Goal: Communication & Community: Answer question/provide support

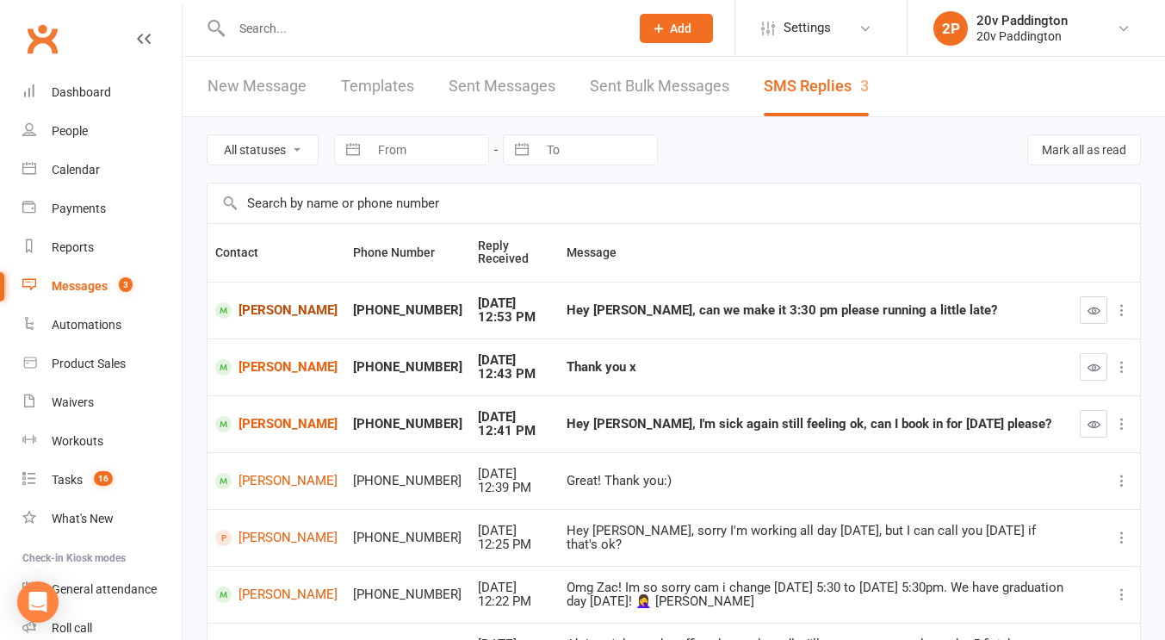
click at [276, 311] on link "[PERSON_NAME]" at bounding box center [276, 310] width 122 height 16
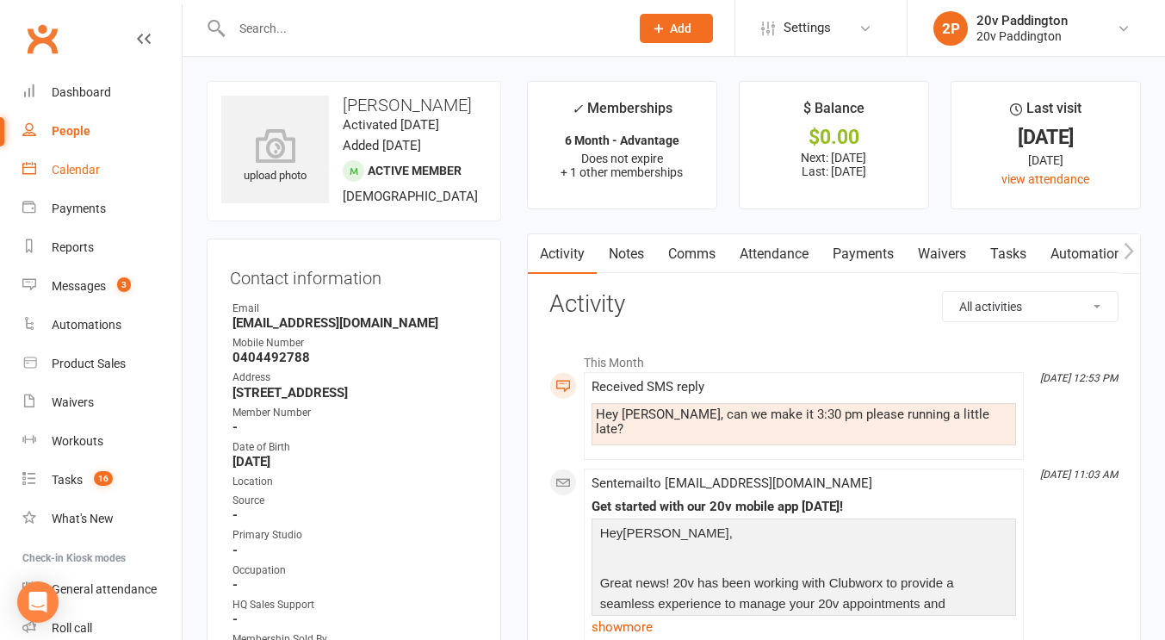
click at [50, 162] on link "Calendar" at bounding box center [101, 170] width 159 height 39
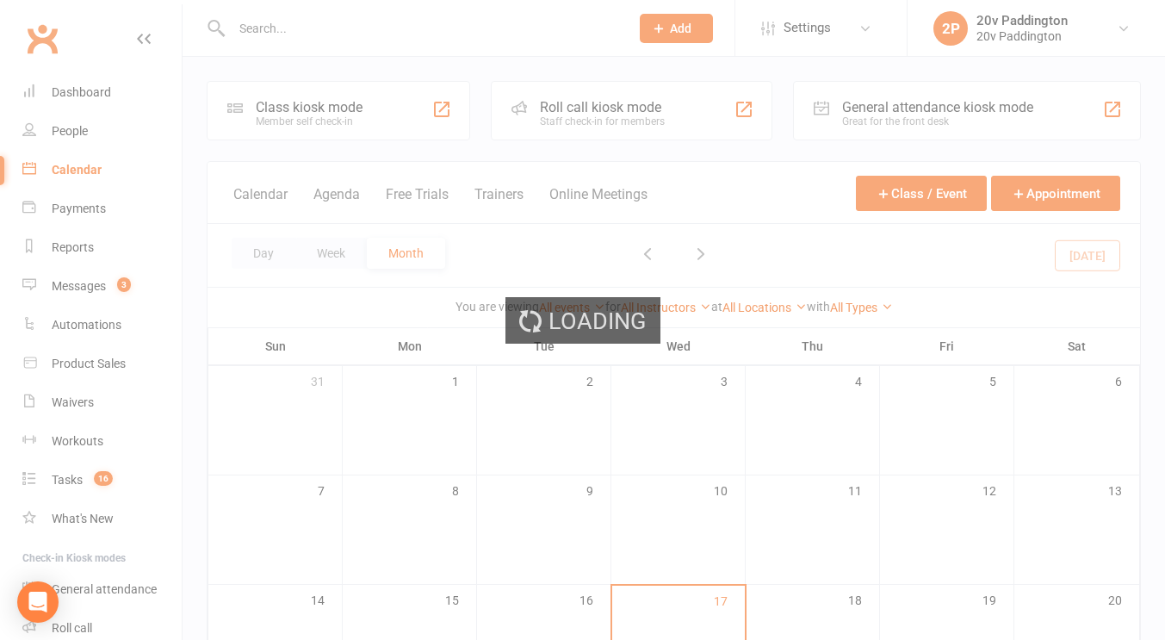
scroll to position [3, 0]
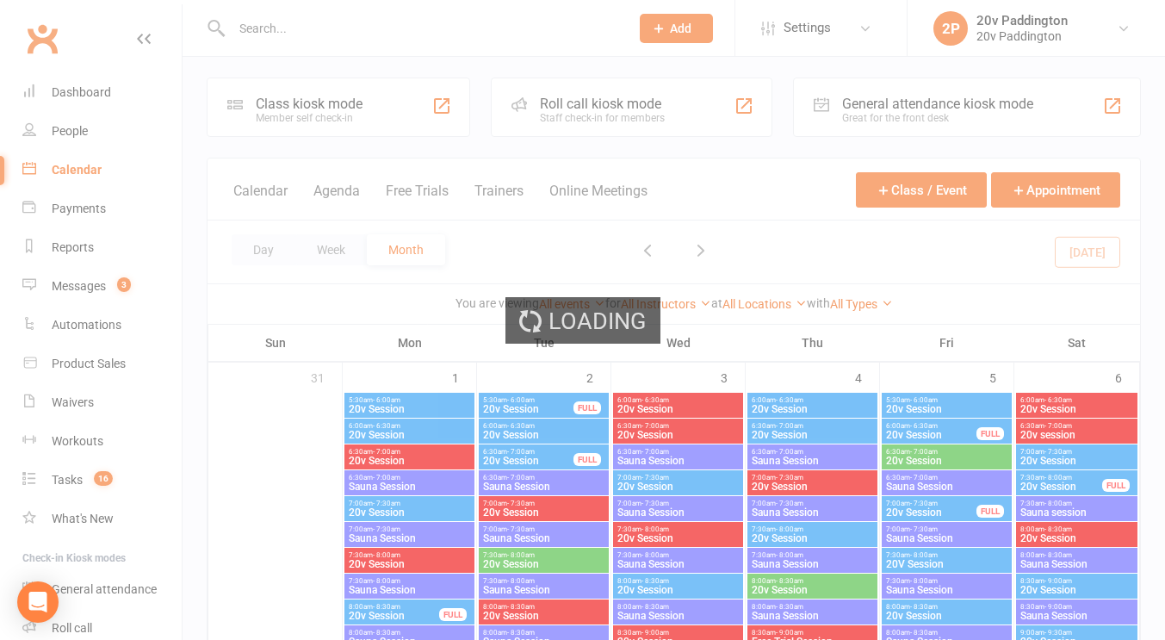
click at [339, 190] on div "Loading" at bounding box center [582, 320] width 1165 height 640
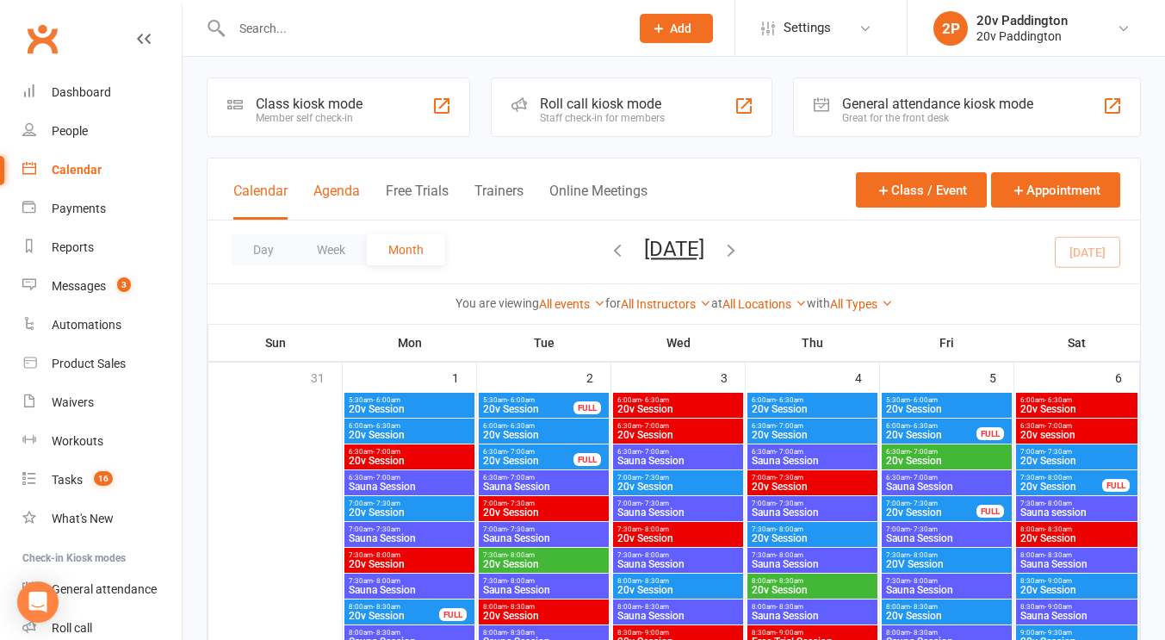
click at [348, 182] on button "Agenda" at bounding box center [336, 200] width 46 height 37
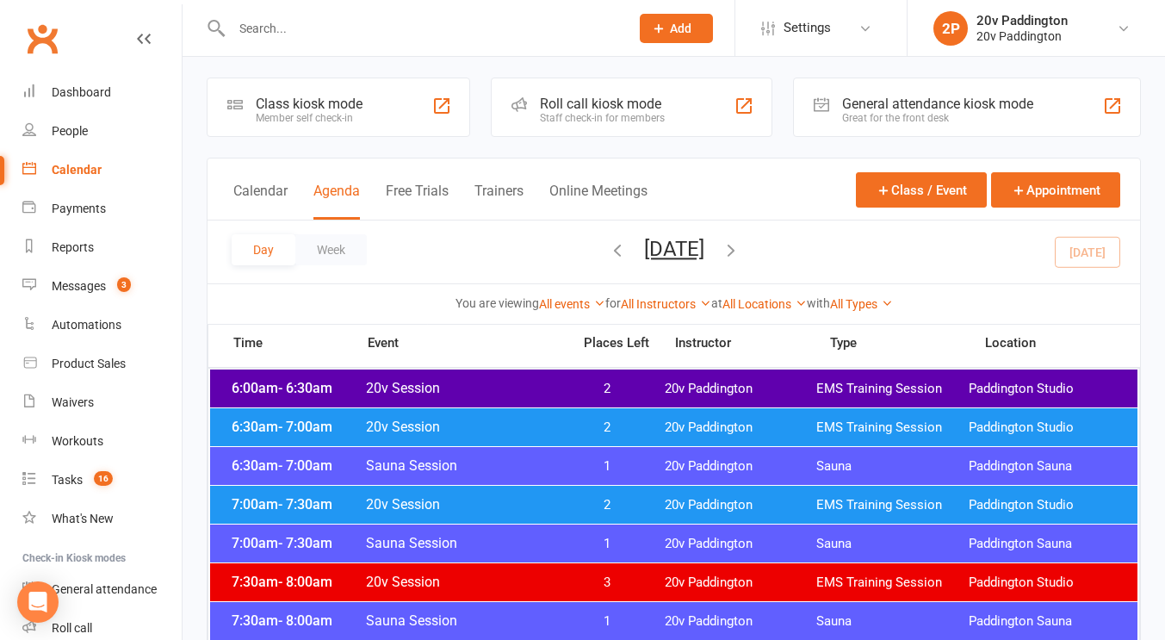
click at [740, 252] on icon "button" at bounding box center [730, 249] width 19 height 19
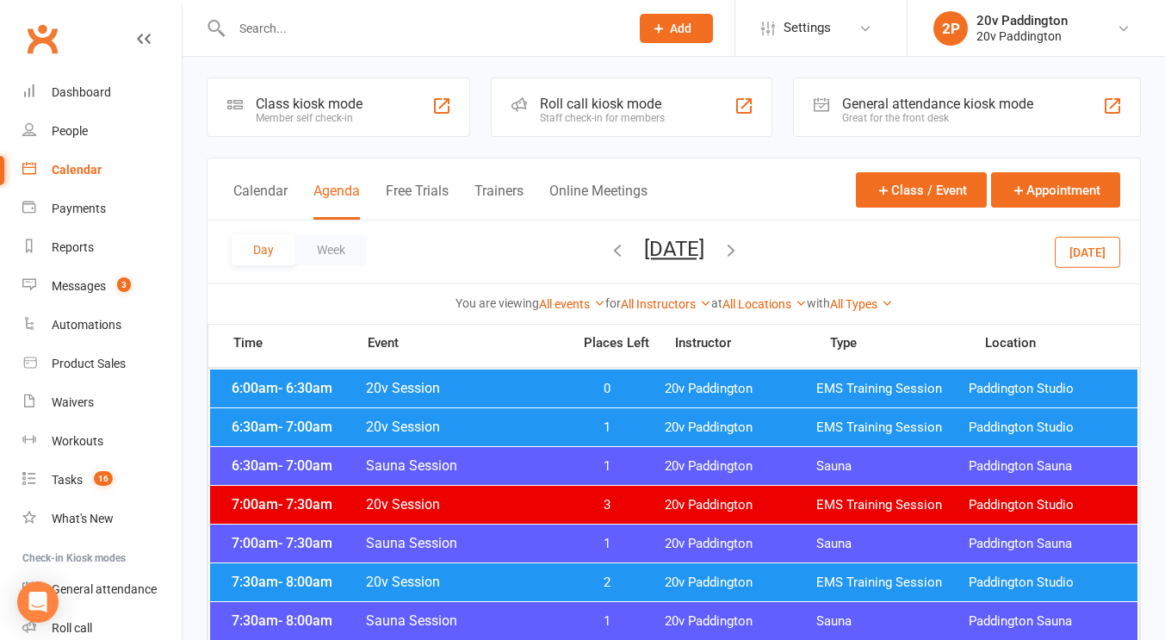
click at [608, 245] on icon "button" at bounding box center [617, 249] width 19 height 19
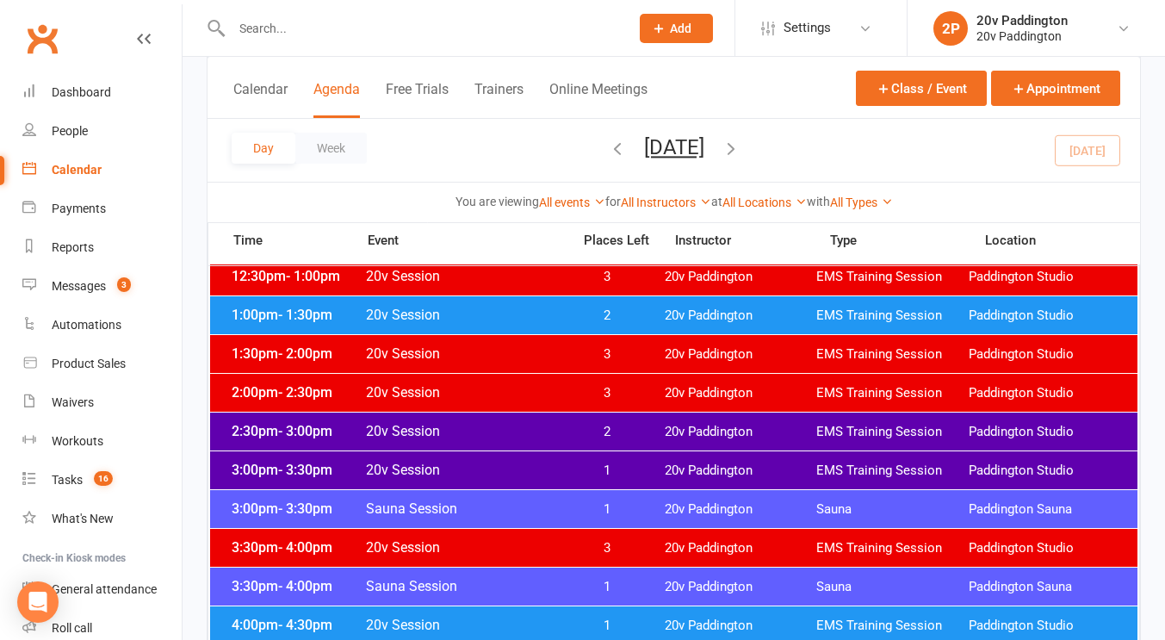
scroll to position [1227, 0]
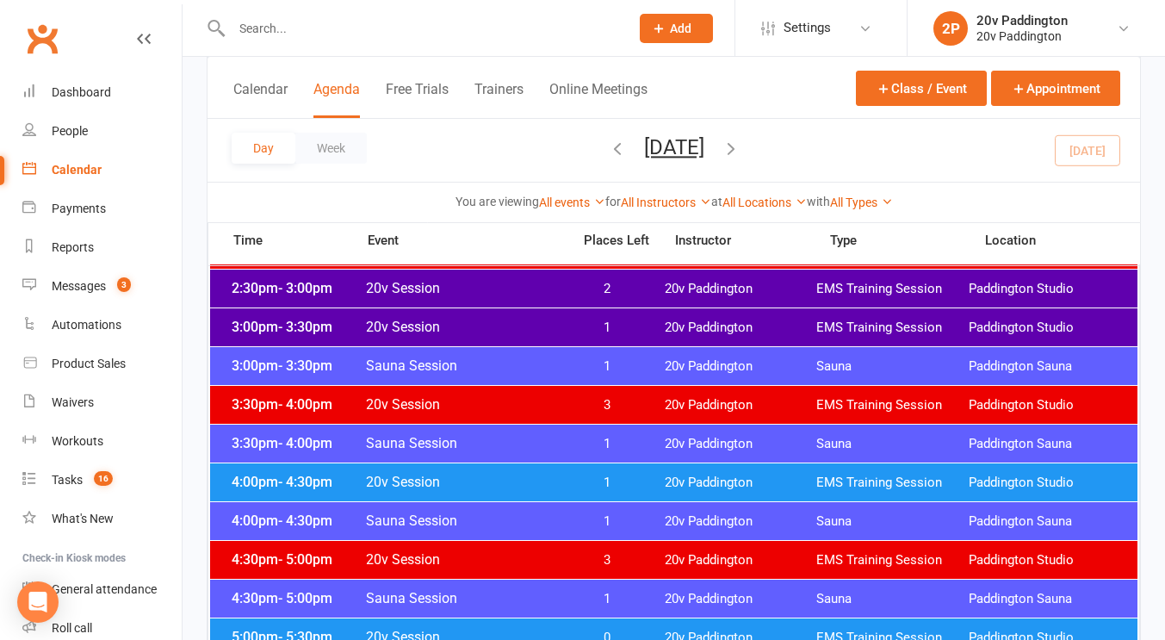
click at [596, 480] on span "1" at bounding box center [606, 482] width 90 height 16
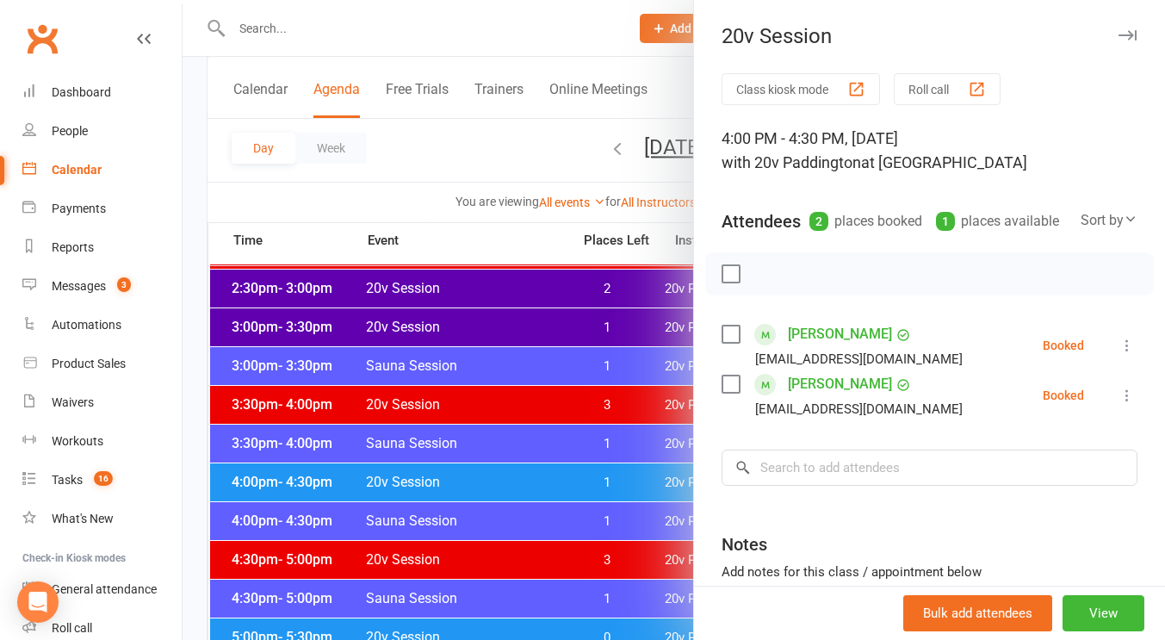
click at [596, 480] on div at bounding box center [673, 320] width 982 height 640
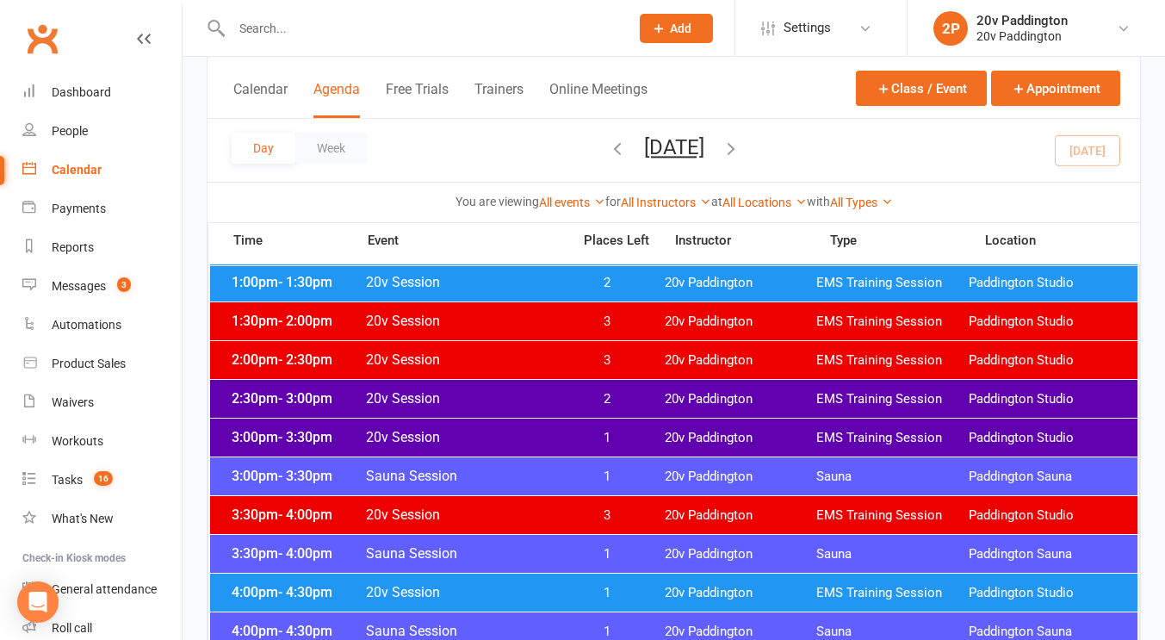
scroll to position [1116, 0]
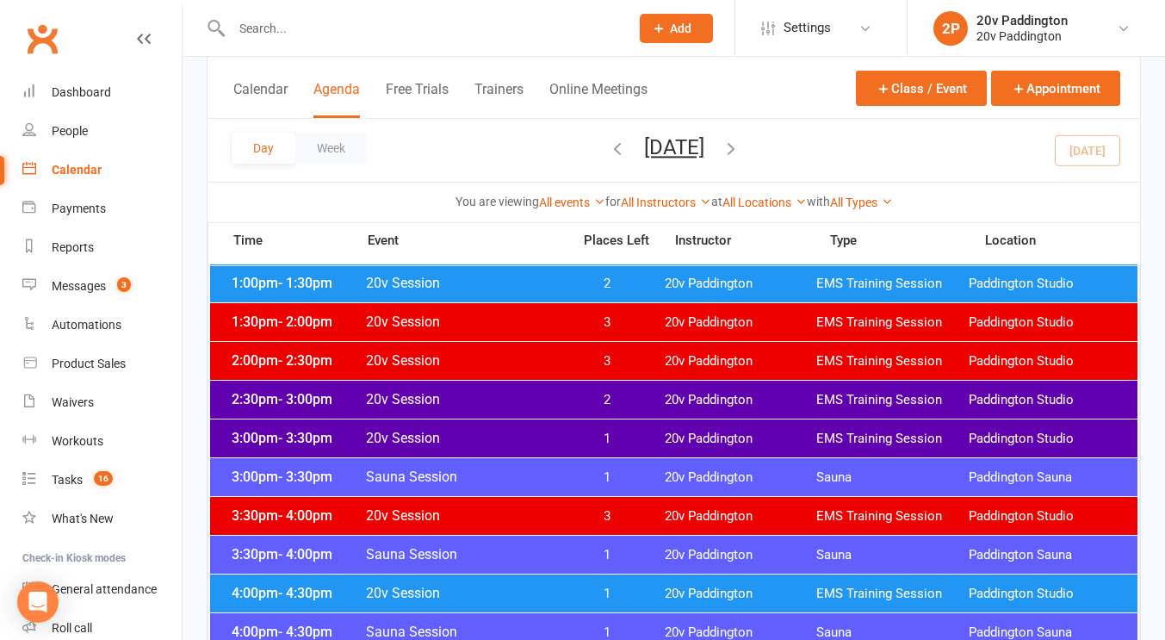
click at [597, 428] on div "3:00pm - 3:30pm 20v Session 1 20v Paddington EMS Training Session Paddington St…" at bounding box center [673, 438] width 927 height 38
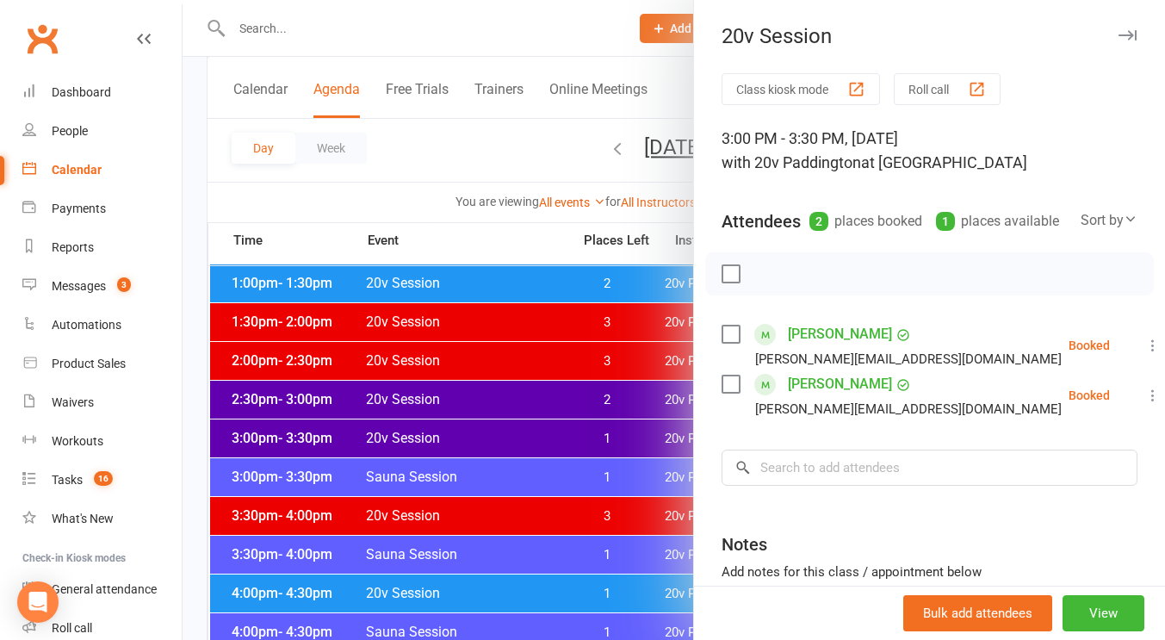
click at [502, 488] on div at bounding box center [673, 320] width 982 height 640
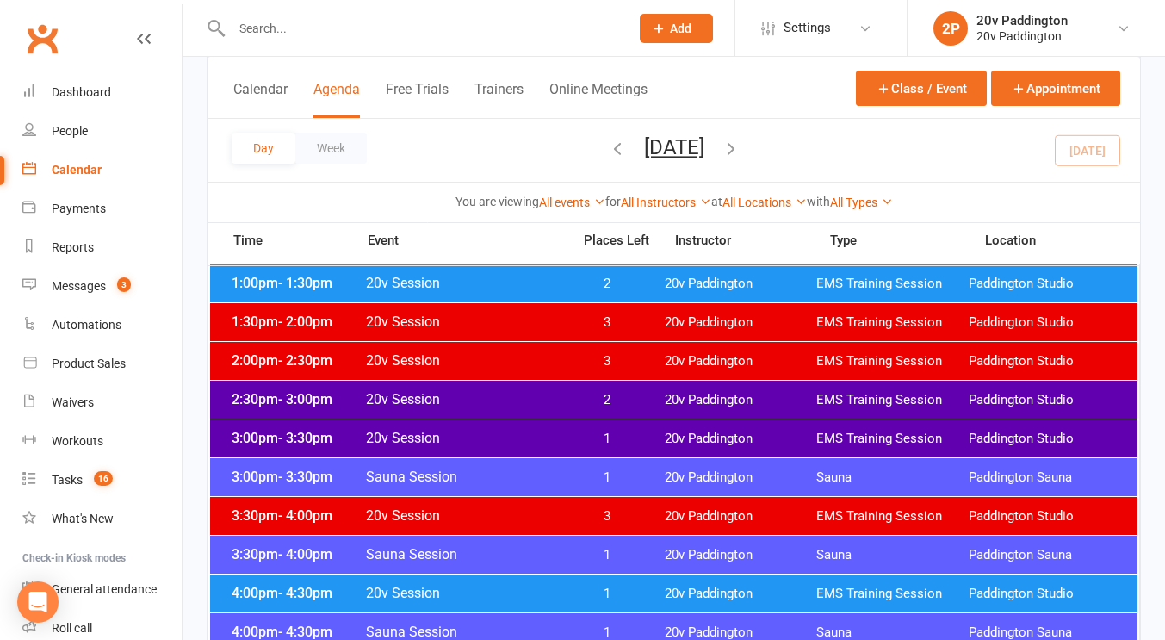
click at [506, 596] on span "20v Session" at bounding box center [463, 592] width 196 height 16
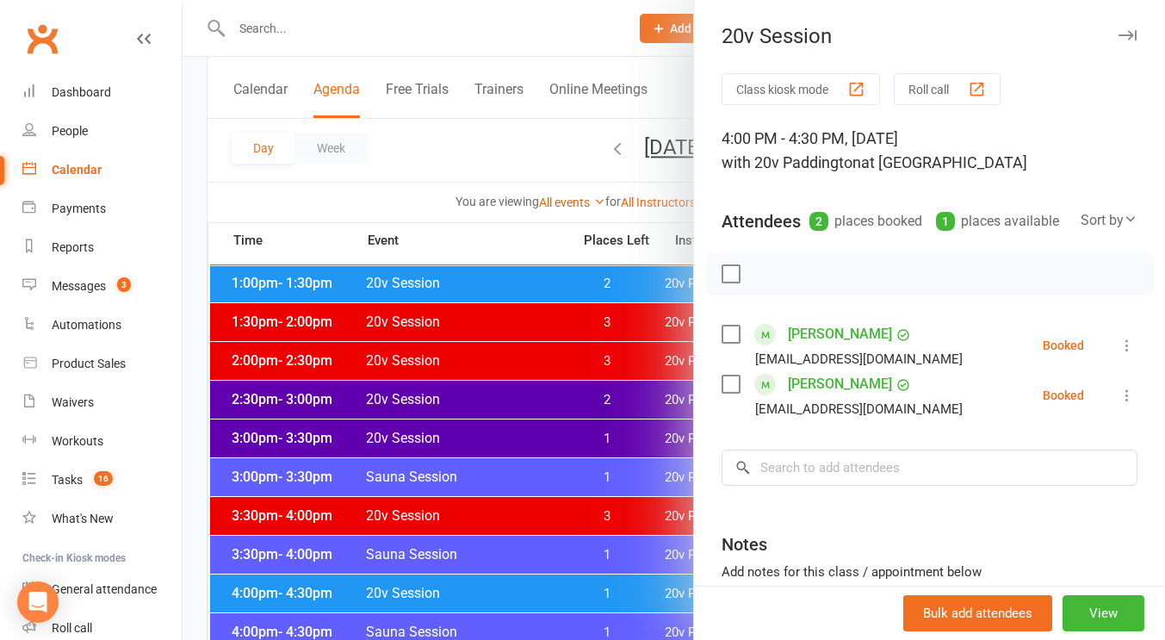
click at [469, 585] on div at bounding box center [673, 320] width 982 height 640
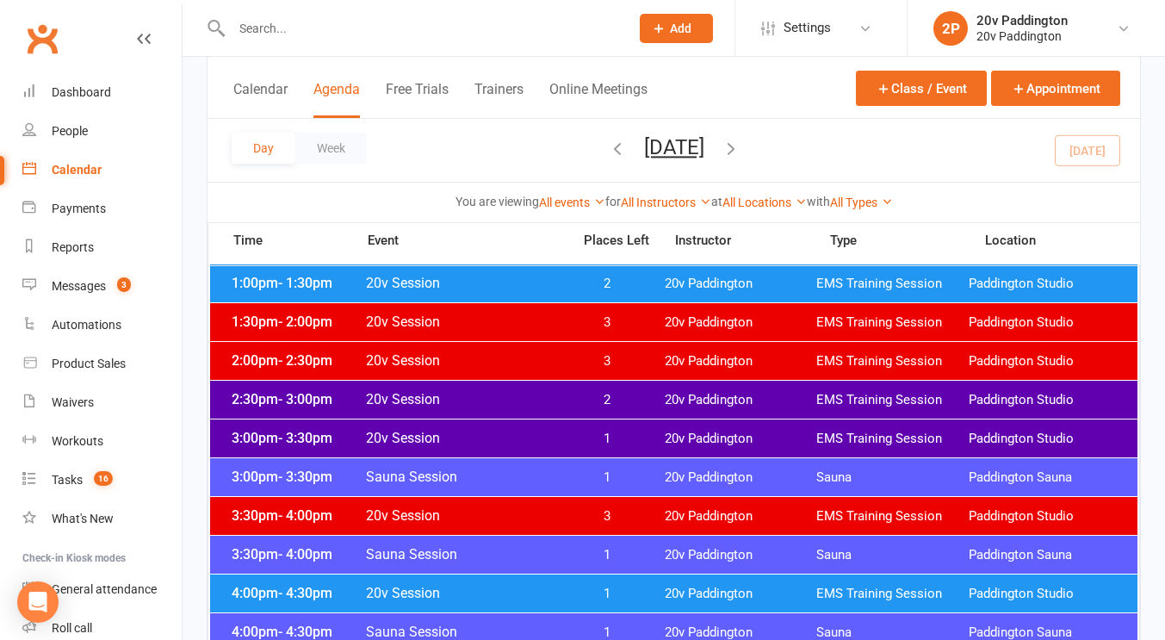
click at [560, 432] on span "20v Session" at bounding box center [463, 438] width 196 height 16
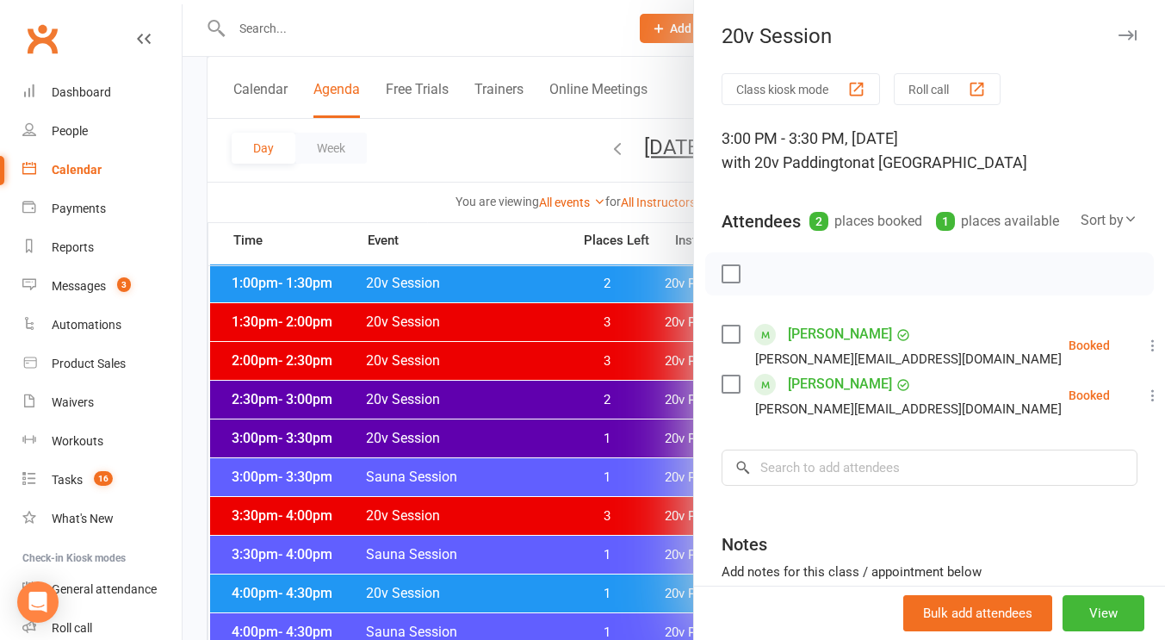
click at [538, 439] on div at bounding box center [673, 320] width 982 height 640
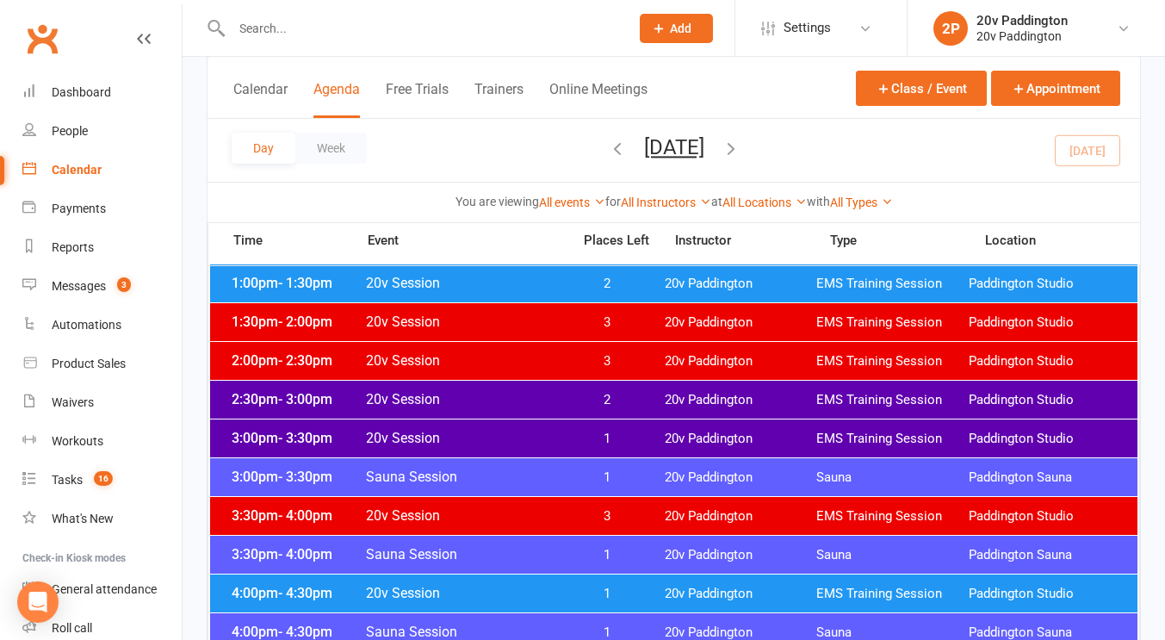
click at [566, 380] on div "2:30pm - 3:00pm 20v Session 2 20v Paddington EMS Training Session Paddington St…" at bounding box center [673, 399] width 927 height 38
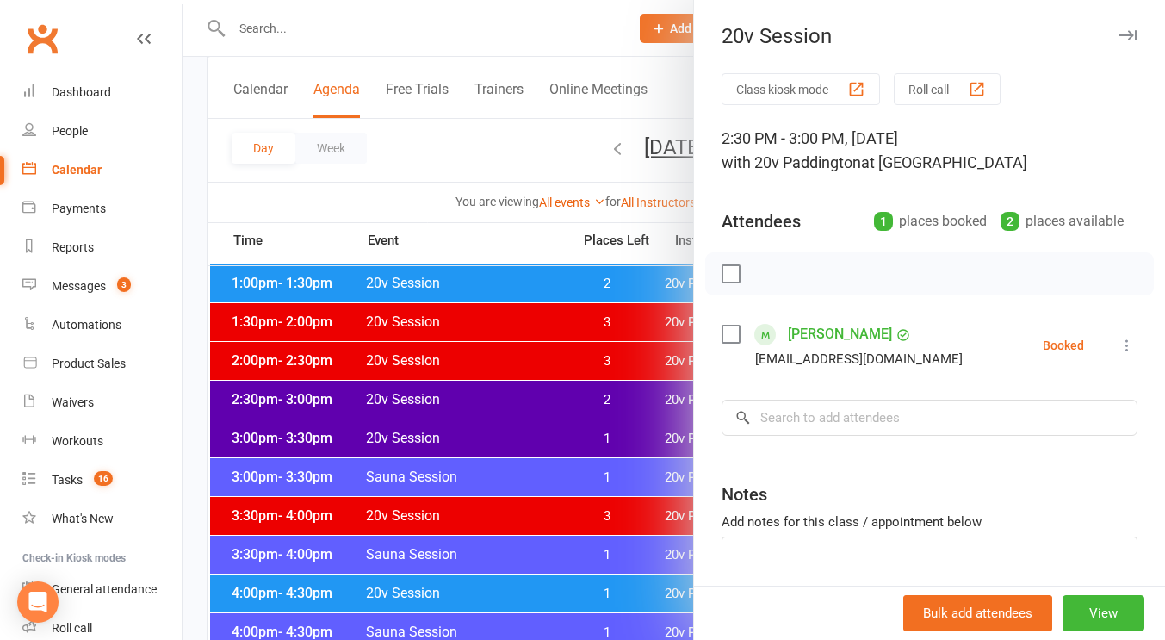
click at [1118, 339] on icon at bounding box center [1126, 345] width 17 height 17
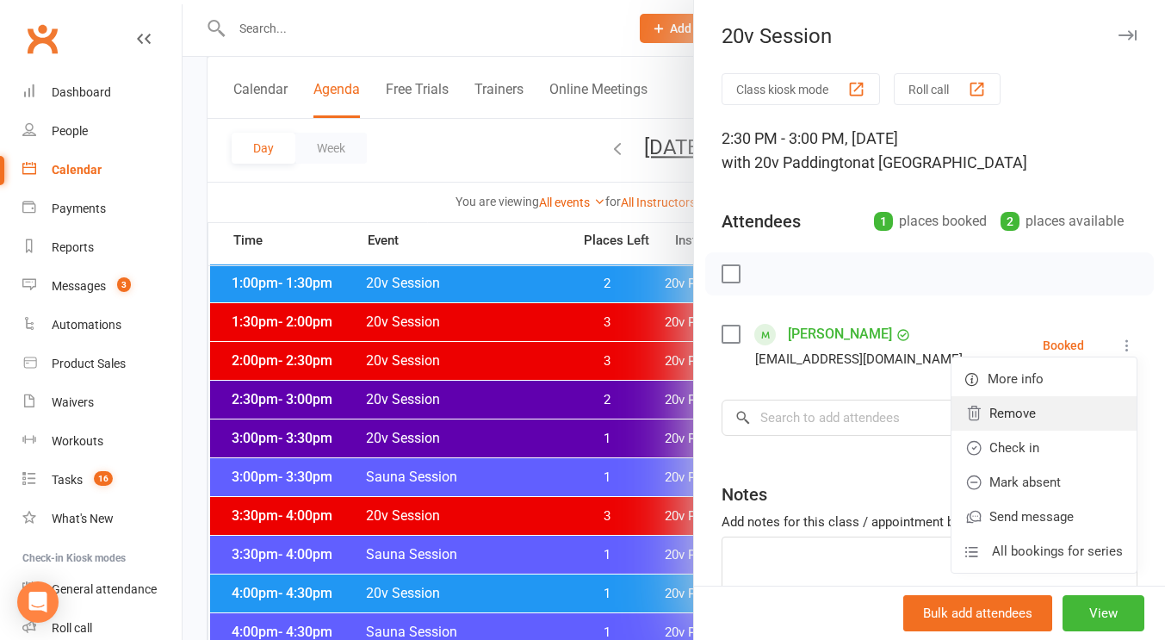
click at [1007, 420] on link "Remove" at bounding box center [1043, 413] width 185 height 34
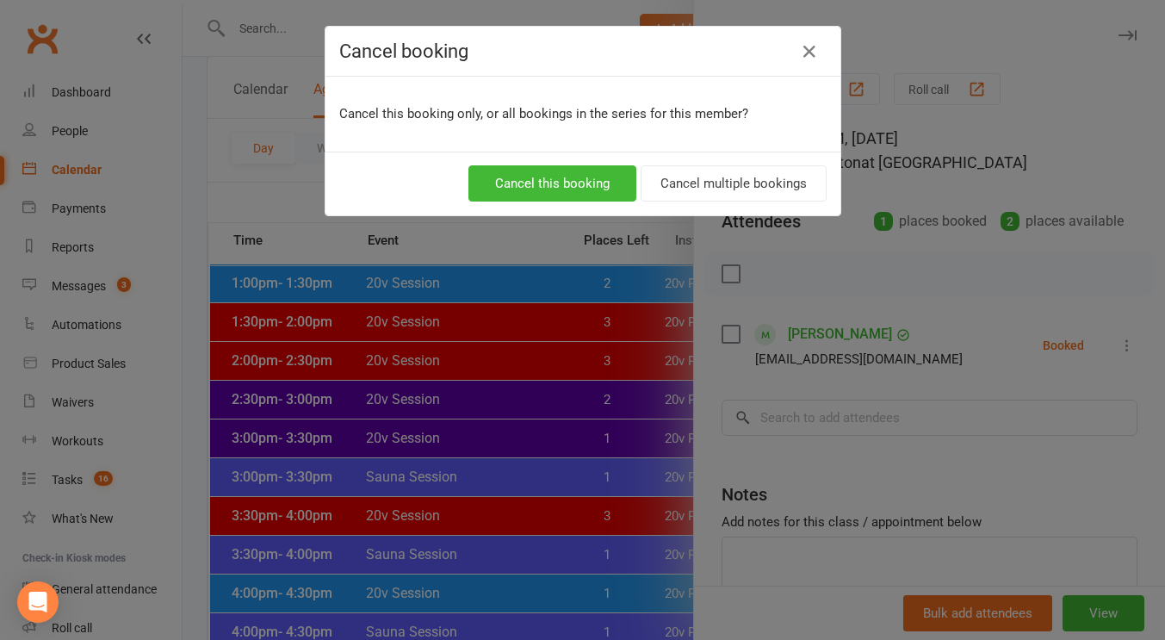
click at [542, 154] on div "Cancel this booking Cancel multiple bookings" at bounding box center [582, 183] width 515 height 64
click at [542, 172] on button "Cancel this booking" at bounding box center [552, 183] width 168 height 36
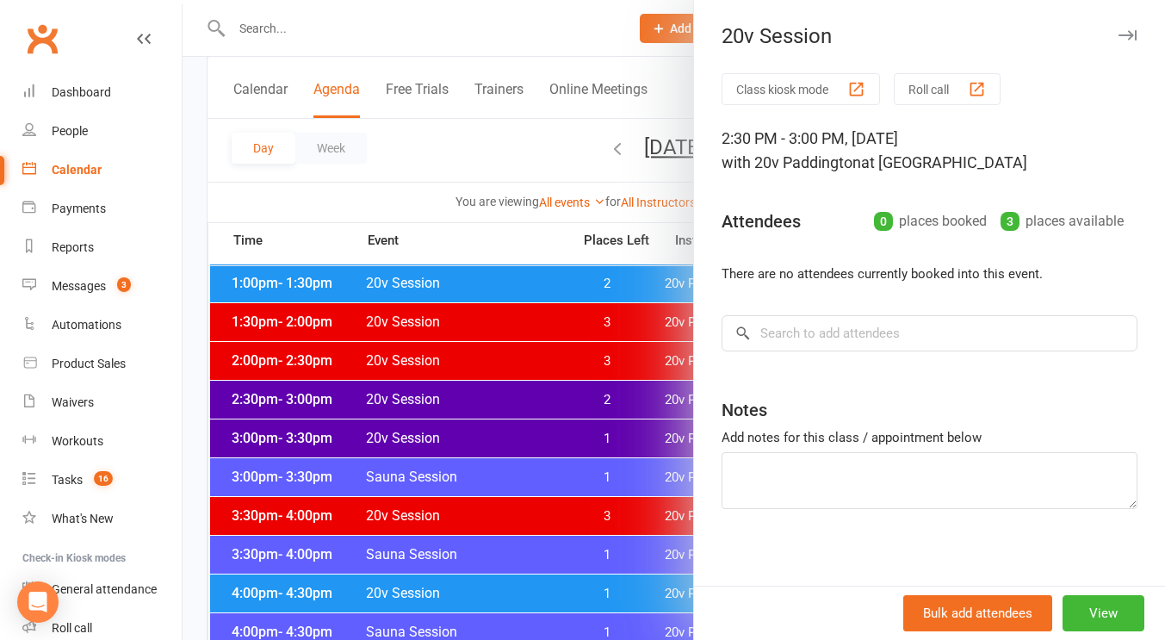
click at [594, 393] on div at bounding box center [673, 320] width 982 height 640
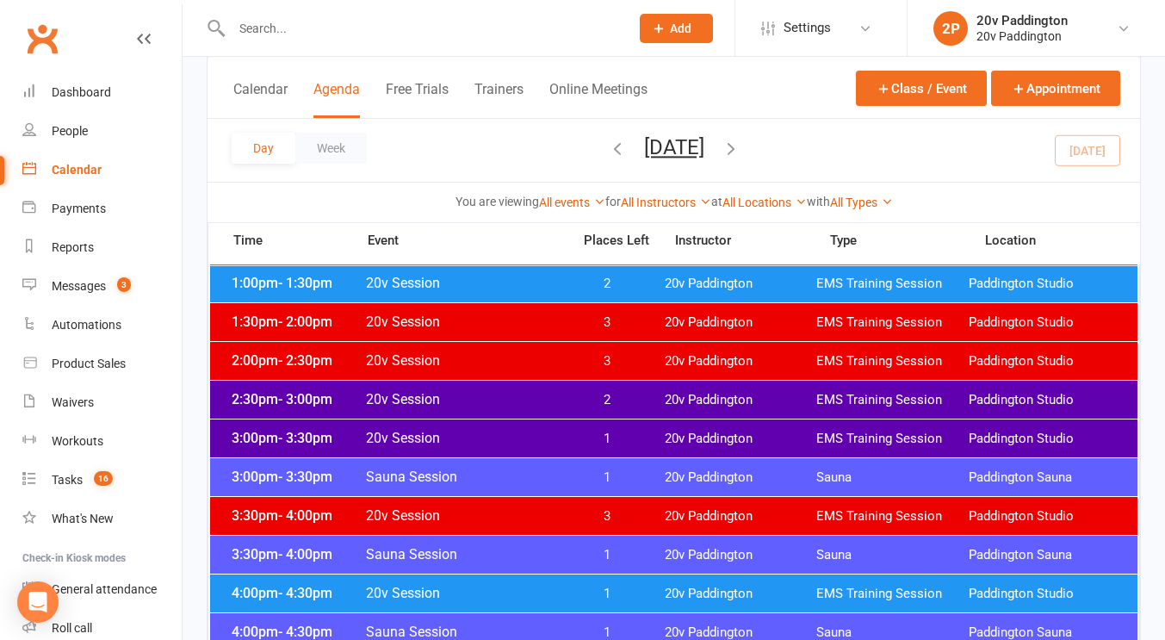
click at [581, 397] on span "2" at bounding box center [606, 400] width 90 height 16
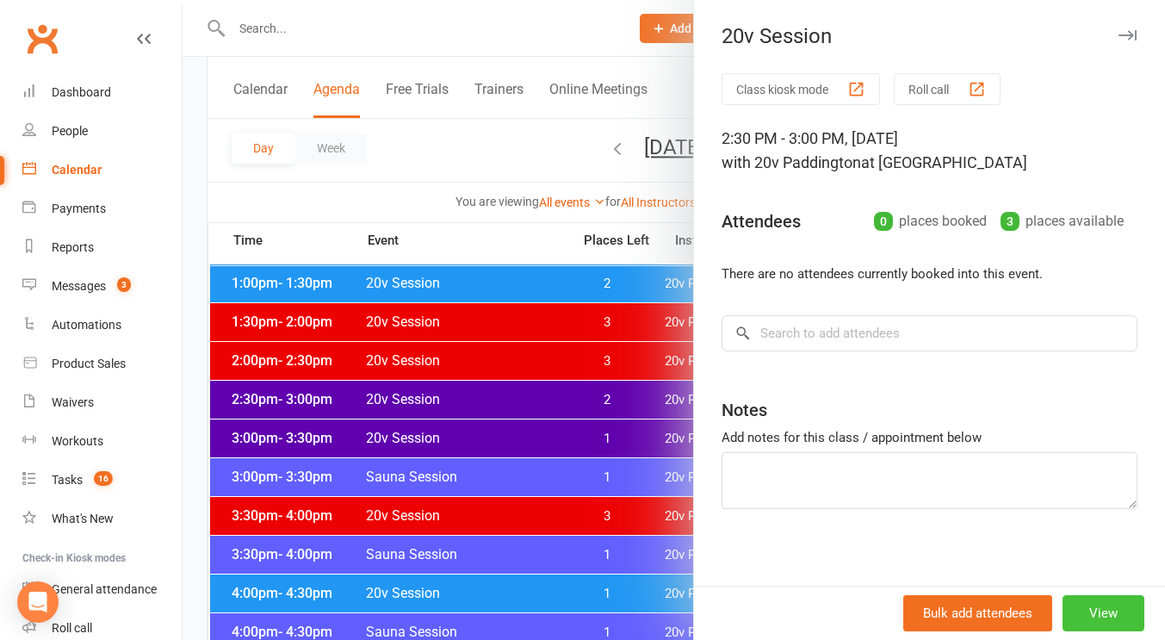
click at [1072, 610] on button "View" at bounding box center [1103, 613] width 82 height 36
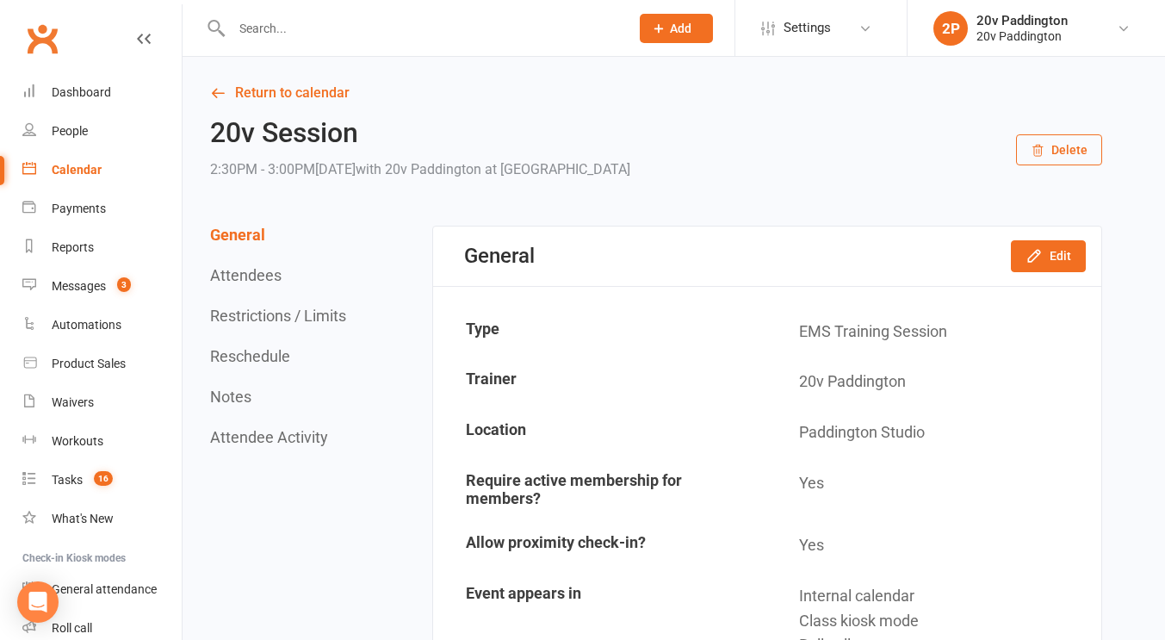
click at [1009, 252] on div "General Edit" at bounding box center [767, 255] width 668 height 59
click at [1022, 253] on button "Edit" at bounding box center [1048, 255] width 75 height 31
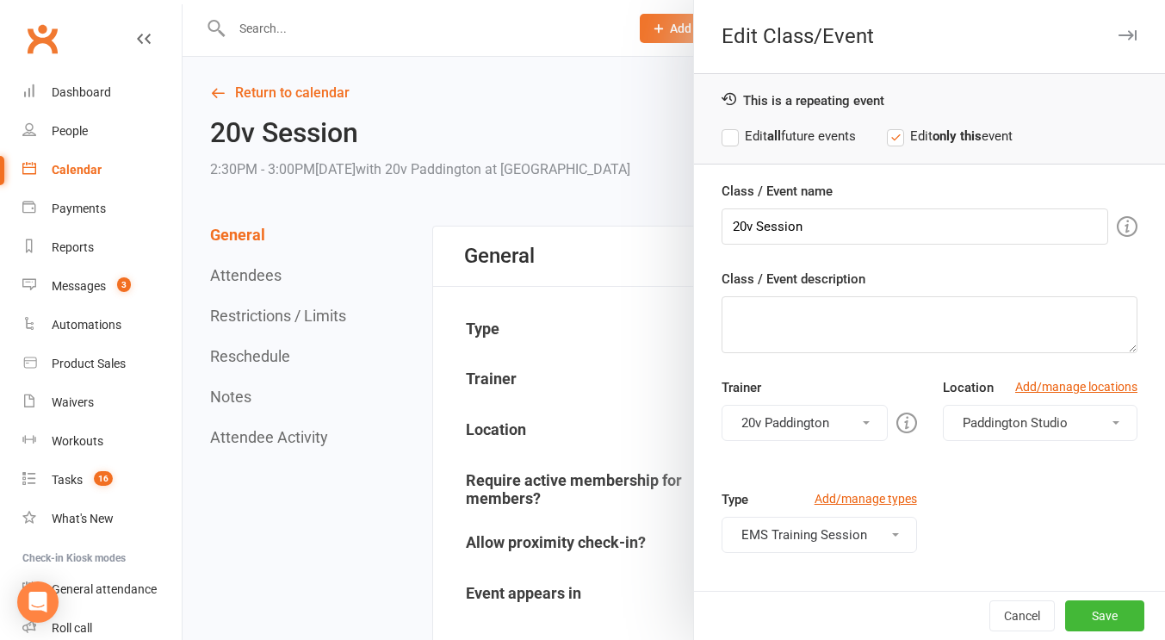
scroll to position [256, 0]
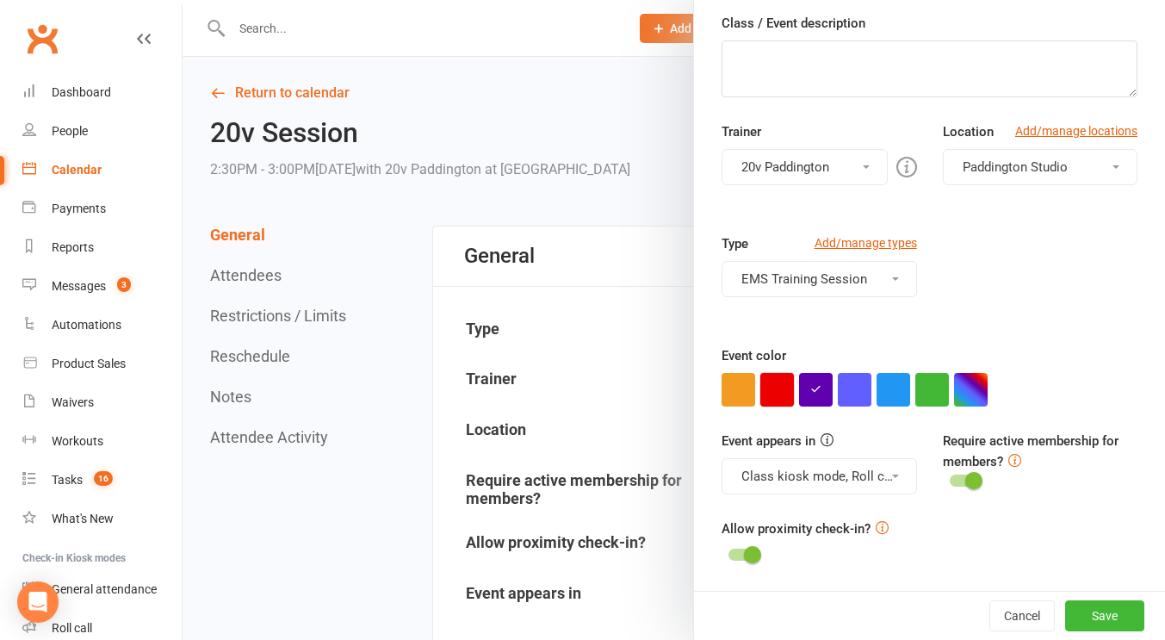
click at [785, 384] on button "button" at bounding box center [777, 390] width 34 height 34
click at [1073, 605] on button "Save" at bounding box center [1104, 615] width 79 height 31
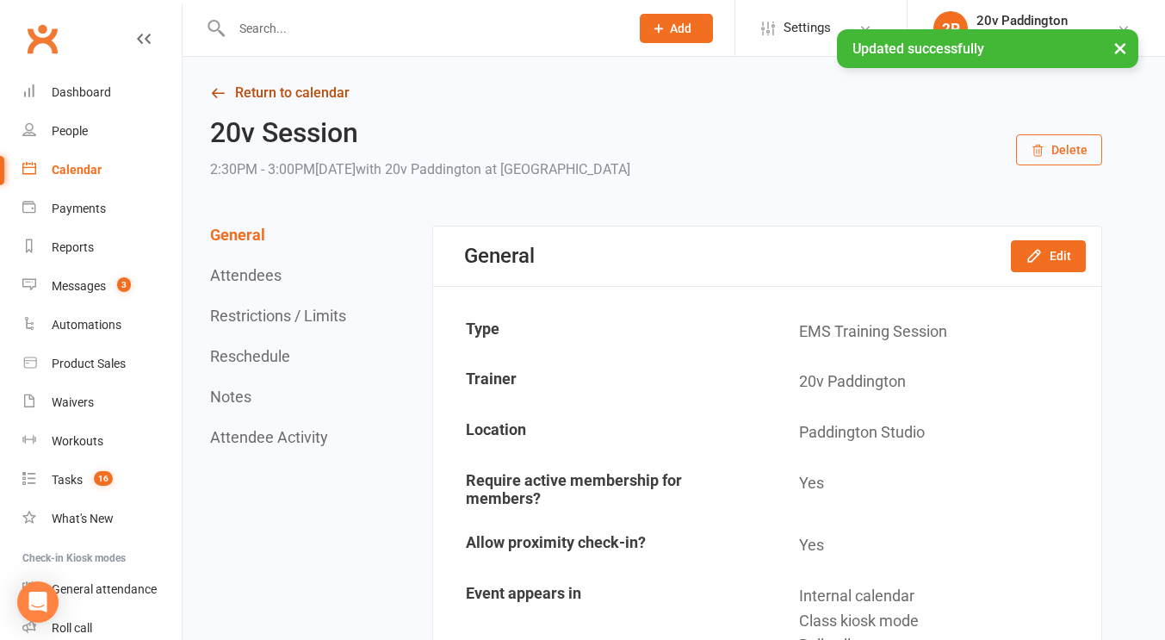
click at [314, 83] on link "Return to calendar" at bounding box center [656, 93] width 892 height 24
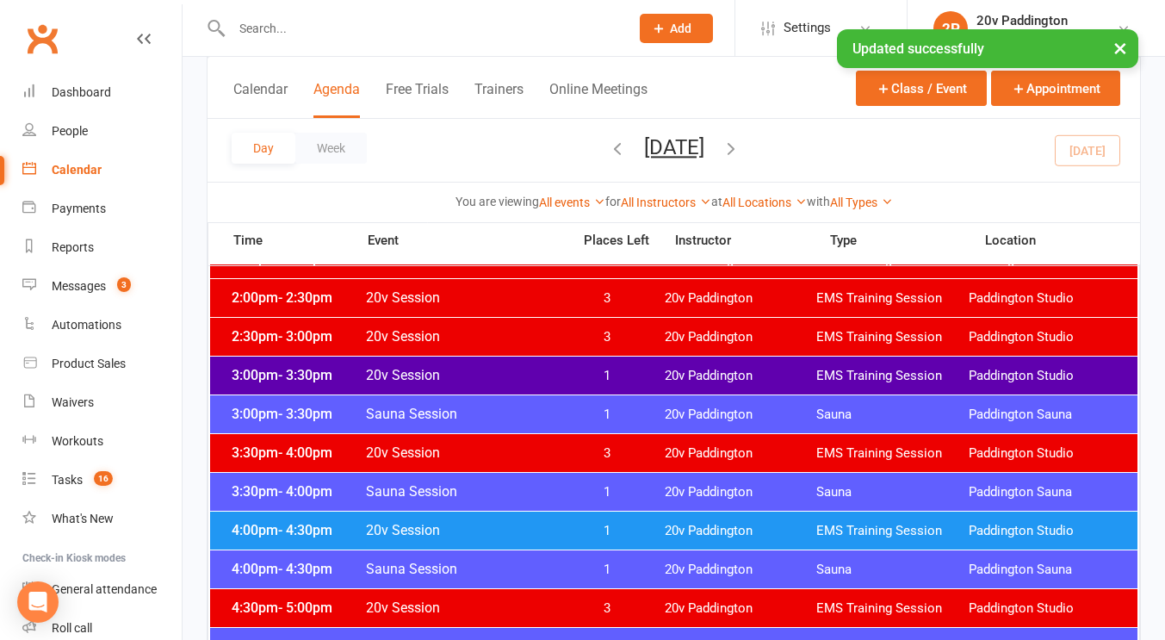
scroll to position [1186, 0]
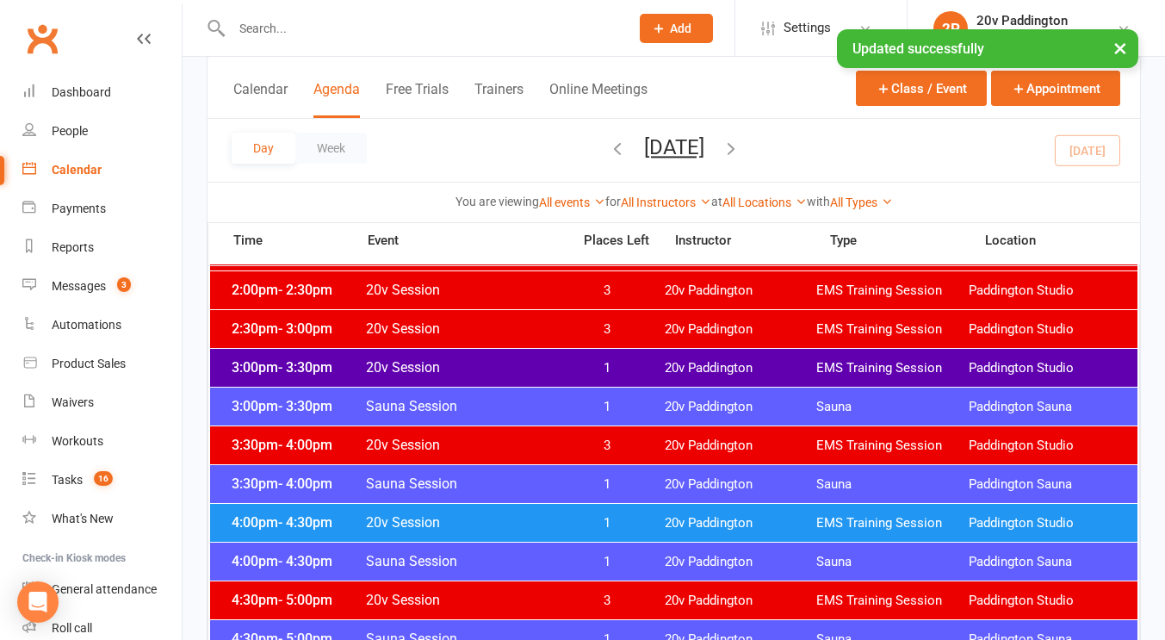
click at [502, 444] on span "20v Session" at bounding box center [463, 444] width 196 height 16
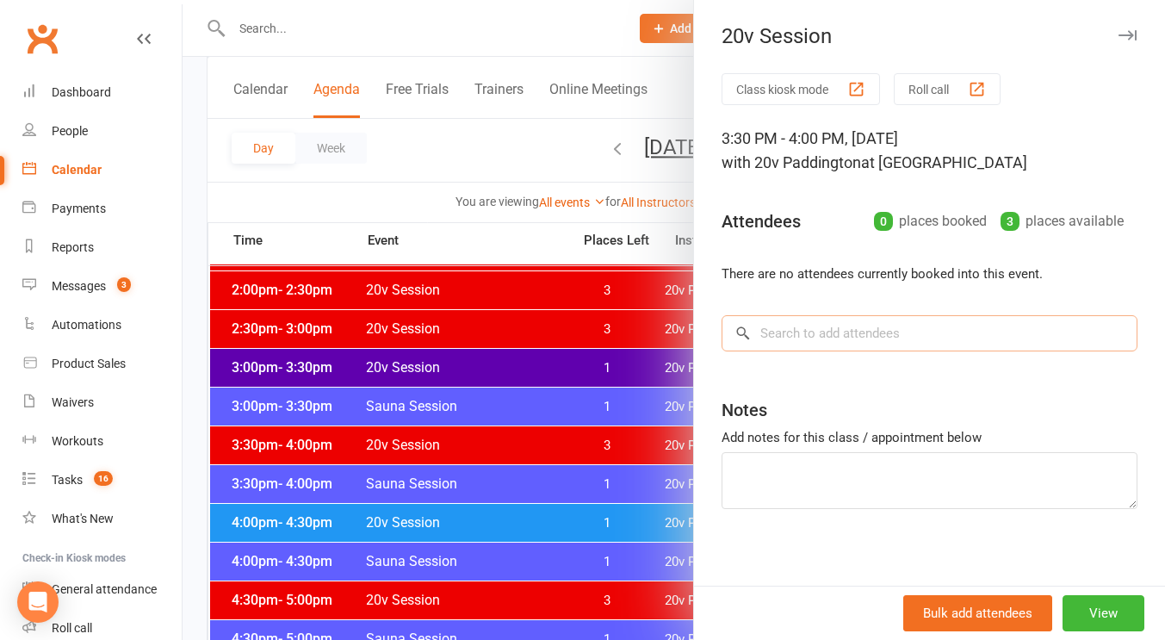
click at [950, 343] on input "search" at bounding box center [929, 333] width 416 height 36
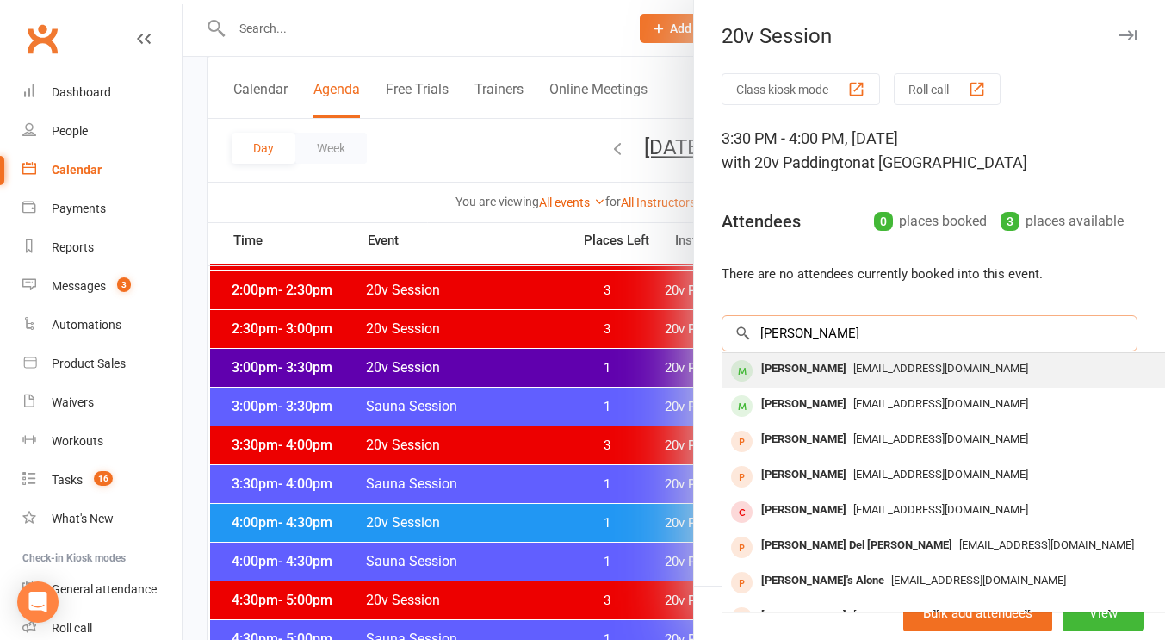
type input "pauline"
click at [853, 368] on span "paulinejleslie@gmail.com" at bounding box center [940, 368] width 175 height 13
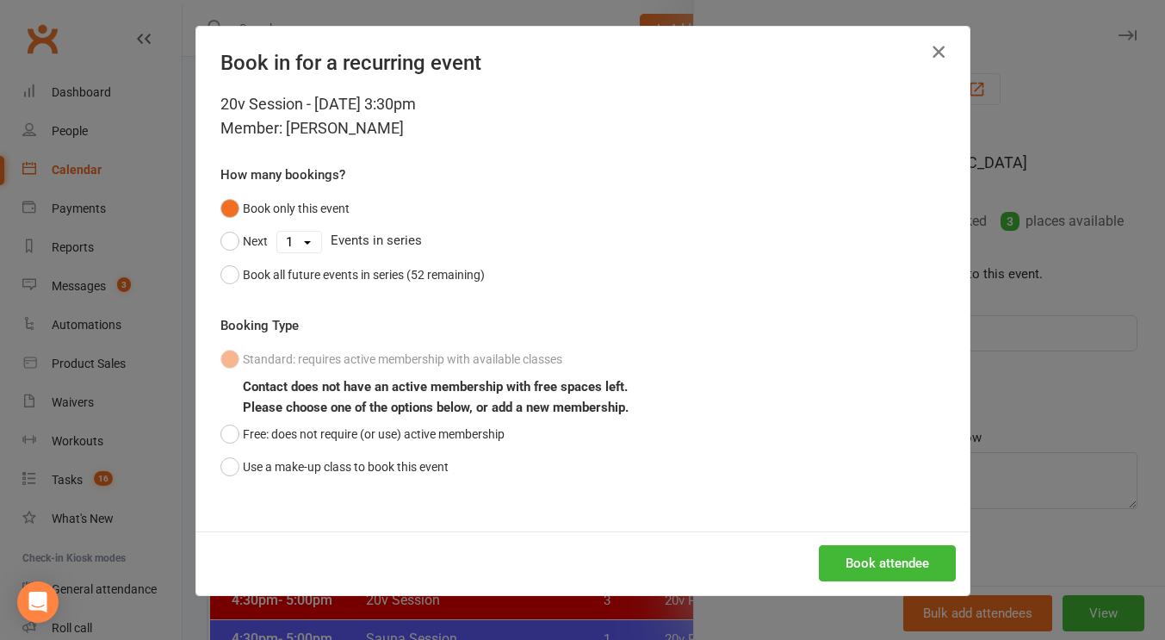
click at [932, 51] on icon "button" at bounding box center [938, 51] width 21 height 21
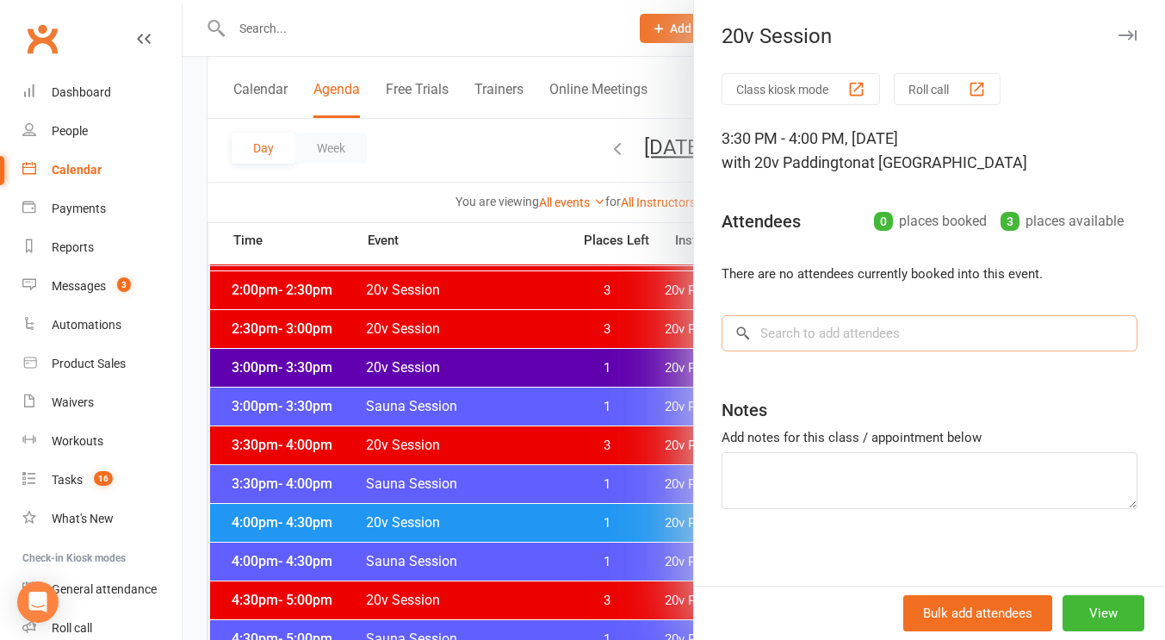
click at [847, 344] on input "search" at bounding box center [929, 333] width 416 height 36
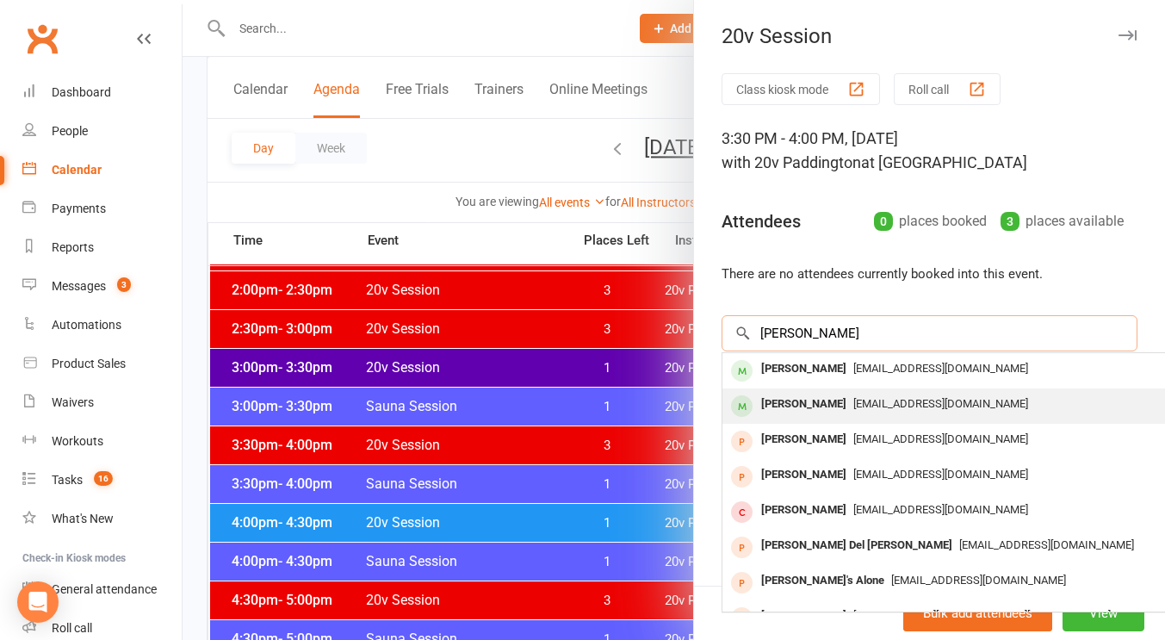
type input "pauline"
click at [853, 400] on span "pjdoyle39@gmail.com" at bounding box center [940, 403] width 175 height 13
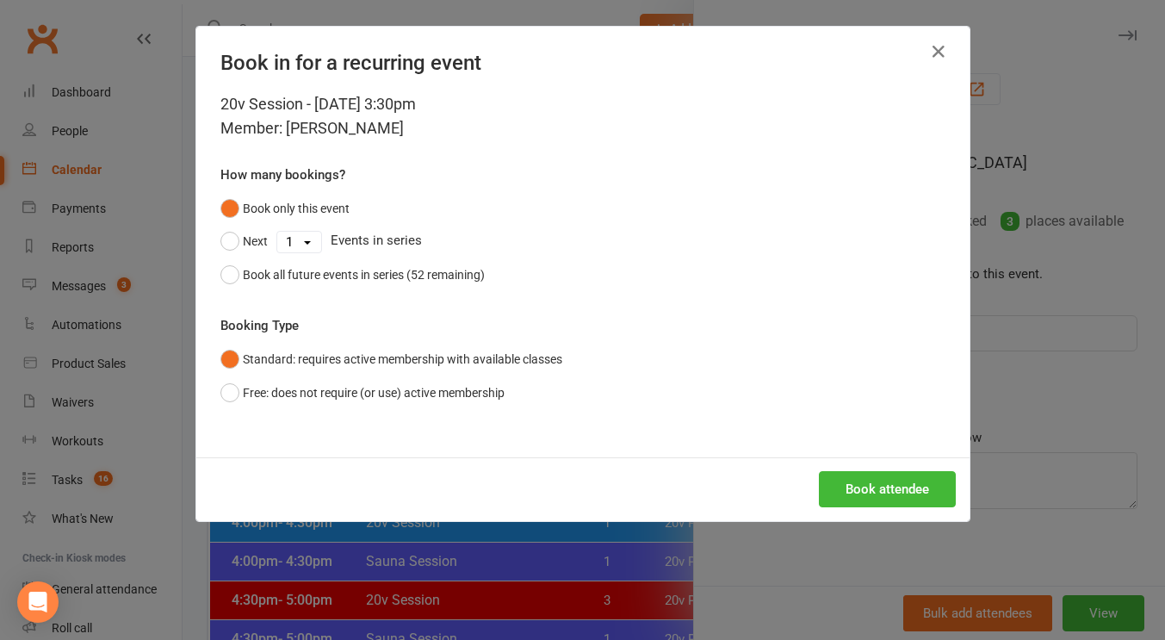
click at [854, 445] on div "20v Session - Sep 17, 2025 3:30pm Member: Pauline Doyle How many bookings? Book…" at bounding box center [582, 274] width 773 height 365
click at [853, 479] on button "Book attendee" at bounding box center [887, 489] width 137 height 36
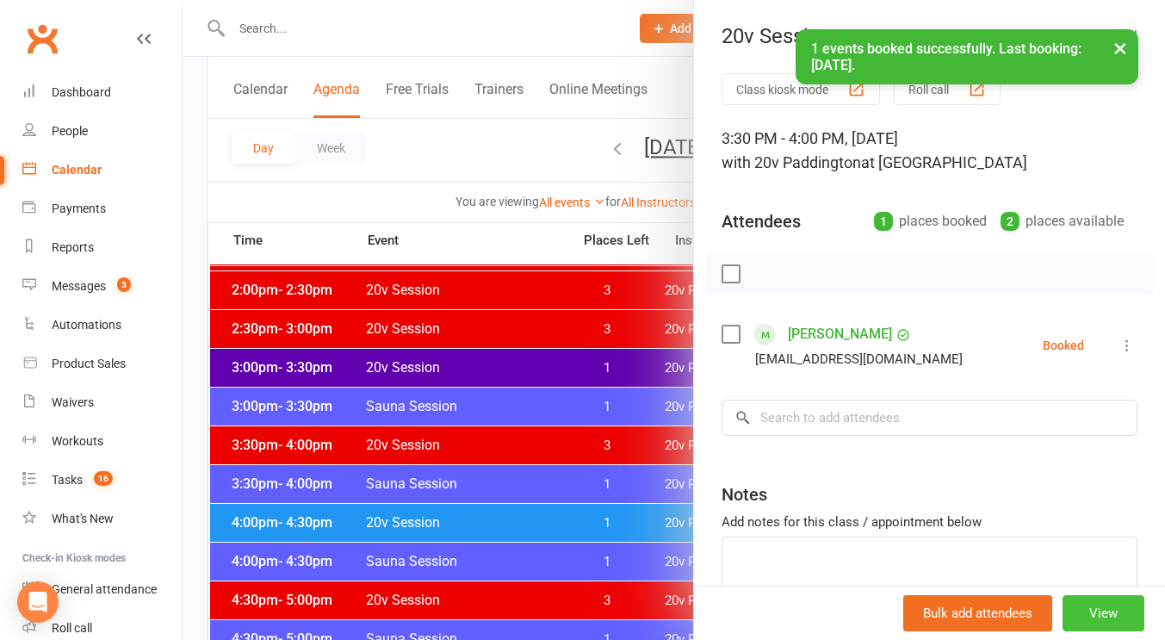
drag, startPoint x: 1071, startPoint y: 604, endPoint x: 1085, endPoint y: 607, distance: 14.0
click at [1085, 607] on button "View" at bounding box center [1103, 613] width 82 height 36
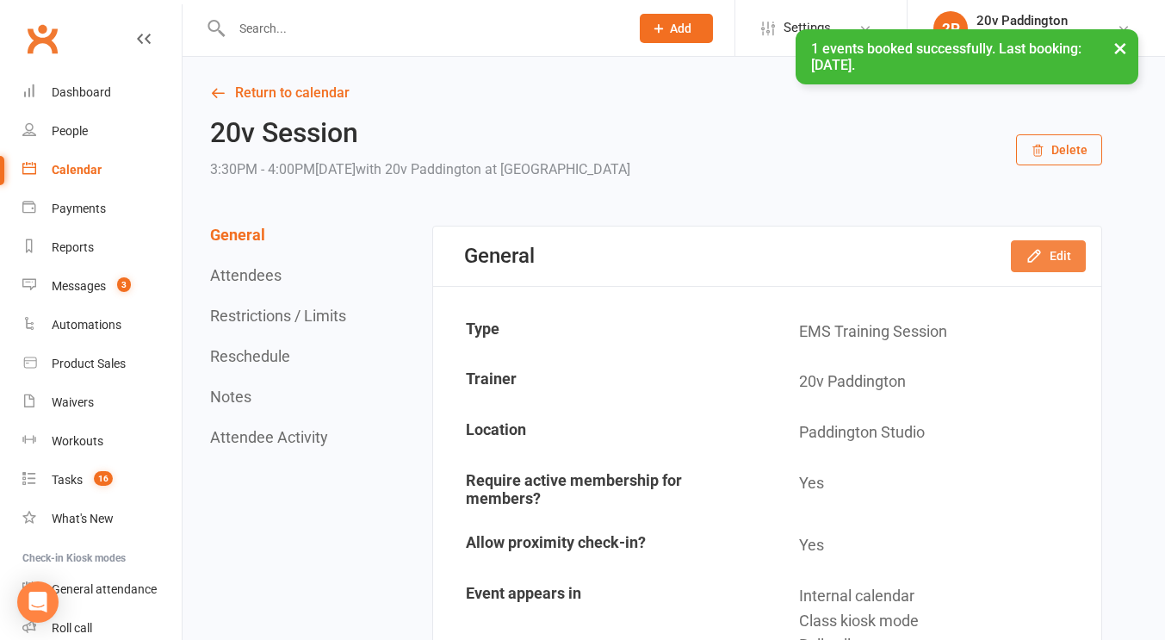
click at [1062, 253] on button "Edit" at bounding box center [1048, 255] width 75 height 31
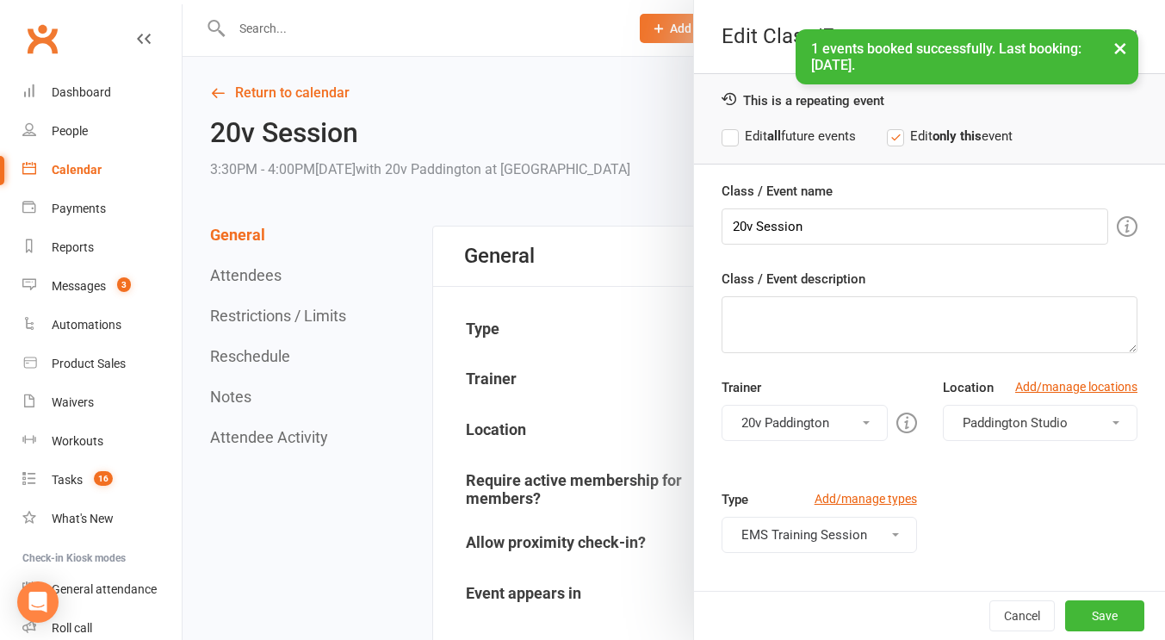
scroll to position [256, 0]
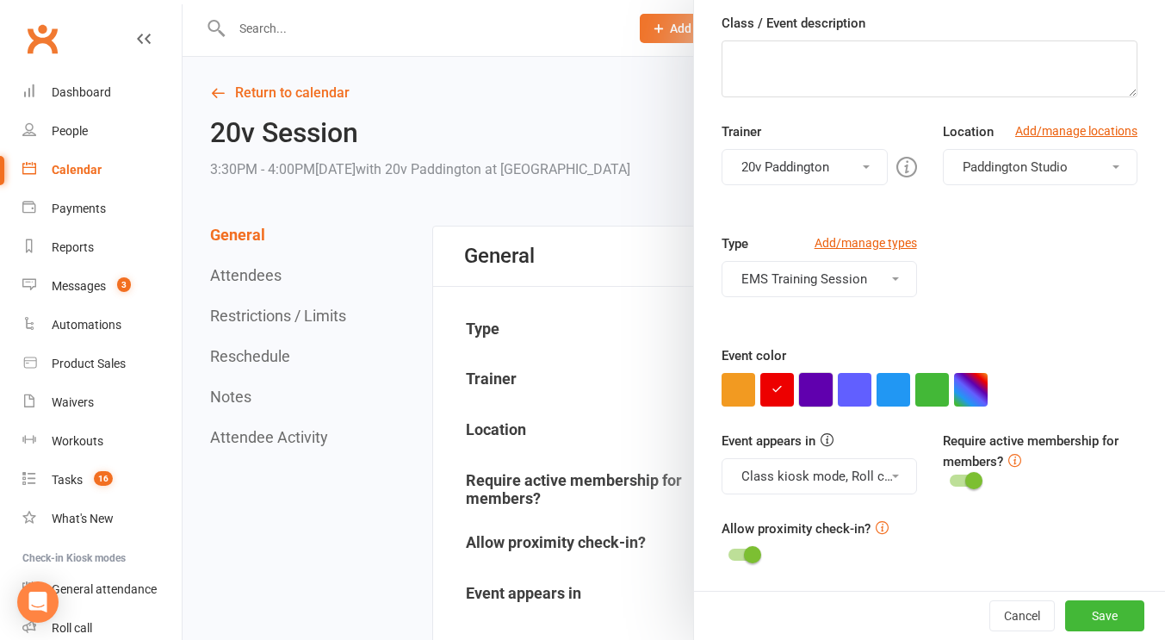
click at [815, 376] on button "button" at bounding box center [816, 390] width 34 height 34
click at [830, 477] on button "Class kiosk mode, Roll call" at bounding box center [818, 476] width 195 height 36
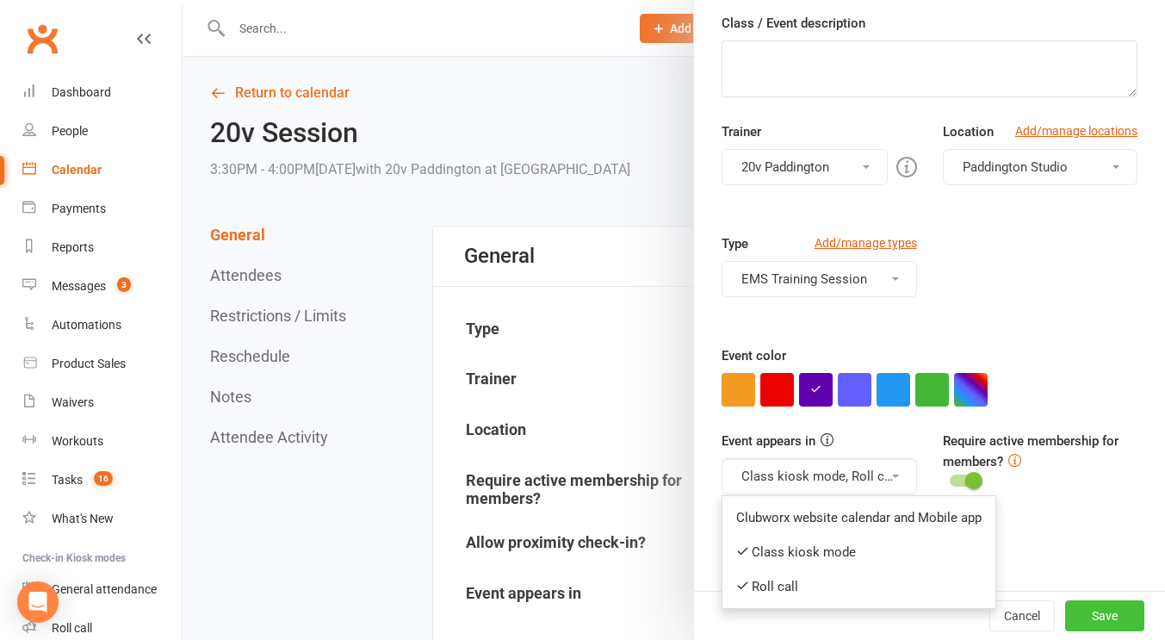
click at [1087, 613] on button "Save" at bounding box center [1104, 615] width 79 height 31
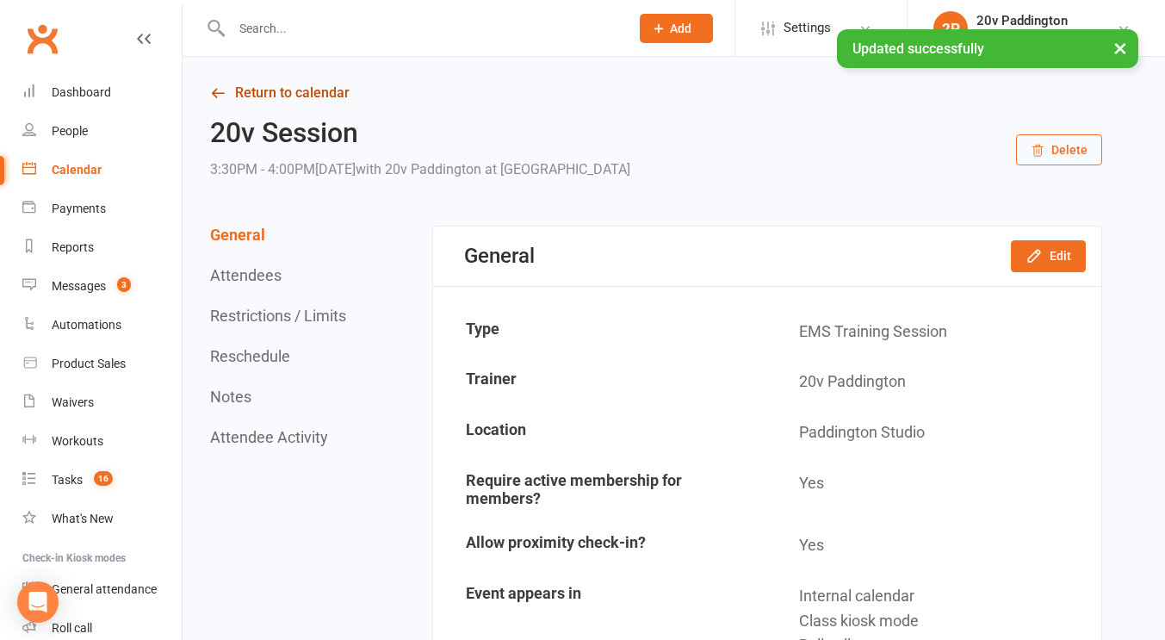
click at [258, 89] on link "Return to calendar" at bounding box center [656, 93] width 892 height 24
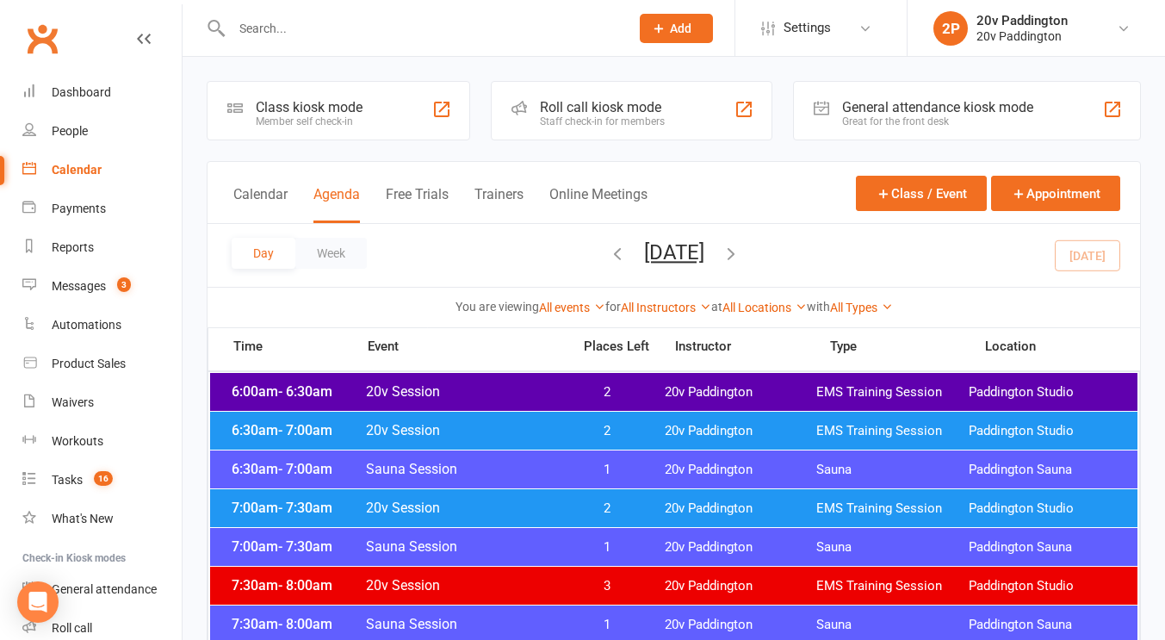
click at [673, 263] on button "Wednesday, Sep 17, 2025" at bounding box center [674, 252] width 60 height 24
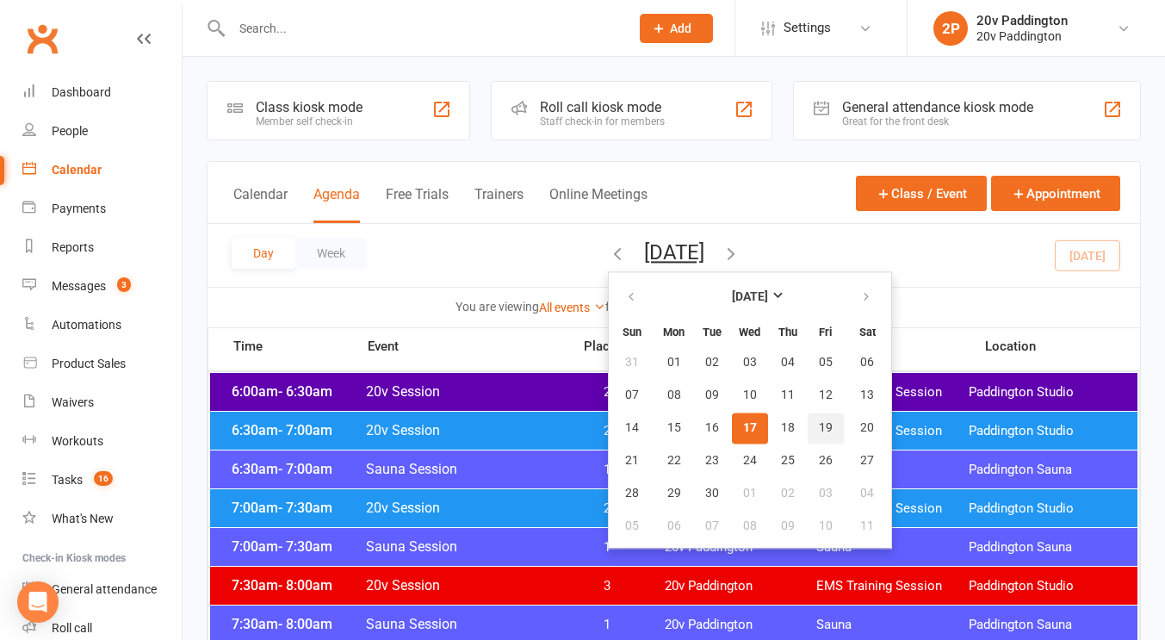
click at [807, 422] on button "19" at bounding box center [825, 427] width 36 height 31
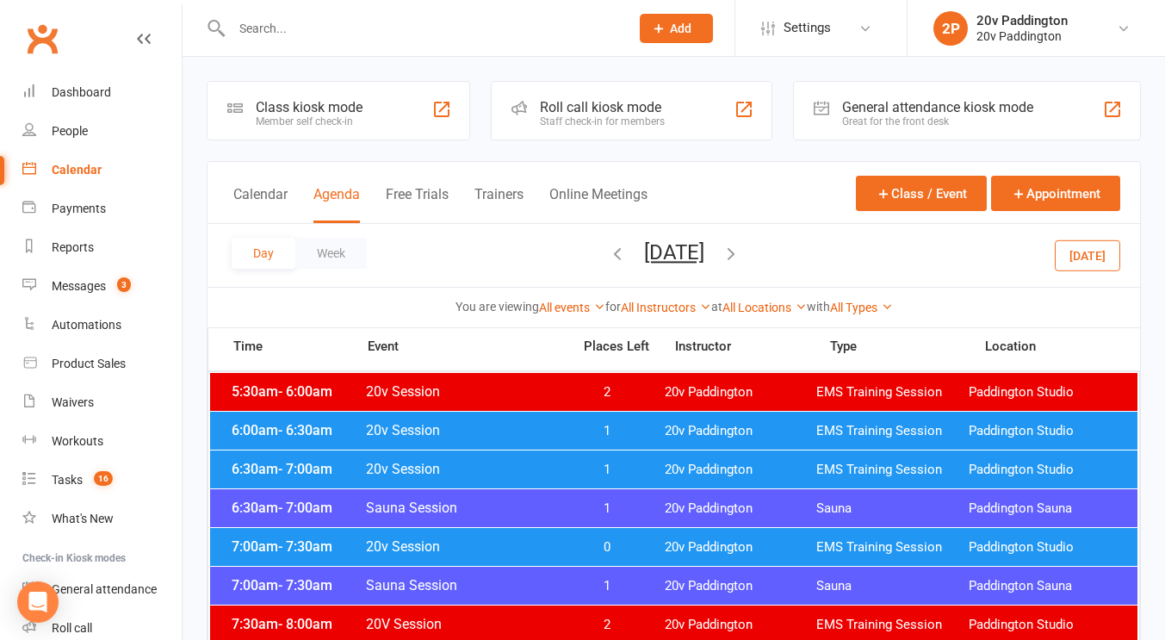
click at [653, 249] on button "Friday, Sep 19, 2025" at bounding box center [674, 252] width 60 height 24
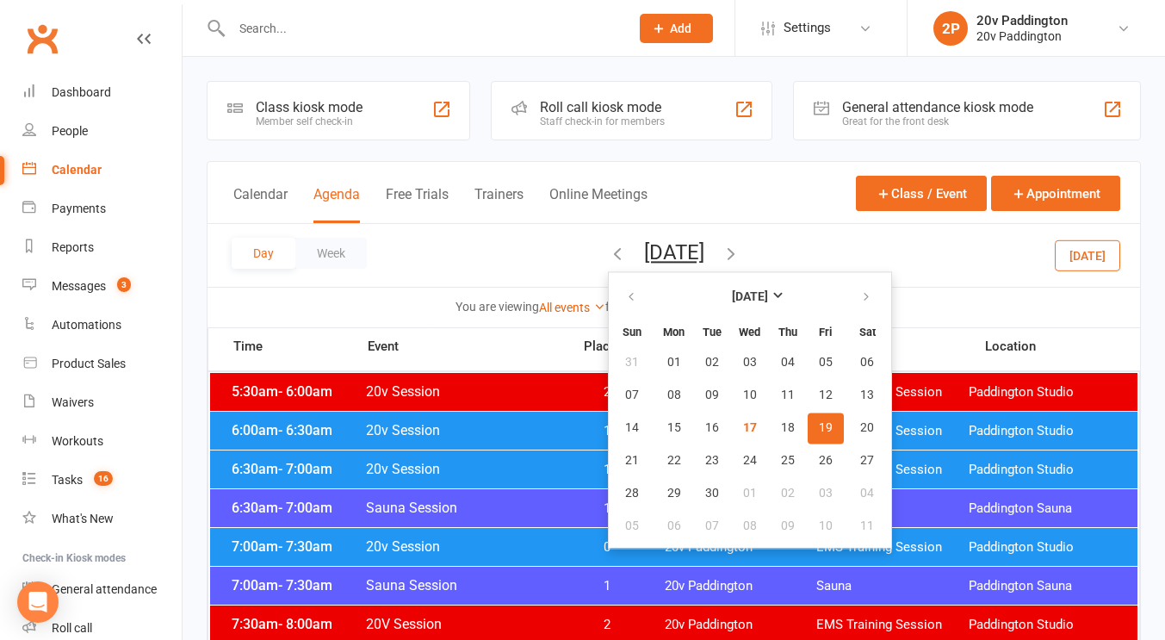
drag, startPoint x: 653, startPoint y: 249, endPoint x: 640, endPoint y: 248, distance: 12.9
click at [644, 248] on button "Friday, Sep 19, 2025" at bounding box center [674, 252] width 60 height 24
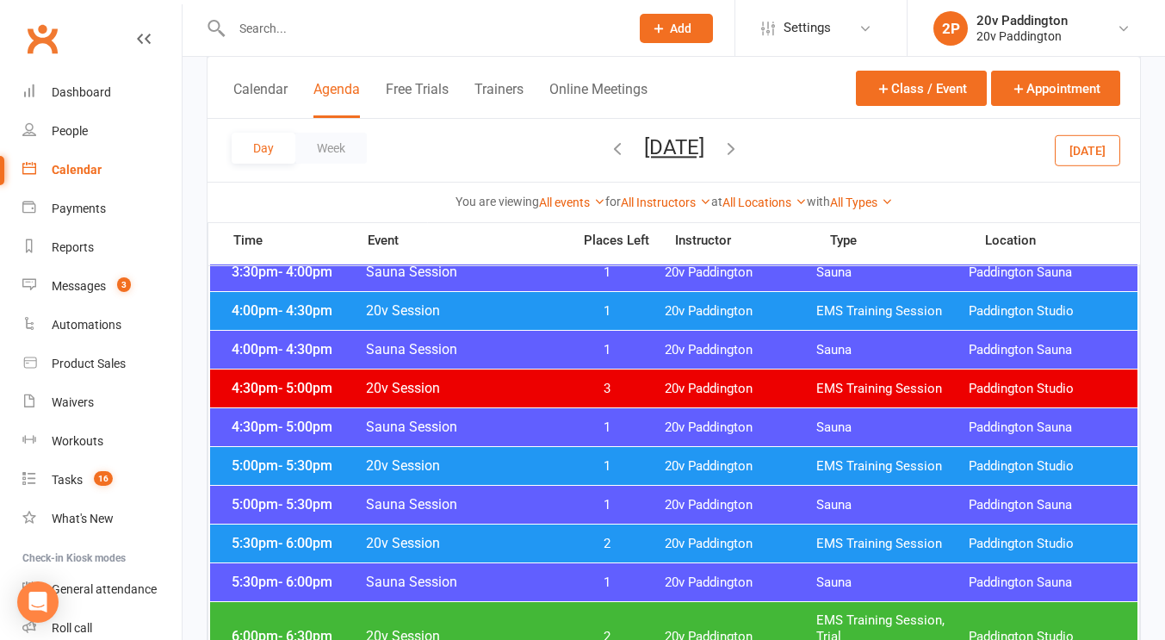
scroll to position [1438, 0]
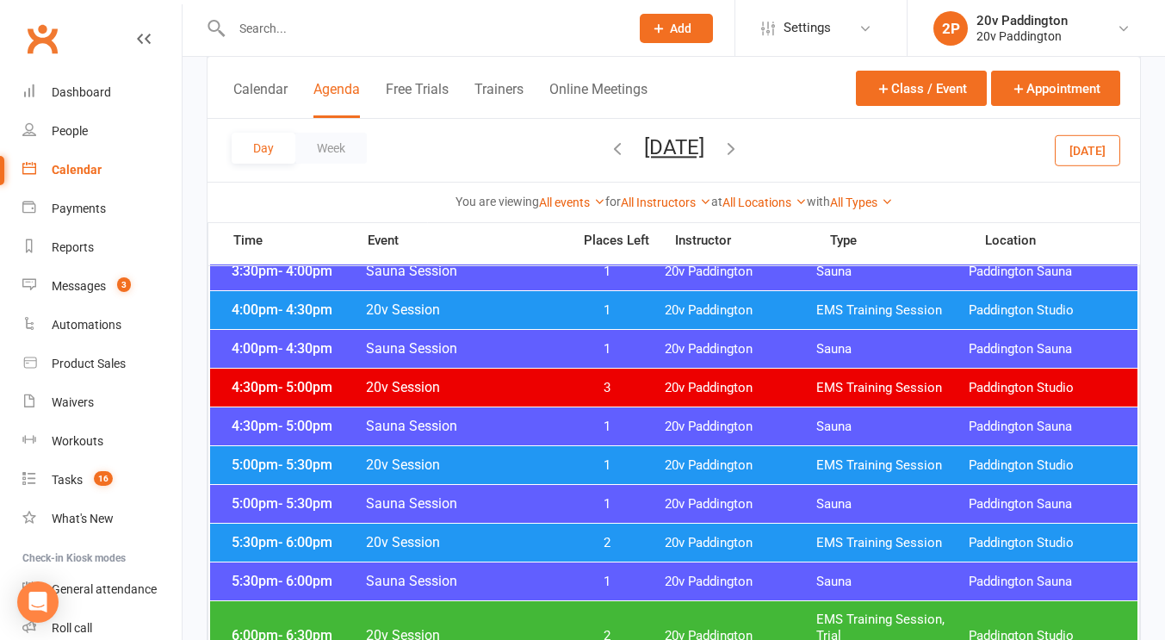
click at [589, 540] on span "2" at bounding box center [606, 543] width 90 height 16
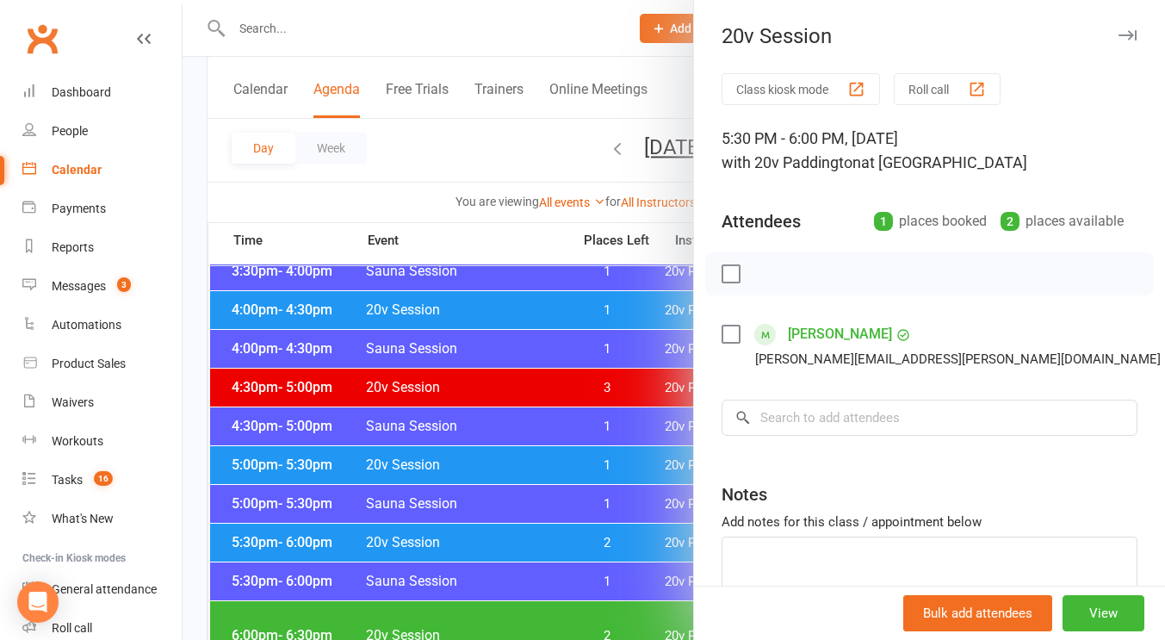
click at [467, 429] on div at bounding box center [673, 320] width 982 height 640
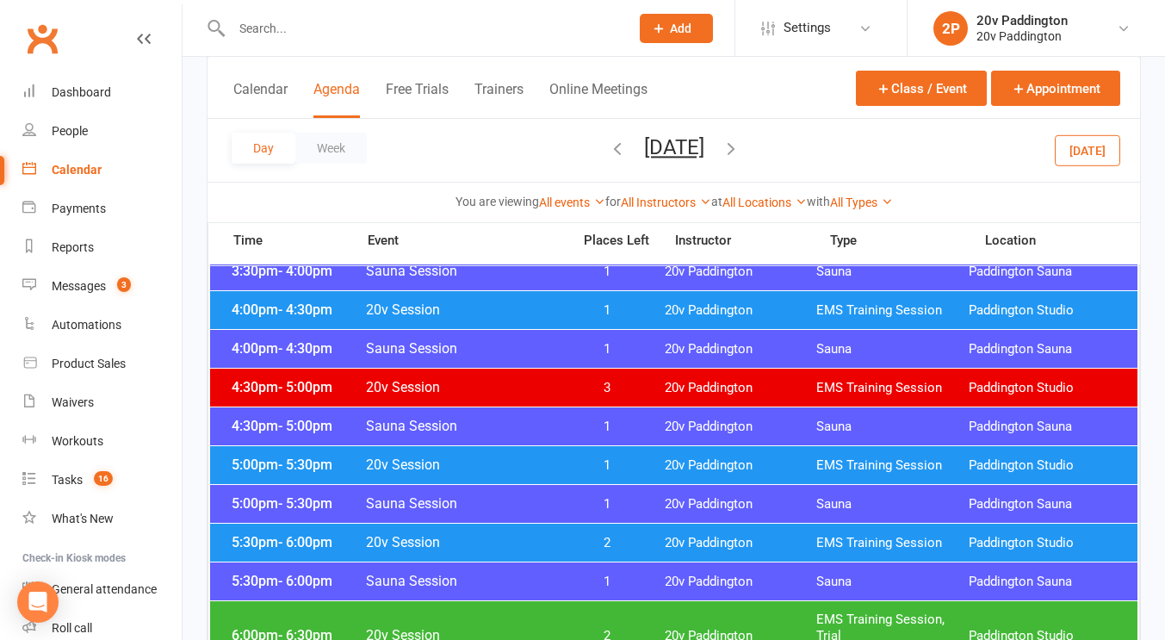
scroll to position [1584, 0]
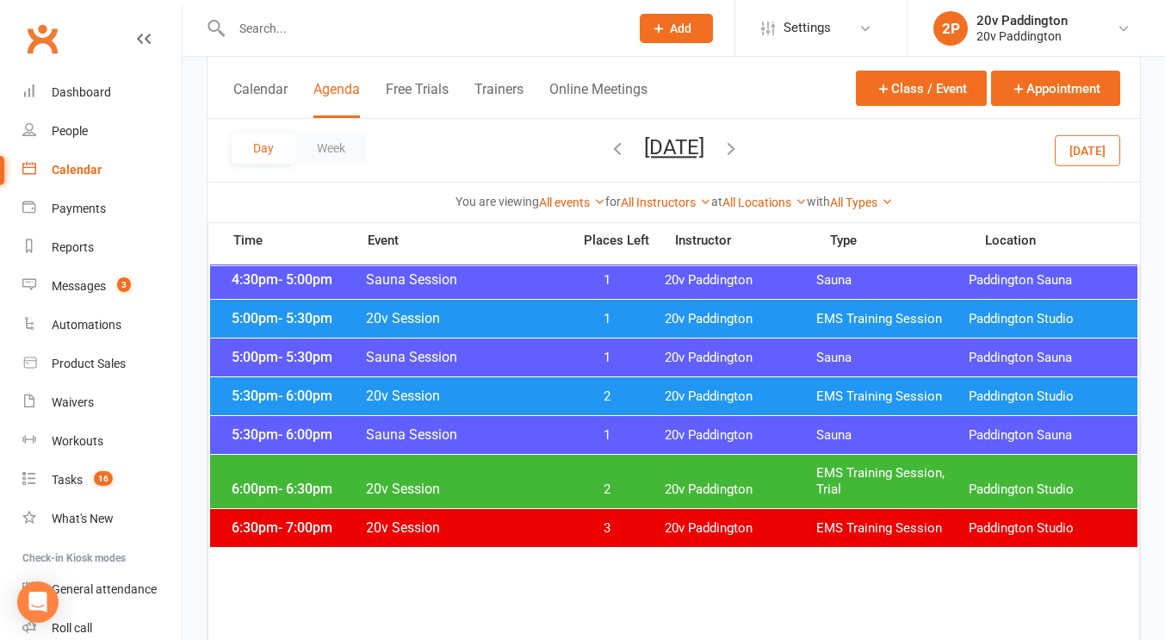
click at [504, 473] on div "6:00pm - 6:30pm 20v Session 2 20v Paddington EMS Training Session, Trial Paddin…" at bounding box center [673, 480] width 927 height 53
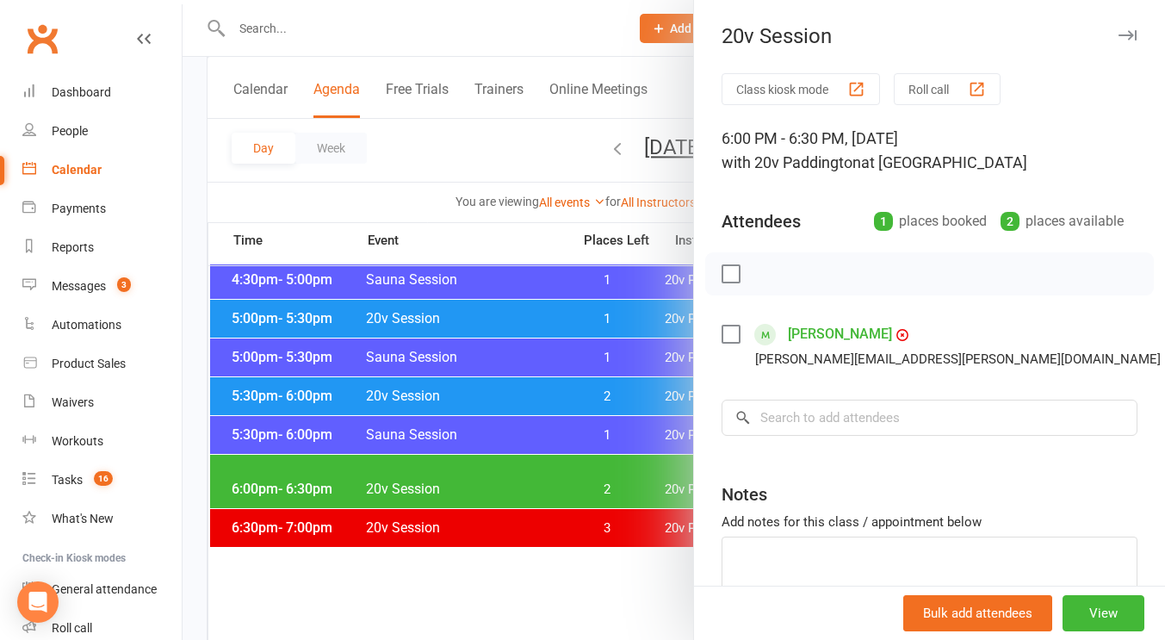
click at [433, 419] on div at bounding box center [673, 320] width 982 height 640
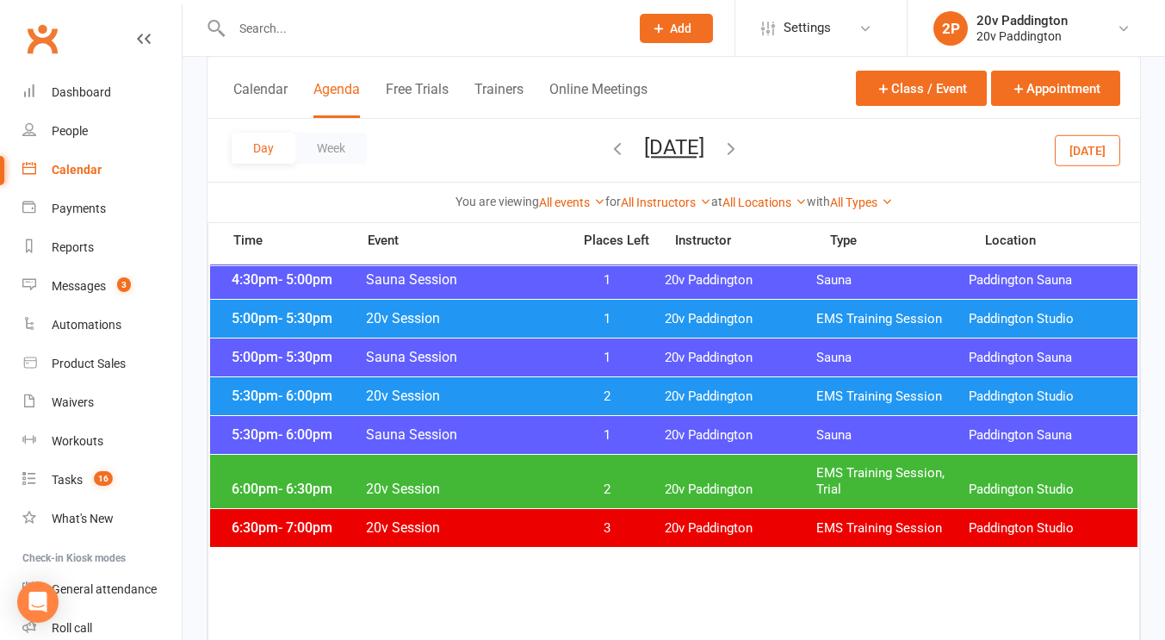
click at [1099, 152] on button "Today" at bounding box center [1086, 149] width 65 height 31
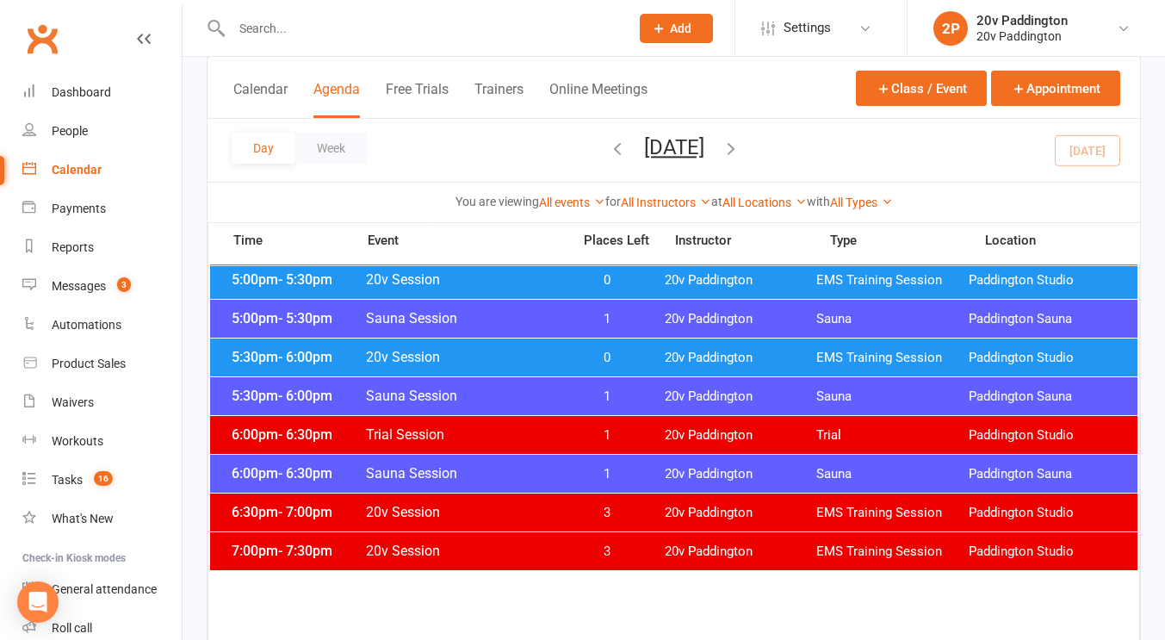
click at [704, 149] on button "Wednesday, Sep 17, 2025" at bounding box center [674, 147] width 60 height 24
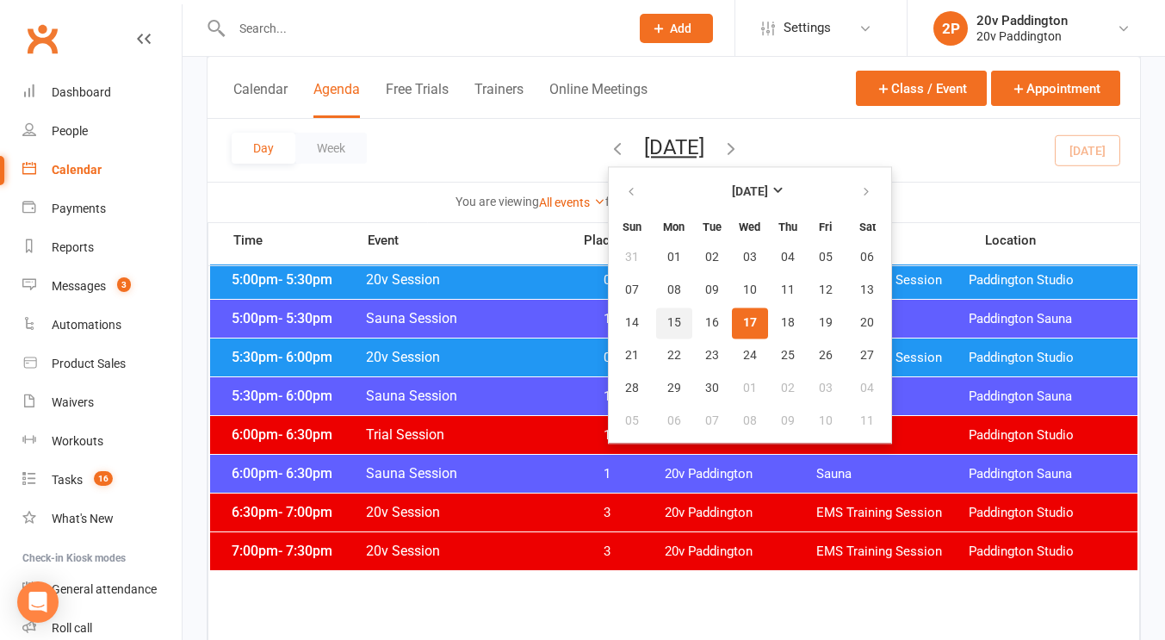
click at [656, 311] on button "15" at bounding box center [674, 322] width 36 height 31
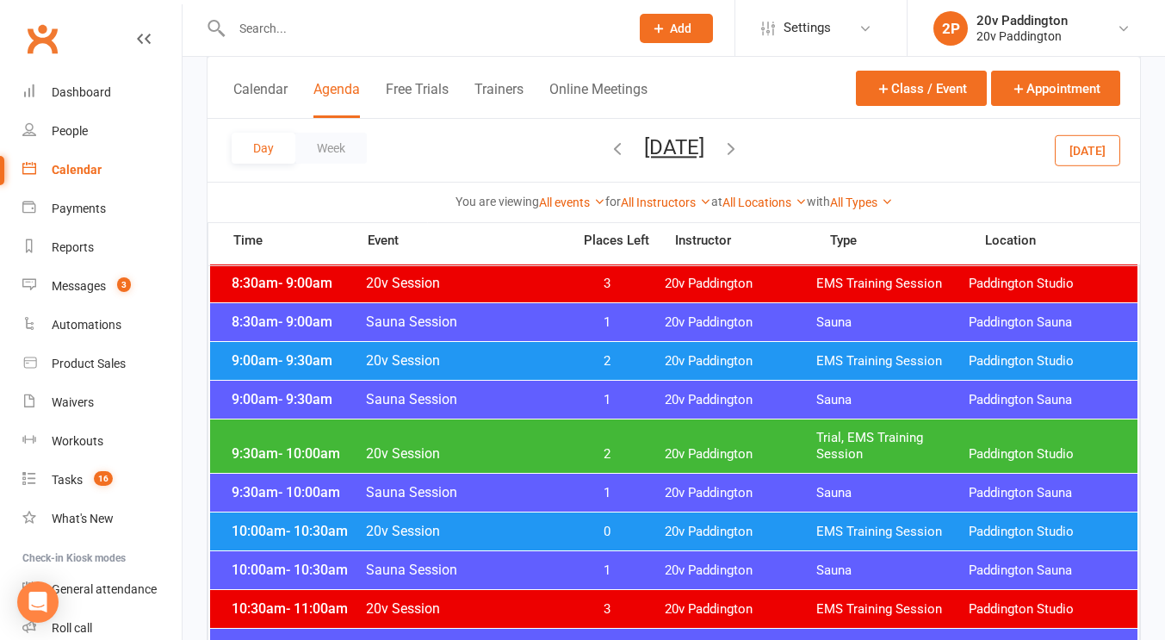
scroll to position [474, 0]
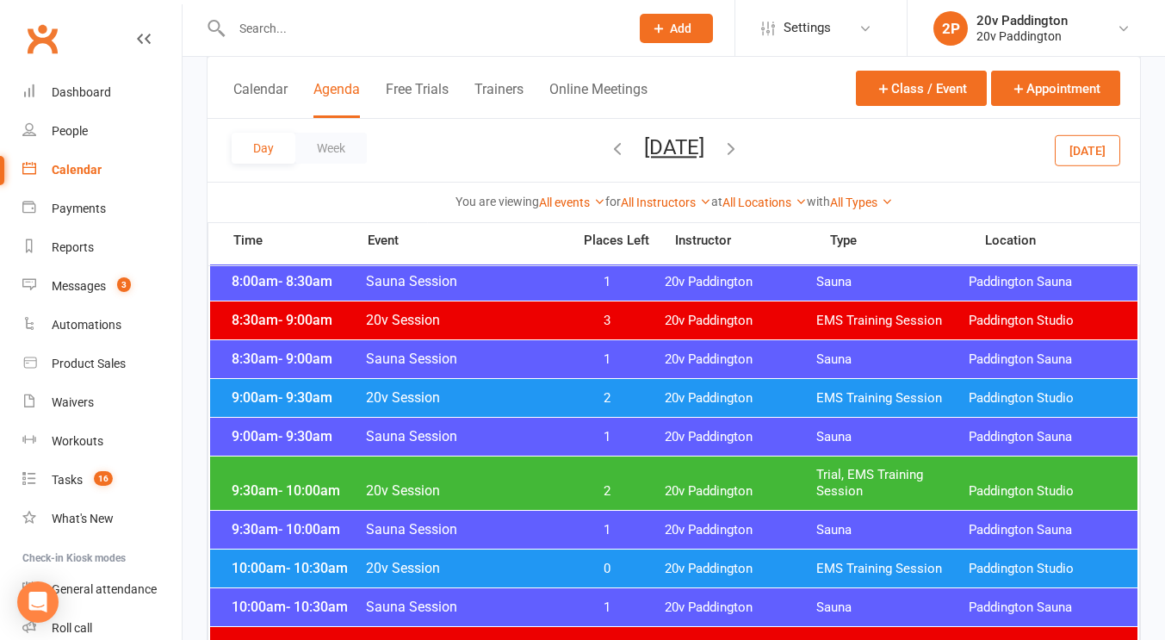
click at [586, 479] on div "9:30am - 10:00am 20v Session 2 20v Paddington Trial, EMS Training Session Paddi…" at bounding box center [673, 482] width 927 height 53
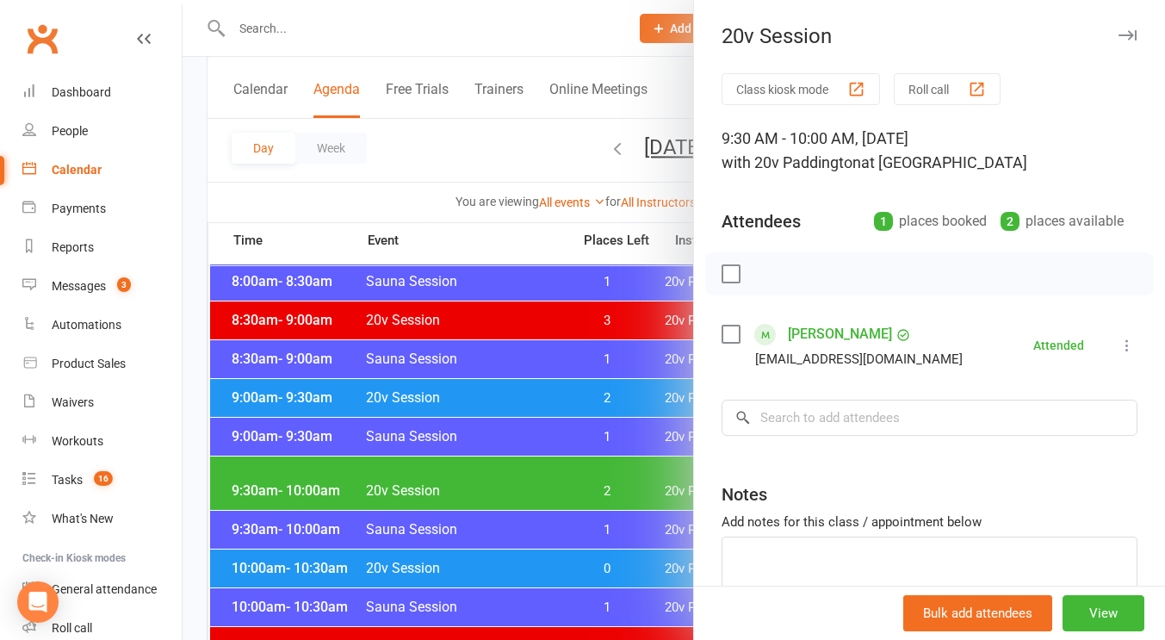
click at [815, 333] on link "[PERSON_NAME]" at bounding box center [840, 334] width 104 height 28
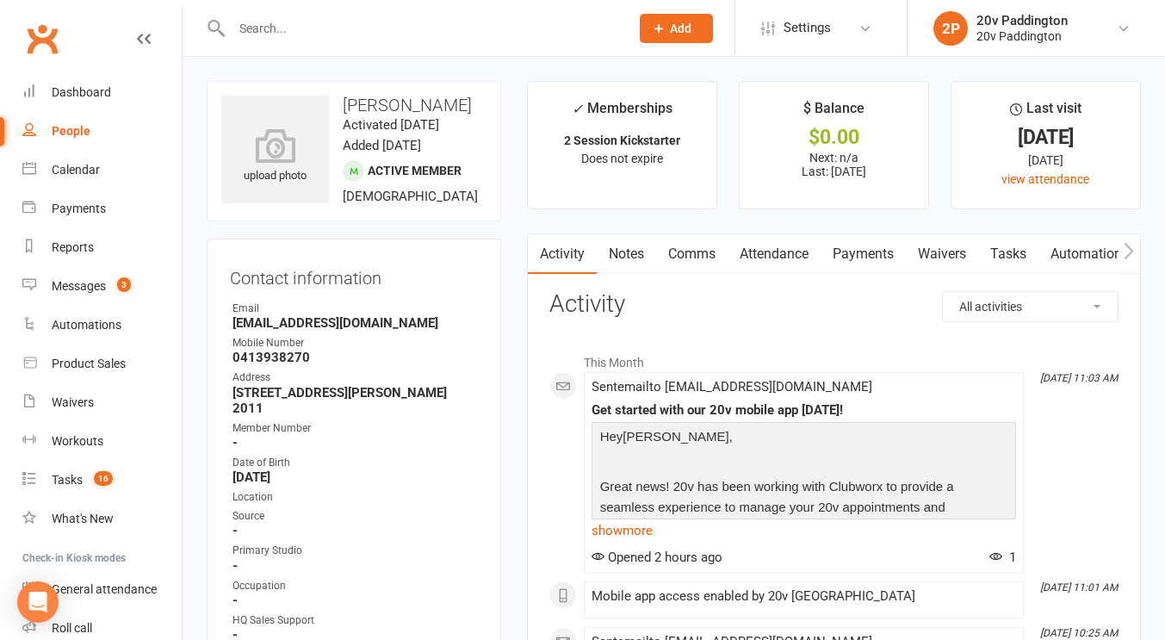
click at [720, 273] on link "Comms" at bounding box center [691, 254] width 71 height 40
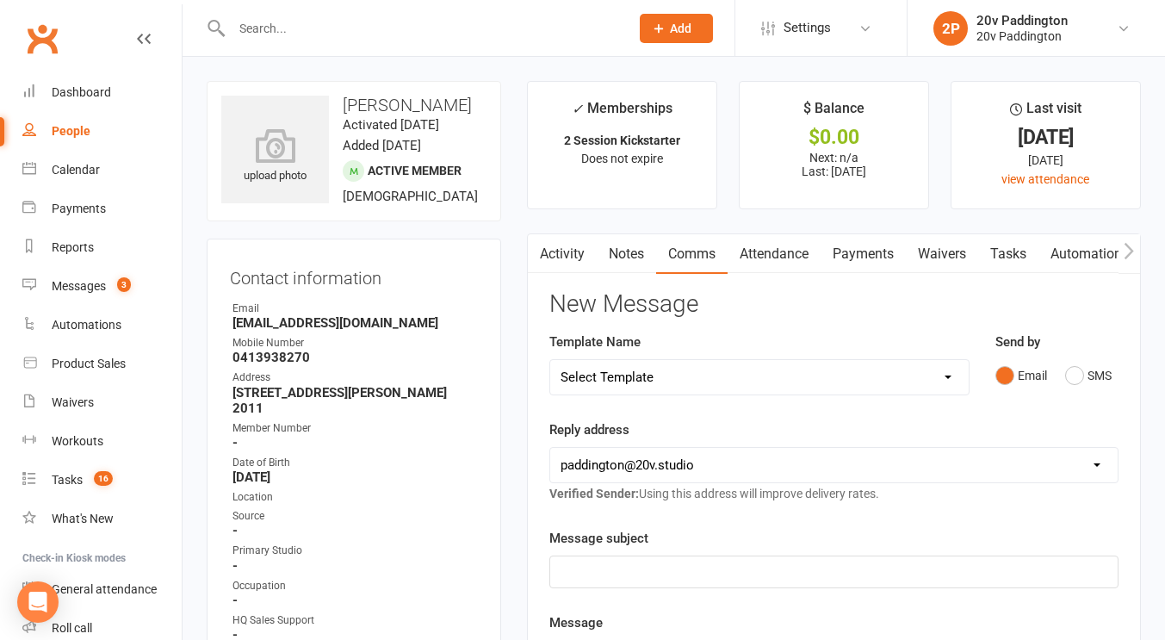
click at [1112, 359] on div "Email SMS" at bounding box center [1056, 375] width 123 height 33
click at [1048, 402] on div "Send by Email SMS" at bounding box center [1056, 373] width 149 height 84
click at [1099, 344] on div "Send by Email SMS" at bounding box center [1056, 361] width 123 height 60
click at [1083, 374] on button "SMS" at bounding box center [1088, 375] width 46 height 33
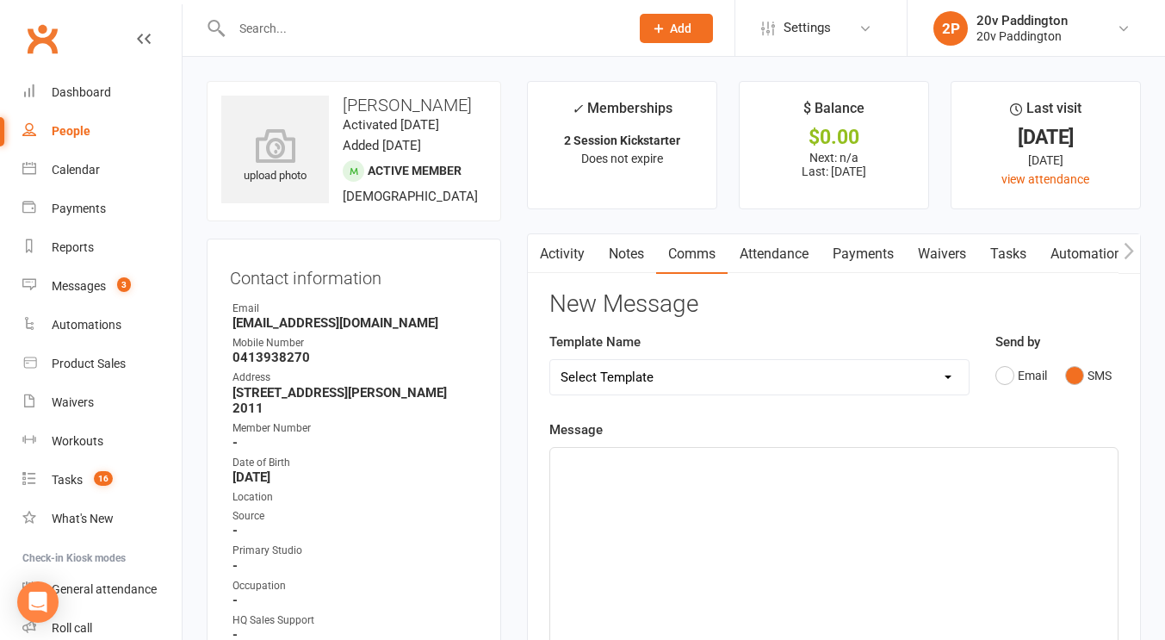
click at [961, 504] on div "﻿" at bounding box center [833, 577] width 567 height 258
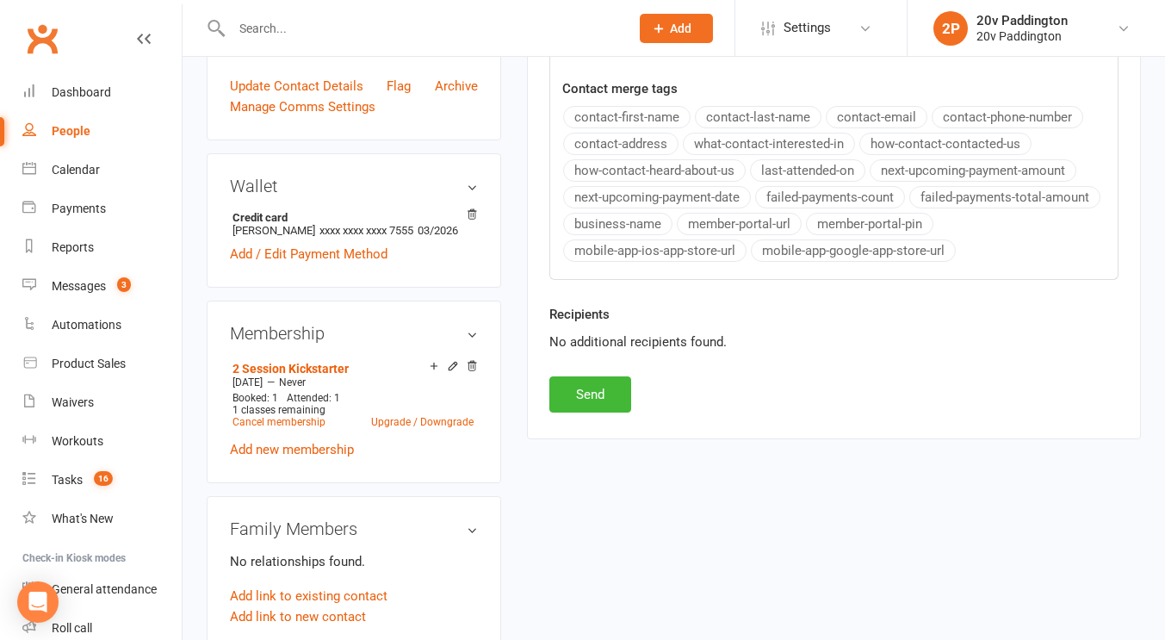
scroll to position [701, 0]
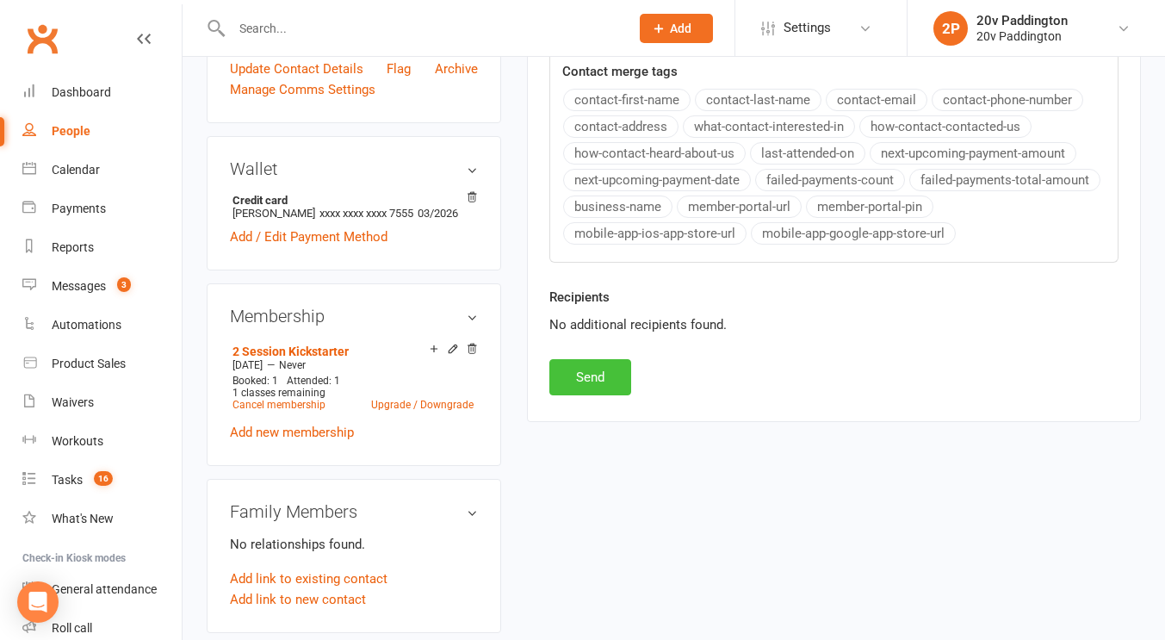
click at [592, 387] on button "Send" at bounding box center [590, 377] width 82 height 36
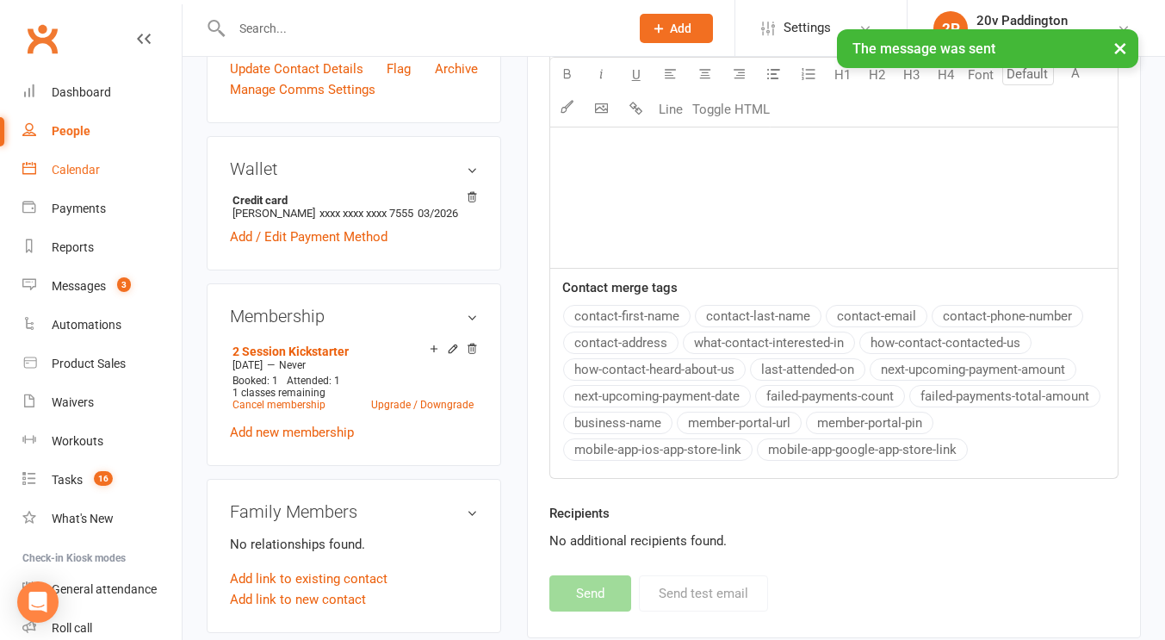
click at [75, 164] on div "Calendar" at bounding box center [76, 170] width 48 height 14
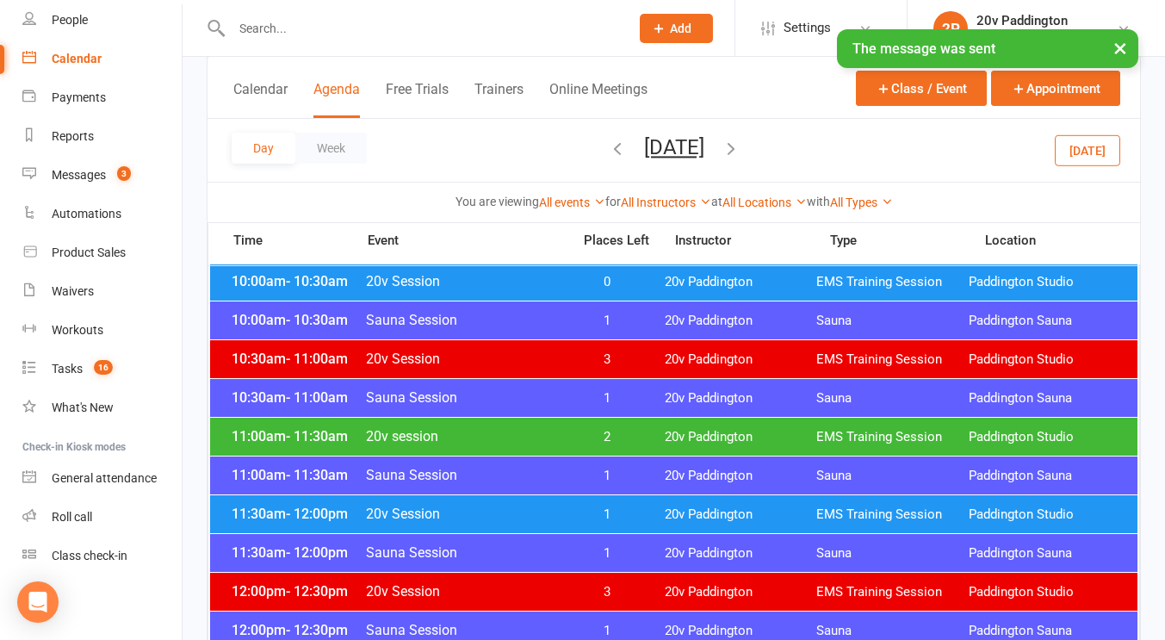
scroll to position [769, 0]
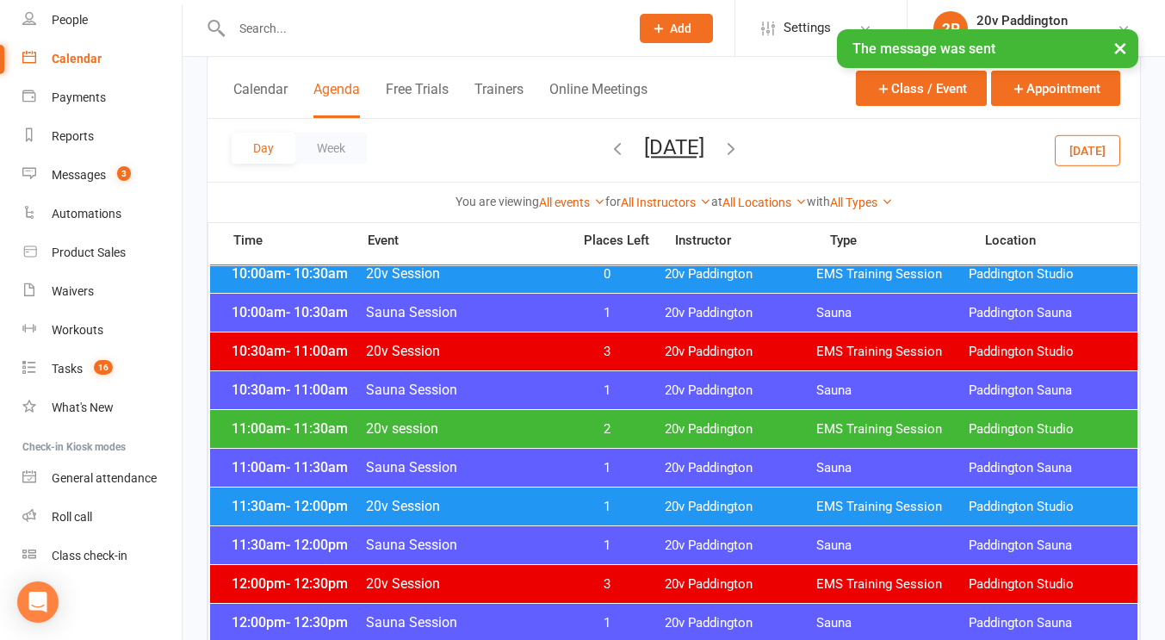
click at [469, 420] on span "20v session" at bounding box center [463, 428] width 196 height 16
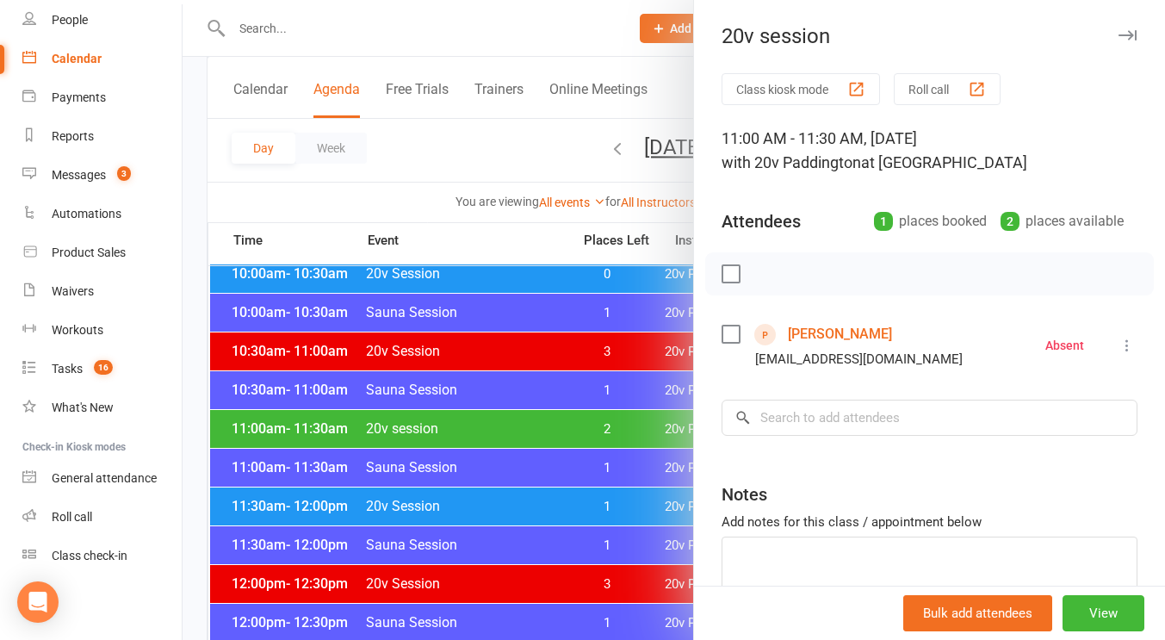
click at [593, 424] on div at bounding box center [673, 320] width 982 height 640
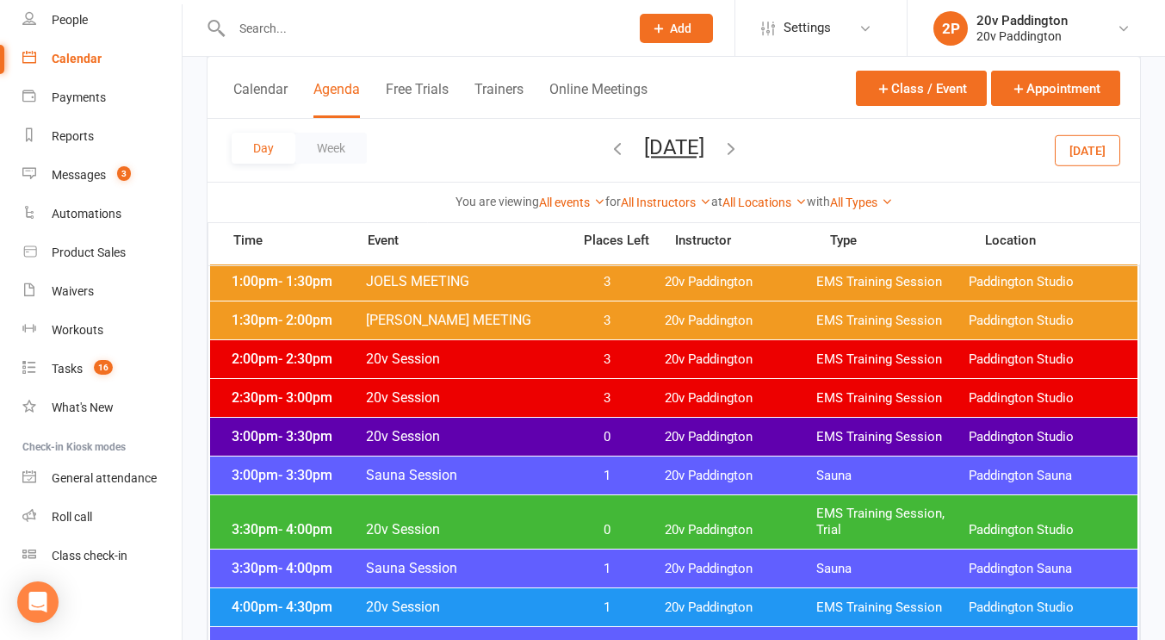
scroll to position [1195, 0]
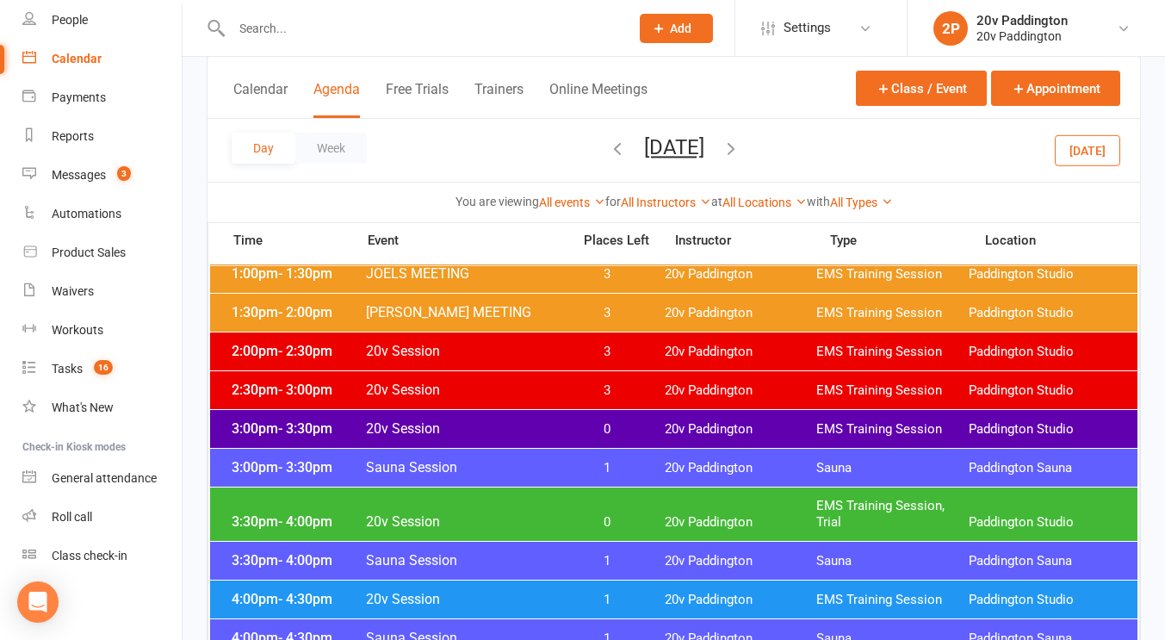
click at [574, 516] on span "0" at bounding box center [606, 522] width 90 height 16
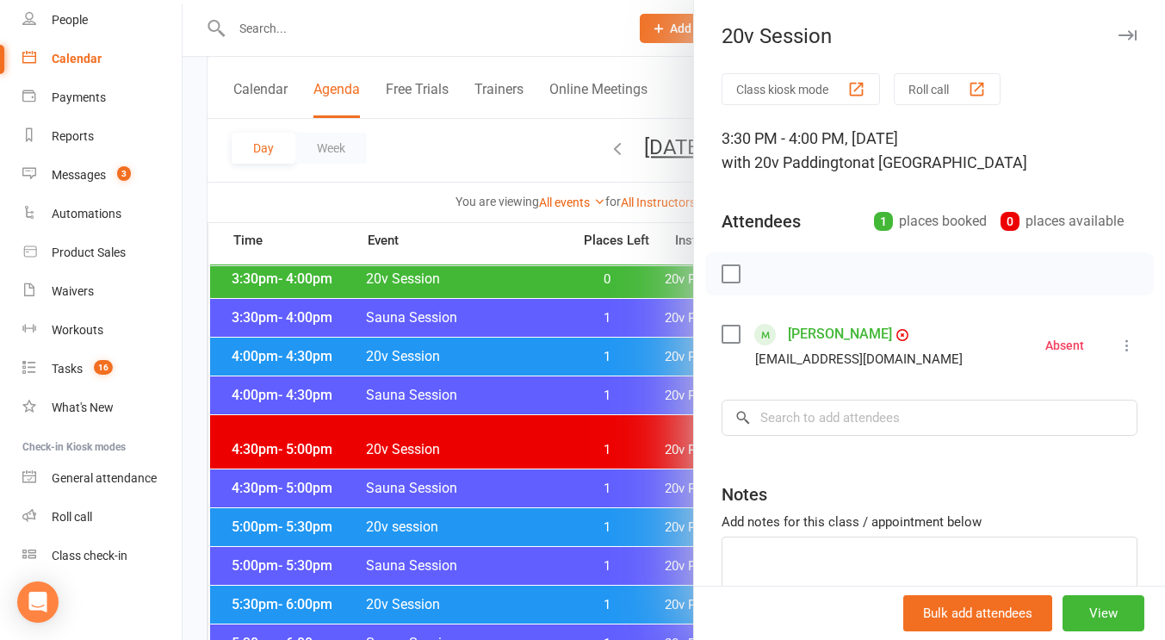
click at [583, 451] on div at bounding box center [673, 320] width 982 height 640
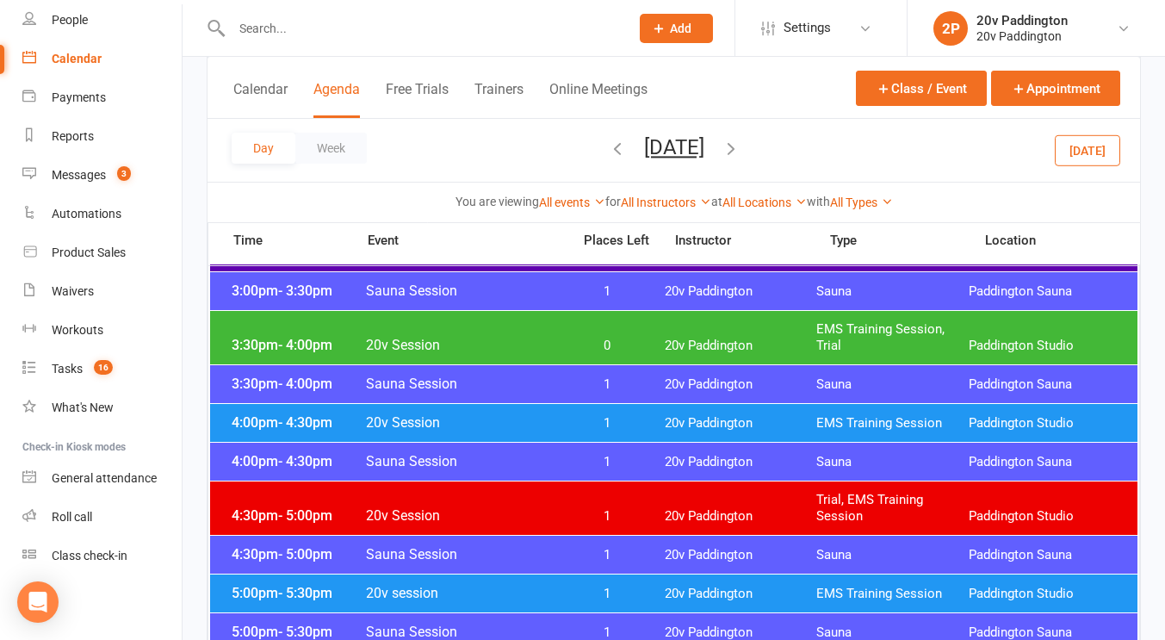
scroll to position [1370, 0]
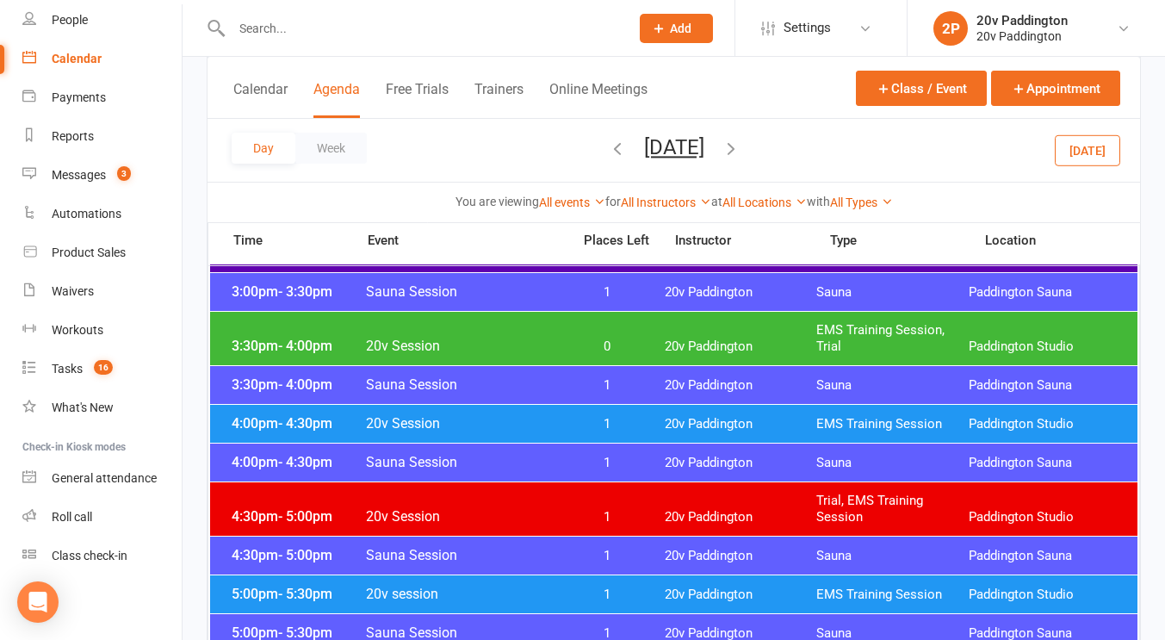
click at [600, 325] on div "3:30pm - 4:00pm 20v Session 0 20v Paddington EMS Training Session, Trial Paddin…" at bounding box center [673, 338] width 927 height 53
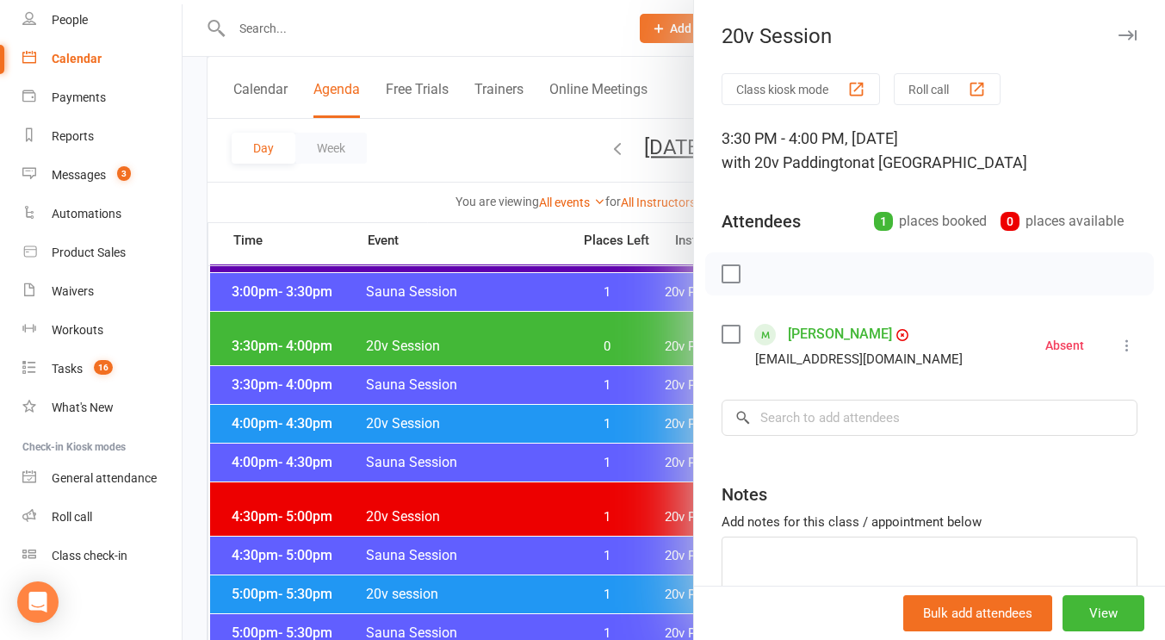
click at [804, 334] on link "[PERSON_NAME]" at bounding box center [840, 334] width 104 height 28
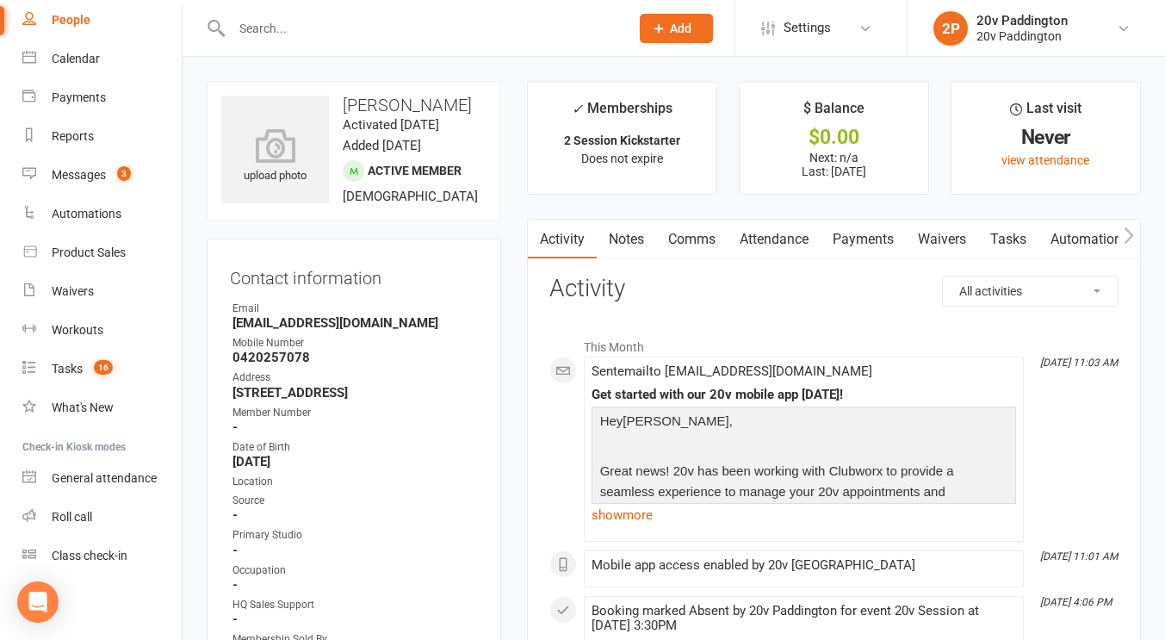
click at [693, 231] on link "Comms" at bounding box center [691, 239] width 71 height 40
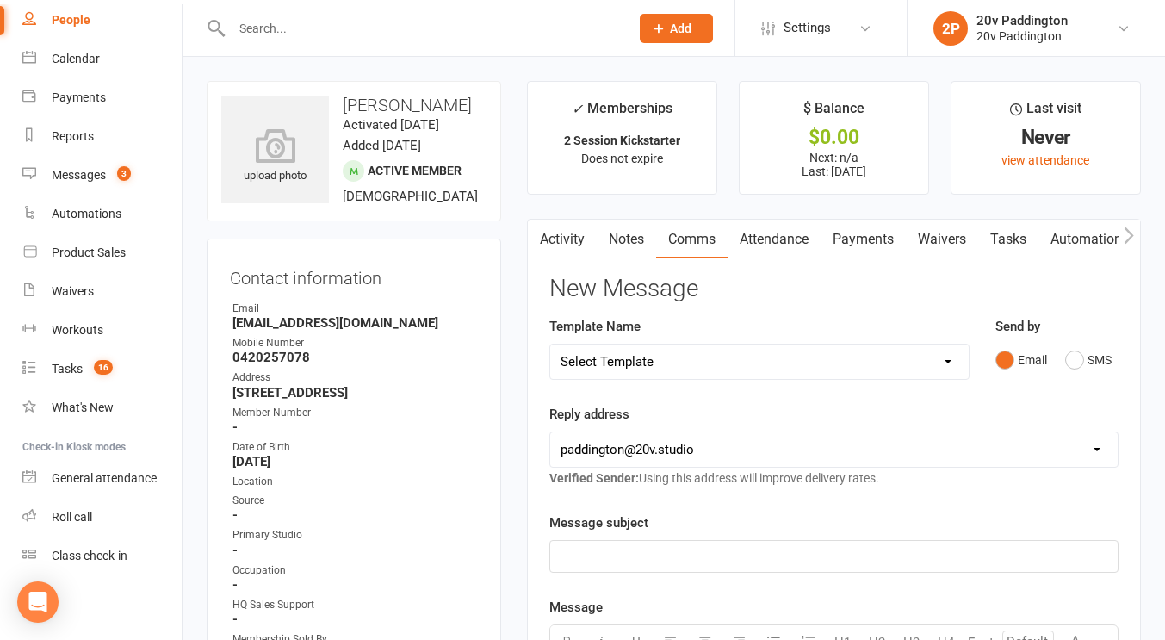
click at [1070, 342] on div "Send by Email SMS" at bounding box center [1056, 346] width 123 height 60
click at [1069, 343] on button "SMS" at bounding box center [1088, 359] width 46 height 33
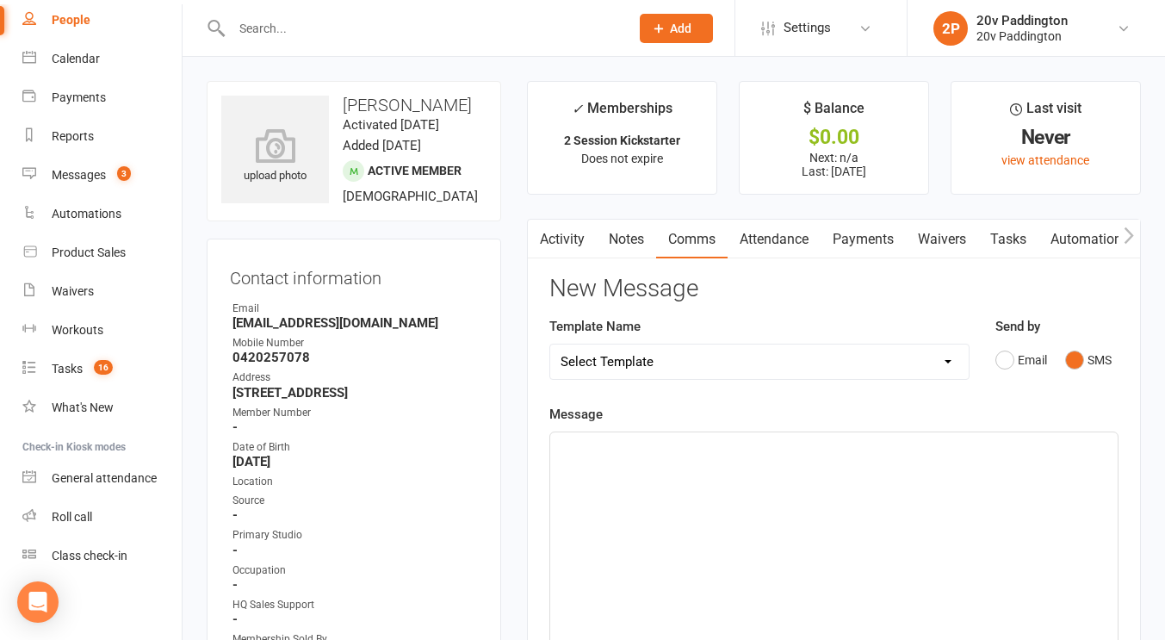
click at [1020, 485] on div "﻿" at bounding box center [833, 561] width 567 height 258
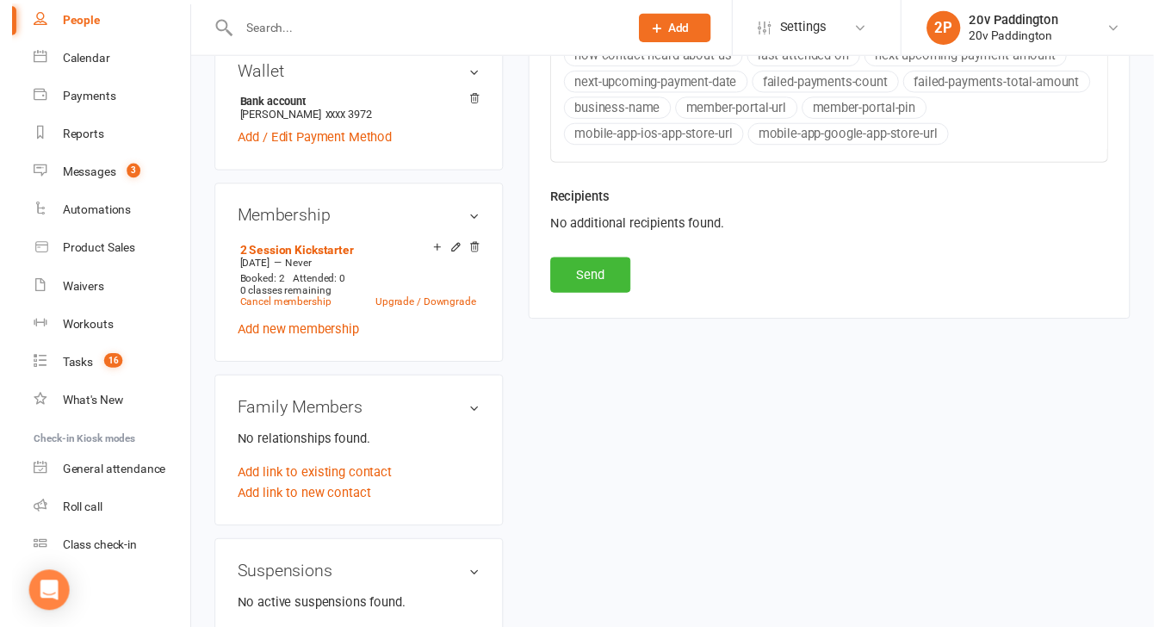
scroll to position [886, 0]
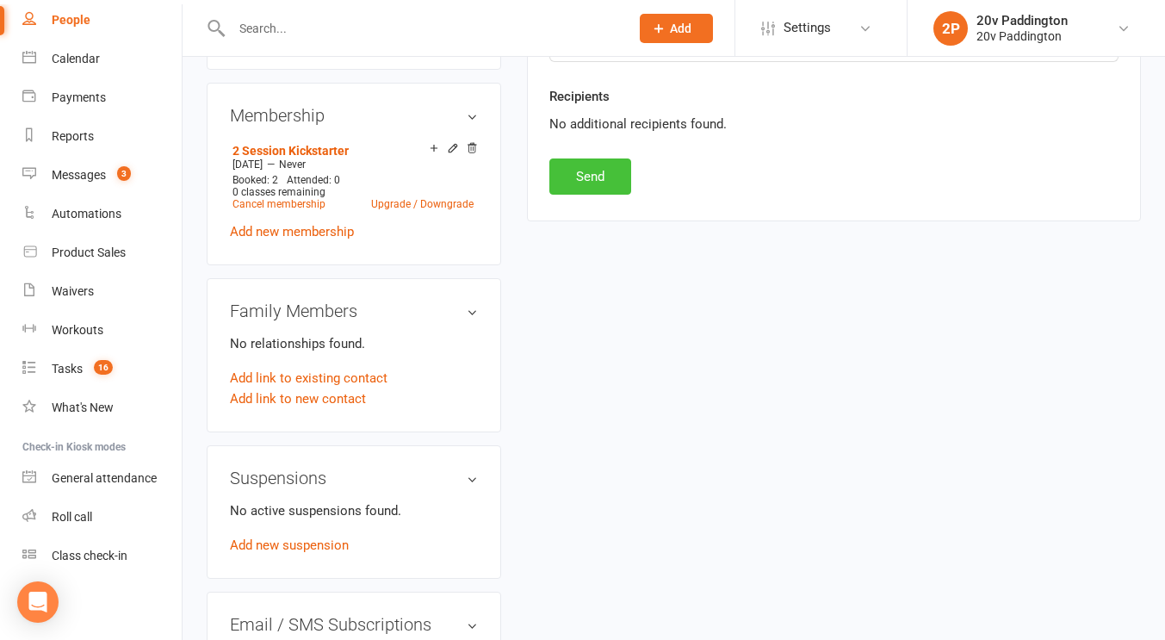
click at [593, 172] on button "Send" at bounding box center [590, 176] width 82 height 36
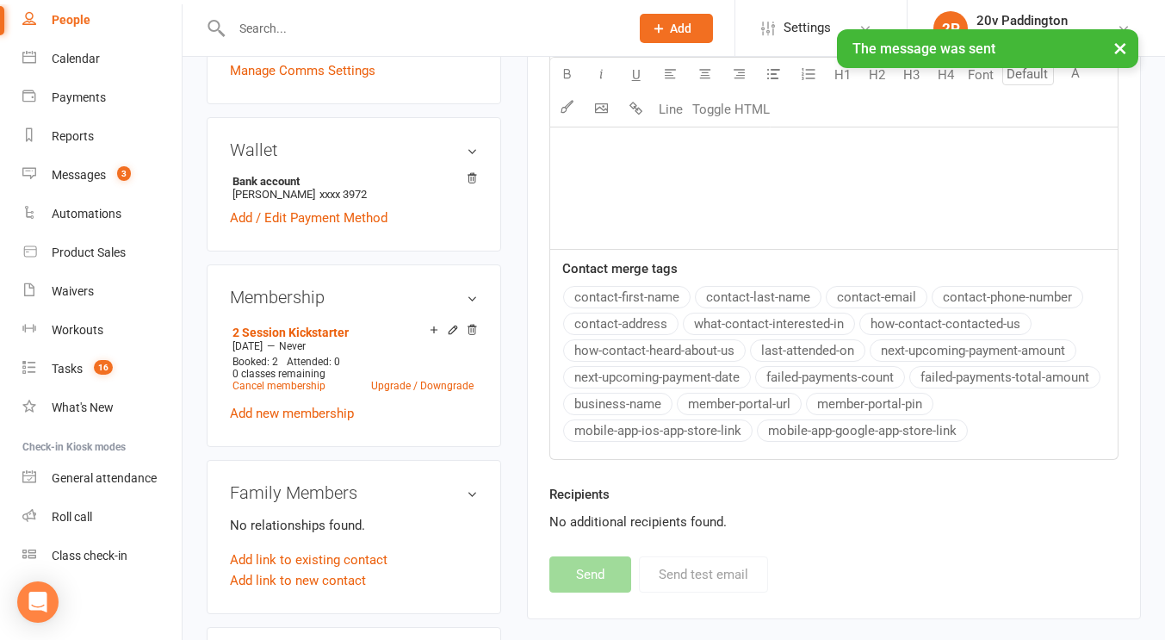
scroll to position [0, 0]
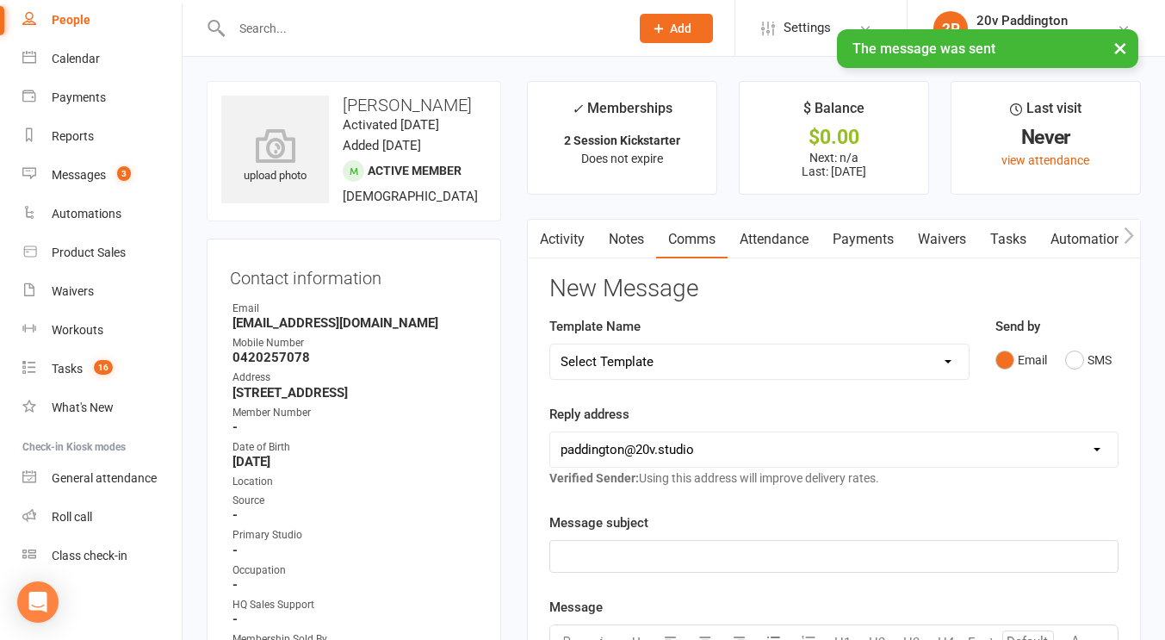
click at [872, 240] on link "Payments" at bounding box center [862, 239] width 85 height 40
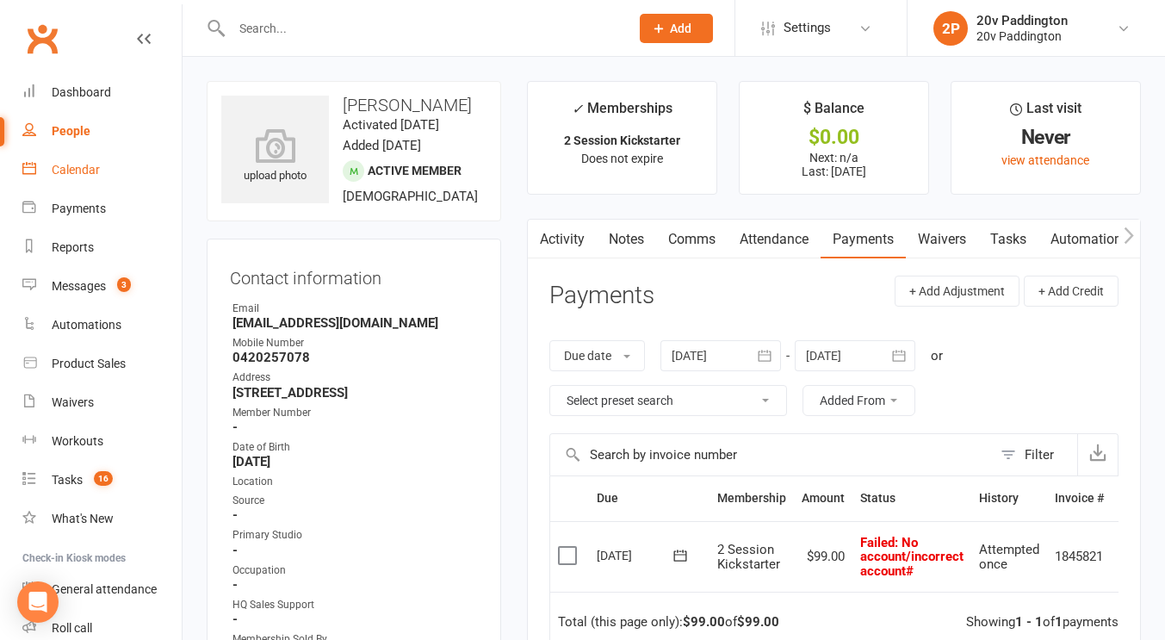
click at [62, 166] on div "Calendar" at bounding box center [76, 170] width 48 height 14
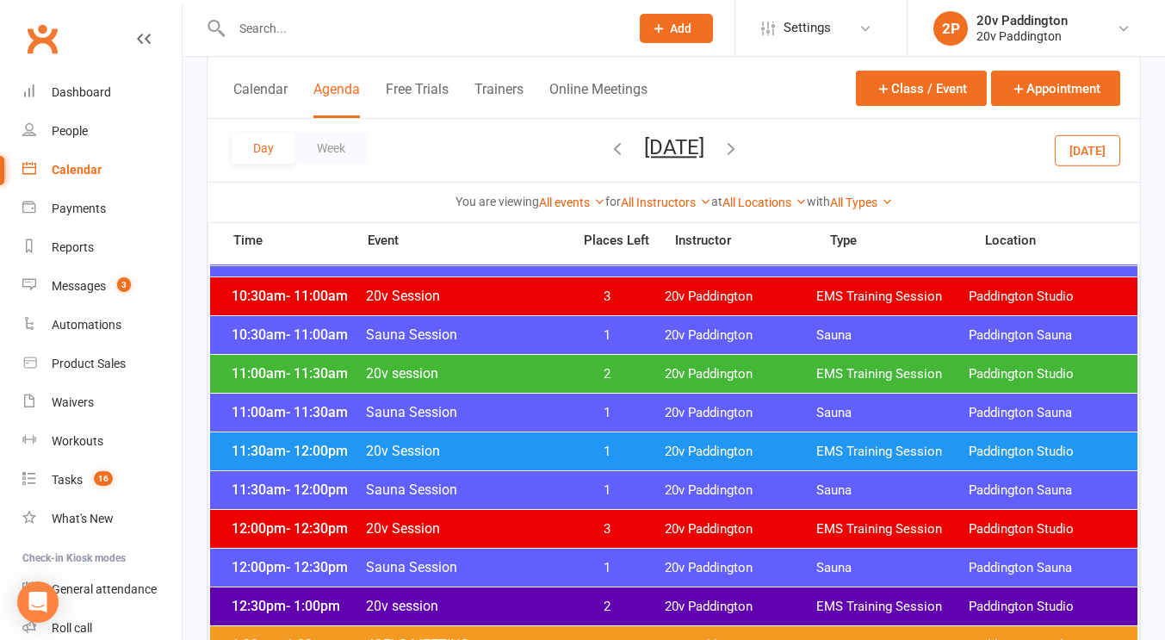
scroll to position [809, 0]
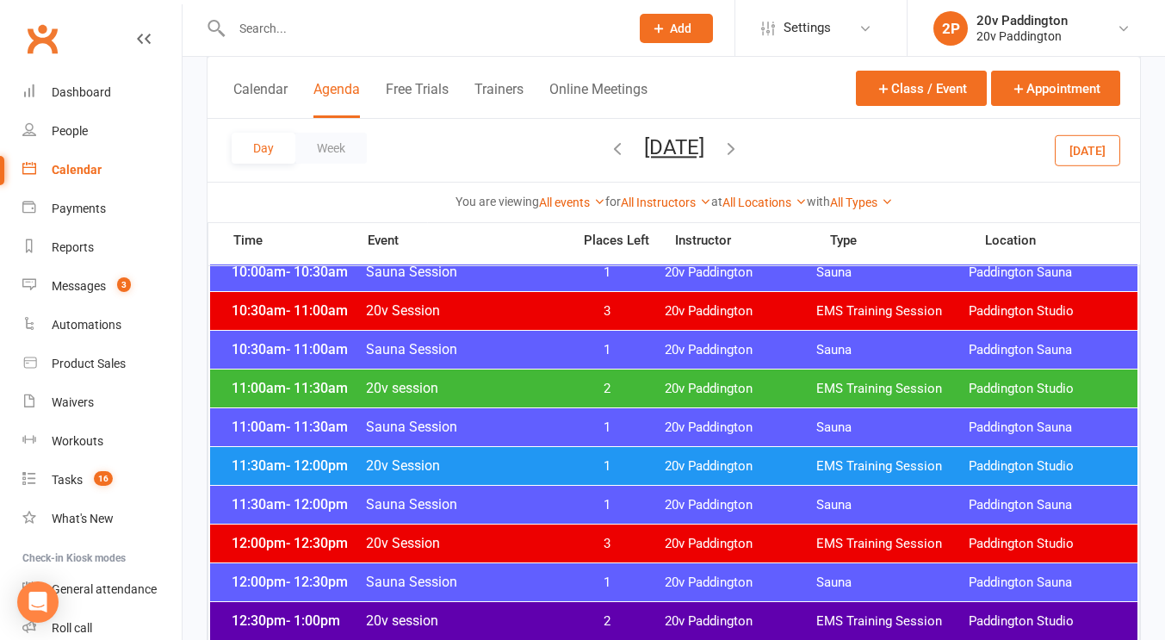
click at [531, 392] on span "20v session" at bounding box center [463, 388] width 196 height 16
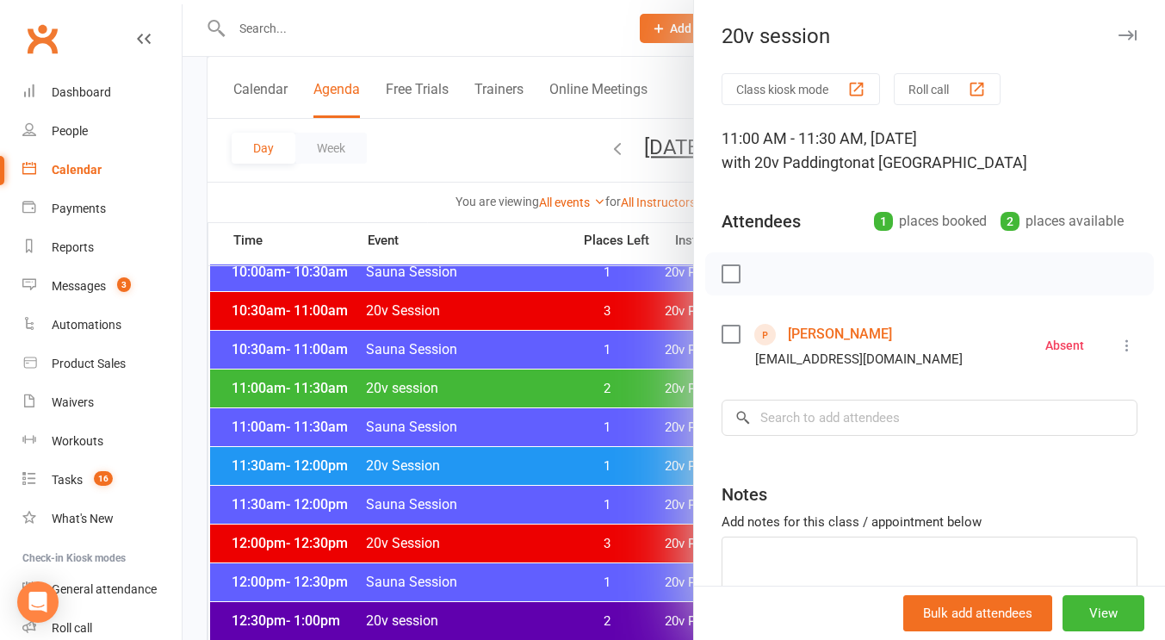
click at [807, 346] on link "Wilz Ahokava" at bounding box center [840, 334] width 104 height 28
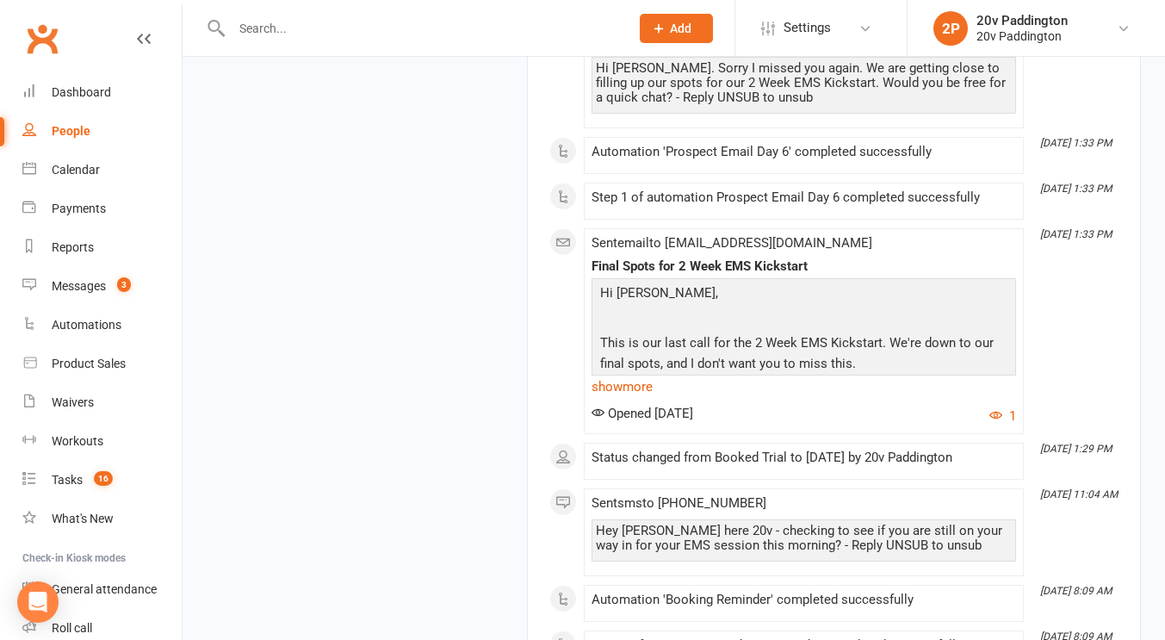
scroll to position [2221, 0]
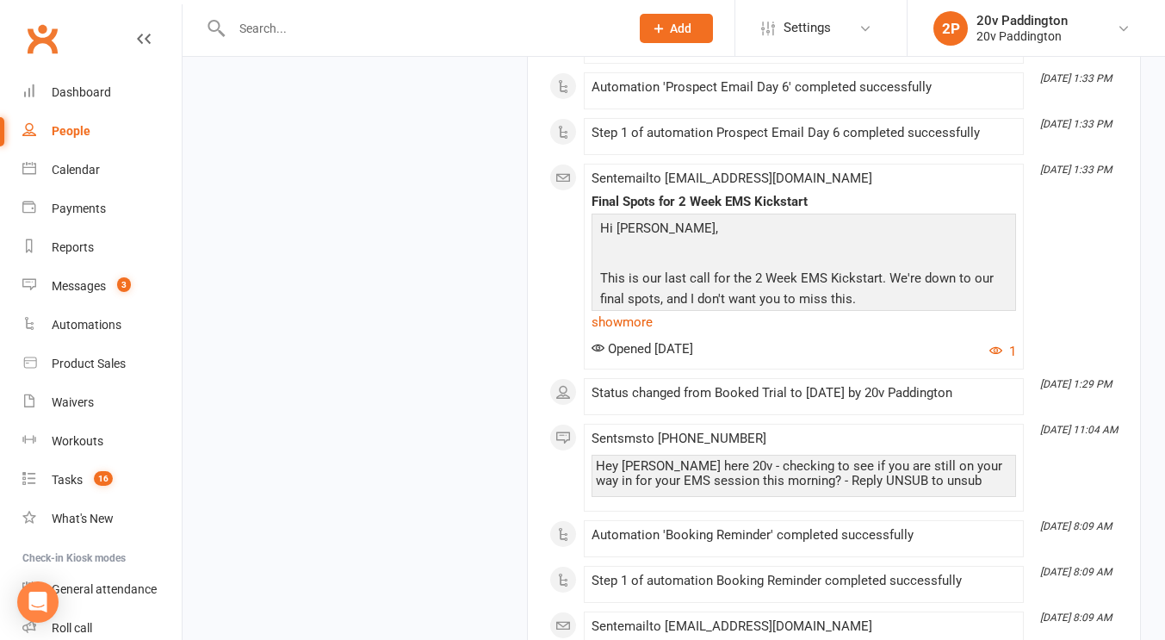
click at [836, 471] on div "Hey Wilz, joel here 20v - checking to see if you are still on your way in for y…" at bounding box center [804, 473] width 416 height 29
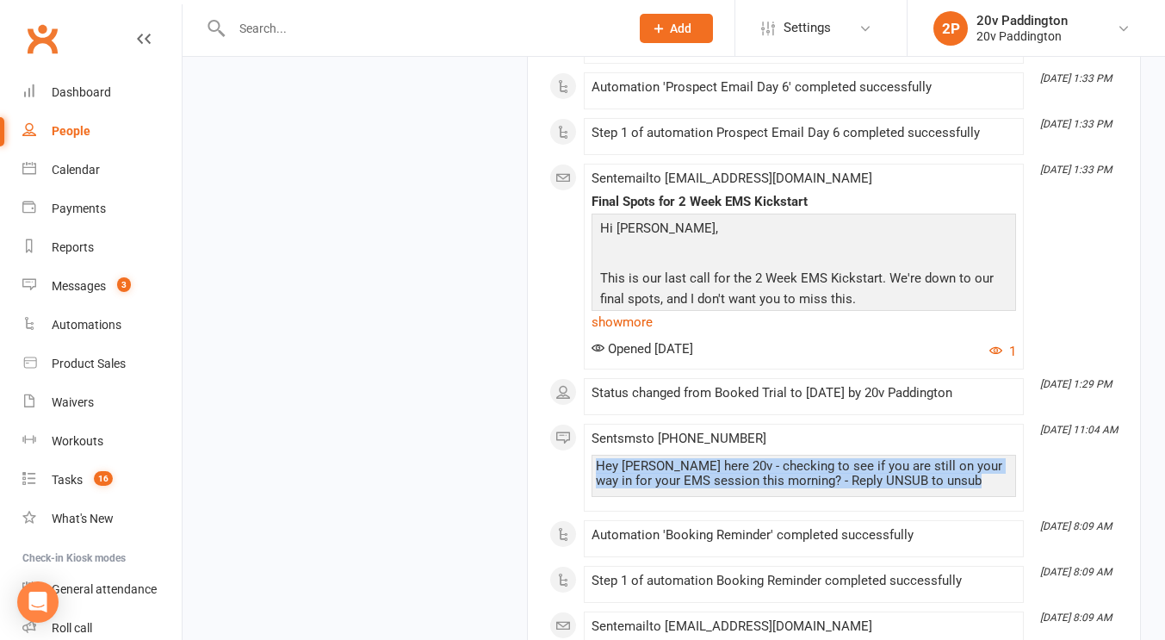
click at [836, 471] on div "Hey Wilz, joel here 20v - checking to see if you are still on your way in for y…" at bounding box center [804, 473] width 416 height 29
copy div "Hey Wilz, joel here 20v - checking to see if you are still on your way in for y…"
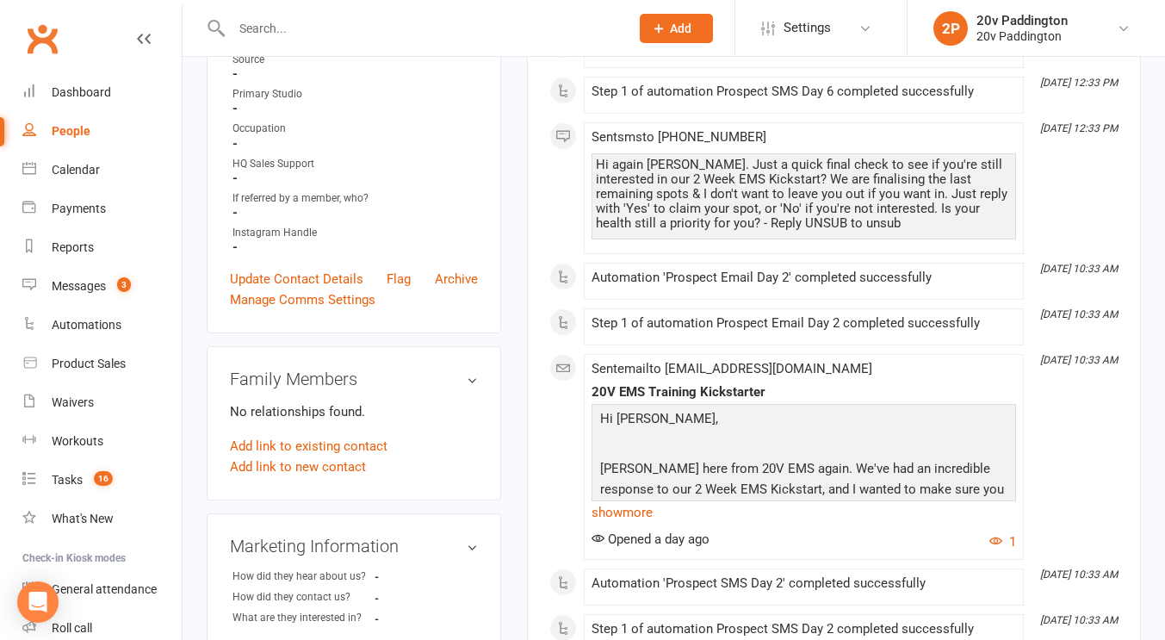
scroll to position [0, 0]
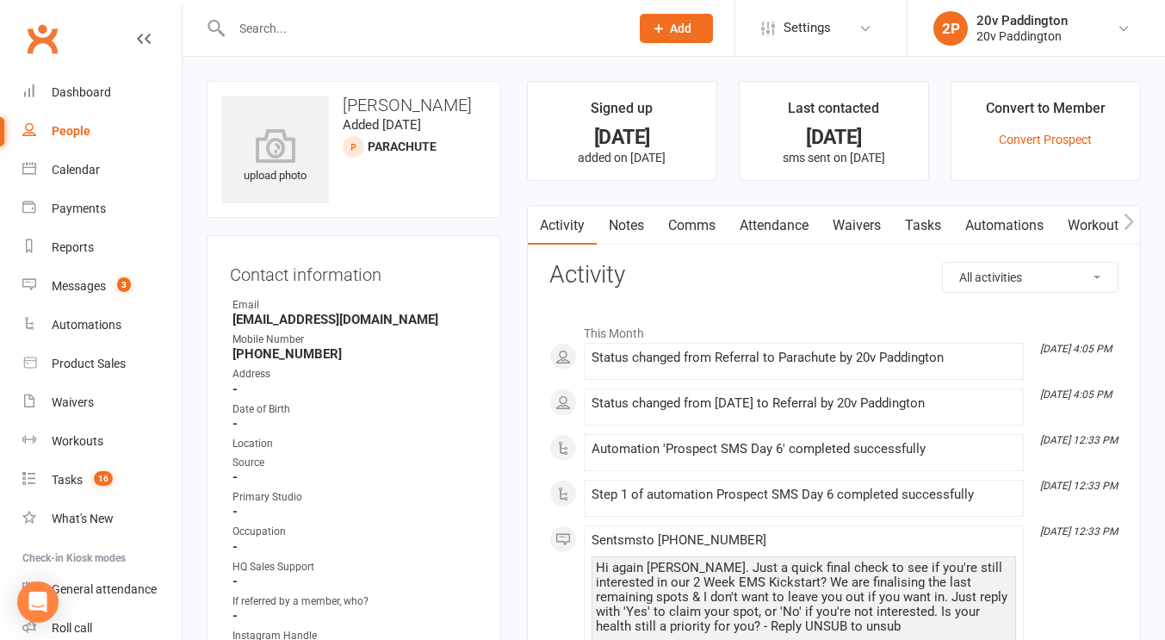
click at [692, 225] on link "Comms" at bounding box center [691, 226] width 71 height 40
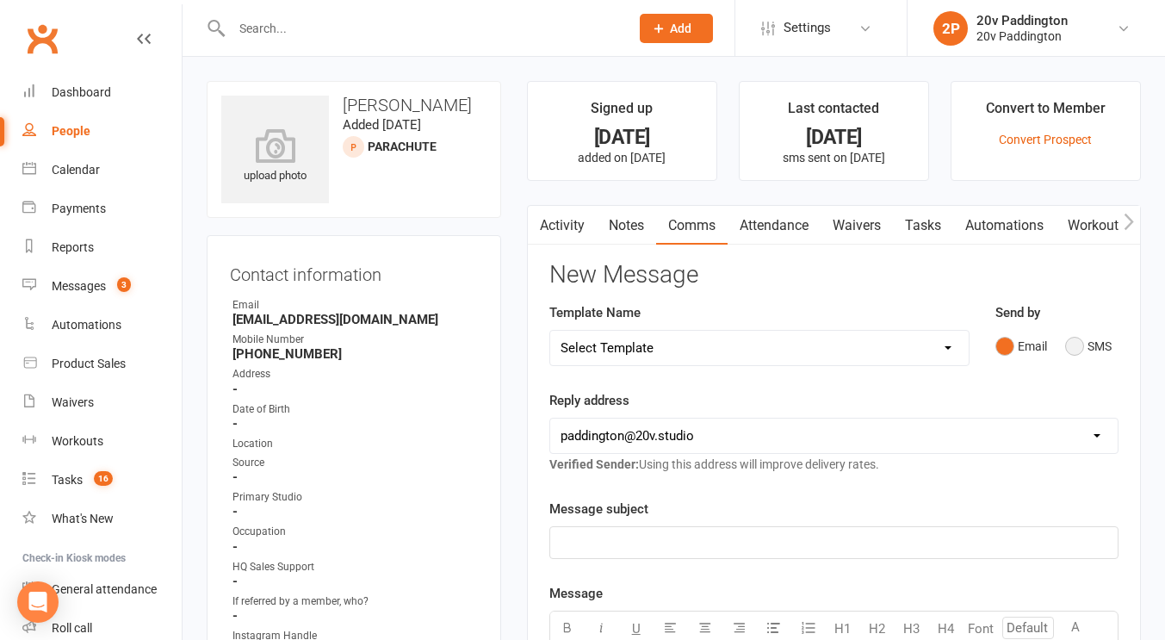
click at [1070, 331] on button "SMS" at bounding box center [1088, 346] width 46 height 33
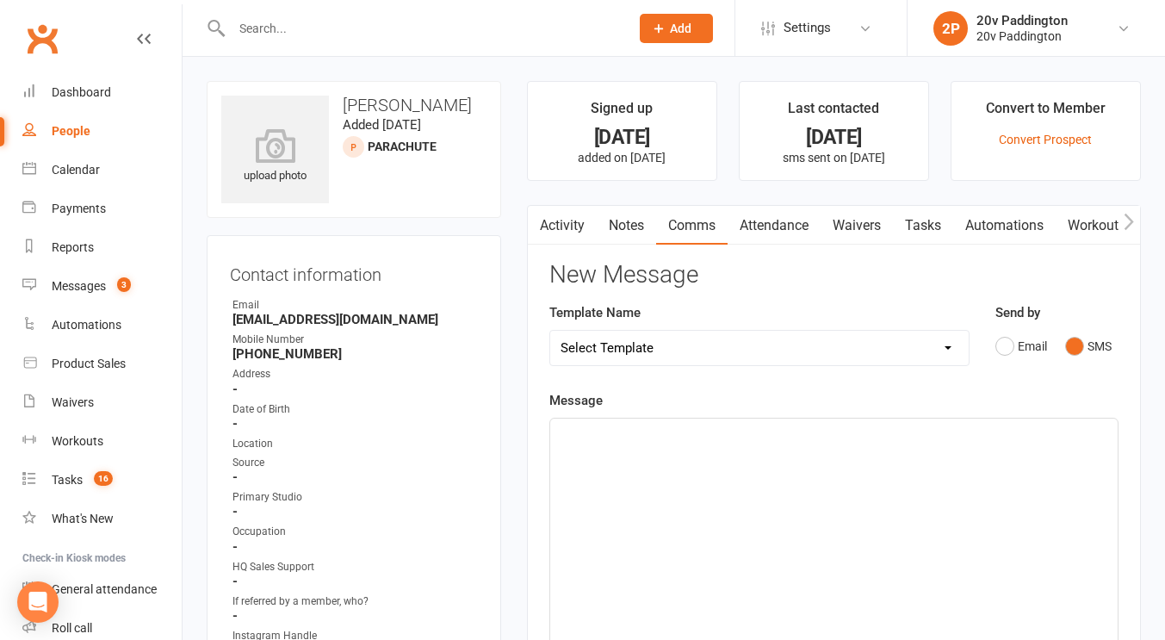
click at [909, 442] on p "﻿" at bounding box center [833, 434] width 547 height 21
paste div
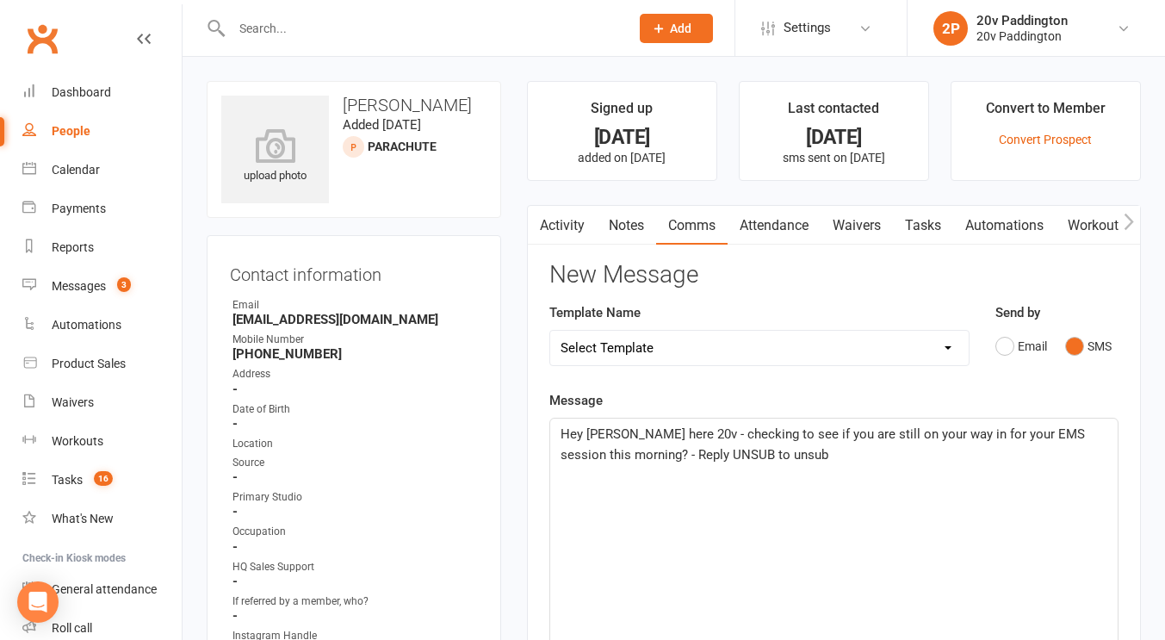
click at [620, 442] on p "Hey Wilz, joel here 20v - checking to see if you are still on your way in for y…" at bounding box center [833, 444] width 547 height 41
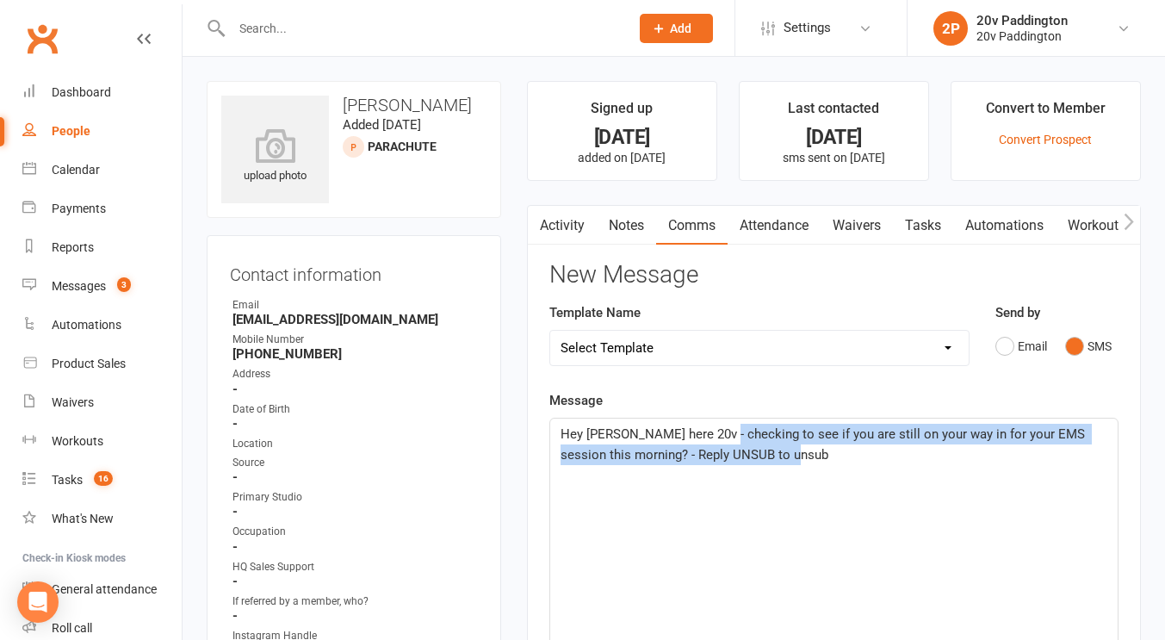
drag, startPoint x: 775, startPoint y: 455, endPoint x: 712, endPoint y: 419, distance: 72.5
click at [712, 419] on div "Hey Wilz, Zac here 20v - checking to see if you are still on your way in for yo…" at bounding box center [833, 547] width 567 height 258
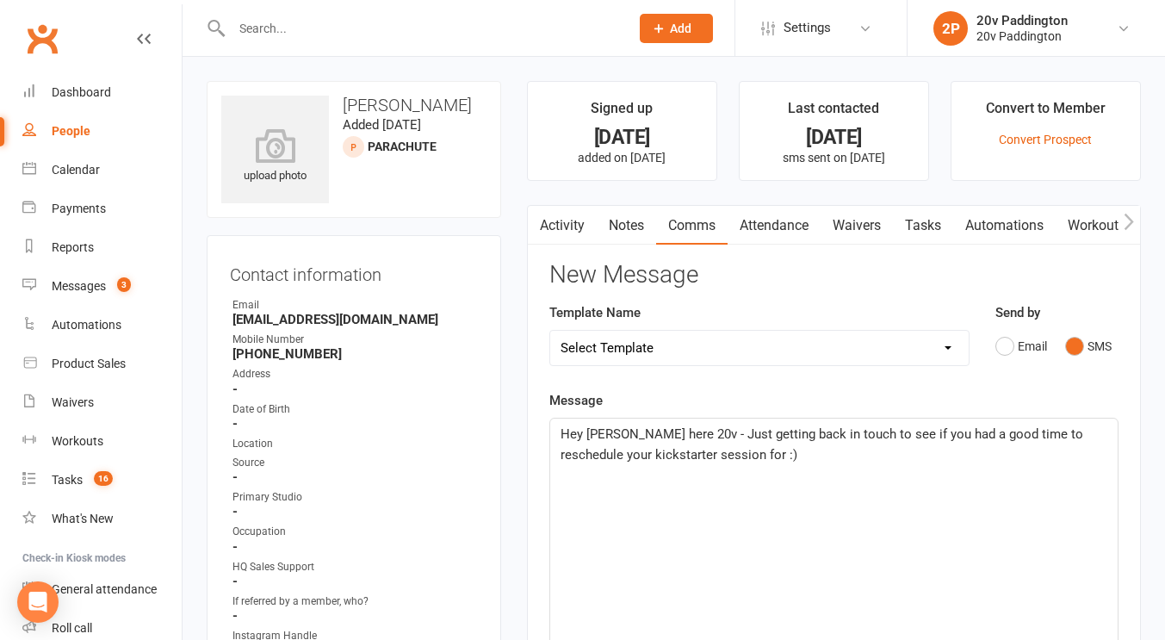
click at [628, 448] on span "Hey Wilz, Zac here 20v - Just getting back in touch to see if you had a good ti…" at bounding box center [823, 444] width 526 height 36
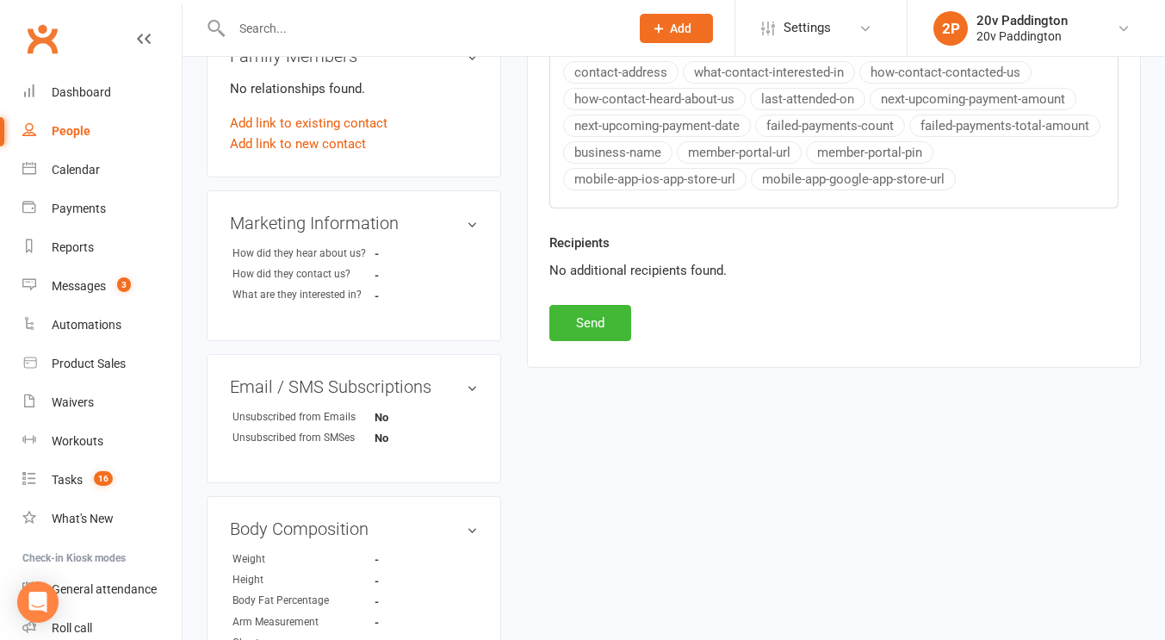
scroll to position [850, 0]
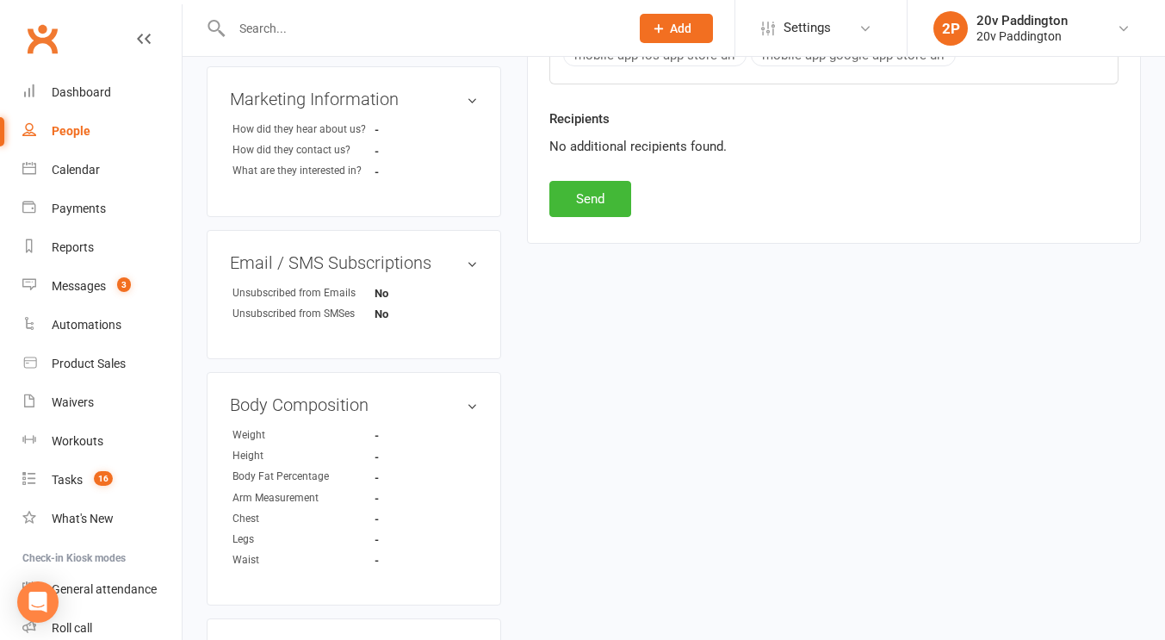
click at [578, 171] on div "Recipients No additional recipients found." at bounding box center [833, 144] width 595 height 72
click at [575, 195] on button "Send" at bounding box center [590, 199] width 82 height 36
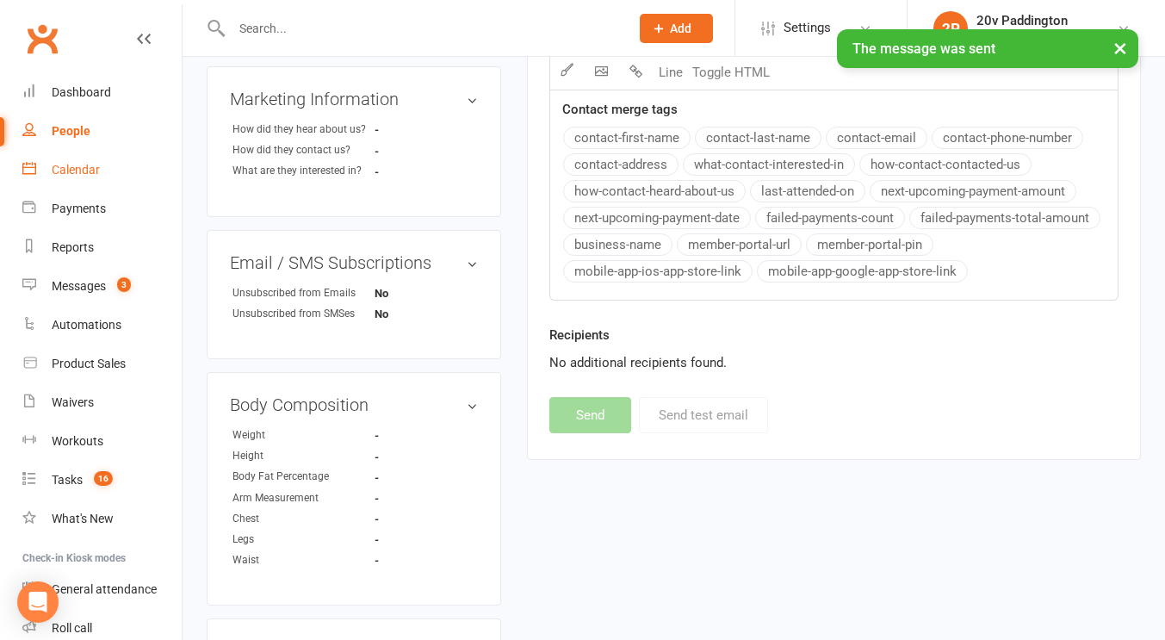
click at [78, 173] on div "Calendar" at bounding box center [76, 170] width 48 height 14
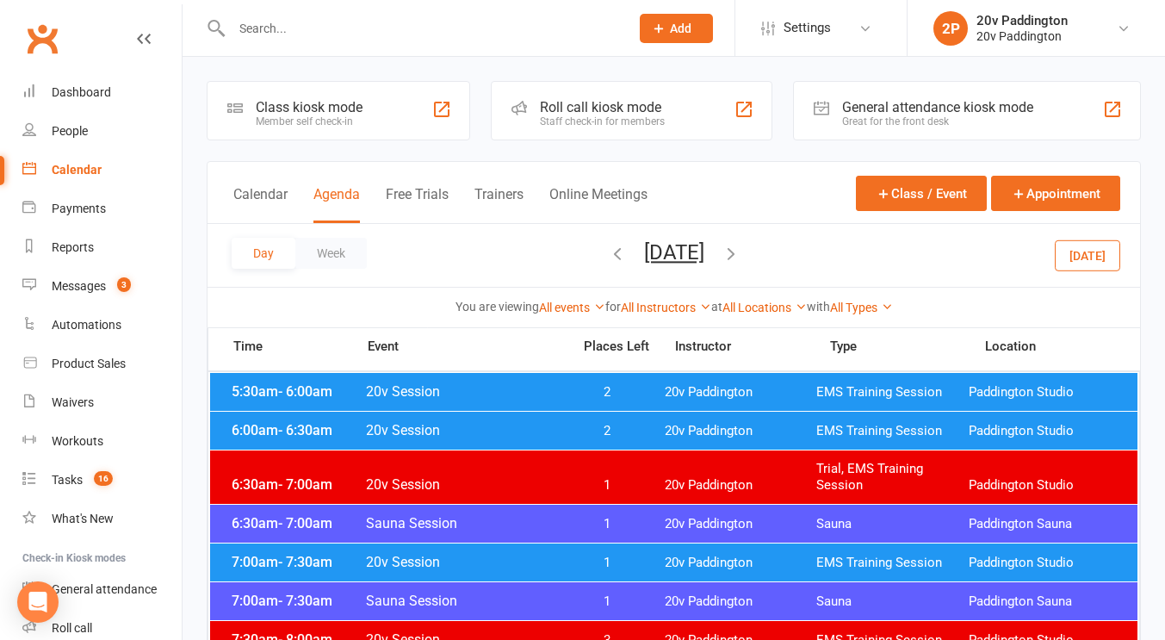
click at [693, 257] on button "Monday, Sep 15, 2025" at bounding box center [674, 252] width 60 height 24
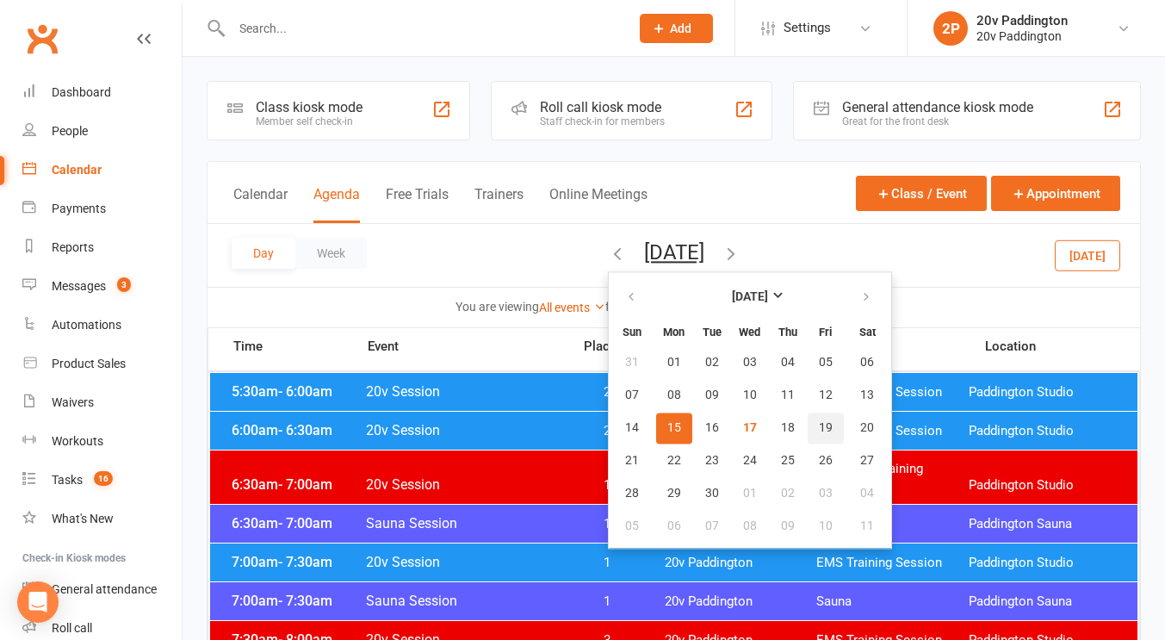
click at [807, 430] on button "19" at bounding box center [825, 427] width 36 height 31
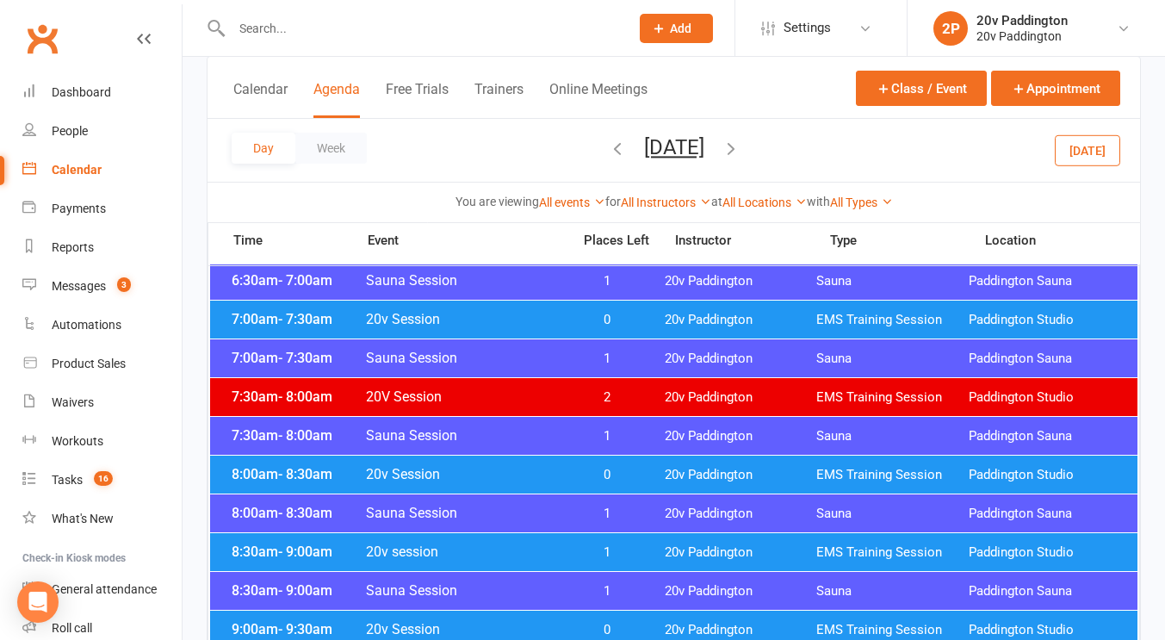
scroll to position [228, 0]
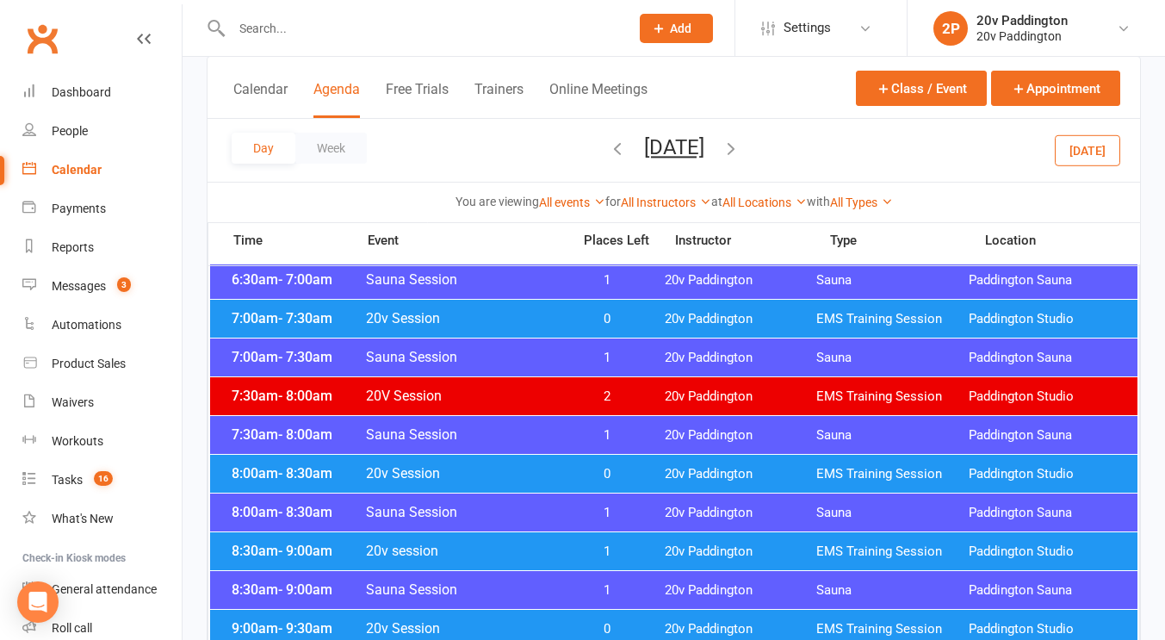
click at [708, 464] on div "8:00am - 8:30am 20v Session 0 20v Paddington EMS Training Session Paddington St…" at bounding box center [673, 473] width 927 height 38
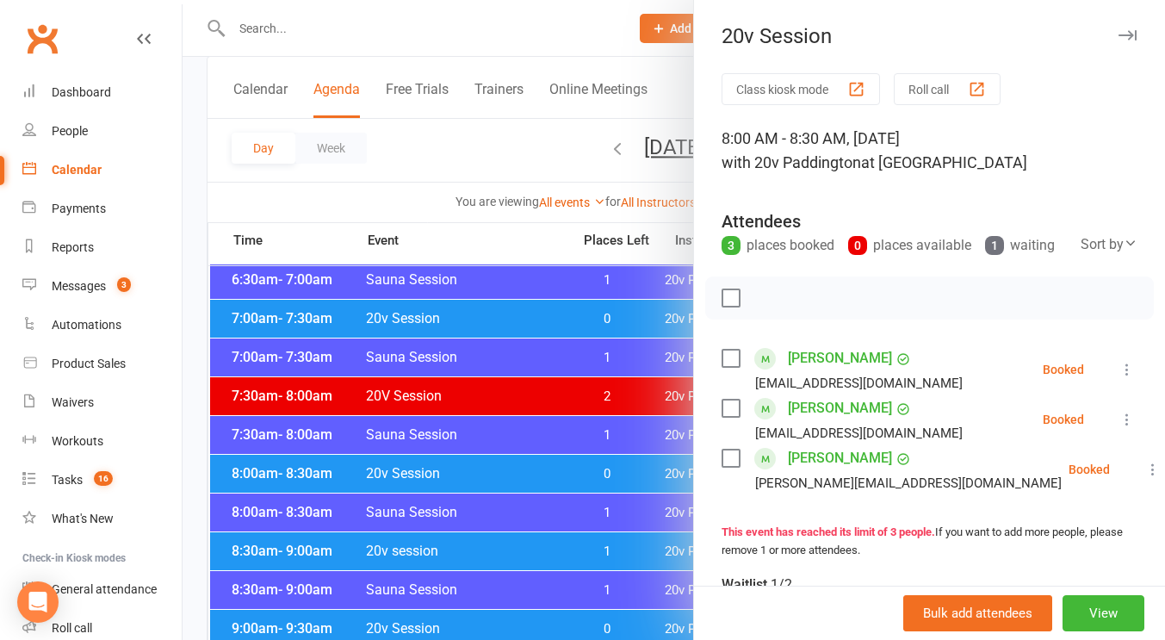
click at [529, 480] on div at bounding box center [673, 320] width 982 height 640
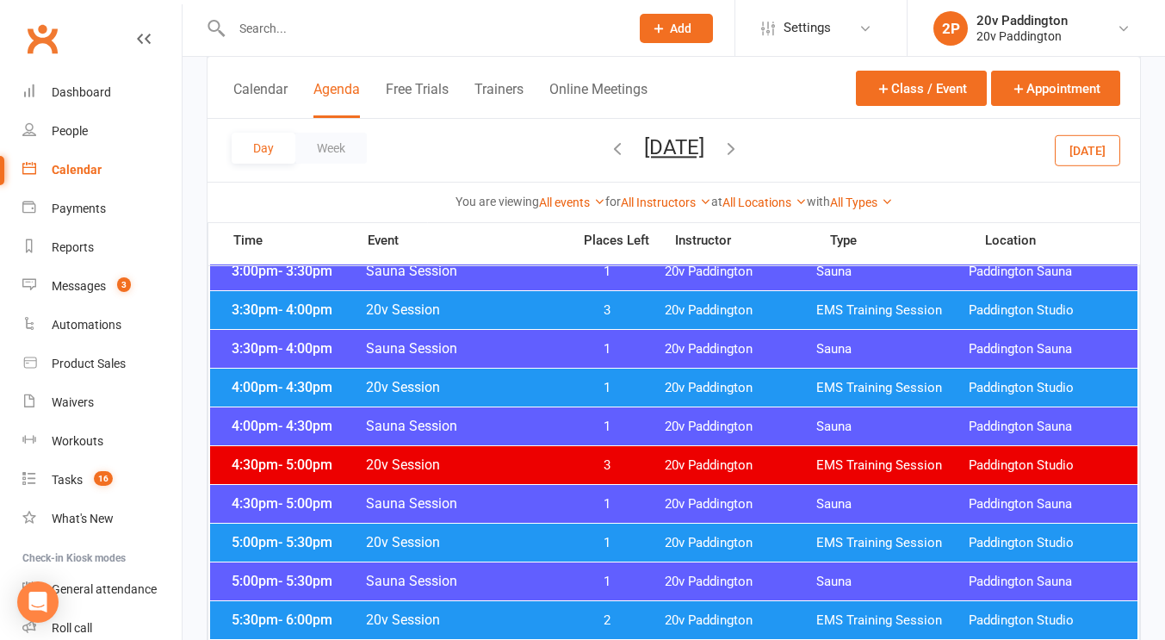
scroll to position [1362, 0]
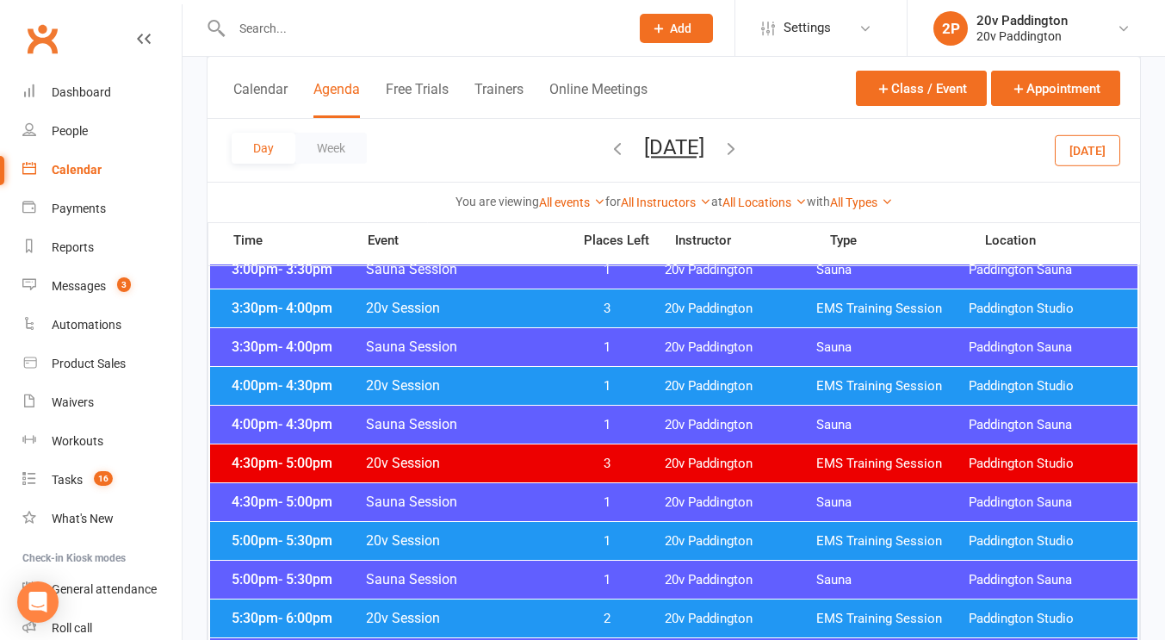
drag, startPoint x: 540, startPoint y: 509, endPoint x: 485, endPoint y: 538, distance: 62.4
click at [485, 538] on span "20v Session" at bounding box center [463, 540] width 196 height 16
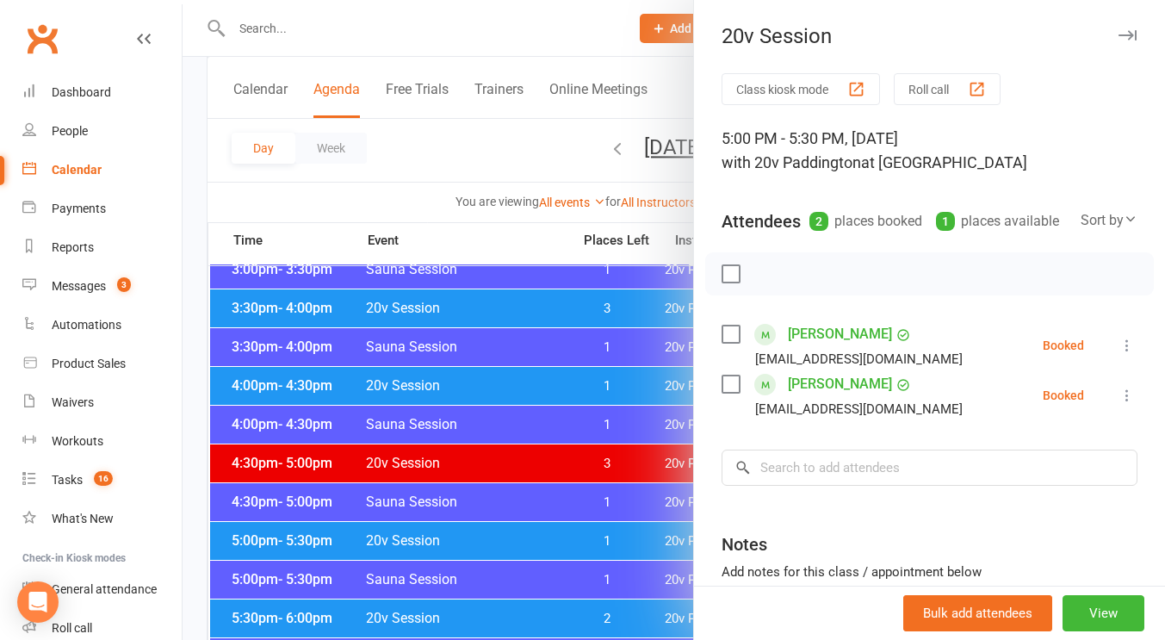
click at [485, 538] on div at bounding box center [673, 320] width 982 height 640
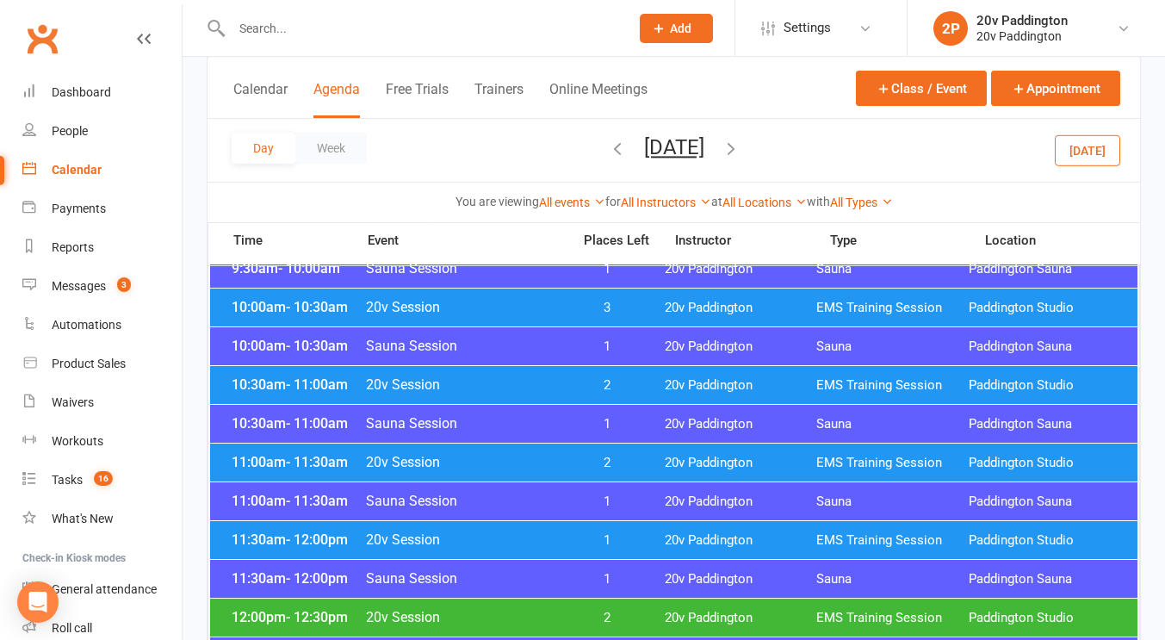
scroll to position [701, 0]
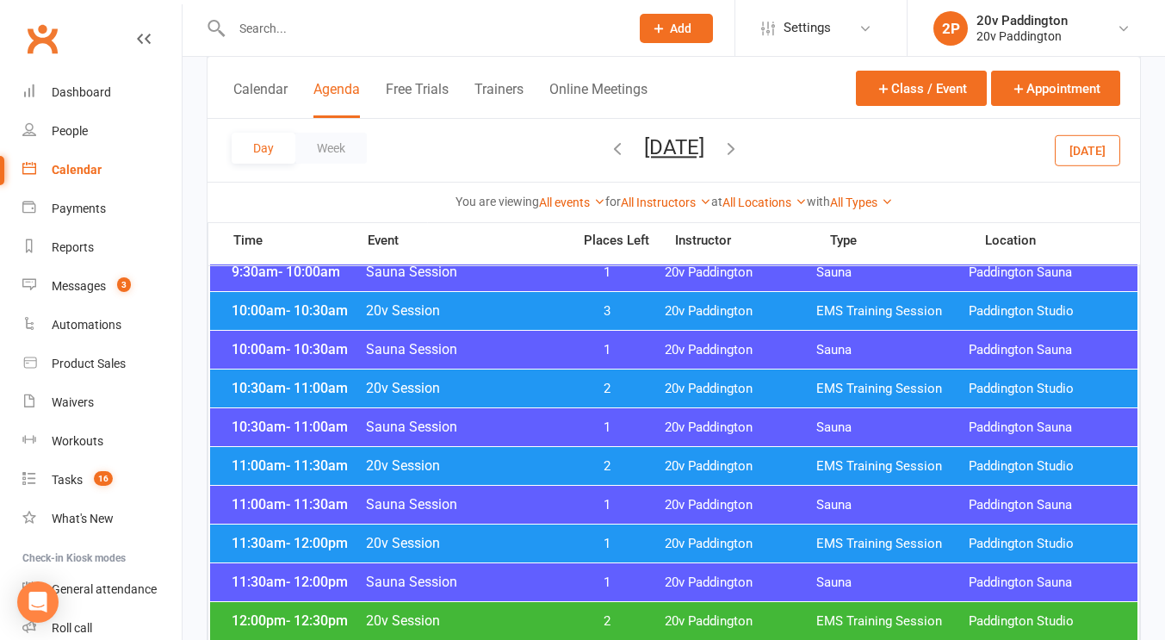
click at [549, 322] on div "10:00am - 10:30am 20v Session 3 20v Paddington EMS Training Session Paddington …" at bounding box center [673, 311] width 927 height 38
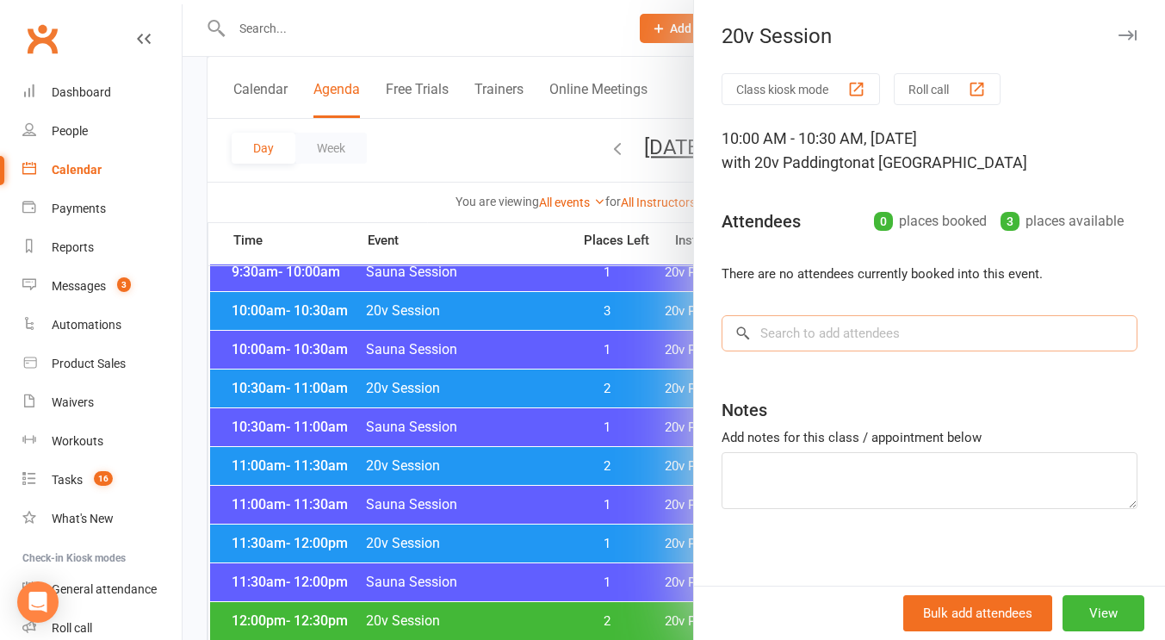
click at [785, 347] on input "search" at bounding box center [929, 333] width 416 height 36
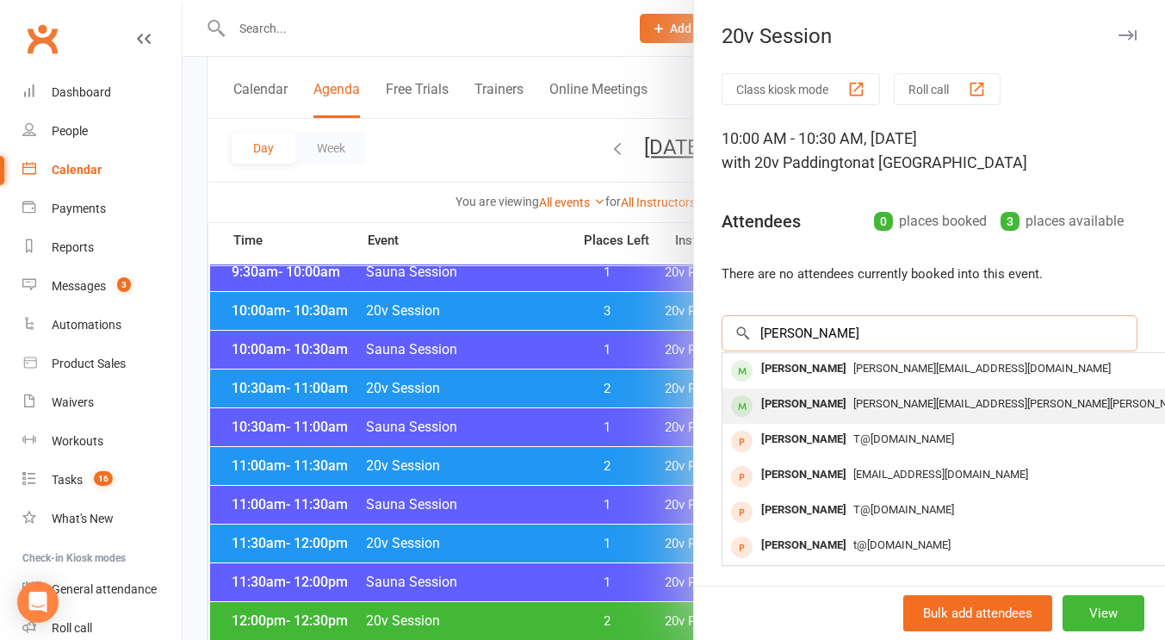
type input "toni"
click at [791, 408] on div "[PERSON_NAME]" at bounding box center [803, 404] width 99 height 25
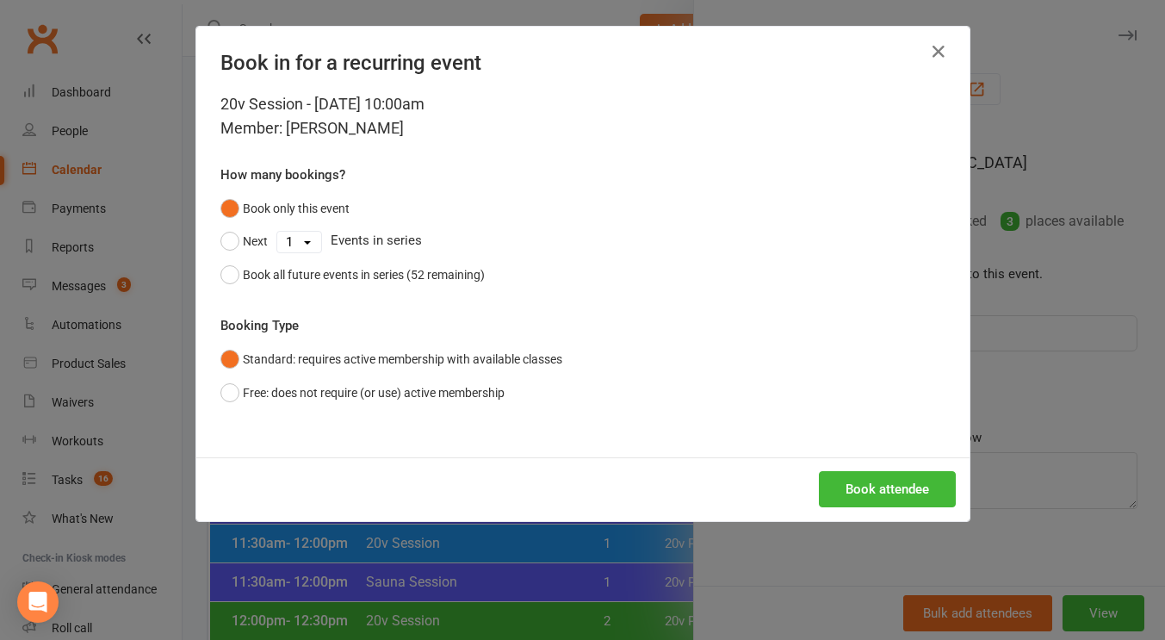
click at [869, 522] on div "Book in for a recurring event 20v Session - Sep 19, 2025 10:00am Member: Toni R…" at bounding box center [582, 320] width 1165 height 640
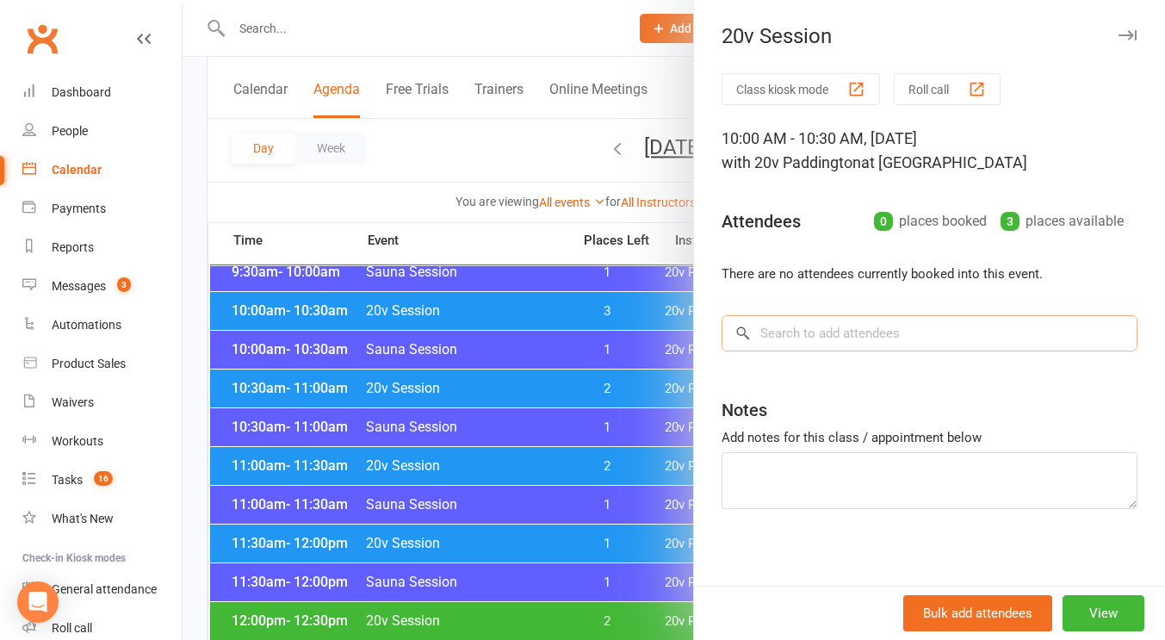
click at [833, 331] on input "search" at bounding box center [929, 333] width 416 height 36
click at [1062, 607] on button "View" at bounding box center [1103, 613] width 82 height 36
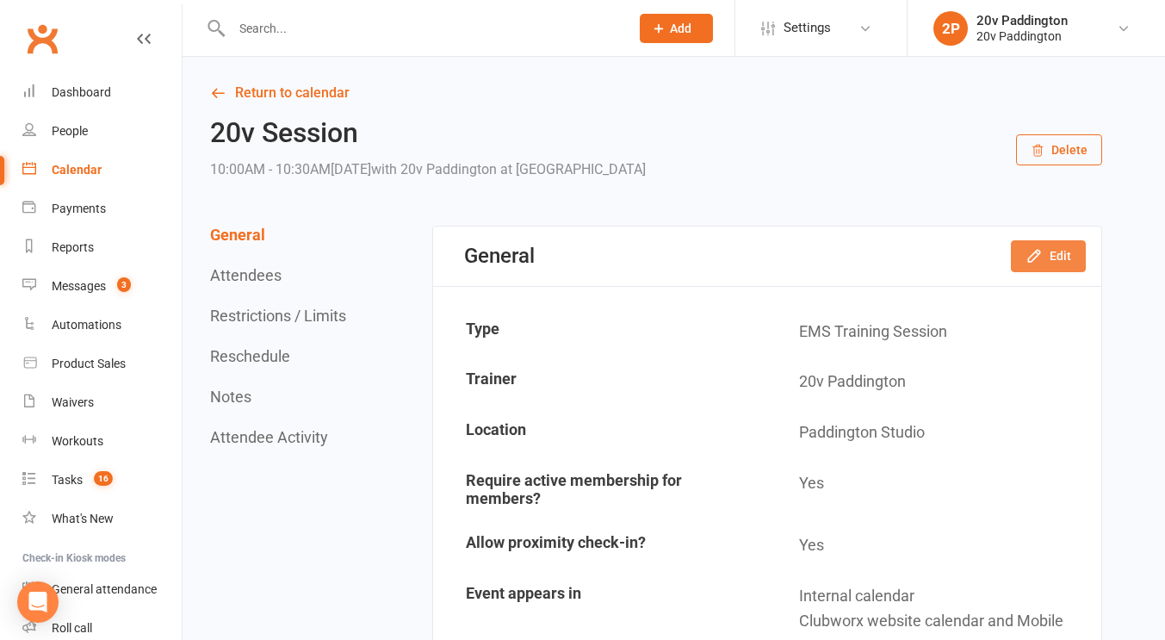
click at [1025, 263] on button "Edit" at bounding box center [1048, 255] width 75 height 31
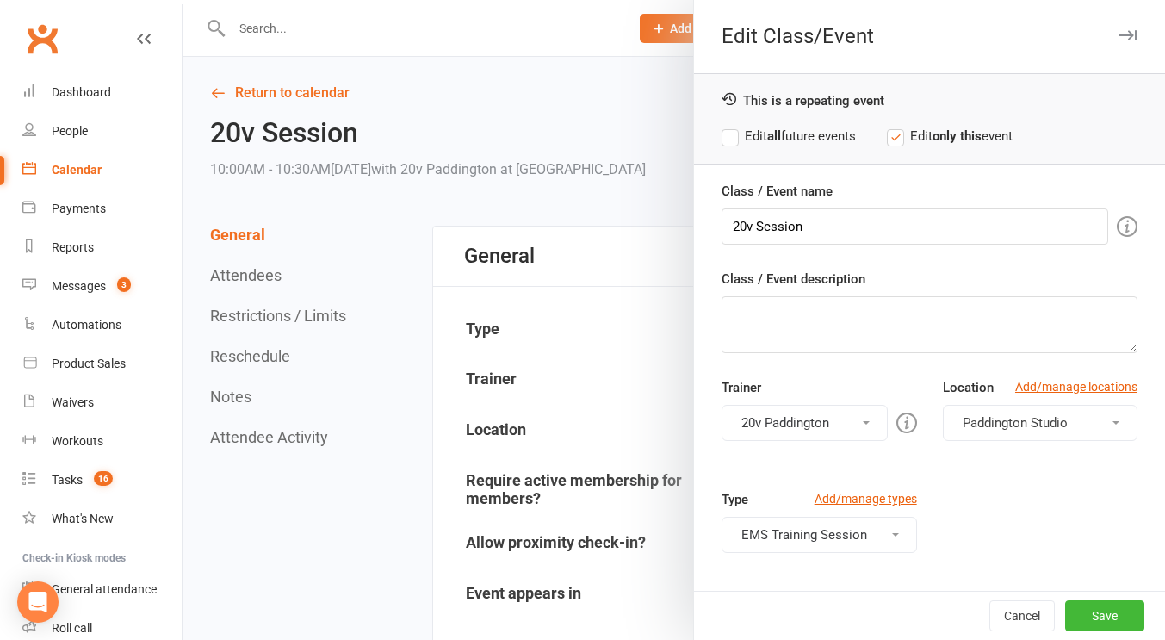
scroll to position [256, 0]
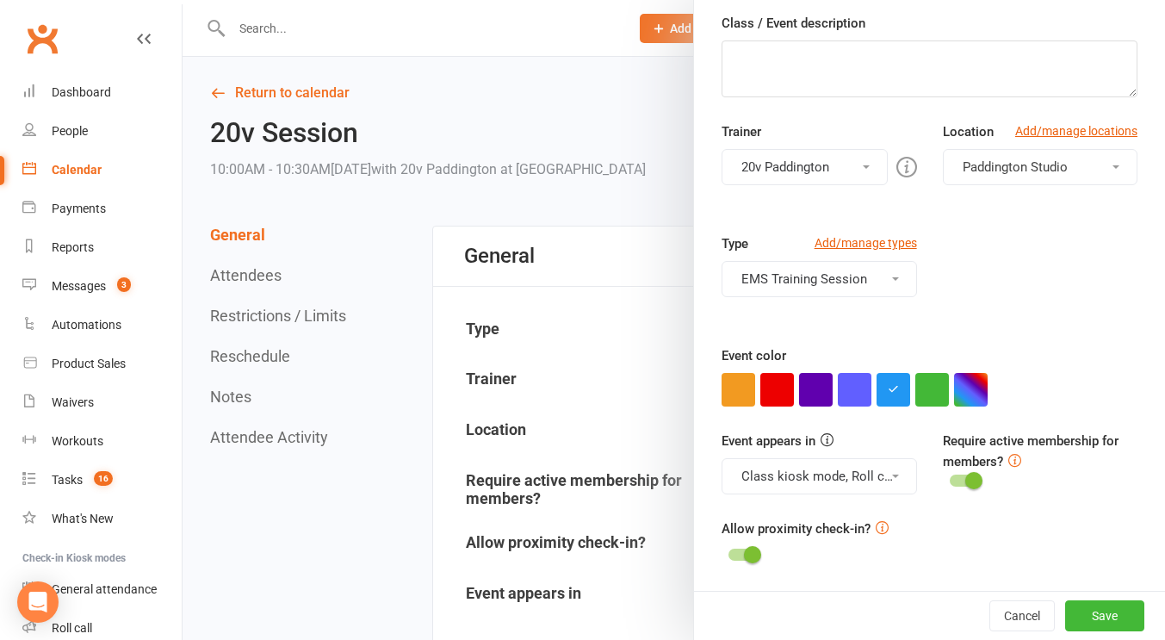
click at [849, 467] on button "Class kiosk mode, Roll call, Clubworx website calendar and Mobile app" at bounding box center [818, 476] width 195 height 36
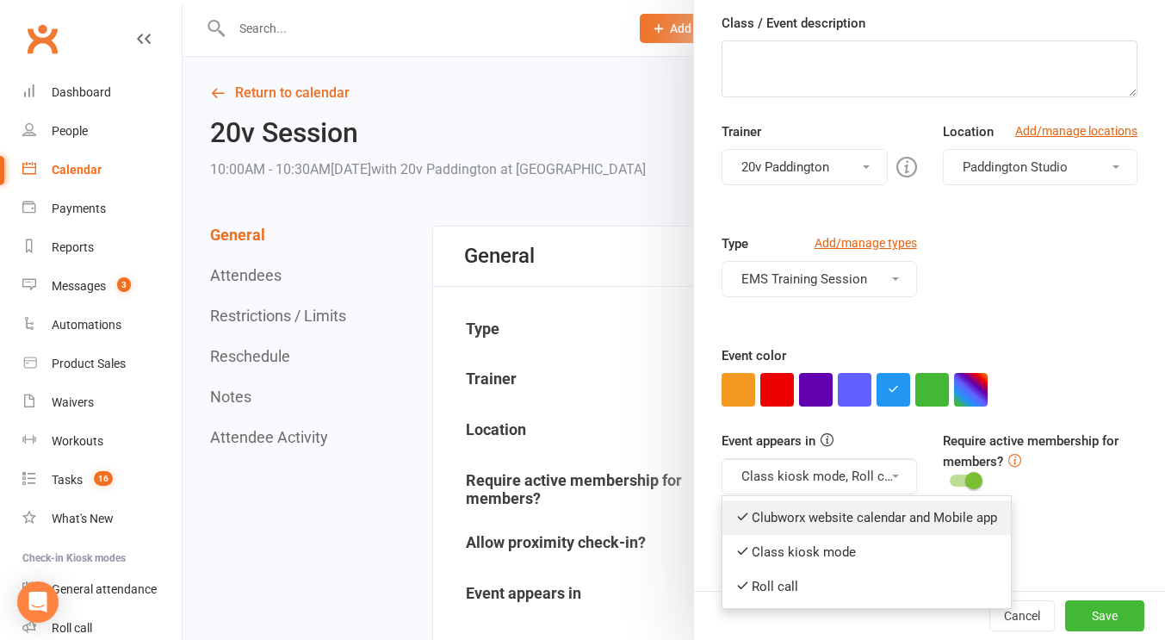
click at [826, 505] on link "Clubworx website calendar and Mobile app" at bounding box center [866, 517] width 288 height 34
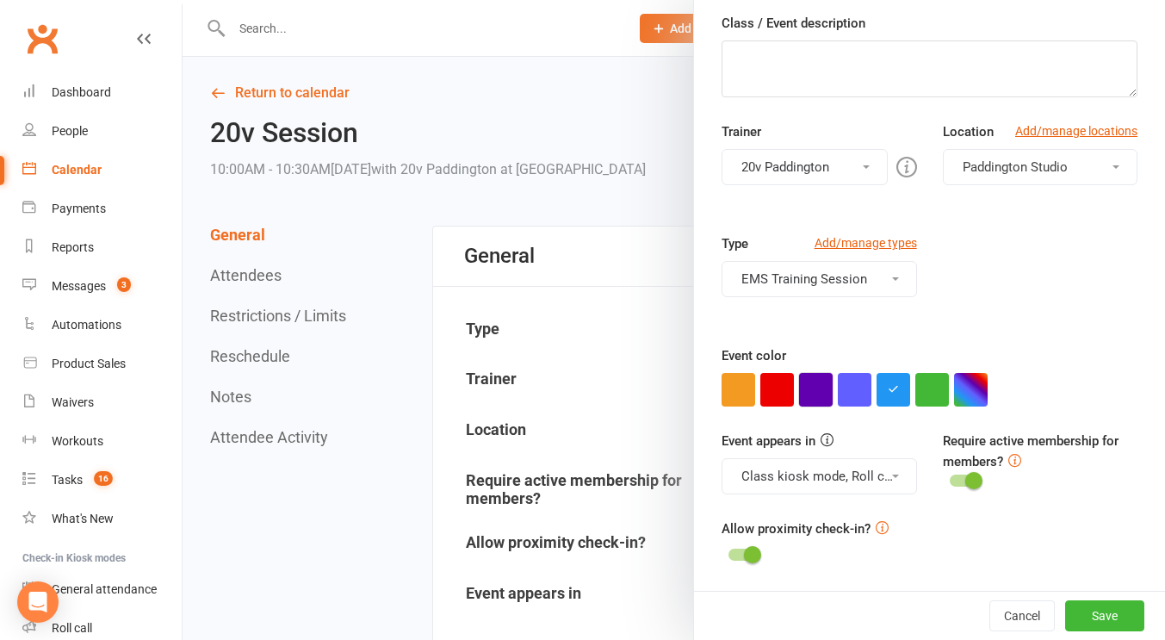
click at [802, 388] on button "button" at bounding box center [816, 390] width 34 height 34
click at [1076, 634] on div "Cancel Save" at bounding box center [929, 614] width 471 height 49
drag, startPoint x: 1076, startPoint y: 623, endPoint x: 1094, endPoint y: 616, distance: 19.3
click at [1094, 616] on button "Save" at bounding box center [1104, 615] width 79 height 31
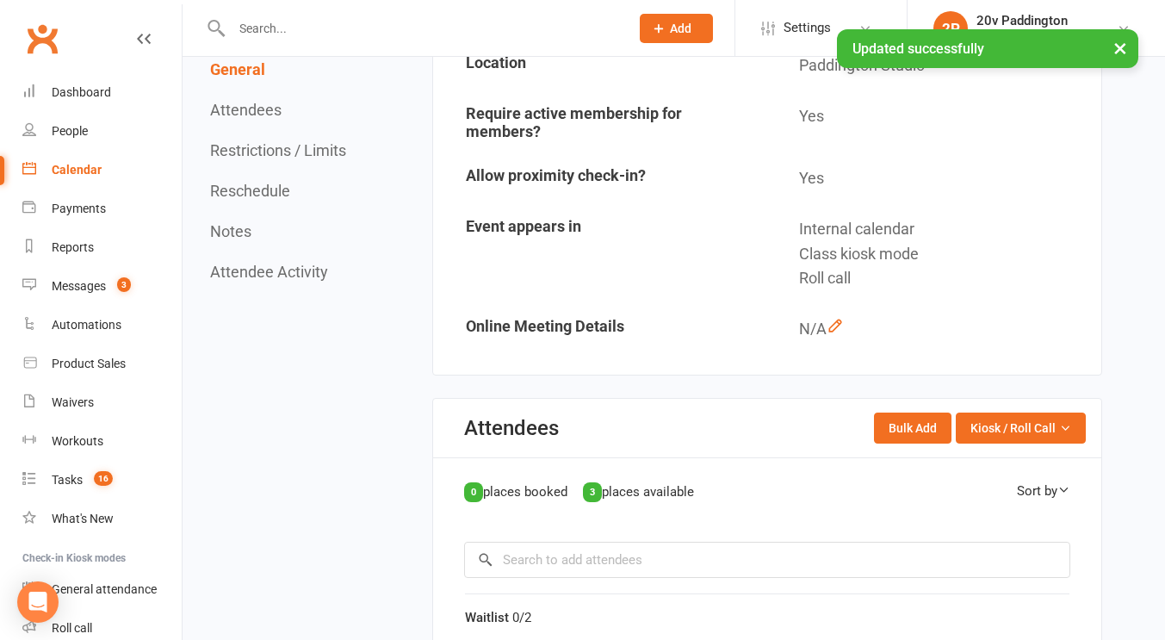
scroll to position [453, 0]
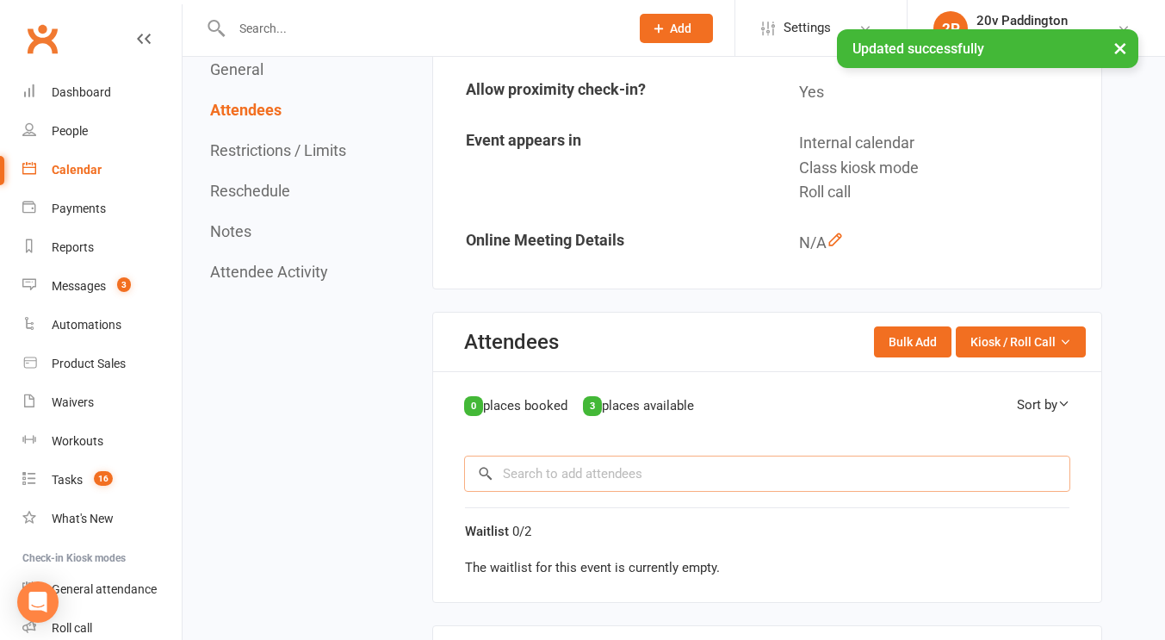
click at [670, 475] on input "search" at bounding box center [767, 473] width 606 height 36
type input "G"
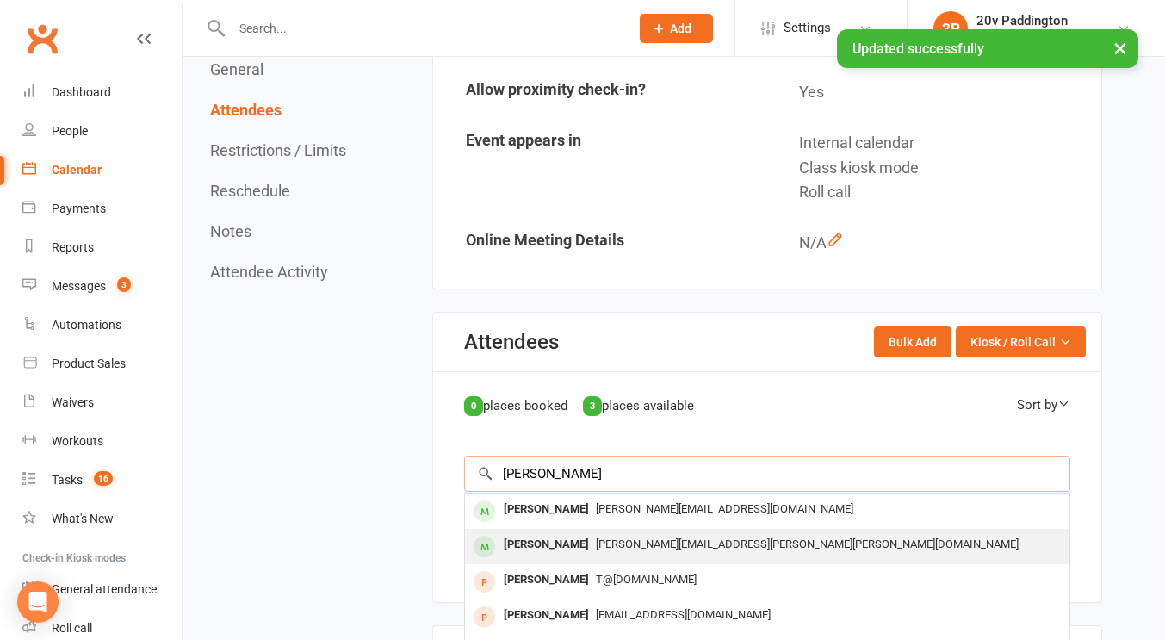
type input "Toni"
click at [609, 539] on span "toni.lee.robinson@hotmail.com" at bounding box center [807, 543] width 423 height 13
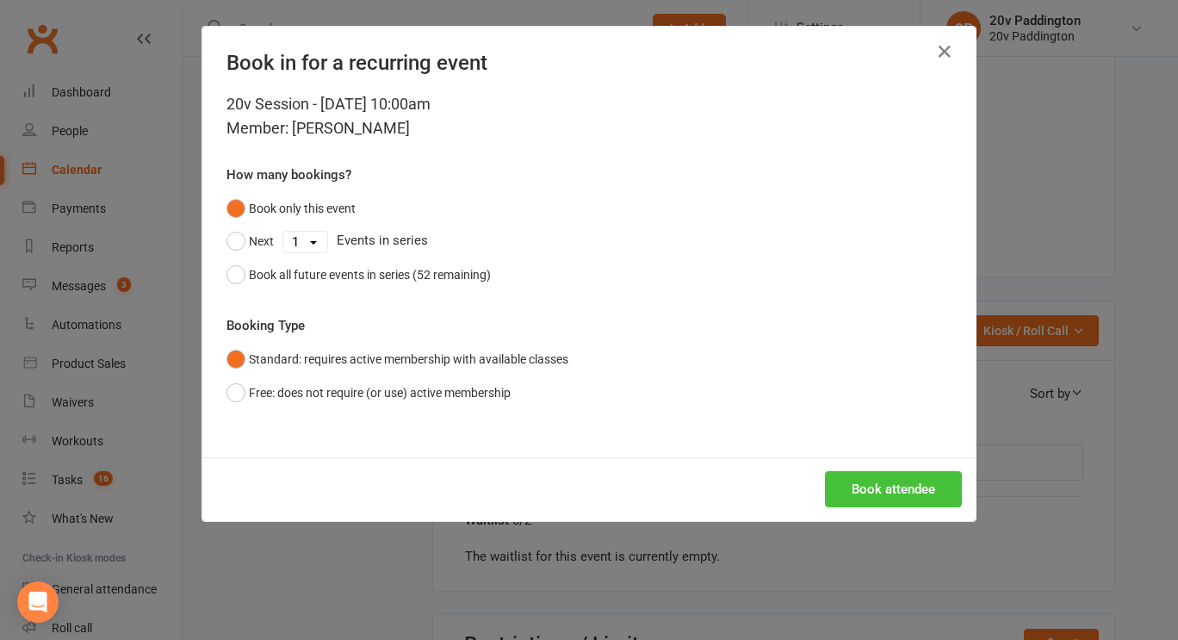
click at [895, 498] on button "Book attendee" at bounding box center [893, 489] width 137 height 36
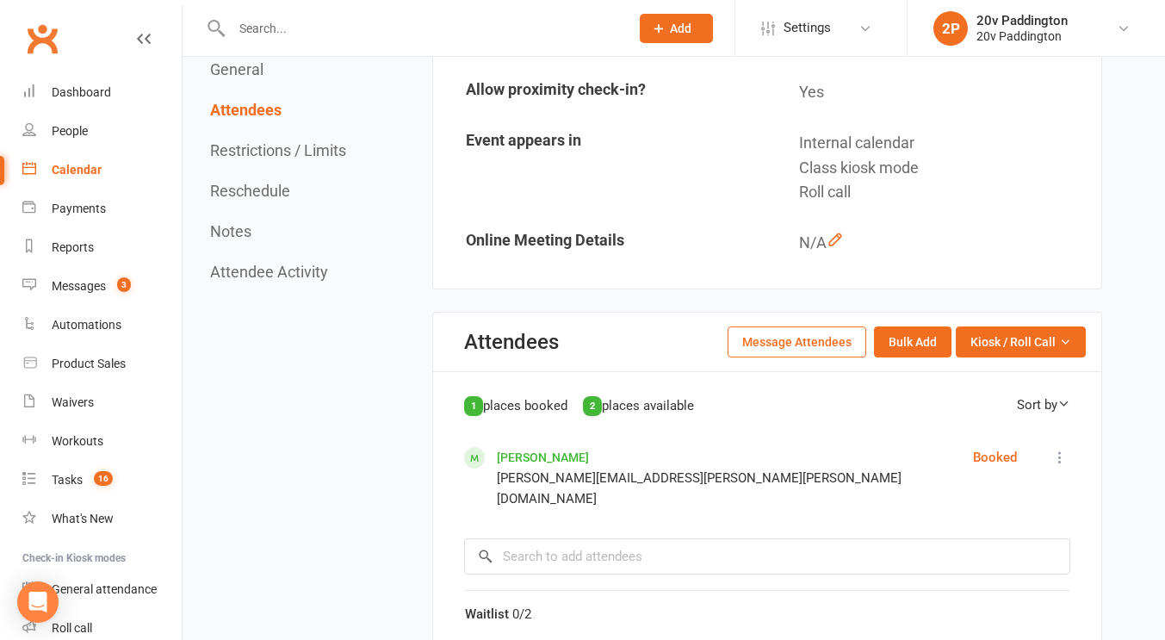
click at [80, 168] on div "Calendar" at bounding box center [77, 170] width 50 height 14
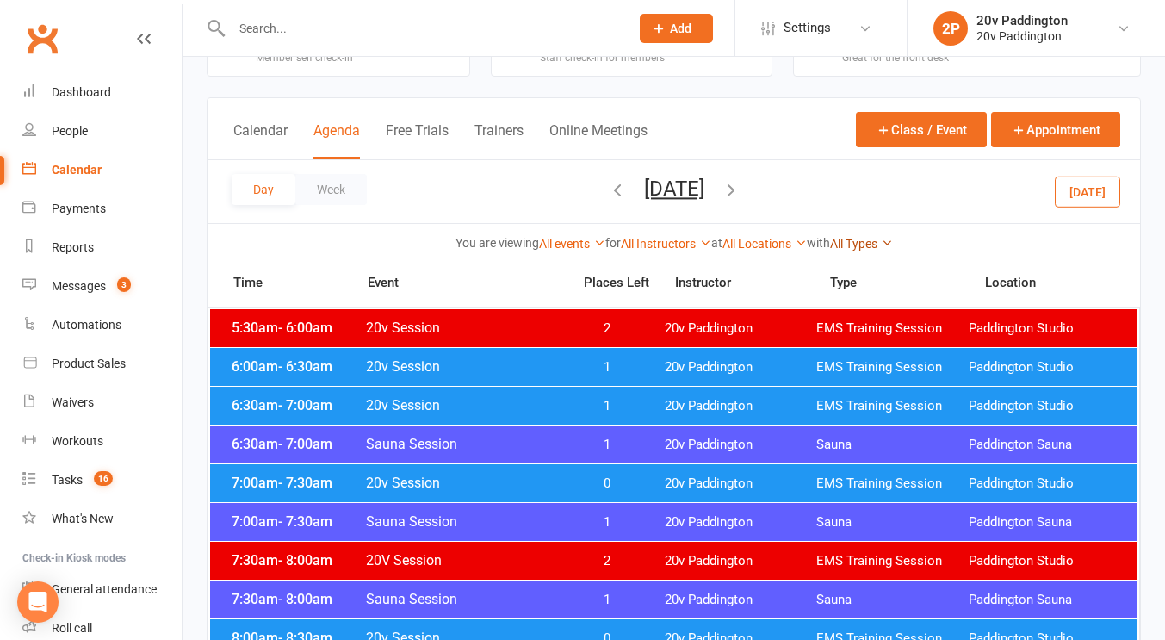
scroll to position [65, 0]
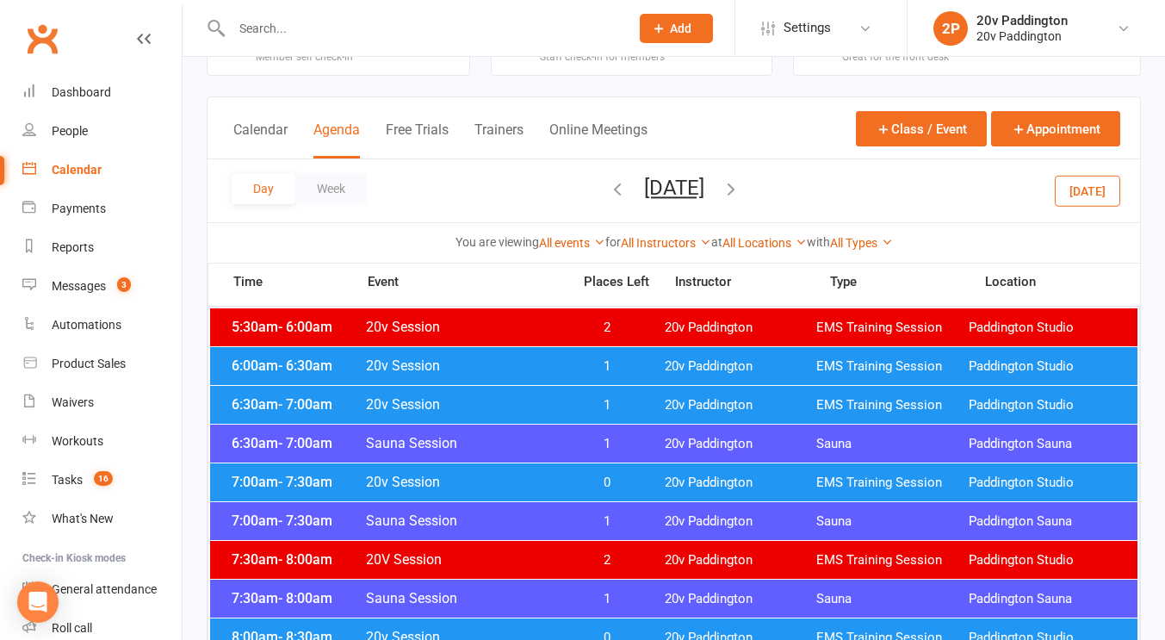
click at [1110, 198] on button "Today" at bounding box center [1086, 190] width 65 height 31
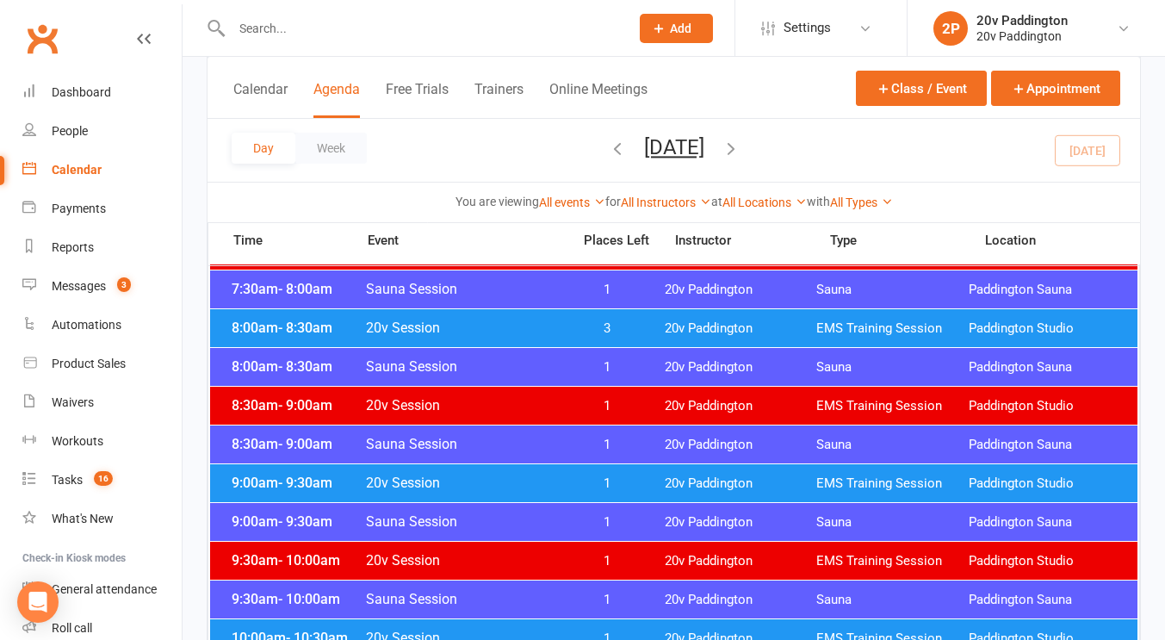
scroll to position [338, 0]
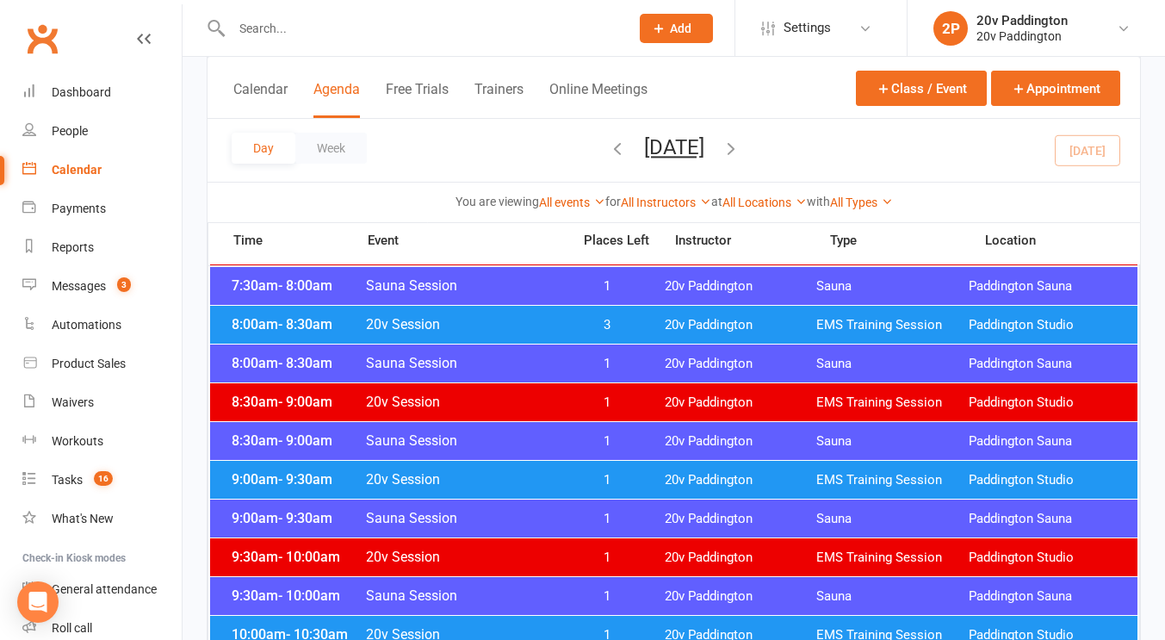
click at [764, 480] on span "20v Paddington" at bounding box center [740, 480] width 151 height 16
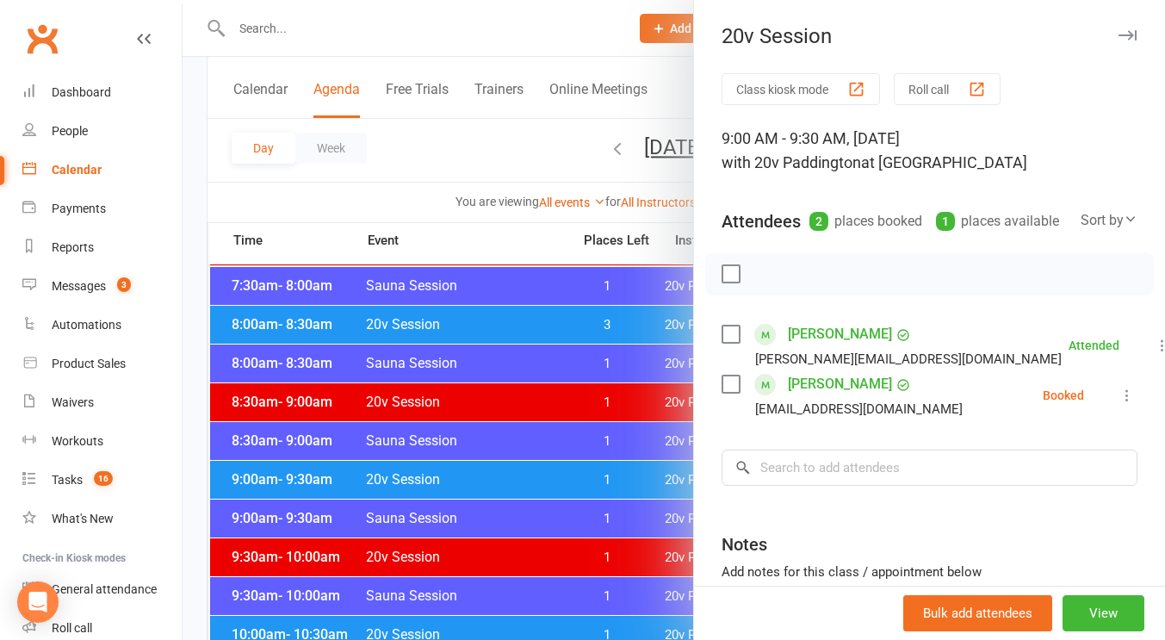
click at [574, 464] on div at bounding box center [673, 320] width 982 height 640
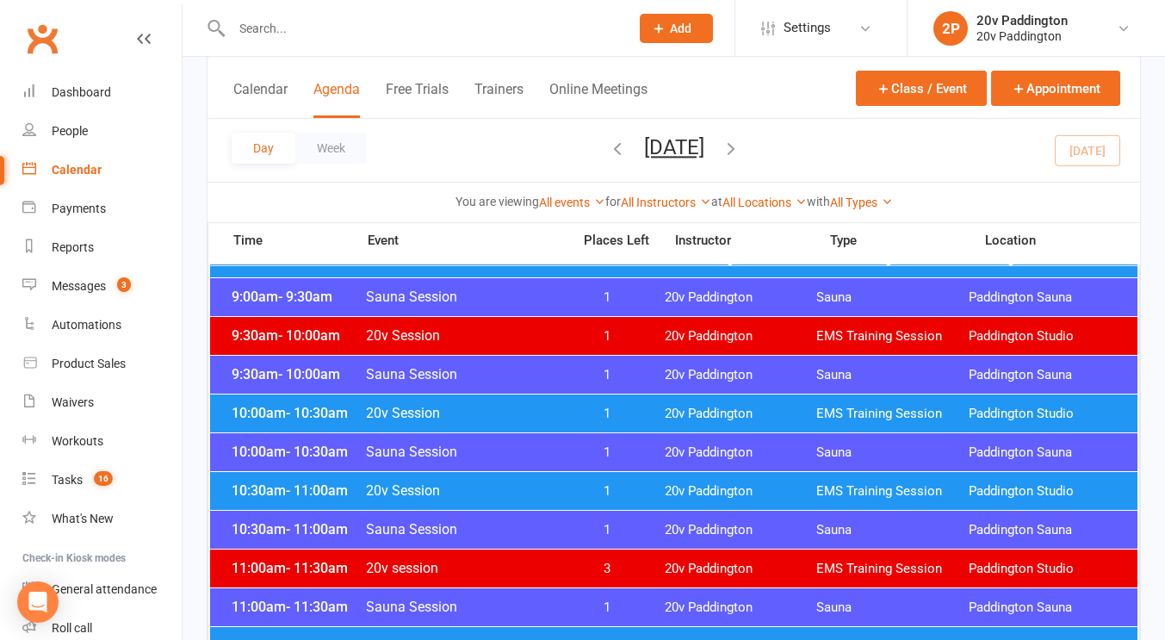
scroll to position [560, 0]
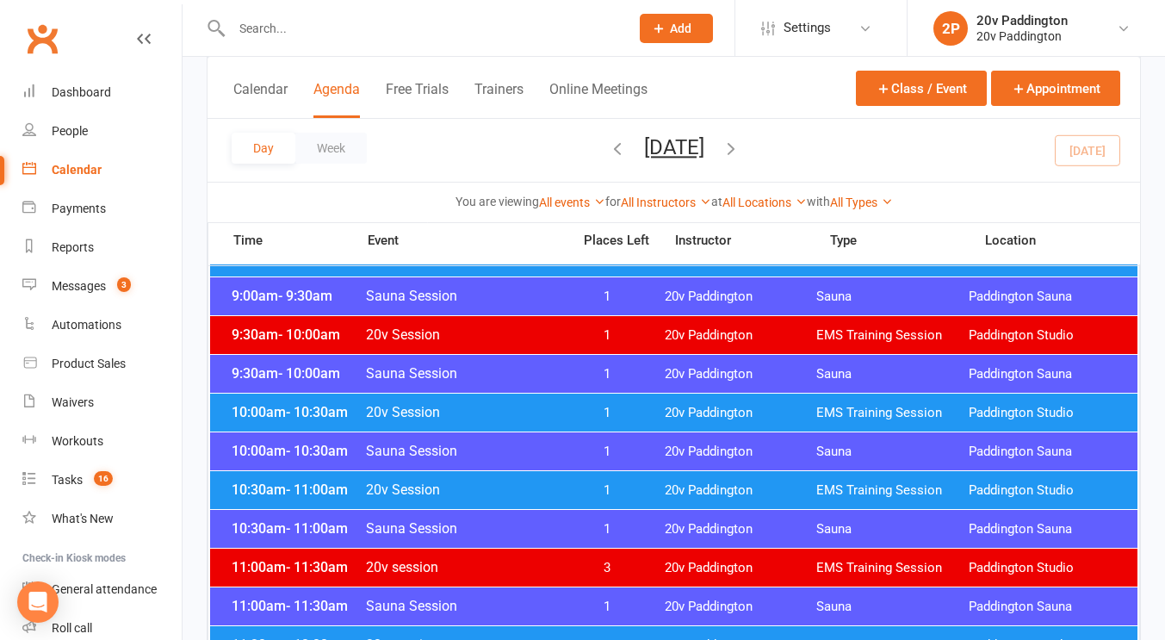
click at [631, 409] on span "1" at bounding box center [606, 413] width 90 height 16
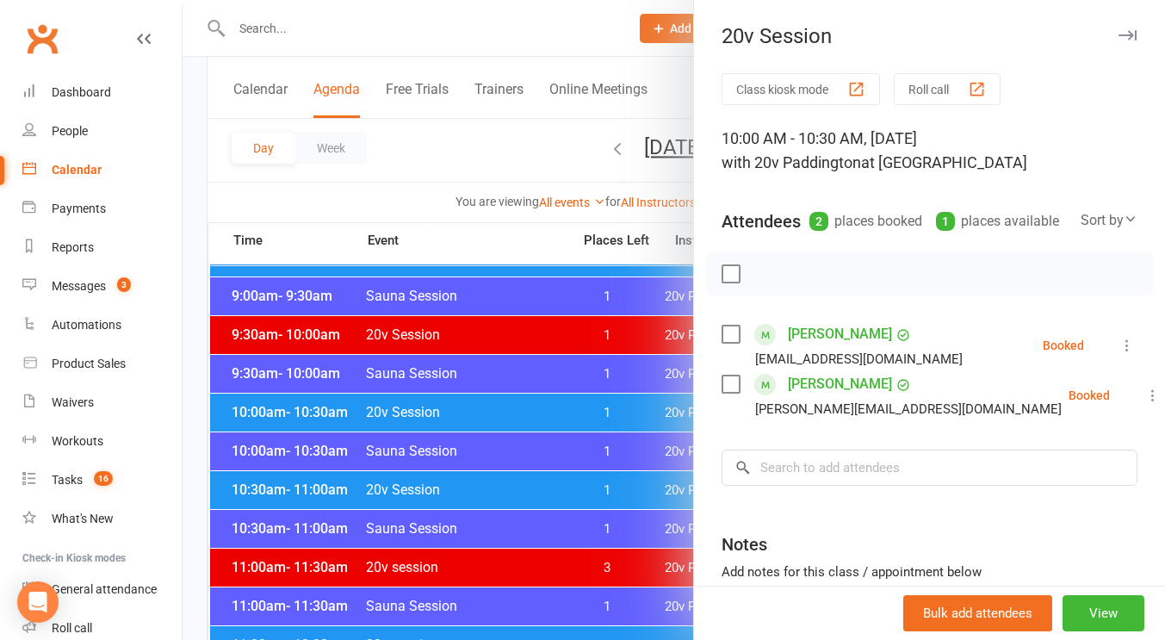
click at [1118, 354] on icon at bounding box center [1126, 345] width 17 height 17
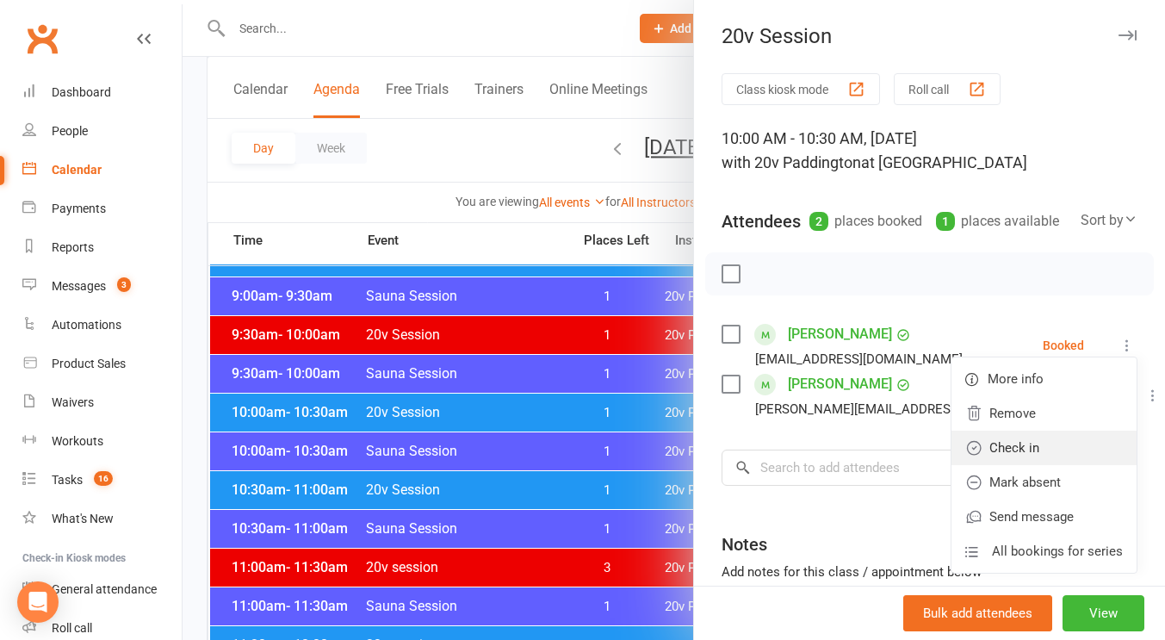
click at [1012, 465] on link "Check in" at bounding box center [1043, 447] width 185 height 34
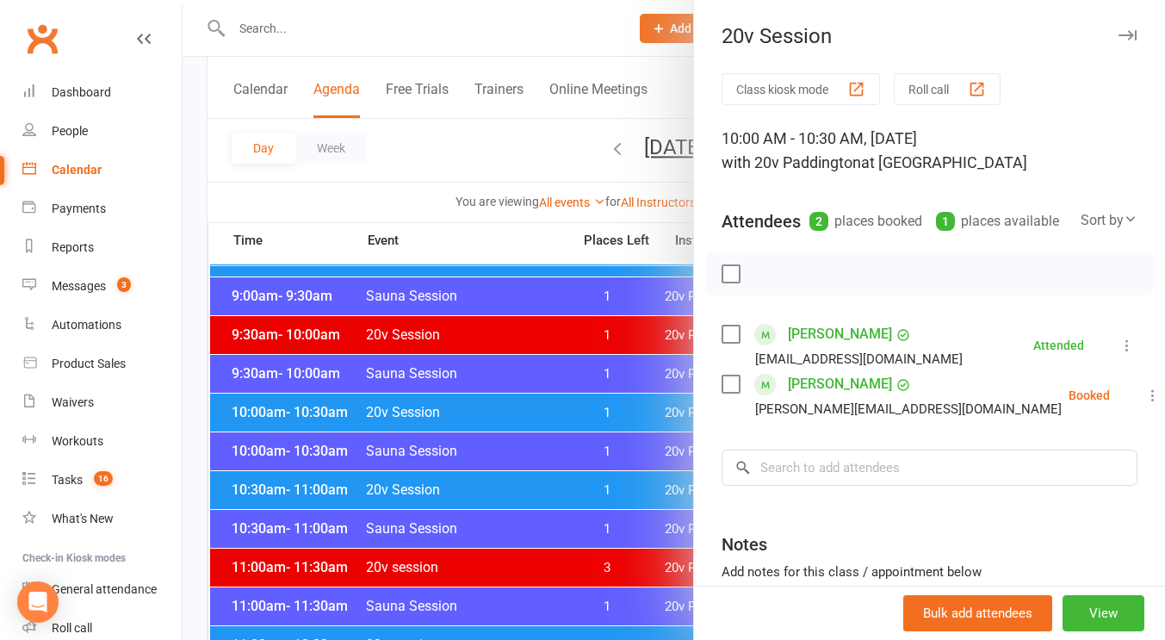
click at [1144, 404] on icon at bounding box center [1152, 394] width 17 height 17
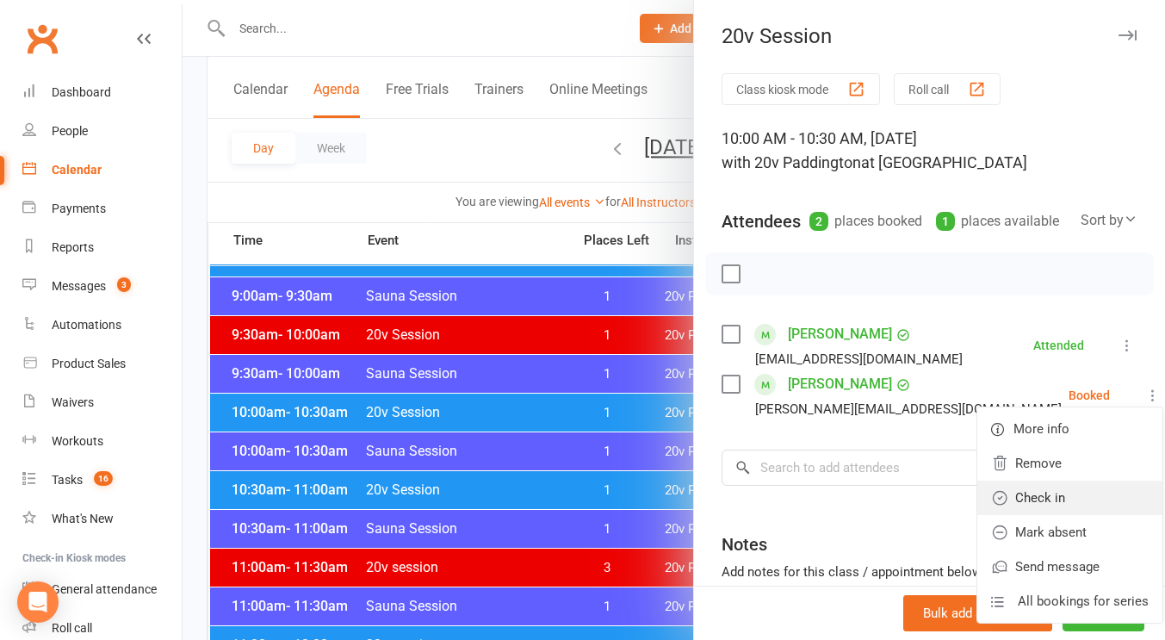
click at [1015, 509] on link "Check in" at bounding box center [1069, 497] width 185 height 34
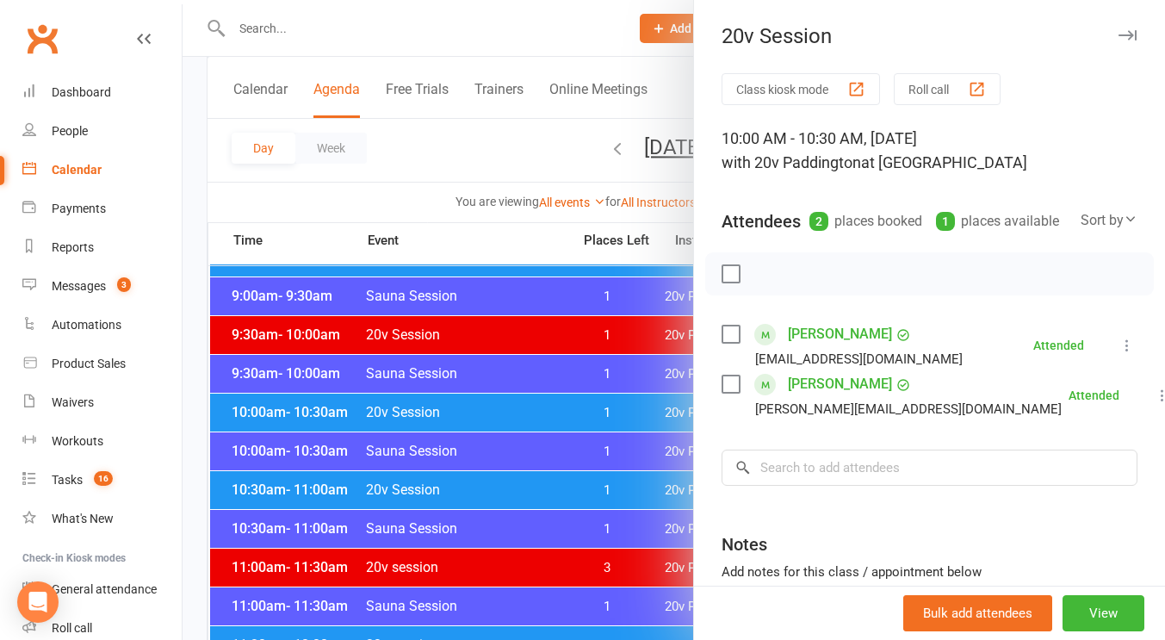
drag, startPoint x: 539, startPoint y: 395, endPoint x: 597, endPoint y: 490, distance: 111.3
click at [597, 490] on div at bounding box center [673, 320] width 982 height 640
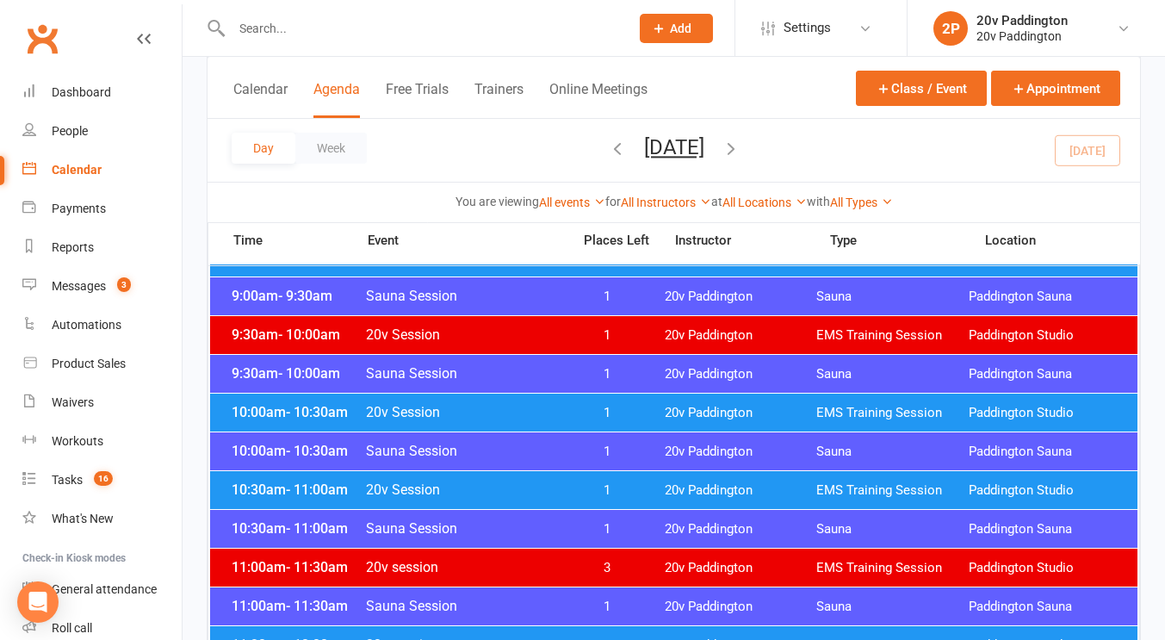
click at [597, 490] on span "1" at bounding box center [606, 490] width 90 height 16
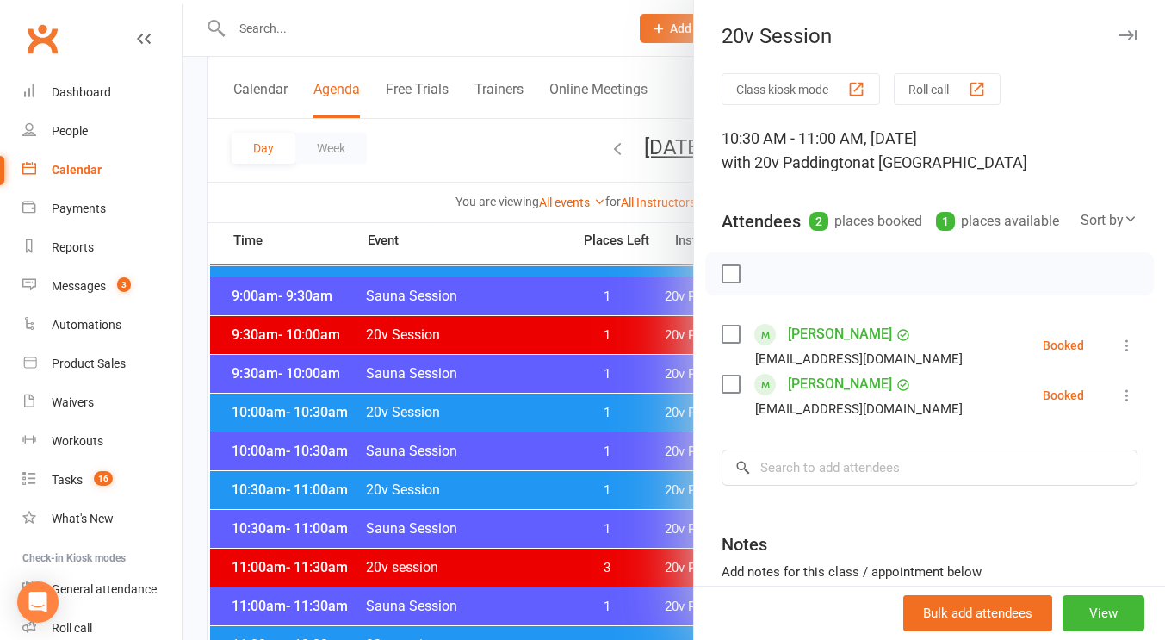
click at [1118, 404] on icon at bounding box center [1126, 394] width 17 height 17
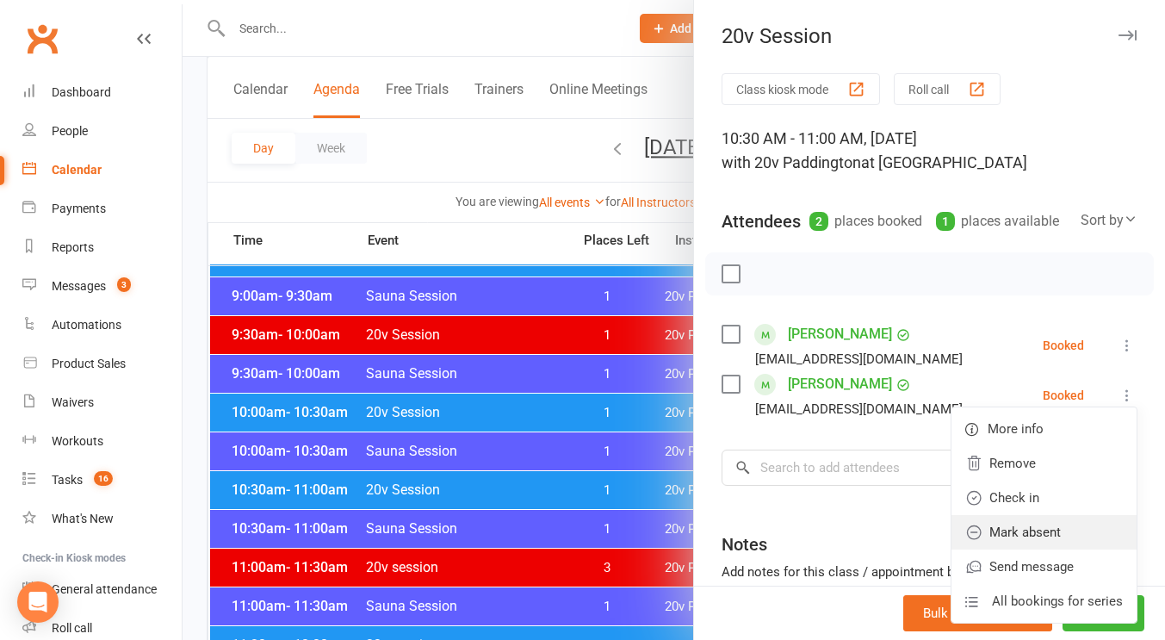
click at [1012, 549] on link "Mark absent" at bounding box center [1043, 532] width 185 height 34
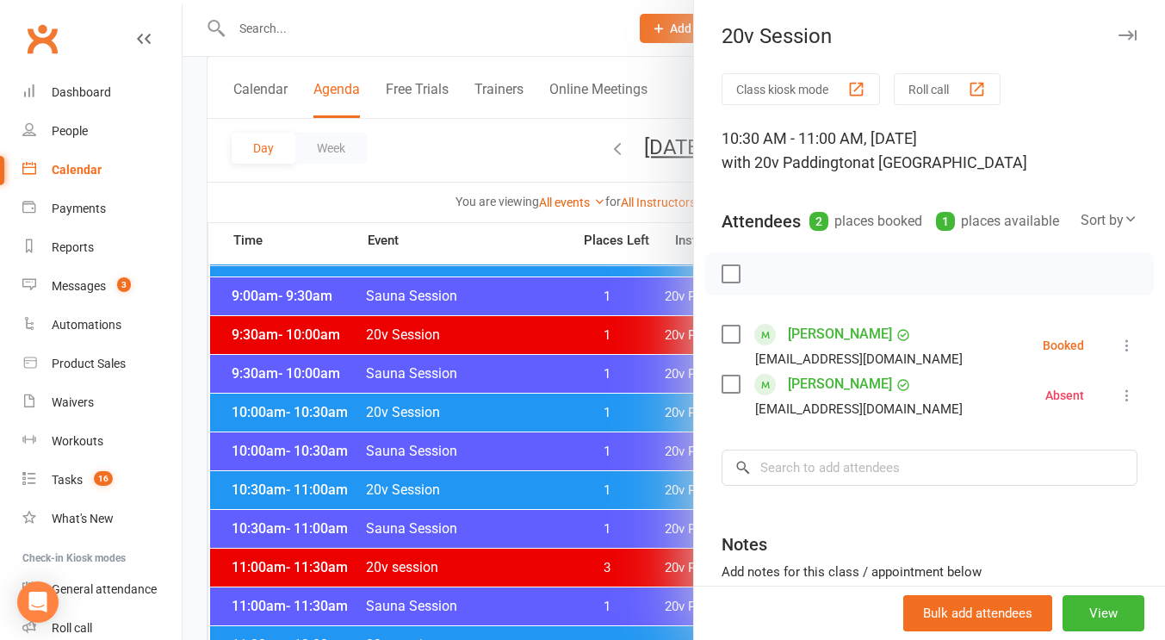
click at [1091, 370] on li "Aleksandra Tarkhanova Kainat1108@gmail.com Booked More info Remove Check in Mar…" at bounding box center [929, 345] width 416 height 50
click at [1118, 354] on icon at bounding box center [1126, 345] width 17 height 17
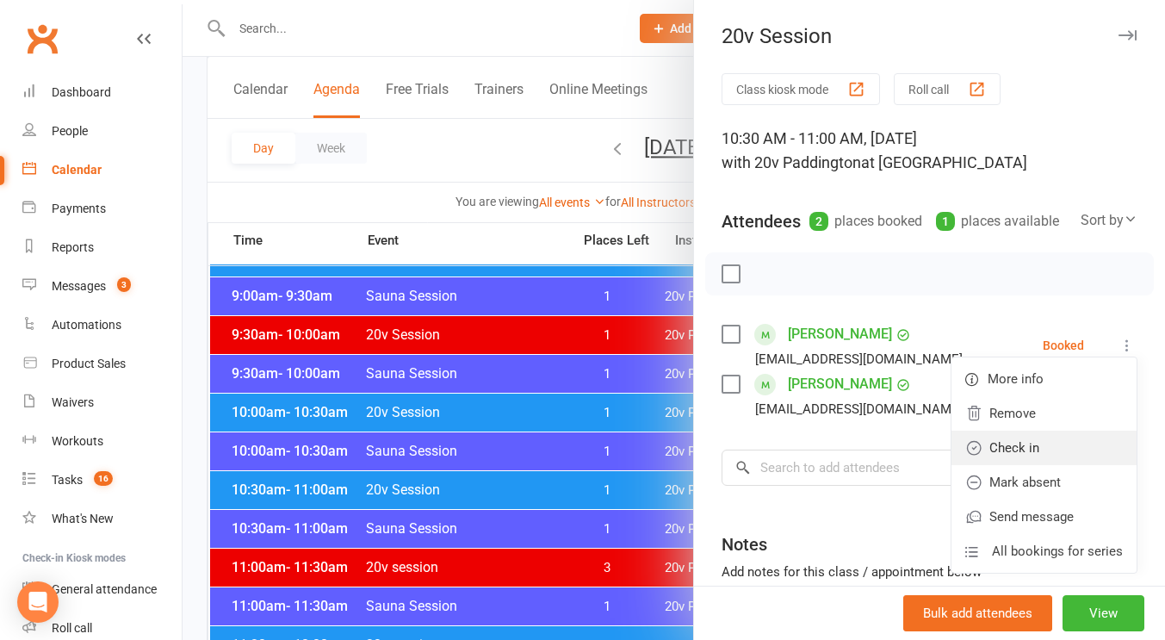
click at [1022, 465] on link "Check in" at bounding box center [1043, 447] width 185 height 34
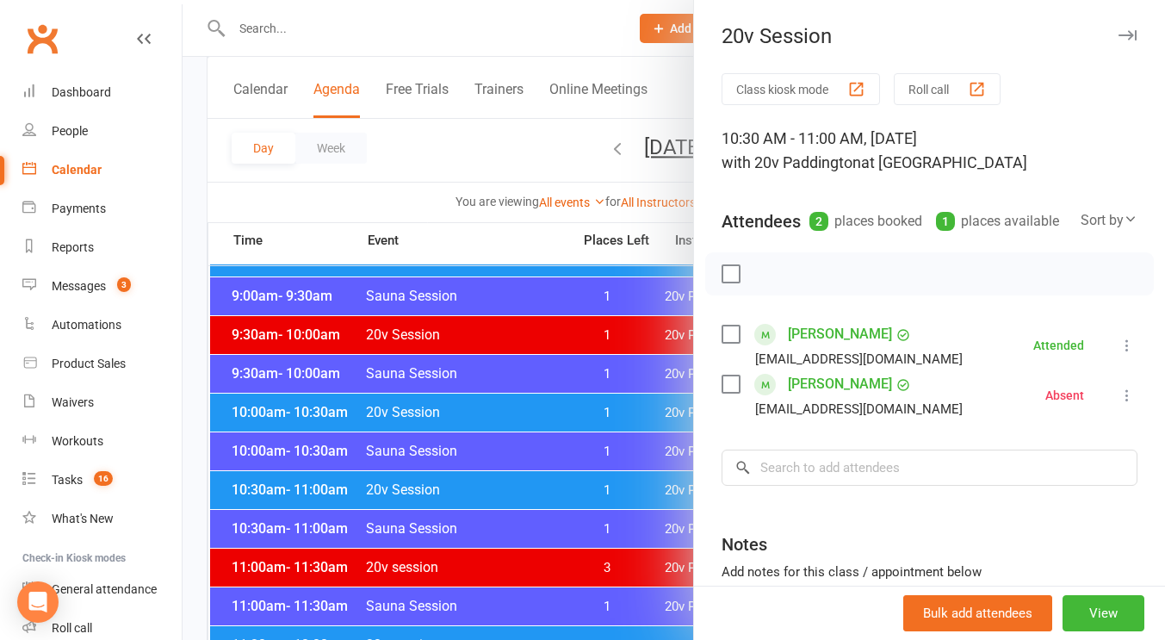
click at [503, 412] on div at bounding box center [673, 320] width 982 height 640
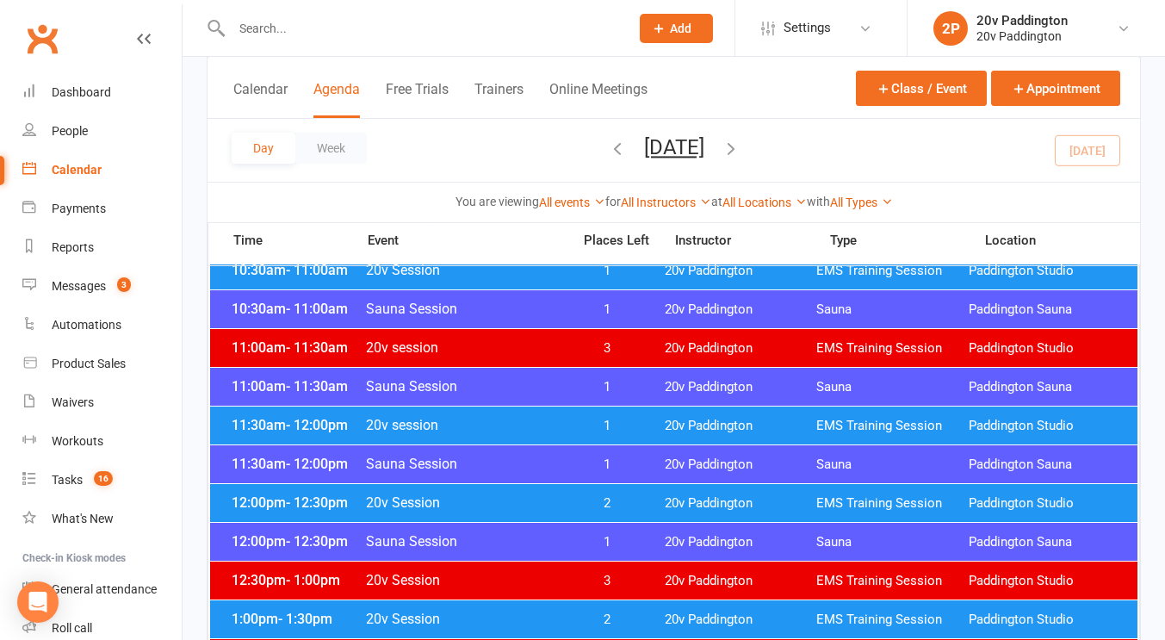
scroll to position [782, 0]
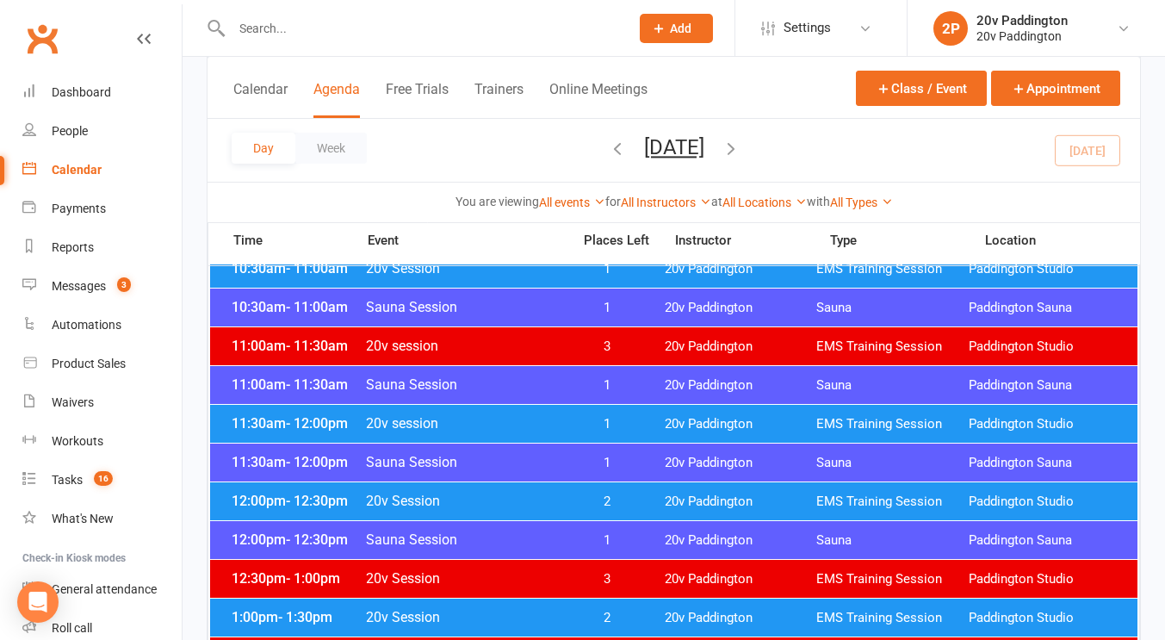
click at [518, 416] on span "20v session" at bounding box center [463, 423] width 196 height 16
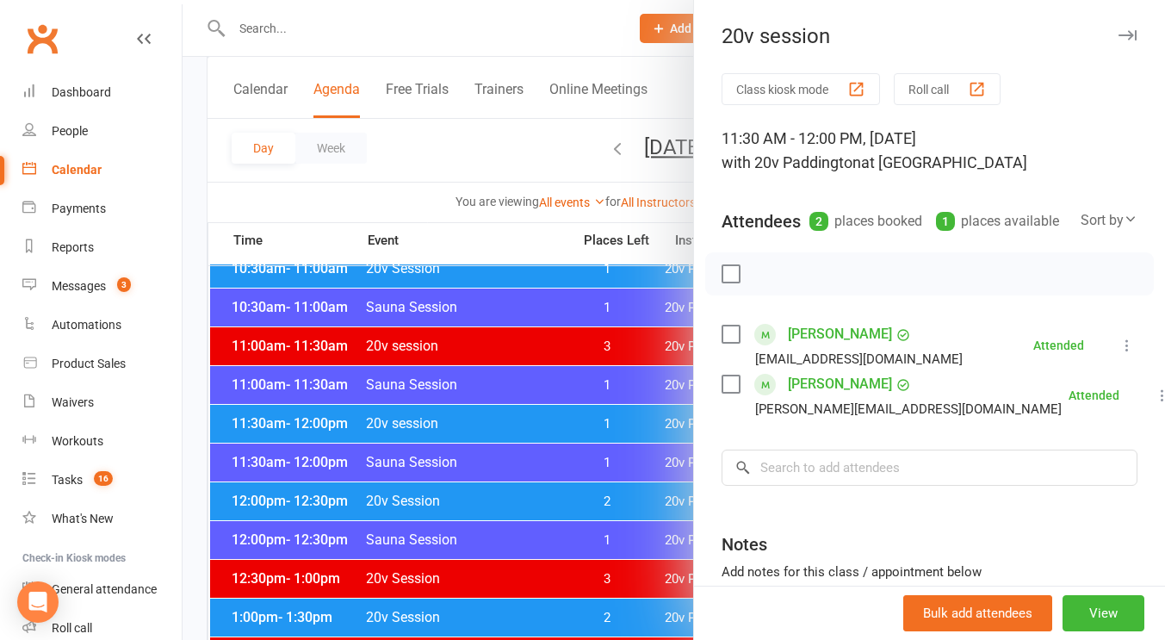
click at [560, 488] on div at bounding box center [673, 320] width 982 height 640
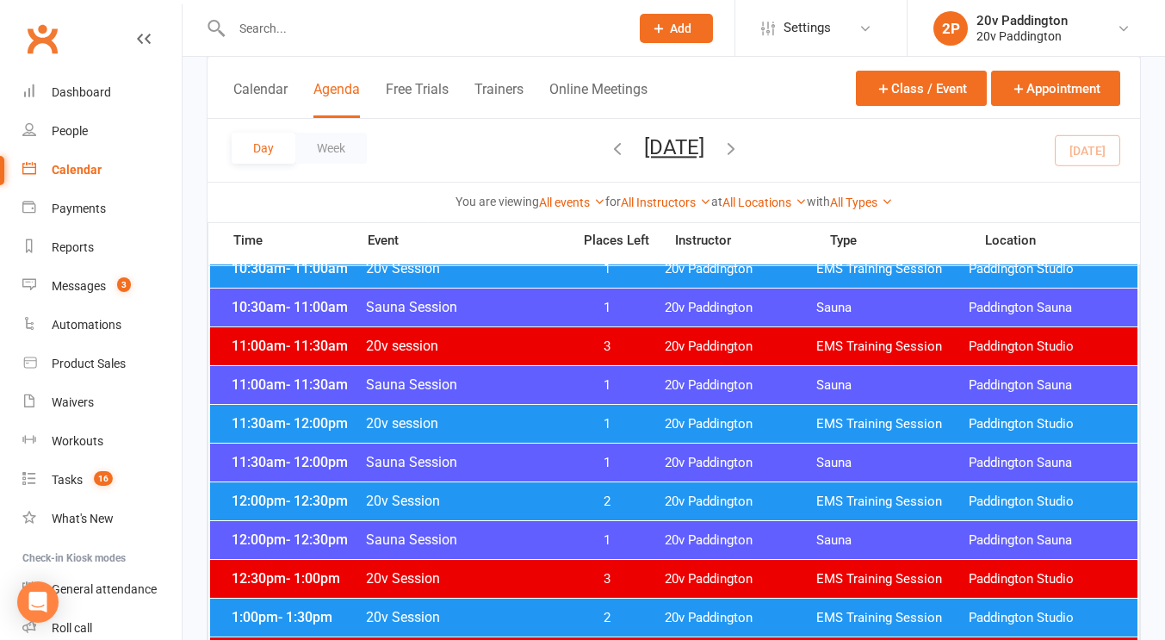
click at [560, 488] on div "12:00pm - 12:30pm 20v Session 2 20v Paddington EMS Training Session Paddington …" at bounding box center [673, 501] width 927 height 38
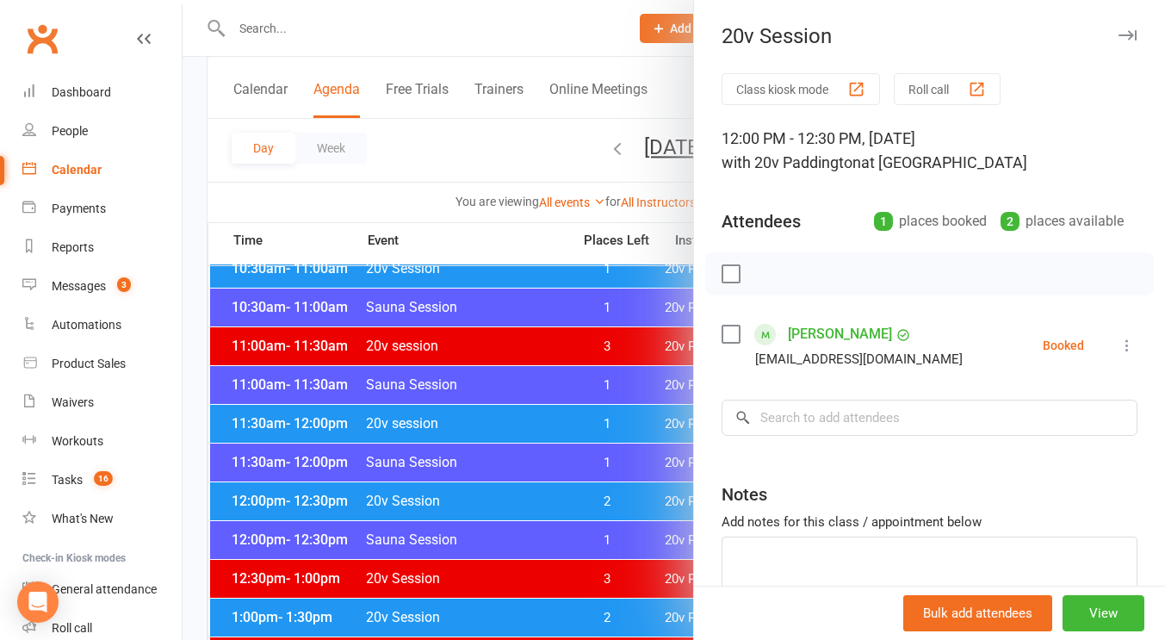
click at [1089, 345] on li "Monica Prugue monipru@me.com Booked More info Remove Check in Mark absent Send …" at bounding box center [929, 345] width 416 height 50
click at [1116, 345] on button at bounding box center [1126, 345] width 21 height 21
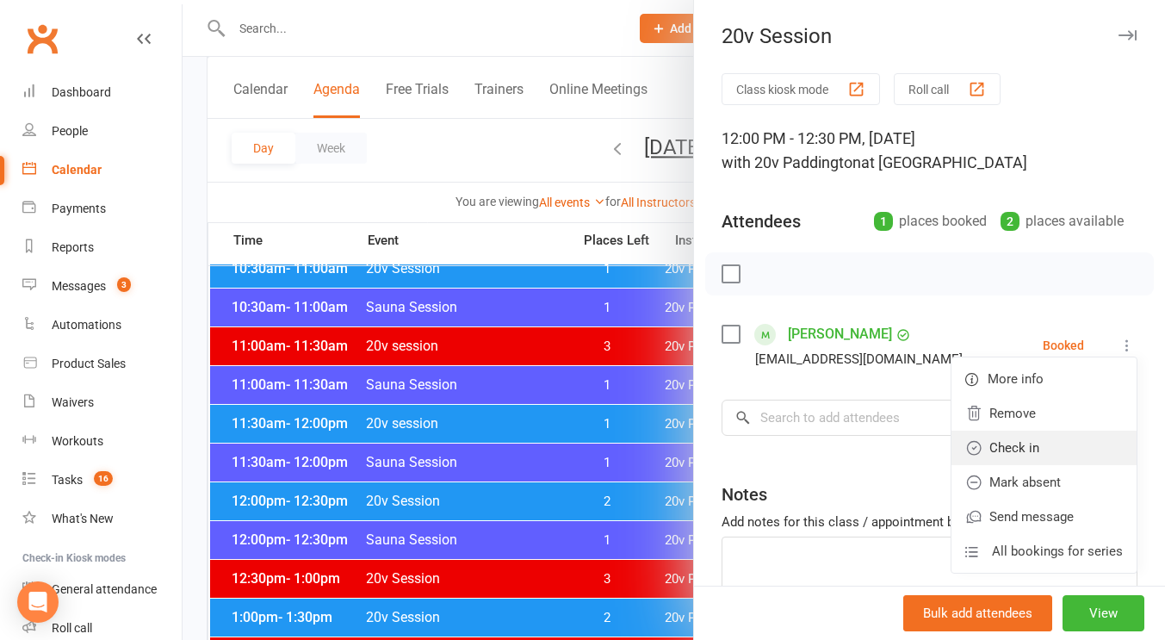
click at [1014, 459] on link "Check in" at bounding box center [1043, 447] width 185 height 34
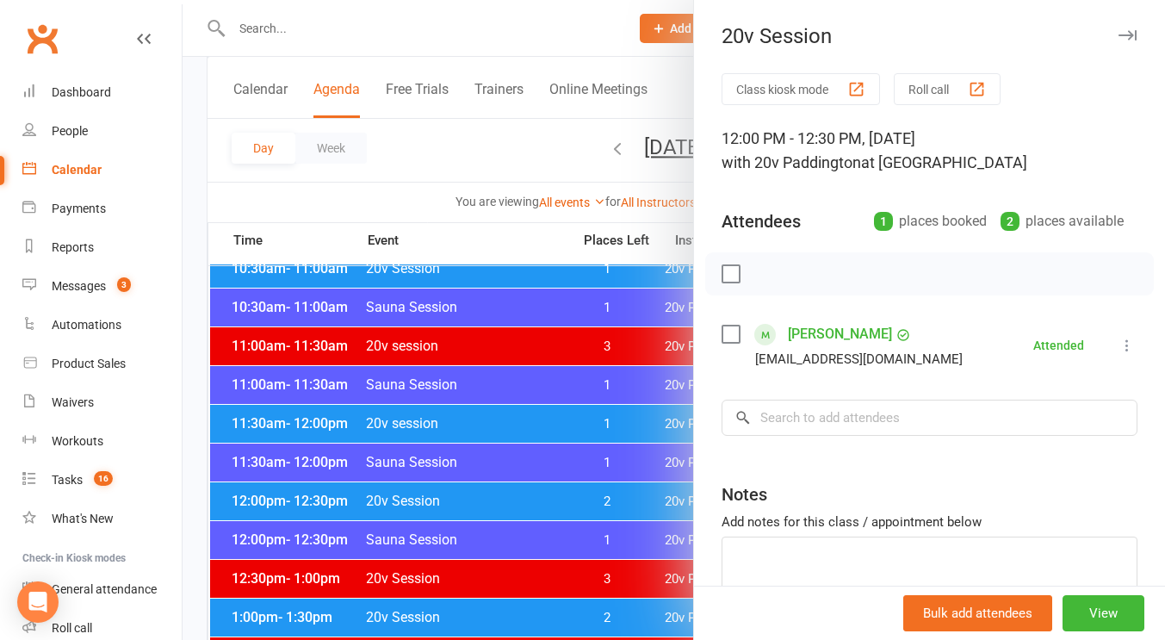
click at [414, 489] on div at bounding box center [673, 320] width 982 height 640
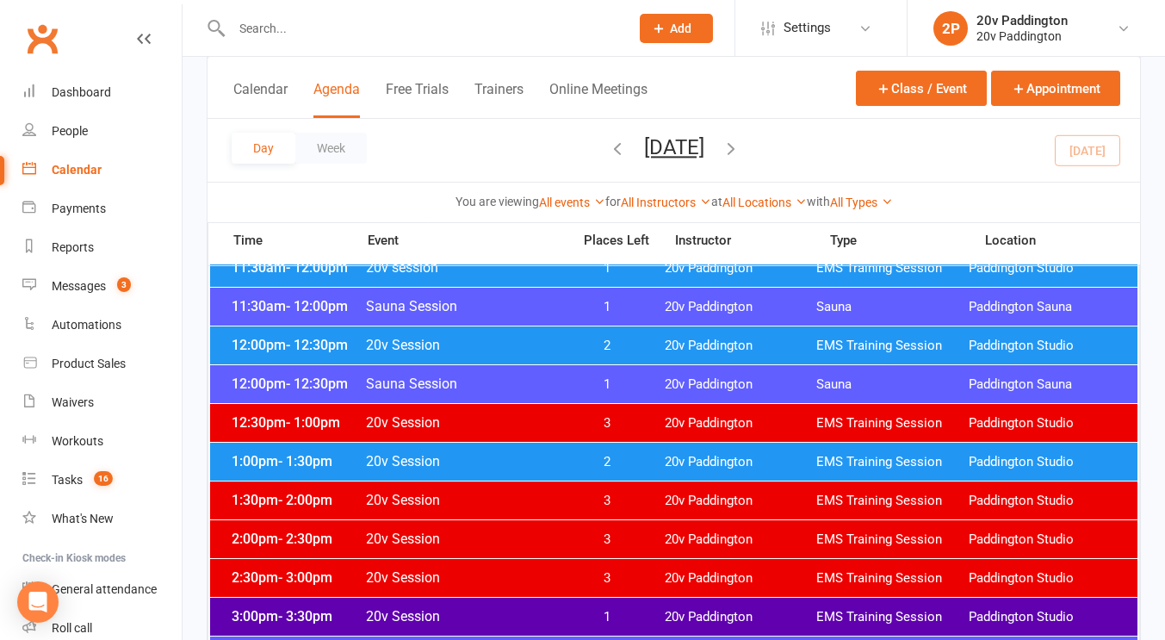
scroll to position [944, 0]
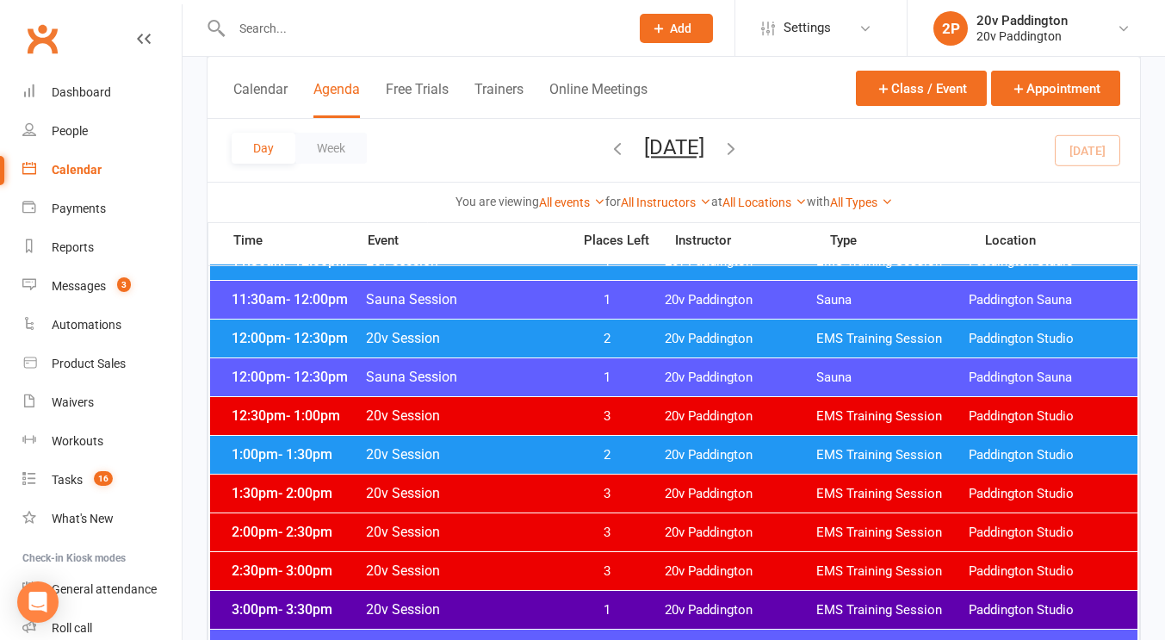
click at [461, 461] on span "20v Session" at bounding box center [463, 454] width 196 height 16
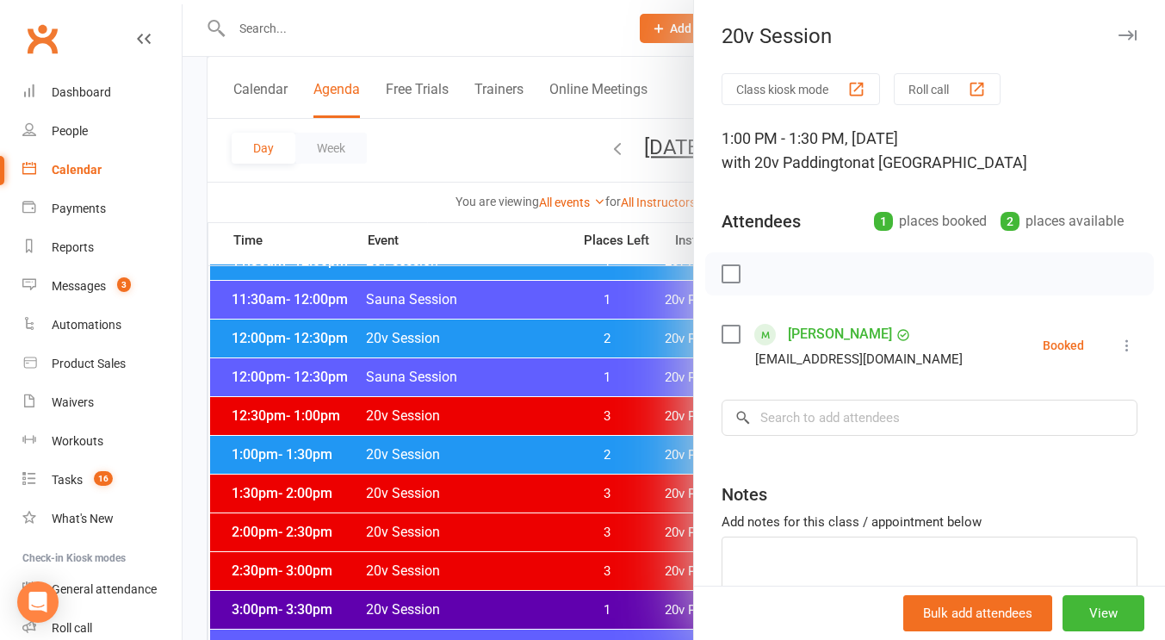
click at [798, 343] on link "Ronan Xu" at bounding box center [840, 334] width 104 height 28
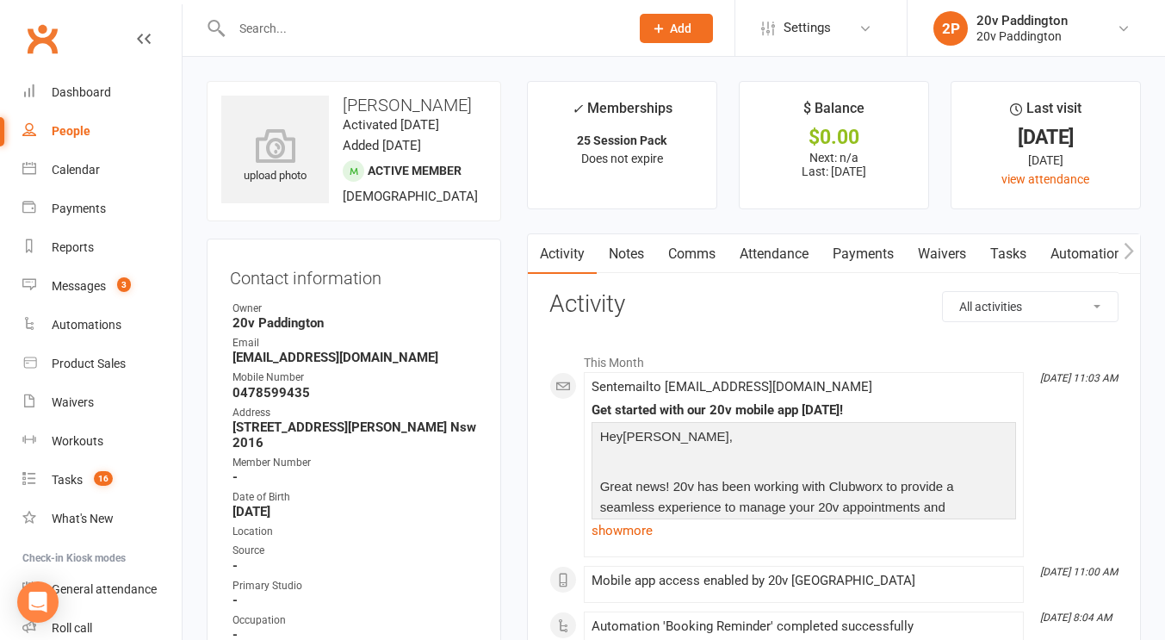
click at [693, 244] on link "Comms" at bounding box center [691, 254] width 71 height 40
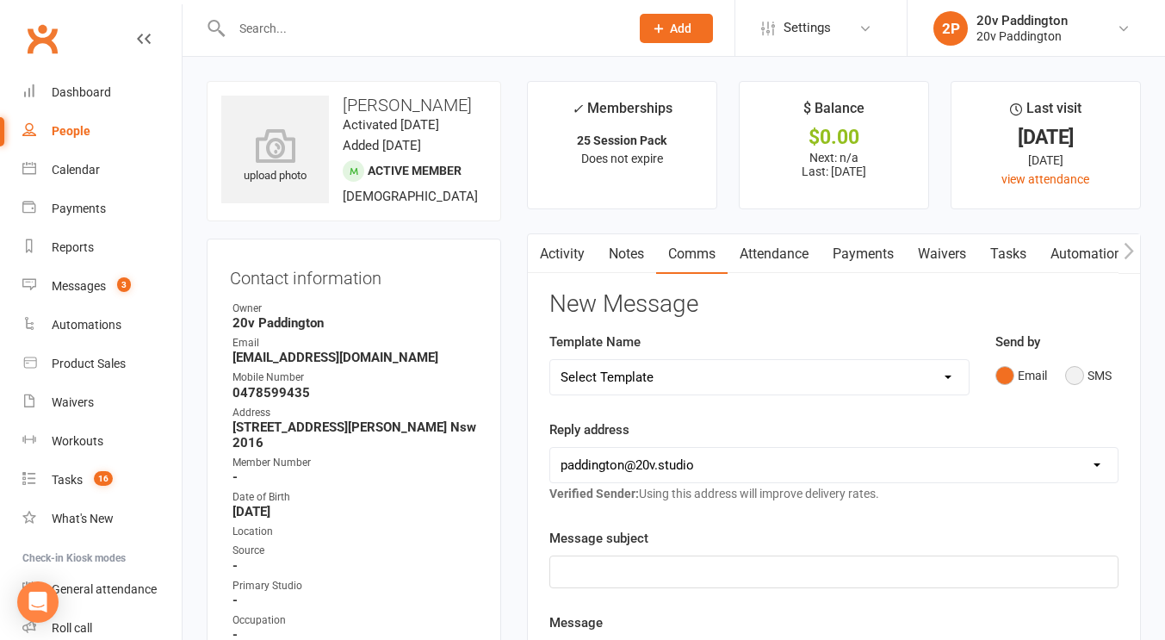
click at [1097, 374] on button "SMS" at bounding box center [1088, 375] width 46 height 33
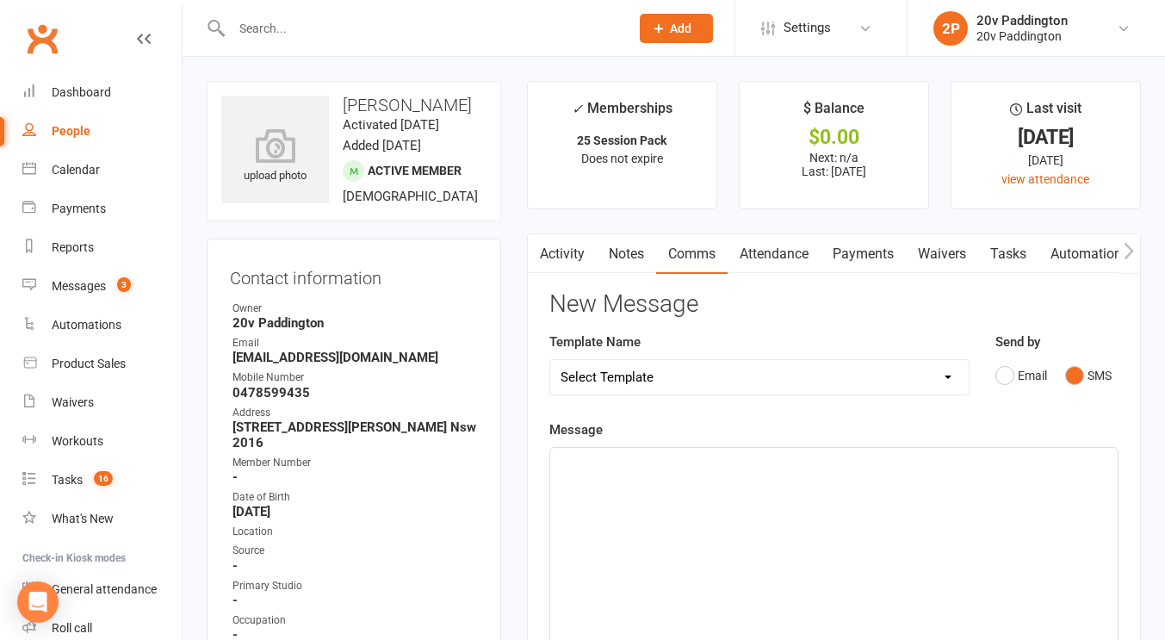
click at [927, 498] on div "﻿" at bounding box center [833, 577] width 567 height 258
click at [814, 457] on span "Hey Ronan, Zac here 20v - Noticed that you didnt make it in for your session" at bounding box center [825, 473] width 531 height 36
click at [1003, 461] on p "Hey Ronan, Zac here 20v - Noticed that you didn't make it in for your session" at bounding box center [833, 473] width 547 height 41
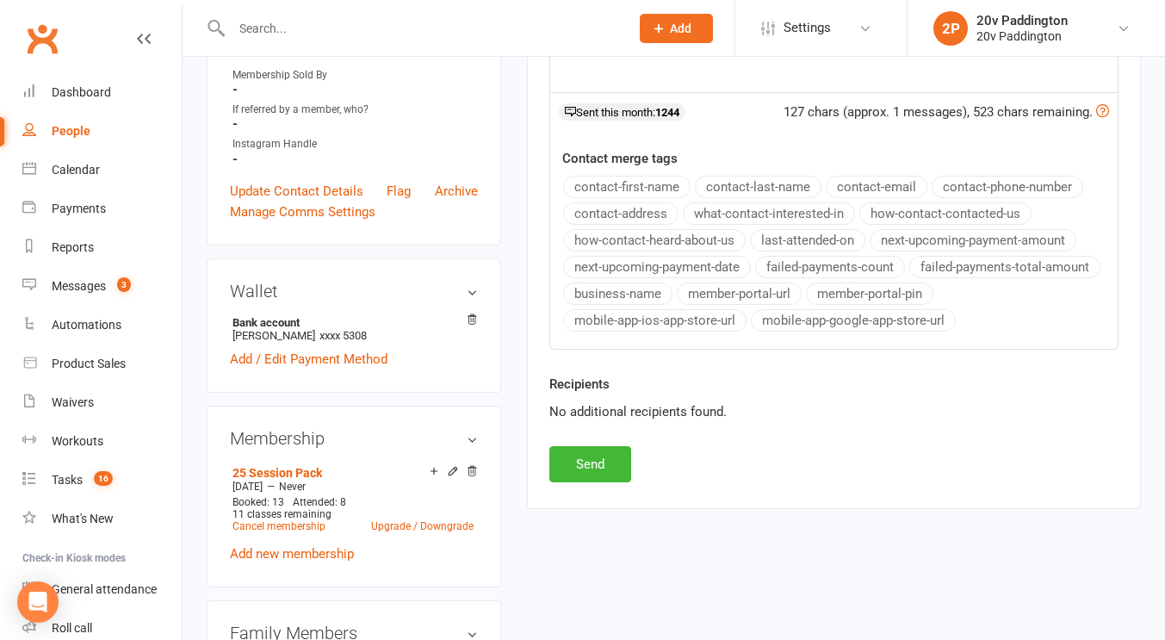
scroll to position [620, 0]
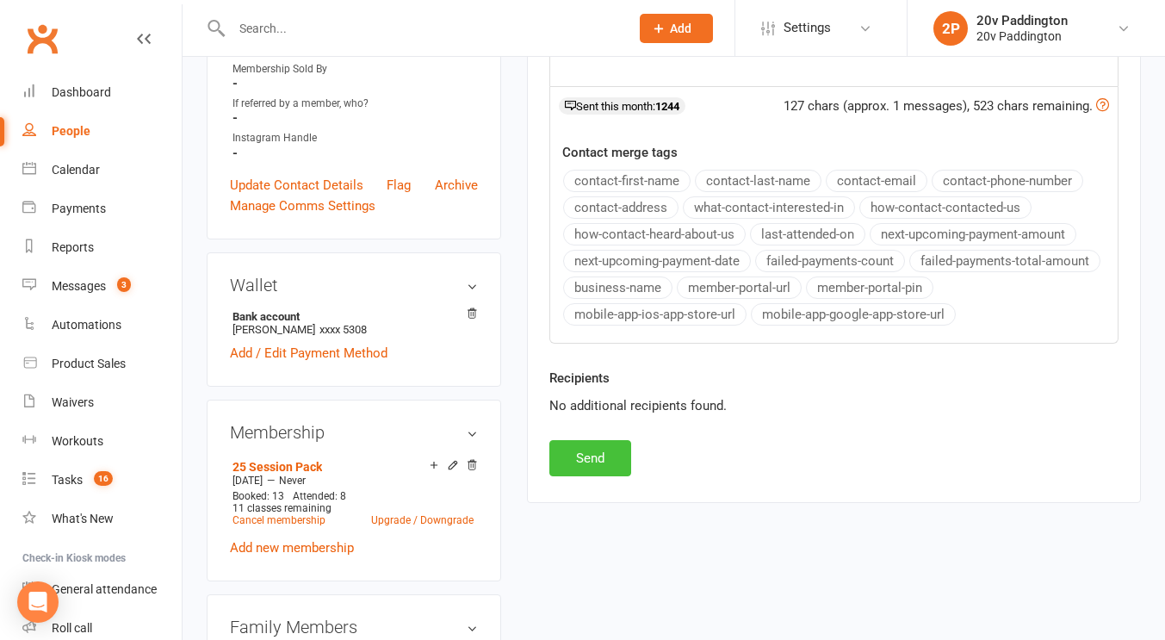
click at [595, 448] on button "Send" at bounding box center [590, 458] width 82 height 36
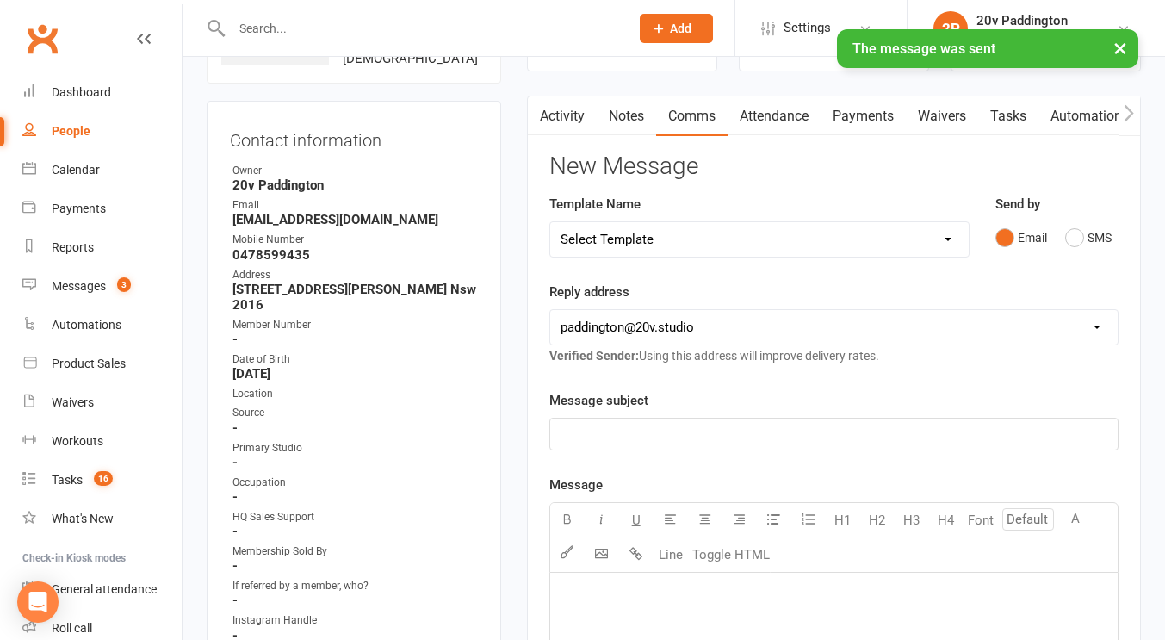
scroll to position [0, 0]
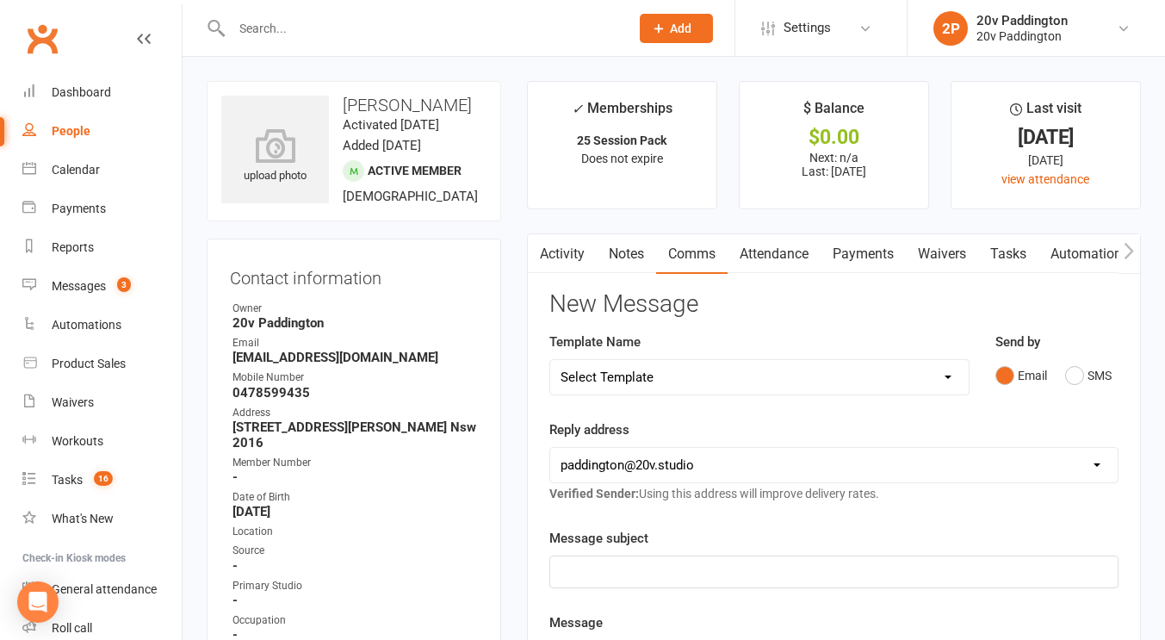
click at [563, 246] on link "Activity" at bounding box center [562, 254] width 69 height 40
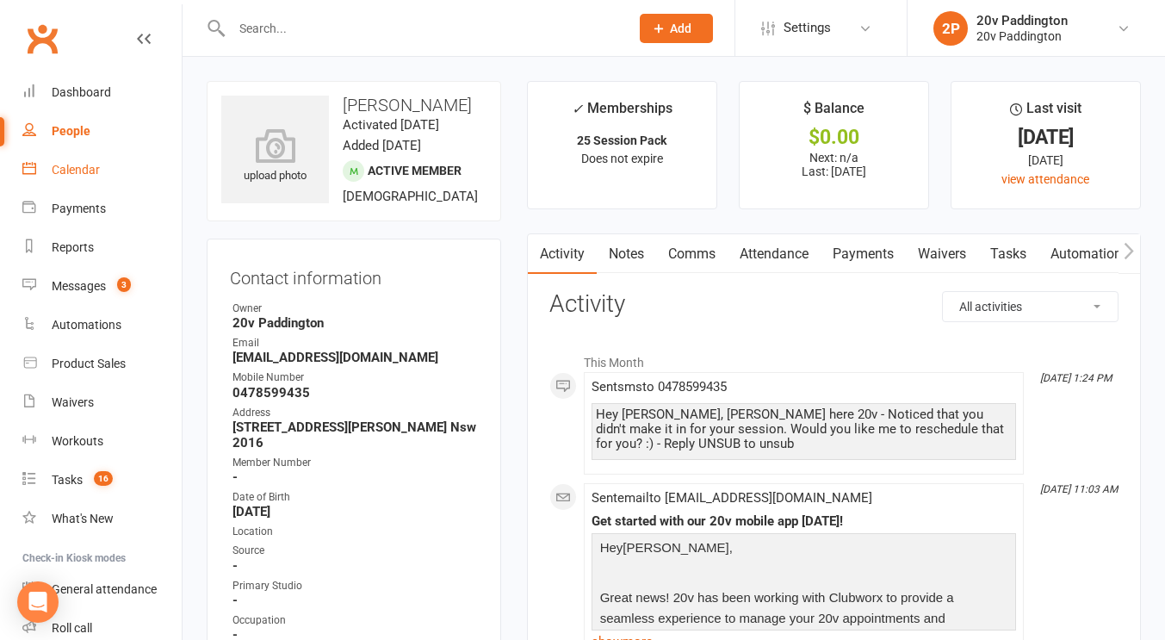
click at [52, 176] on div "Calendar" at bounding box center [76, 170] width 48 height 14
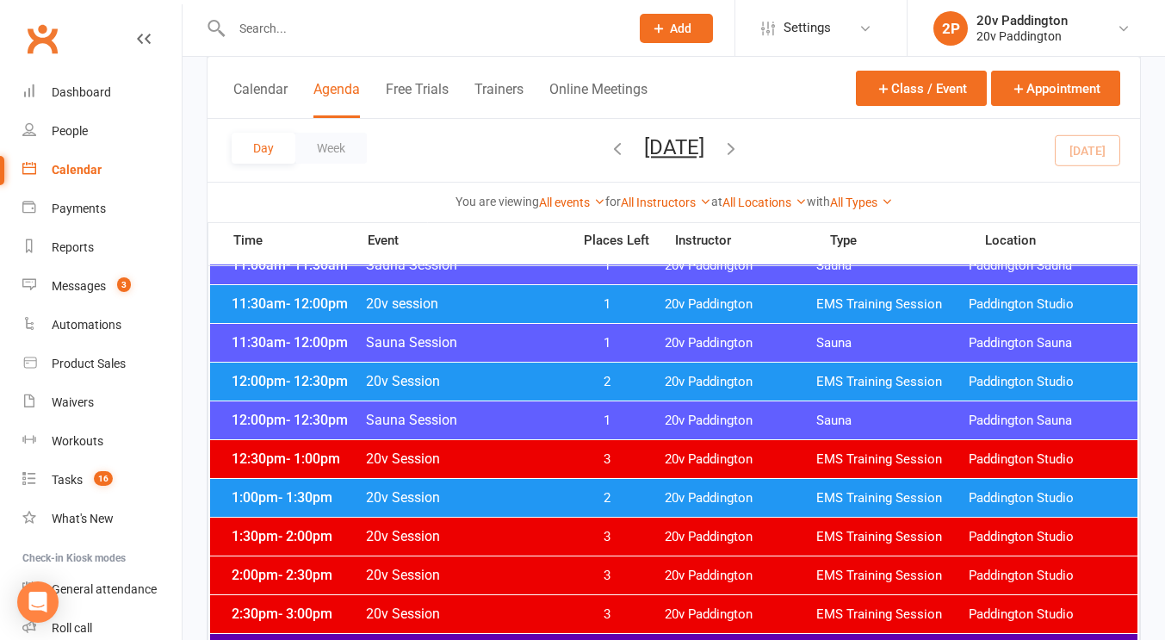
scroll to position [931, 0]
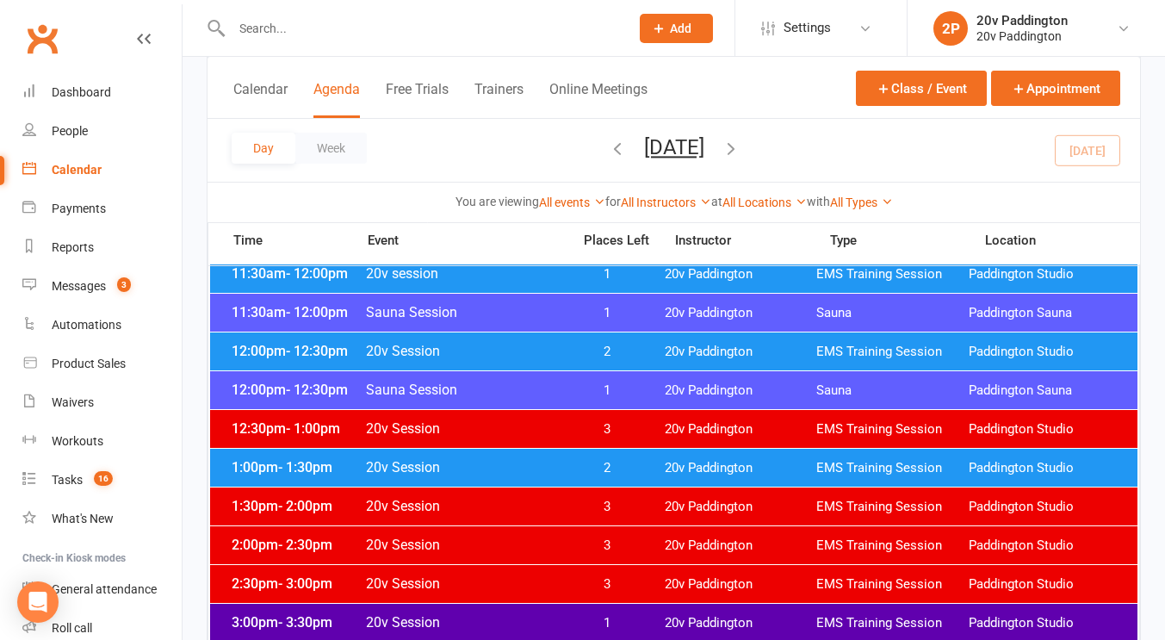
click at [445, 472] on span "20v Session" at bounding box center [463, 467] width 196 height 16
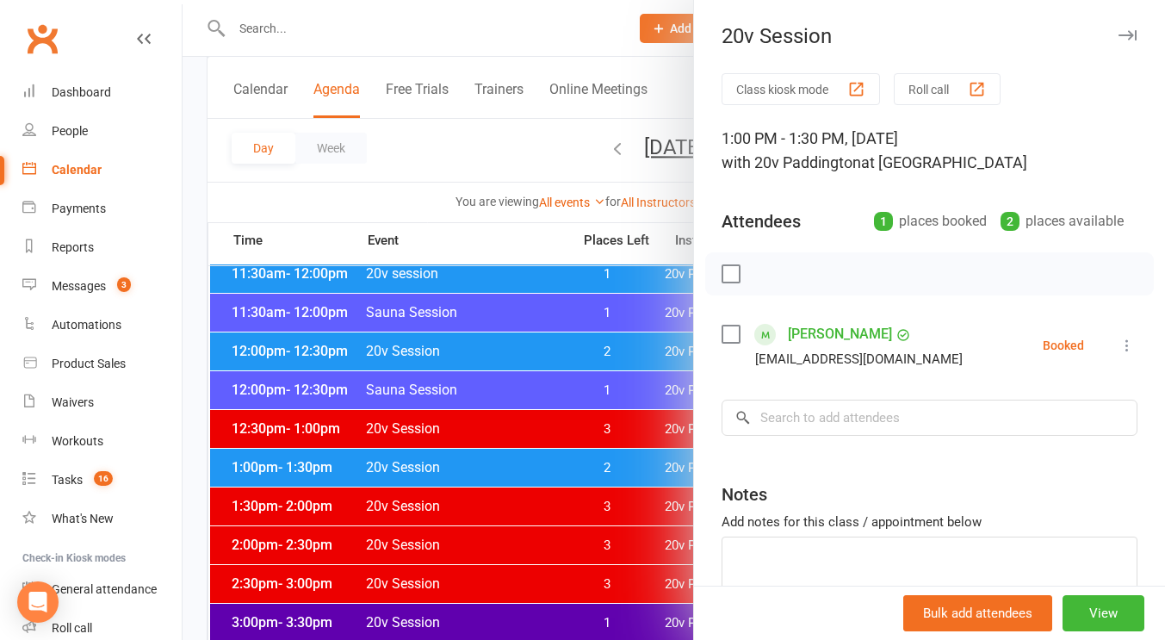
click at [1118, 340] on icon at bounding box center [1126, 345] width 17 height 17
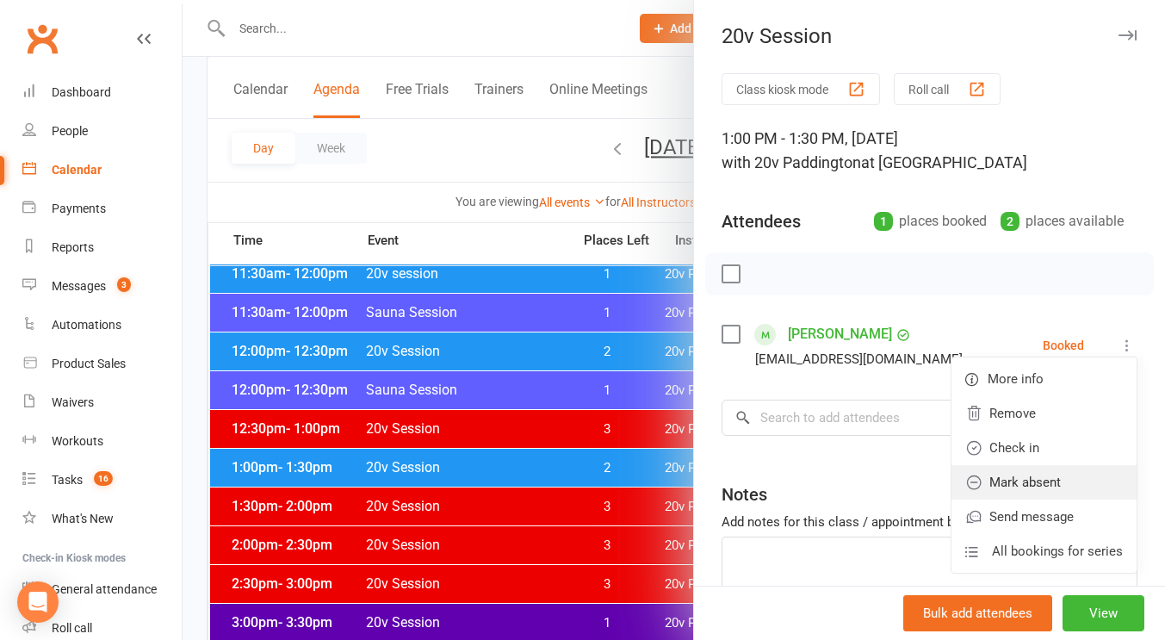
click at [1004, 473] on link "Mark absent" at bounding box center [1043, 482] width 185 height 34
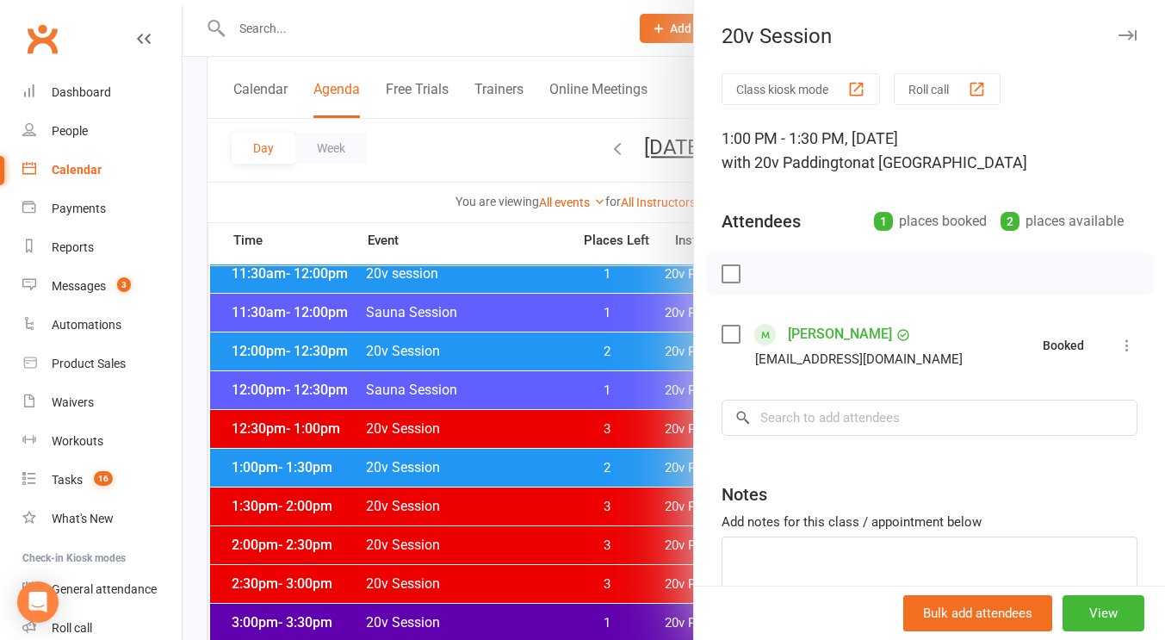
click at [489, 411] on div at bounding box center [673, 320] width 982 height 640
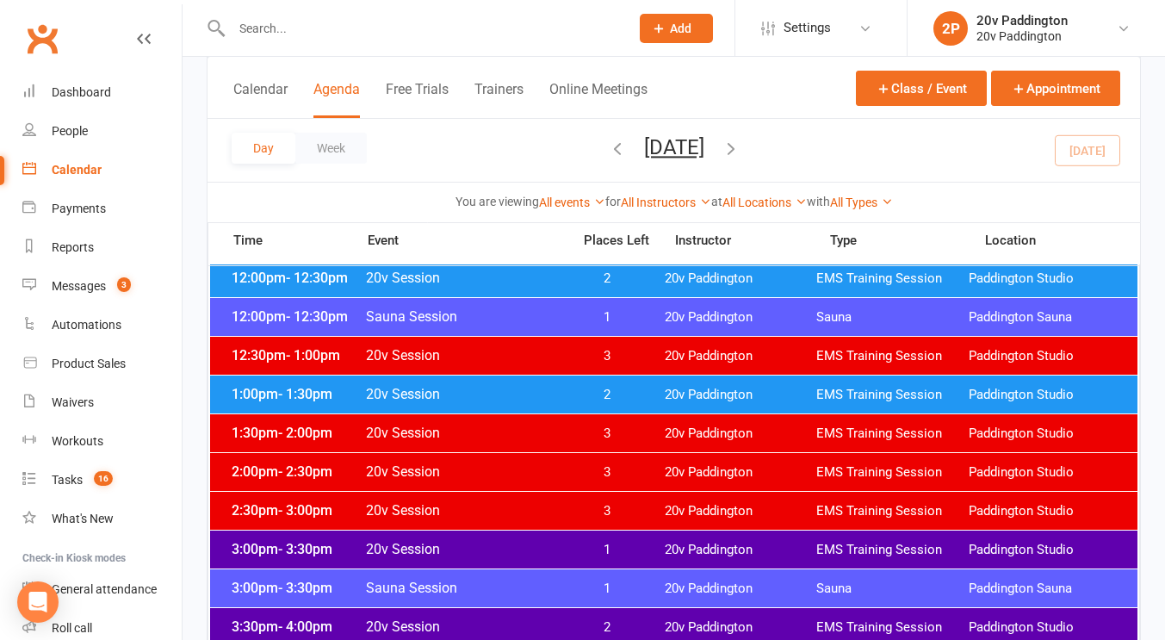
scroll to position [1005, 0]
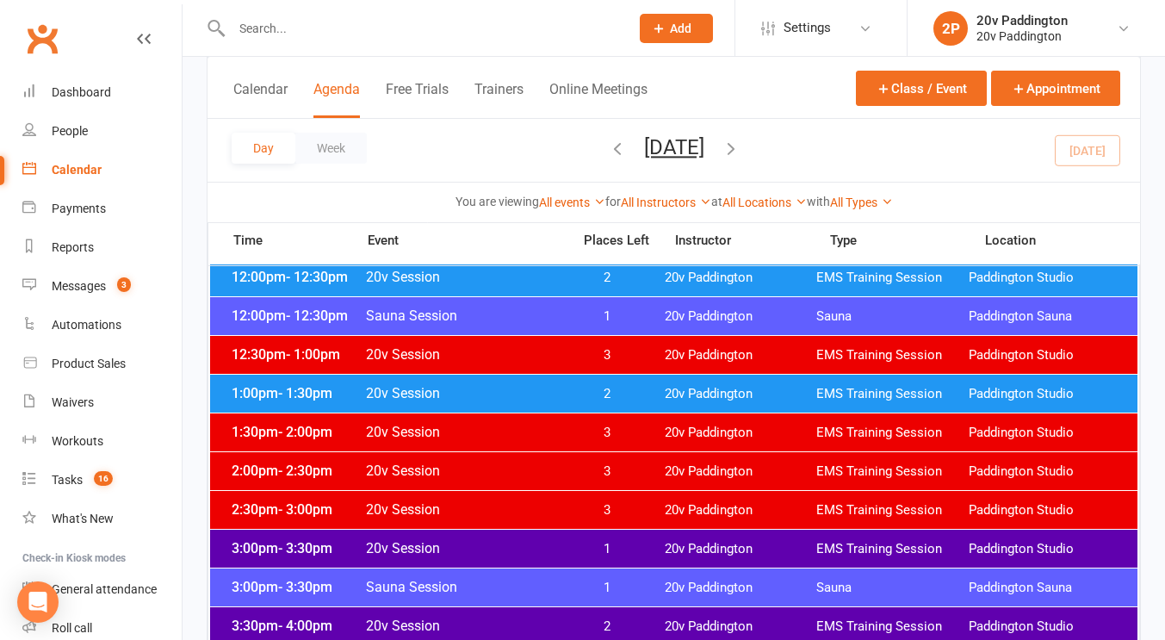
click at [481, 549] on span "20v Session" at bounding box center [463, 548] width 196 height 16
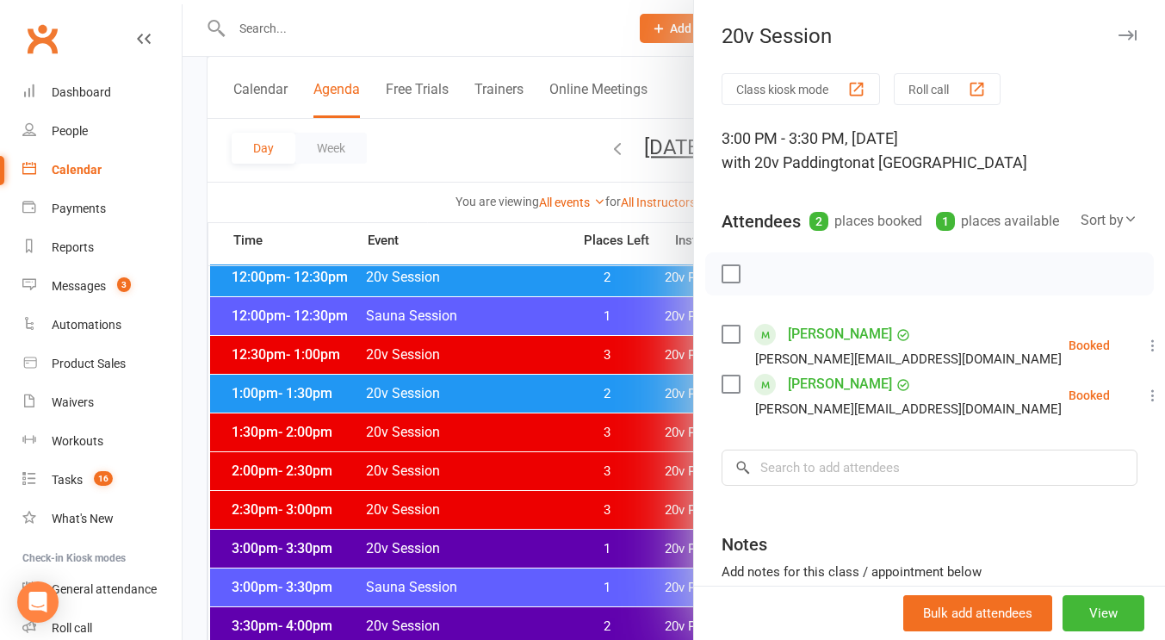
click at [493, 528] on div at bounding box center [673, 320] width 982 height 640
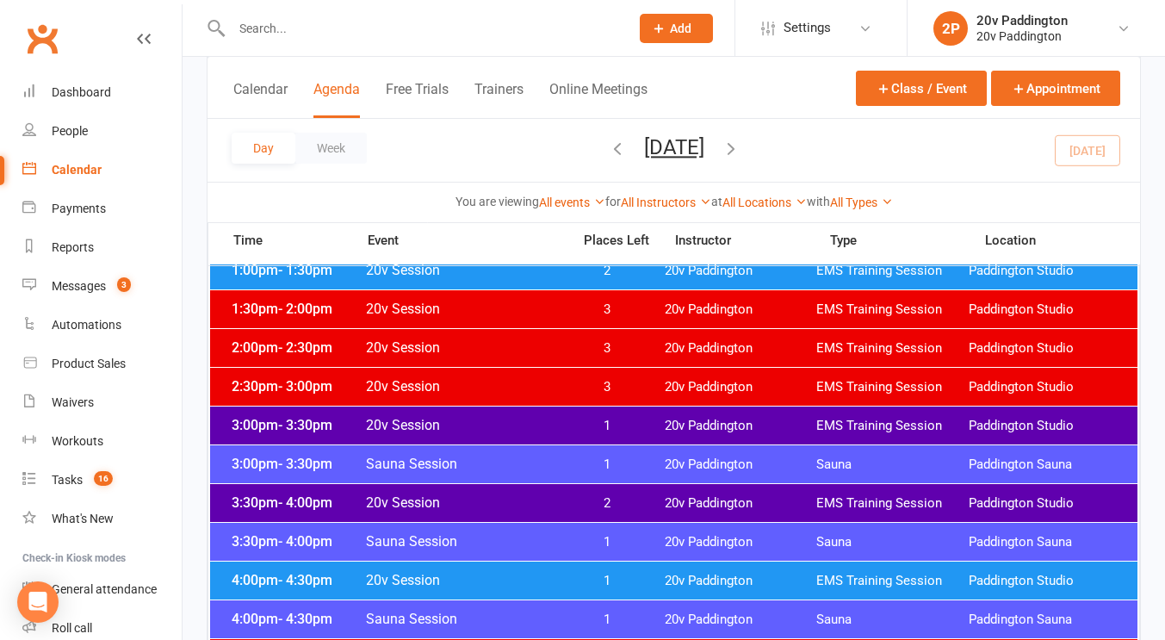
scroll to position [1129, 0]
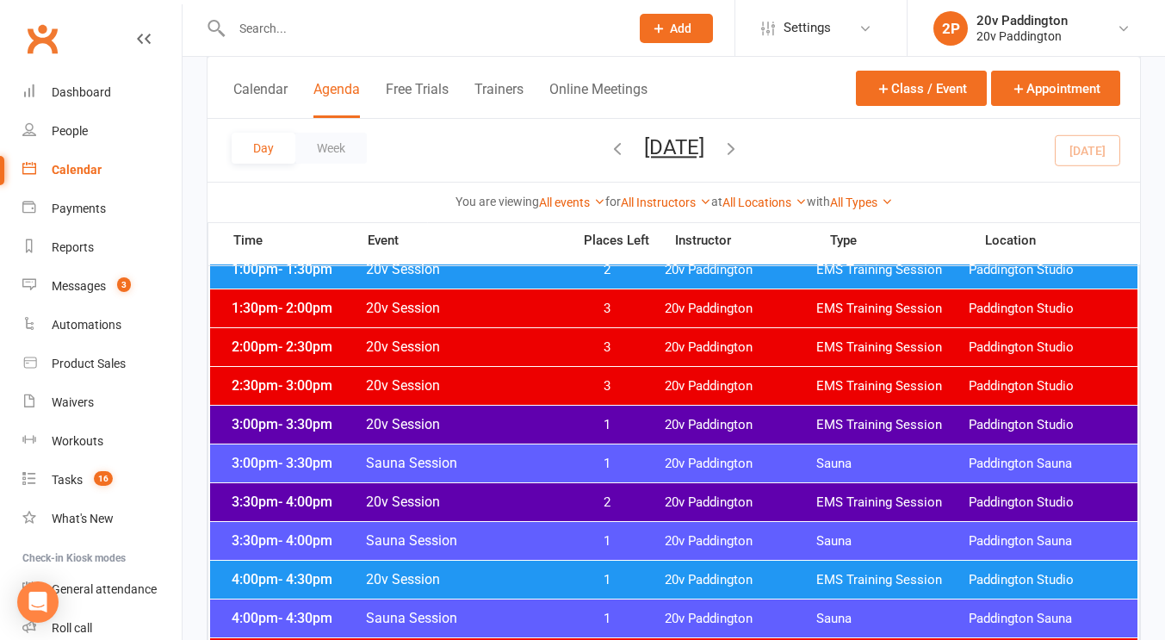
click at [510, 478] on div "3:00pm - 3:30pm Sauna Session 1 20v Paddington Sauna Paddington Sauna" at bounding box center [673, 463] width 927 height 38
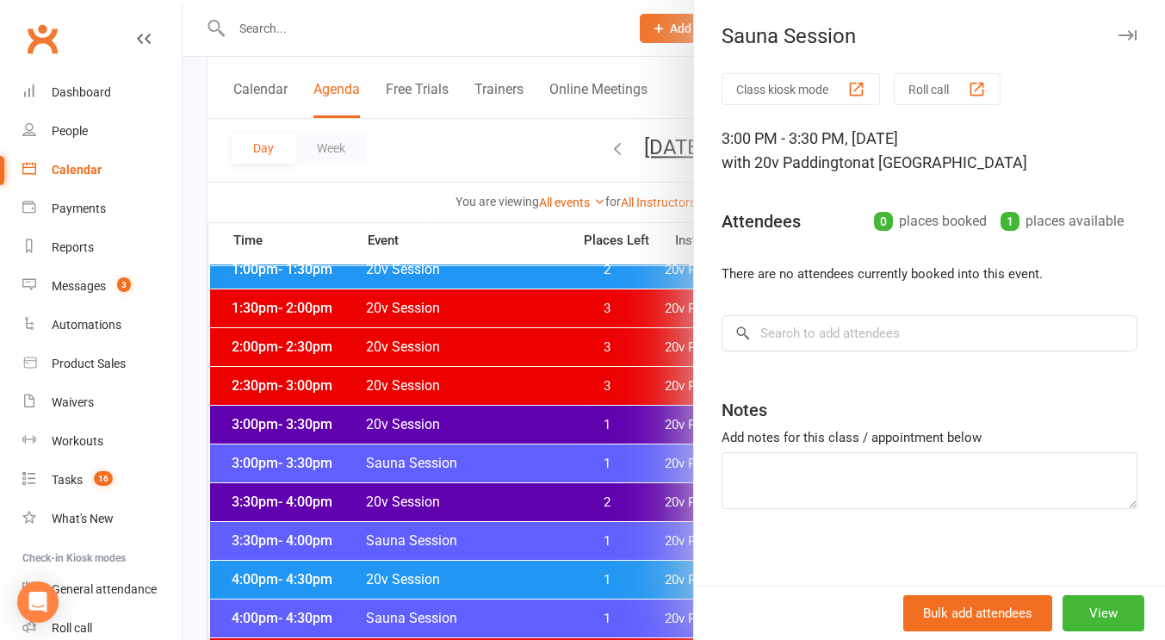
click at [485, 492] on div at bounding box center [673, 320] width 982 height 640
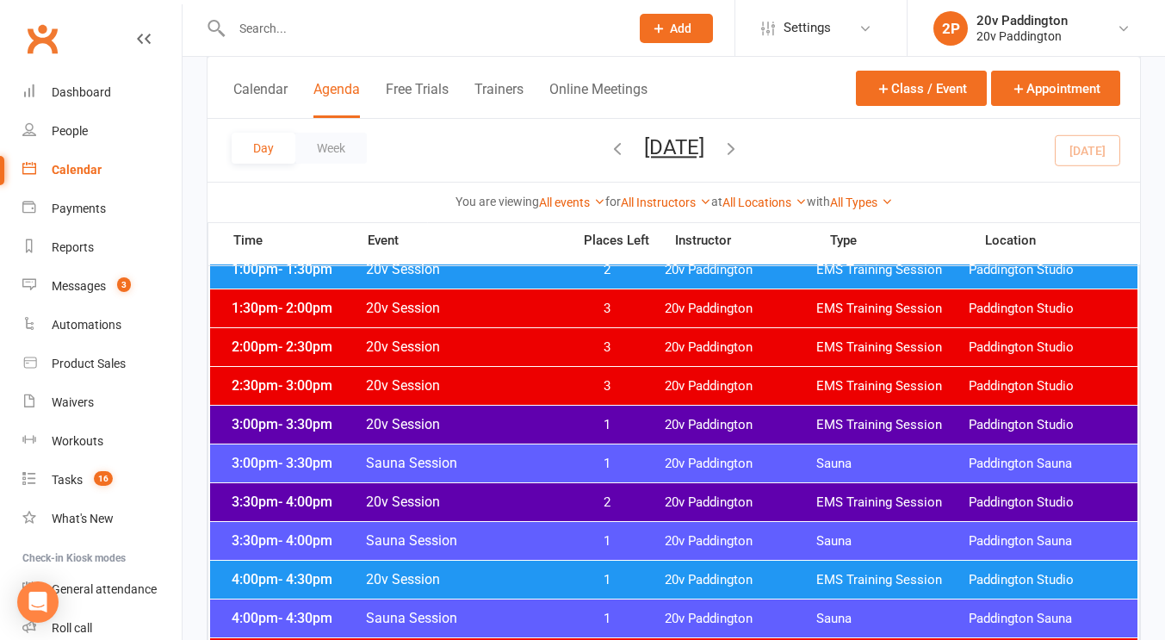
click at [484, 580] on span "20v Session" at bounding box center [463, 579] width 196 height 16
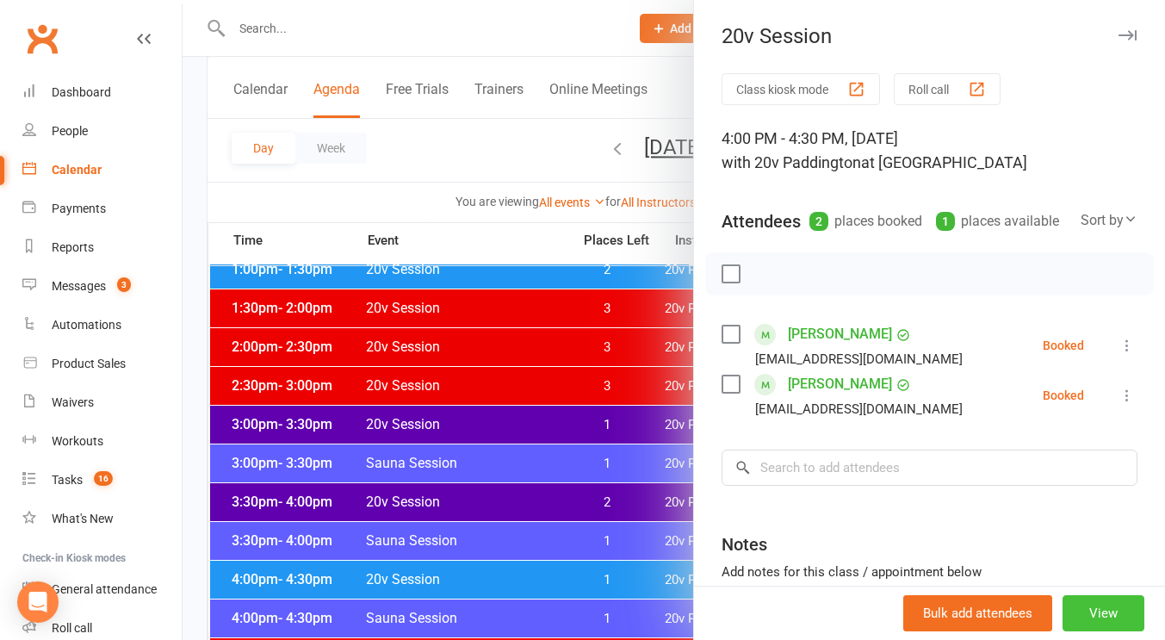
click at [1067, 621] on button "View" at bounding box center [1103, 613] width 82 height 36
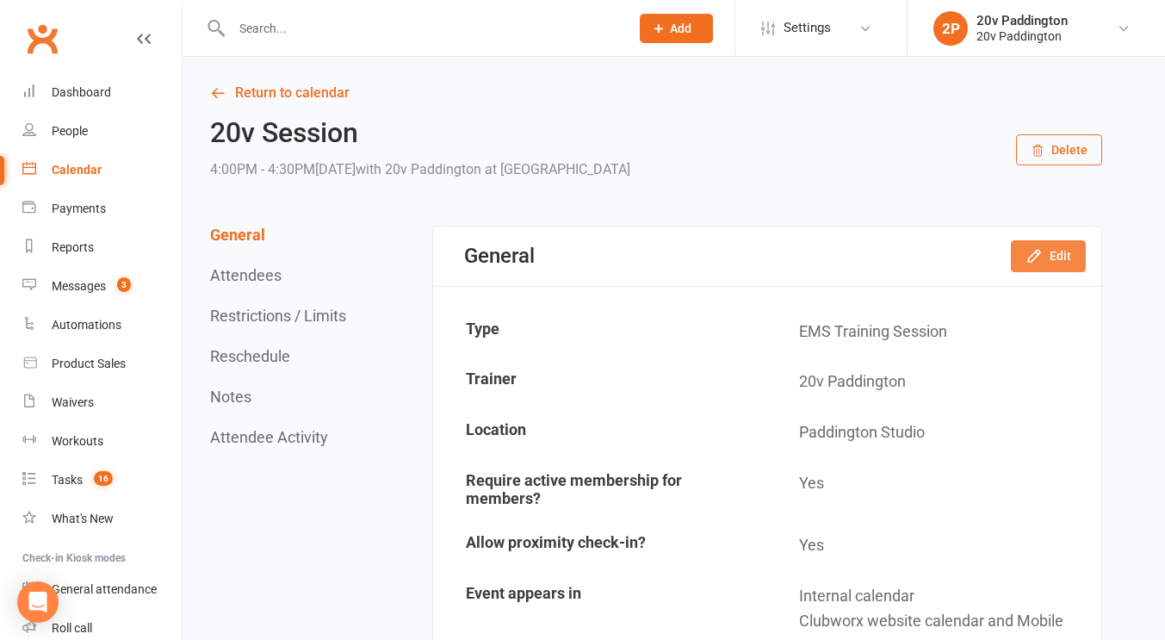
click at [1049, 263] on button "Edit" at bounding box center [1048, 255] width 75 height 31
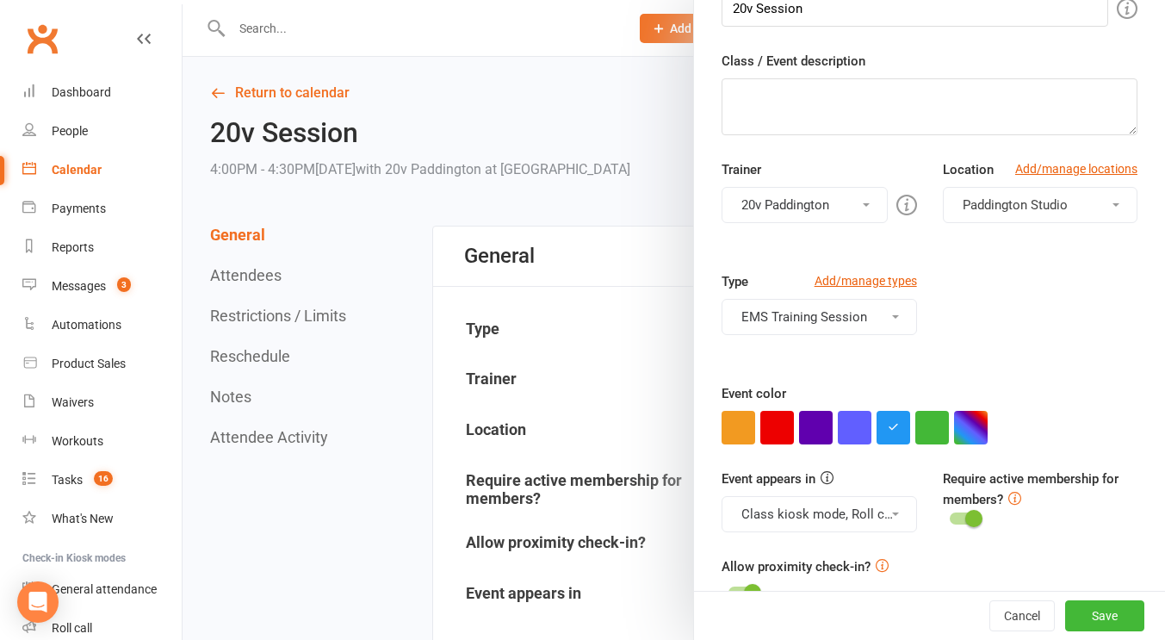
scroll to position [221, 0]
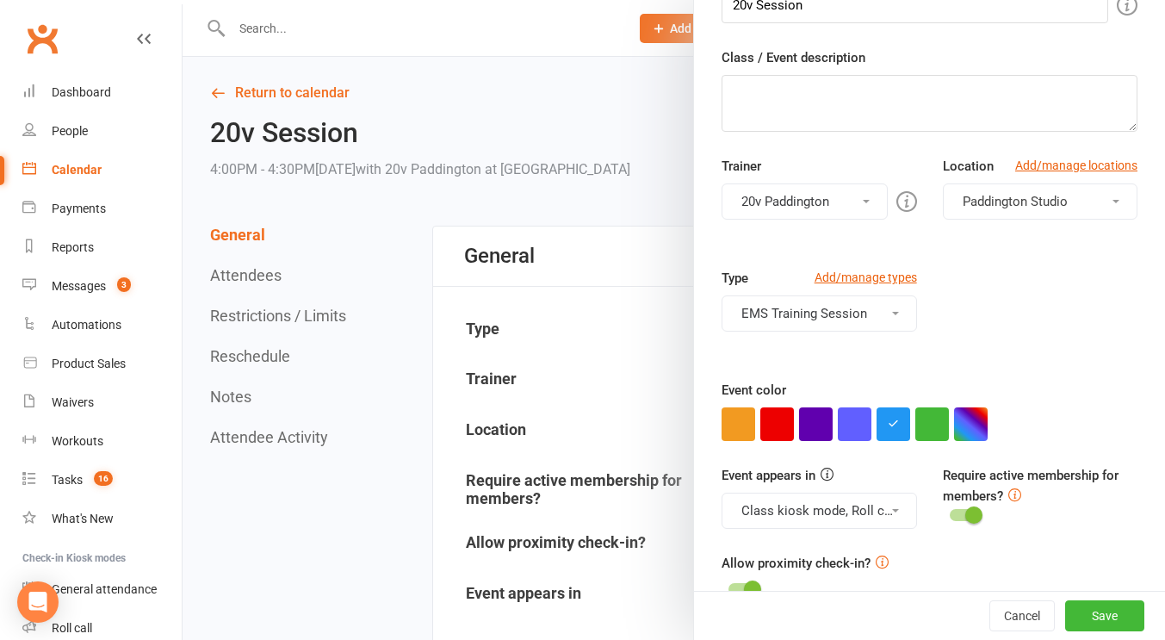
click at [786, 510] on button "Class kiosk mode, Roll call, Clubworx website calendar and Mobile app" at bounding box center [818, 510] width 195 height 36
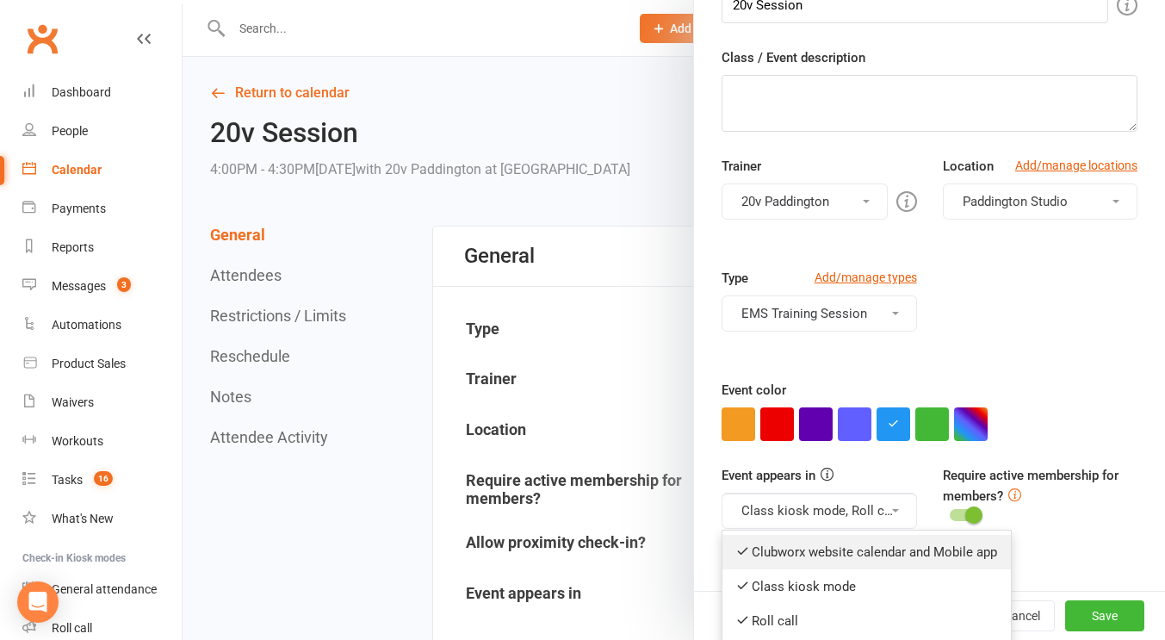
click at [799, 545] on link "Clubworx website calendar and Mobile app" at bounding box center [866, 552] width 288 height 34
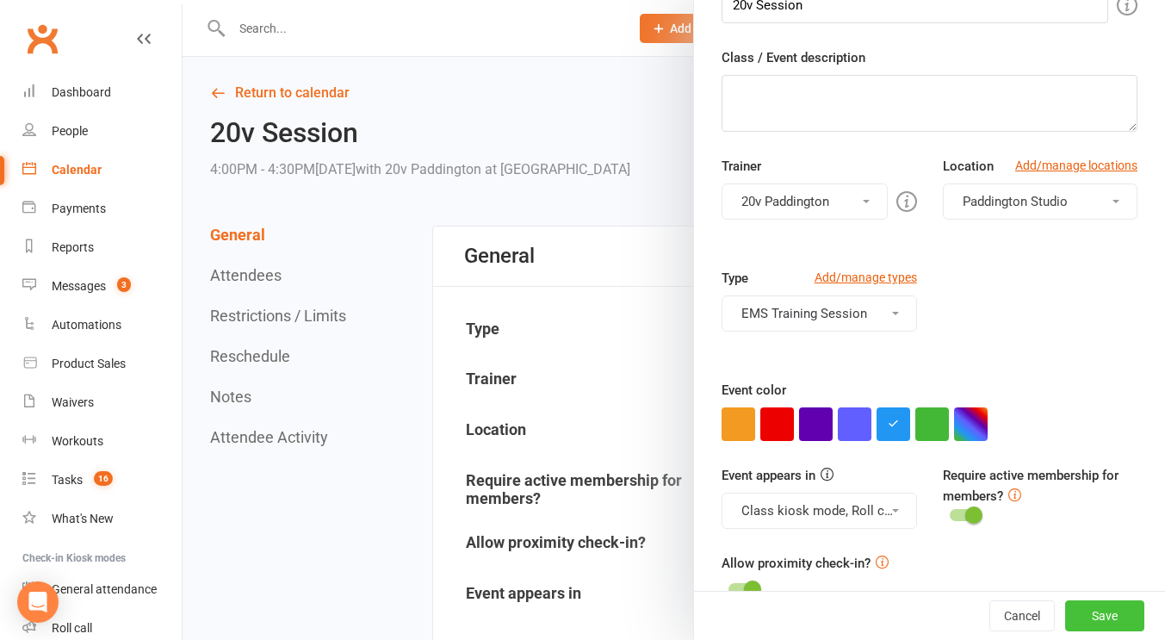
click at [1089, 615] on button "Save" at bounding box center [1104, 615] width 79 height 31
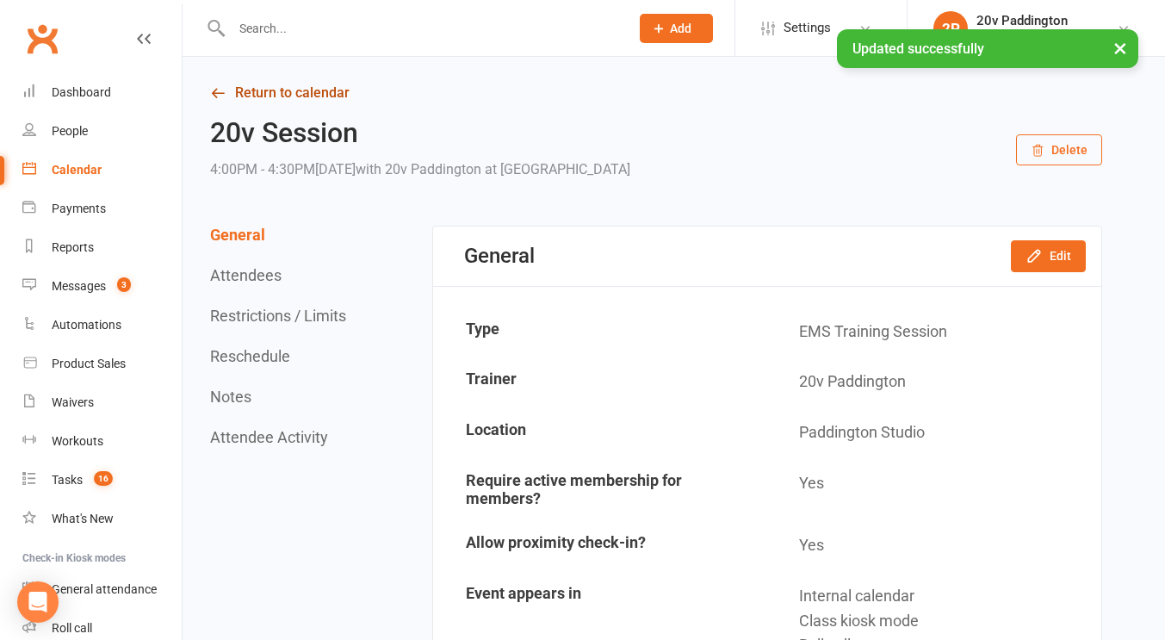
click at [273, 98] on link "Return to calendar" at bounding box center [656, 93] width 892 height 24
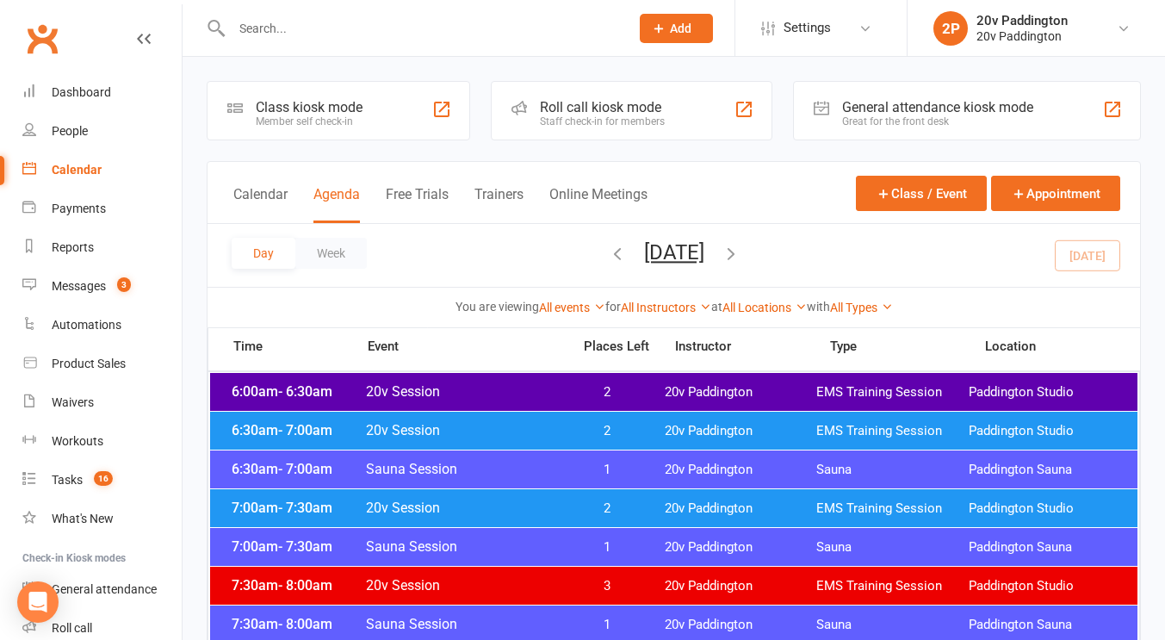
click at [740, 250] on icon "button" at bounding box center [730, 253] width 19 height 19
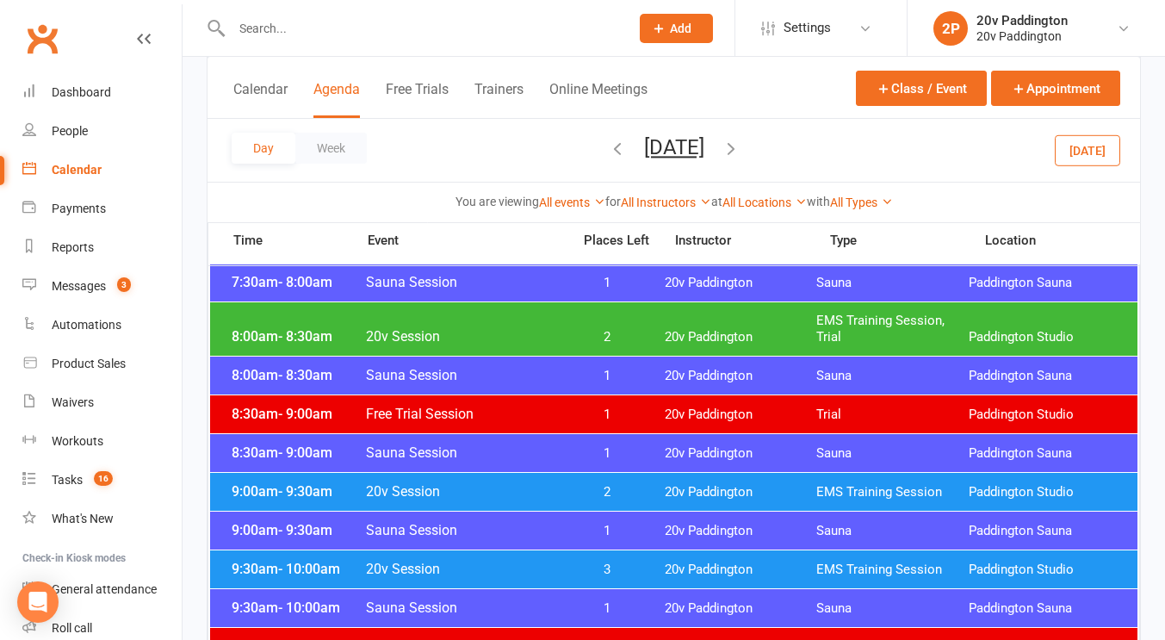
scroll to position [318, 0]
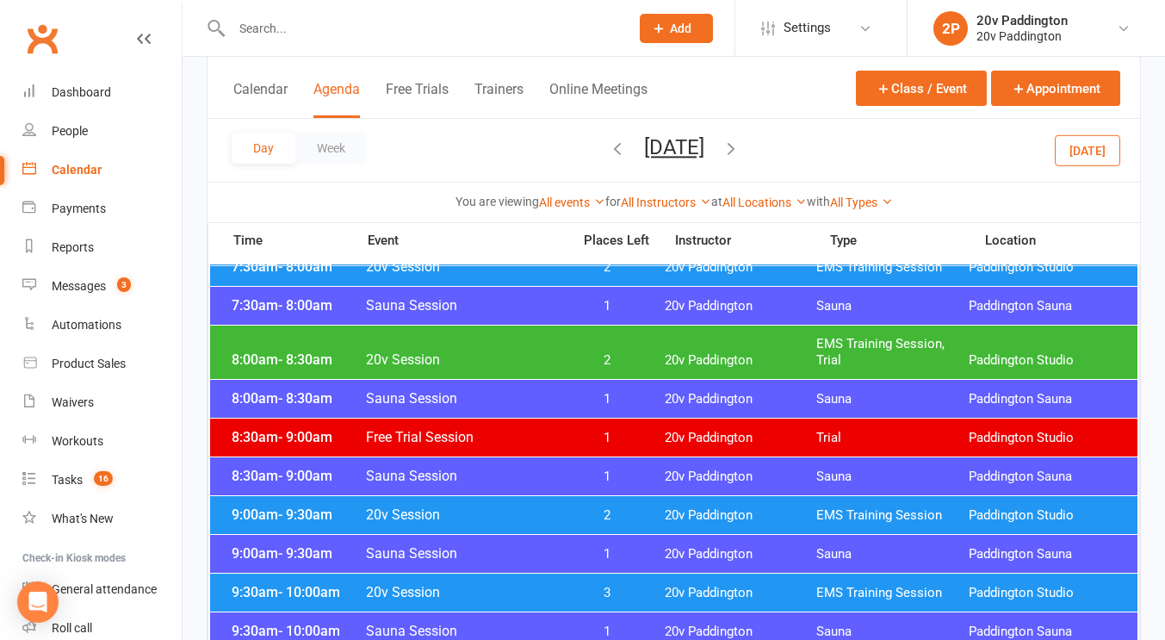
click at [619, 366] on span "2" at bounding box center [606, 360] width 90 height 16
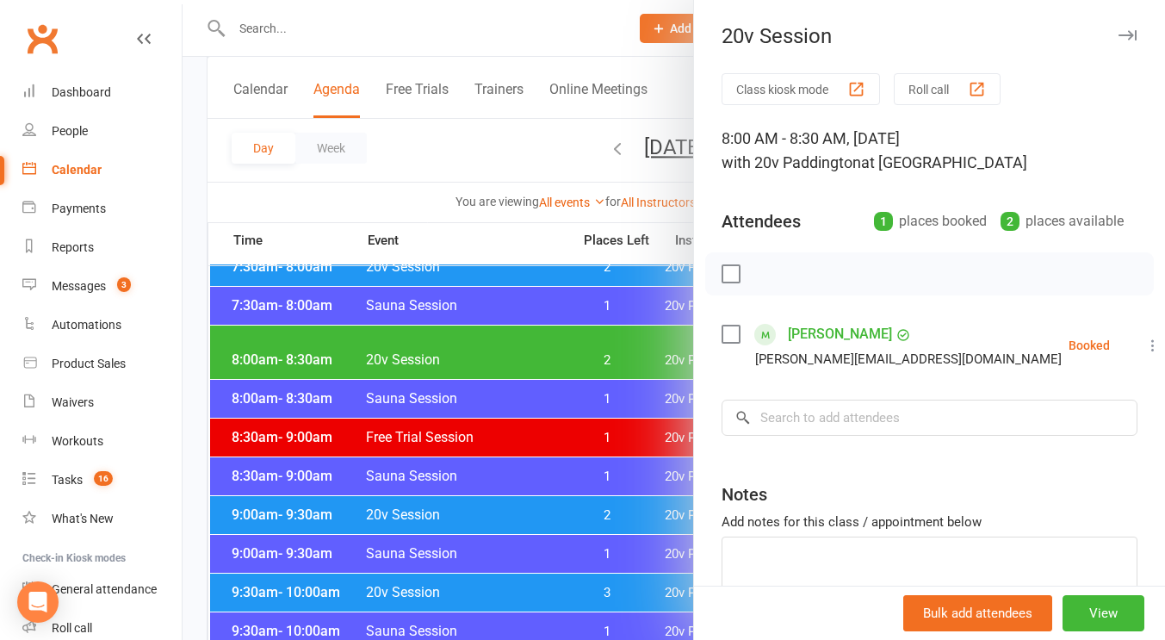
click at [560, 363] on div at bounding box center [673, 320] width 982 height 640
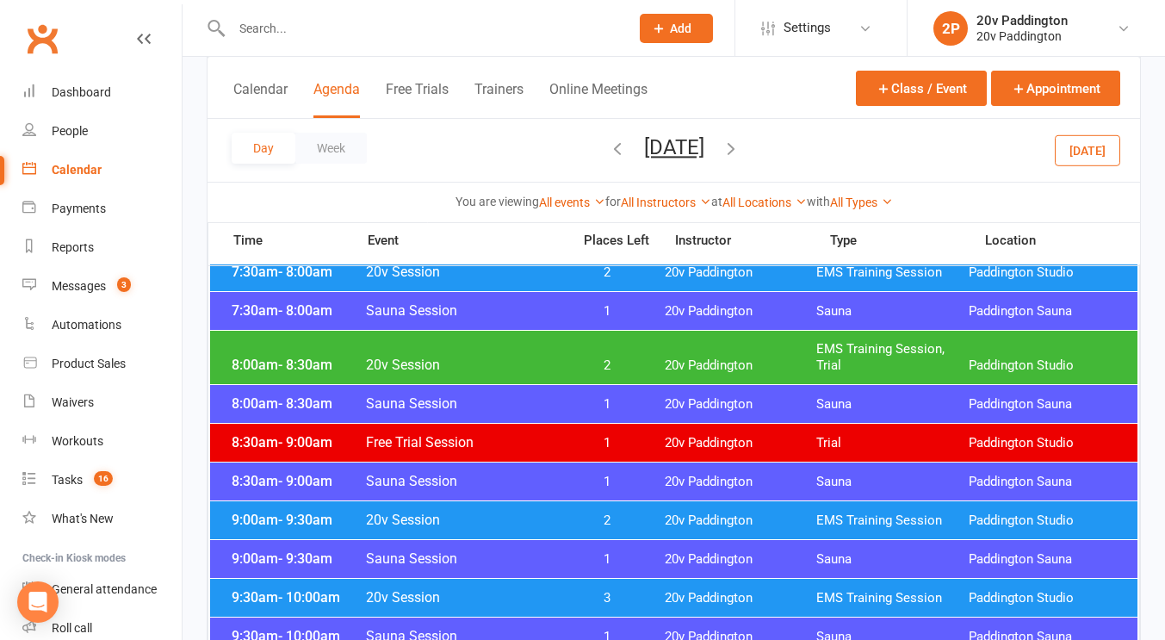
scroll to position [306, 0]
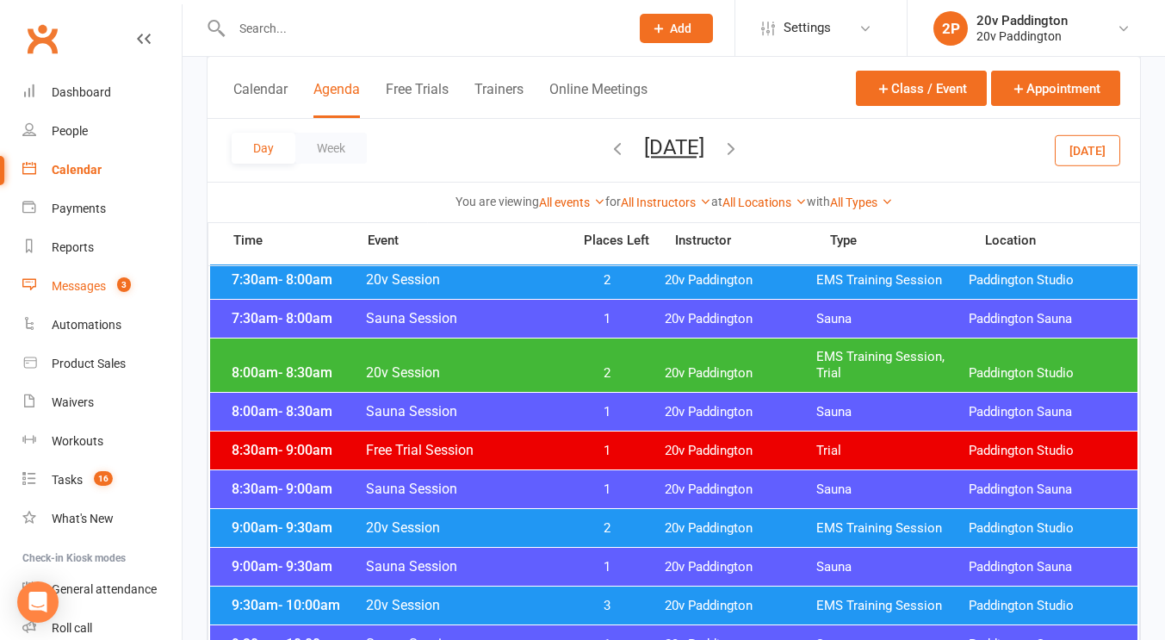
click at [79, 284] on div "Messages" at bounding box center [79, 286] width 54 height 14
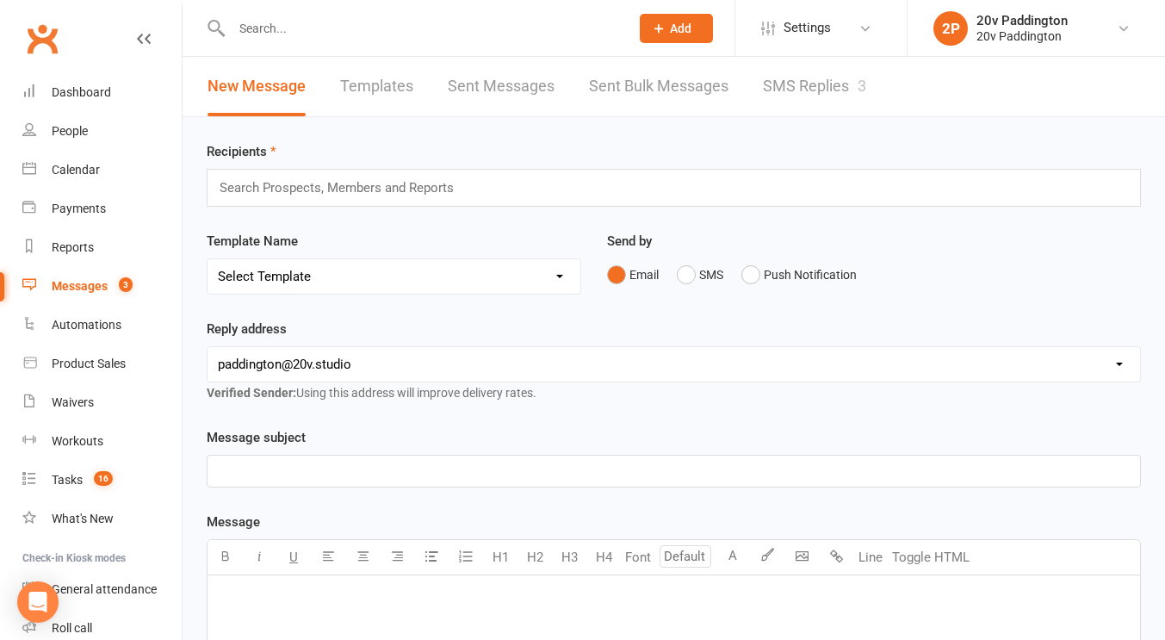
click at [771, 64] on link "SMS Replies 3" at bounding box center [814, 86] width 103 height 59
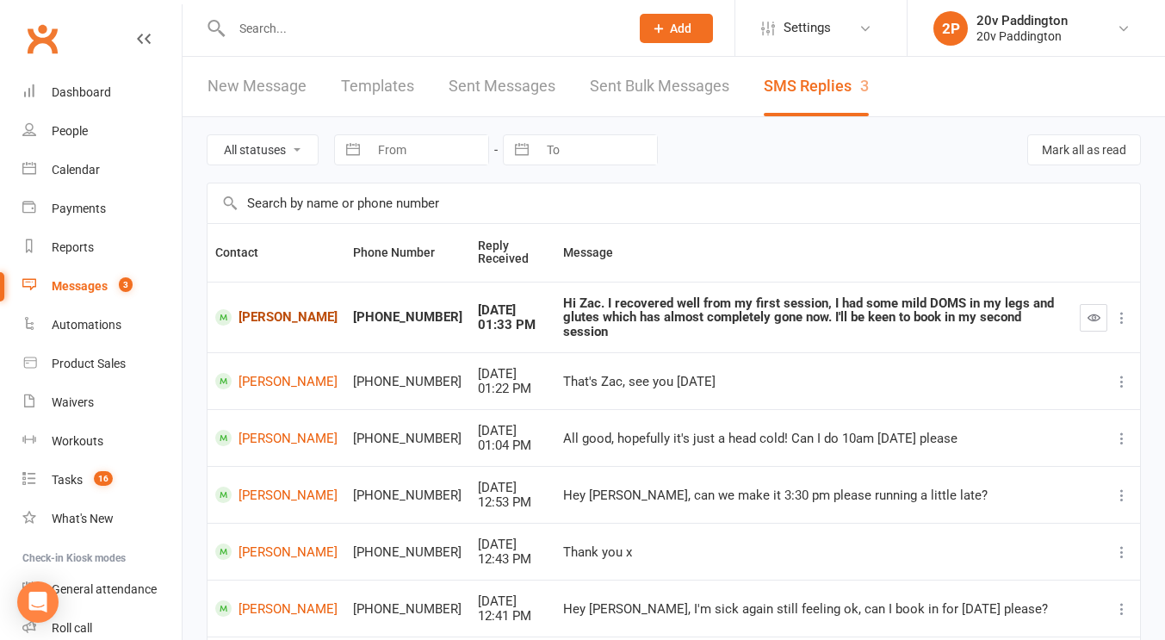
click at [262, 309] on link "[PERSON_NAME]" at bounding box center [276, 317] width 122 height 16
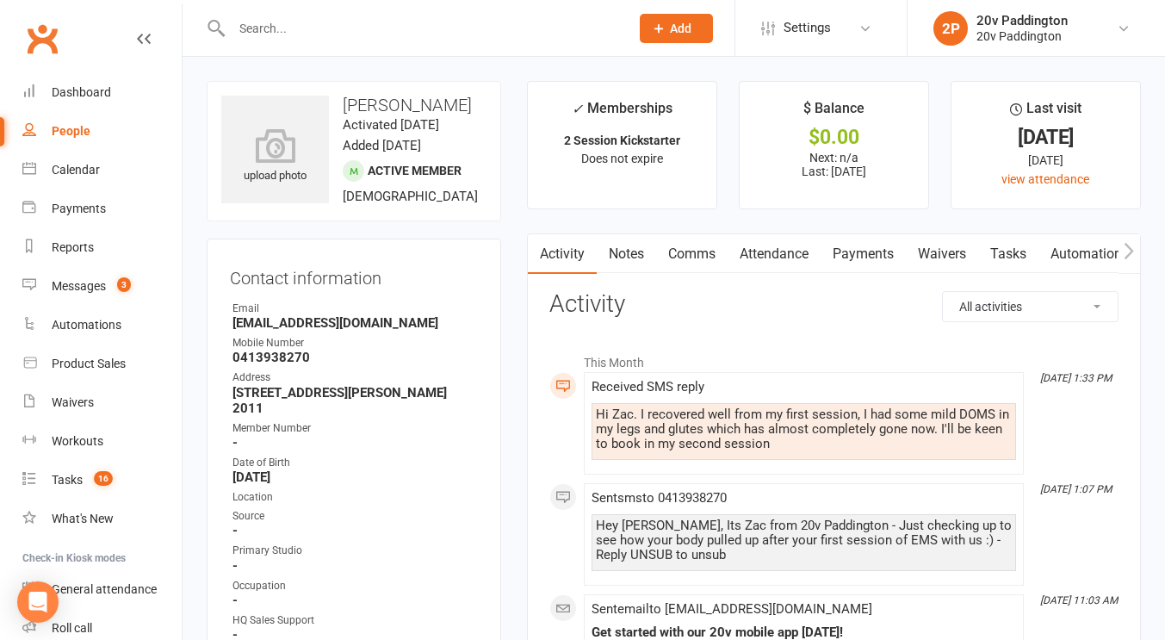
click at [709, 257] on link "Comms" at bounding box center [691, 254] width 71 height 40
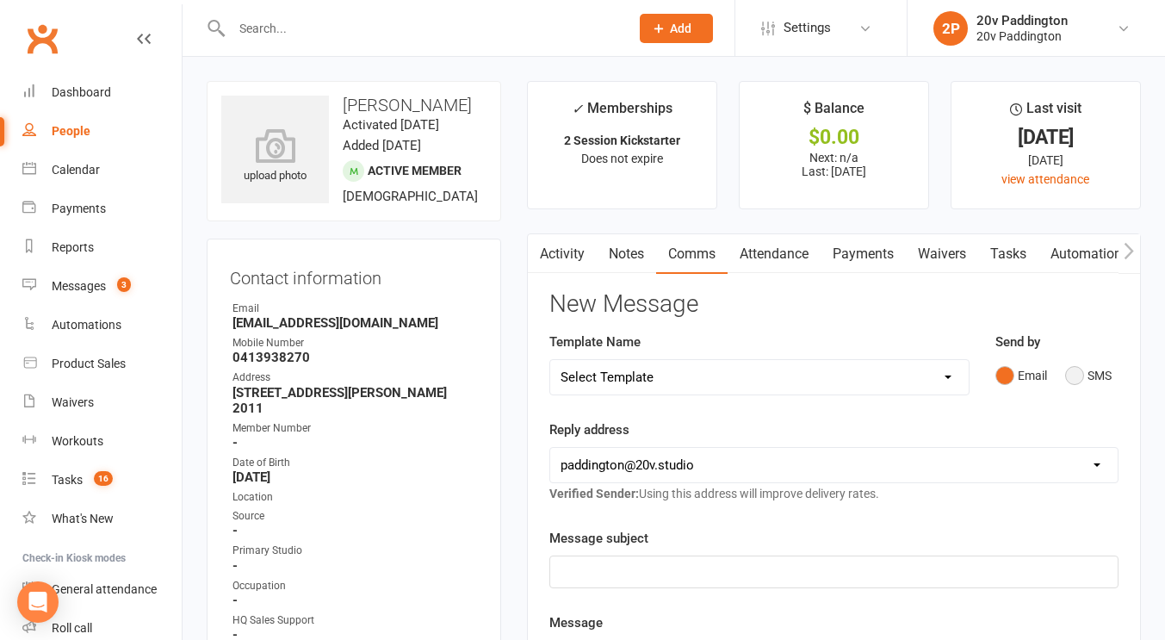
click at [1070, 381] on button "SMS" at bounding box center [1088, 375] width 46 height 33
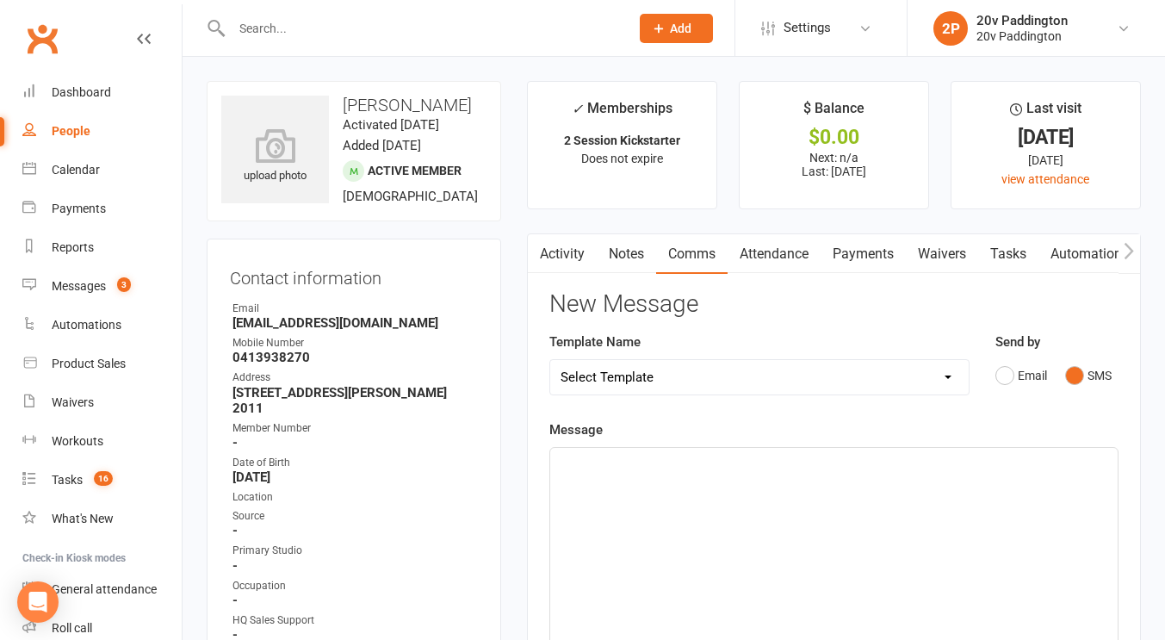
click at [881, 569] on div "﻿" at bounding box center [833, 577] width 567 height 258
click at [910, 473] on div "Glad to hear you felt the effectiveness of EMS training!" at bounding box center [833, 577] width 567 height 258
click at [872, 454] on p "Glad to hear you felt the effectiveness of EMS training! Crazy what only 17 min…" at bounding box center [833, 463] width 547 height 21
click at [802, 484] on p "Glad to hear you felt the effectiveness of EMS training! Its crazy what only 17…" at bounding box center [833, 473] width 547 height 41
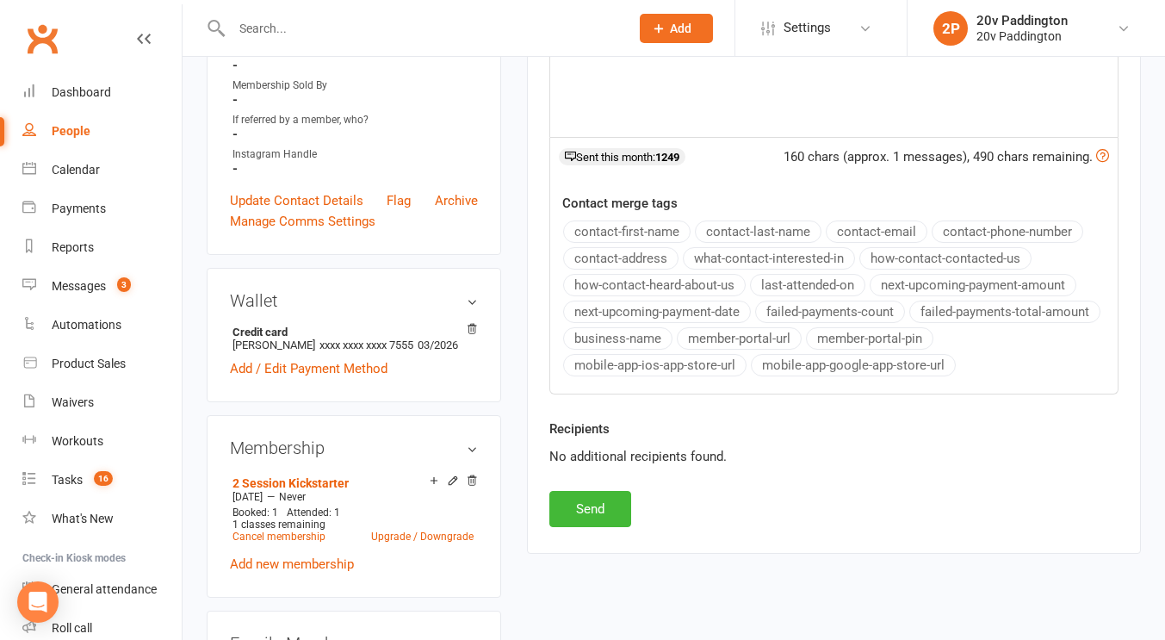
scroll to position [589, 0]
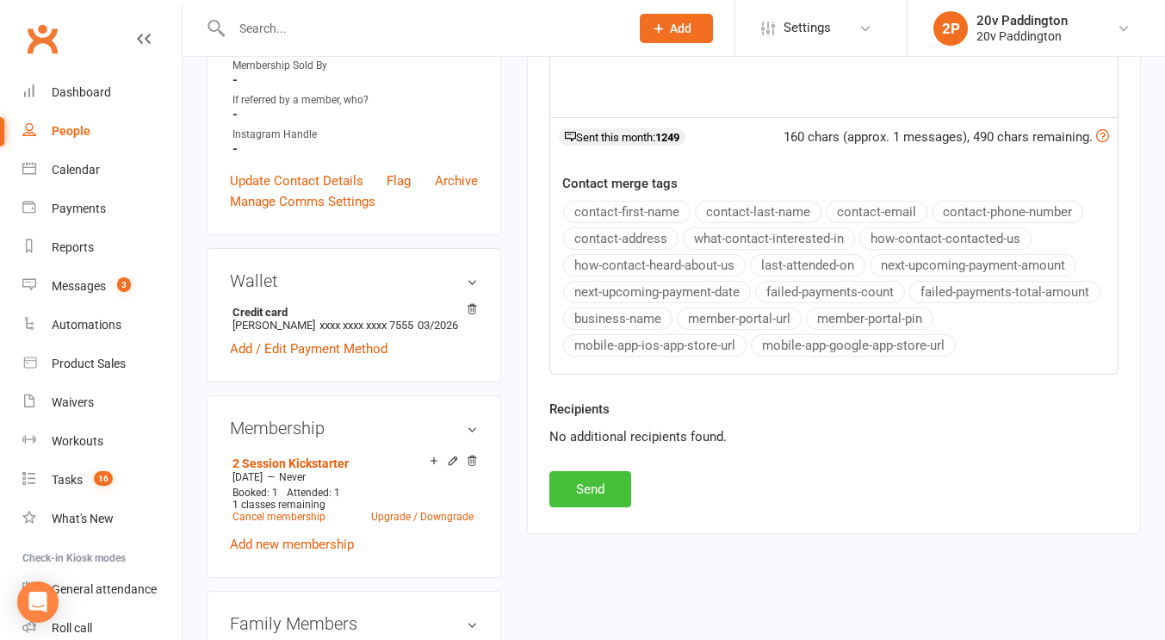
click at [627, 489] on button "Send" at bounding box center [590, 489] width 82 height 36
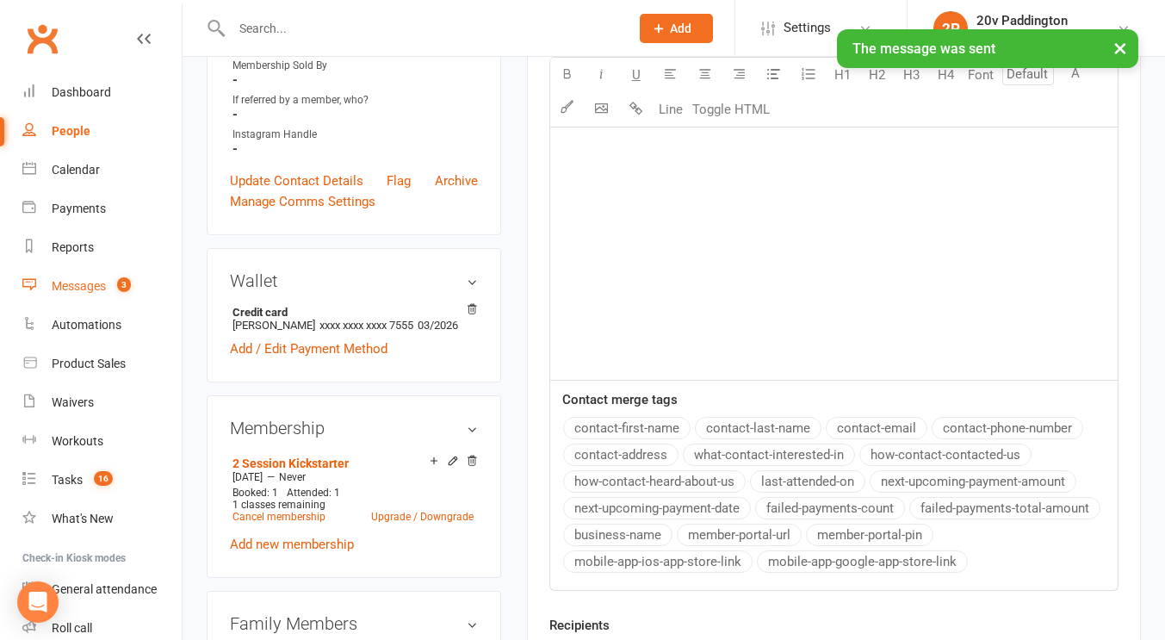
click at [108, 271] on link "Messages 3" at bounding box center [101, 286] width 159 height 39
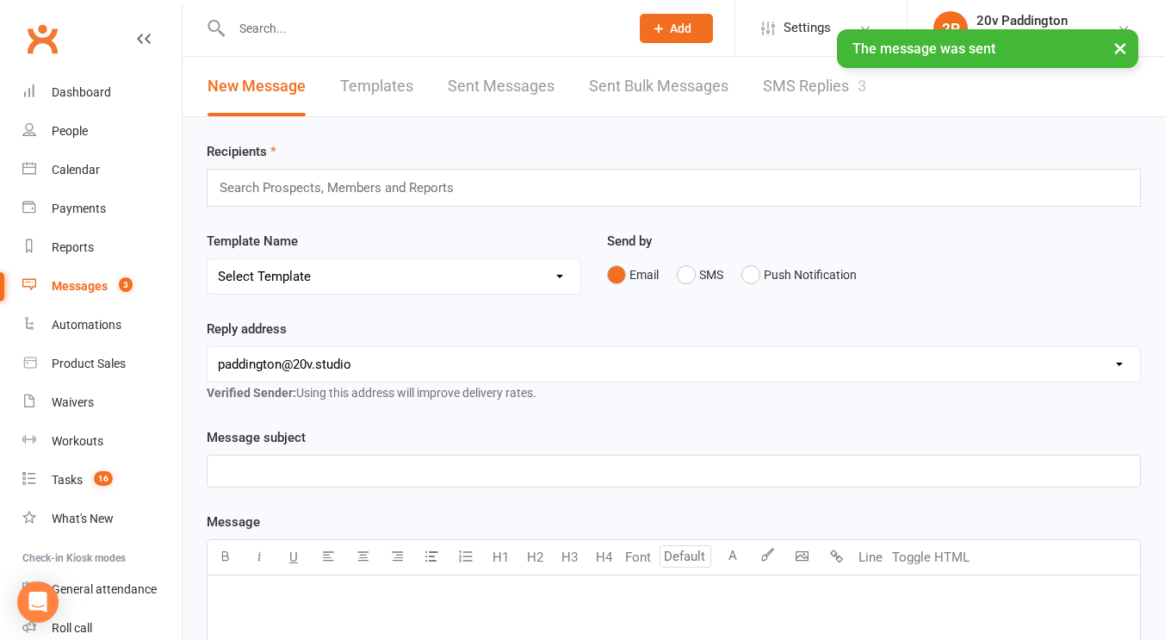
click at [840, 90] on link "SMS Replies 3" at bounding box center [814, 86] width 103 height 59
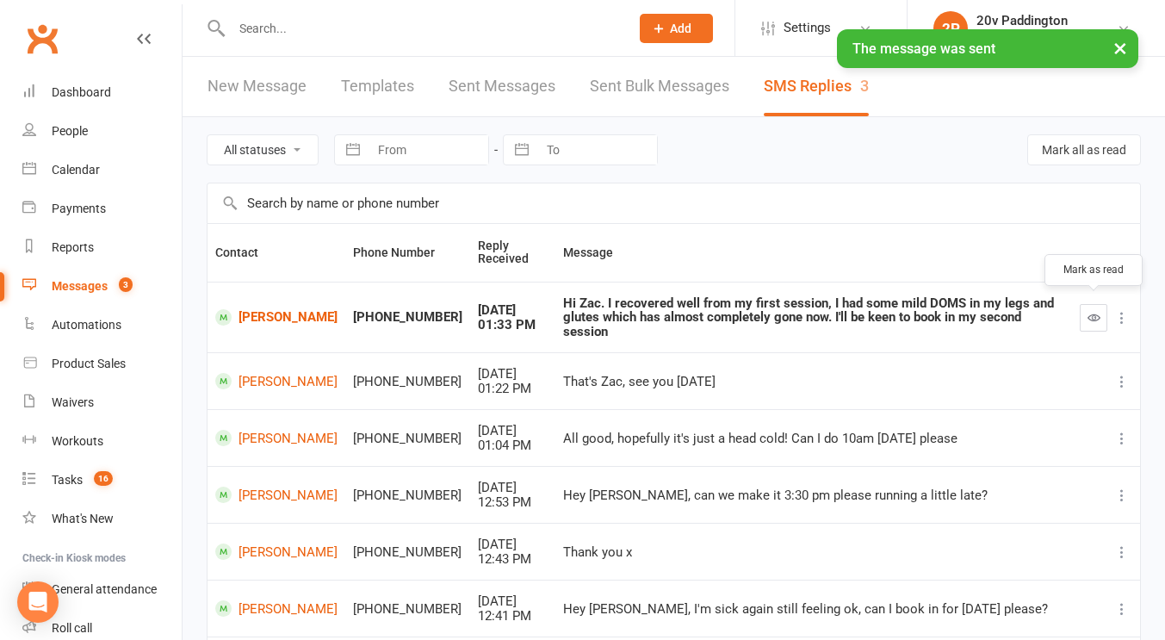
click at [1084, 306] on button "button" at bounding box center [1093, 318] width 28 height 28
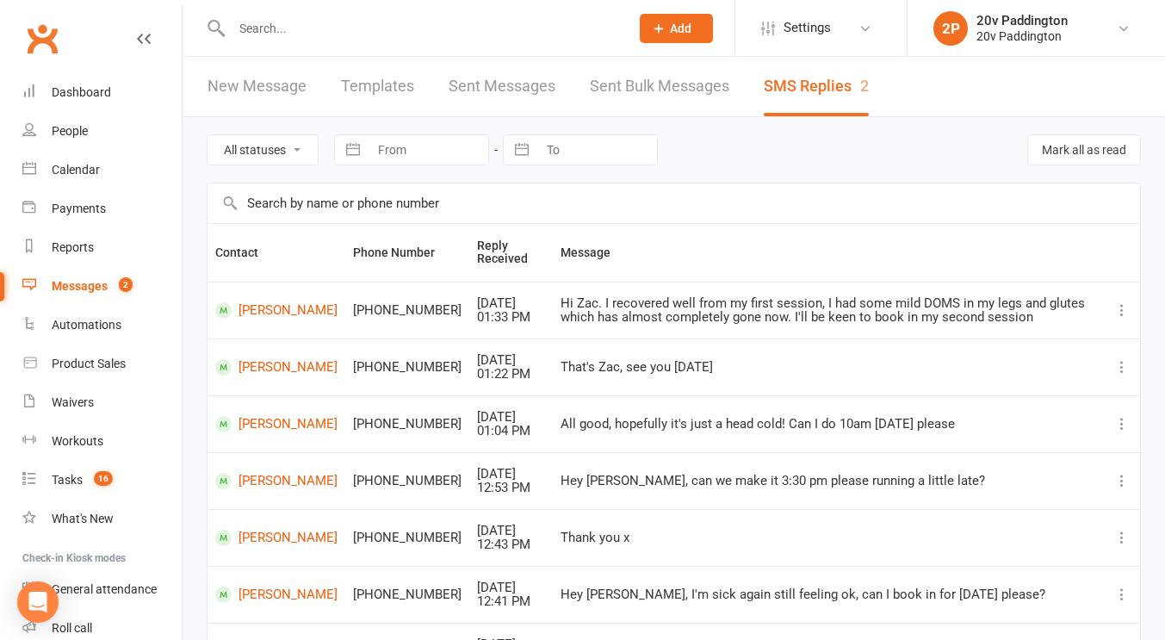
click at [258, 151] on select "All statuses Read only Unread only" at bounding box center [262, 149] width 110 height 29
select select "unread_only"
click at [207, 135] on select "All statuses Read only Unread only" at bounding box center [262, 149] width 110 height 29
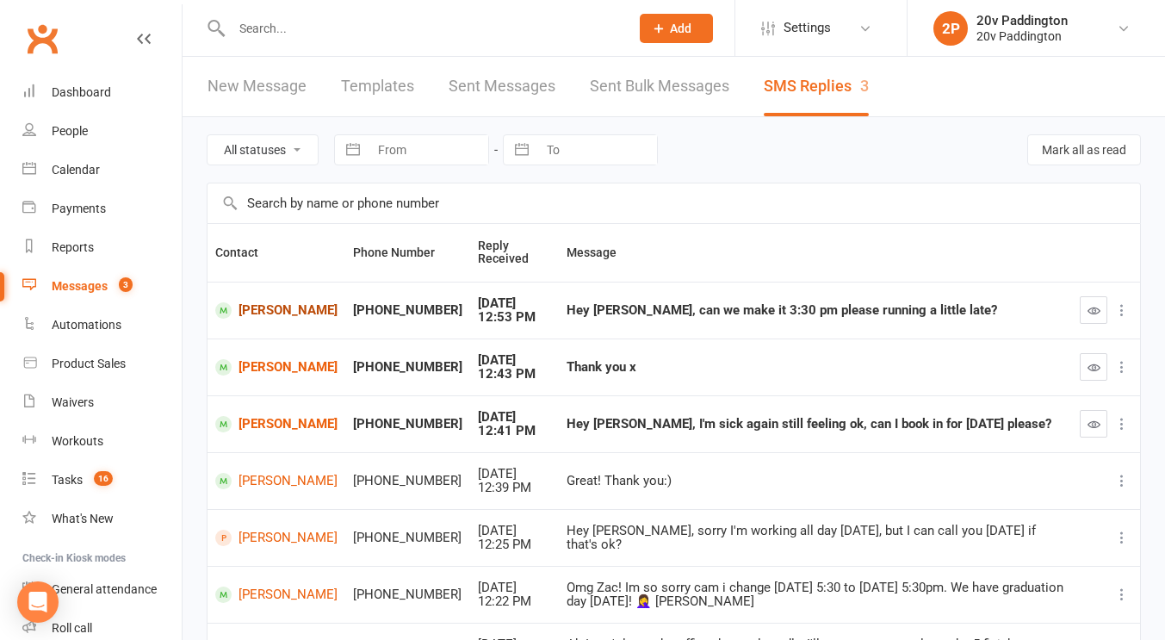
click at [275, 309] on link "[PERSON_NAME]" at bounding box center [276, 310] width 122 height 16
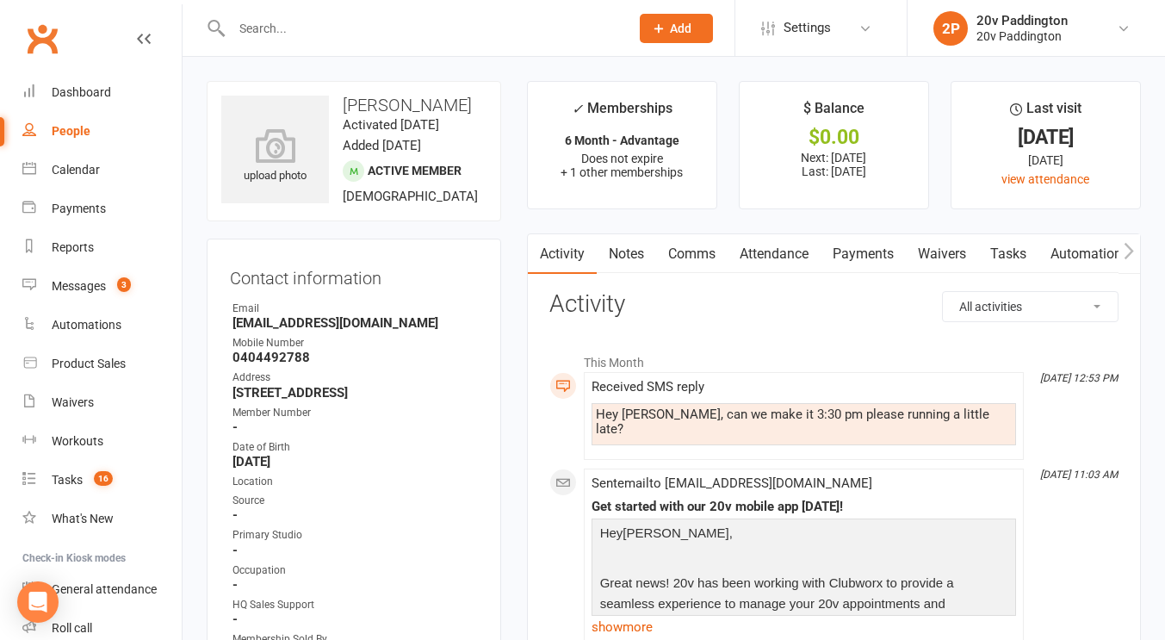
click at [708, 254] on link "Comms" at bounding box center [691, 254] width 71 height 40
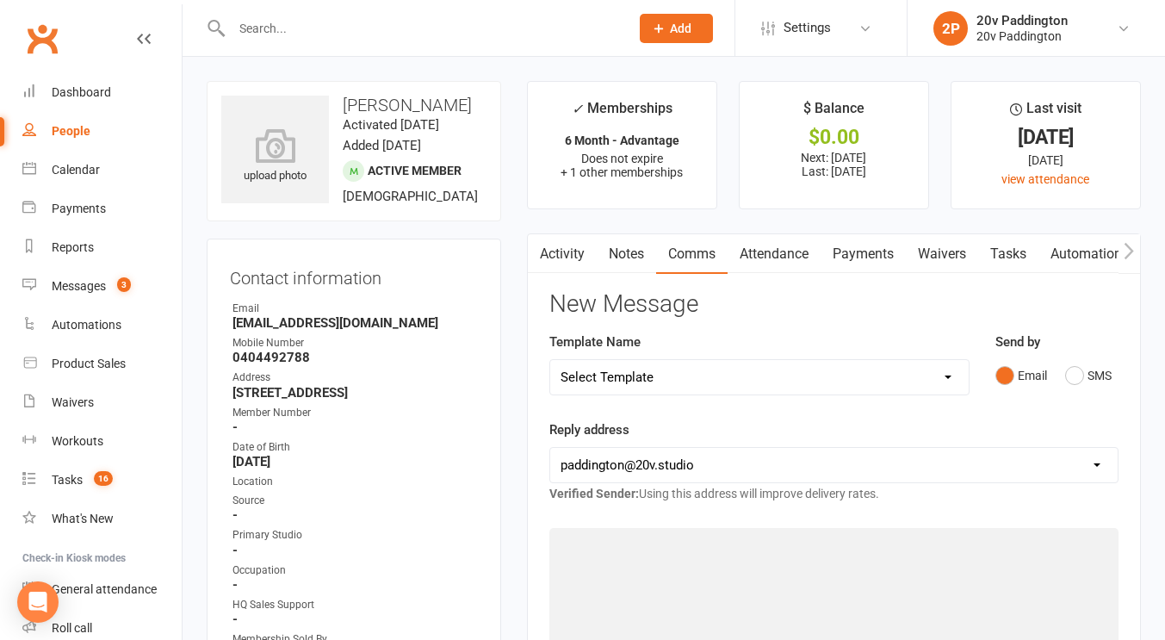
click at [1053, 362] on div "Email SMS" at bounding box center [1056, 375] width 123 height 33
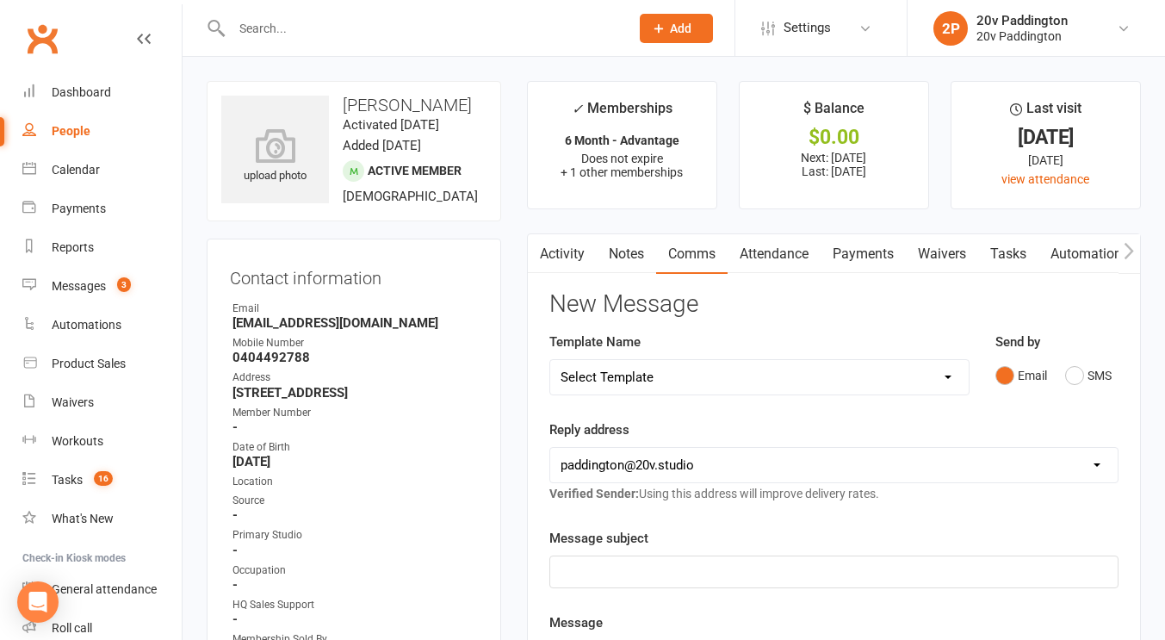
click at [1057, 368] on div "Email SMS" at bounding box center [1056, 375] width 123 height 33
click at [1064, 372] on div "Email SMS" at bounding box center [1056, 375] width 123 height 33
click at [1072, 374] on button "SMS" at bounding box center [1088, 375] width 46 height 33
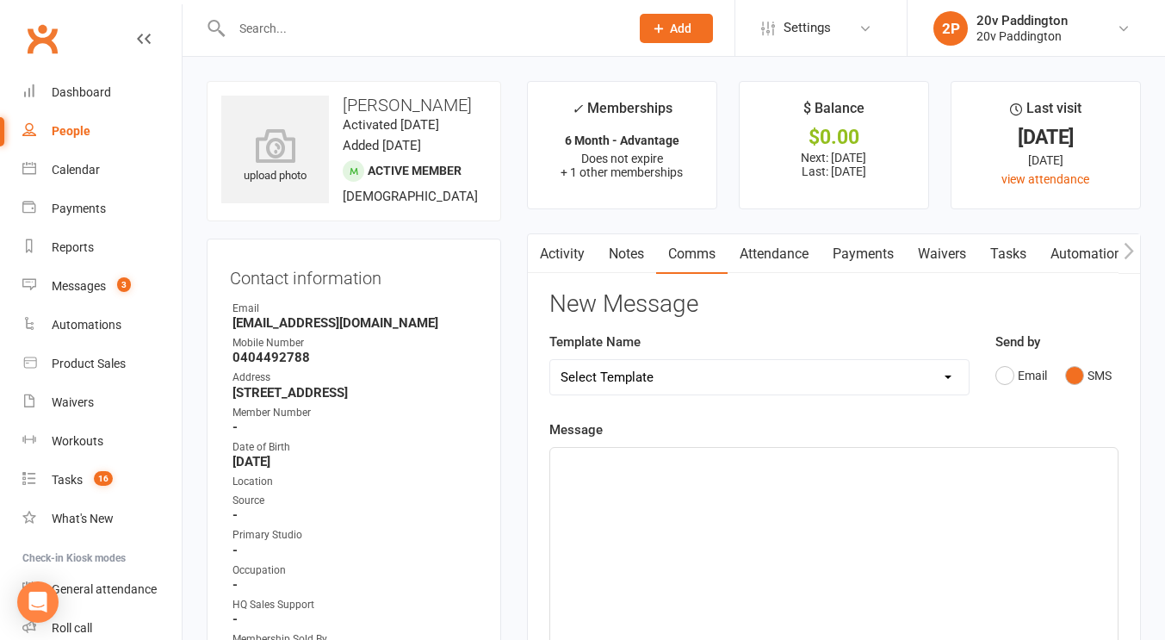
click at [853, 557] on div "﻿" at bounding box center [833, 577] width 567 height 258
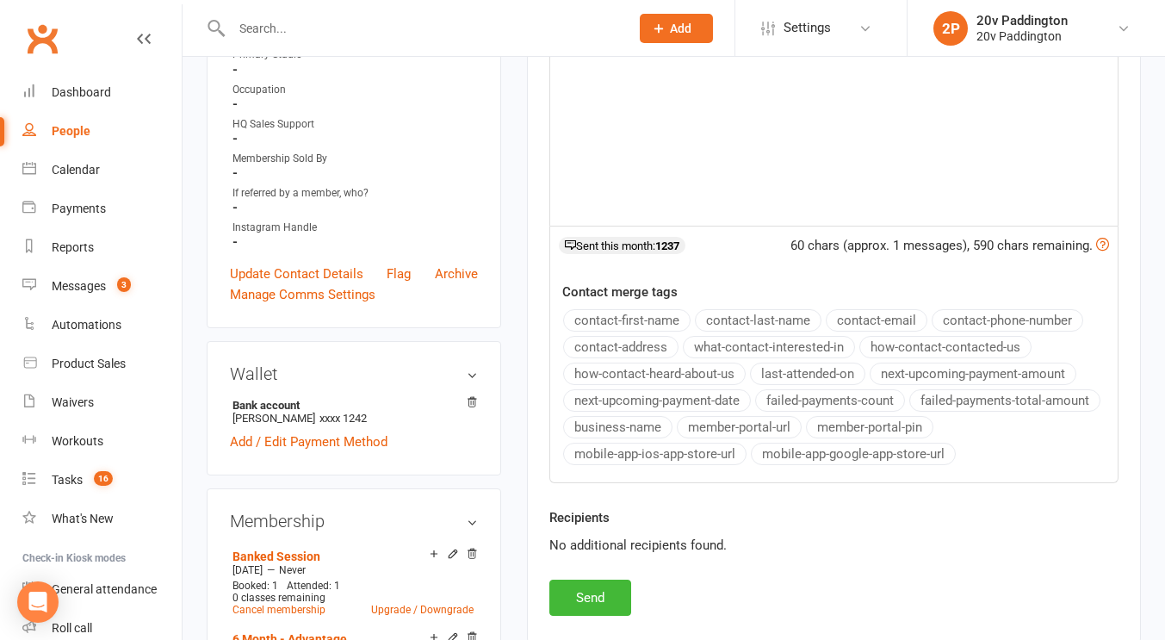
scroll to position [497, 0]
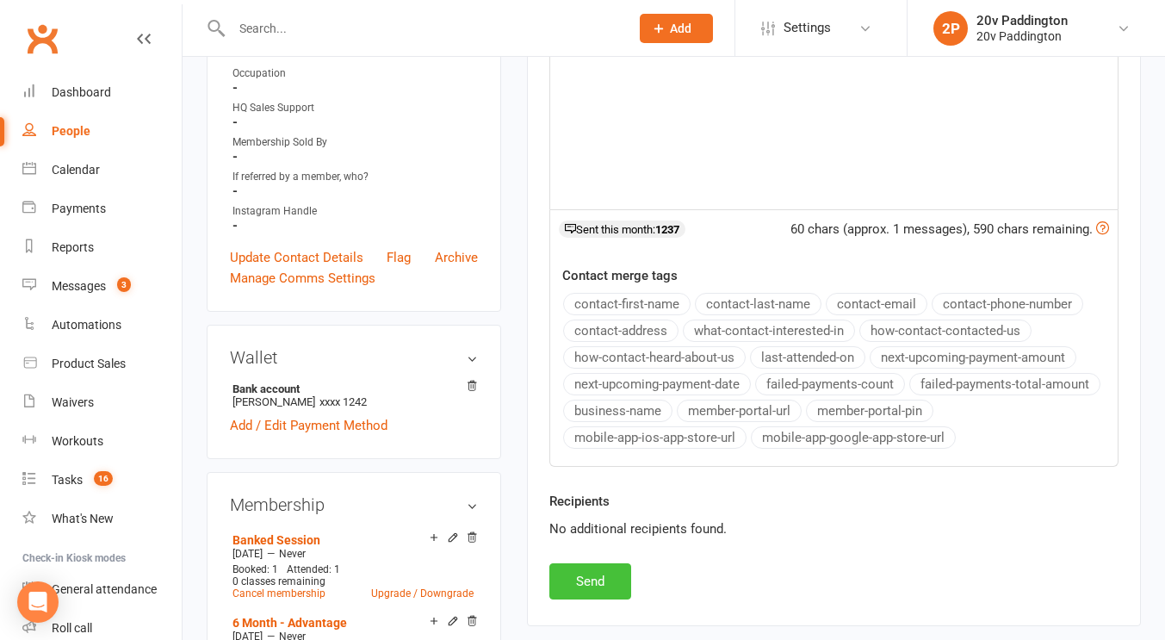
click at [561, 587] on button "Send" at bounding box center [590, 581] width 82 height 36
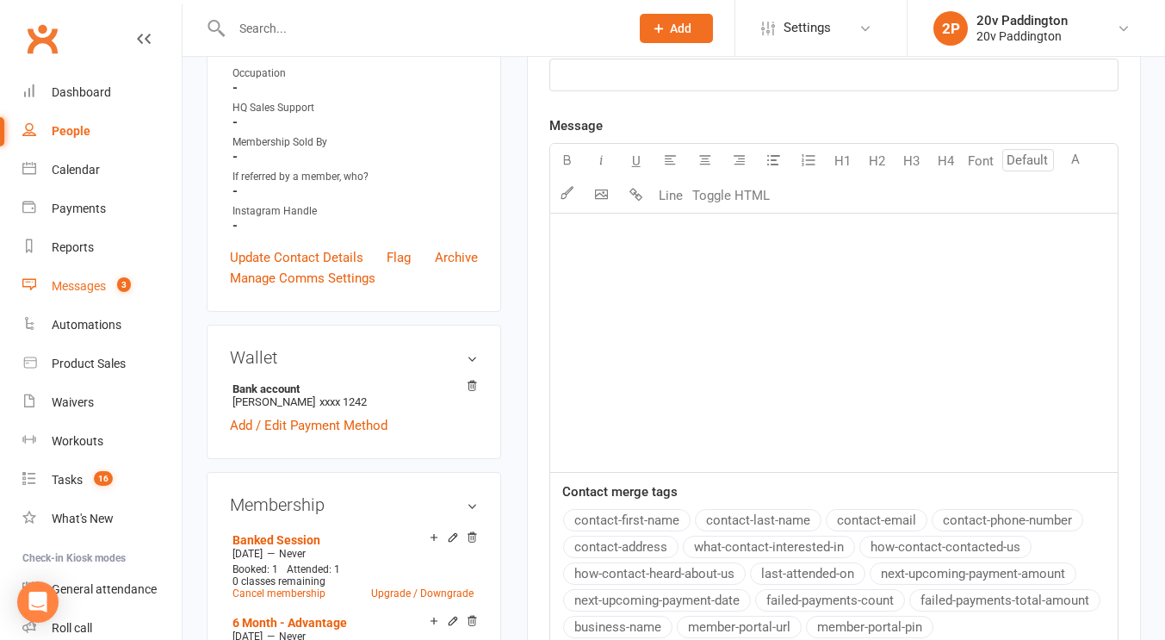
click at [77, 284] on div "Messages" at bounding box center [79, 286] width 54 height 14
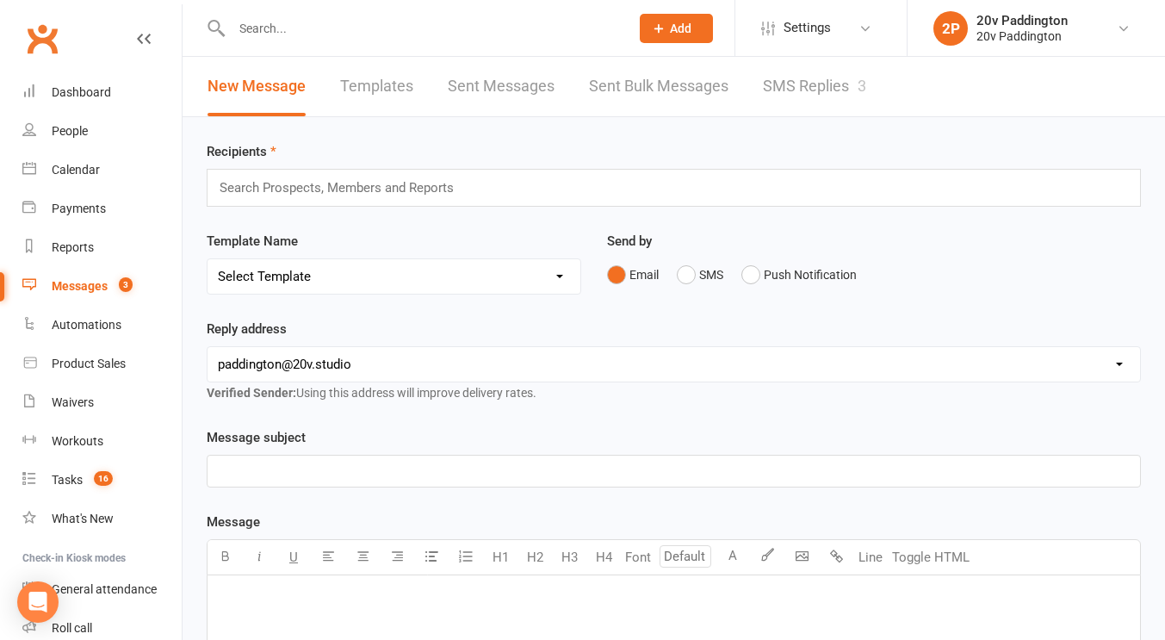
click at [794, 89] on link "SMS Replies 3" at bounding box center [814, 86] width 103 height 59
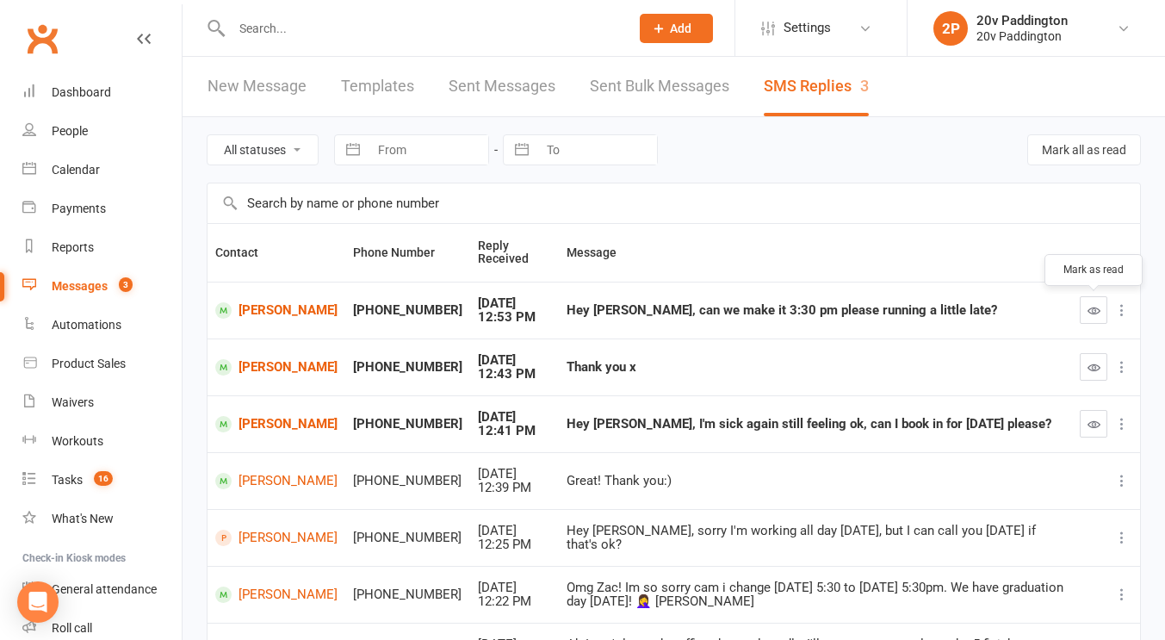
click at [1096, 310] on icon "button" at bounding box center [1093, 310] width 13 height 13
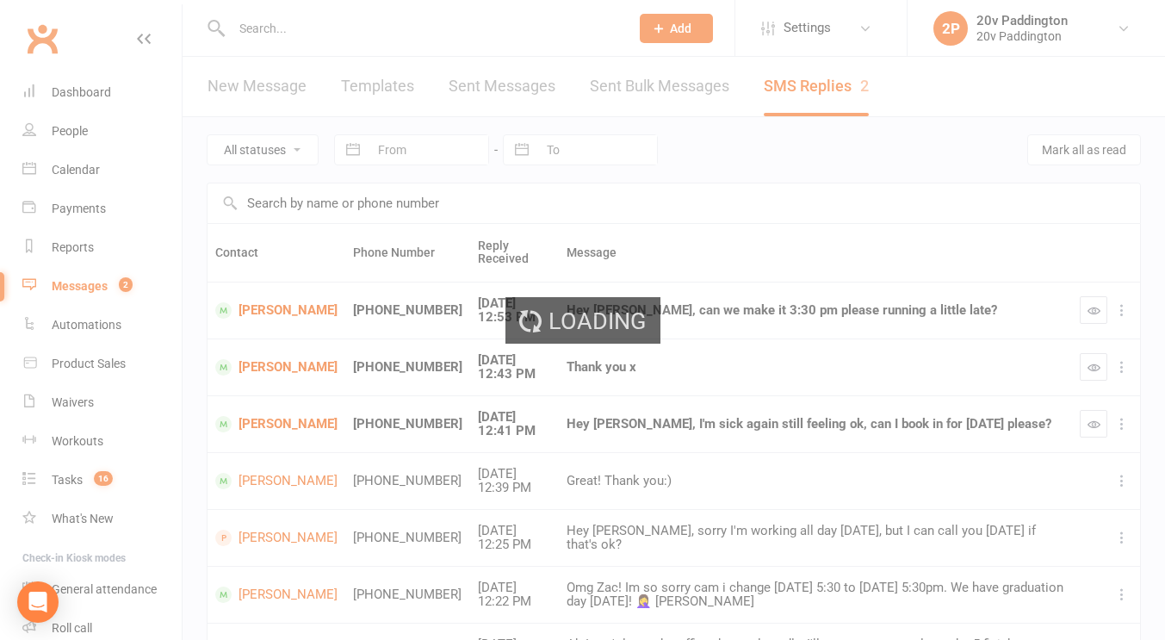
click at [1091, 361] on ui-view "Prospect Member Non-attending contact Class / event Appointment Task Membership…" at bounding box center [582, 478] width 1165 height 949
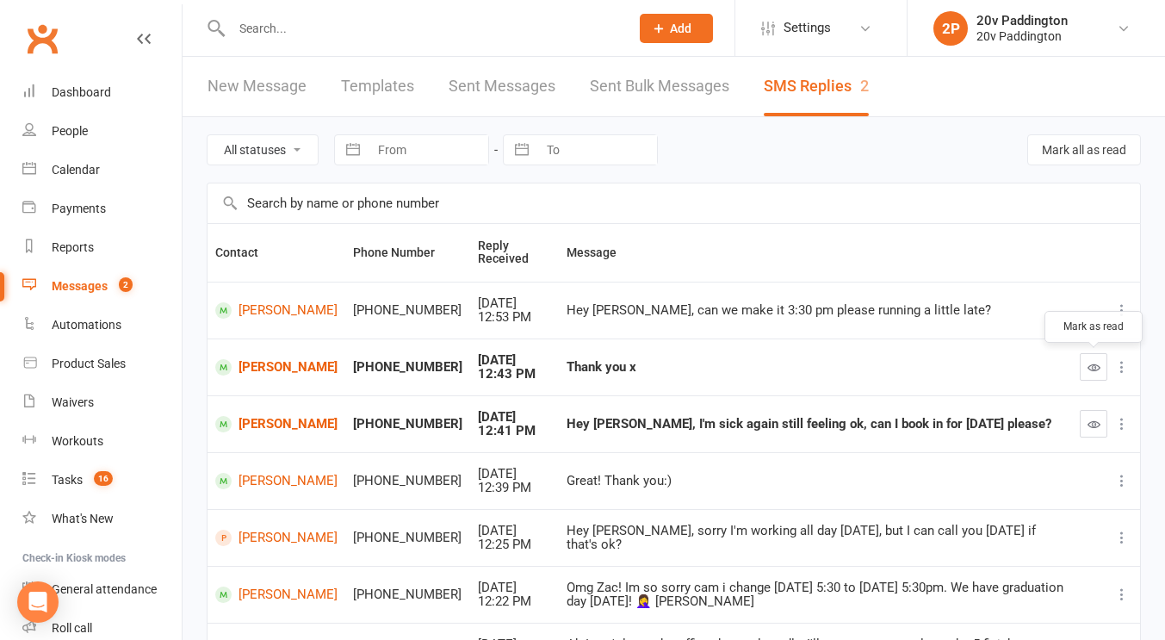
click at [1091, 363] on icon "button" at bounding box center [1093, 367] width 13 height 13
click at [251, 416] on link "[PERSON_NAME]" at bounding box center [276, 424] width 122 height 16
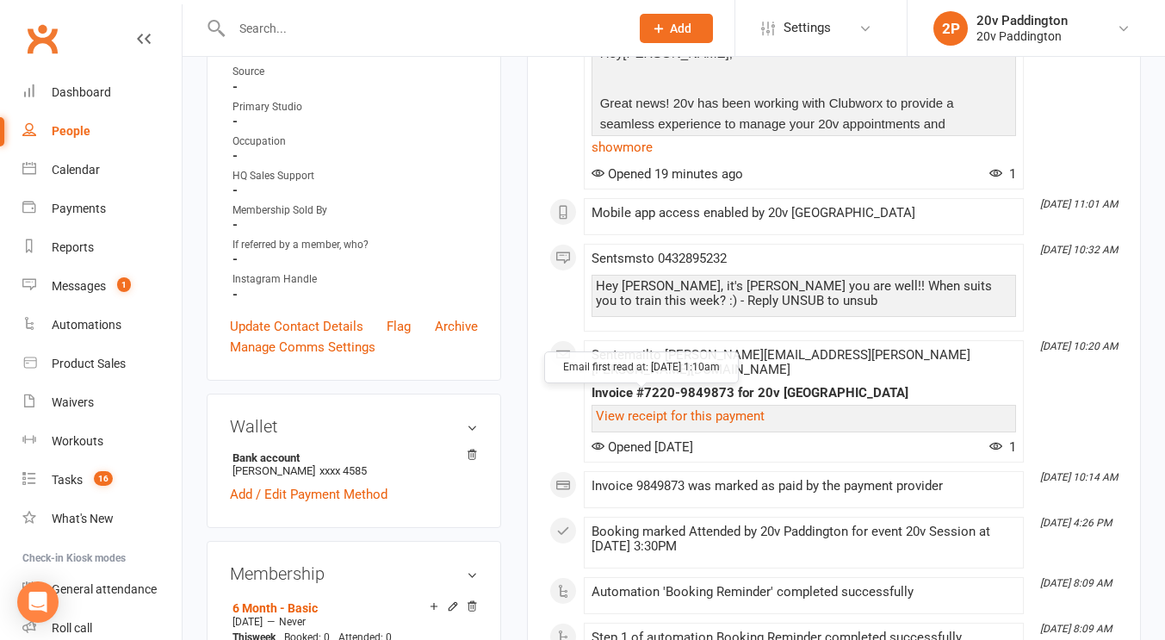
scroll to position [495, 0]
click at [742, 278] on div "Hey Toni, it's Joel - Hope you are well!! When suits you to train this week? :)…" at bounding box center [804, 292] width 416 height 29
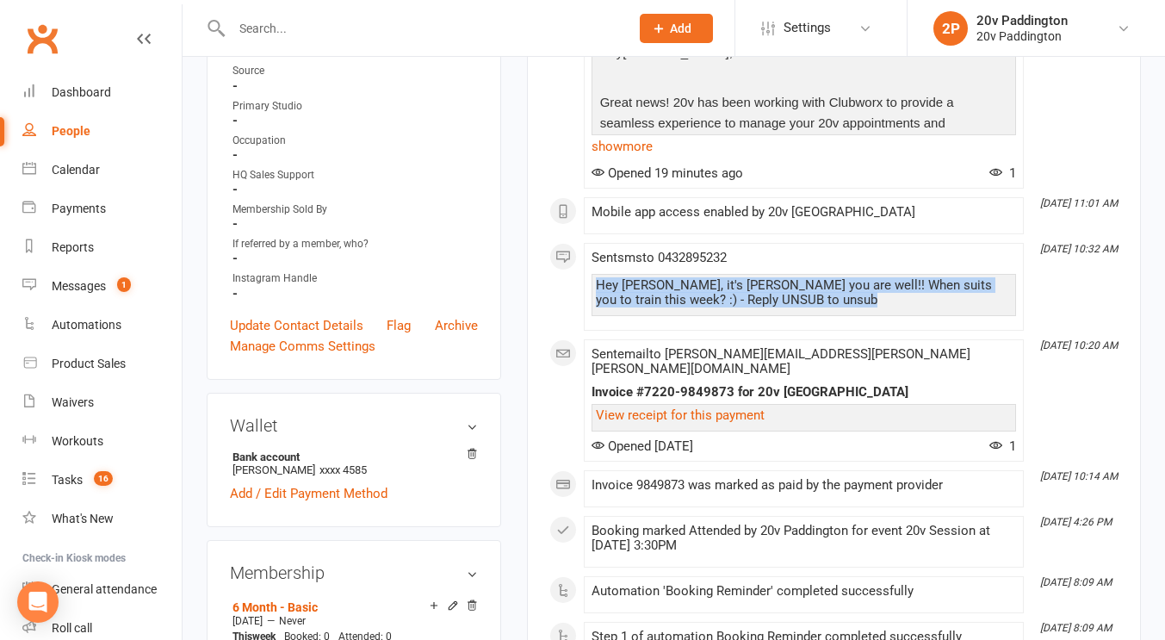
click at [742, 278] on div "Hey Toni, it's Joel - Hope you are well!! When suits you to train this week? :)…" at bounding box center [804, 292] width 416 height 29
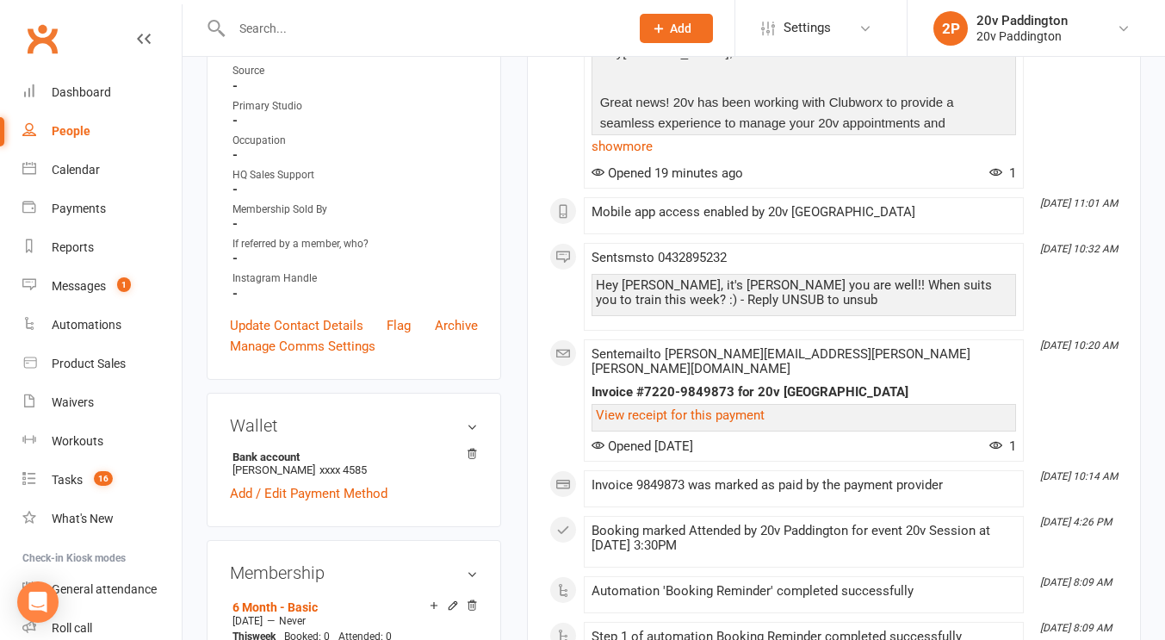
scroll to position [0, 0]
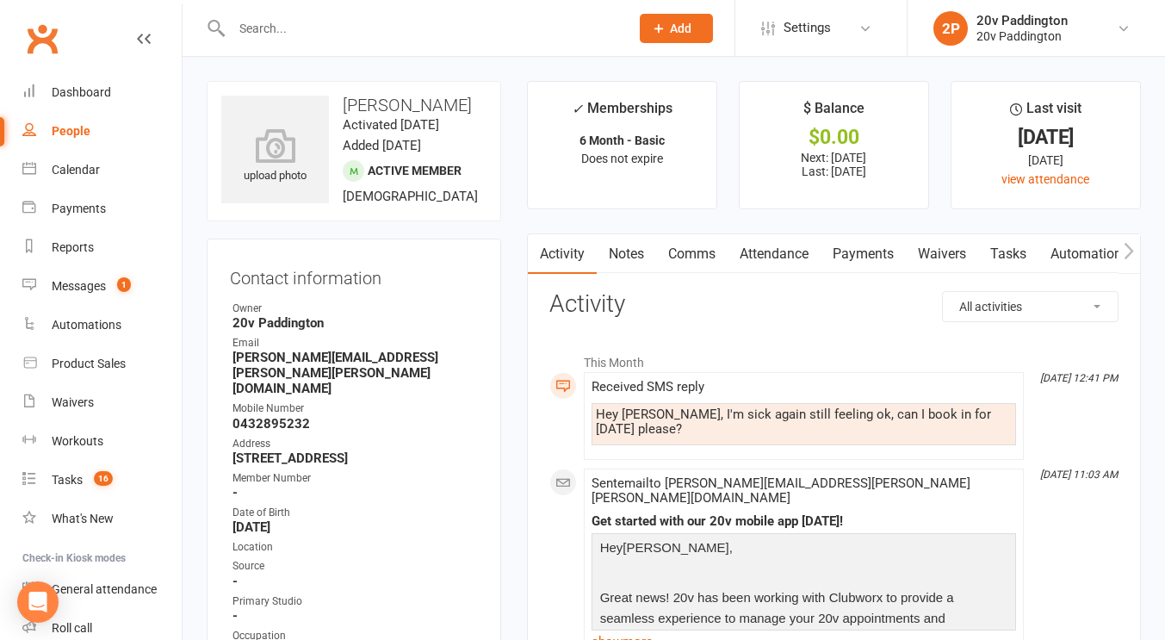
click at [710, 264] on link "Comms" at bounding box center [691, 254] width 71 height 40
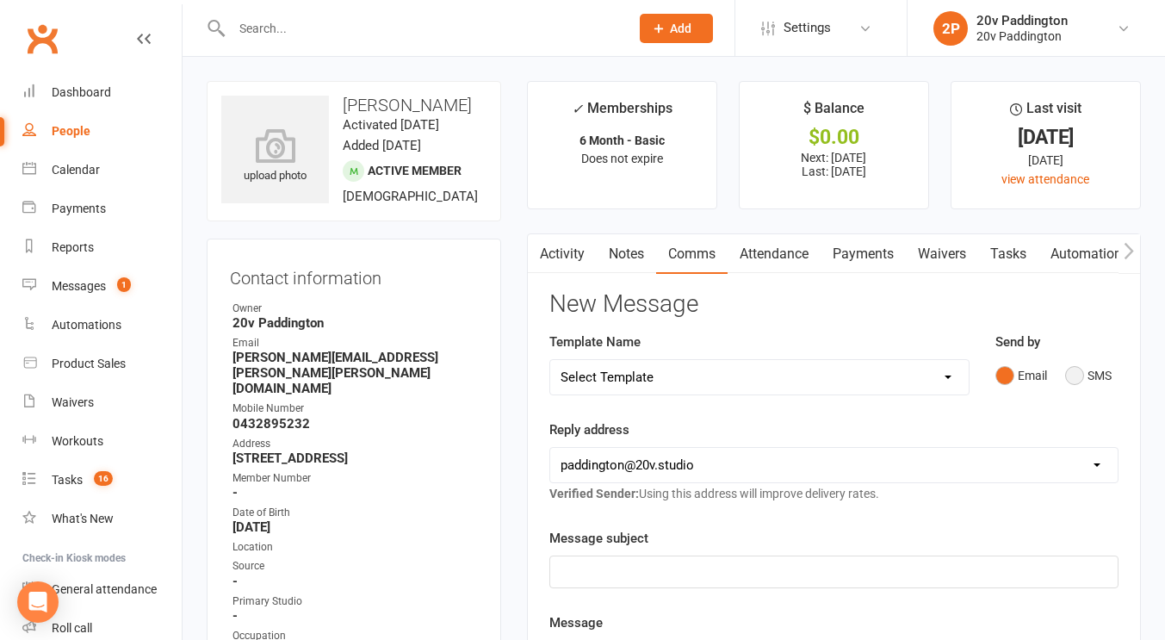
click at [1087, 390] on button "SMS" at bounding box center [1088, 375] width 46 height 33
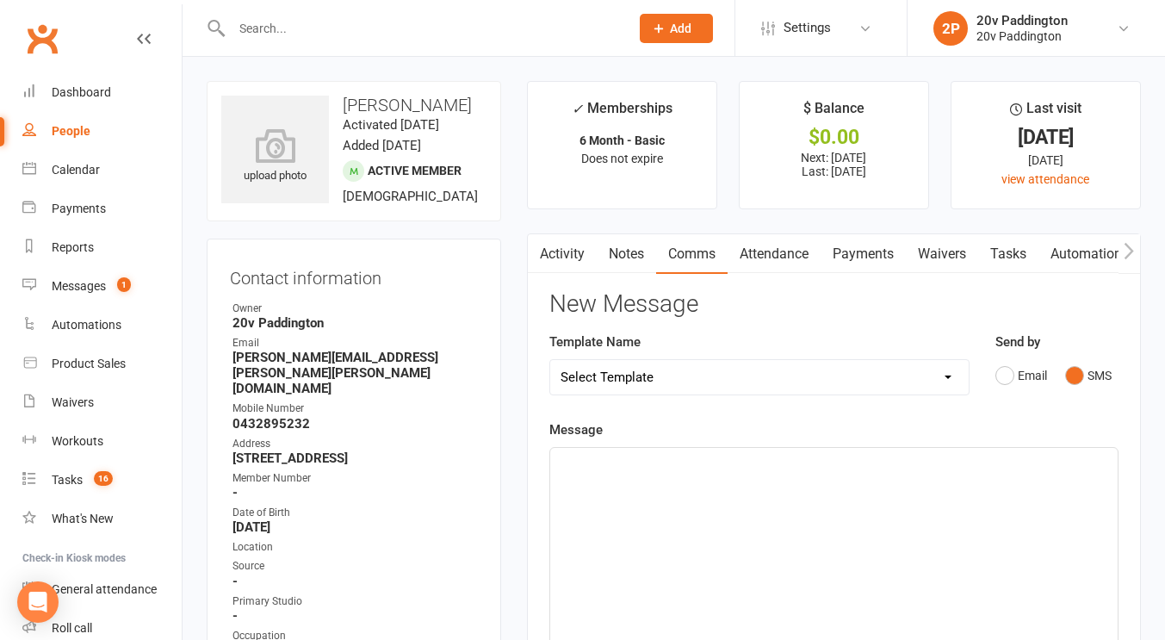
click at [922, 525] on div "﻿" at bounding box center [833, 577] width 567 height 258
click at [897, 466] on span "Oh no, Im sorry to hear that your not well Toni! We can defintietly look at fri…" at bounding box center [827, 473] width 535 height 36
click at [970, 463] on span "Oh no, Im sorry to hear that your not well Toni! We can definitely look at frid…" at bounding box center [835, 473] width 550 height 36
click at [1065, 461] on span "Oh no, Im sorry to hear that your not well Toni! We can definitely look at Frid…" at bounding box center [835, 473] width 550 height 36
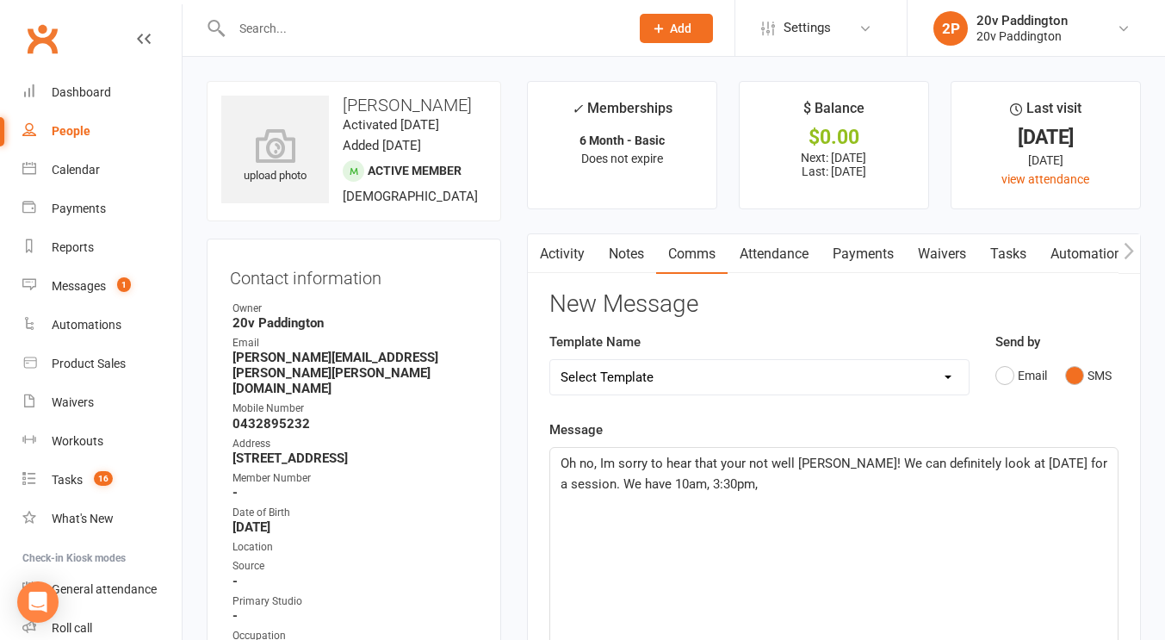
click at [627, 481] on span "Oh no, Im sorry to hear that your not well Toni! We can definitely look at Frid…" at bounding box center [835, 473] width 550 height 36
click at [710, 480] on p "Oh no, Im sorry to hear that your not well Toni! We can definitely look at Frid…" at bounding box center [833, 473] width 547 height 41
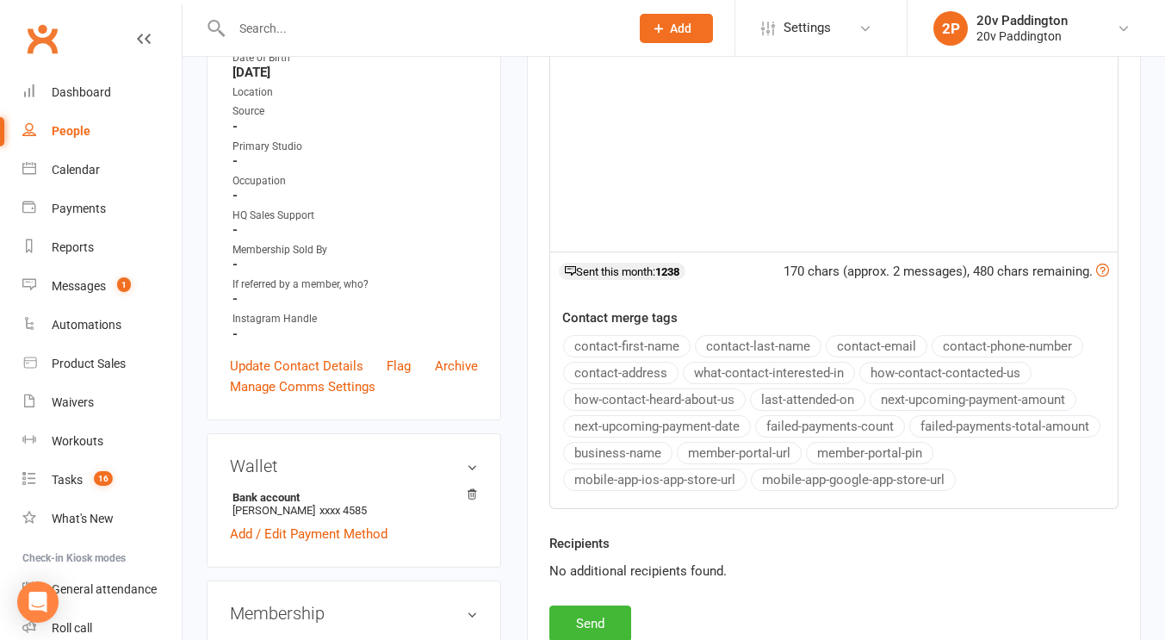
scroll to position [455, 0]
click at [586, 629] on button "Send" at bounding box center [590, 622] width 82 height 36
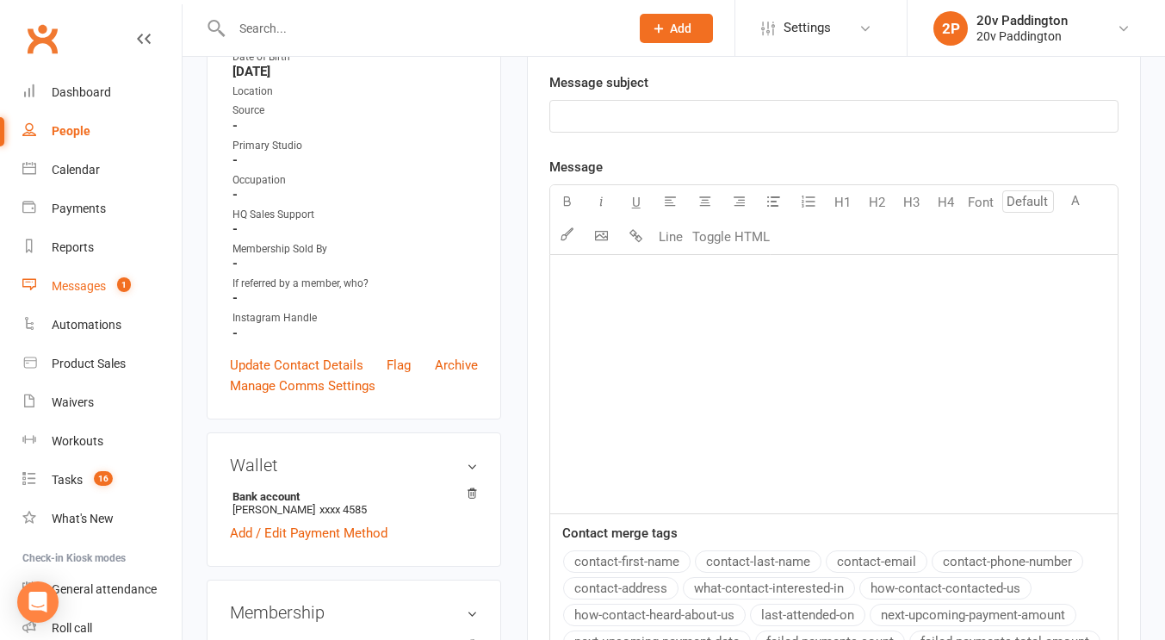
click at [116, 288] on count-badge "1" at bounding box center [119, 286] width 22 height 14
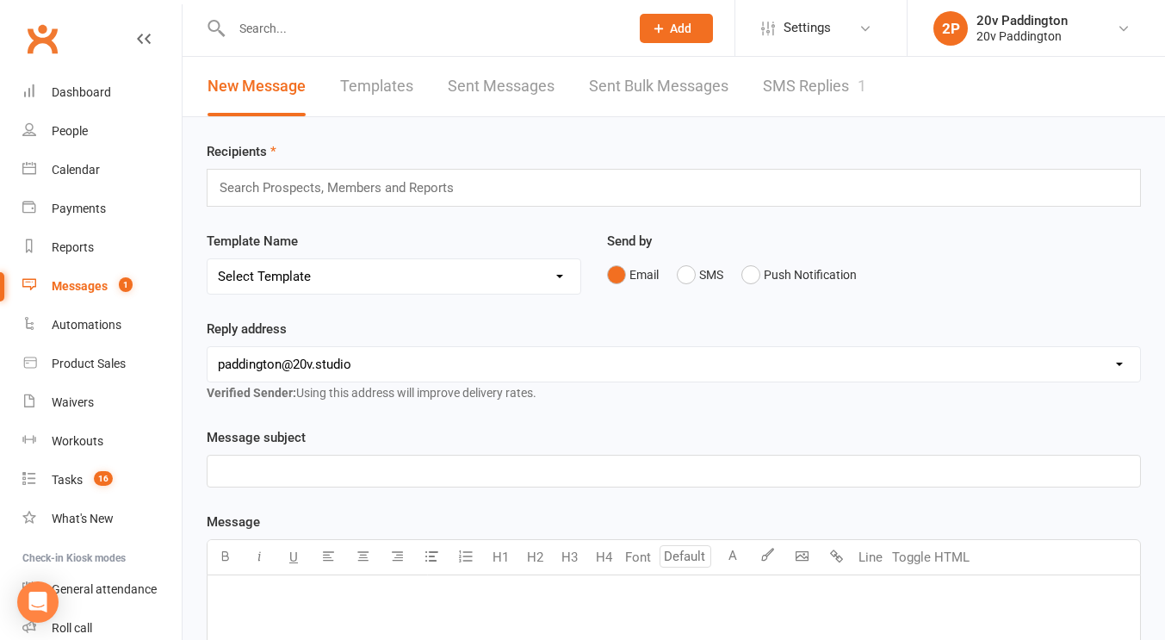
click at [809, 91] on link "SMS Replies 1" at bounding box center [814, 86] width 103 height 59
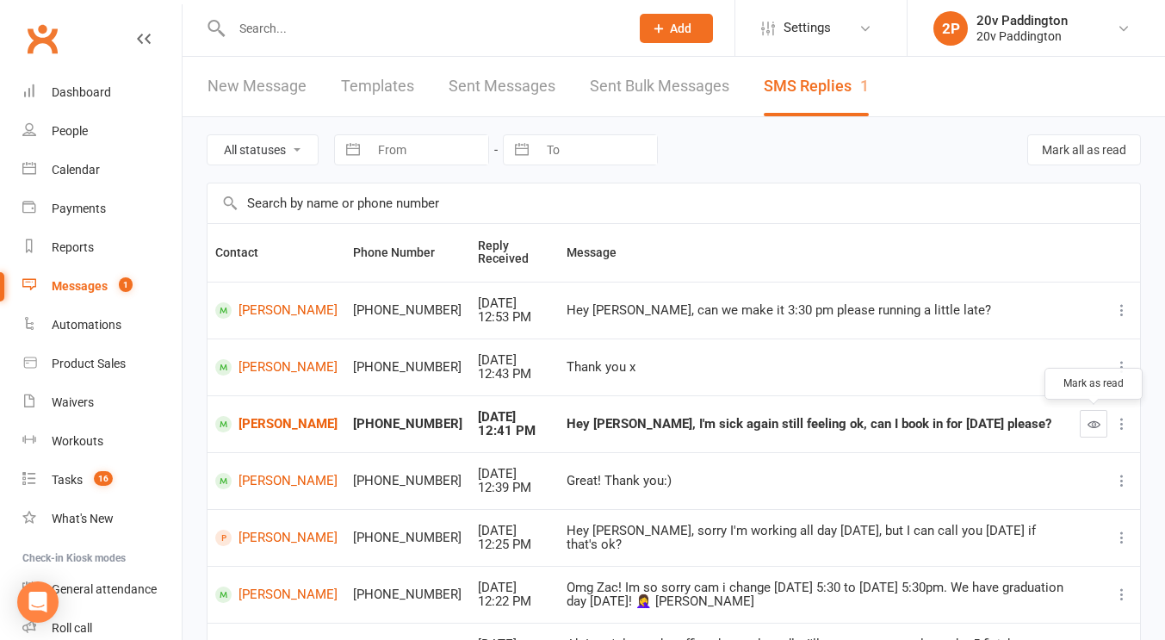
click at [1097, 429] on icon "button" at bounding box center [1093, 423] width 13 height 13
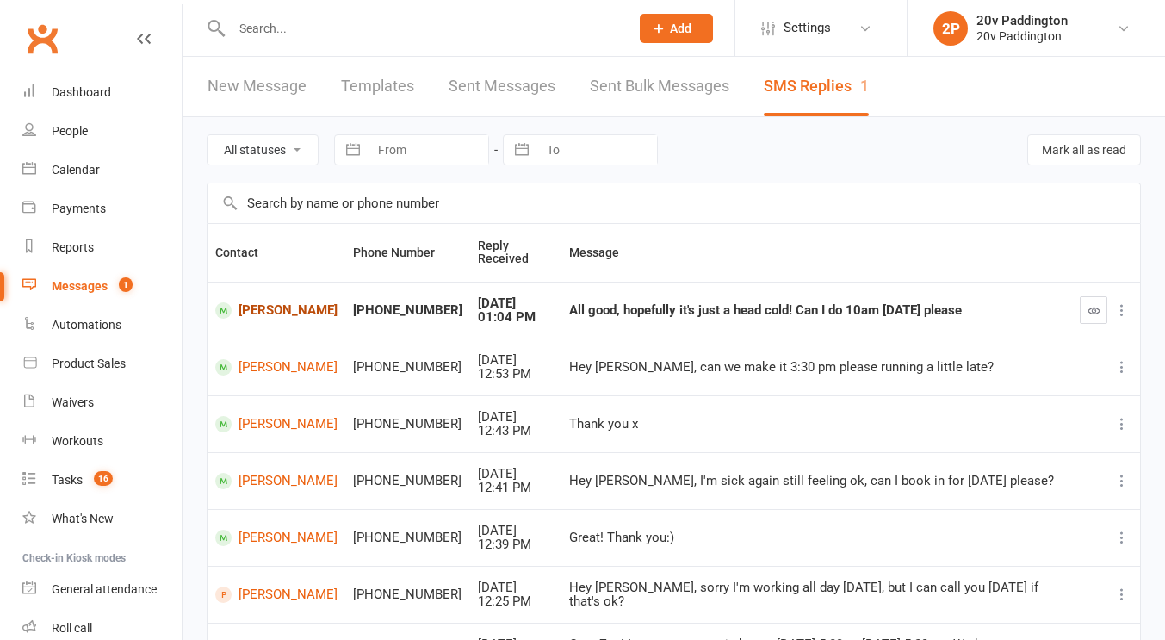
click at [254, 309] on link "[PERSON_NAME]" at bounding box center [276, 310] width 122 height 16
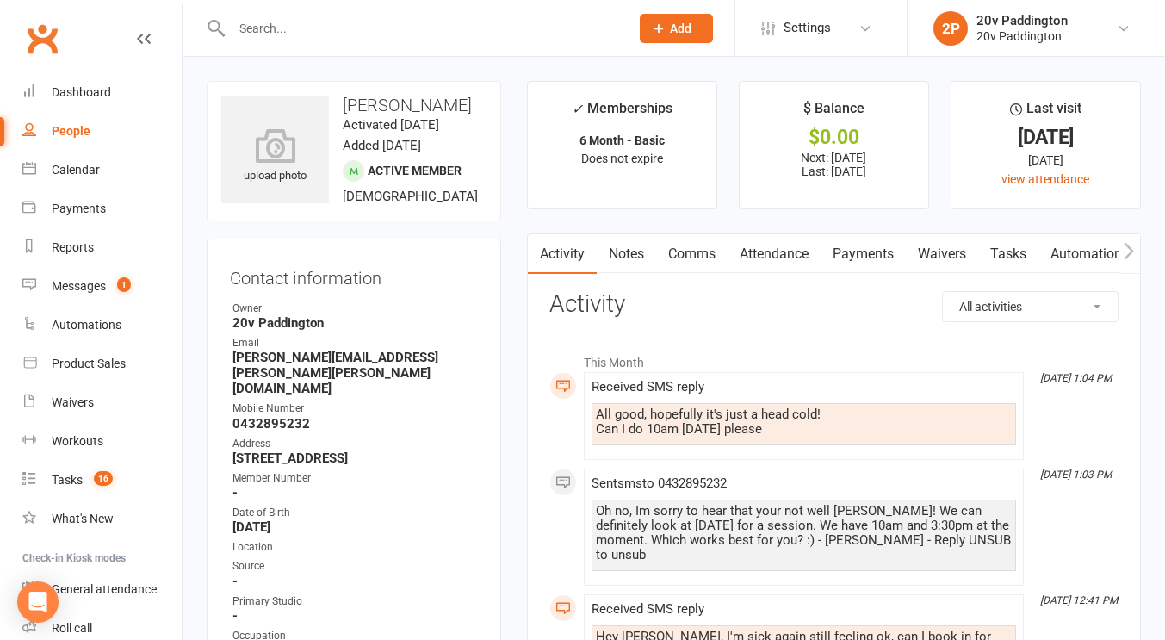
click at [684, 248] on link "Comms" at bounding box center [691, 254] width 71 height 40
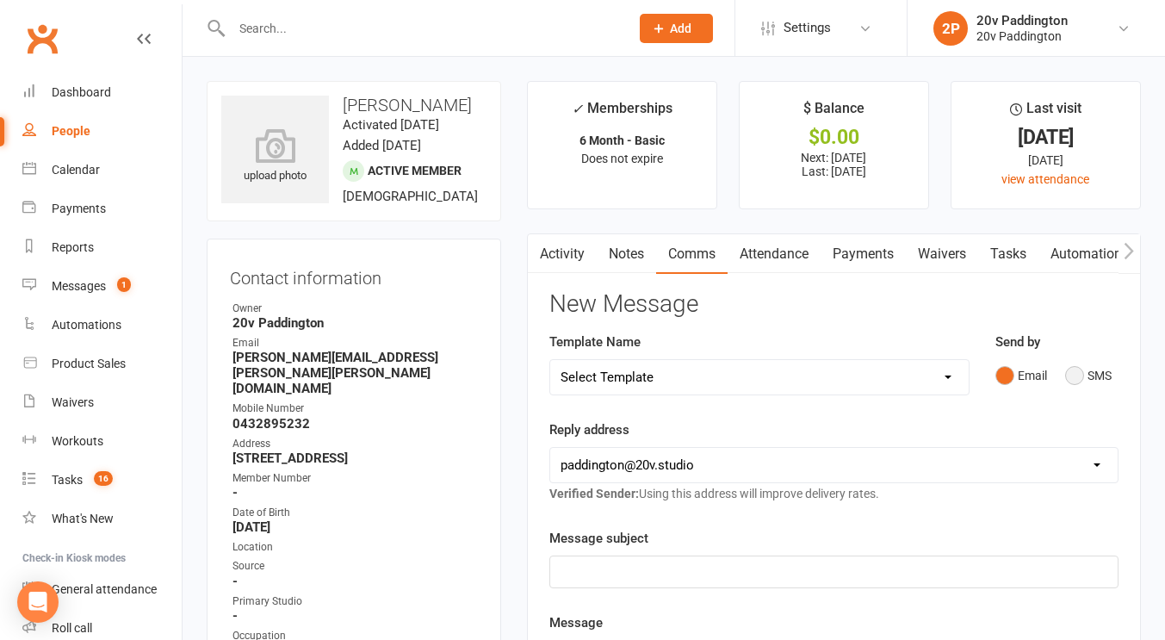
click at [1091, 375] on button "SMS" at bounding box center [1088, 375] width 46 height 33
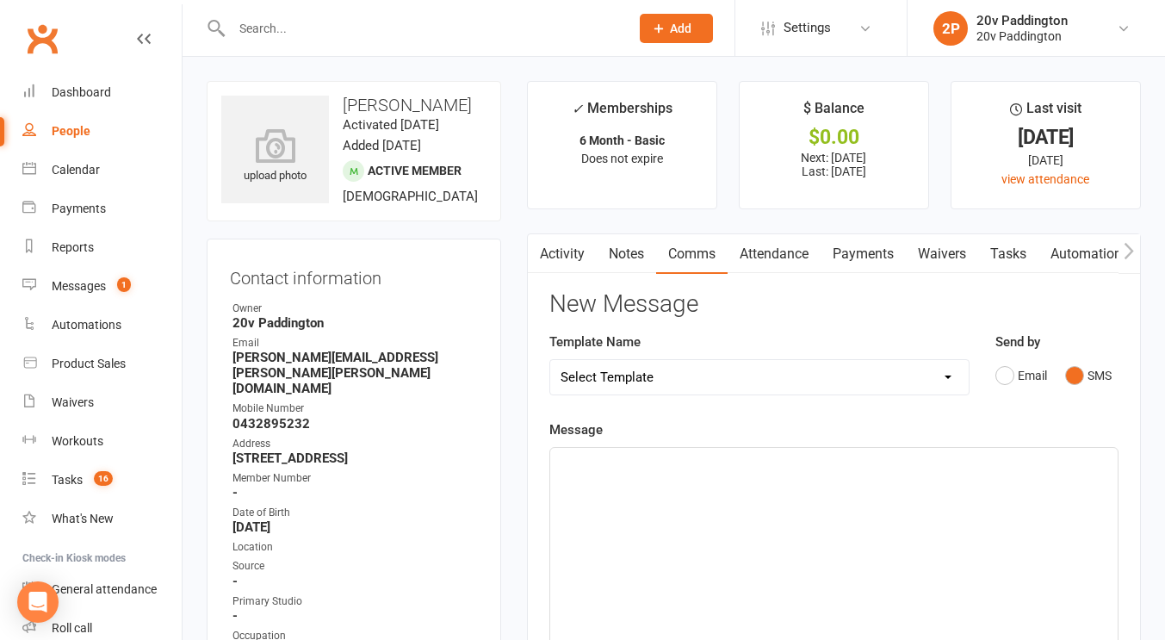
click at [988, 464] on p "﻿" at bounding box center [833, 463] width 547 height 21
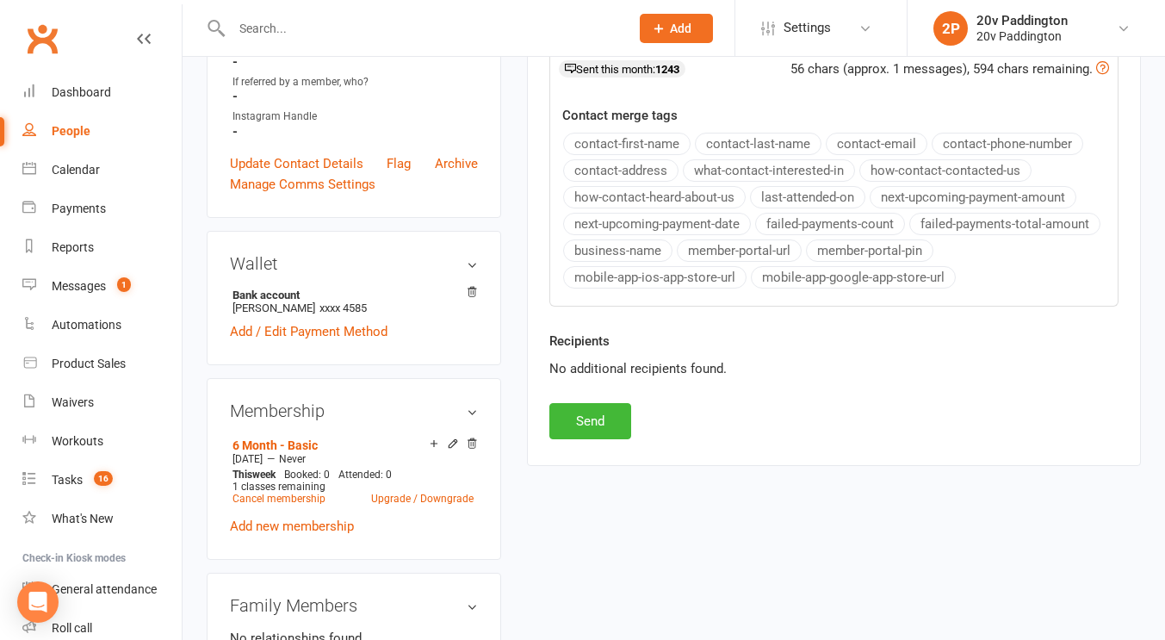
scroll to position [741, 0]
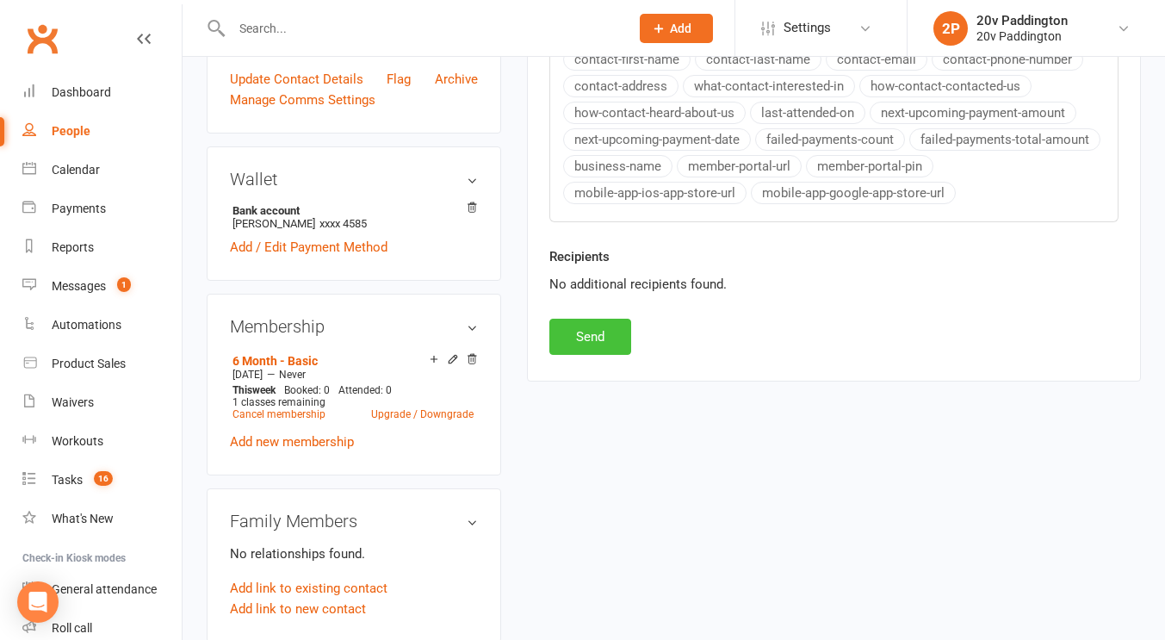
click at [606, 349] on button "Send" at bounding box center [590, 336] width 82 height 36
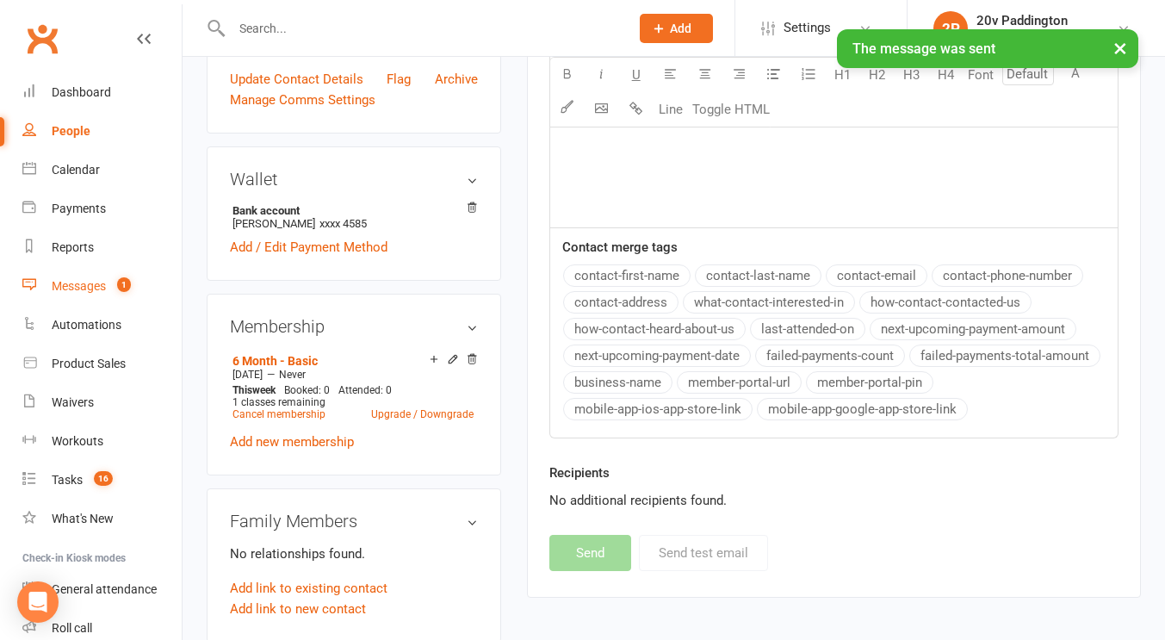
click at [123, 294] on link "Messages 1" at bounding box center [101, 286] width 159 height 39
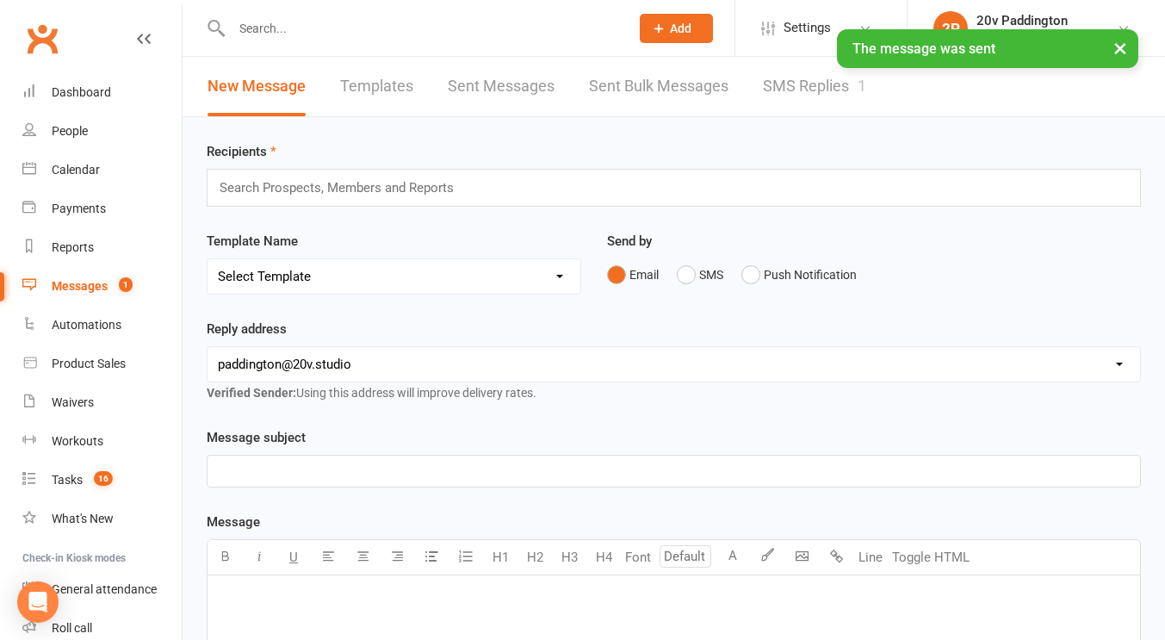
click at [829, 102] on link "SMS Replies 1" at bounding box center [814, 86] width 103 height 59
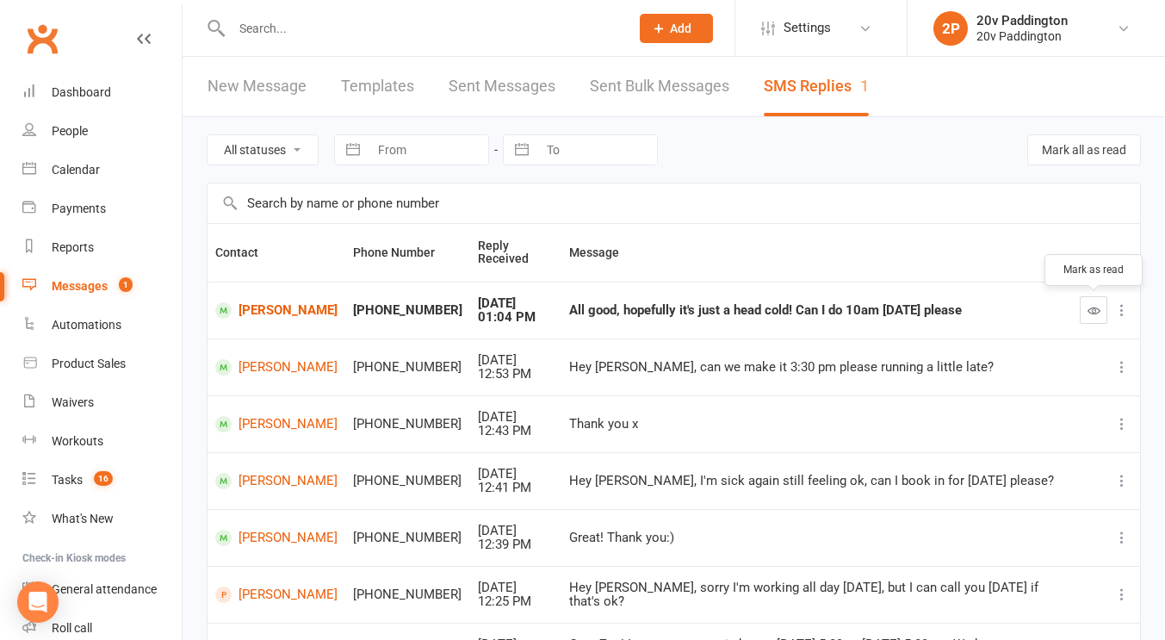
click at [1107, 307] on div at bounding box center [1105, 310] width 53 height 28
drag, startPoint x: 1091, startPoint y: 312, endPoint x: 706, endPoint y: 170, distance: 410.1
click at [706, 170] on div "All statuses Read only Unread only Navigate forward to interact with the calend…" at bounding box center [674, 149] width 934 height 65
click at [1091, 316] on icon "button" at bounding box center [1093, 310] width 13 height 13
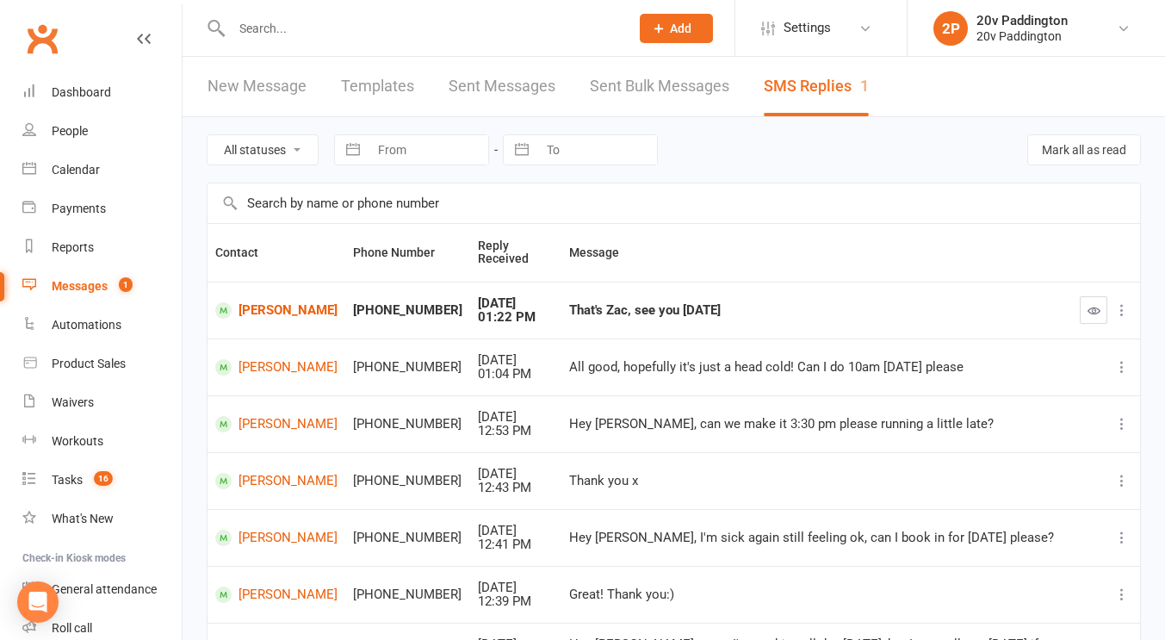
click at [1078, 316] on td at bounding box center [1106, 309] width 68 height 57
click at [1096, 305] on icon "button" at bounding box center [1093, 310] width 13 height 13
click at [78, 473] on div "Tasks" at bounding box center [67, 480] width 31 height 14
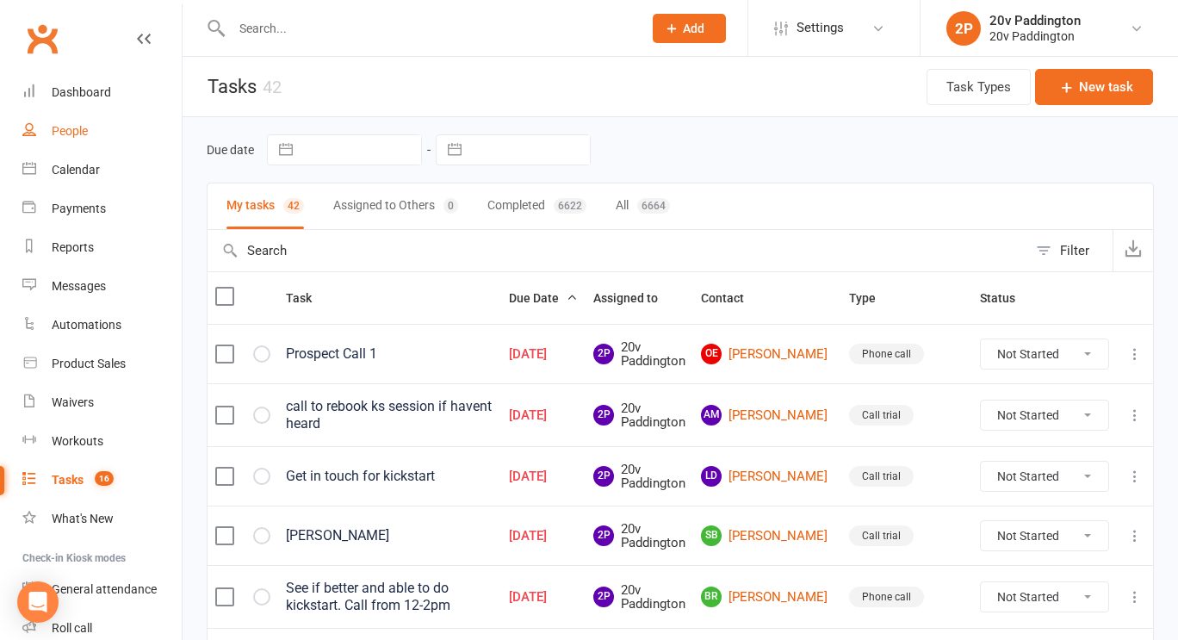
click at [49, 133] on link "People" at bounding box center [101, 131] width 159 height 39
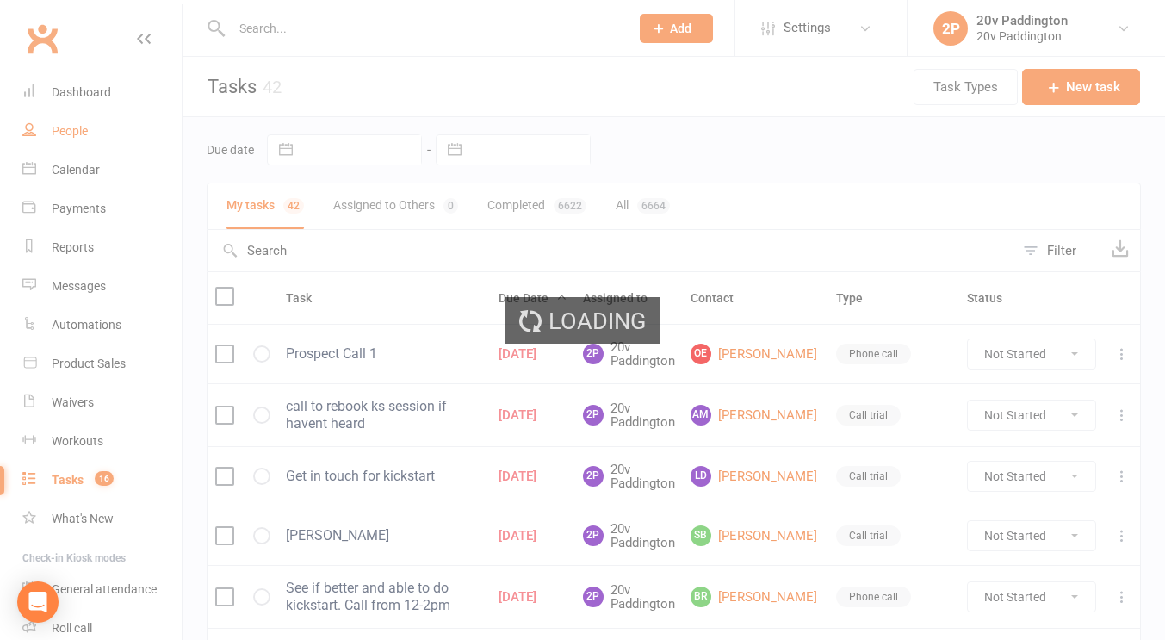
select select "100"
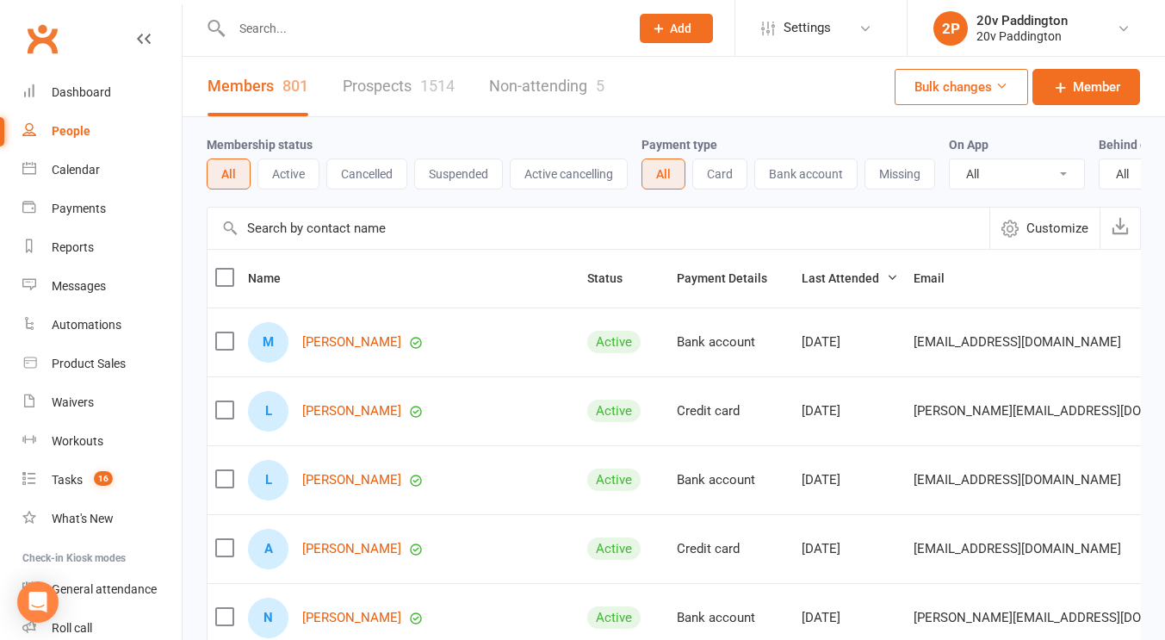
click at [406, 103] on link "Prospects 1514" at bounding box center [399, 86] width 112 height 59
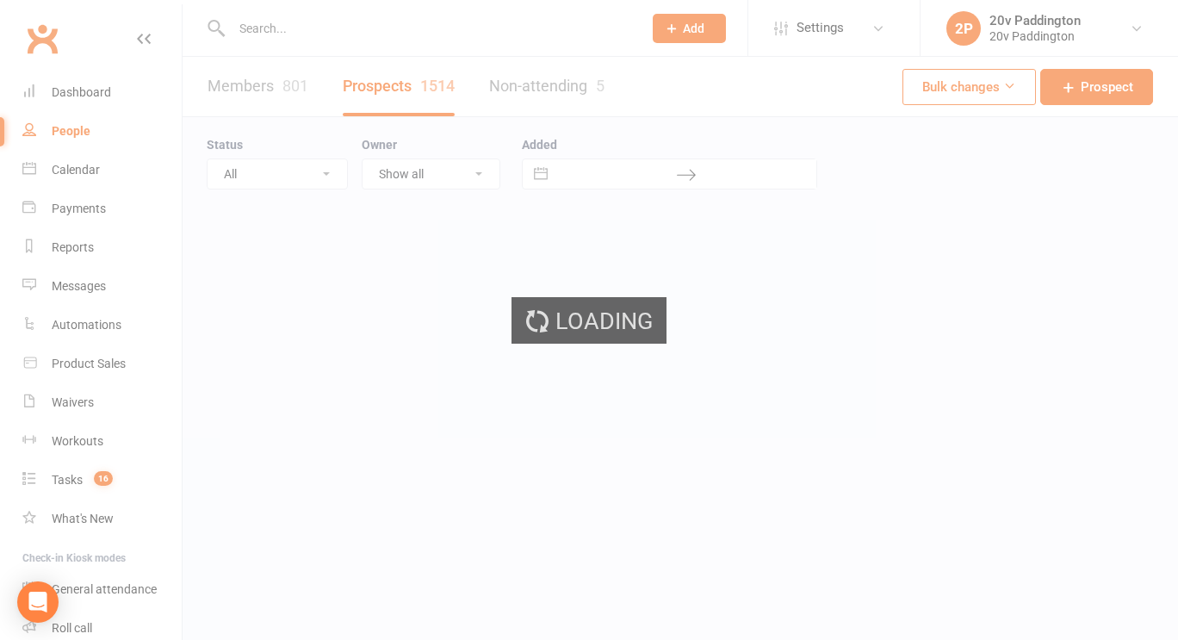
select select "100"
click at [275, 171] on div "Loading" at bounding box center [589, 320] width 1178 height 640
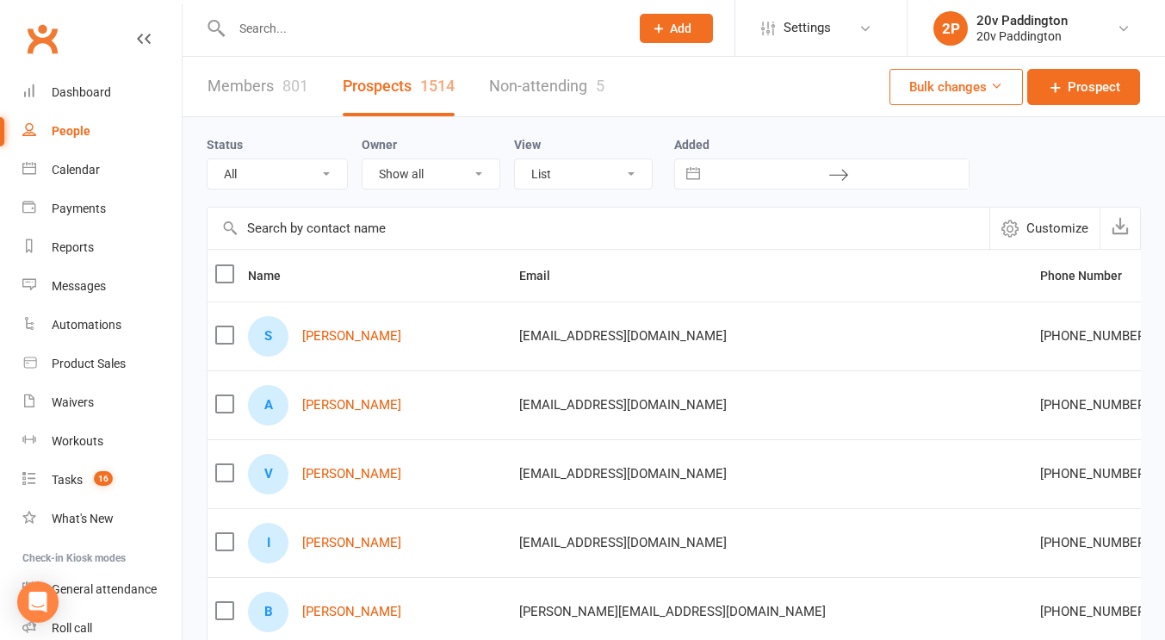
click at [298, 181] on select "All (No status set) (Invalid status) Parachute Referral In Communication Call L…" at bounding box center [276, 173] width 139 height 29
click at [207, 159] on select "All (No status set) (Invalid status) Parachute Referral In Communication Call L…" at bounding box center [276, 173] width 139 height 29
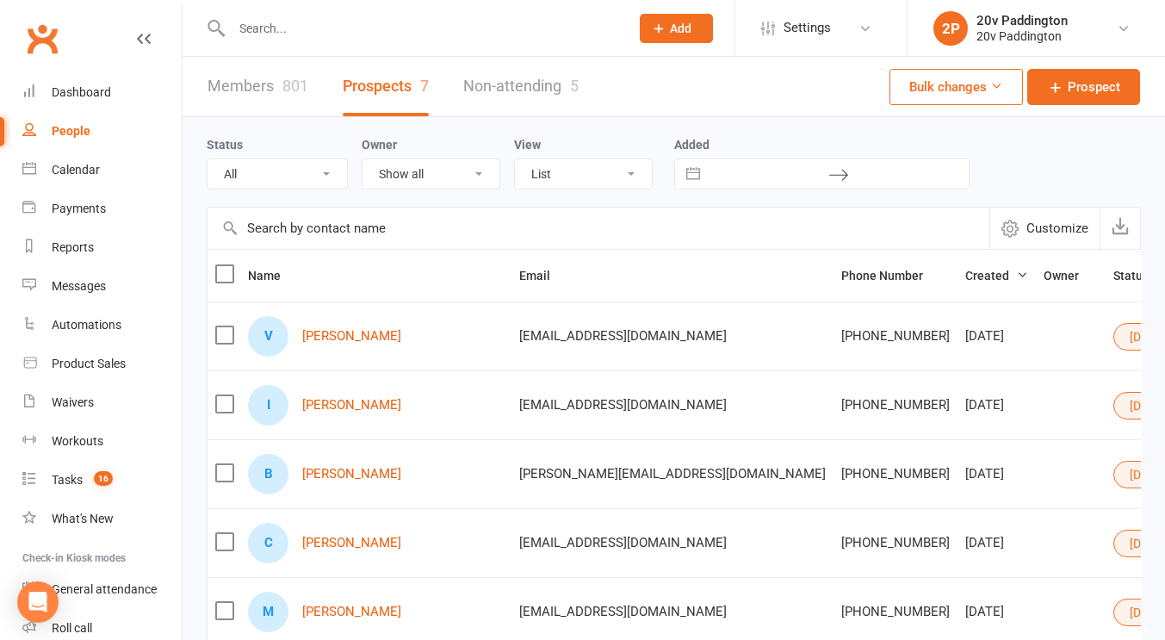
drag, startPoint x: 337, startPoint y: 400, endPoint x: 386, endPoint y: 411, distance: 50.1
click at [386, 411] on div "I Ilan Cohen" at bounding box center [376, 405] width 256 height 40
drag, startPoint x: 337, startPoint y: 471, endPoint x: 411, endPoint y: 281, distance: 203.3
click at [411, 281] on th "Name" at bounding box center [375, 276] width 271 height 52
click at [259, 180] on select "All (No status set) (Invalid status) Parachute Referral In Communication Call L…" at bounding box center [276, 173] width 139 height 29
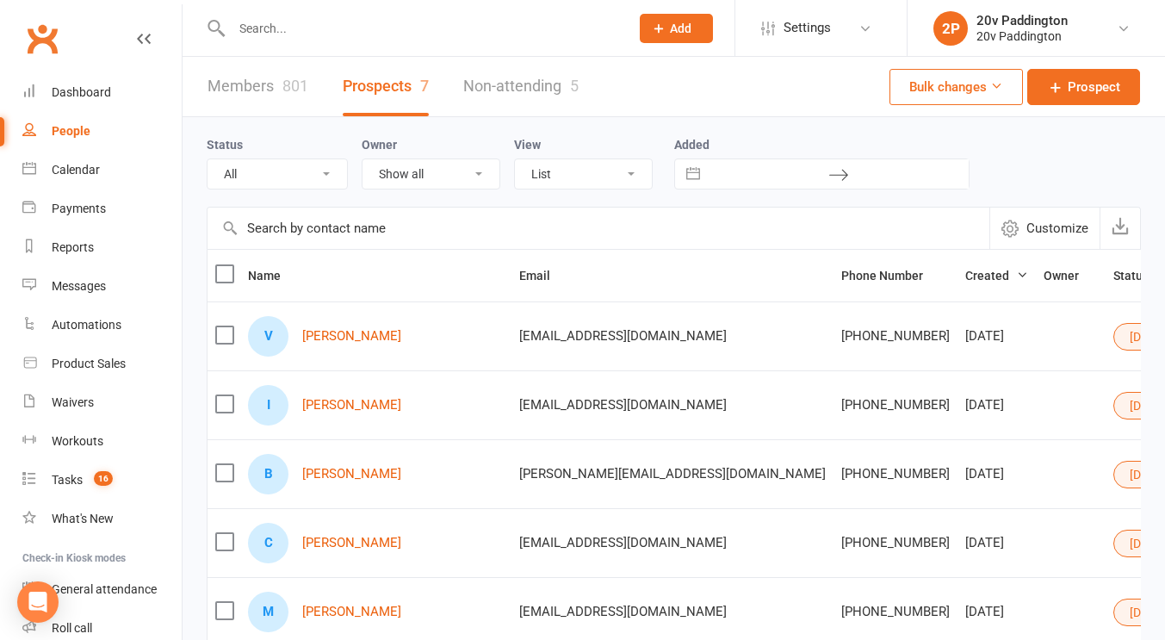
click at [207, 159] on select "All (No status set) (Invalid status) Parachute Referral In Communication Call L…" at bounding box center [276, 173] width 139 height 29
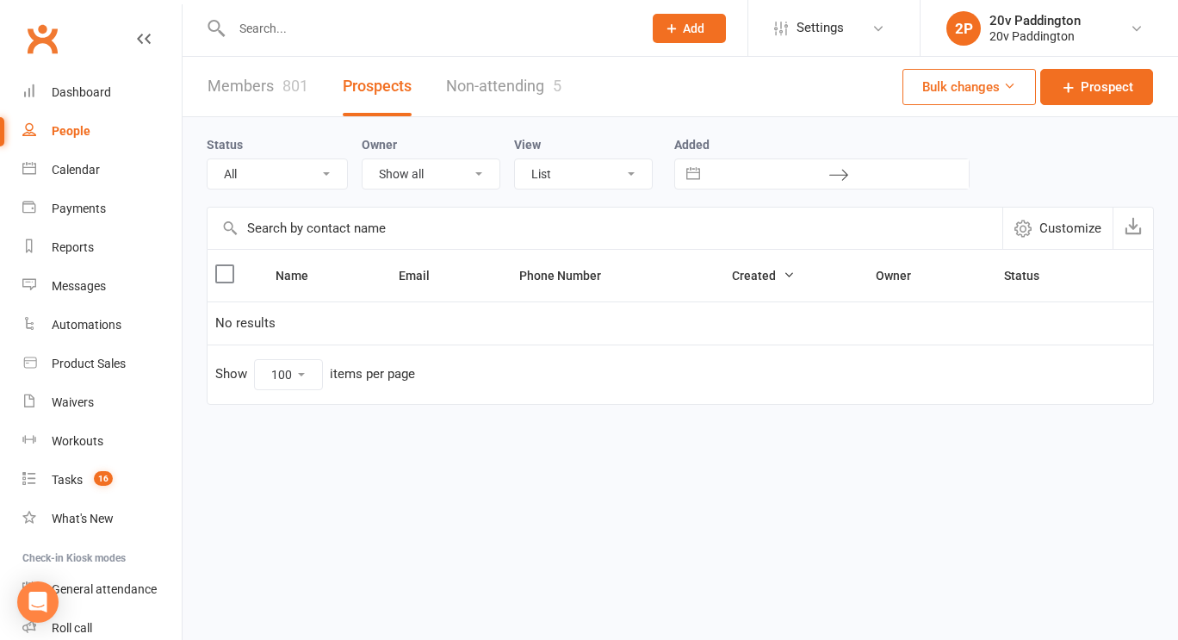
click at [280, 192] on div "Status All (No status set) (Invalid status) Parachute Referral In Communication…" at bounding box center [680, 162] width 947 height 90
click at [271, 176] on select "All (No status set) (Invalid status) Parachute Referral In Communication Call L…" at bounding box center [276, 173] width 139 height 29
click at [207, 159] on select "All (No status set) (Invalid status) Parachute Referral In Communication Call L…" at bounding box center [276, 173] width 139 height 29
click at [281, 176] on select "All (No status set) (Invalid status) Parachute Referral In Communication Call L…" at bounding box center [276, 173] width 139 height 29
select select "[DATE]"
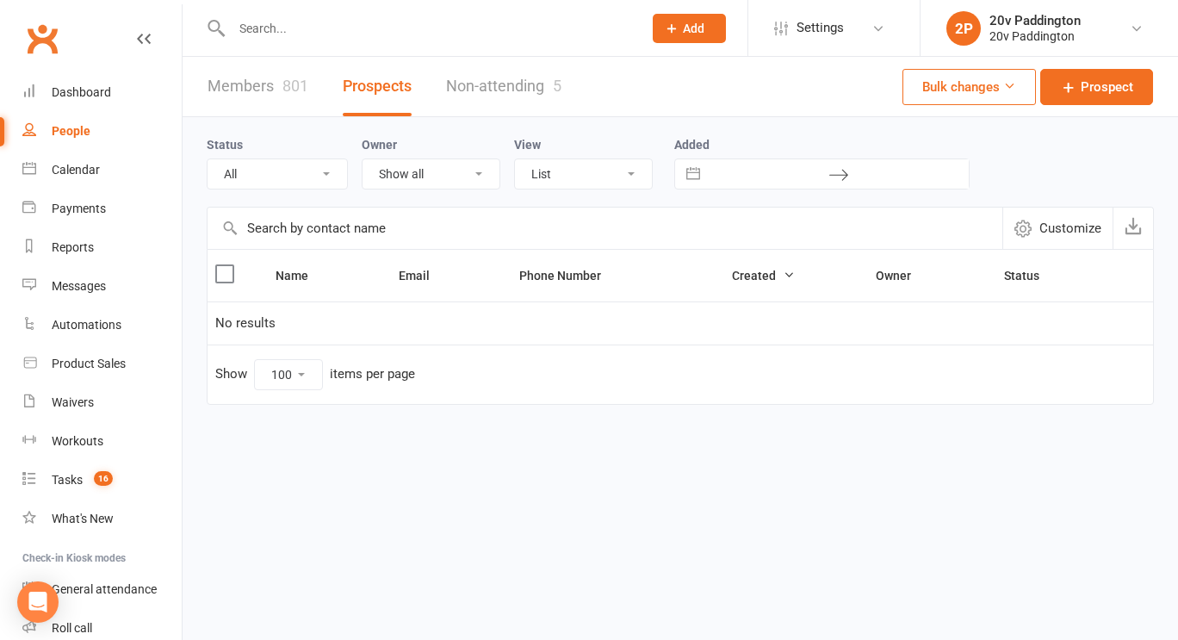
click at [207, 159] on select "All (No status set) (Invalid status) Parachute Referral In Communication Call L…" at bounding box center [276, 173] width 139 height 29
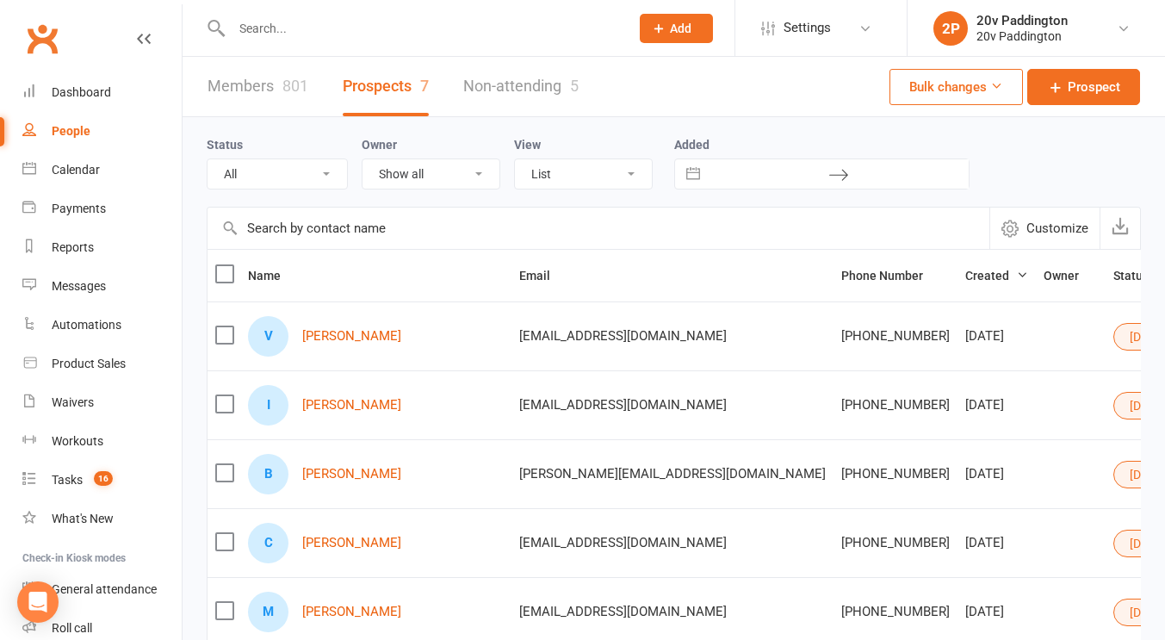
click at [312, 10] on div at bounding box center [412, 28] width 411 height 56
click at [302, 24] on input "text" at bounding box center [421, 28] width 391 height 24
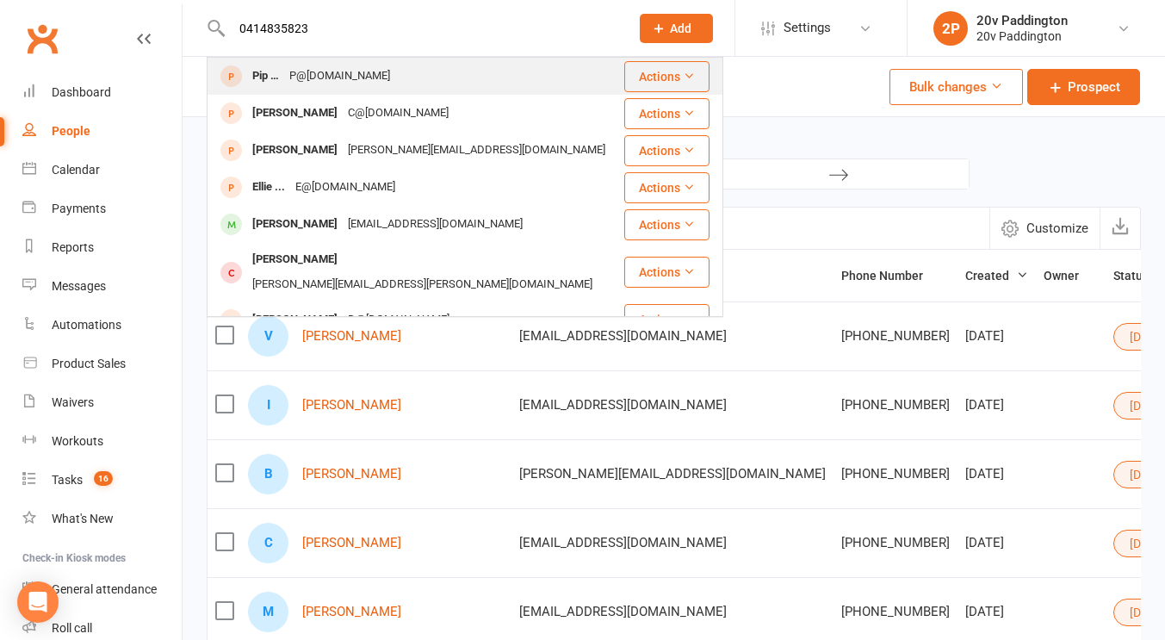
type input "0414835823"
click at [313, 76] on div "P@p.com" at bounding box center [339, 76] width 111 height 25
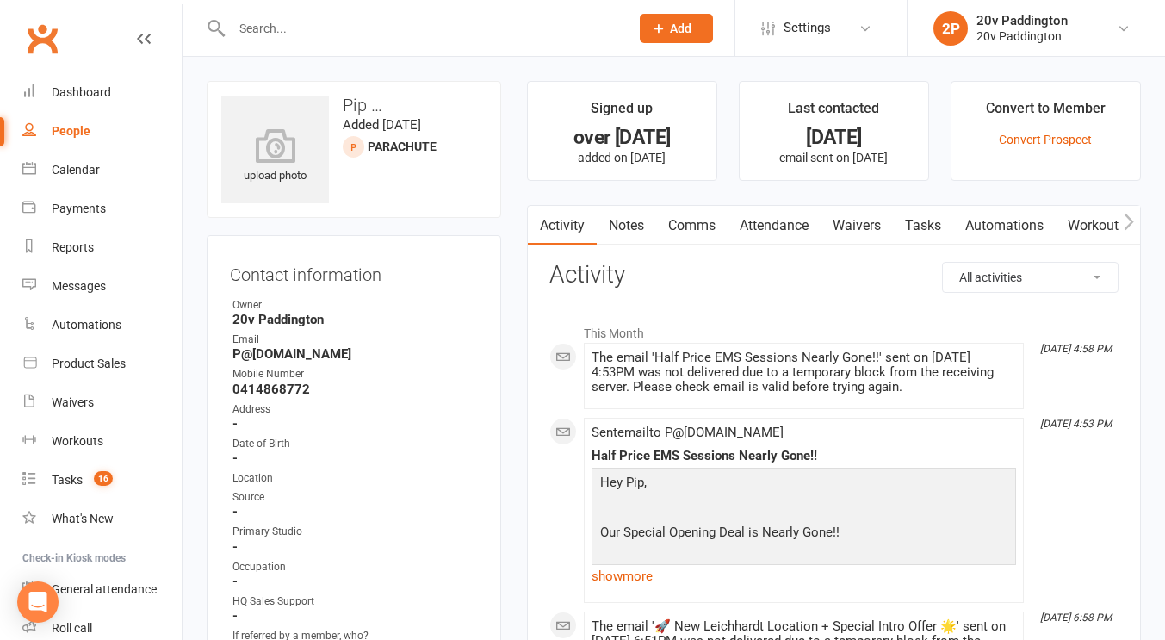
click at [81, 137] on div "People" at bounding box center [71, 131] width 39 height 14
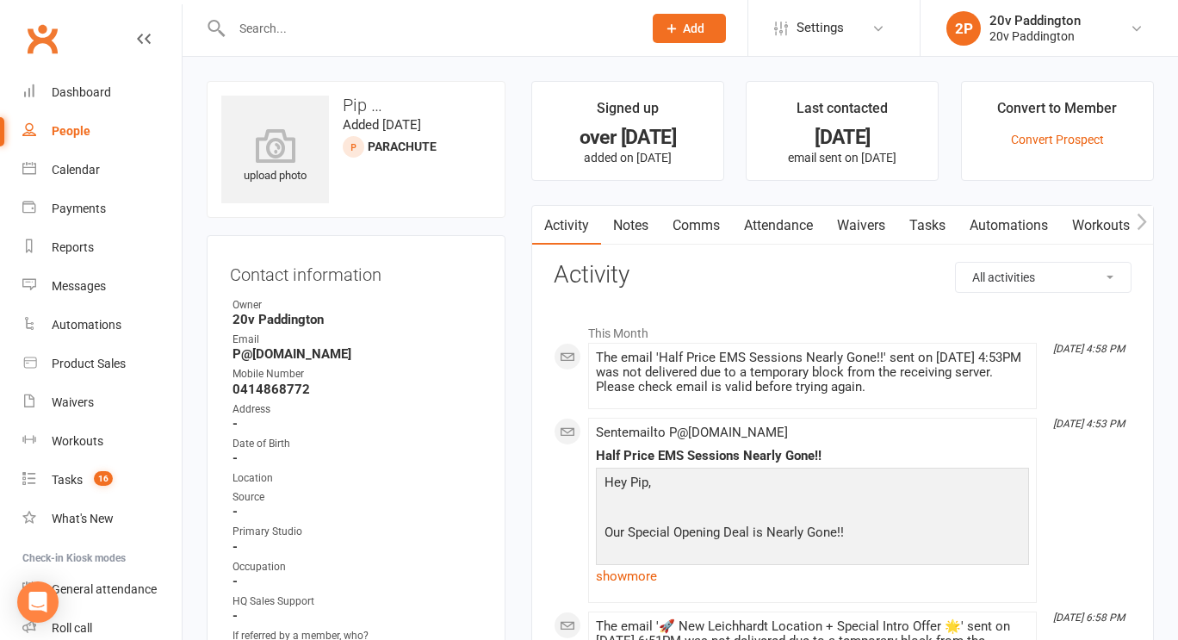
select select "100"
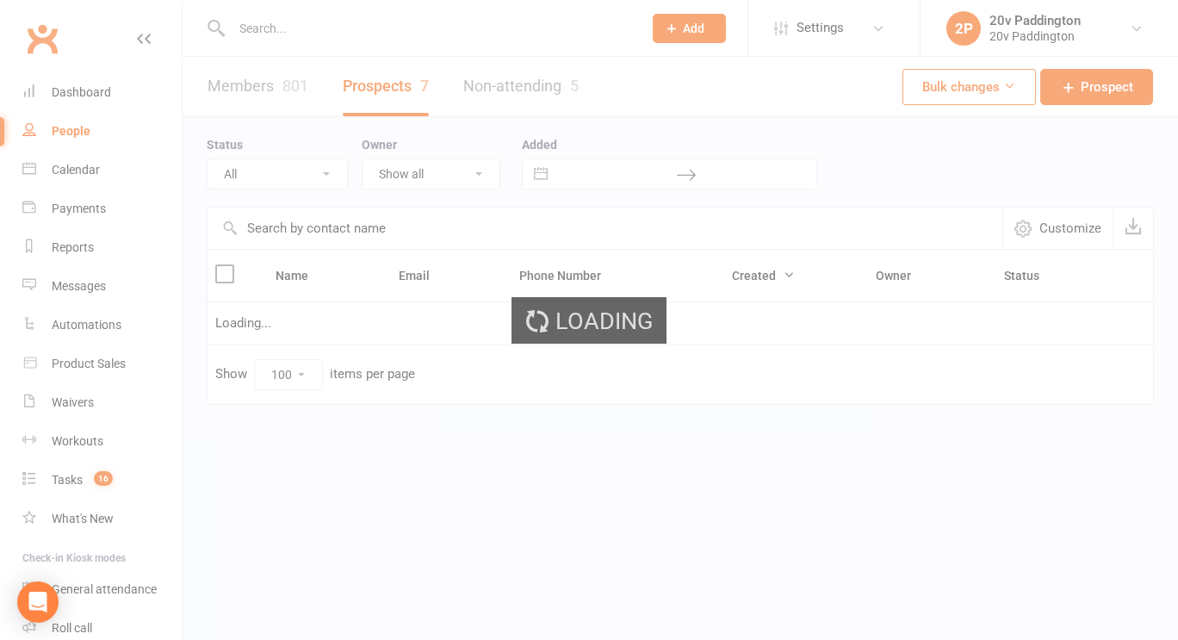
select select "[DATE]"
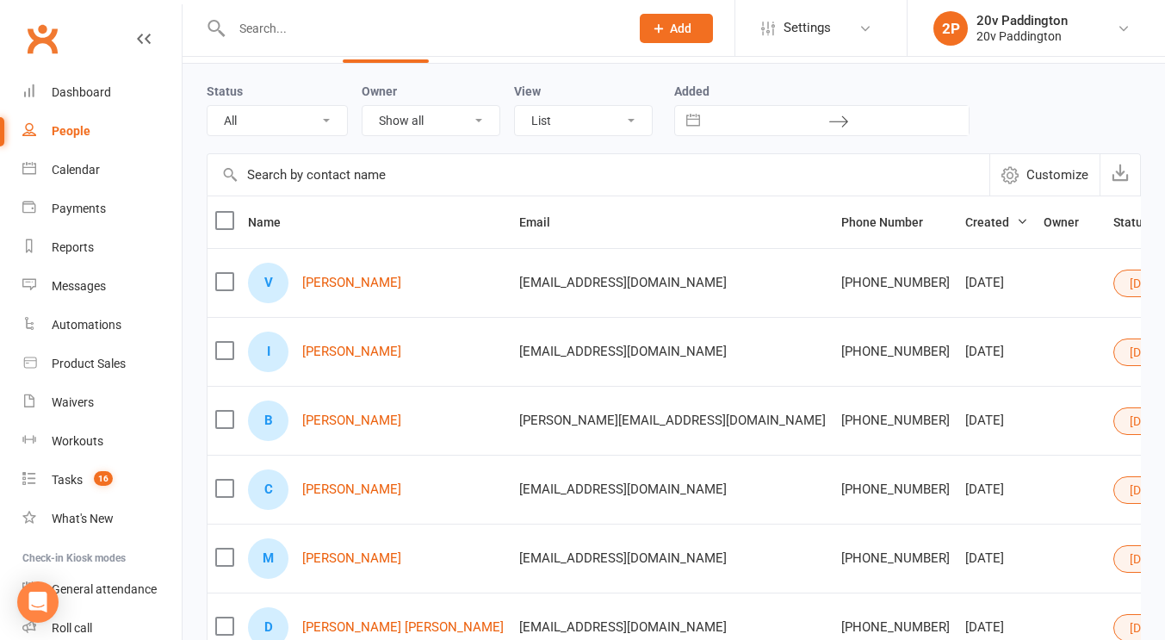
scroll to position [54, 0]
click at [347, 491] on link "Claudia Lemos" at bounding box center [351, 488] width 99 height 15
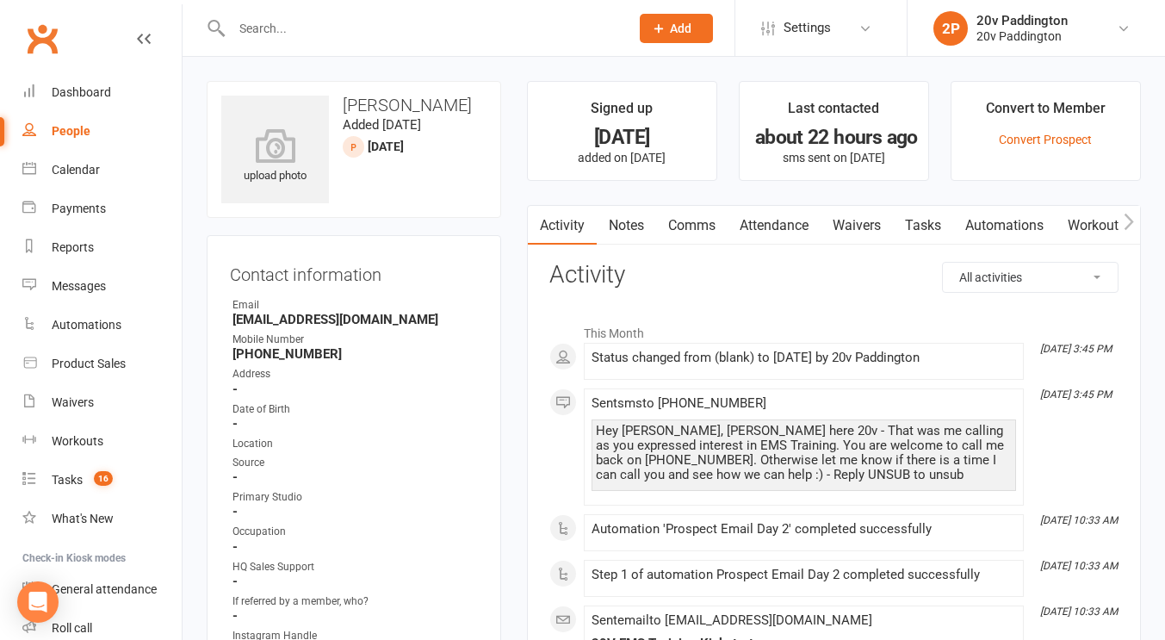
click at [642, 210] on link "Notes" at bounding box center [626, 226] width 59 height 40
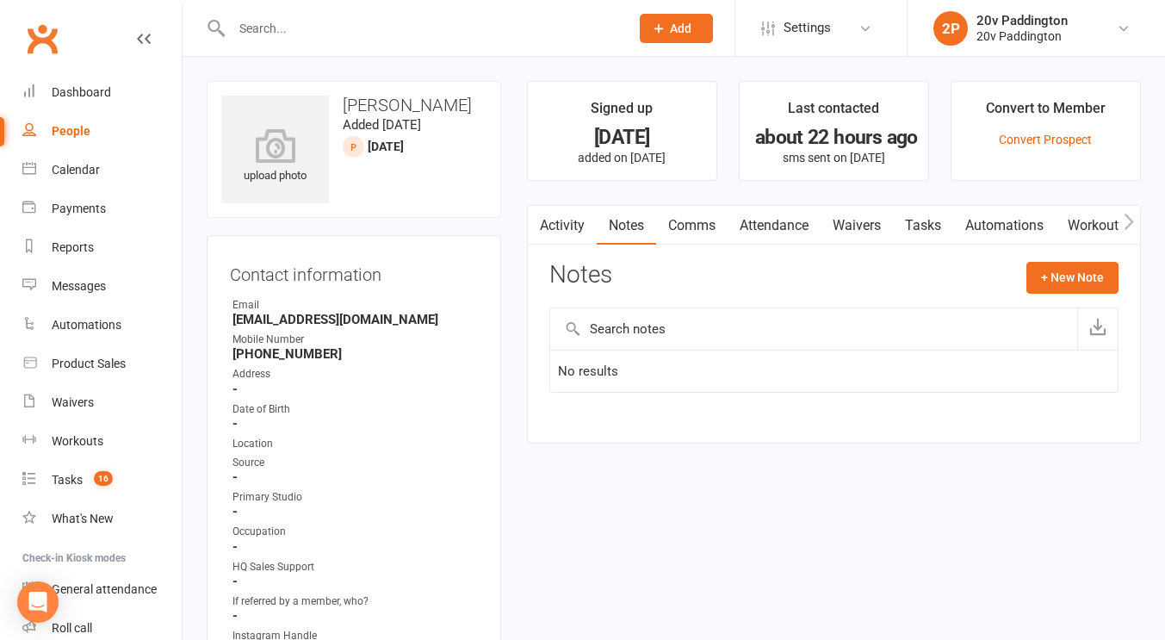
click at [572, 230] on link "Activity" at bounding box center [562, 226] width 69 height 40
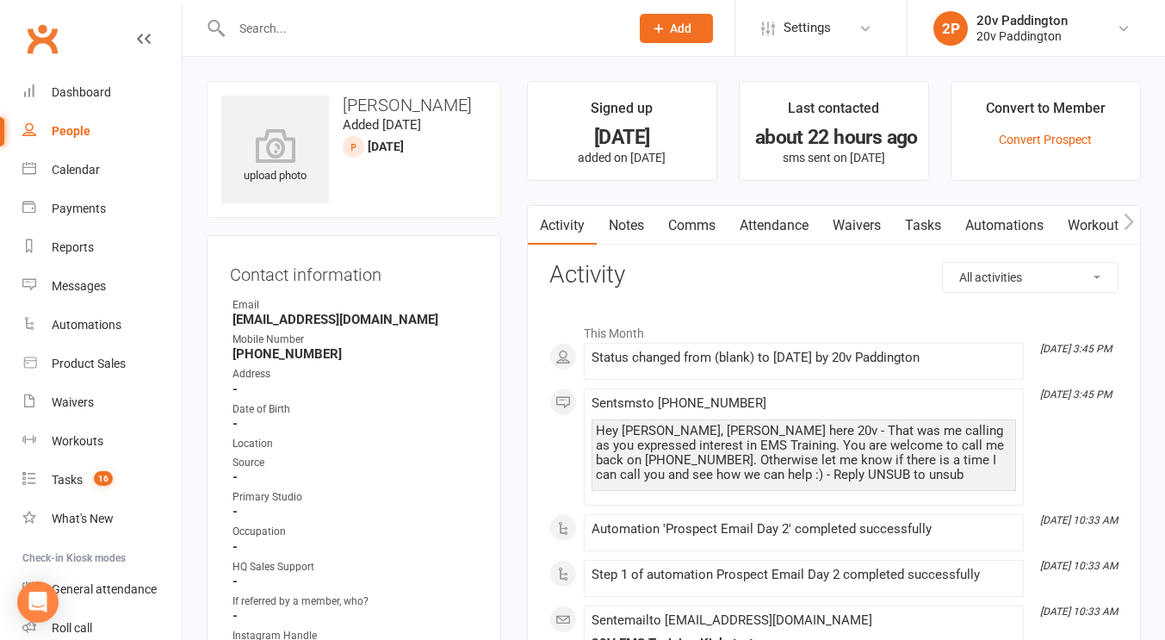
click at [629, 210] on link "Notes" at bounding box center [626, 226] width 59 height 40
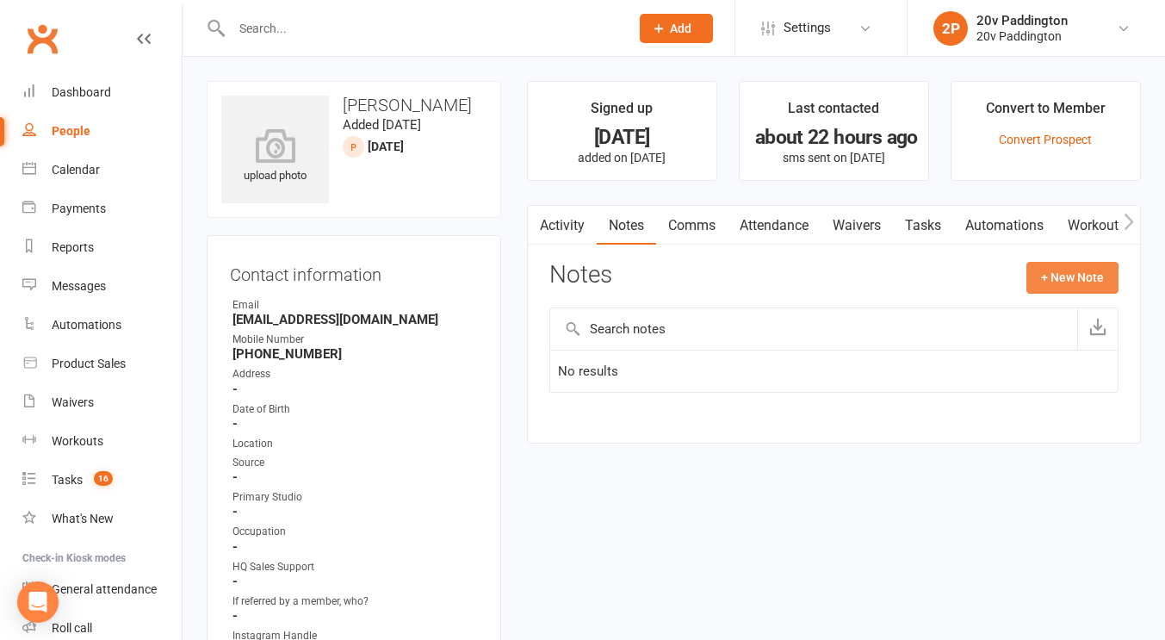
click at [1097, 269] on button "+ New Note" at bounding box center [1072, 277] width 92 height 31
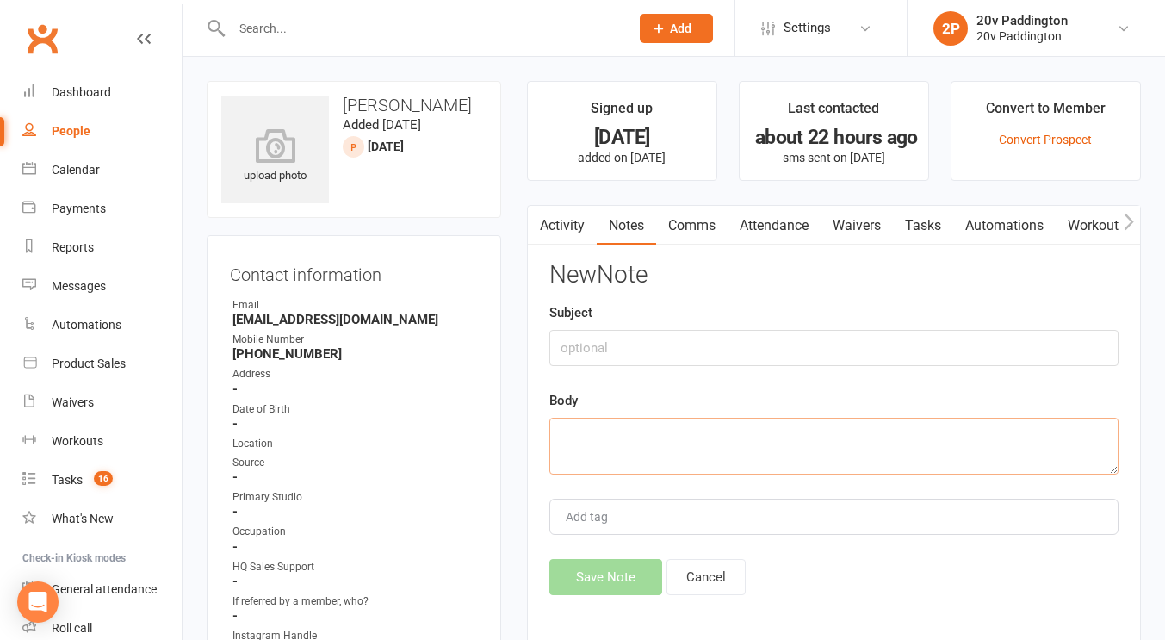
click at [881, 446] on textarea at bounding box center [833, 445] width 569 height 57
type textarea ","
type textarea "vm left"
click at [615, 566] on button "Save Note" at bounding box center [605, 577] width 113 height 36
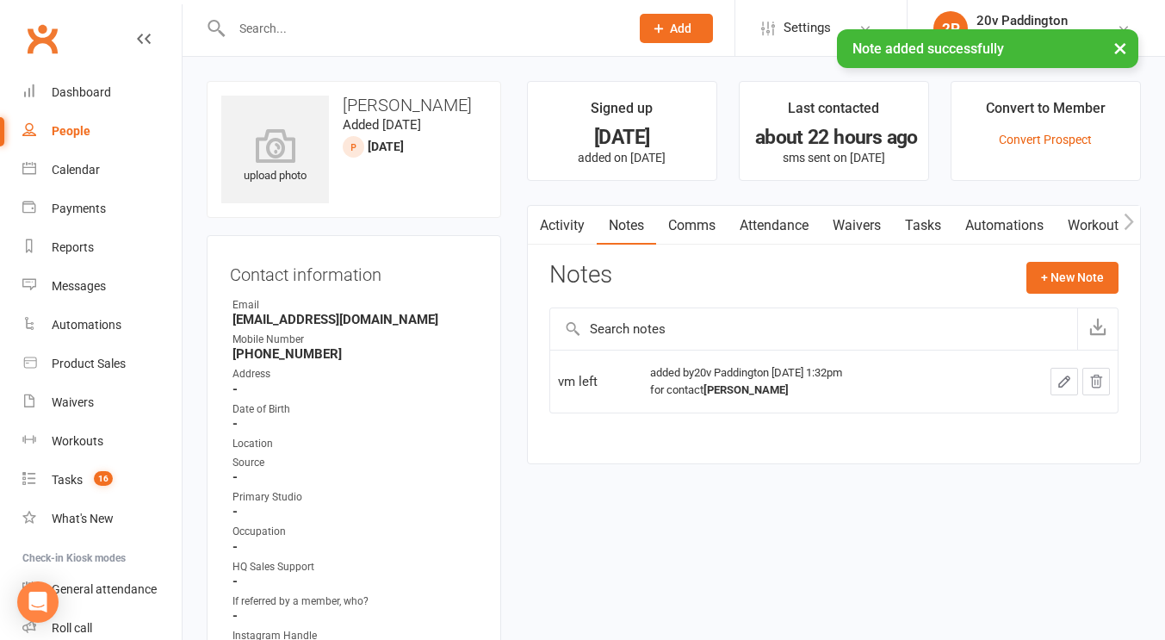
click at [684, 226] on link "Comms" at bounding box center [691, 226] width 71 height 40
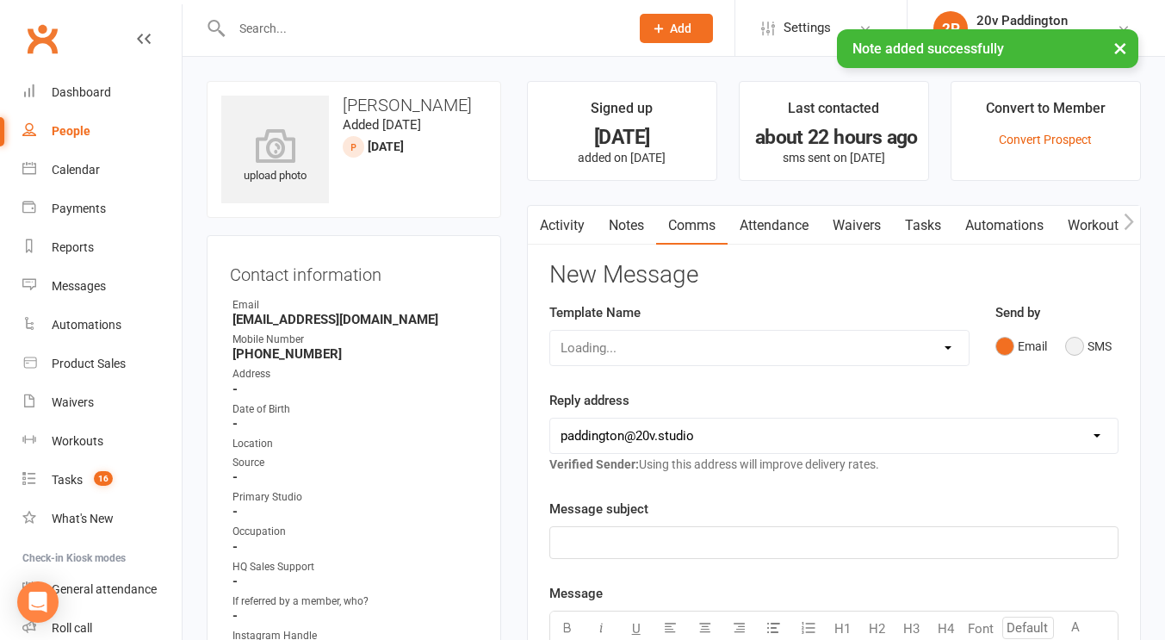
click at [1074, 334] on button "SMS" at bounding box center [1088, 346] width 46 height 33
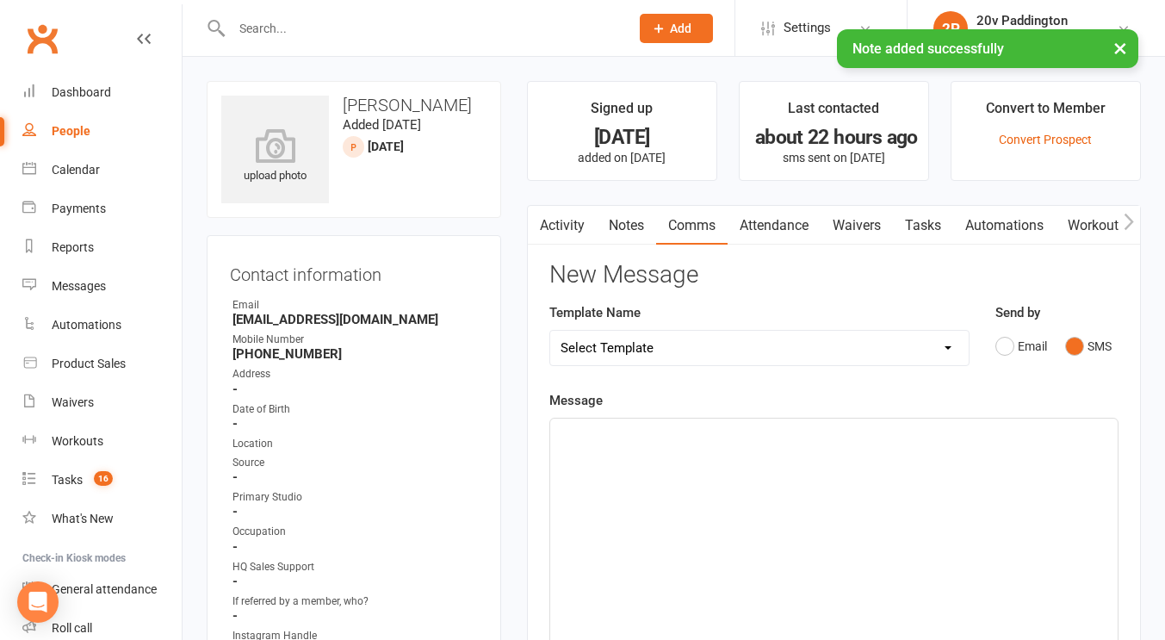
click at [810, 328] on div "Template Name Select Template [Email] 20v Referral Bonus [SMS] Free Trial Link …" at bounding box center [759, 334] width 420 height 64
click at [794, 350] on select "Select Template [Email] 20v Referral Bonus [SMS] Free Trial Link [SMS] Haven’t …" at bounding box center [759, 348] width 418 height 34
select select "3"
click at [550, 331] on select "Select Template [Email] 20v Referral Bonus [SMS] Free Trial Link [SMS] Haven’t …" at bounding box center [759, 348] width 418 height 34
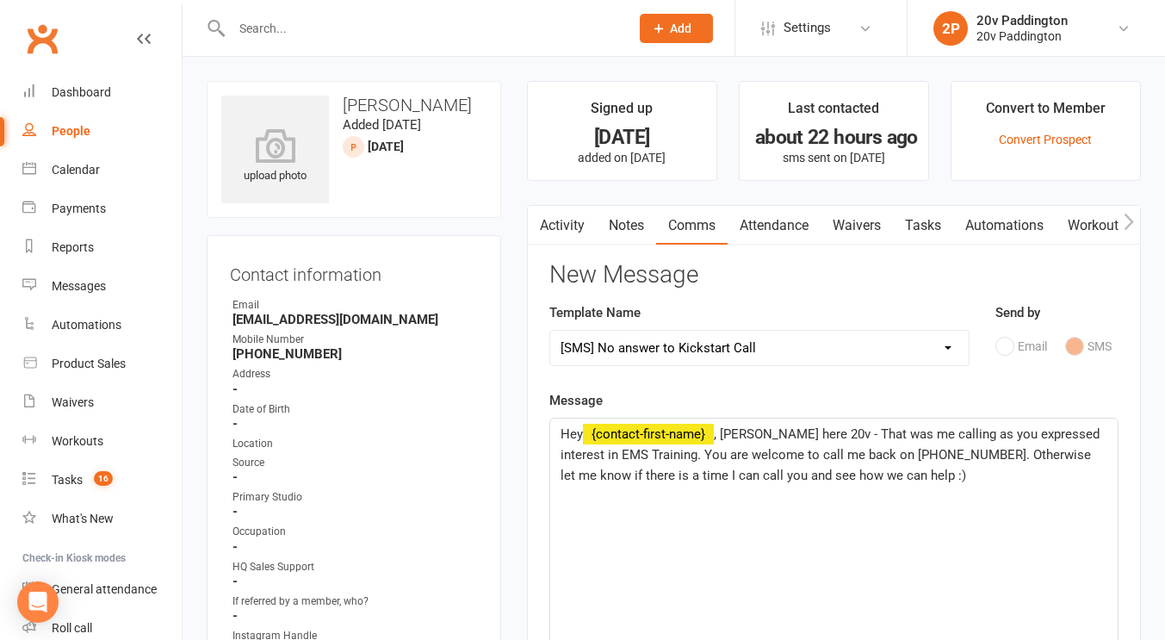
click at [737, 434] on span ", Joel here 20v - That was me calling as you expressed interest in EMS Training…" at bounding box center [831, 454] width 542 height 57
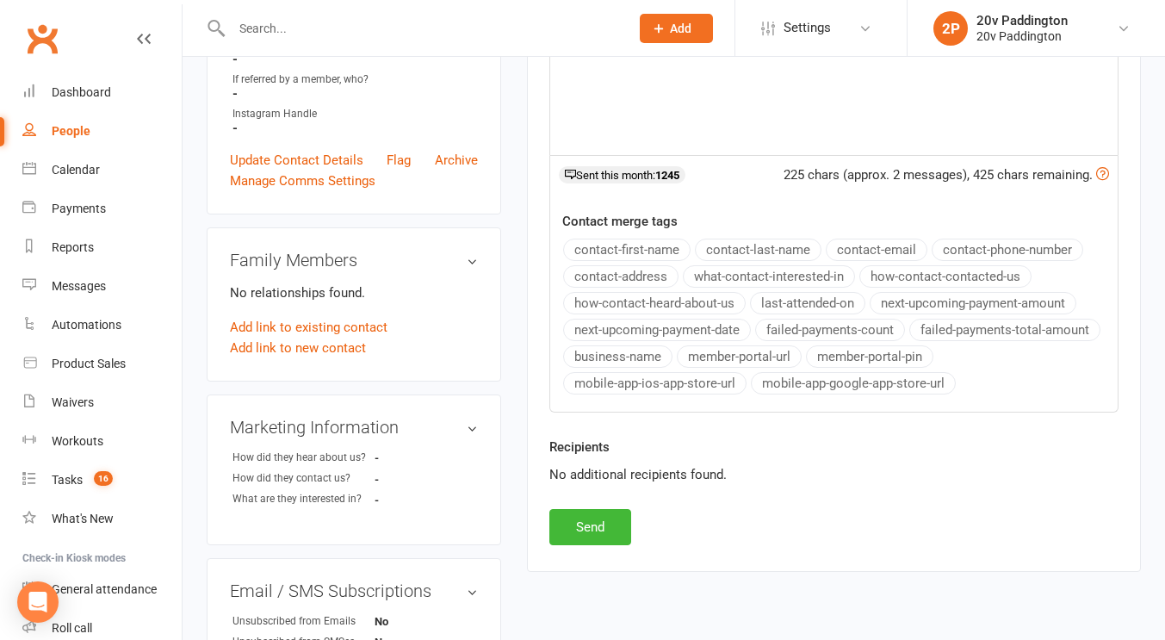
scroll to position [555, 0]
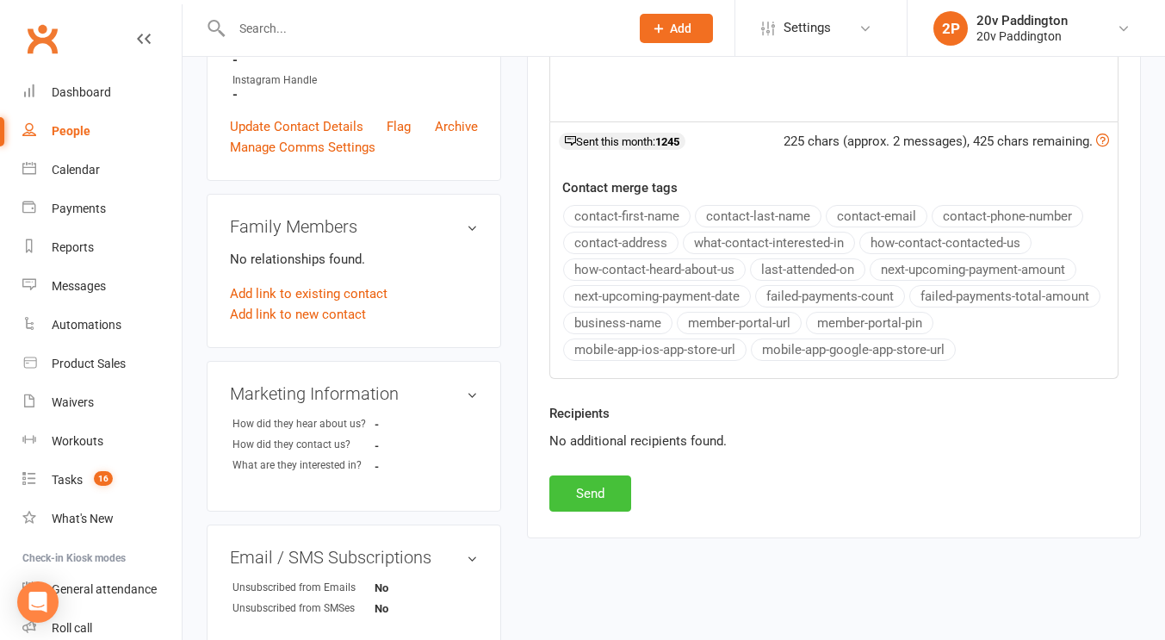
click at [592, 483] on button "Send" at bounding box center [590, 493] width 82 height 36
select select
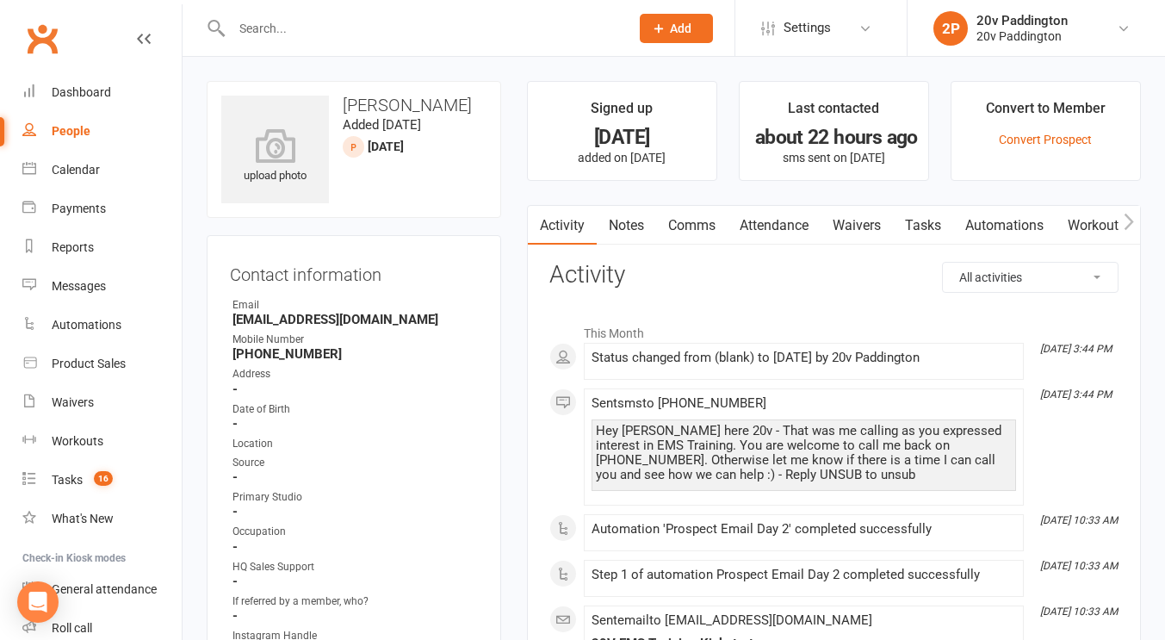
click at [624, 434] on div "Hey [PERSON_NAME] here 20v - That was me calling as you expressed interest in E…" at bounding box center [804, 453] width 416 height 59
copy div "Ilan"
click at [343, 103] on h3 "[PERSON_NAME]" at bounding box center [353, 105] width 265 height 19
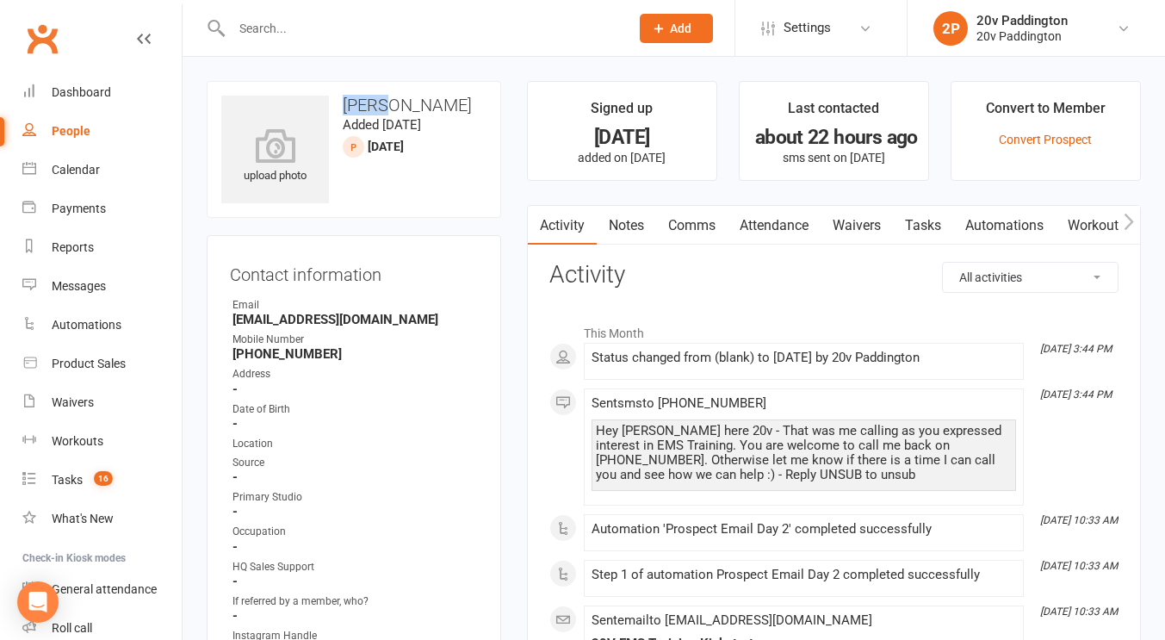
copy h3 "Ilan"
click at [619, 231] on link "Notes" at bounding box center [626, 226] width 59 height 40
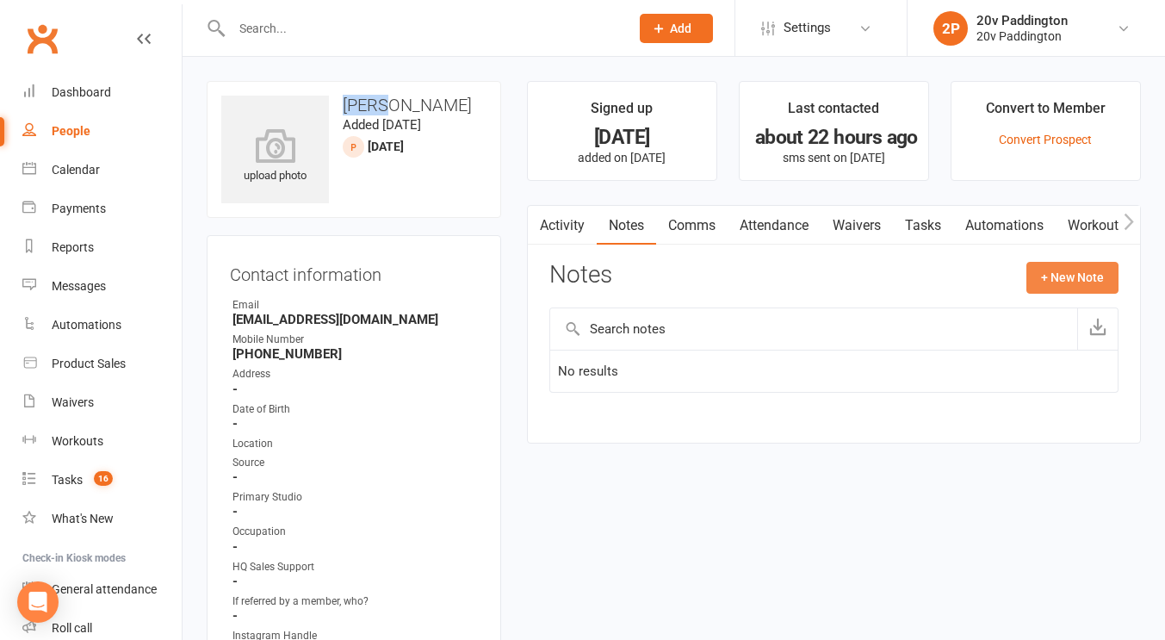
click at [1050, 283] on button "+ New Note" at bounding box center [1072, 277] width 92 height 31
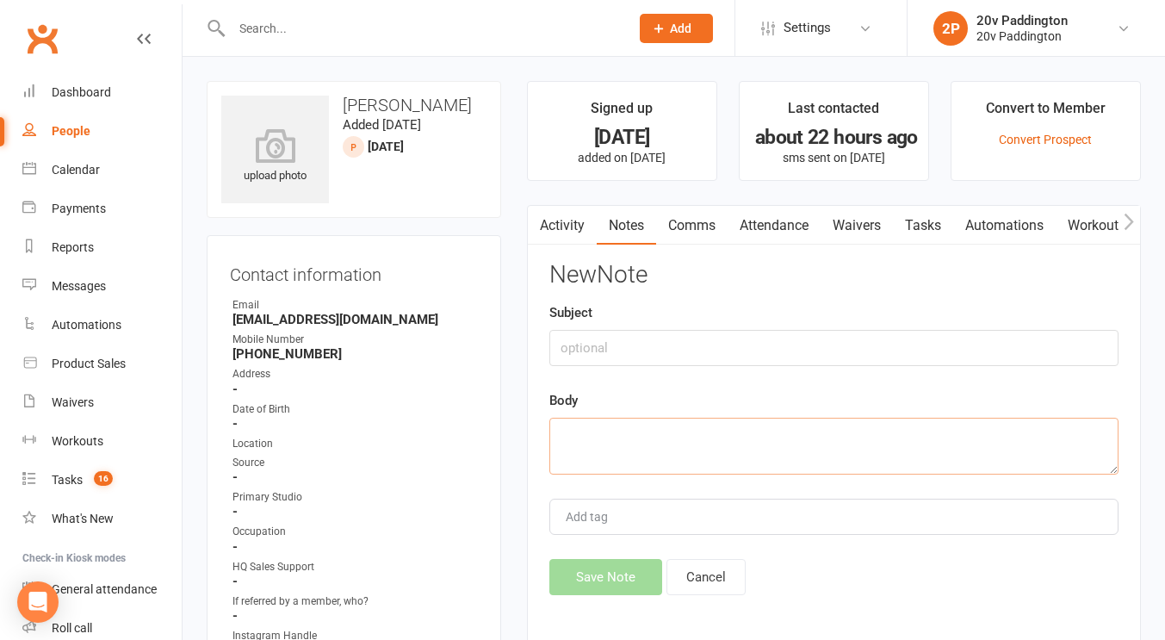
click at [771, 447] on textarea at bounding box center [833, 445] width 569 height 57
type textarea "left vm"
click at [612, 576] on button "Save Note" at bounding box center [605, 577] width 113 height 36
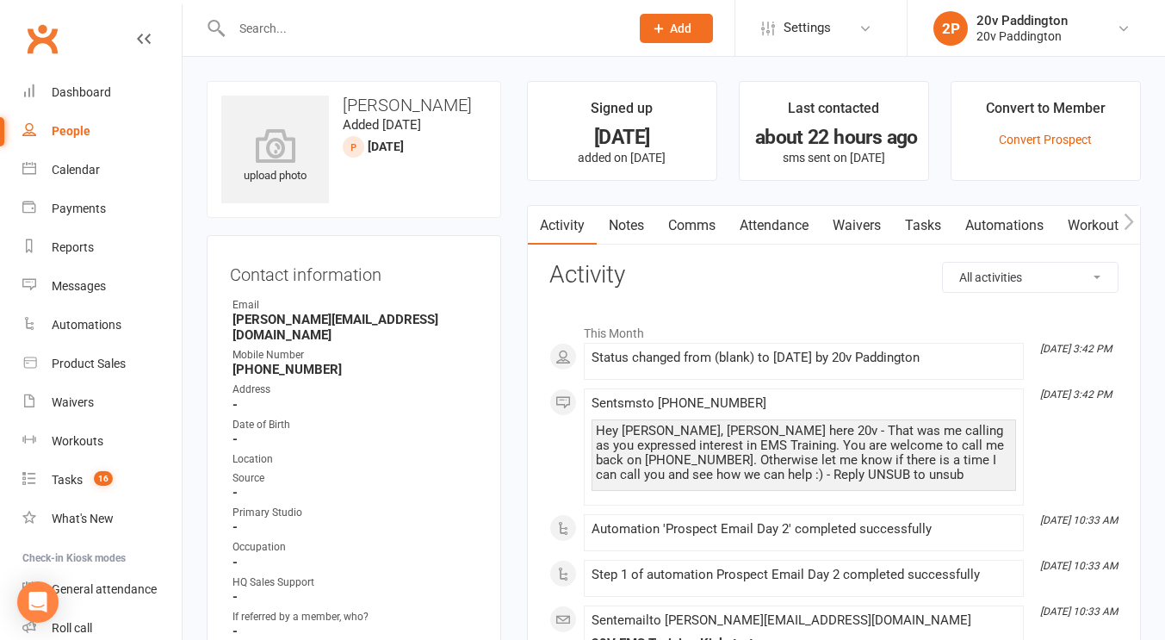
click at [611, 236] on link "Notes" at bounding box center [626, 226] width 59 height 40
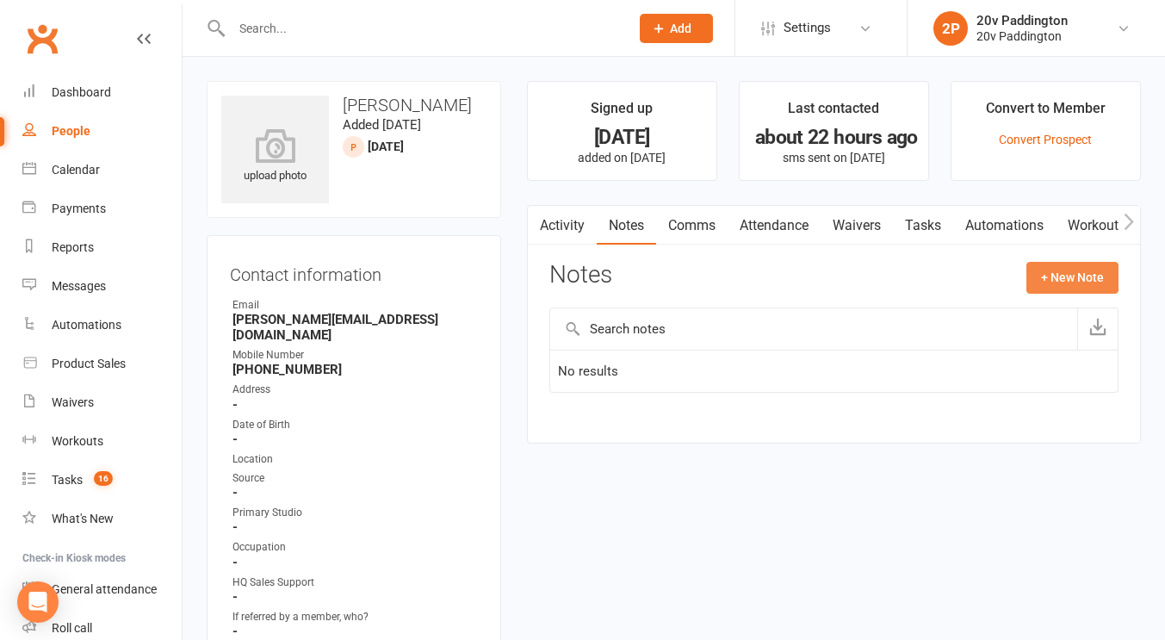
click at [1059, 269] on button "+ New Note" at bounding box center [1072, 277] width 92 height 31
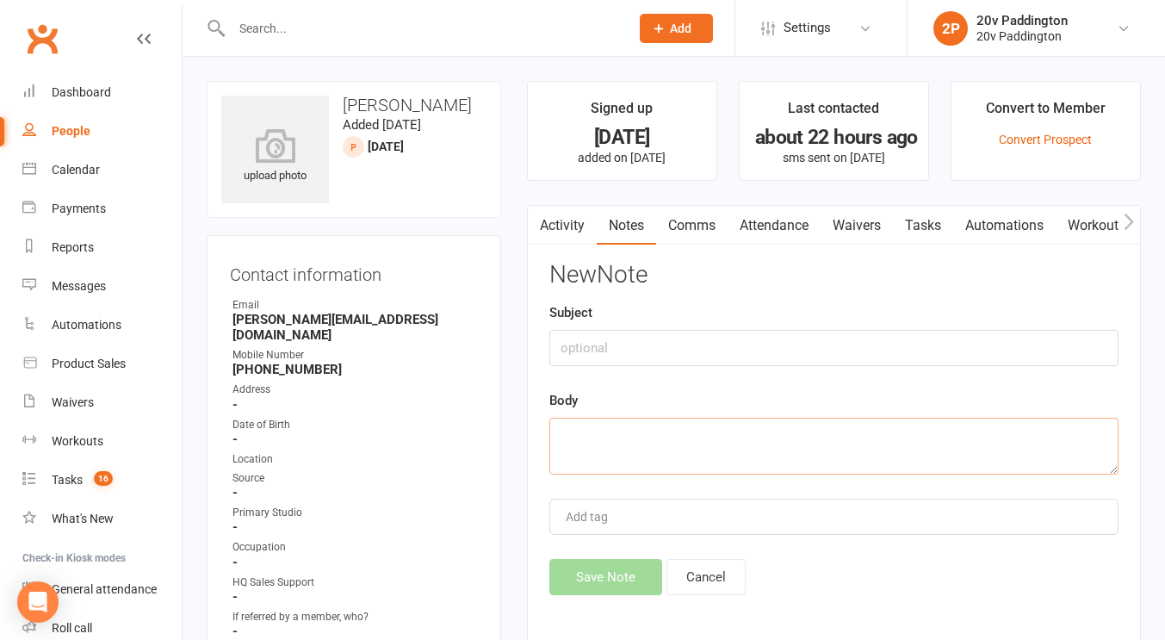
click at [817, 430] on textarea at bounding box center [833, 445] width 569 height 57
type textarea "vm left"
click at [633, 563] on button "Save Note" at bounding box center [605, 577] width 113 height 36
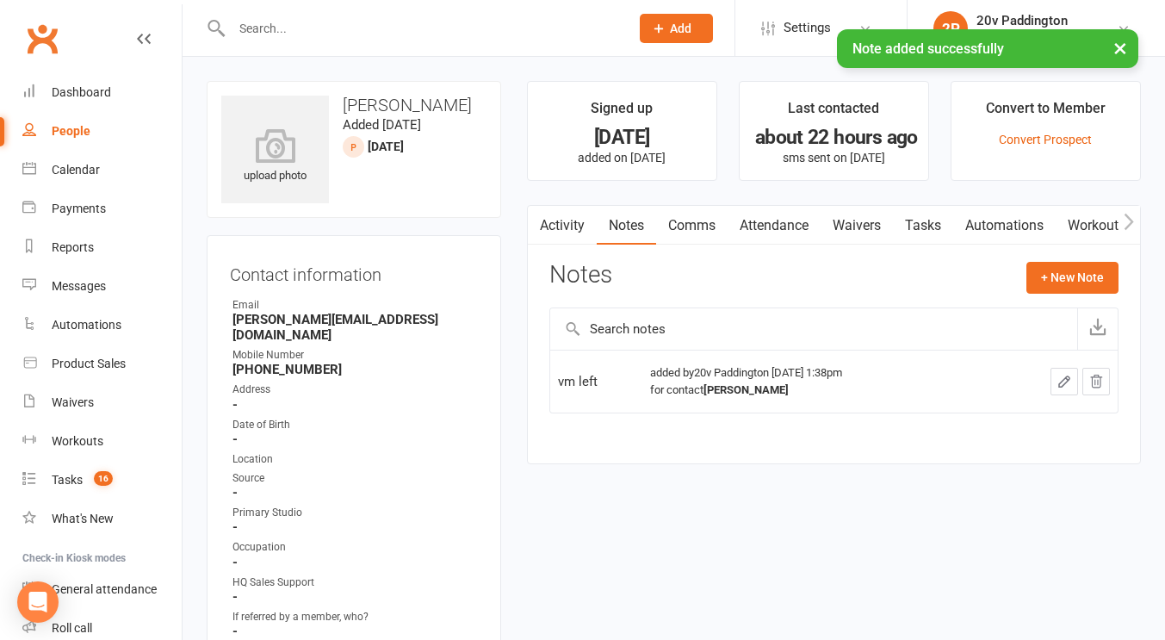
click at [703, 222] on link "Comms" at bounding box center [691, 226] width 71 height 40
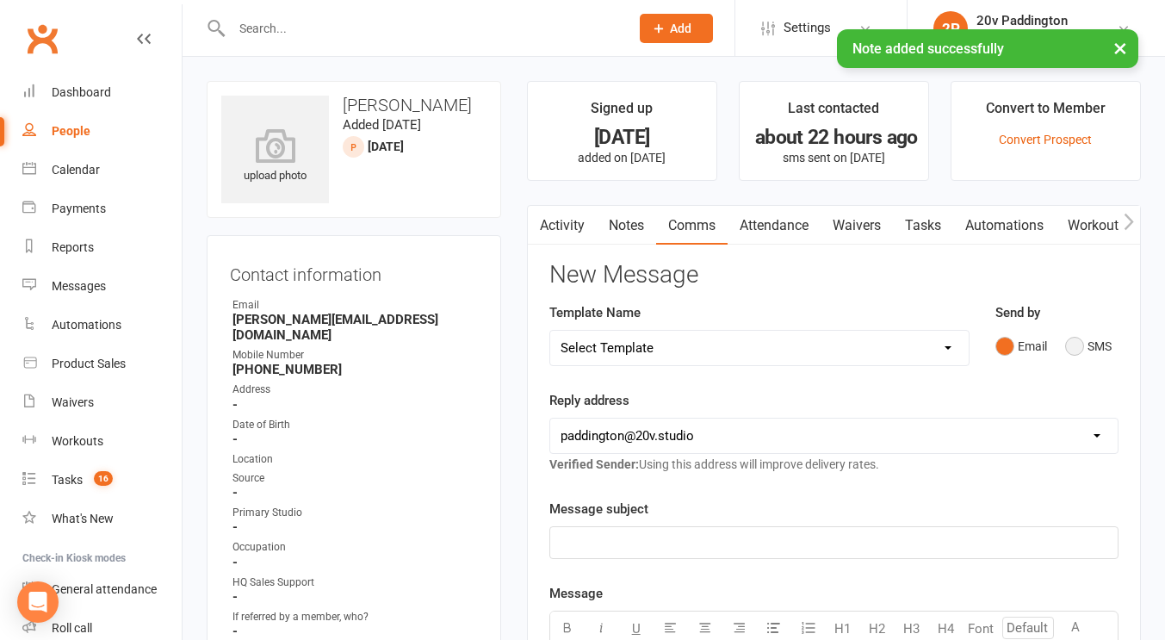
click at [1085, 347] on button "SMS" at bounding box center [1088, 346] width 46 height 33
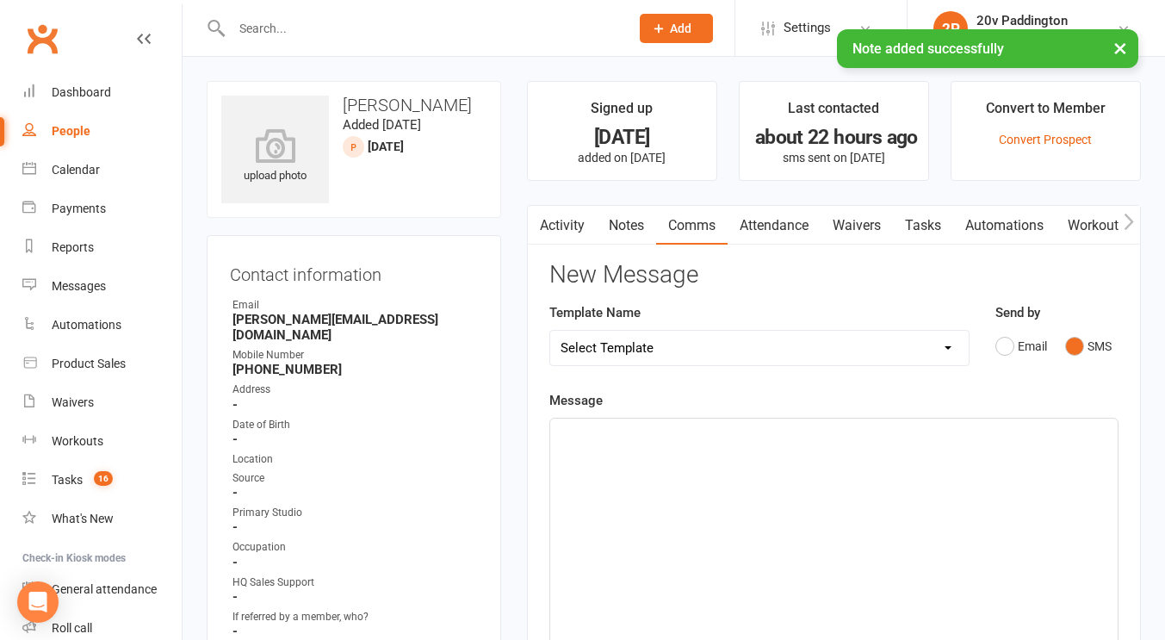
click at [980, 347] on div "Template Name Select Template [Email] 20v Referral Bonus [SMS] Free Trial Link …" at bounding box center [759, 346] width 446 height 88
click at [881, 368] on div "Template Name Select Template [Email] 20v Referral Bonus [SMS] Free Trial Link …" at bounding box center [759, 346] width 446 height 88
click at [882, 366] on div "Template Name Select Template [Email] 20v Referral Bonus [SMS] Free Trial Link …" at bounding box center [759, 346] width 446 height 88
click at [884, 362] on select "Select Template [Email] 20v Referral Bonus [SMS] Free Trial Link [SMS] Haven’t …" at bounding box center [759, 348] width 418 height 34
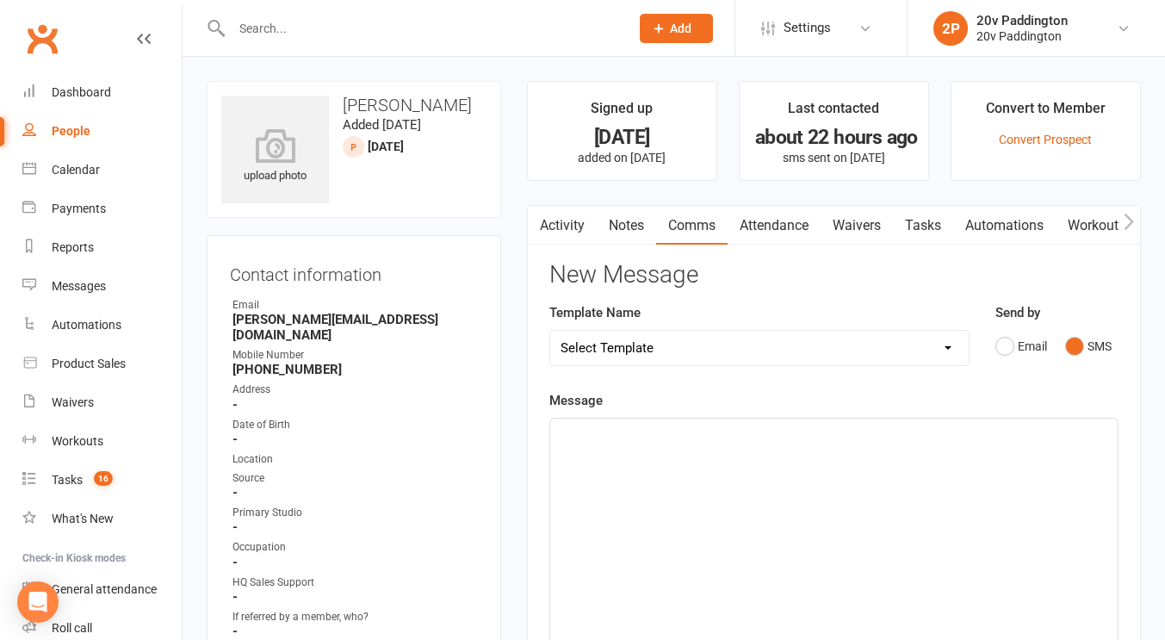
select select "3"
click at [550, 331] on select "Select Template [Email] 20v Referral Bonus [SMS] Free Trial Link [SMS] Haven’t …" at bounding box center [759, 348] width 418 height 34
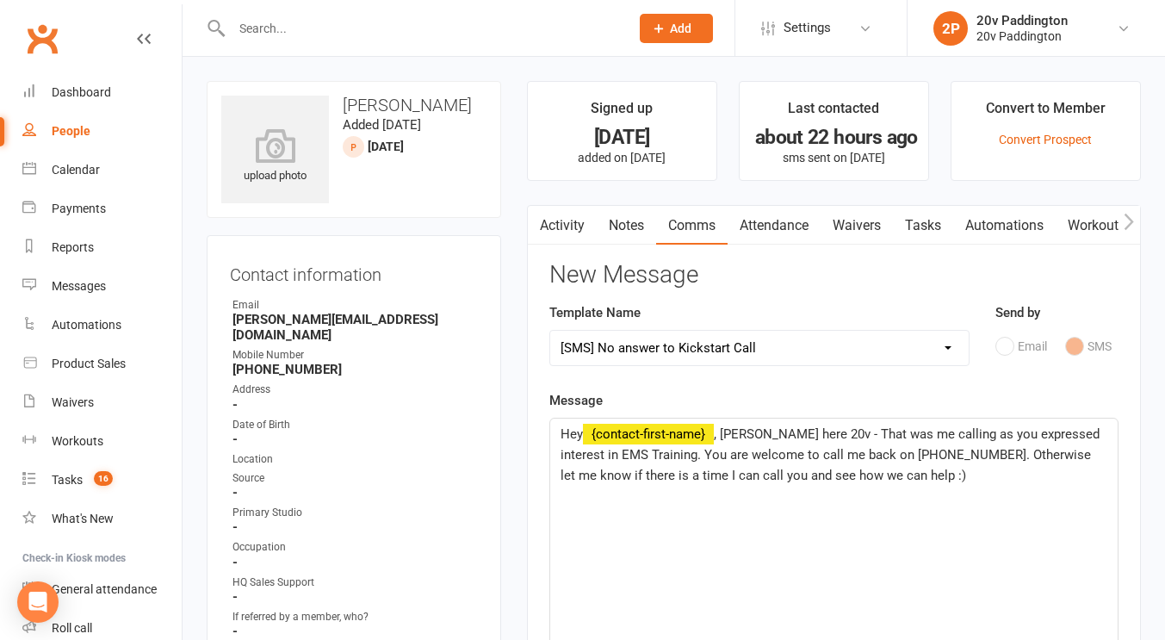
click at [731, 428] on span ", Joel here 20v - That was me calling as you expressed interest in EMS Training…" at bounding box center [831, 454] width 542 height 57
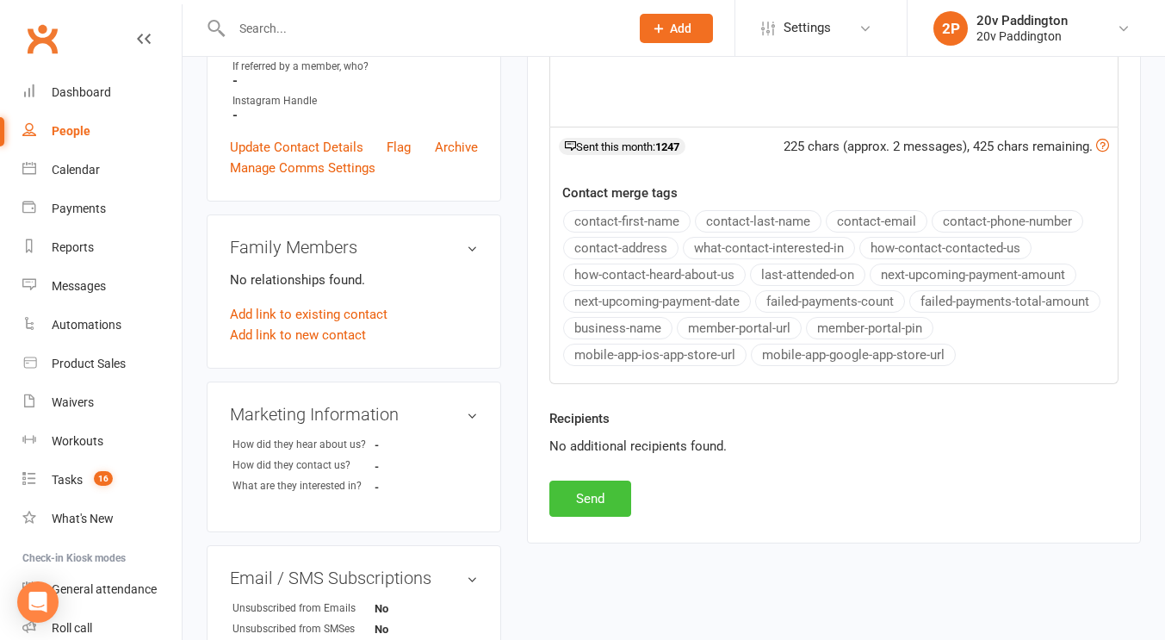
scroll to position [597, 0]
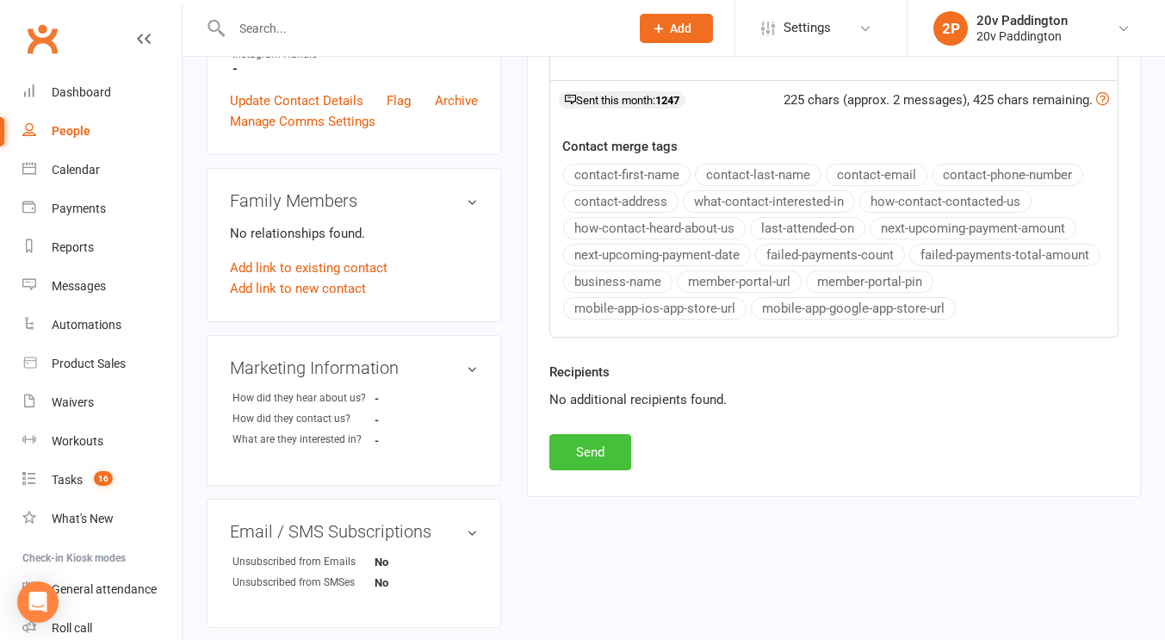
click at [583, 445] on button "Send" at bounding box center [590, 452] width 82 height 36
select select
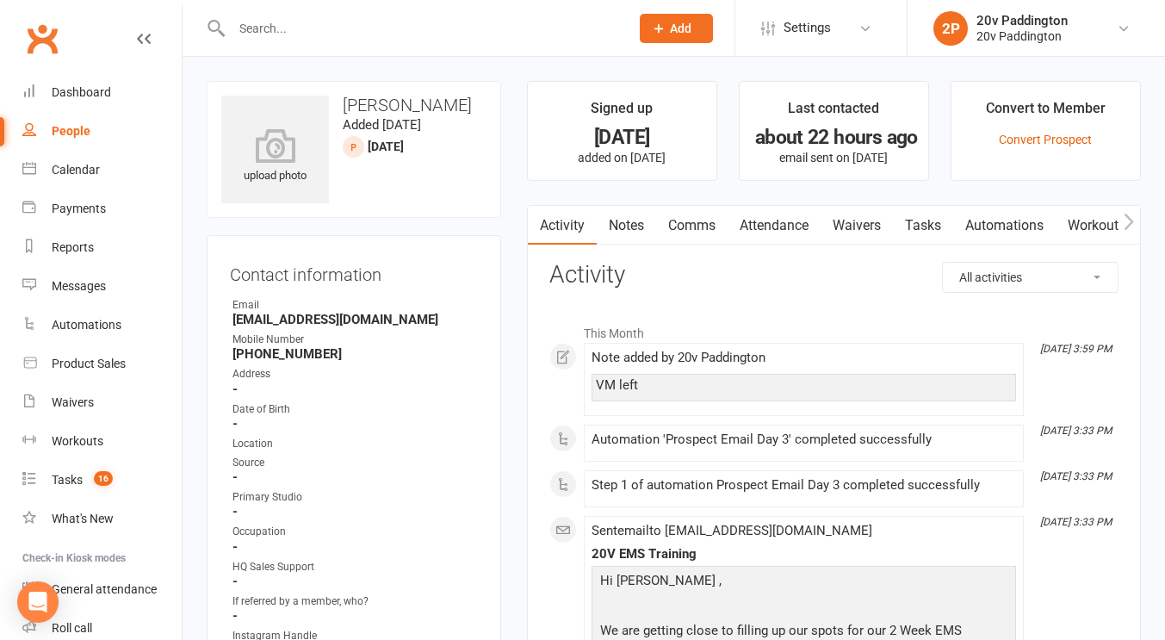
click at [636, 233] on link "Notes" at bounding box center [626, 226] width 59 height 40
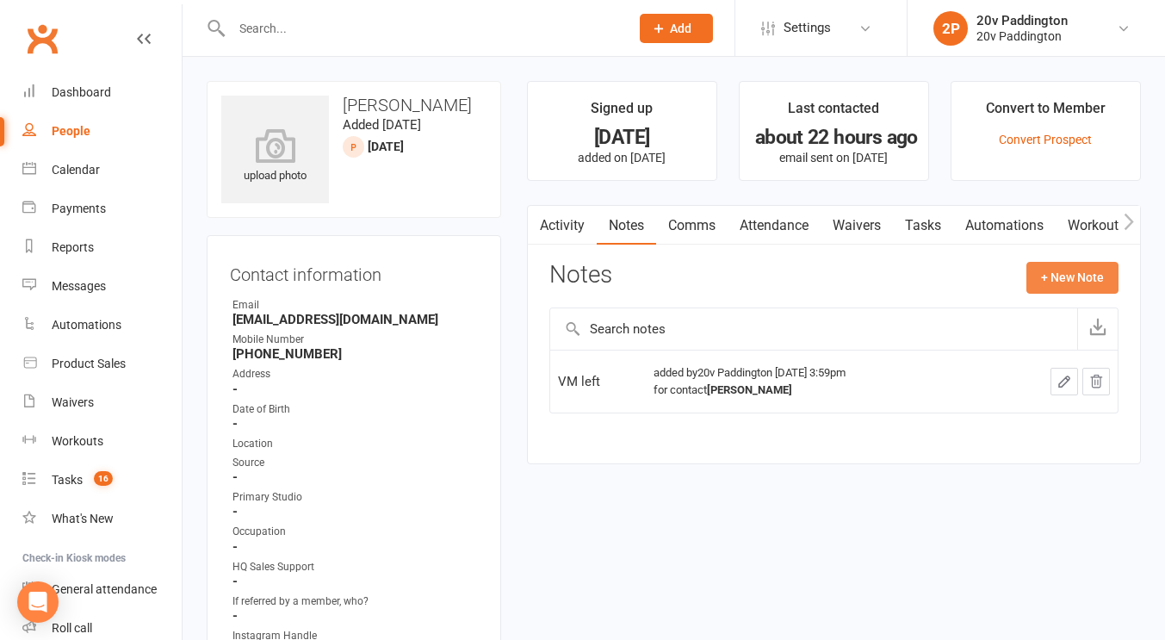
click at [1067, 276] on button "+ New Note" at bounding box center [1072, 277] width 92 height 31
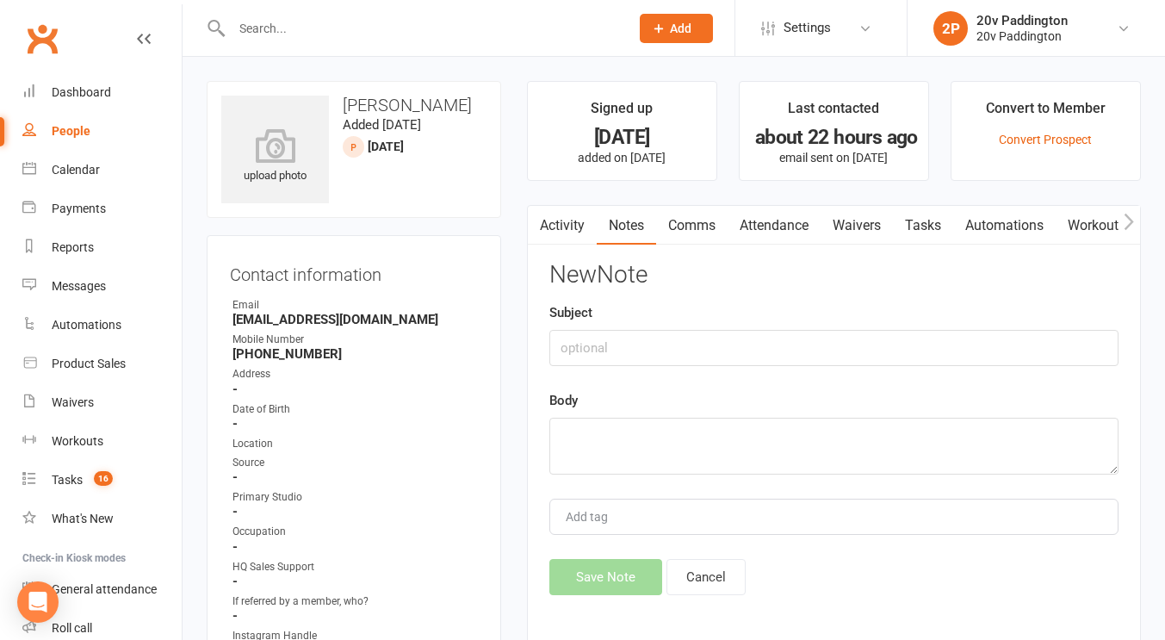
click at [663, 491] on div "New Note Subject Body Add tag Save Note Cancel" at bounding box center [833, 428] width 569 height 333
click at [663, 470] on textarea at bounding box center [833, 445] width 569 height 57
type textarea "left vm"
click at [616, 562] on button "Save Note" at bounding box center [605, 577] width 113 height 36
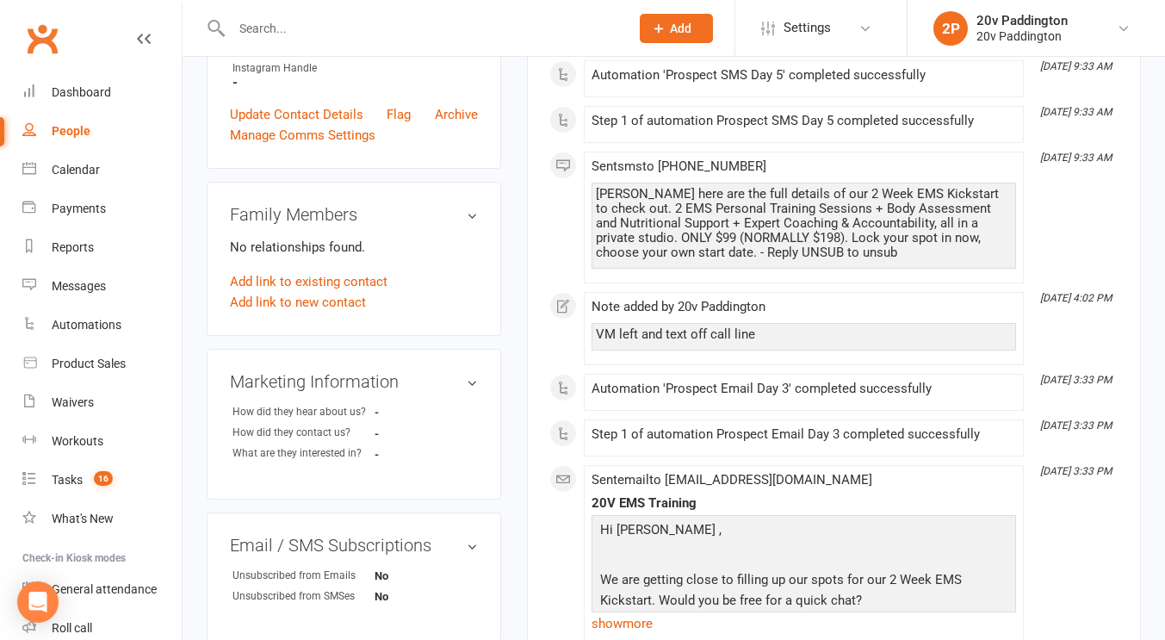
scroll to position [571, 0]
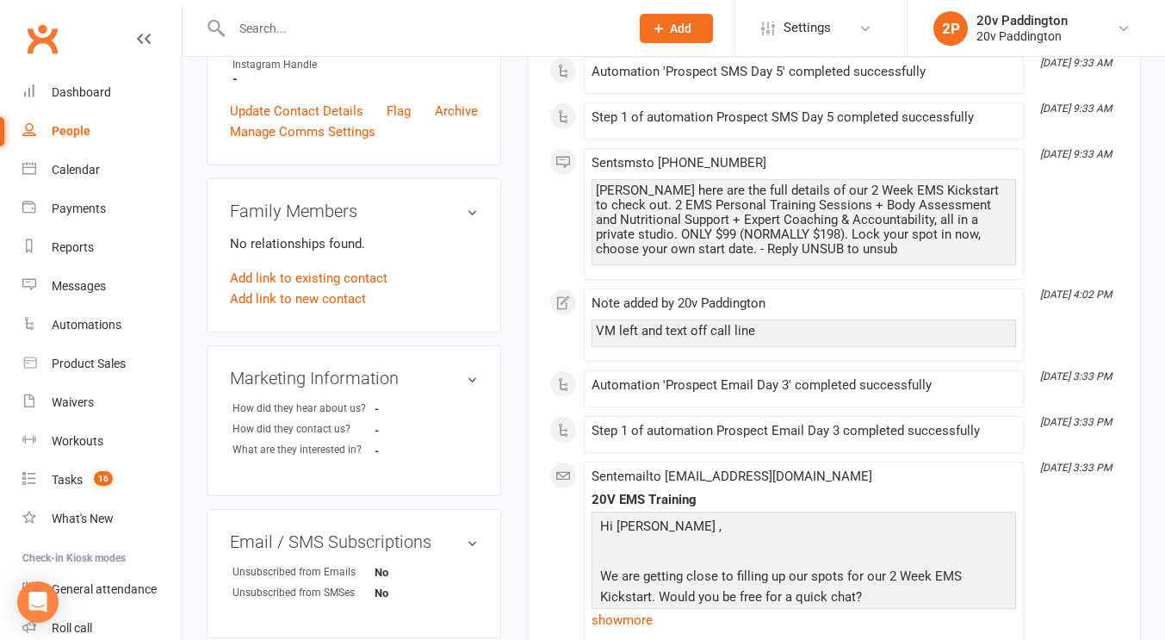
click at [661, 333] on div "VM left and text off call line" at bounding box center [804, 331] width 416 height 15
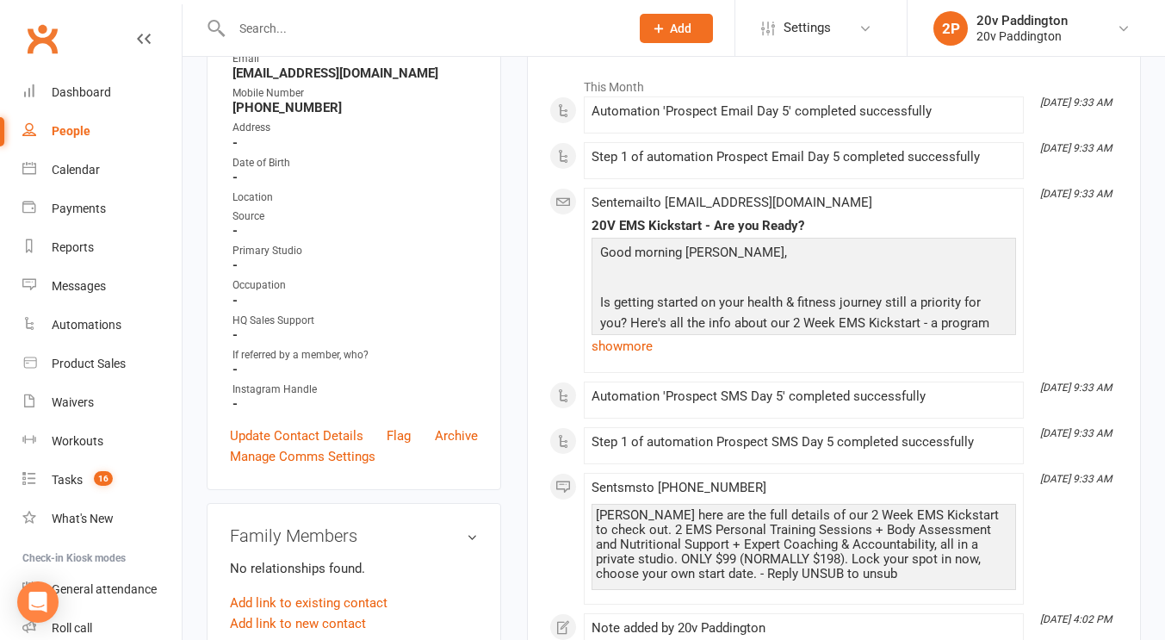
scroll to position [245, 0]
drag, startPoint x: 683, startPoint y: 461, endPoint x: 470, endPoint y: 156, distance: 372.1
click at [470, 156] on ul "Owner Email mwood@sydneysalon.org Mobile Number +61466655115 Address - Date of …" at bounding box center [354, 232] width 248 height 361
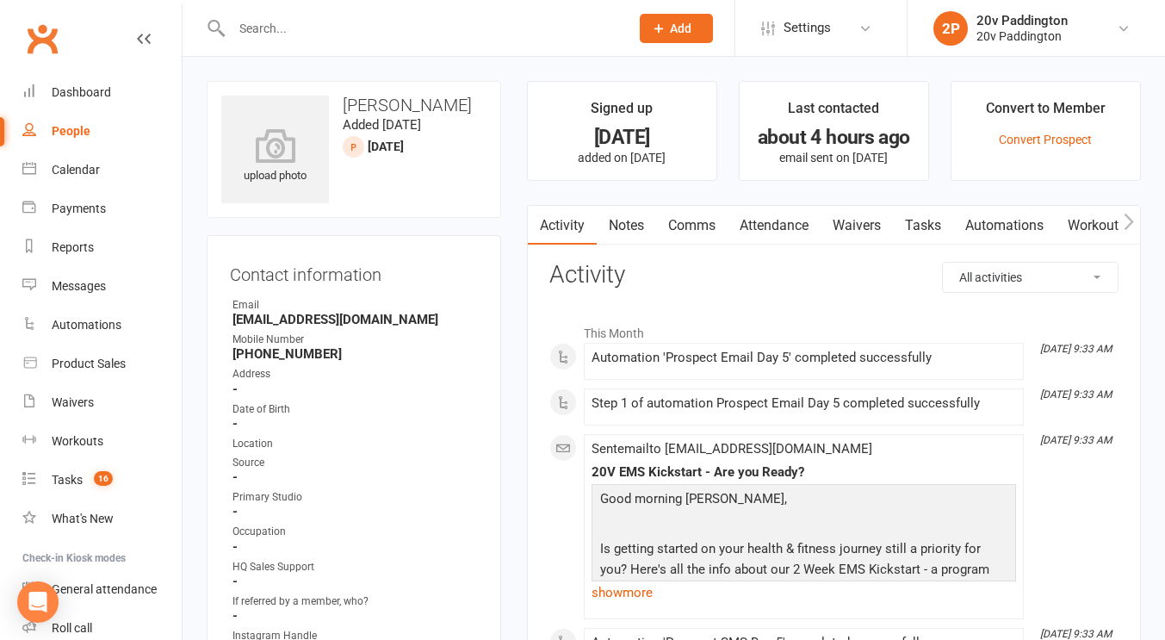
click at [616, 226] on link "Notes" at bounding box center [626, 226] width 59 height 40
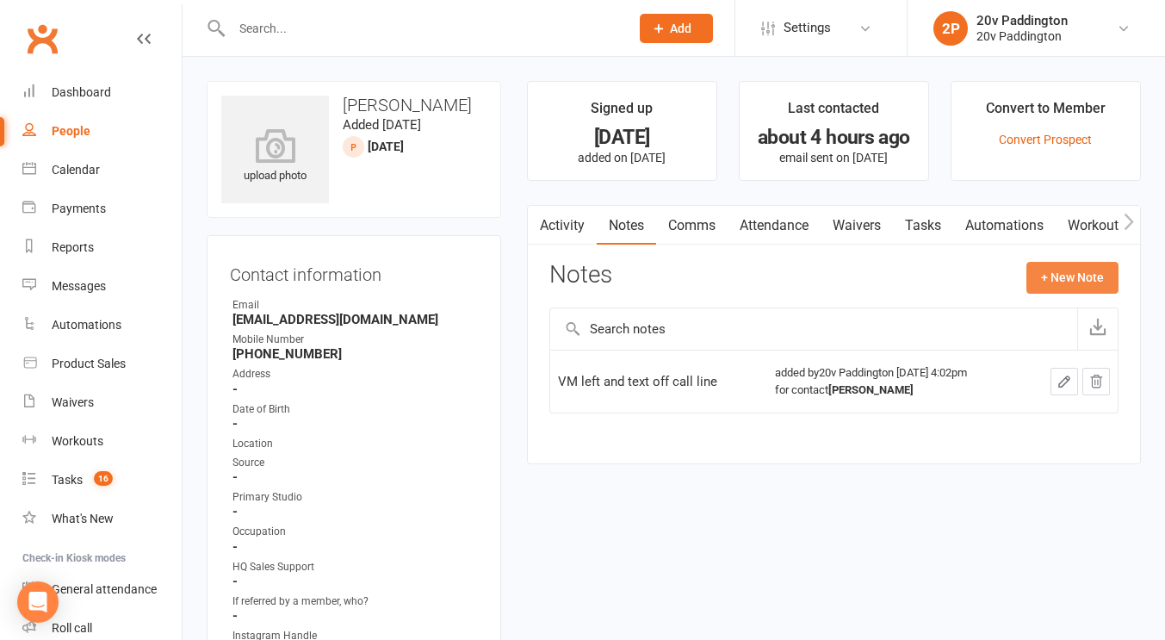
click at [1095, 291] on button "+ New Note" at bounding box center [1072, 277] width 92 height 31
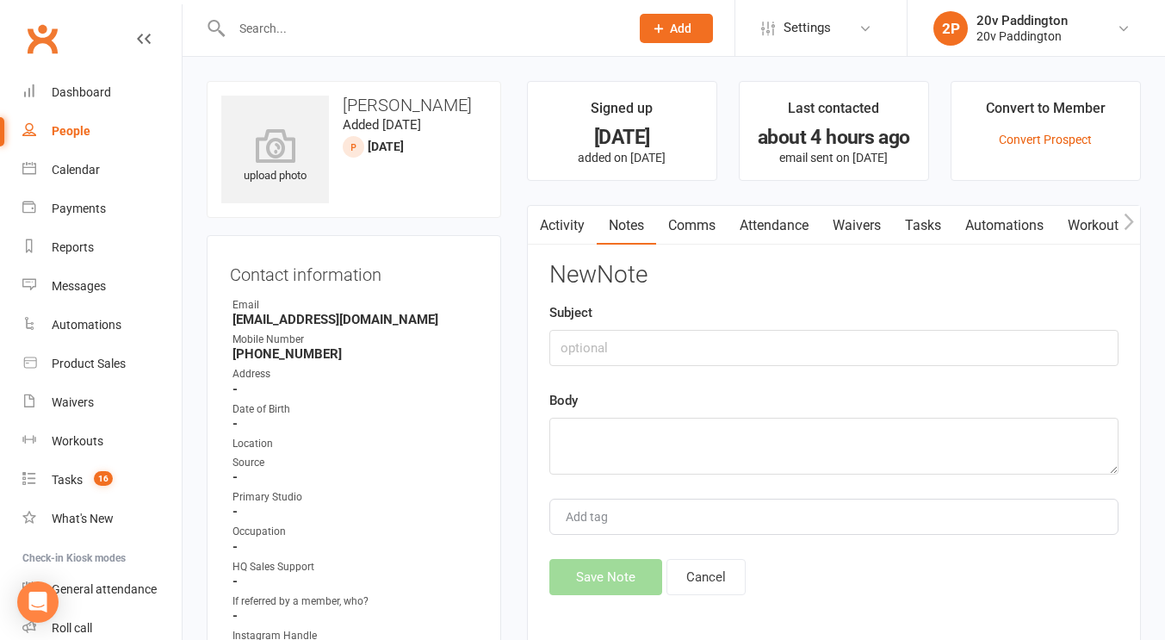
click at [809, 476] on div "New Note Subject Body Add tag Save Note Cancel" at bounding box center [833, 428] width 569 height 333
click at [782, 465] on textarea at bounding box center [833, 445] width 569 height 57
type textarea "c"
type textarea "vm left"
click at [611, 565] on button "Save Note" at bounding box center [605, 577] width 113 height 36
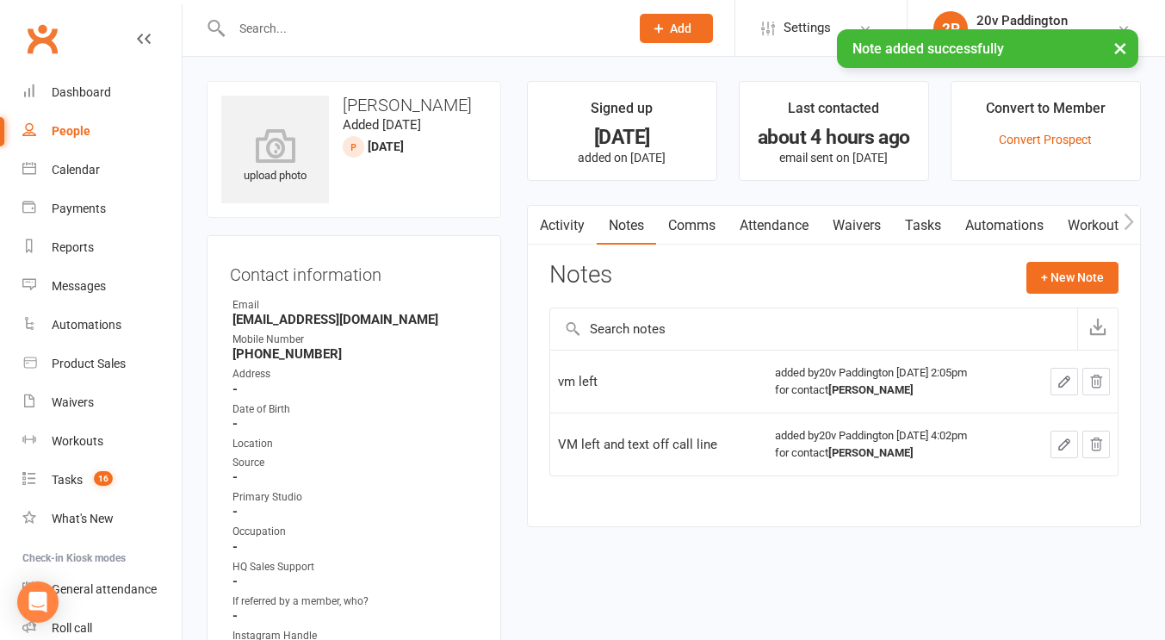
click at [687, 212] on link "Comms" at bounding box center [691, 226] width 71 height 40
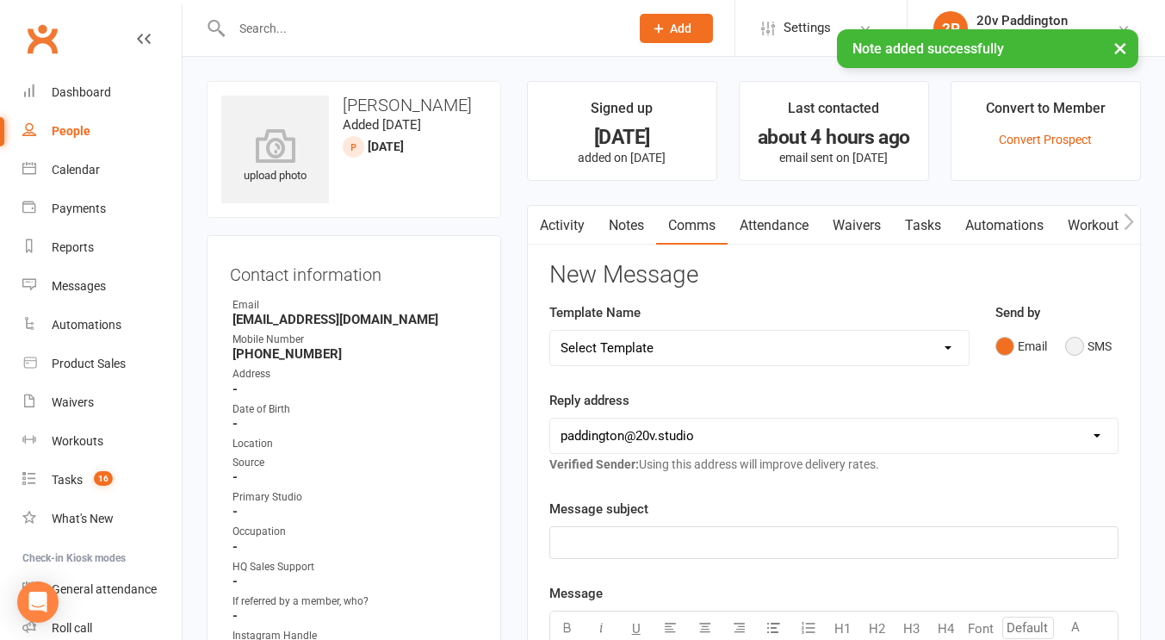
click at [1076, 335] on button "SMS" at bounding box center [1088, 346] width 46 height 33
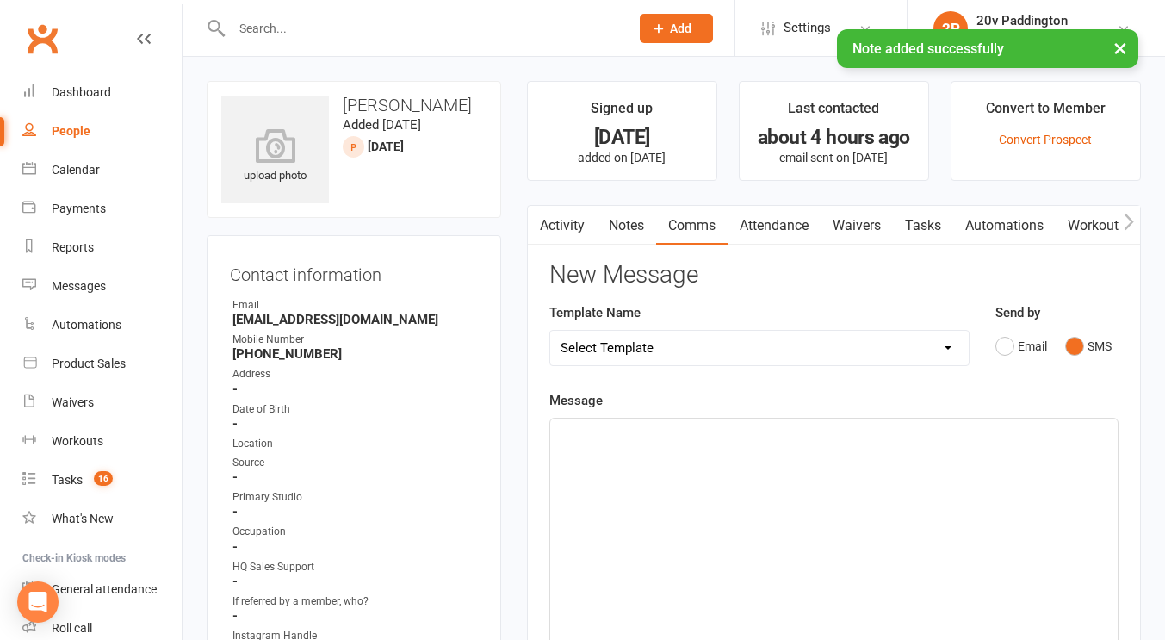
click at [898, 382] on div "Template Name Select Template [Email] 20v Referral Bonus [SMS] Free Trial Link …" at bounding box center [759, 346] width 446 height 88
click at [881, 320] on div "Template Name Select Template [Email] 20v Referral Bonus [SMS] Free Trial Link …" at bounding box center [759, 334] width 420 height 64
click at [867, 339] on select "Select Template [Email] 20v Referral Bonus [SMS] Free Trial Link [SMS] Haven’t …" at bounding box center [759, 348] width 418 height 34
select select "3"
click at [550, 331] on select "Select Template [Email] 20v Referral Bonus [SMS] Free Trial Link [SMS] Haven’t …" at bounding box center [759, 348] width 418 height 34
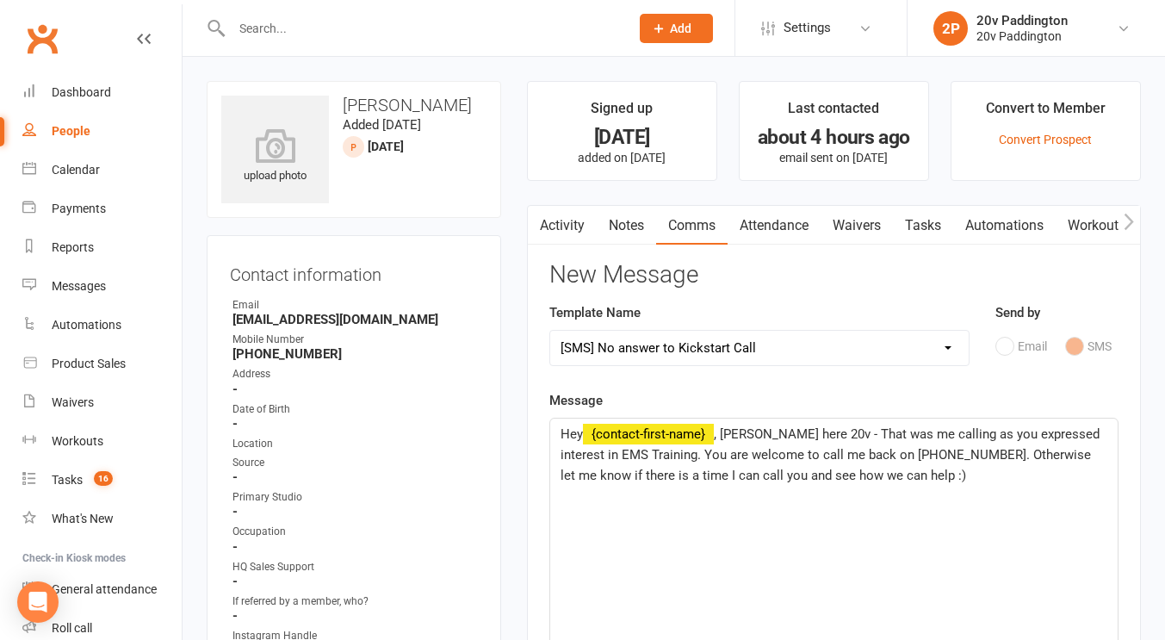
click at [717, 438] on span ", [PERSON_NAME] here 20v - That was me calling as you expressed interest in EMS…" at bounding box center [831, 454] width 542 height 57
click at [729, 434] on span ", [PERSON_NAME] here 20v - That was me calling as you expressed interest in EMS…" at bounding box center [831, 454] width 542 height 57
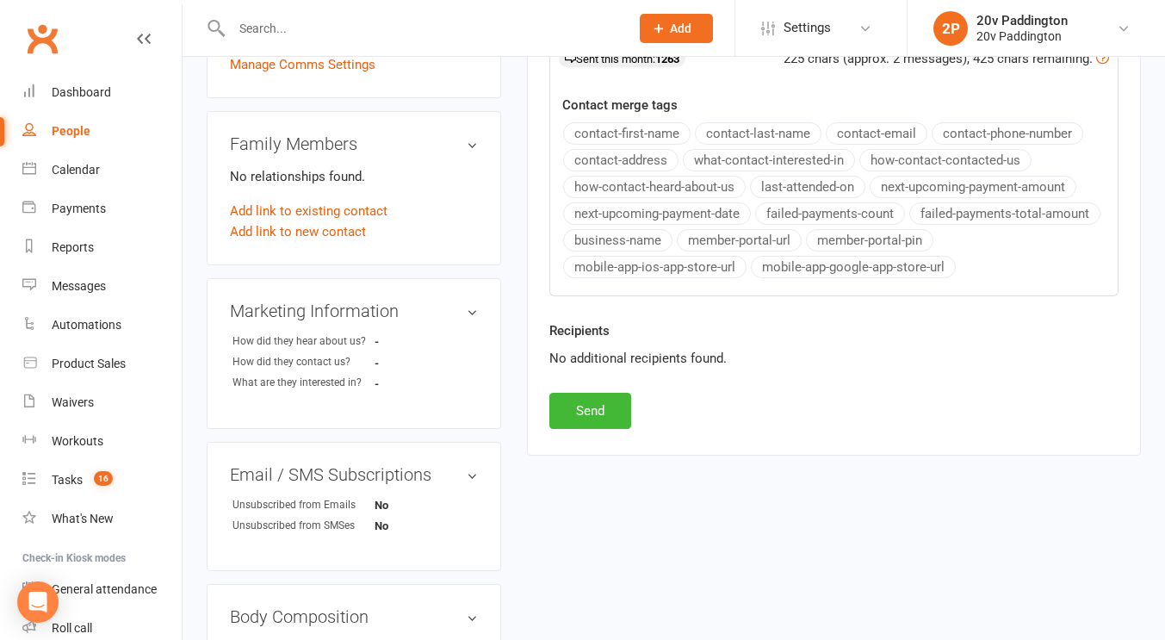
scroll to position [639, 0]
click at [591, 417] on button "Send" at bounding box center [590, 410] width 82 height 36
select select
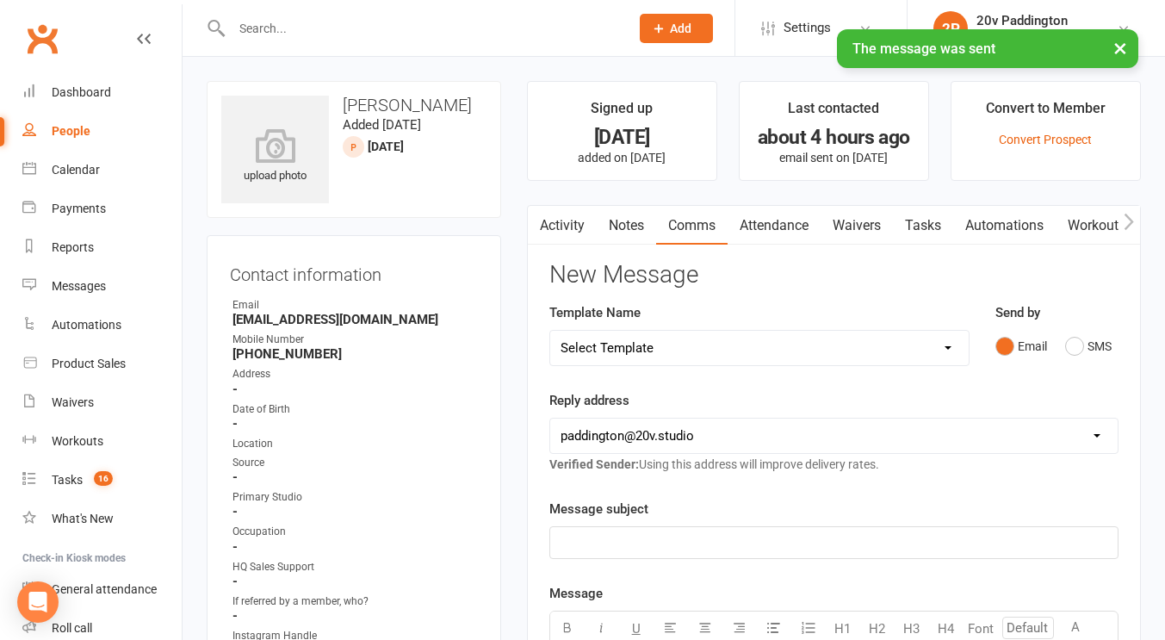
click at [568, 226] on link "Activity" at bounding box center [562, 226] width 69 height 40
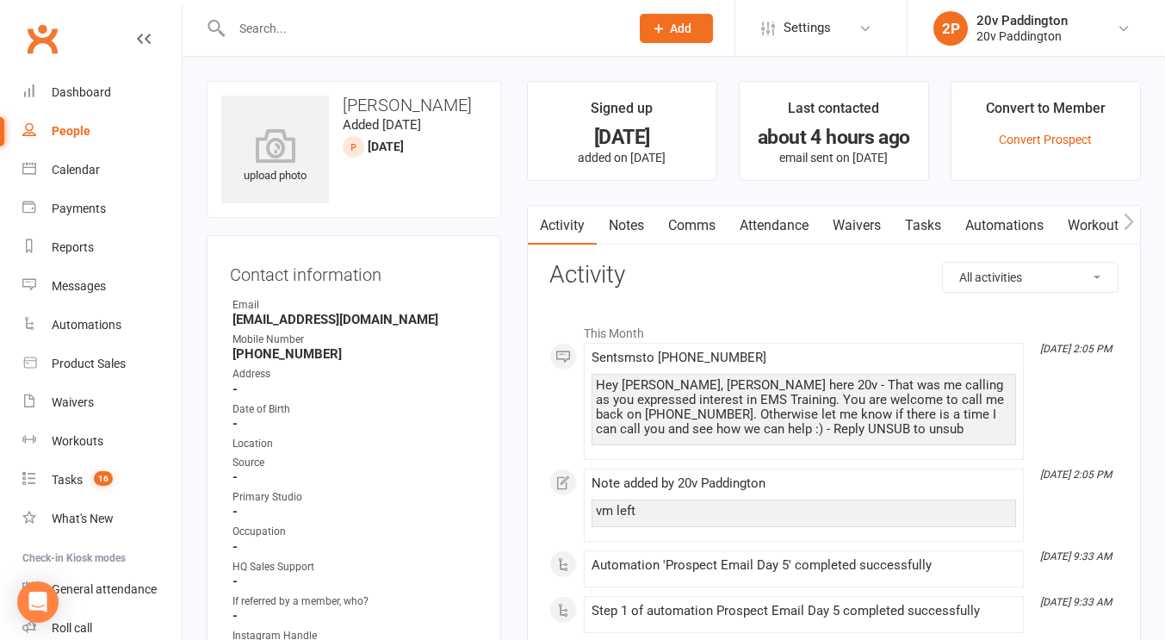
click at [71, 129] on div "People" at bounding box center [71, 131] width 39 height 14
select select "100"
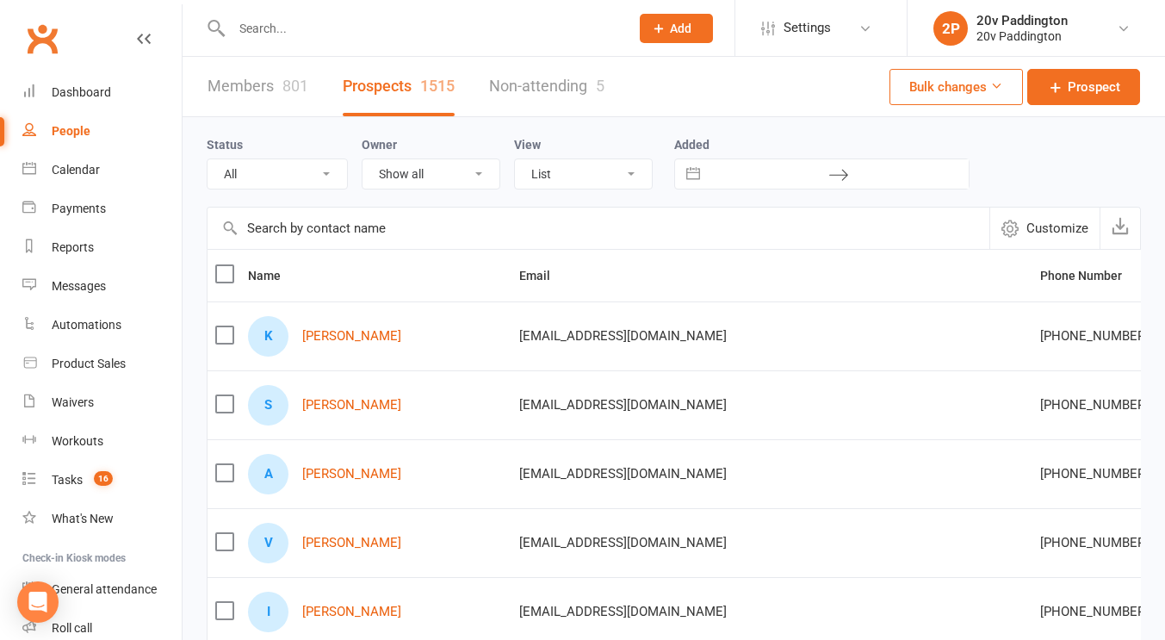
click at [273, 186] on select "All (No status set) (Invalid status) Parachute Referral In Communication Call L…" at bounding box center [276, 173] width 139 height 29
select select "In Communication"
click at [207, 159] on select "All (No status set) (Invalid status) Parachute Referral In Communication Call L…" at bounding box center [276, 173] width 139 height 29
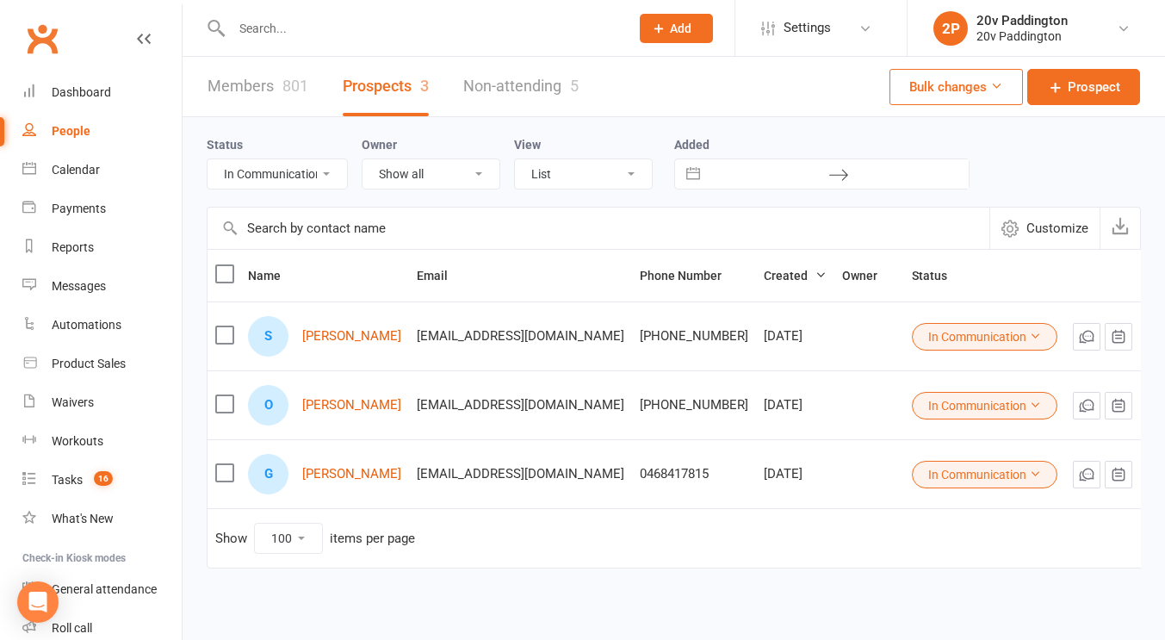
scroll to position [19, 0]
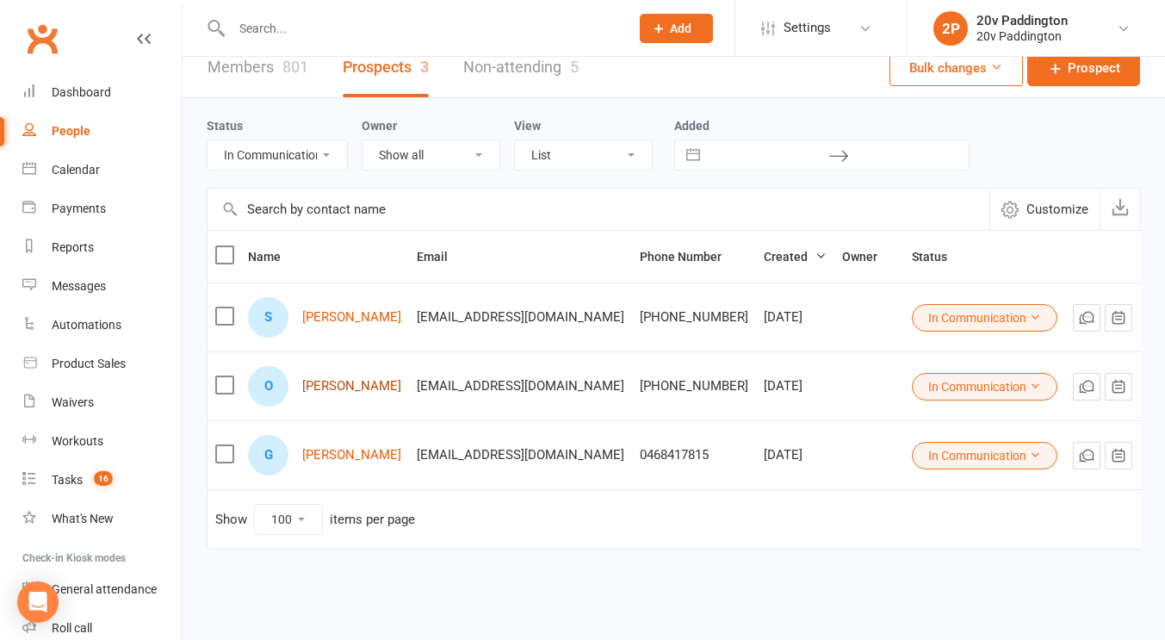
click at [331, 387] on link "Omar El-aridi" at bounding box center [351, 386] width 99 height 15
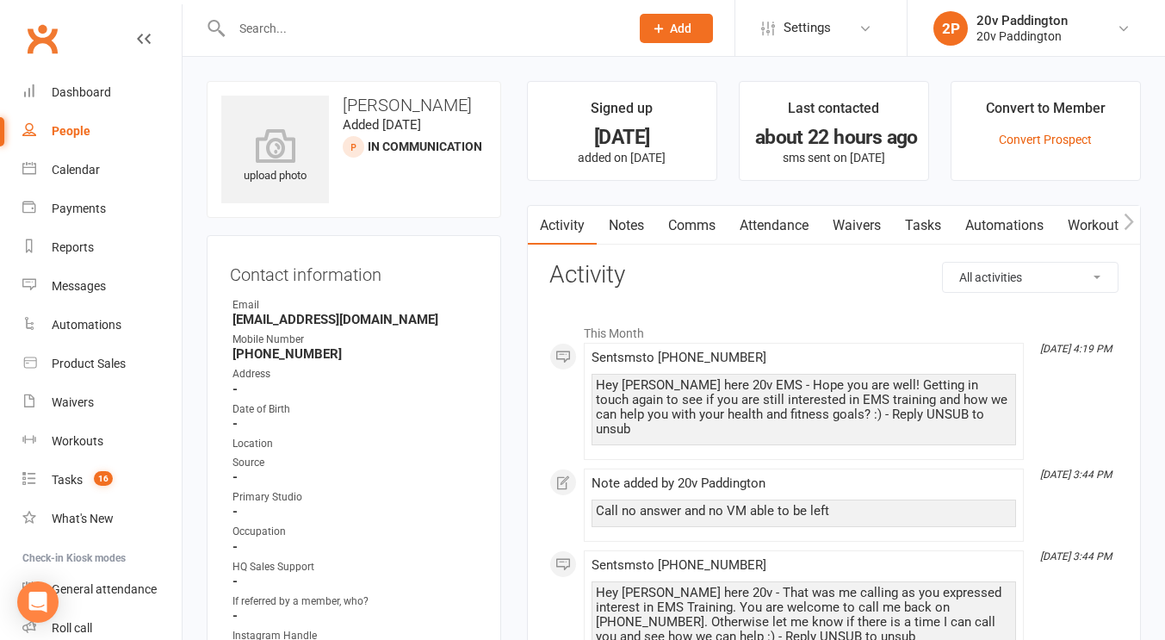
click at [696, 232] on link "Comms" at bounding box center [691, 226] width 71 height 40
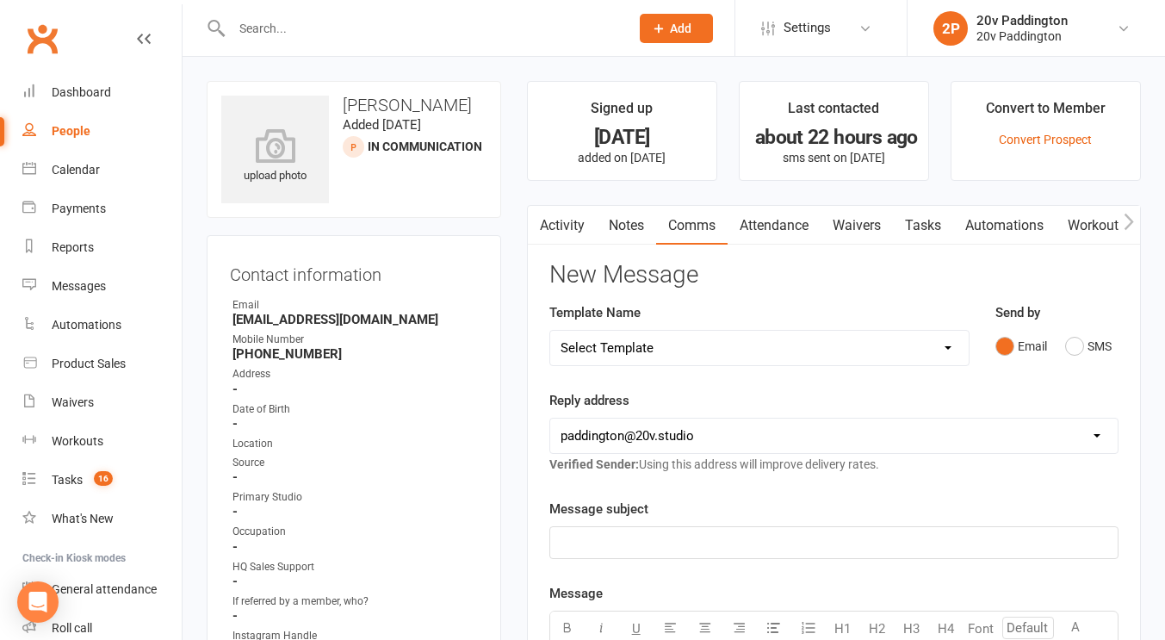
click at [882, 339] on select "Select Template [Email] 20v Referral Bonus [SMS] Free Trial Link [SMS] Haven’t …" at bounding box center [759, 348] width 418 height 34
select select "6"
click at [550, 331] on select "Select Template [Email] 20v Referral Bonus [SMS] Free Trial Link [SMS] Haven’t …" at bounding box center [759, 348] width 418 height 34
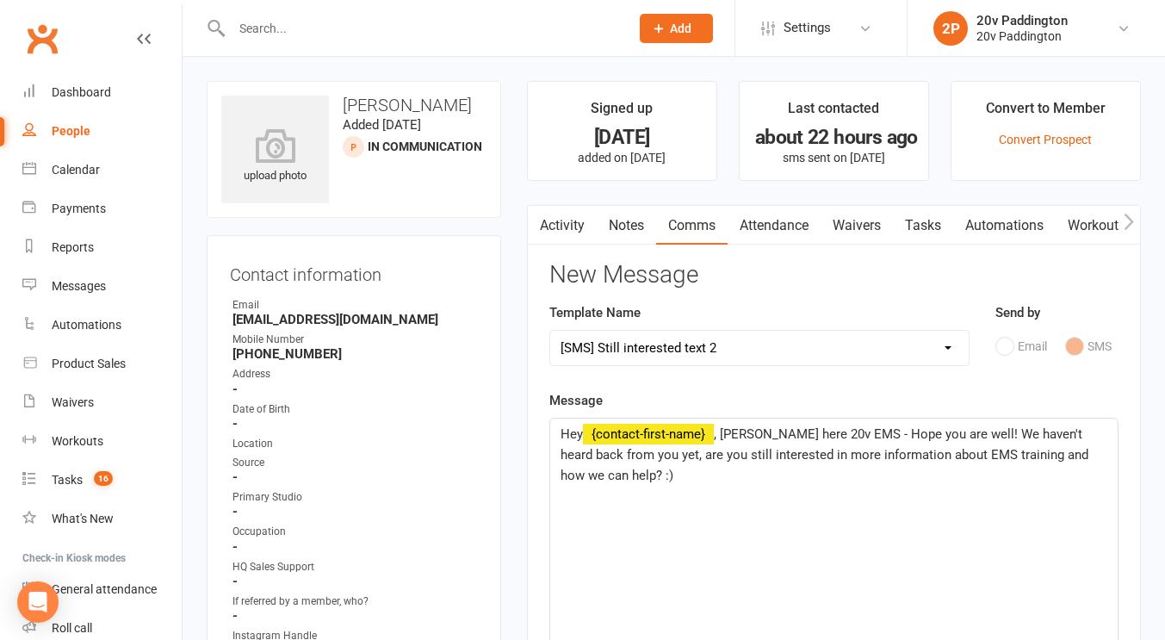
click at [733, 439] on span ", Joel here 20v EMS - Hope you are well! We haven't heard back from you yet, ar…" at bounding box center [825, 454] width 531 height 57
click at [943, 433] on span ", Zac here 20v EMS - Hope you are well! We haven't heard back from you yet, are…" at bounding box center [833, 444] width 547 height 36
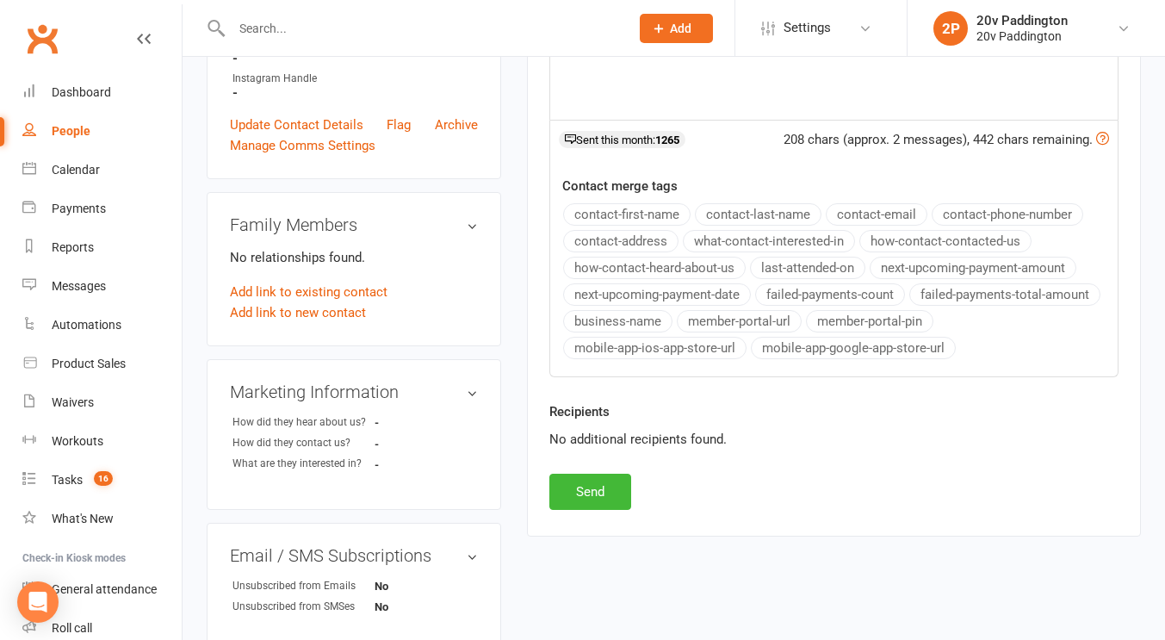
scroll to position [563, 0]
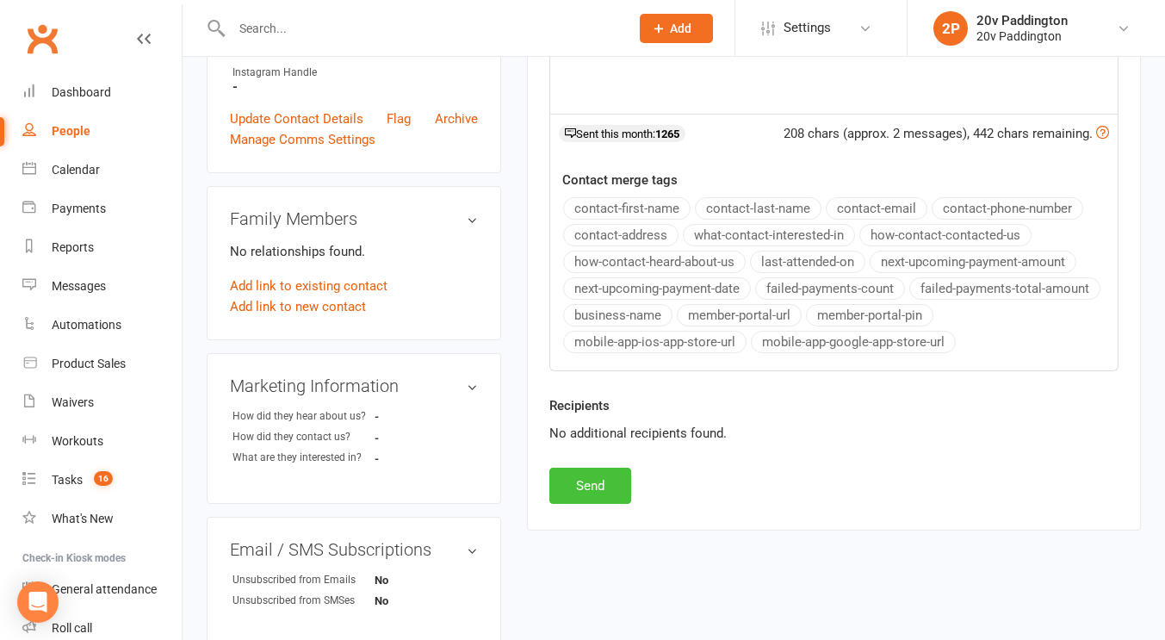
click at [592, 496] on button "Send" at bounding box center [590, 485] width 82 height 36
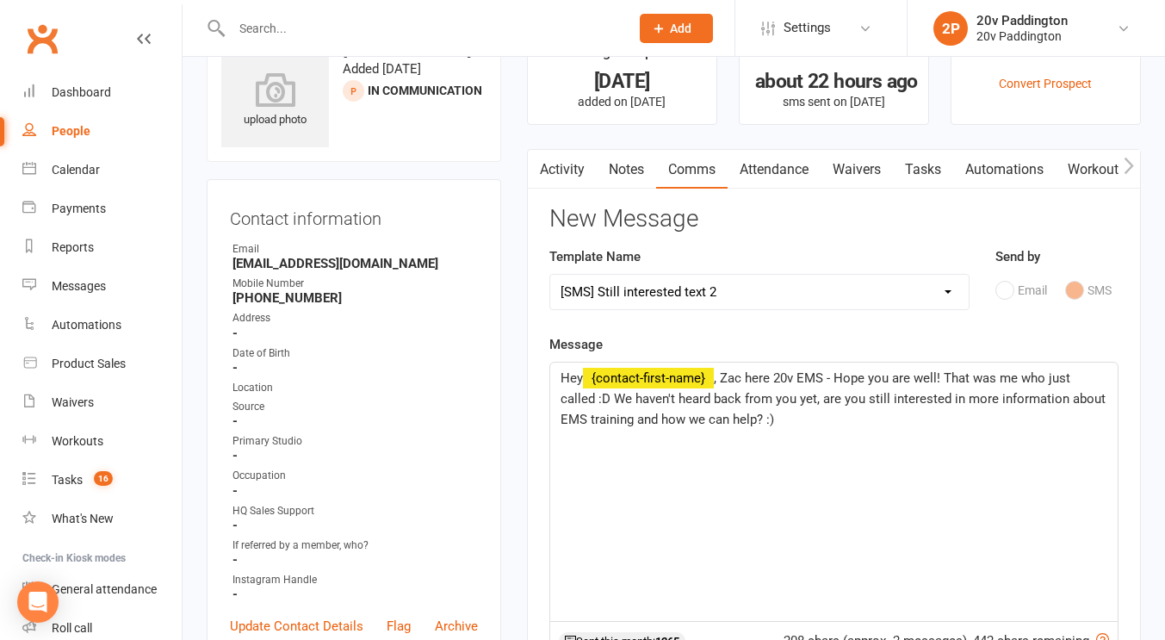
scroll to position [0, 0]
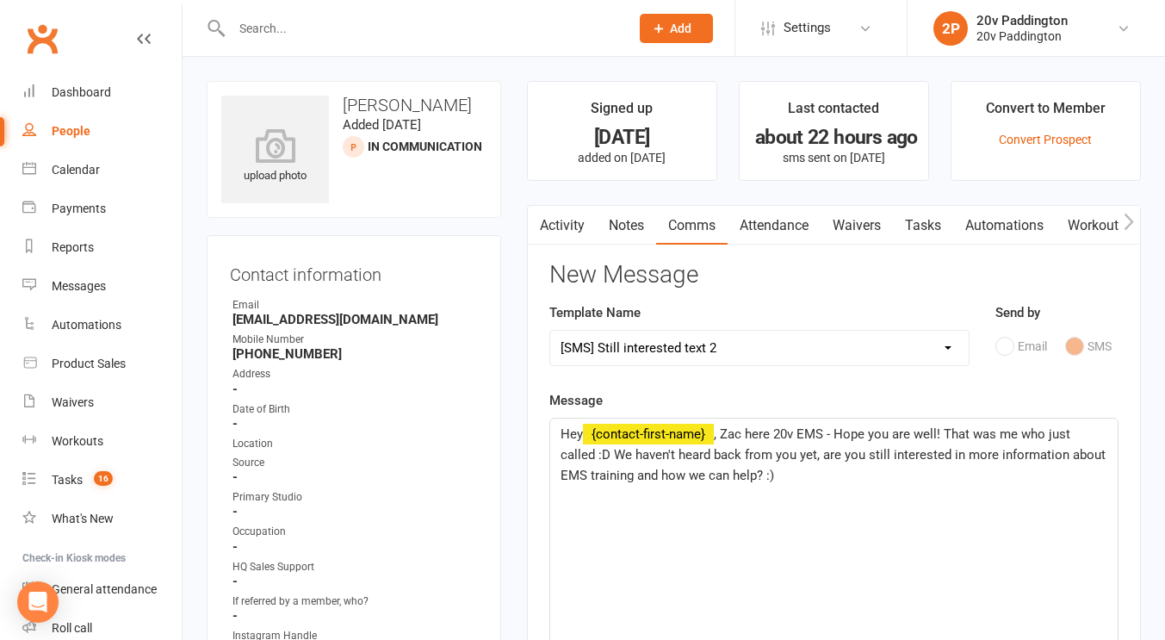
select select
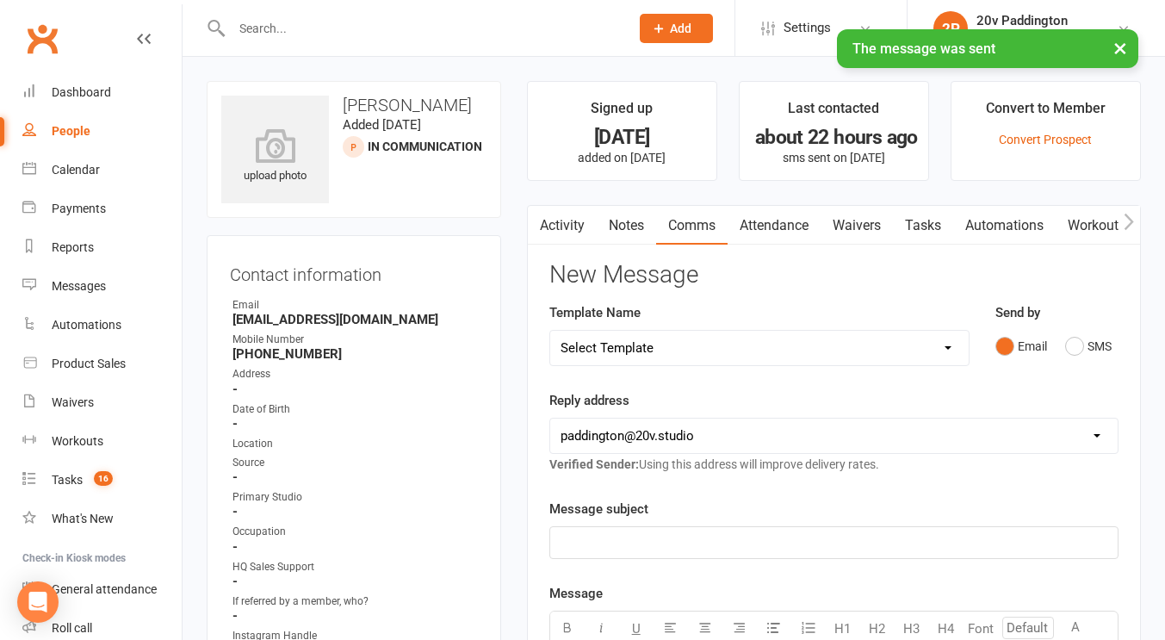
click at [619, 235] on link "Notes" at bounding box center [626, 226] width 59 height 40
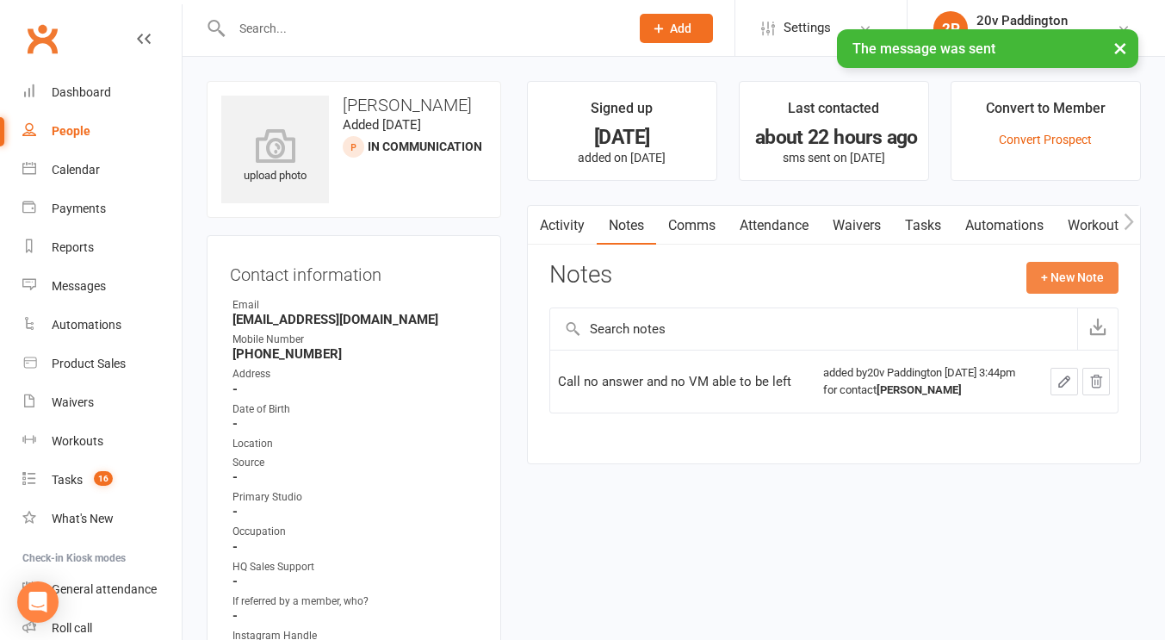
click at [1062, 272] on button "+ New Note" at bounding box center [1072, 277] width 92 height 31
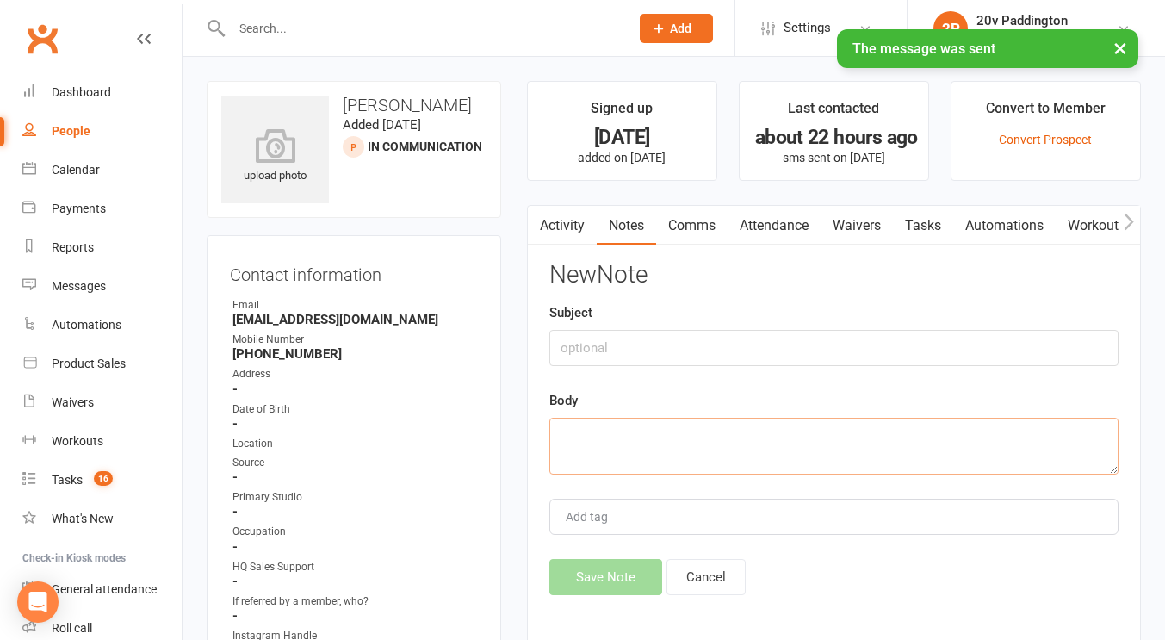
click at [984, 445] on textarea at bounding box center [833, 445] width 569 height 57
type textarea "C"
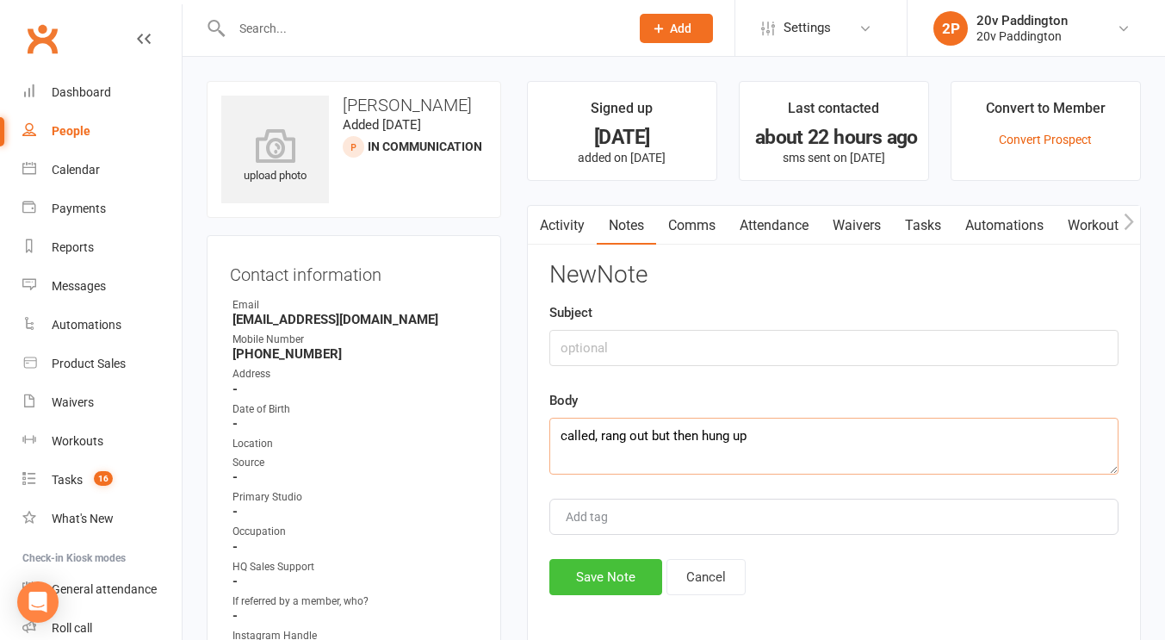
type textarea "called, rang out but then hung up"
click at [611, 572] on button "Save Note" at bounding box center [605, 577] width 113 height 36
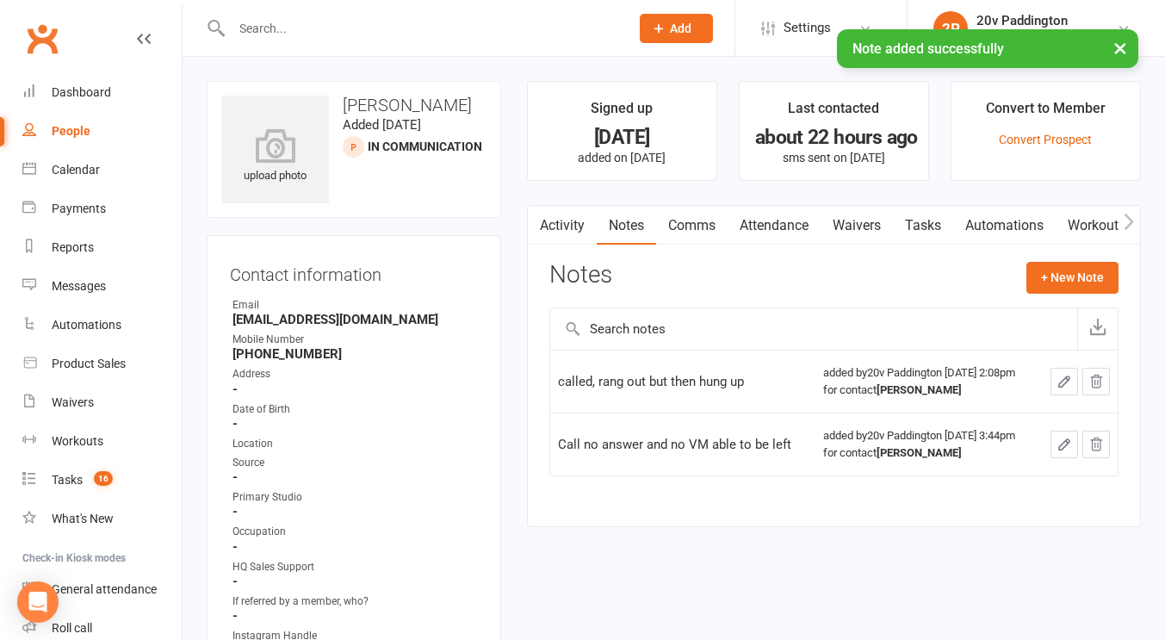
click at [575, 219] on link "Activity" at bounding box center [562, 226] width 69 height 40
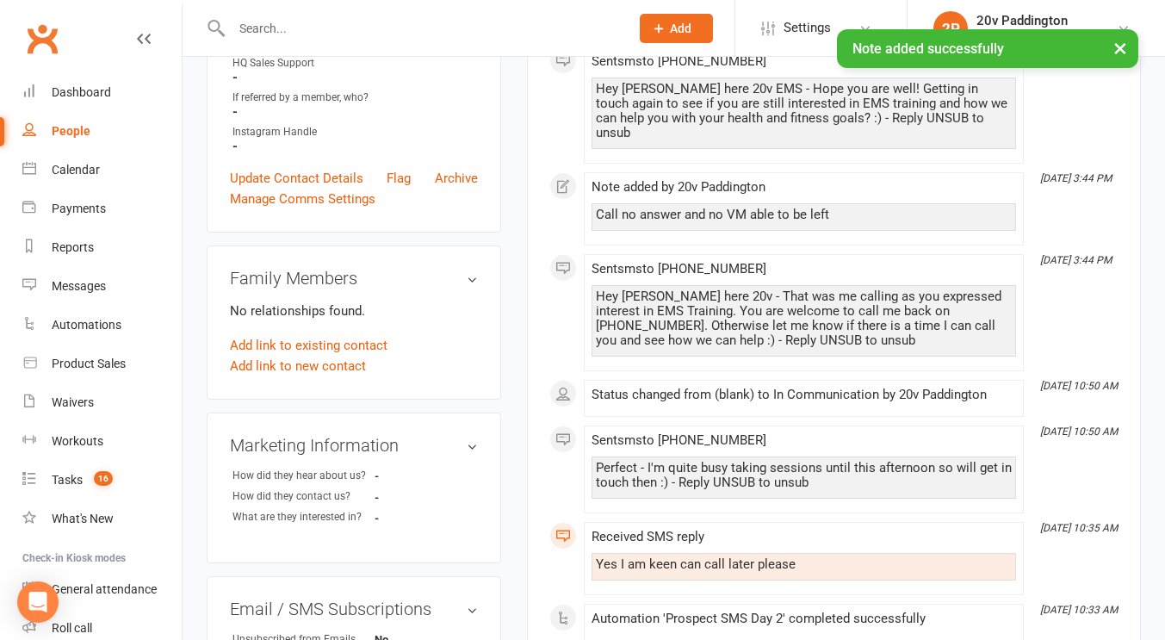
scroll to position [504, 0]
click at [724, 460] on div "Perfect - I'm quite busy taking sessions until this afternoon so will get in to…" at bounding box center [804, 474] width 416 height 29
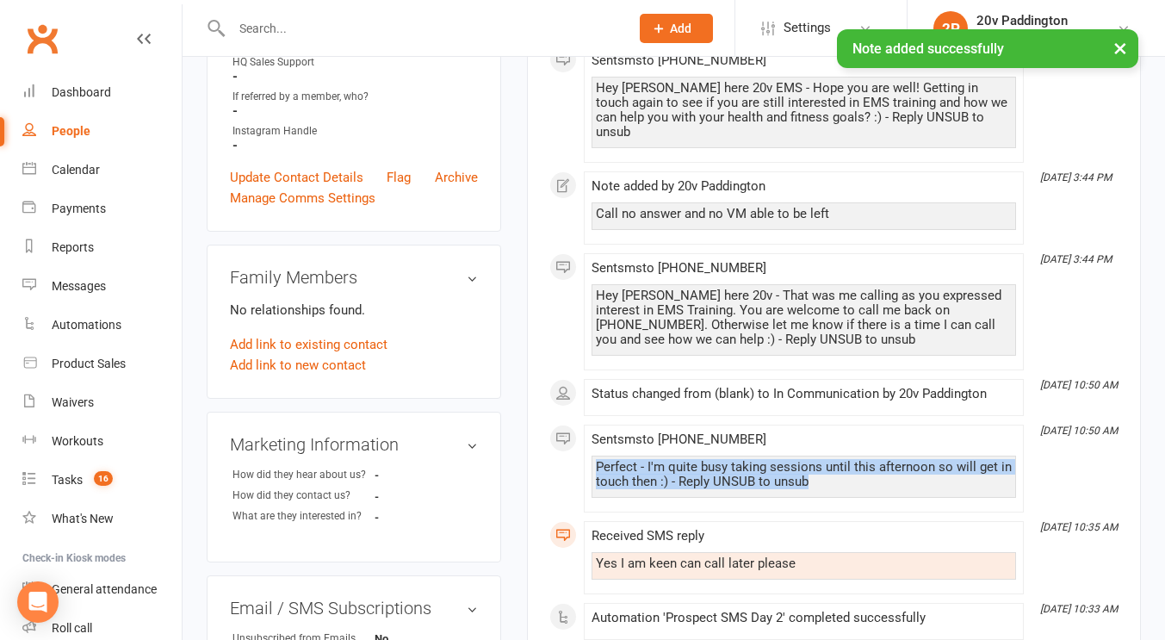
click at [724, 460] on div "Perfect - I'm quite busy taking sessions until this afternoon so will get in to…" at bounding box center [804, 474] width 416 height 29
drag, startPoint x: 724, startPoint y: 452, endPoint x: 700, endPoint y: 457, distance: 24.6
click at [700, 460] on div "Perfect - I'm quite busy taking sessions until this afternoon so will get in to…" at bounding box center [804, 474] width 416 height 29
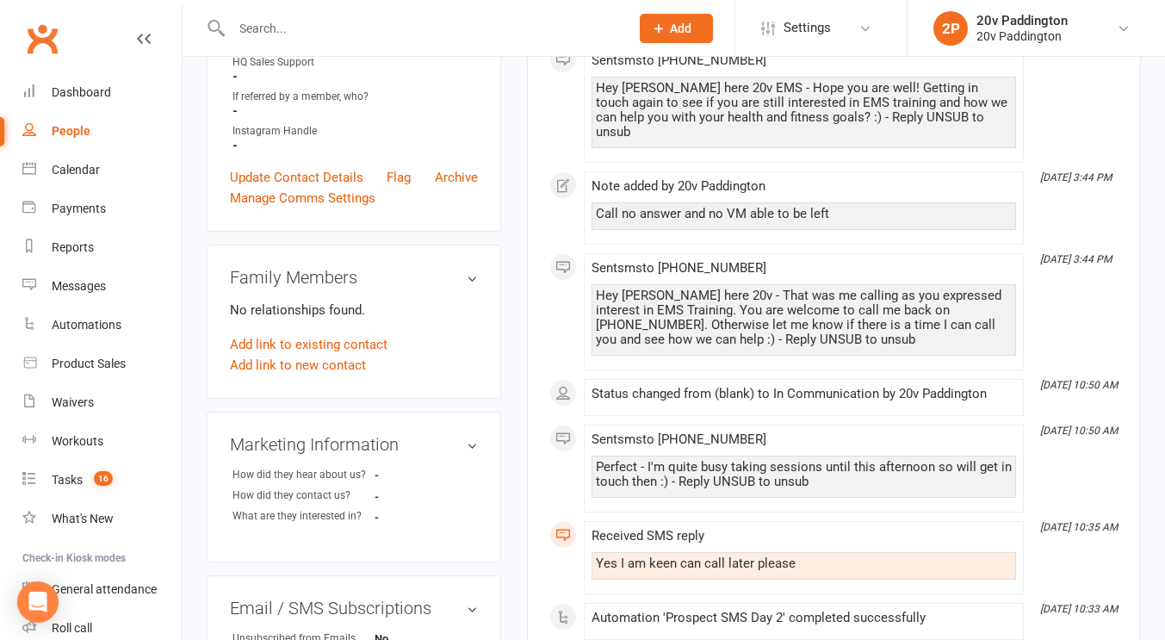
drag, startPoint x: 698, startPoint y: 423, endPoint x: 652, endPoint y: 430, distance: 46.1
click at [652, 431] on span "Sent sms to +61499003399" at bounding box center [678, 438] width 175 height 15
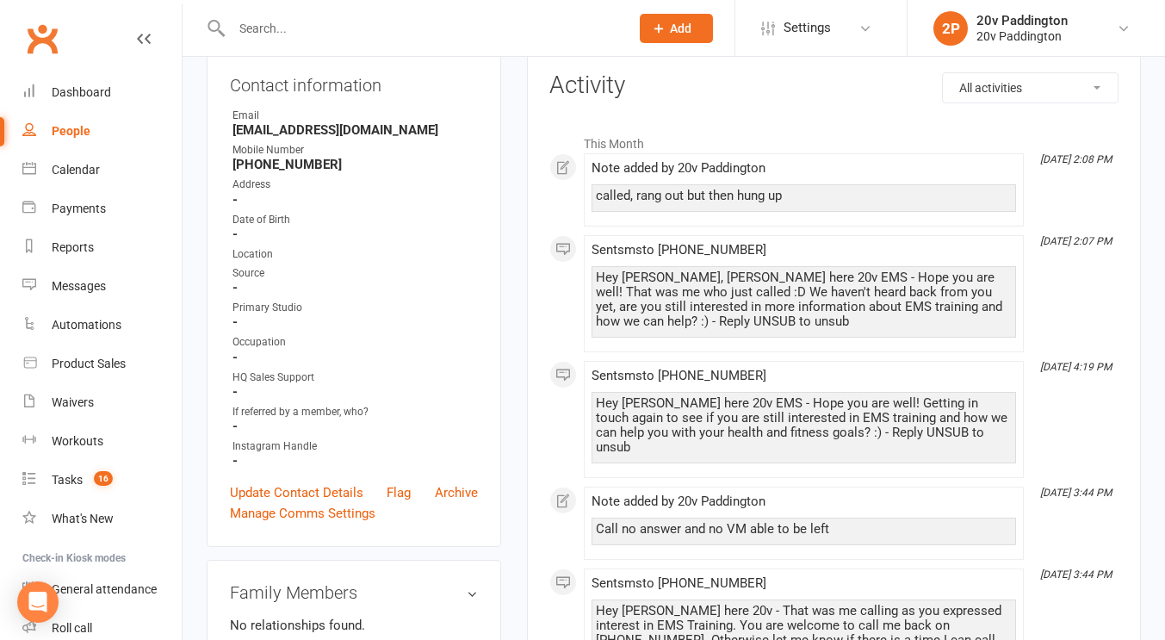
scroll to position [0, 0]
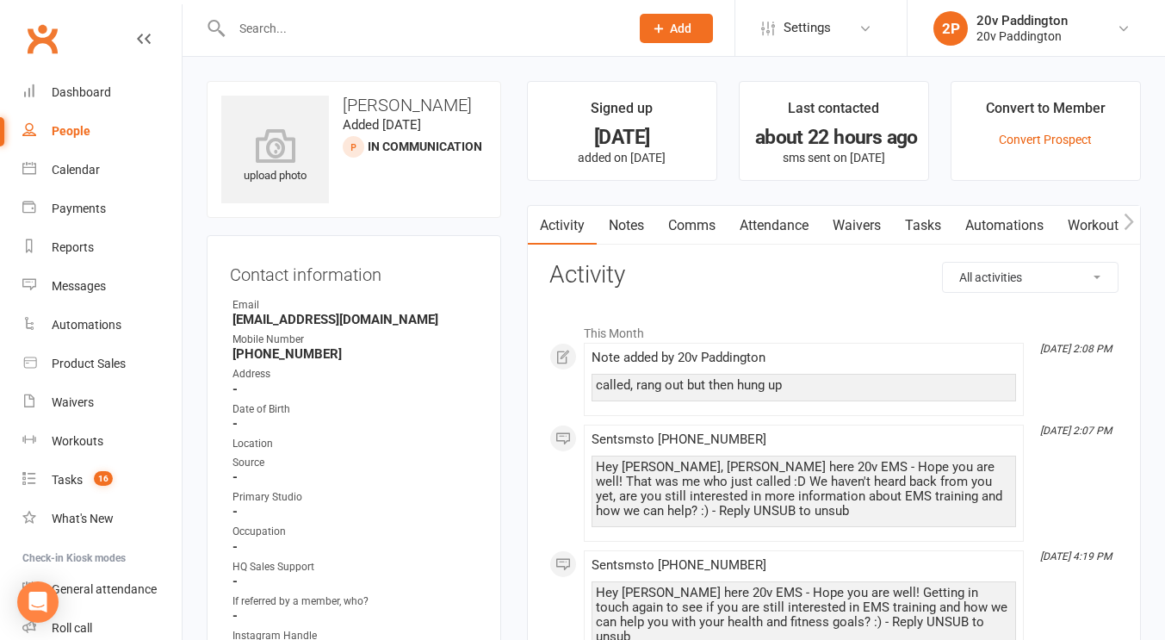
click at [82, 139] on link "People" at bounding box center [101, 131] width 159 height 39
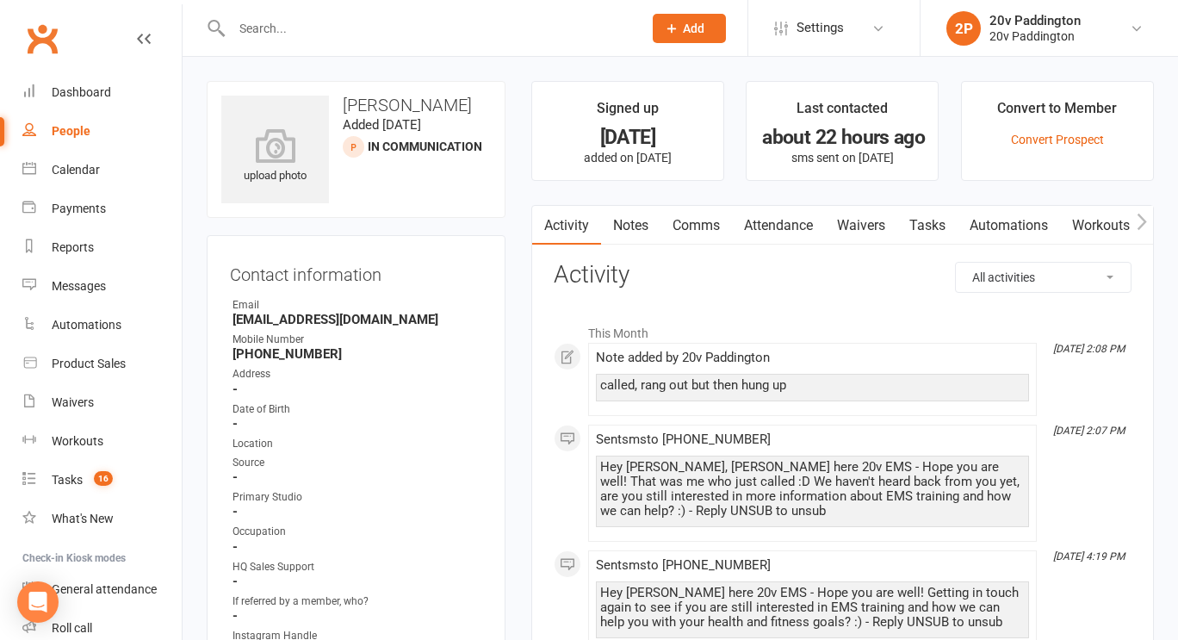
select select "100"
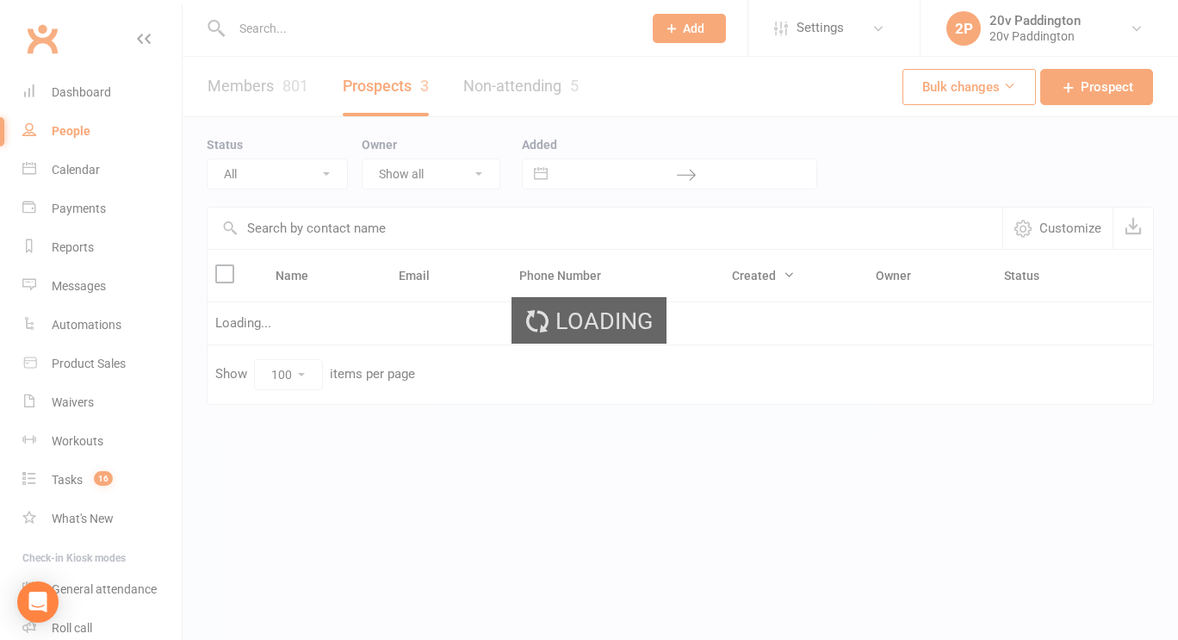
select select "In Communication"
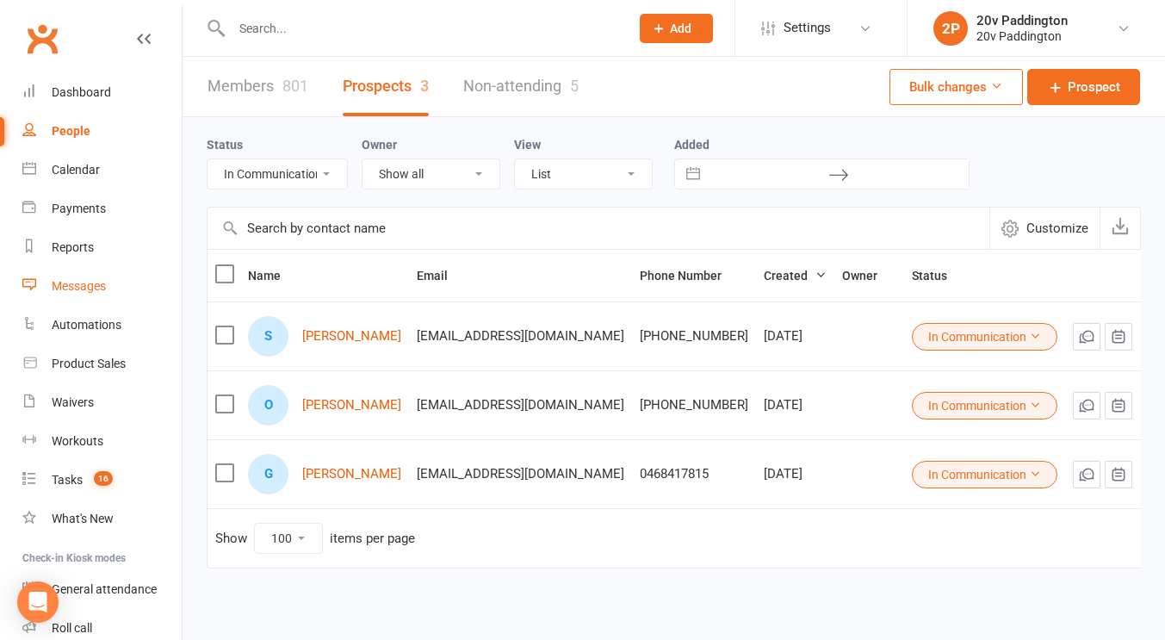
click at [84, 277] on link "Messages" at bounding box center [101, 286] width 159 height 39
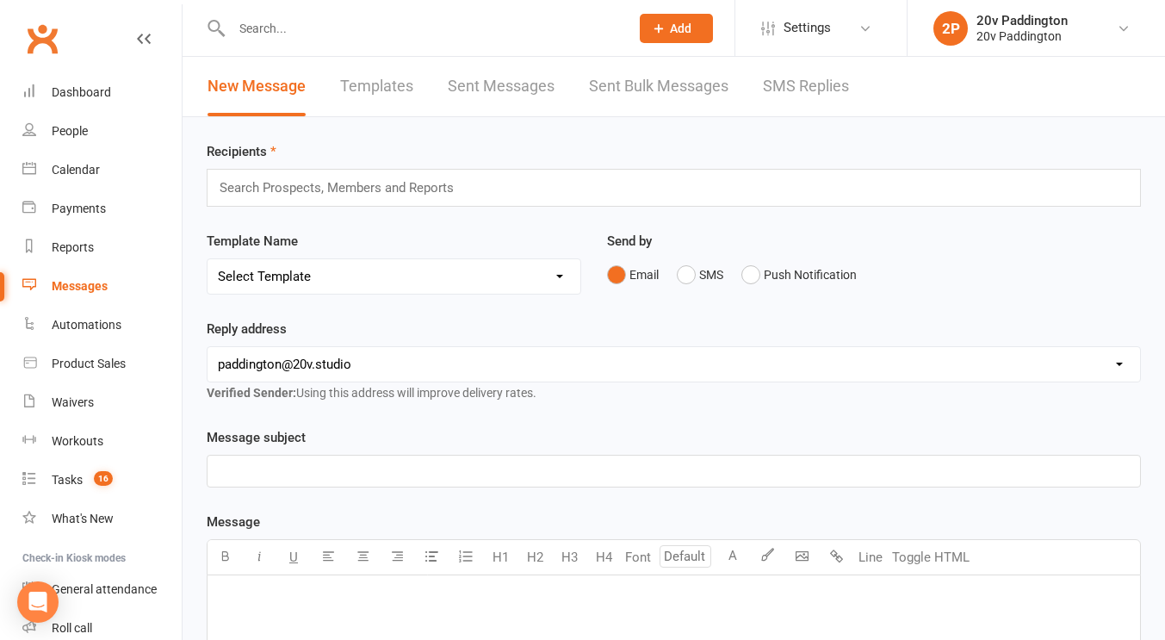
click at [813, 97] on link "SMS Replies" at bounding box center [806, 86] width 86 height 59
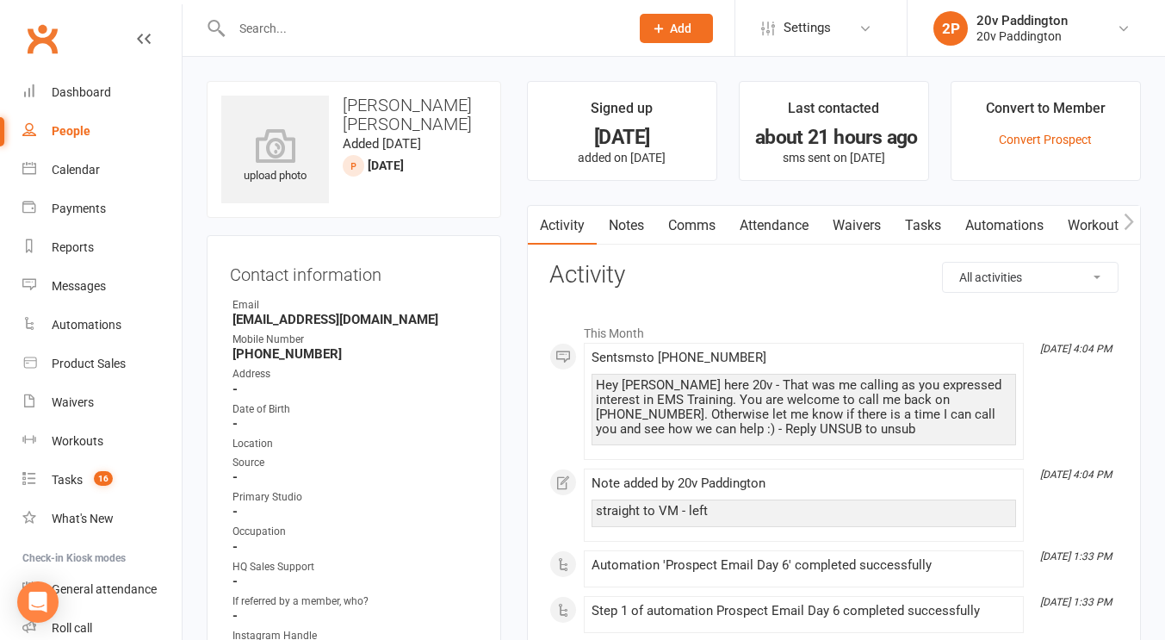
click at [683, 404] on div "Hey [PERSON_NAME] here 20v - That was me calling as you expressed interest in E…" at bounding box center [804, 407] width 416 height 59
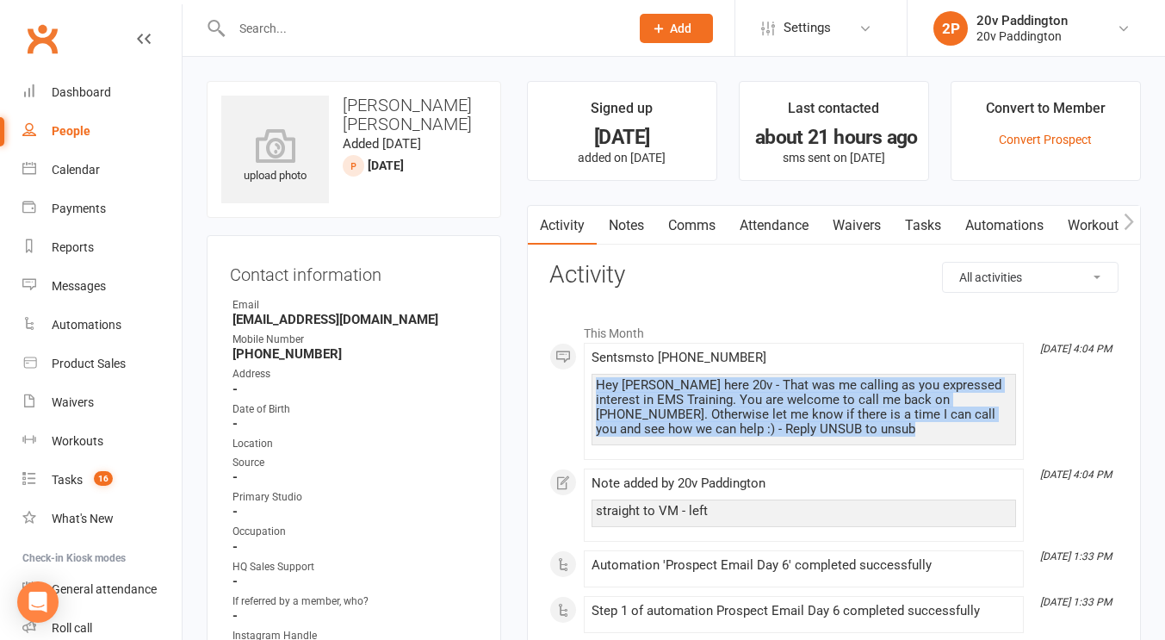
click at [683, 404] on div "Hey [PERSON_NAME] here 20v - That was me calling as you expressed interest in E…" at bounding box center [804, 407] width 416 height 59
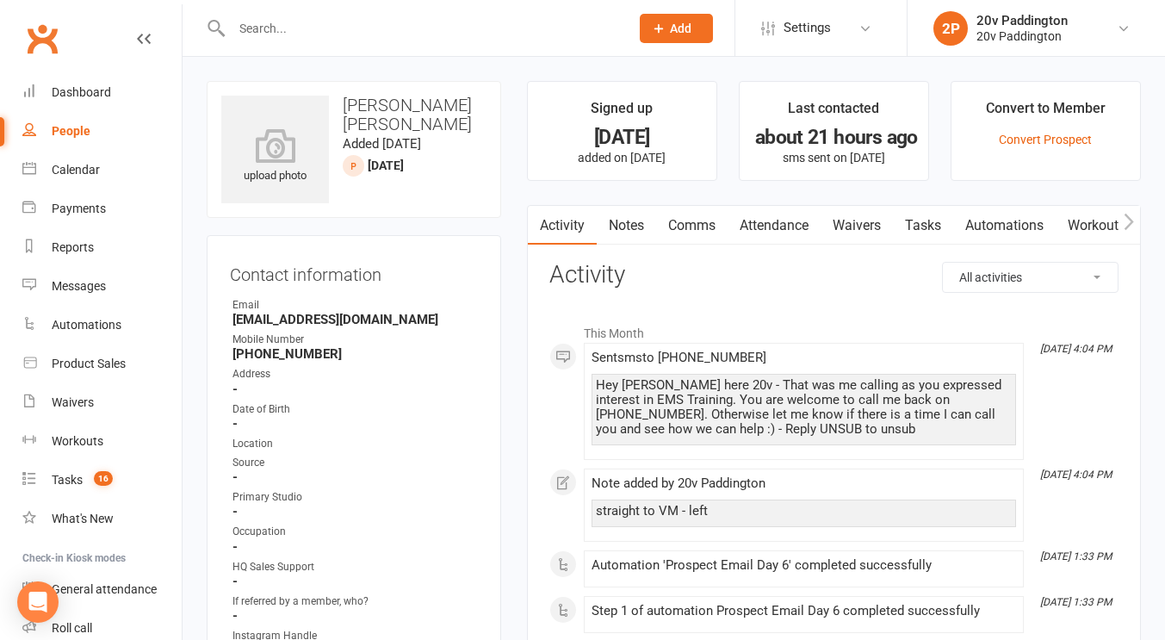
click at [385, 113] on h3 "[PERSON_NAME] [PERSON_NAME]" at bounding box center [353, 115] width 265 height 38
click at [374, 109] on h3 "[PERSON_NAME] [PERSON_NAME]" at bounding box center [353, 115] width 265 height 38
copy h3 "Dujon"
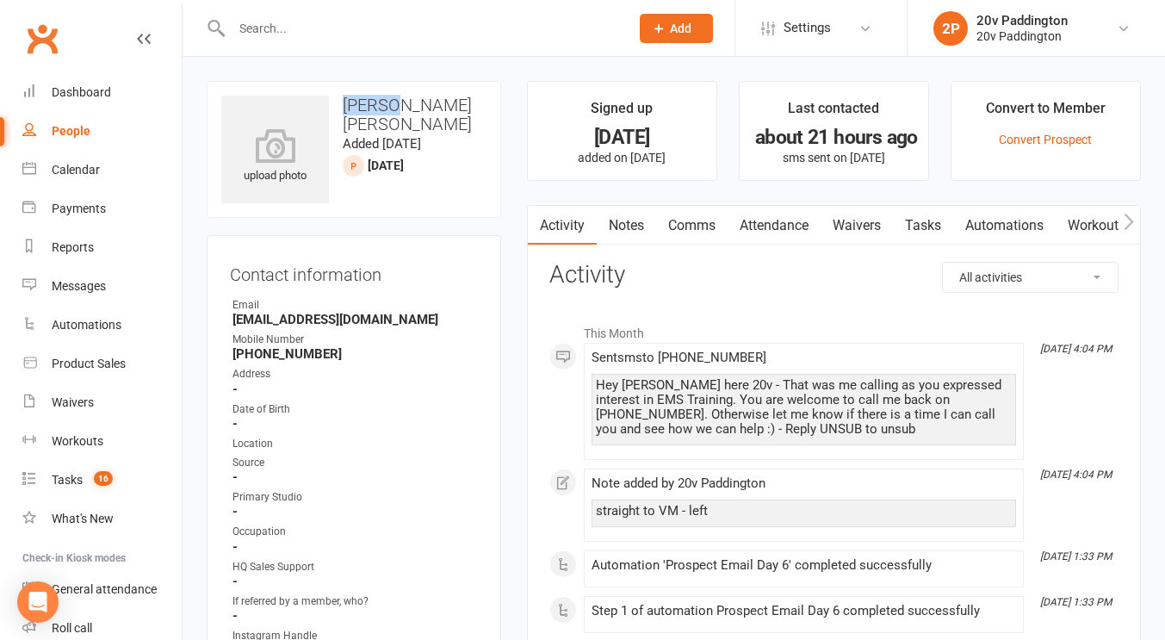
click at [627, 228] on link "Notes" at bounding box center [626, 226] width 59 height 40
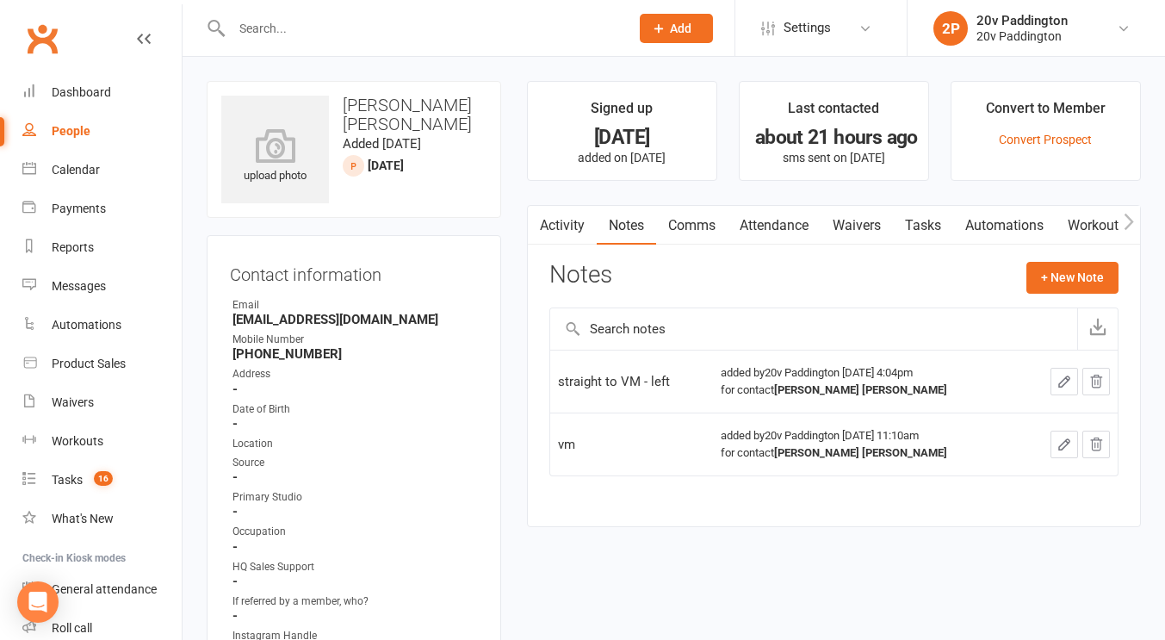
click at [1055, 299] on div "Notes + New Note" at bounding box center [833, 284] width 569 height 45
click at [1047, 273] on button "+ New Note" at bounding box center [1072, 277] width 92 height 31
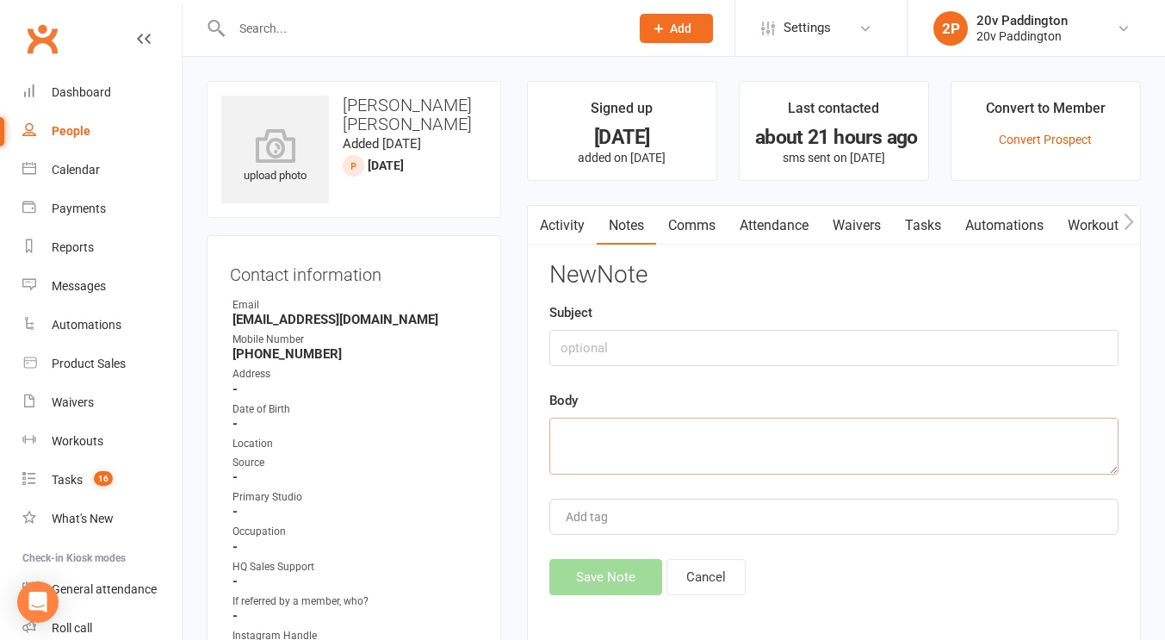
click at [661, 465] on textarea at bounding box center [833, 445] width 569 height 57
type textarea "vm left"
click at [594, 560] on button "Save Note" at bounding box center [605, 577] width 113 height 36
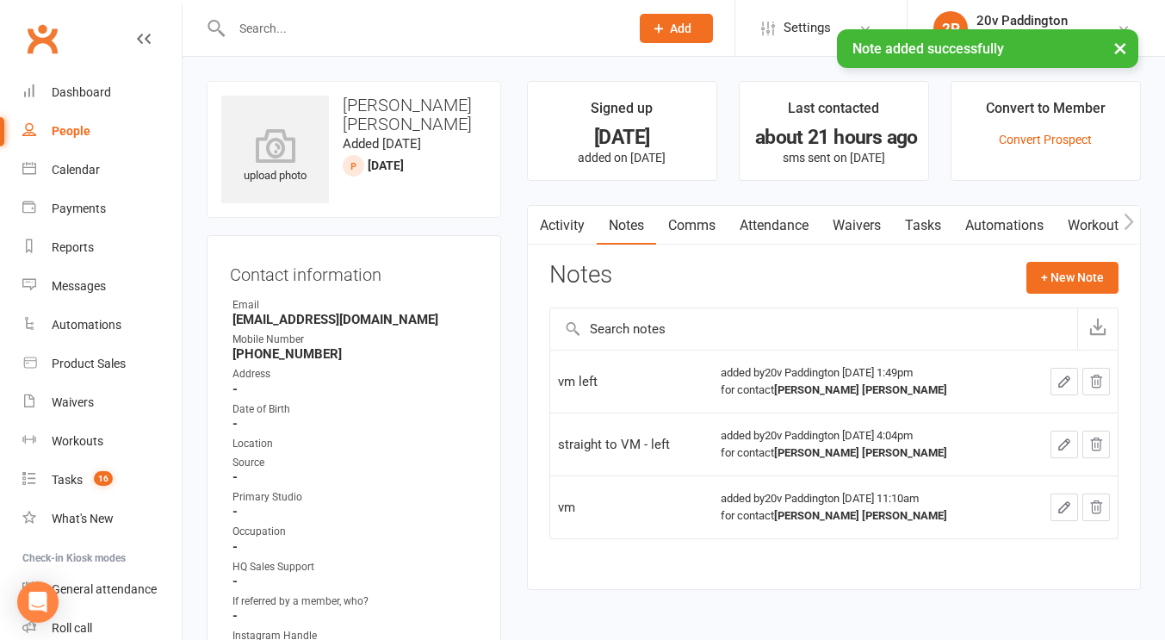
click at [675, 223] on link "Comms" at bounding box center [691, 226] width 71 height 40
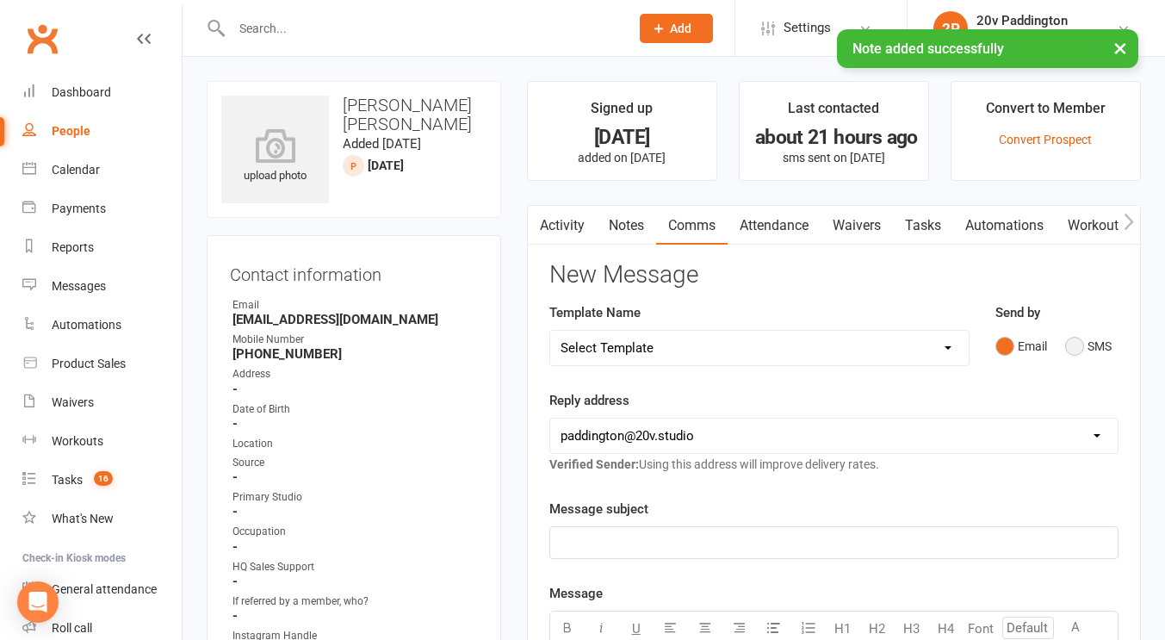
click at [1087, 352] on button "SMS" at bounding box center [1088, 346] width 46 height 33
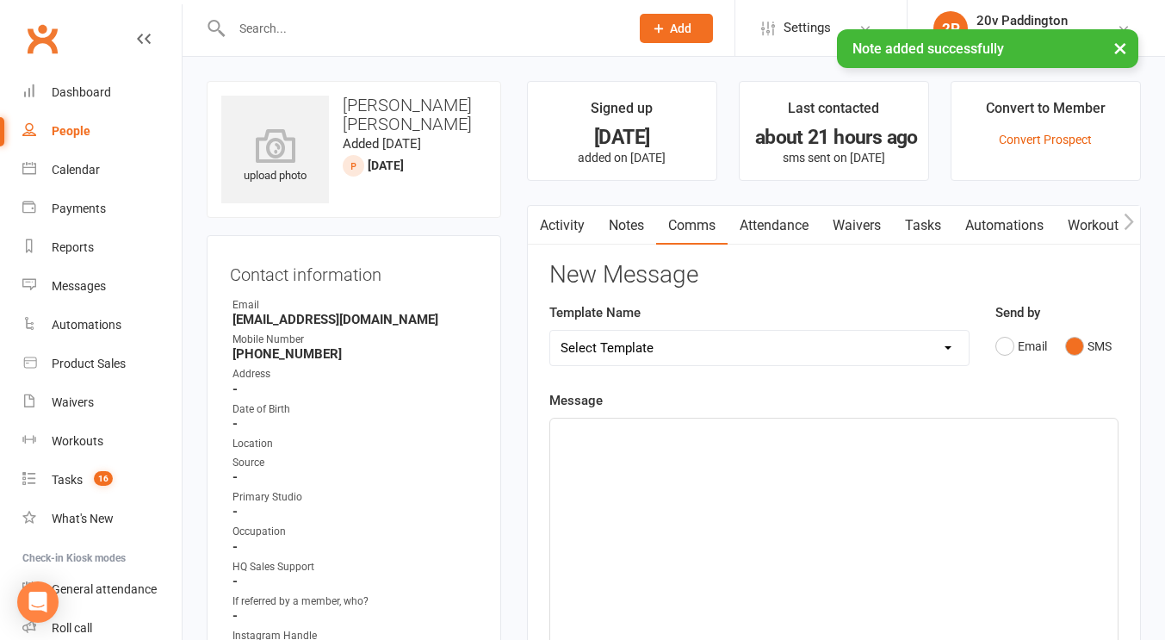
click at [865, 343] on select "Select Template [Email] 20v Referral Bonus [SMS] Free Trial Link [SMS] Haven’t …" at bounding box center [759, 348] width 418 height 34
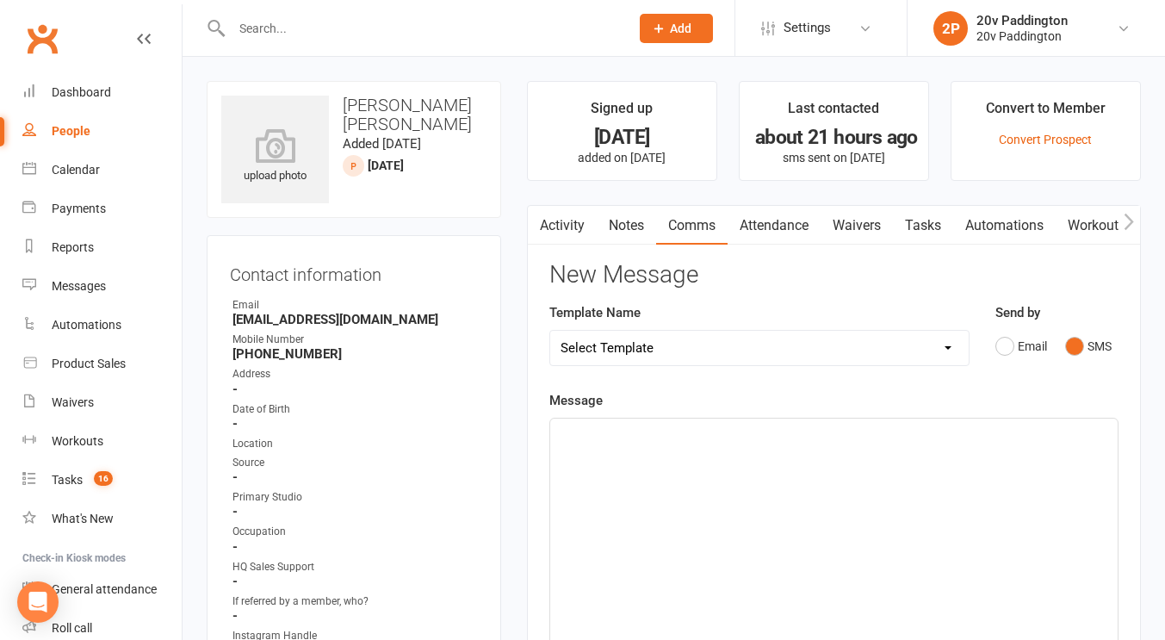
select select "3"
click at [550, 331] on select "Select Template [Email] 20v Referral Bonus [SMS] Free Trial Link [SMS] Haven’t …" at bounding box center [759, 348] width 418 height 34
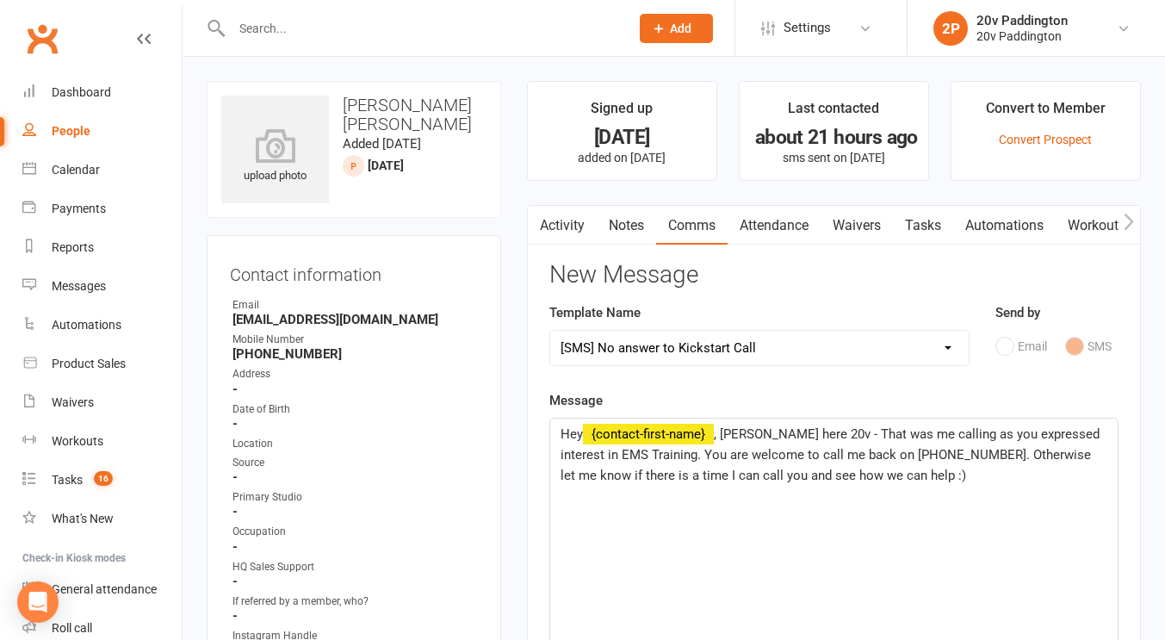
click at [722, 432] on span ", [PERSON_NAME] here 20v - That was me calling as you expressed interest in EMS…" at bounding box center [831, 454] width 542 height 57
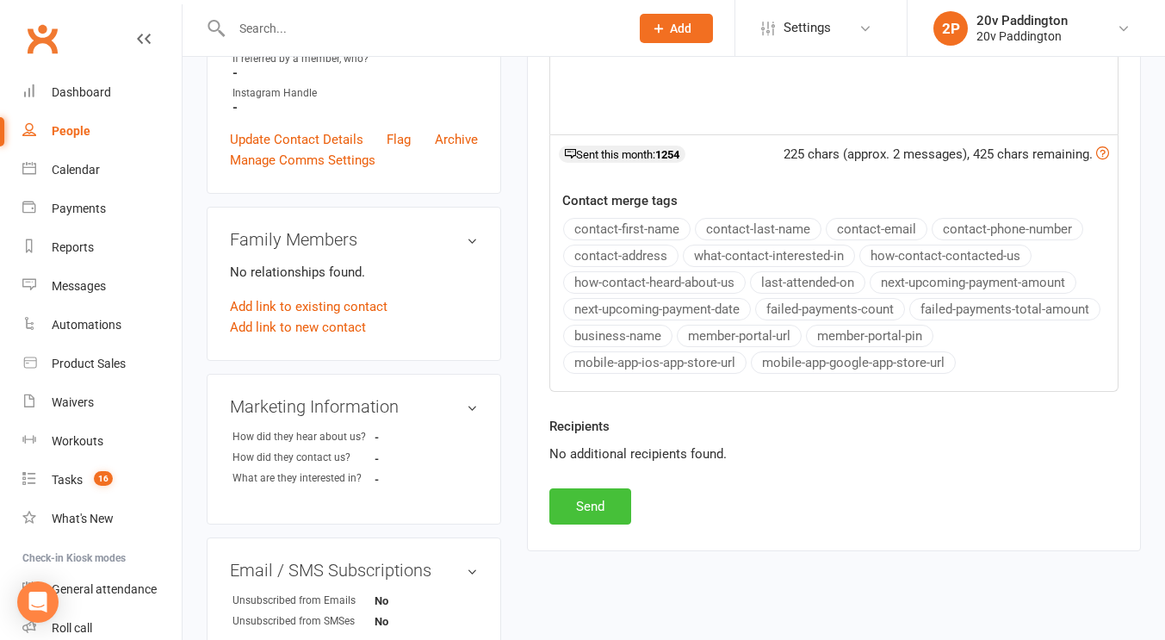
scroll to position [543, 0]
click at [612, 506] on button "Send" at bounding box center [590, 505] width 82 height 36
select select
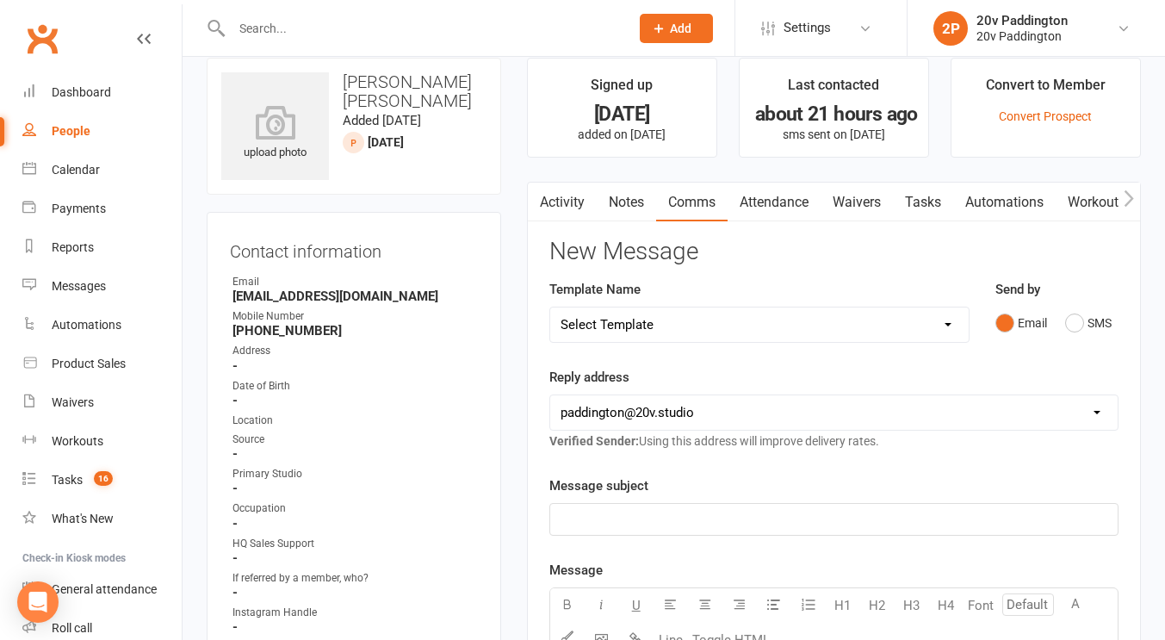
scroll to position [0, 0]
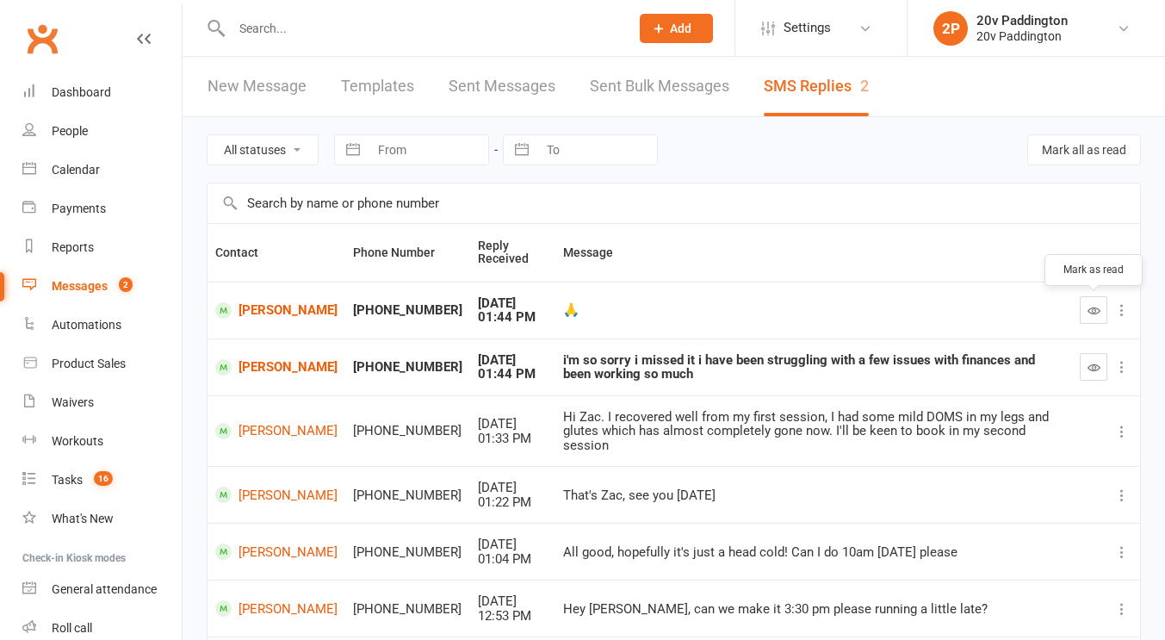
click at [1099, 298] on button "button" at bounding box center [1093, 310] width 28 height 28
click at [46, 126] on link "People" at bounding box center [101, 131] width 159 height 39
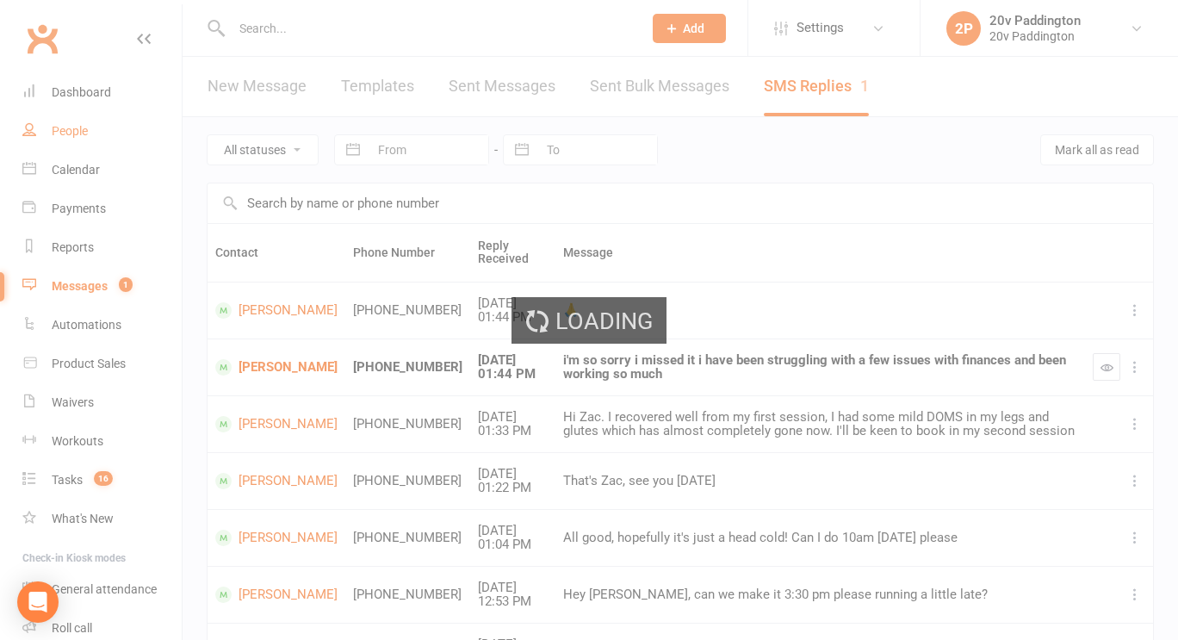
select select "100"
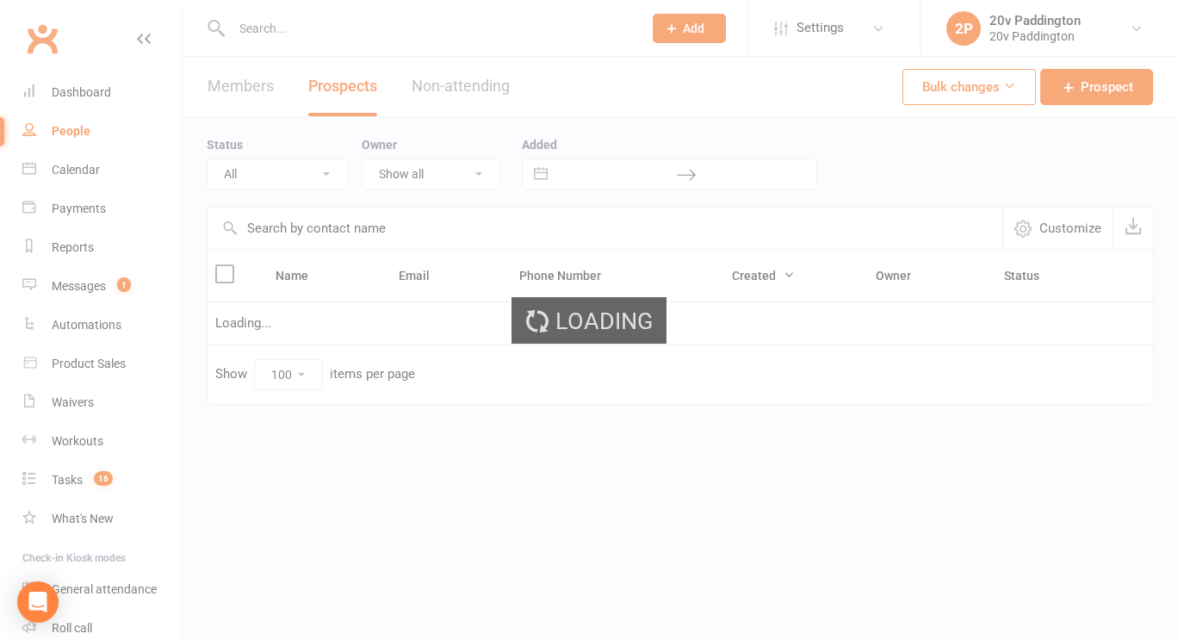
select select "[DATE]"
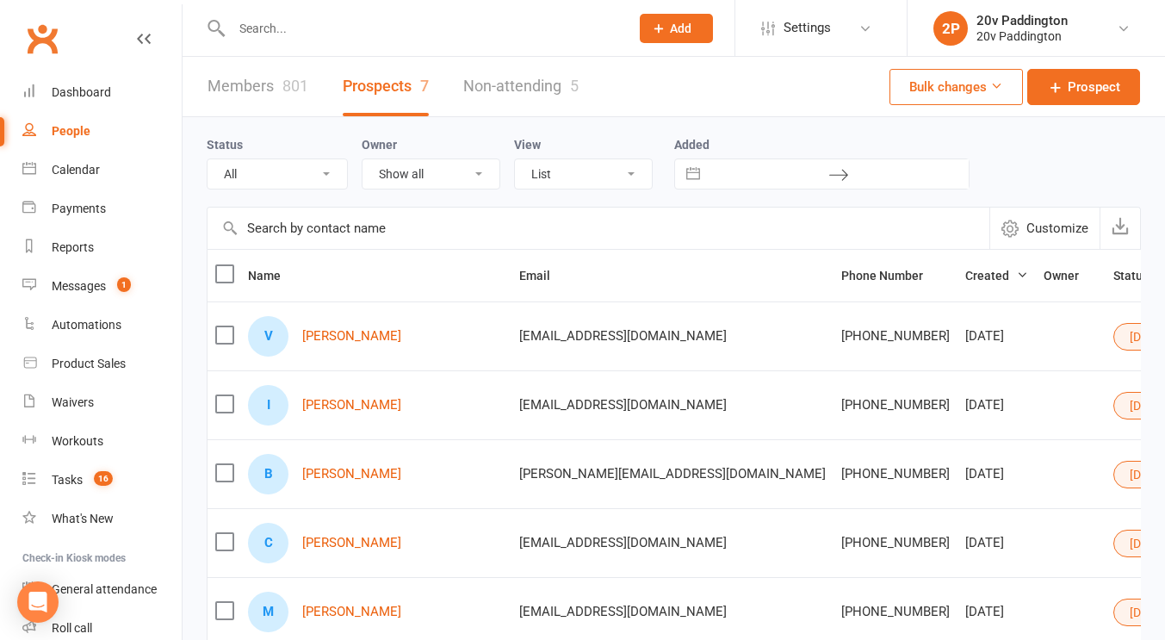
click at [295, 169] on select "All (No status set) (Invalid status) Parachute Referral In Communication Call L…" at bounding box center [276, 173] width 139 height 29
select select
click at [207, 159] on select "All (No status set) (Invalid status) Parachute Referral In Communication Call L…" at bounding box center [276, 173] width 139 height 29
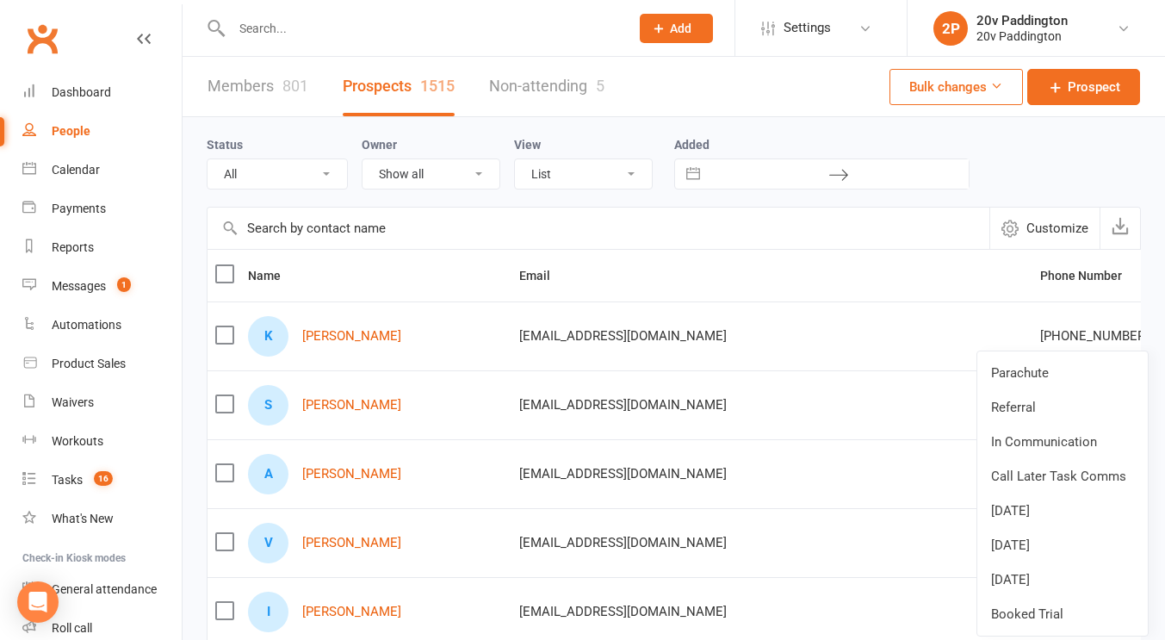
drag, startPoint x: 1031, startPoint y: 573, endPoint x: 575, endPoint y: 269, distance: 548.6
click at [575, 269] on th "Email" at bounding box center [771, 276] width 521 height 52
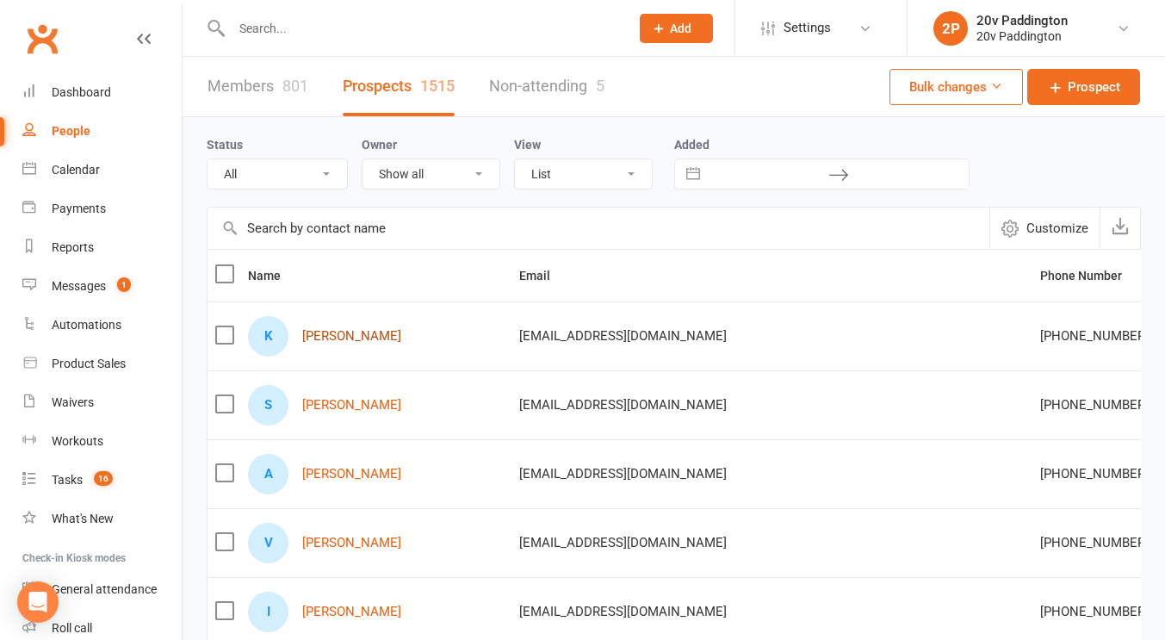
click at [331, 332] on link "[PERSON_NAME]" at bounding box center [351, 336] width 99 height 15
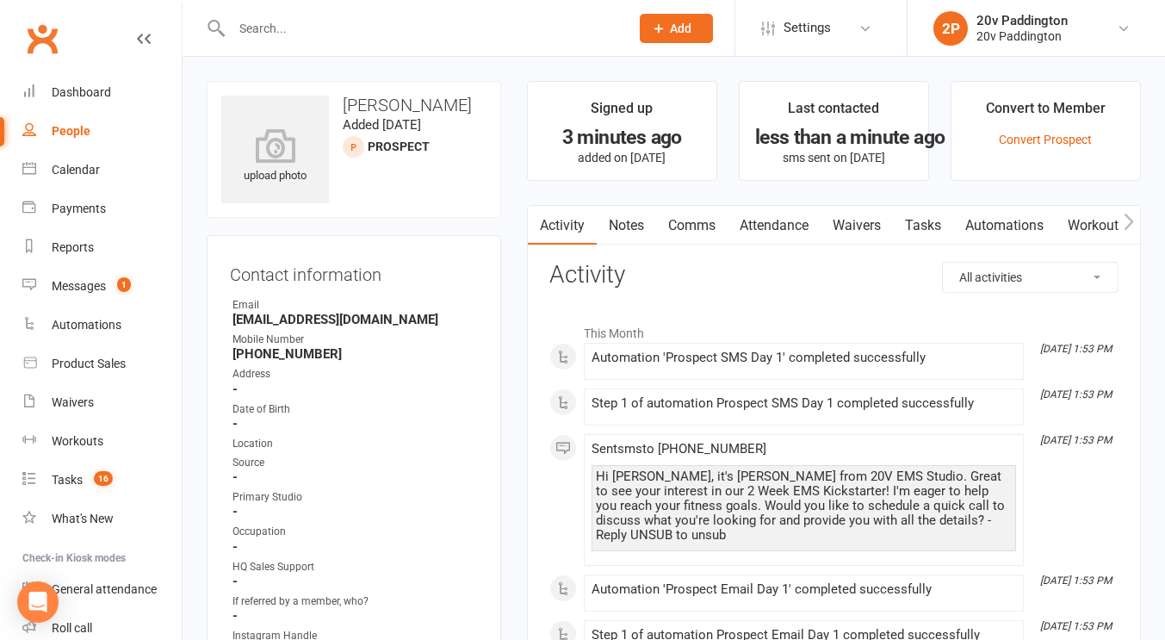
click at [48, 127] on link "People" at bounding box center [101, 131] width 159 height 39
select select "100"
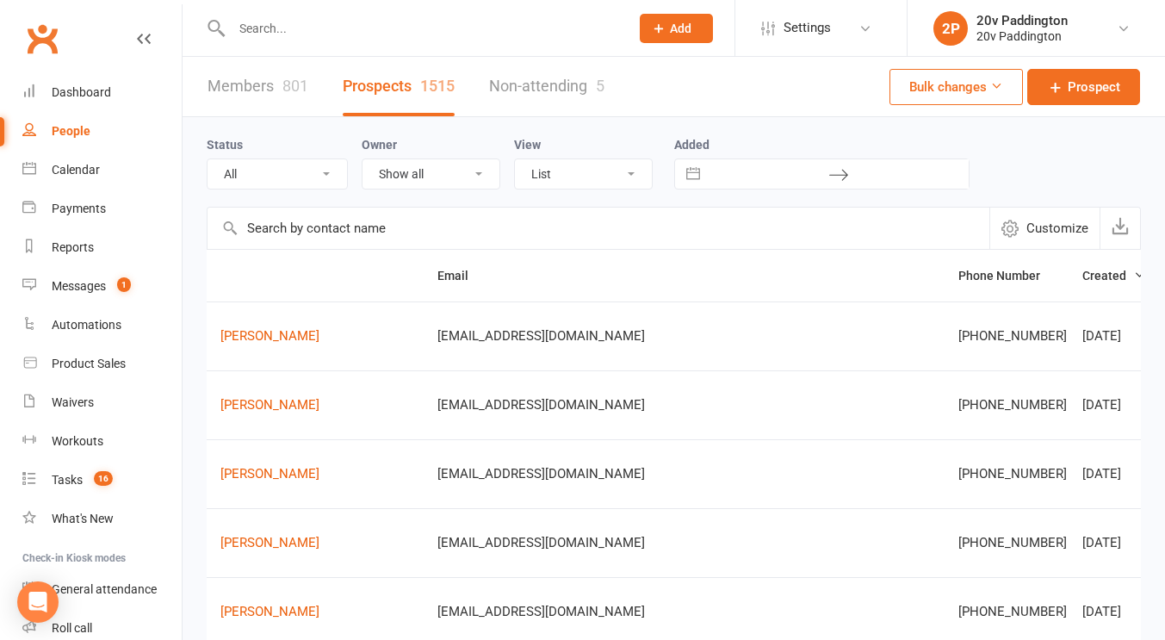
scroll to position [0, 83]
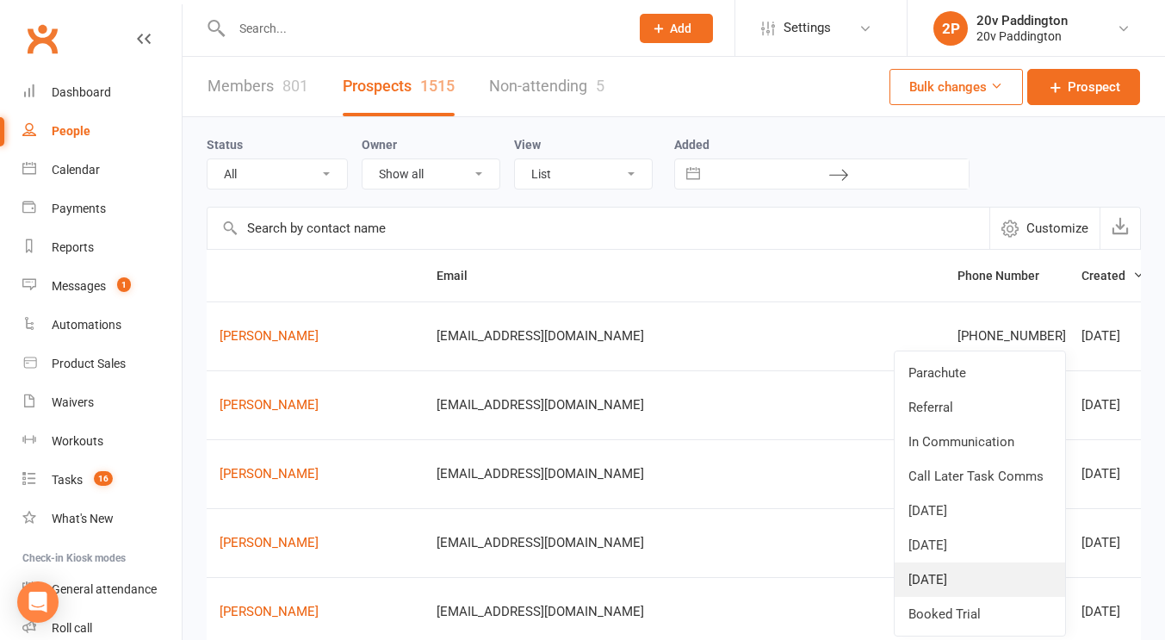
click at [949, 571] on link "[DATE]" at bounding box center [979, 579] width 170 height 34
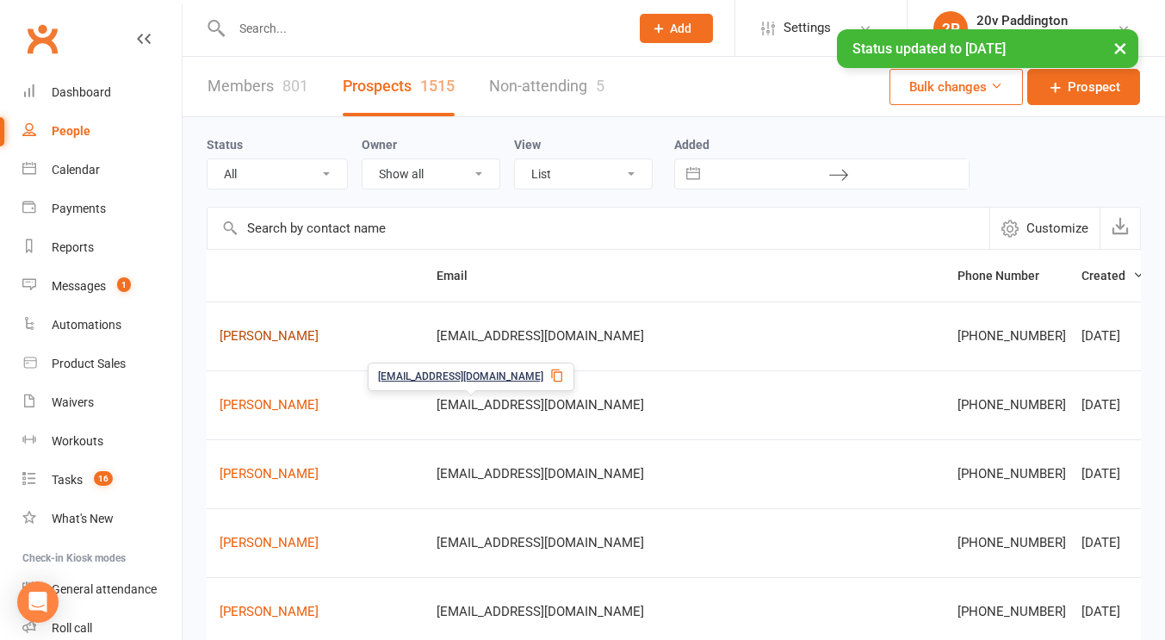
click at [275, 338] on link "[PERSON_NAME]" at bounding box center [268, 336] width 99 height 15
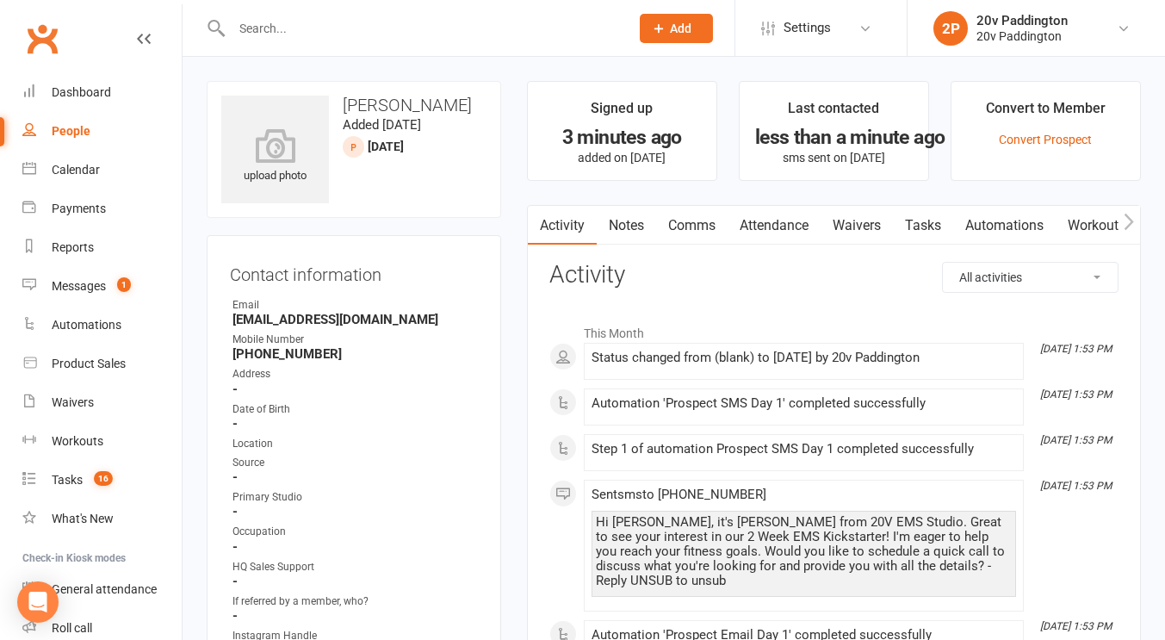
click at [642, 226] on link "Notes" at bounding box center [626, 226] width 59 height 40
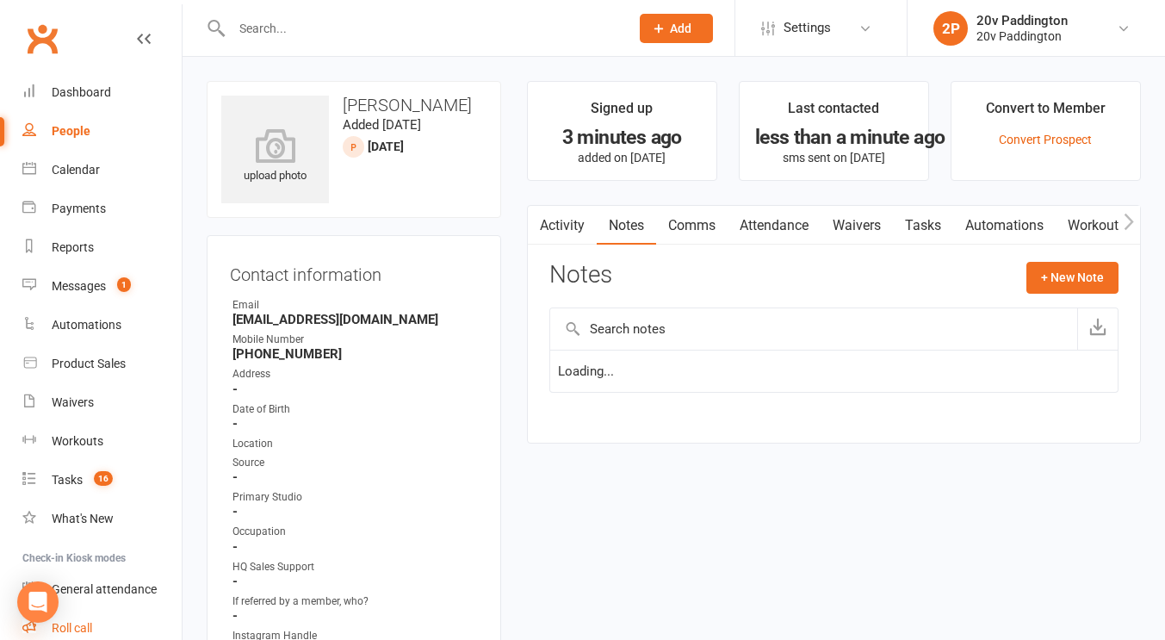
click at [33, 622] on icon at bounding box center [29, 626] width 14 height 14
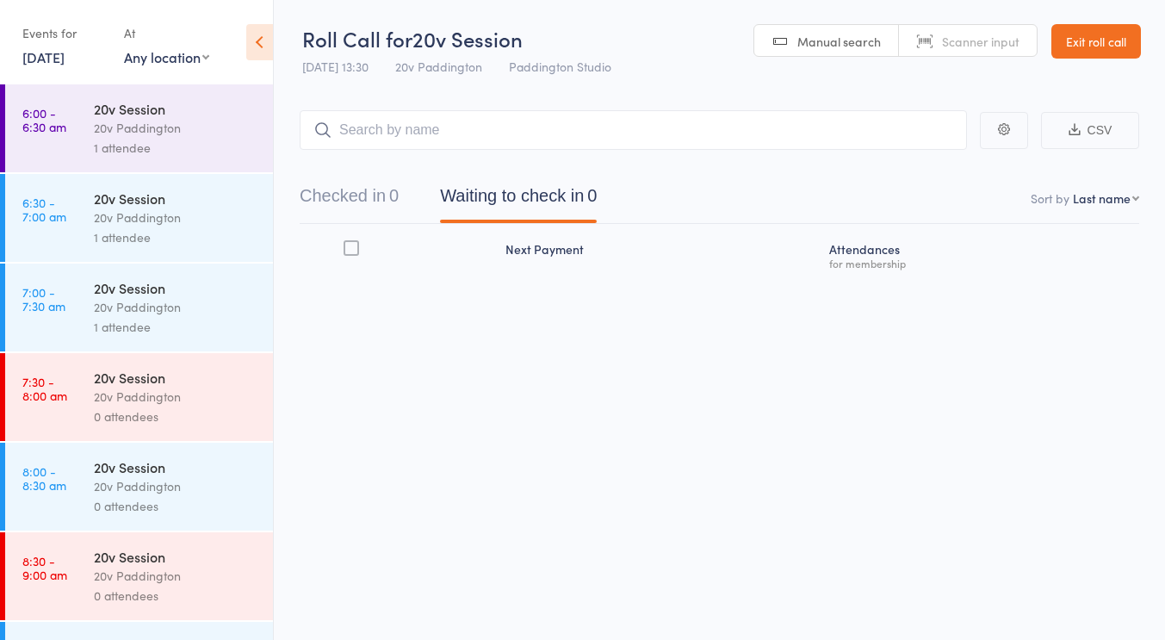
click at [1127, 55] on link "Exit roll call" at bounding box center [1096, 41] width 90 height 34
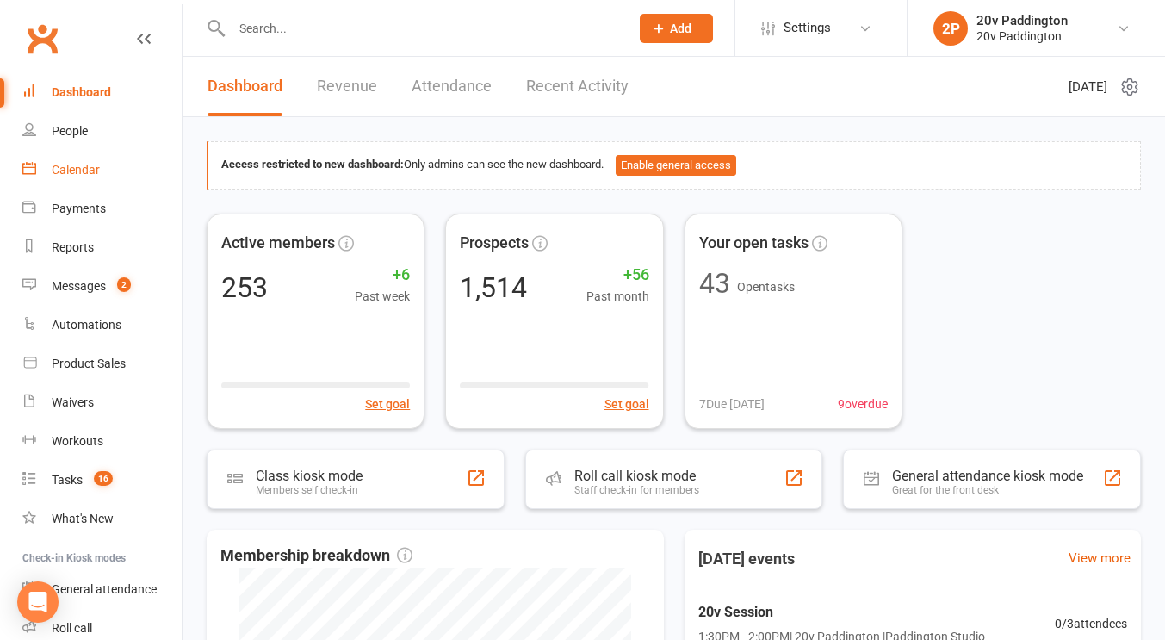
click at [110, 173] on link "Calendar" at bounding box center [101, 170] width 159 height 39
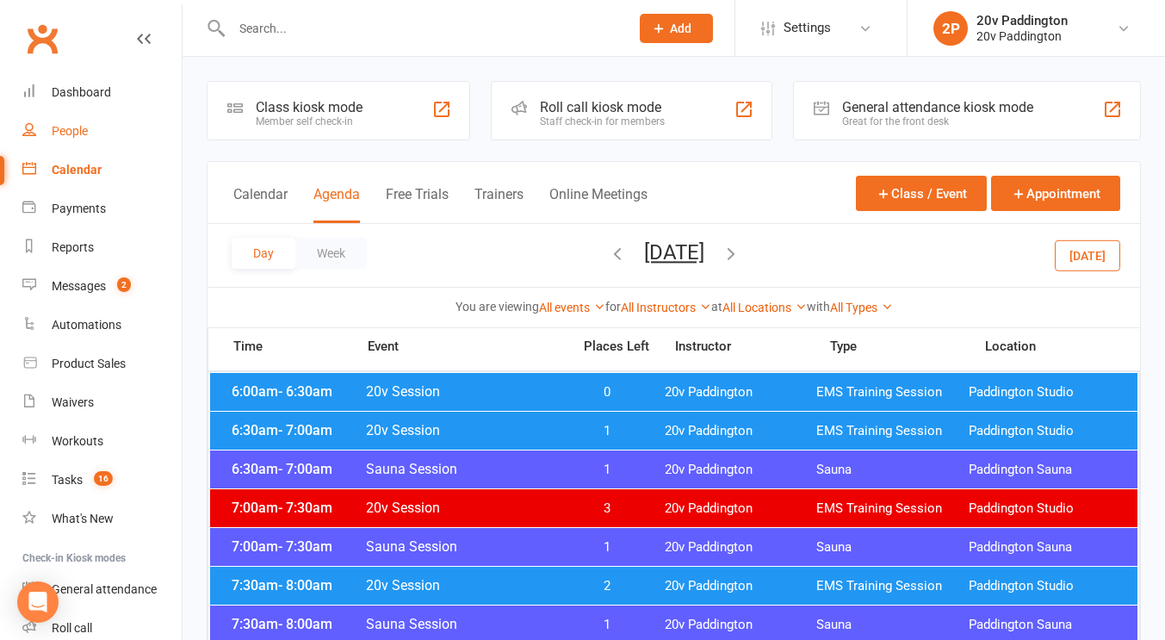
click at [74, 128] on div "People" at bounding box center [70, 131] width 36 height 14
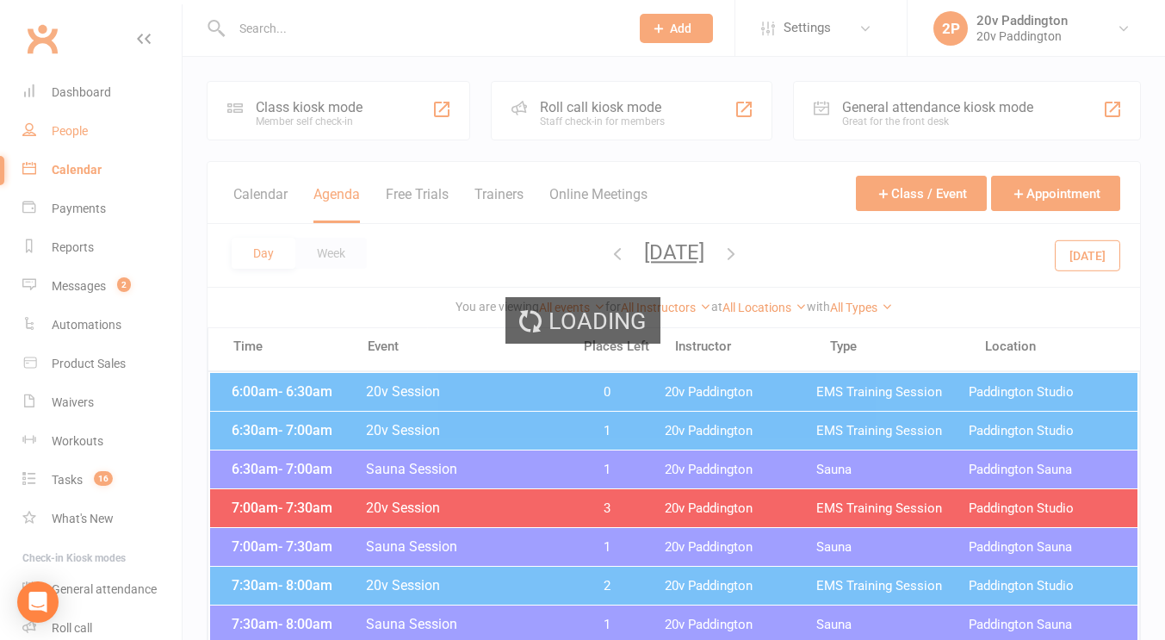
select select "100"
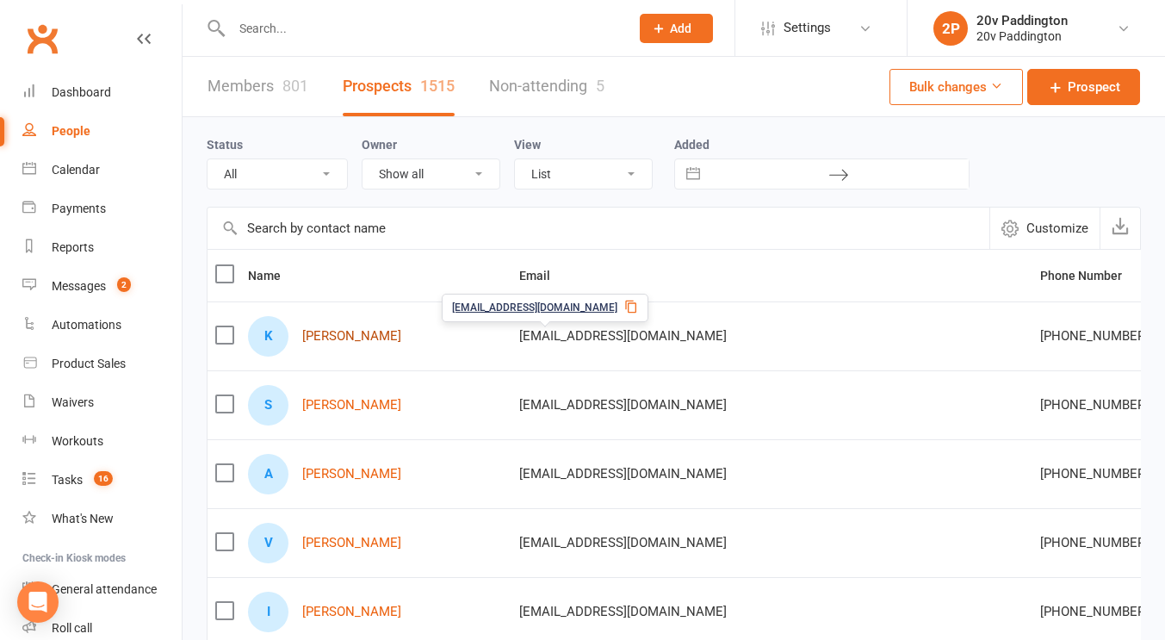
click at [359, 342] on link "Keith Hodgson" at bounding box center [351, 336] width 99 height 15
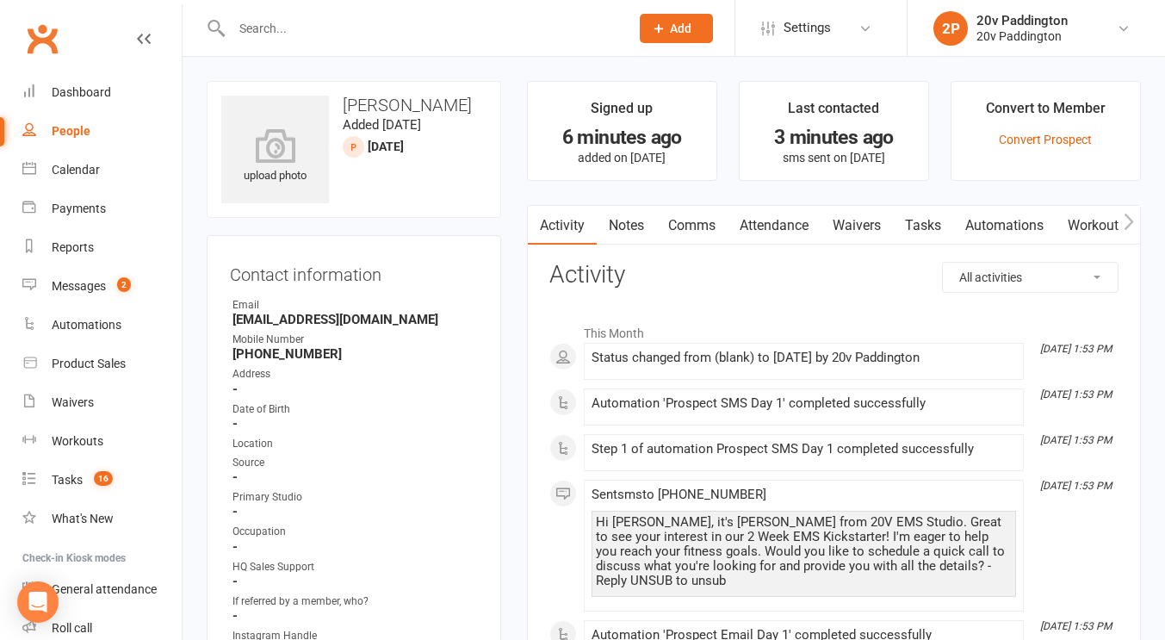
click at [619, 238] on link "Notes" at bounding box center [626, 226] width 59 height 40
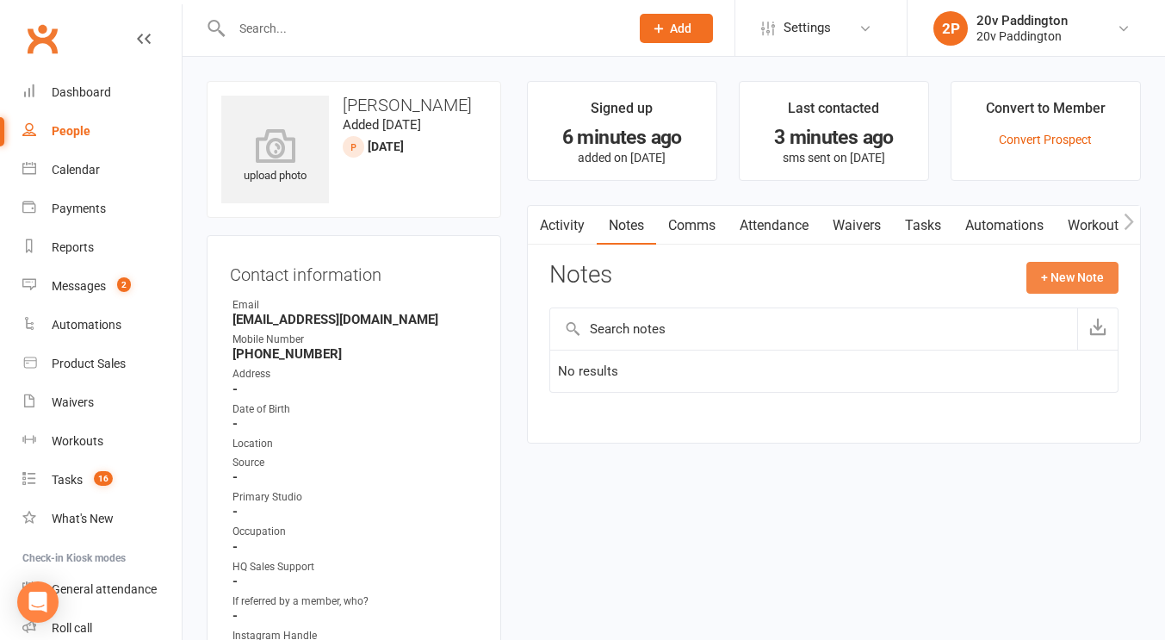
click at [1080, 275] on button "+ New Note" at bounding box center [1072, 277] width 92 height 31
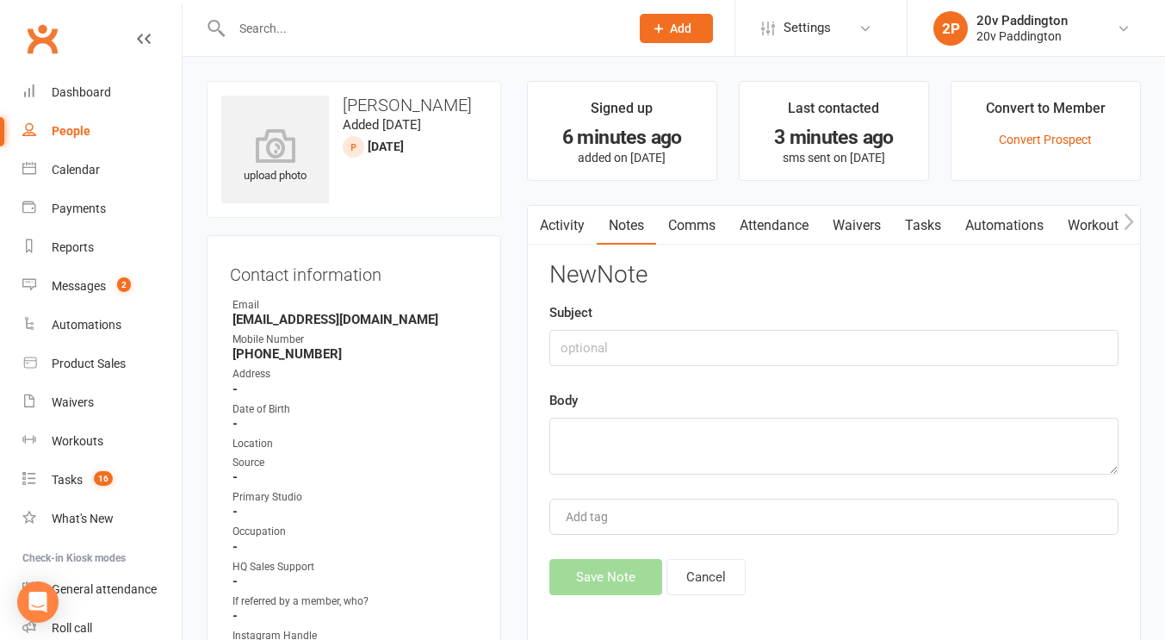
click at [854, 416] on div "Body" at bounding box center [833, 432] width 569 height 84
click at [835, 428] on textarea at bounding box center [833, 445] width 569 height 57
type textarea "v"
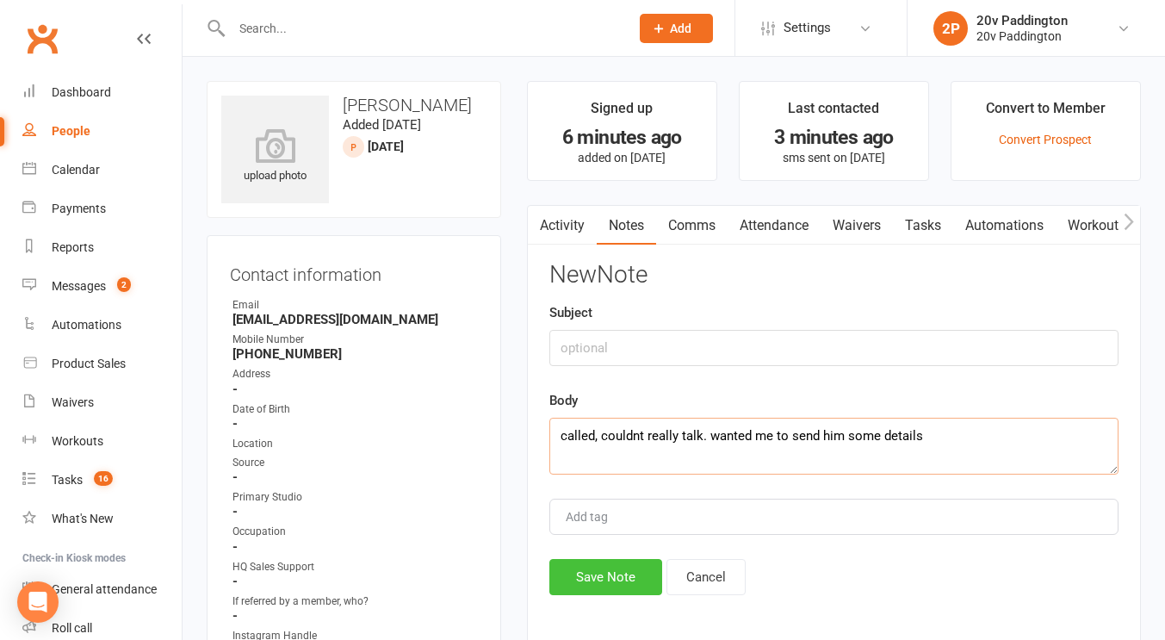
type textarea "called, couldnt really talk. wanted me to send him some details"
click at [597, 577] on button "Save Note" at bounding box center [605, 577] width 113 height 36
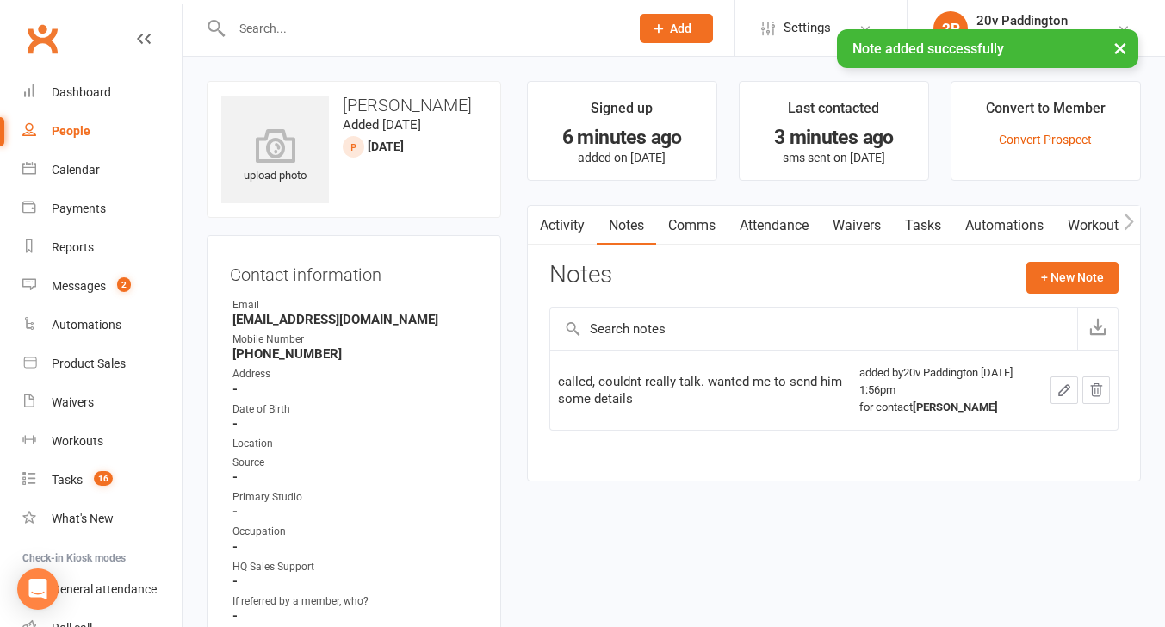
click at [682, 243] on link "Comms" at bounding box center [691, 226] width 71 height 40
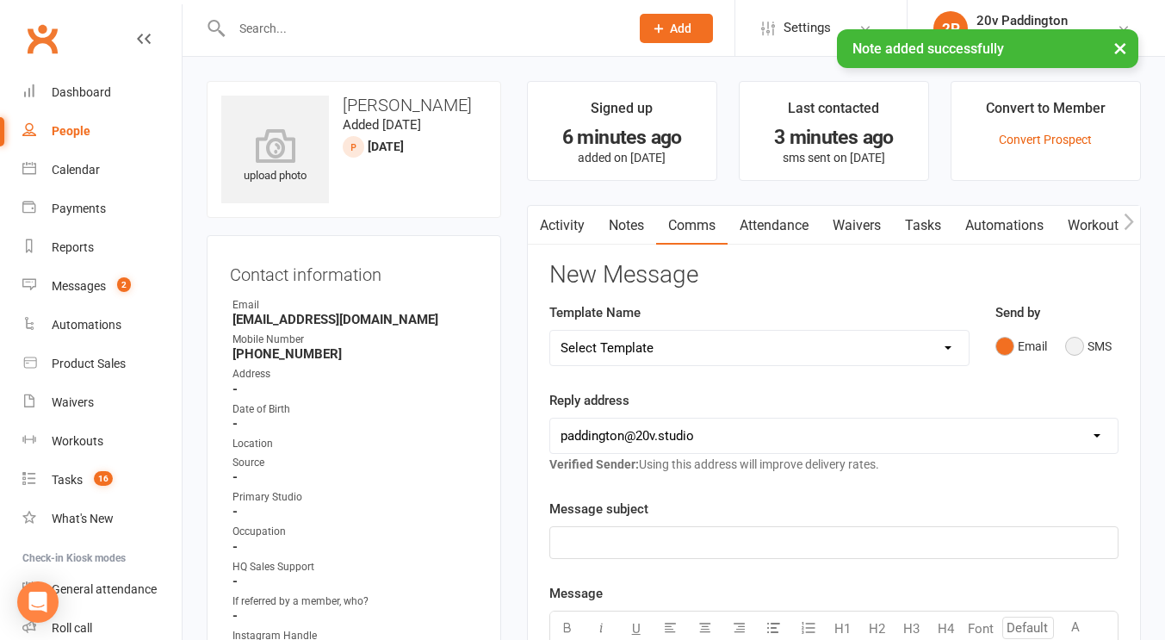
click at [1097, 333] on button "SMS" at bounding box center [1088, 346] width 46 height 33
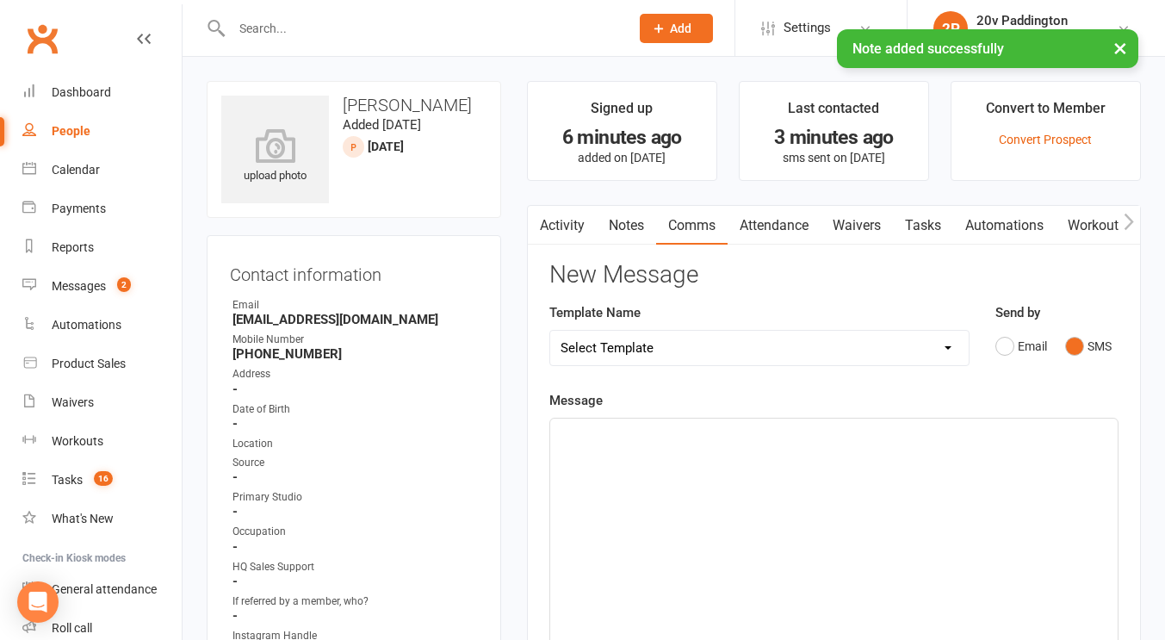
click at [900, 524] on div "﻿" at bounding box center [833, 547] width 567 height 258
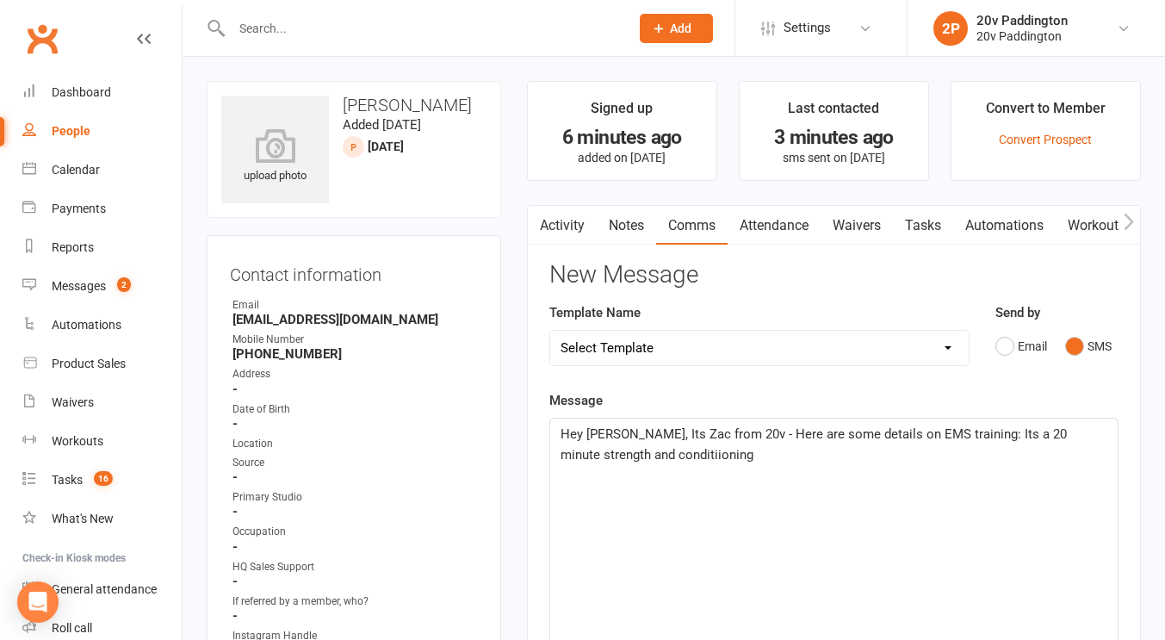
click at [634, 454] on span "Hey Keith, Its Zac from 20v - Here are some details on EMS training: Its a 20 m…" at bounding box center [815, 444] width 510 height 36
click at [719, 455] on span "Hey Keith, Its Zac from 20v - Here are some details on EMS training: Its a 20 m…" at bounding box center [815, 444] width 510 height 36
click at [846, 453] on p "Hey Keith, Its Zac from 20v - Here are some details on EMS training: Its a 20 m…" at bounding box center [833, 444] width 547 height 41
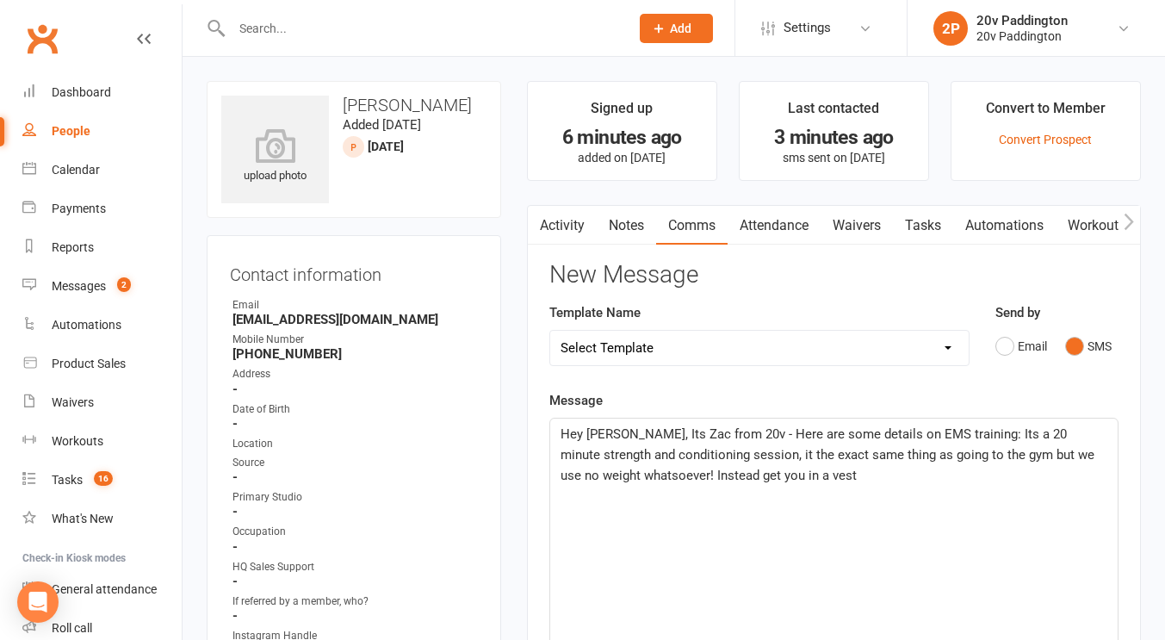
click at [975, 454] on span "Hey Keith, Its Zac from 20v - Here are some details on EMS training: Its a 20 m…" at bounding box center [828, 454] width 537 height 57
click at [941, 483] on p "Hey Keith, Its Zac from 20v - Here are some details on EMS training: Its a 20 m…" at bounding box center [833, 455] width 547 height 62
click at [832, 477] on span "Hey Keith, Its Zac from 20v - Here are some details on EMS training: Its a 20 m…" at bounding box center [828, 454] width 537 height 57
click at [1005, 474] on span "Hey Keith, Its Zac from 20v - Here are some details on EMS training: Its a 20 m…" at bounding box center [830, 454] width 541 height 57
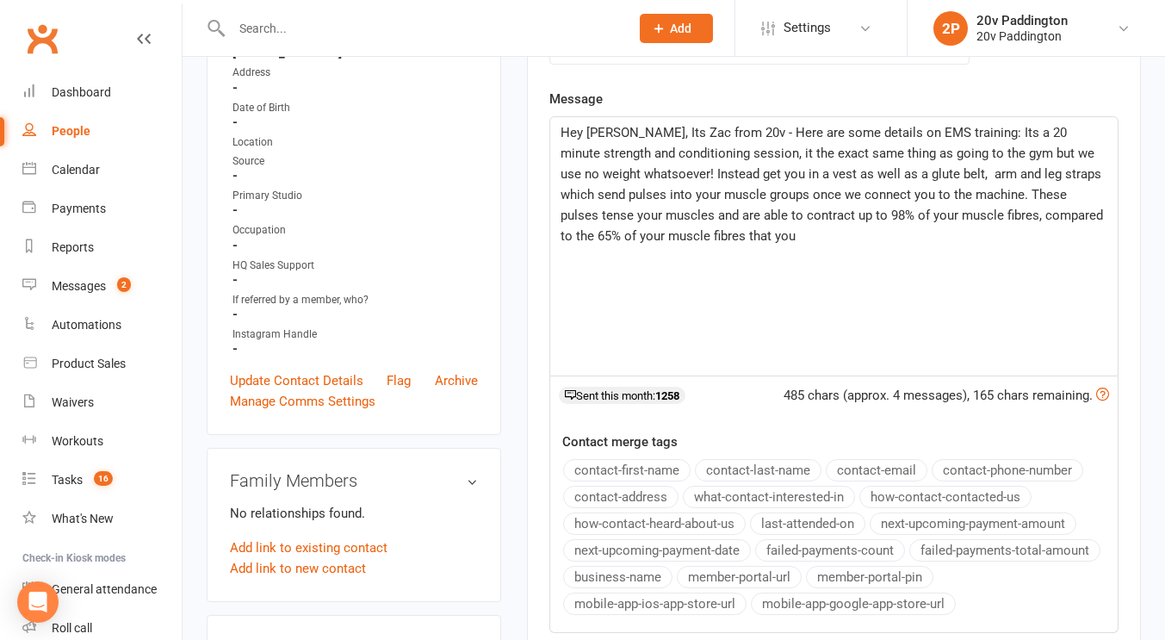
scroll to position [302, 0]
click at [691, 277] on span "We are currently doing a Kickstarter program" at bounding box center [688, 276] width 257 height 15
click at [880, 266] on p "We are currently doing a 2-week Kickstarter program" at bounding box center [833, 276] width 547 height 21
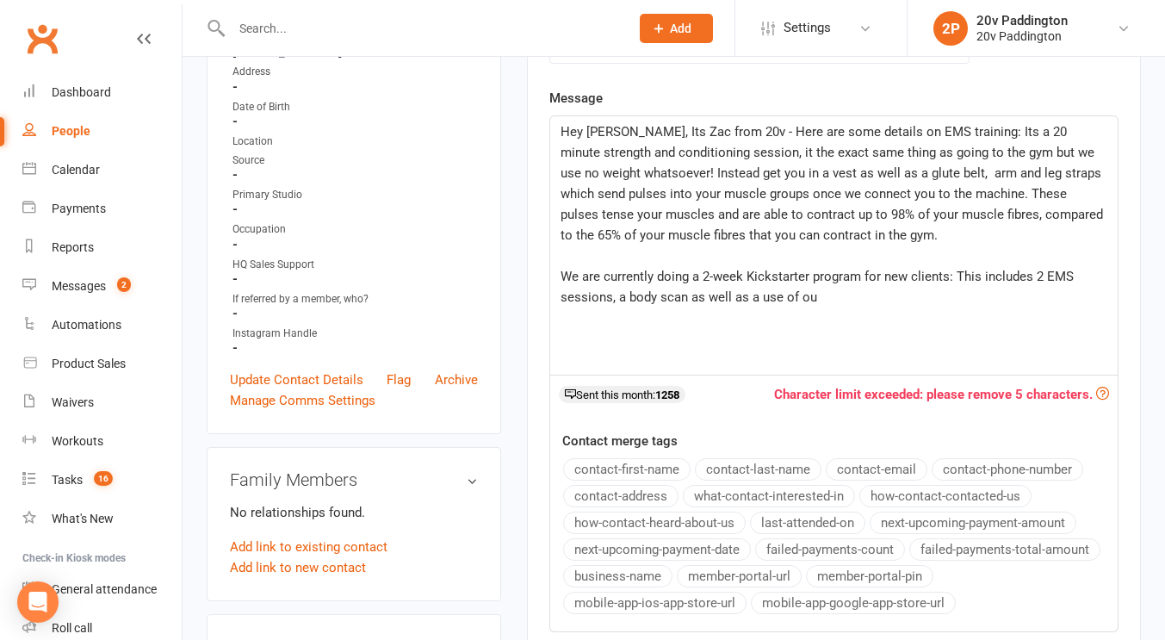
click at [800, 299] on span "We are currently doing a 2-week Kickstarter program for new clients: This inclu…" at bounding box center [818, 287] width 516 height 36
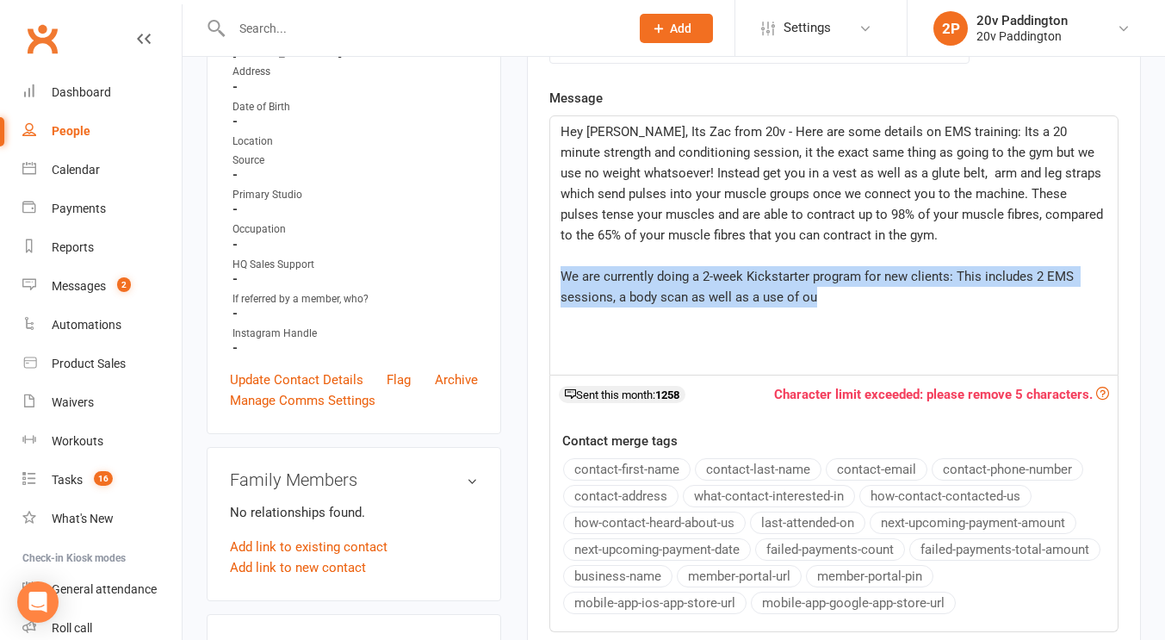
click at [800, 299] on span "We are currently doing a 2-week Kickstarter program for new clients: This inclu…" at bounding box center [818, 287] width 516 height 36
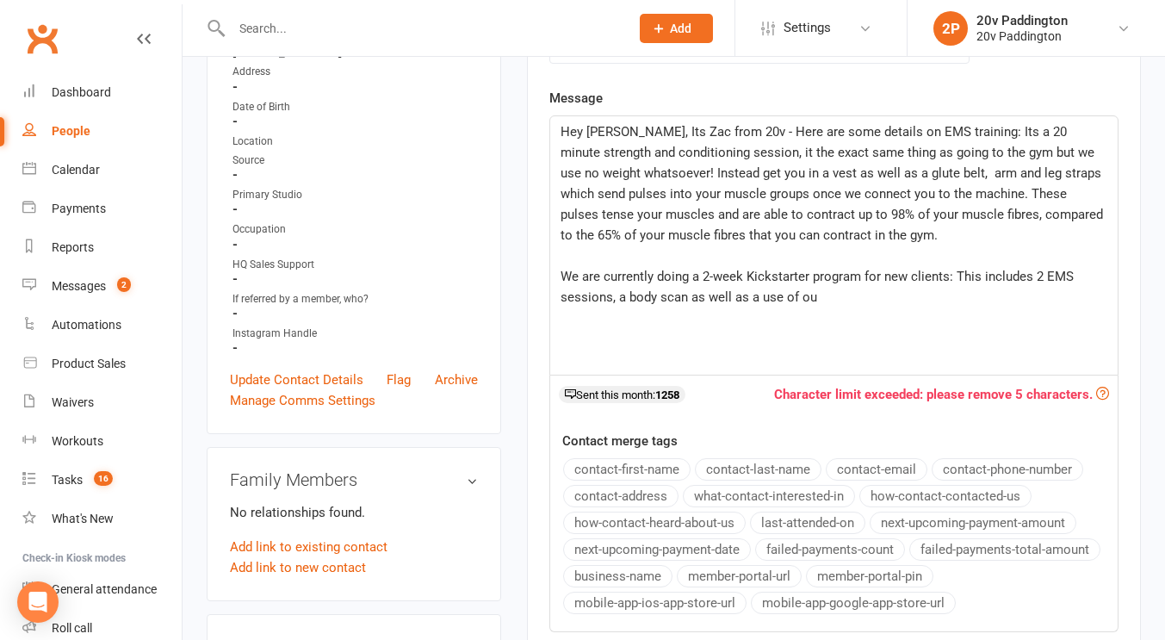
click at [547, 140] on div "Activity Notes Comms Attendance Waivers Tasks Automations Workouts Assessments …" at bounding box center [834, 347] width 614 height 888
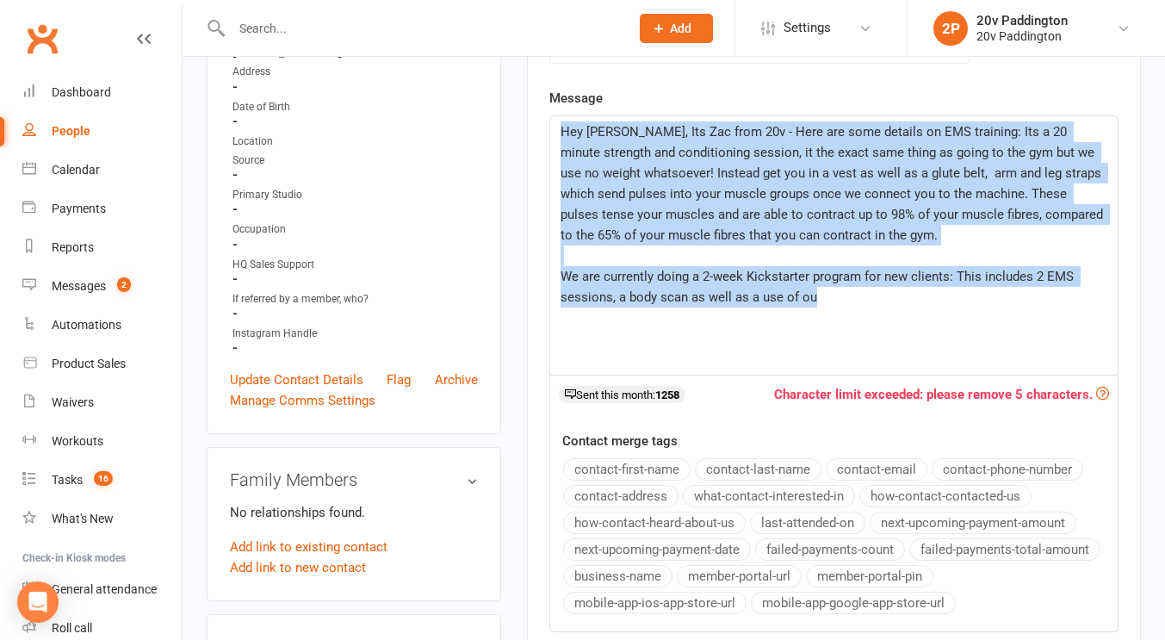
drag, startPoint x: 561, startPoint y: 127, endPoint x: 840, endPoint y: 309, distance: 333.3
click at [840, 309] on div "Hey Keith, Its Zac from 20v - Here are some details on EMS training: Its a 20 m…" at bounding box center [833, 245] width 567 height 258
copy div "Hey Keith, Its Zac from 20v - Here are some details on EMS training: Its a 20 m…"
click at [1098, 301] on p "We are currently doing a 2-week Kickstarter program for new clients: This inclu…" at bounding box center [833, 286] width 547 height 41
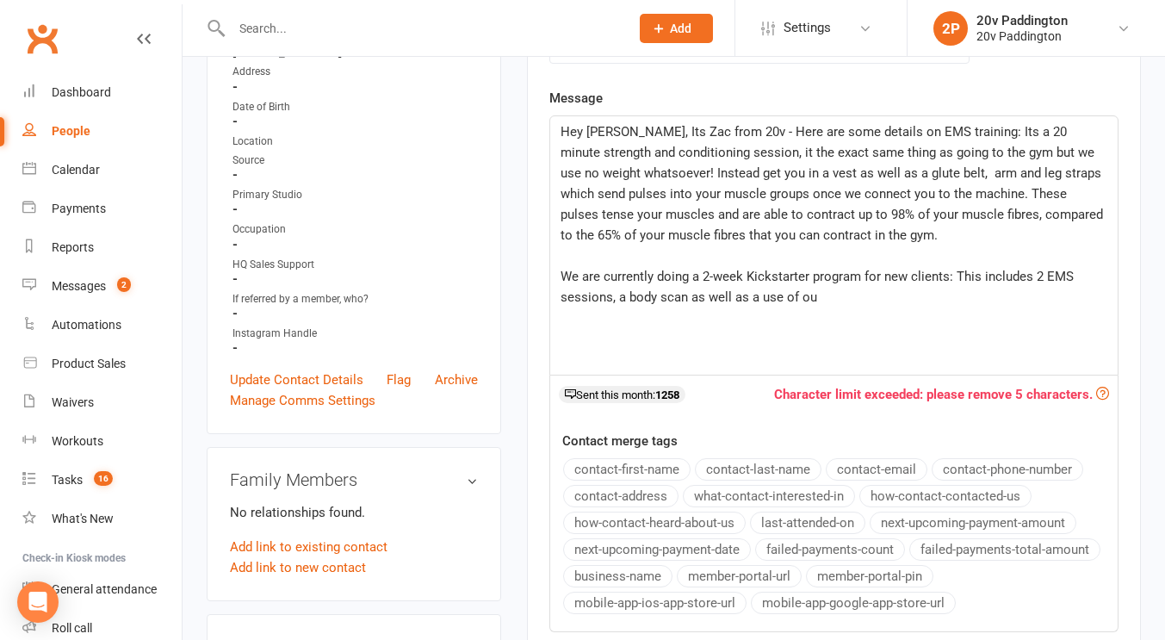
click at [873, 319] on div "Hey Keith, Its Zac from 20v - Here are some details on EMS training: Its a 20 m…" at bounding box center [833, 245] width 567 height 258
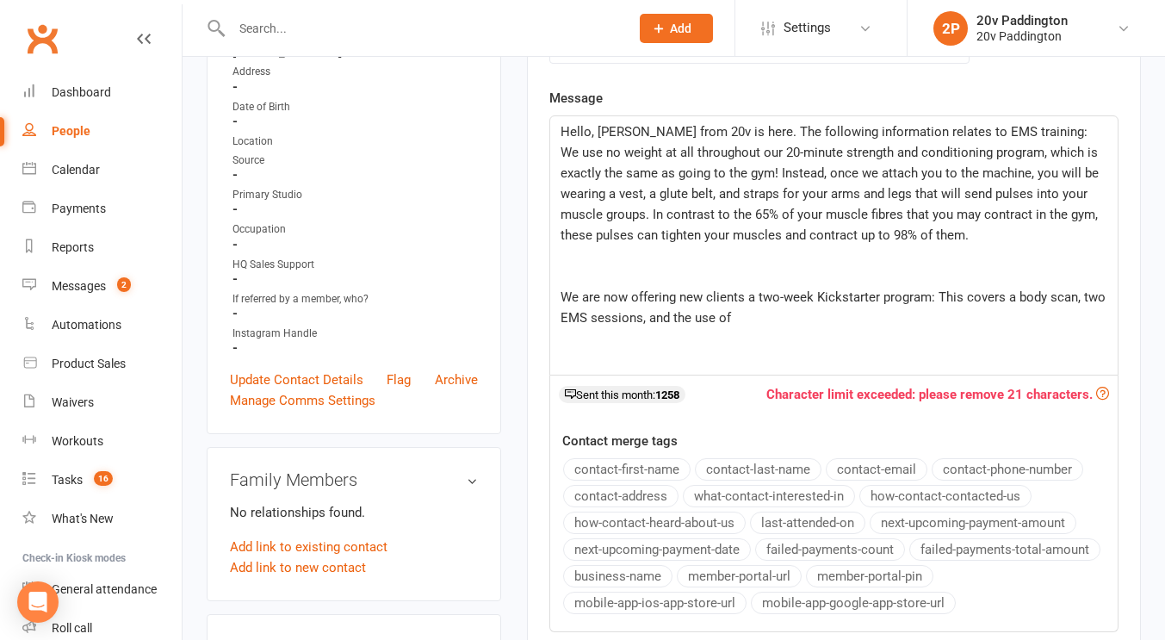
click at [639, 273] on p "﻿" at bounding box center [833, 276] width 547 height 21
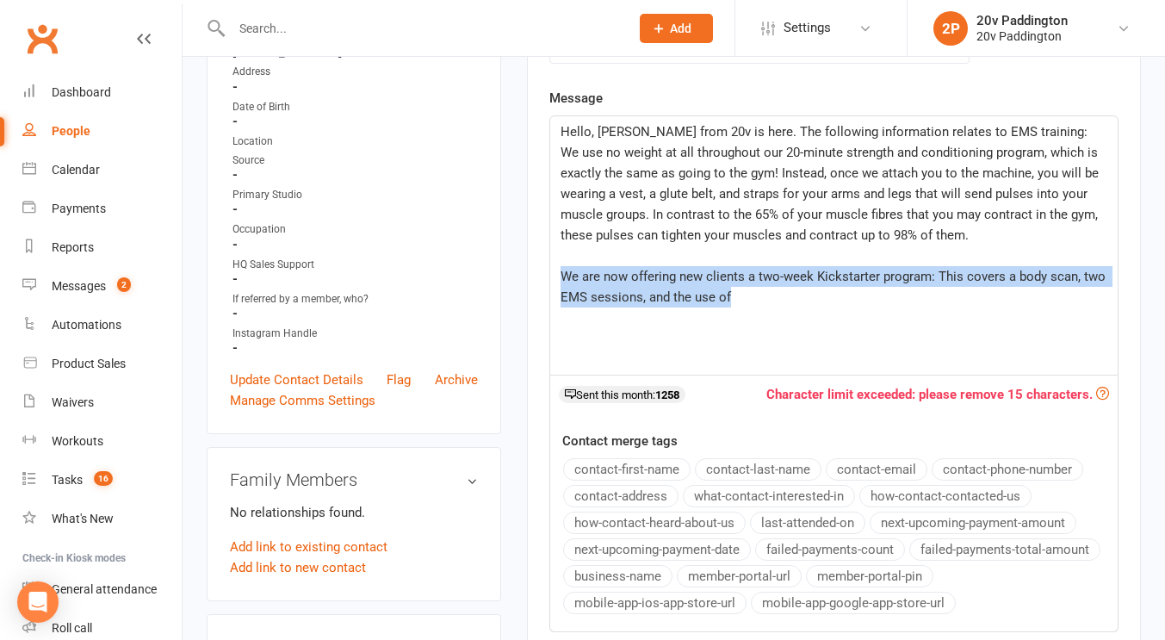
drag, startPoint x: 754, startPoint y: 293, endPoint x: 547, endPoint y: 285, distance: 207.6
click at [547, 285] on div "Activity Notes Comms Attendance Waivers Tasks Automations Workouts Assessments …" at bounding box center [834, 347] width 614 height 888
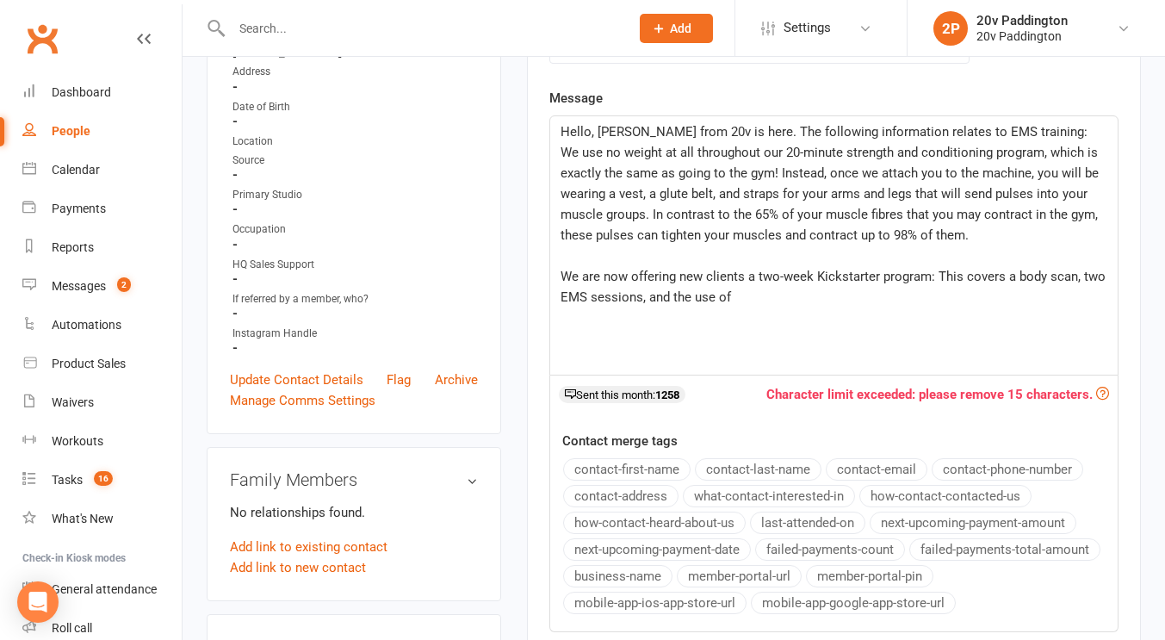
click at [704, 277] on span "We are now offering new clients a two-week Kickstarter program: This covers a b…" at bounding box center [834, 287] width 548 height 36
drag, startPoint x: 751, startPoint y: 300, endPoint x: 615, endPoint y: 320, distance: 137.6
click at [615, 320] on div "Hello, Keith Zac from 20v is here. The following information relates to EMS tra…" at bounding box center [833, 245] width 567 height 258
drag, startPoint x: 709, startPoint y: 306, endPoint x: 671, endPoint y: 295, distance: 40.1
click at [671, 295] on div "Hello, Keith Zac from 20v is here. The following information relates to EMS tra…" at bounding box center [833, 245] width 567 height 258
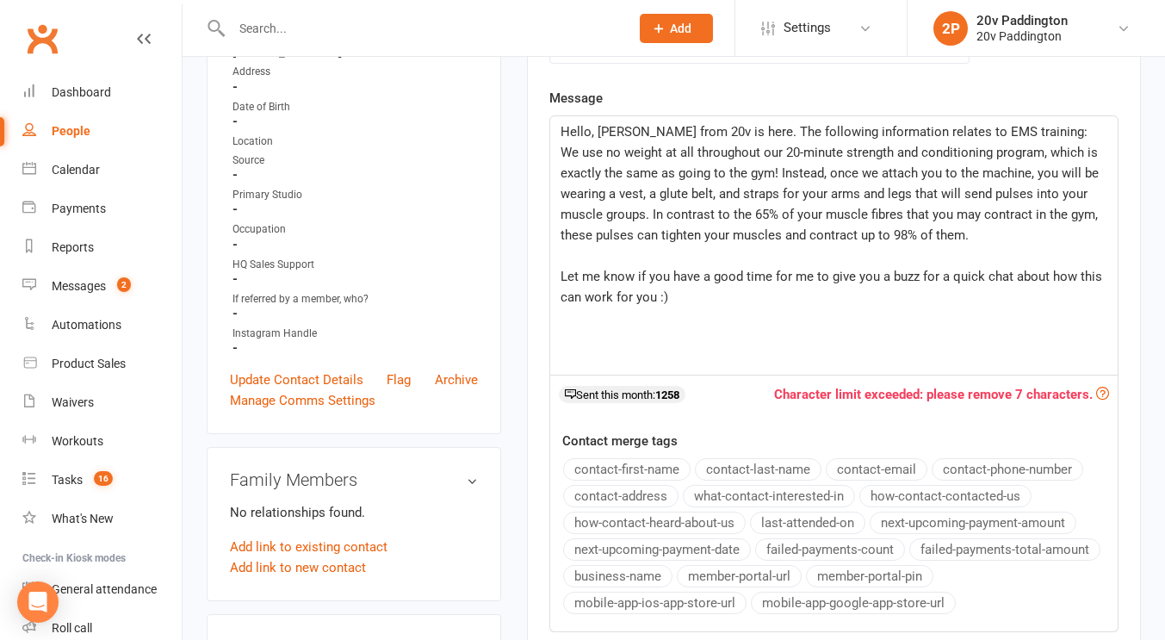
click at [590, 134] on span "Hello, Keith Zac from 20v is here. The following information relates to EMS tra…" at bounding box center [830, 183] width 541 height 119
click at [615, 134] on span "Hey Keith Zac from 20v is here. The following information relates to EMS traini…" at bounding box center [830, 183] width 541 height 119
drag, startPoint x: 625, startPoint y: 151, endPoint x: 608, endPoint y: 160, distance: 19.2
click at [608, 160] on p "Hey Keith, Zac from 20v is here. The following information relates to EMS train…" at bounding box center [833, 183] width 547 height 124
click at [607, 122] on p "Hey Keith, Zac from 20v is here. The following information relates to EMS train…" at bounding box center [833, 183] width 547 height 124
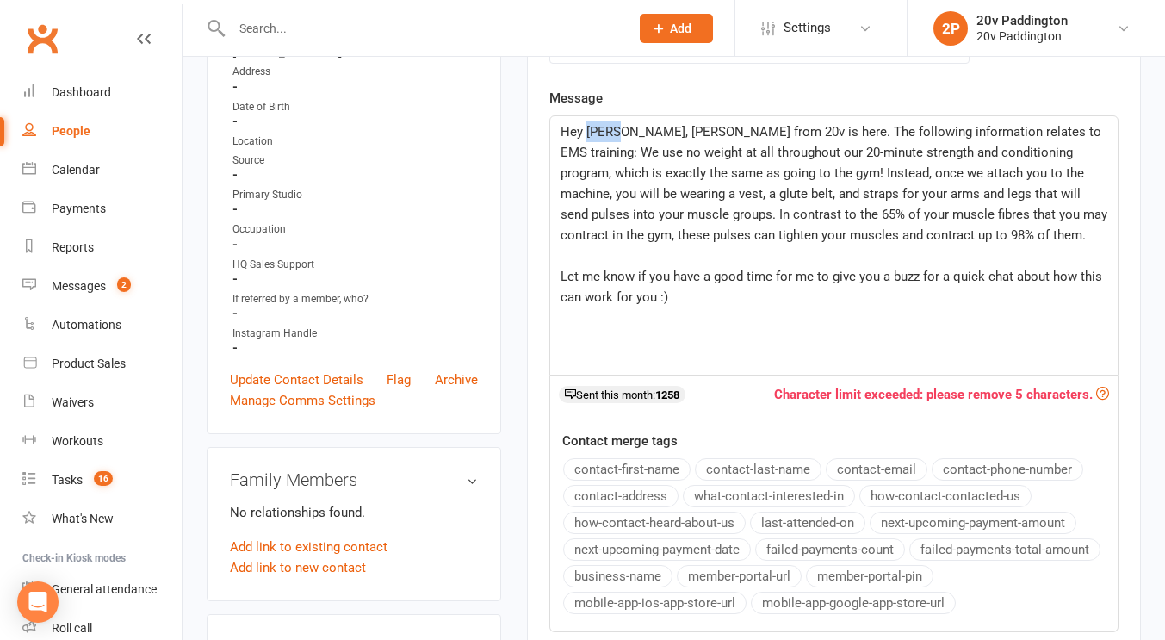
click at [607, 122] on p "Hey Keith, Zac from 20v is here. The following information relates to EMS train…" at bounding box center [833, 183] width 547 height 124
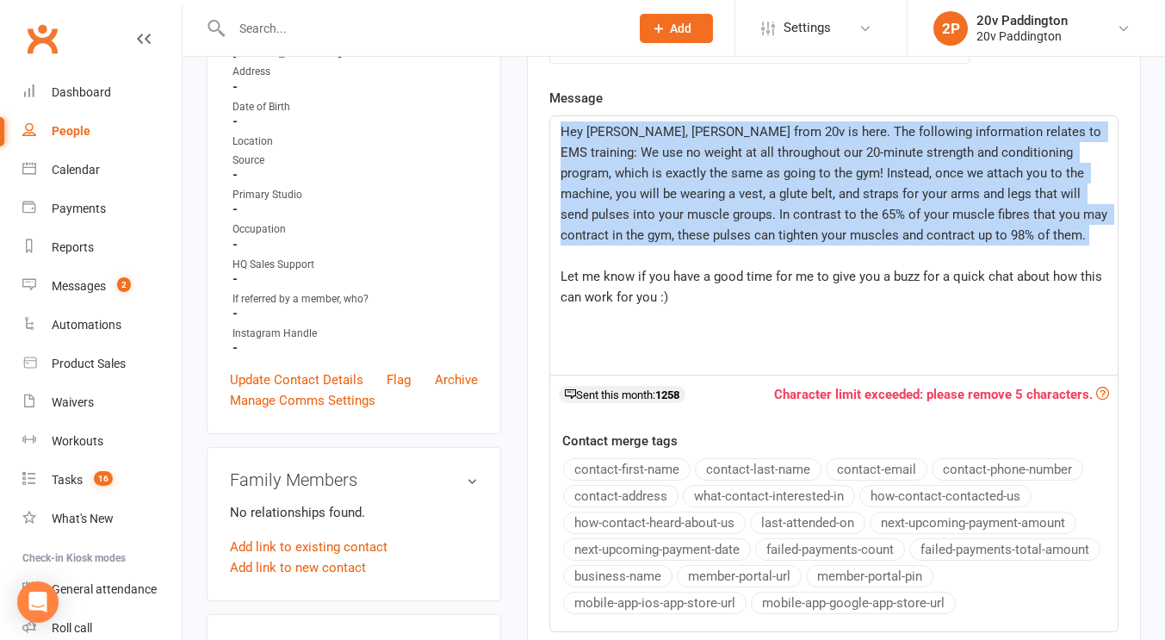
click at [607, 122] on p "Hey Keith, Zac from 20v is here. The following information relates to EMS train…" at bounding box center [833, 183] width 547 height 124
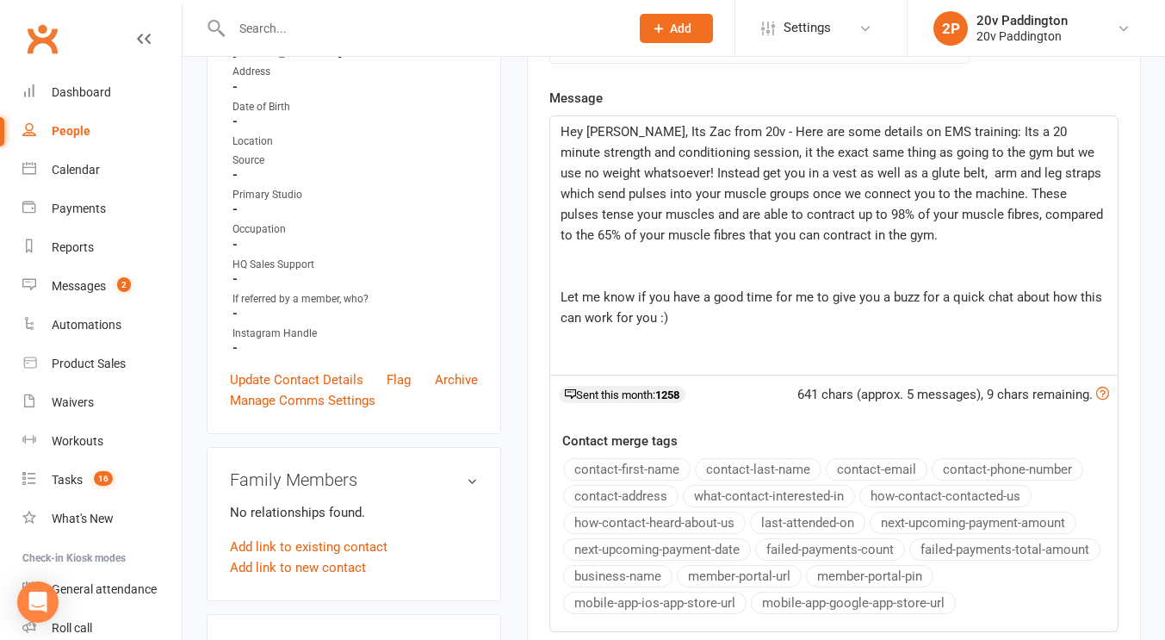
click at [640, 285] on p "﻿" at bounding box center [833, 276] width 547 height 21
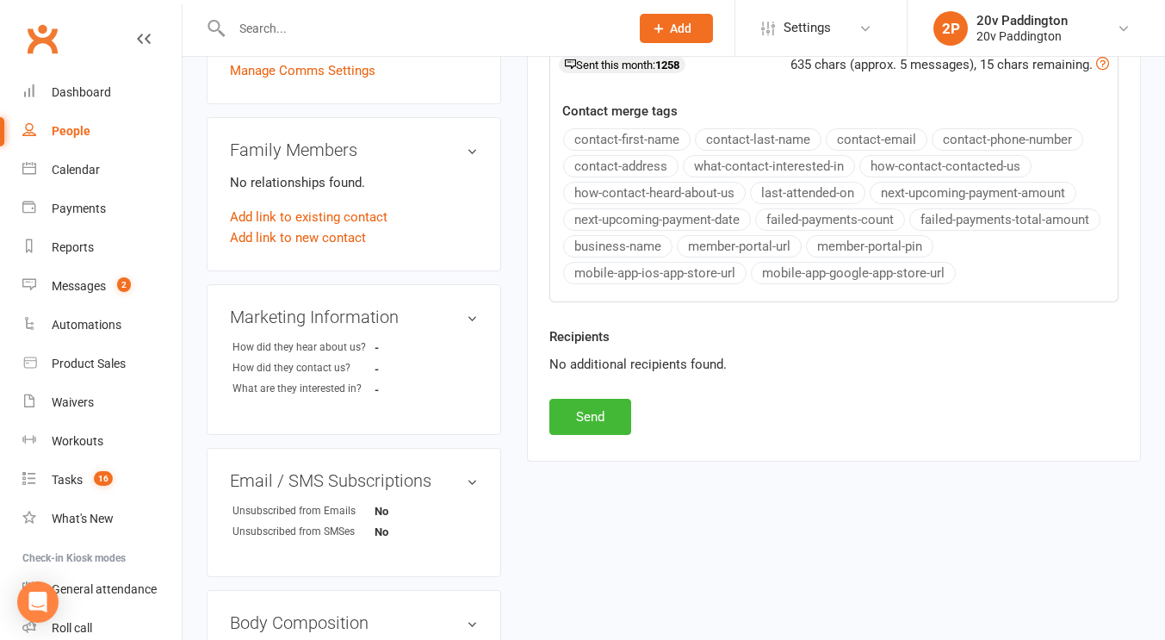
scroll to position [673, 0]
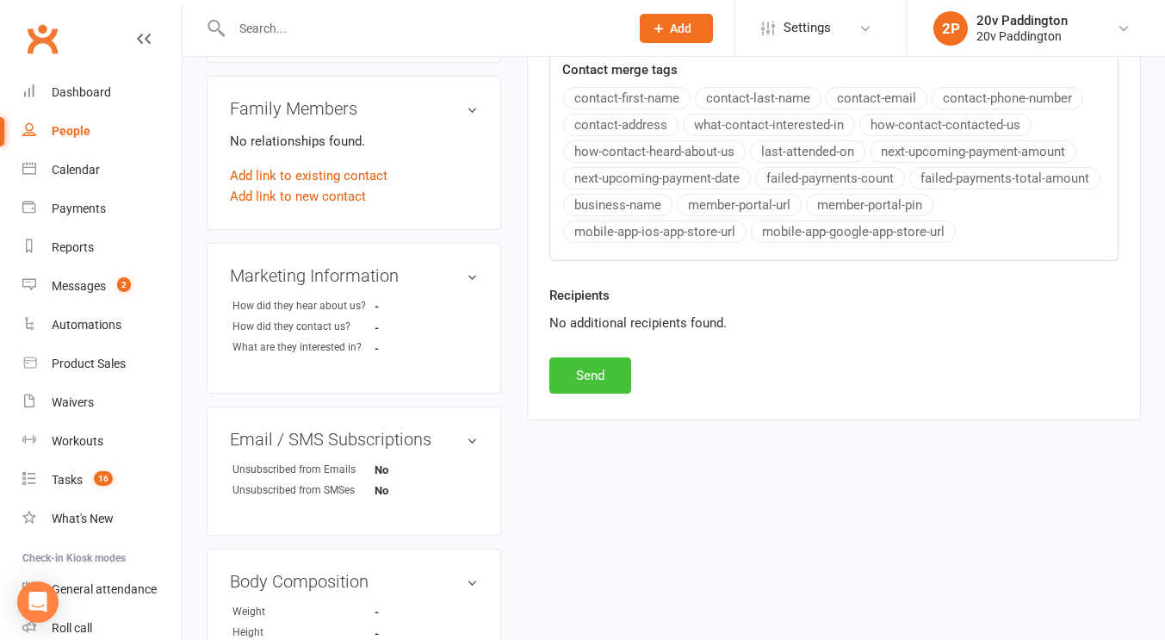
click at [577, 372] on button "Send" at bounding box center [590, 375] width 82 height 36
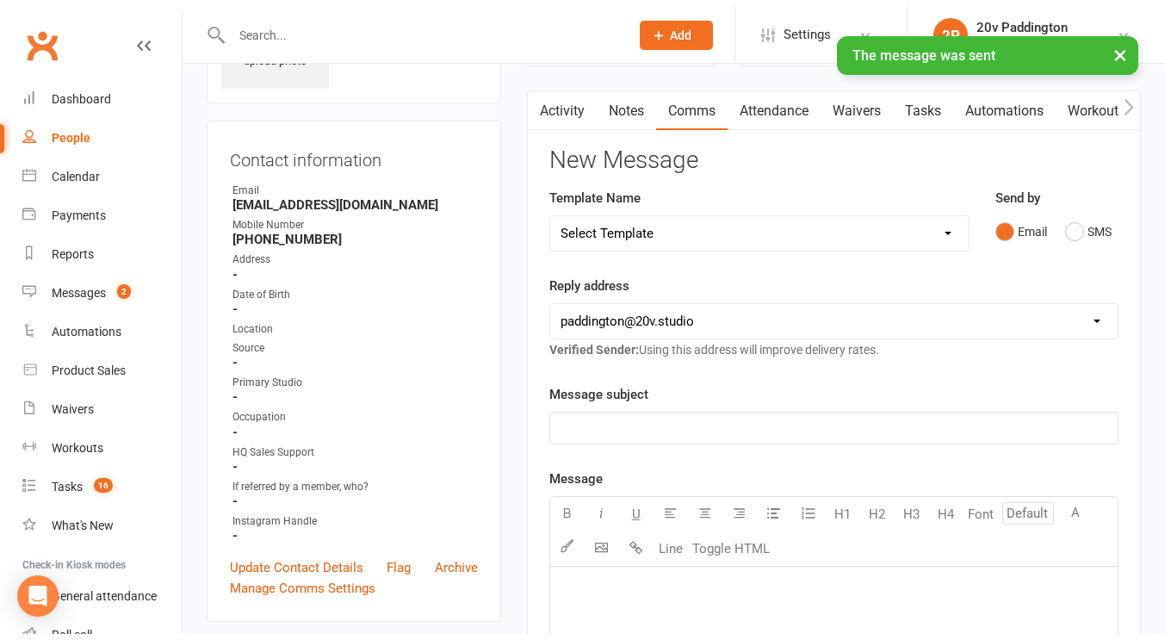
scroll to position [0, 0]
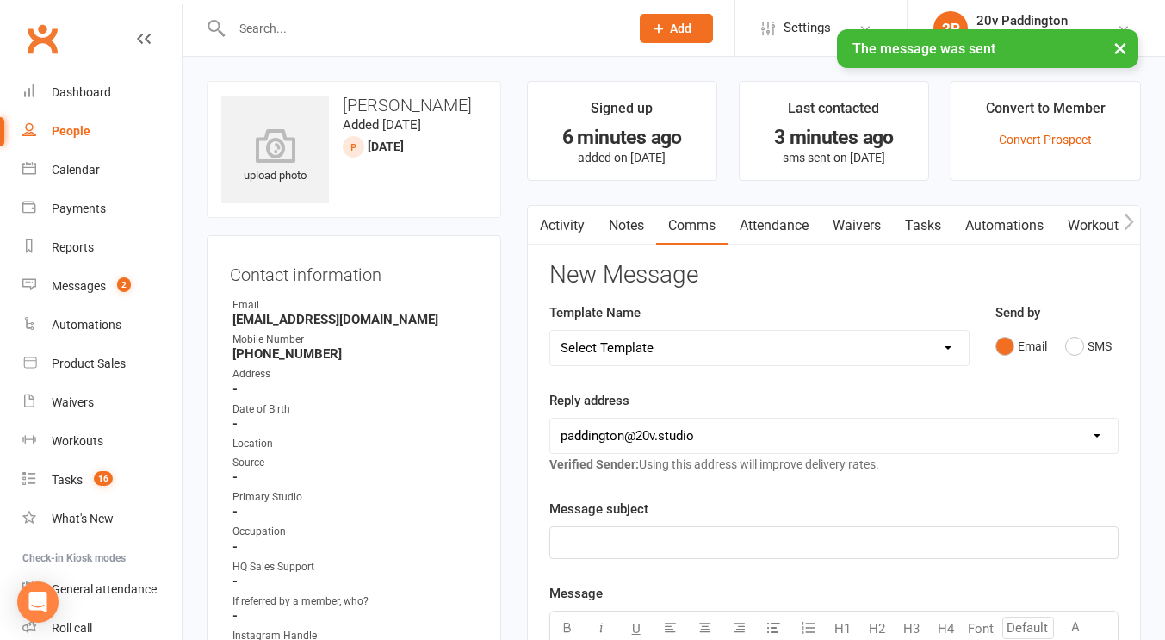
click at [551, 213] on link "Activity" at bounding box center [562, 226] width 69 height 40
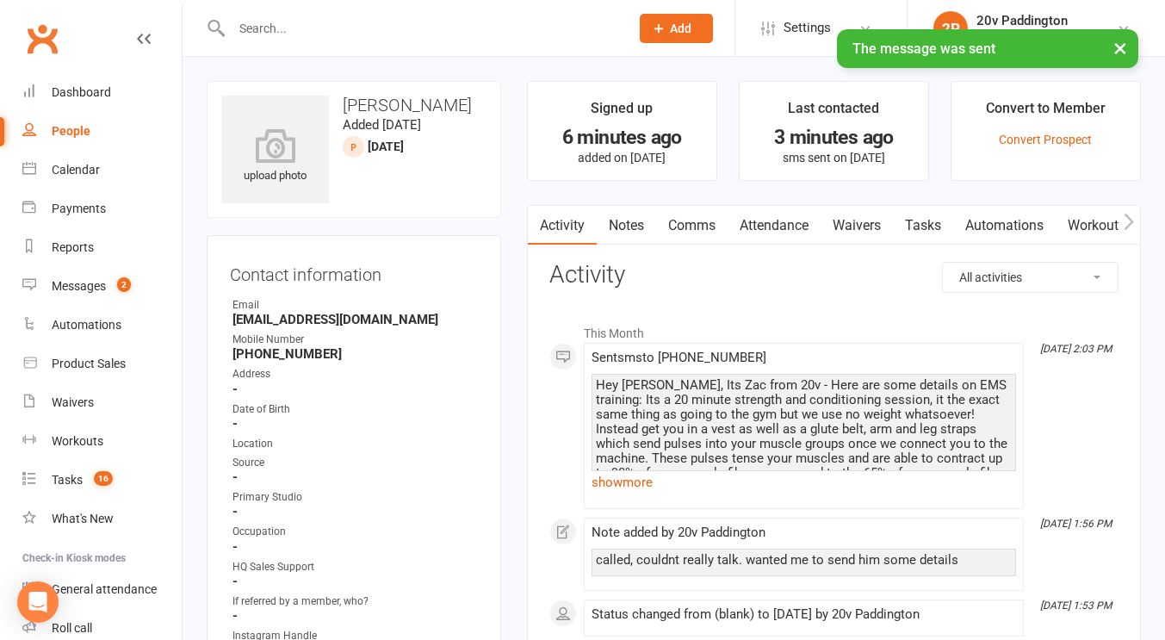
scroll to position [63, 0]
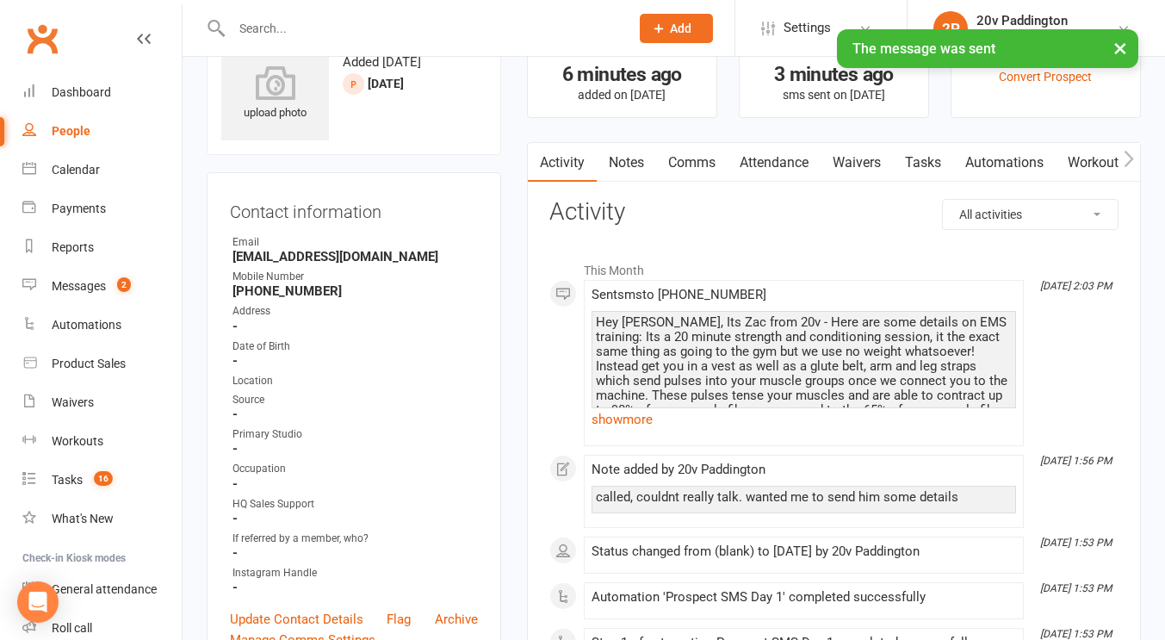
click at [679, 154] on link "Comms" at bounding box center [691, 163] width 71 height 40
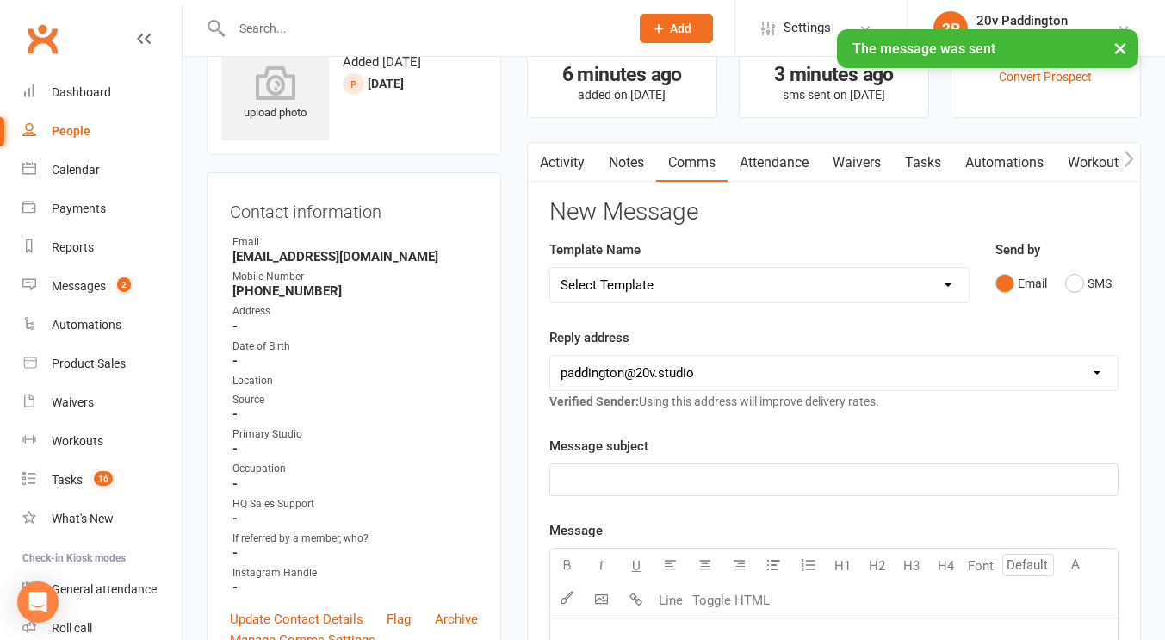
click at [627, 162] on link "Notes" at bounding box center [626, 163] width 59 height 40
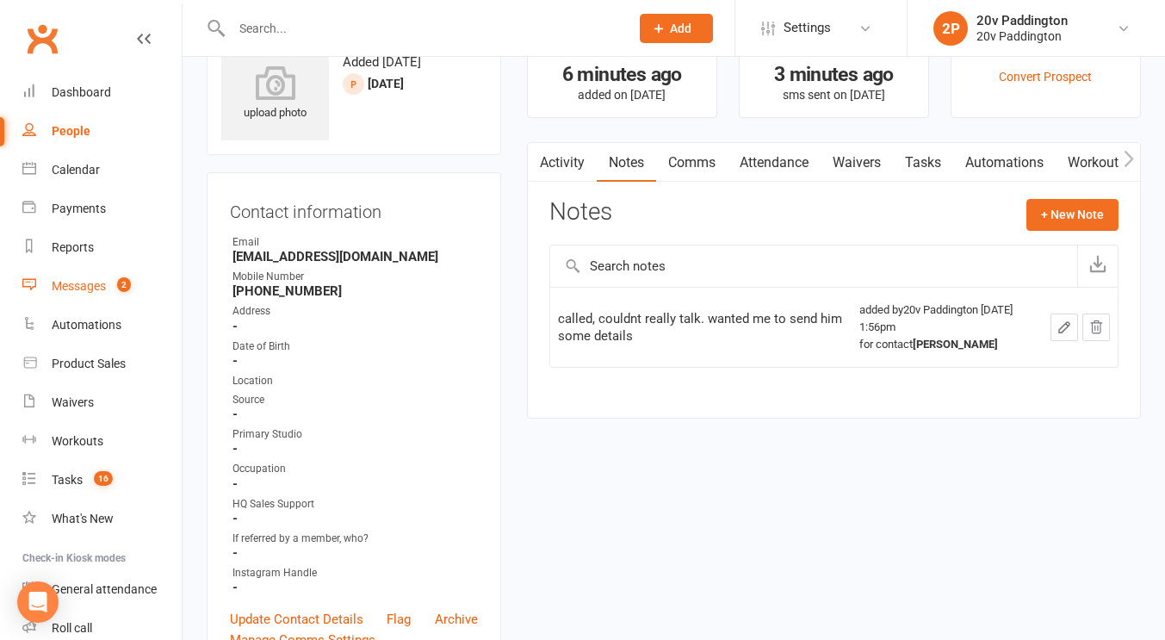
click at [77, 285] on div "Messages" at bounding box center [79, 286] width 54 height 14
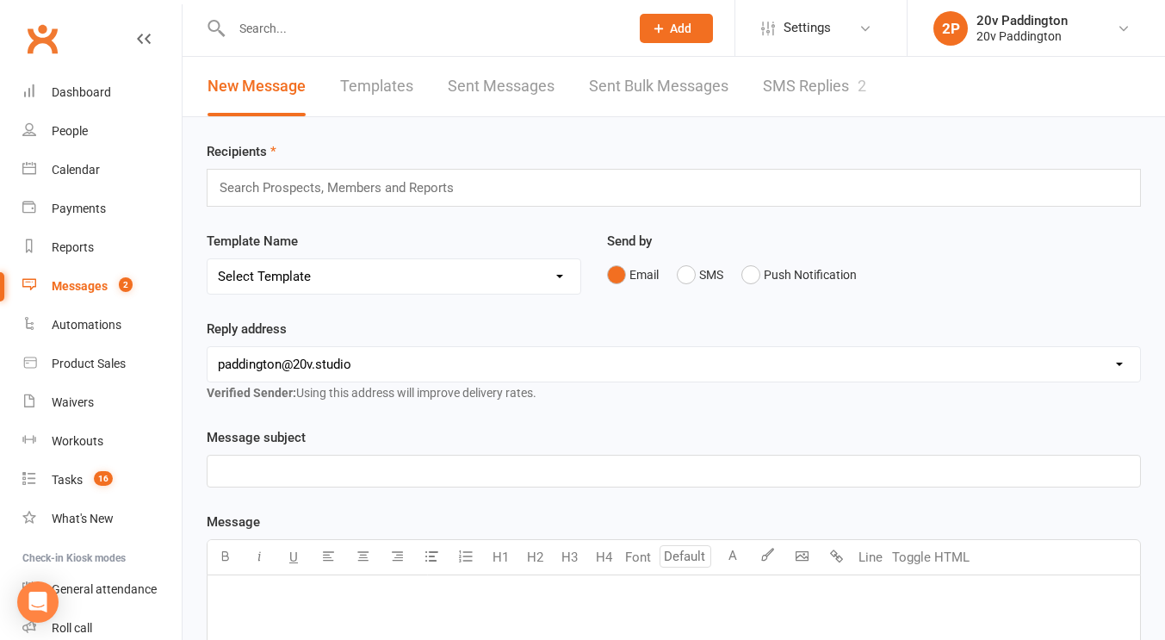
click at [849, 87] on link "SMS Replies 2" at bounding box center [814, 86] width 103 height 59
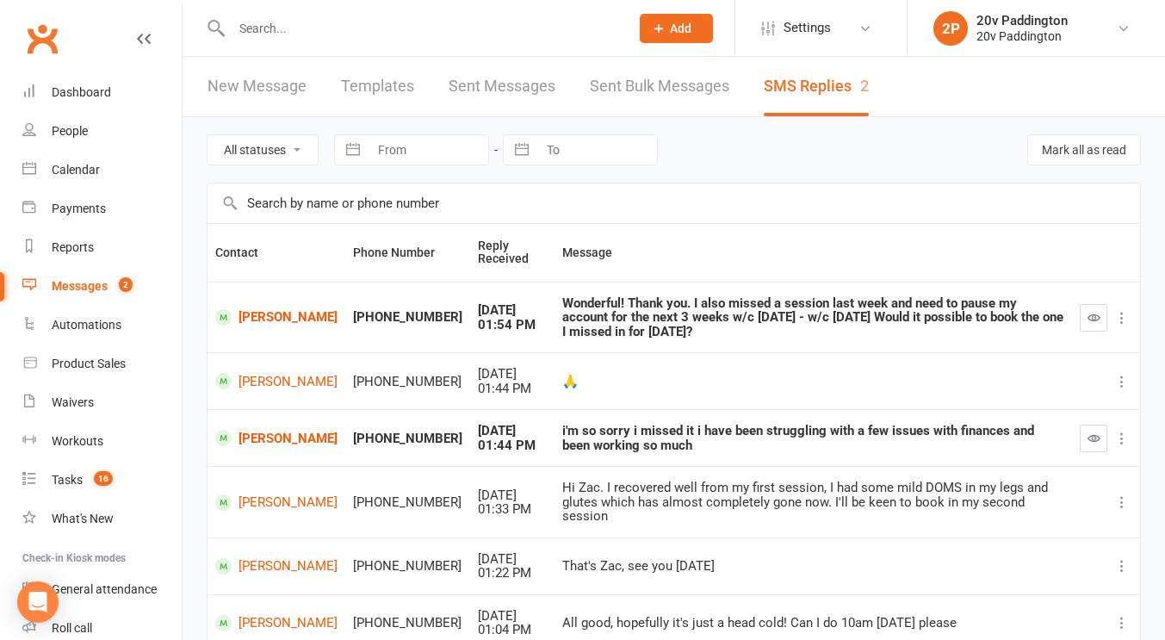
click at [101, 295] on link "Messages 2" at bounding box center [101, 286] width 159 height 39
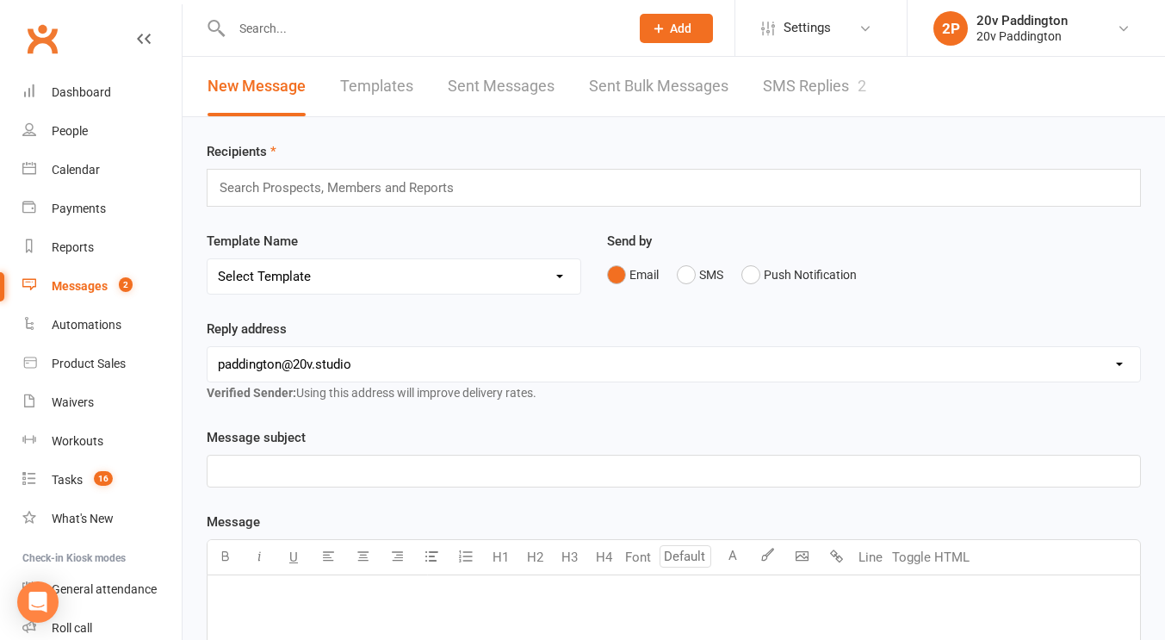
click at [784, 116] on div "New Message Templates Sent Messages Sent Bulk Messages SMS Replies 2" at bounding box center [673, 87] width 982 height 60
click at [787, 108] on link "SMS Replies 2" at bounding box center [814, 86] width 103 height 59
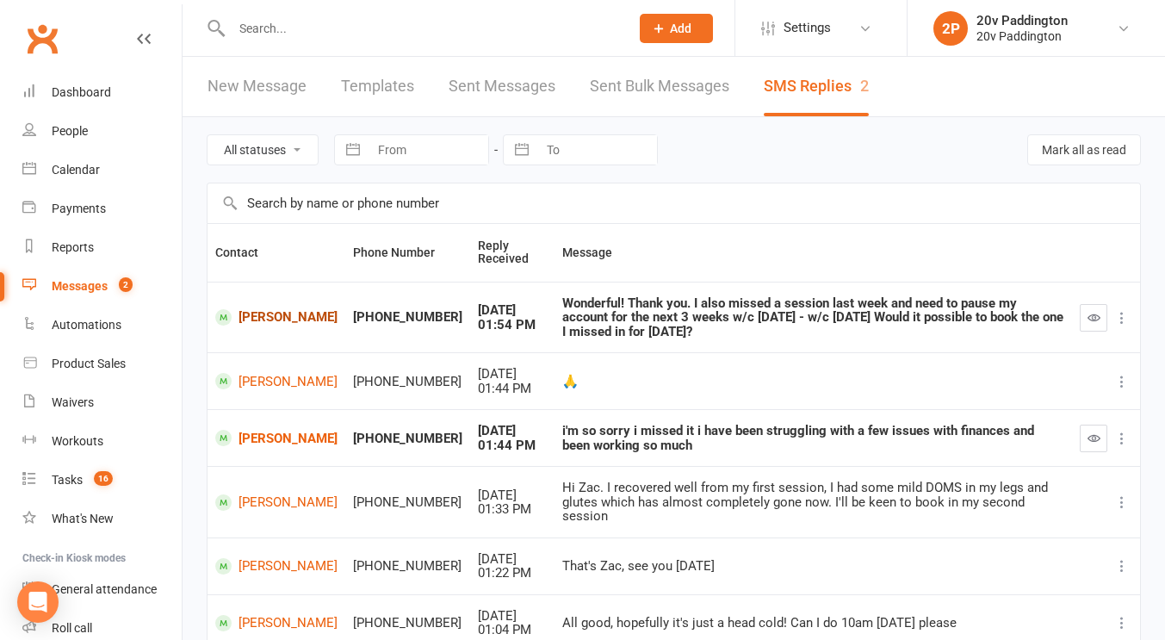
click at [255, 323] on link "[PERSON_NAME]" at bounding box center [276, 317] width 122 height 16
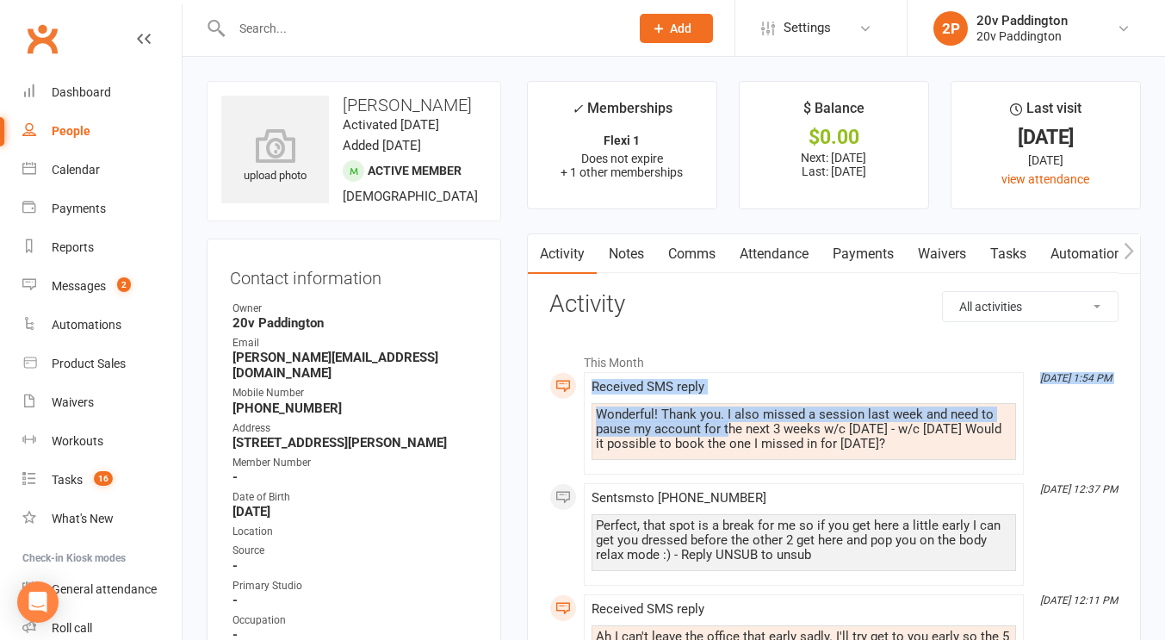
drag, startPoint x: 692, startPoint y: 327, endPoint x: 734, endPoint y: 440, distance: 120.4
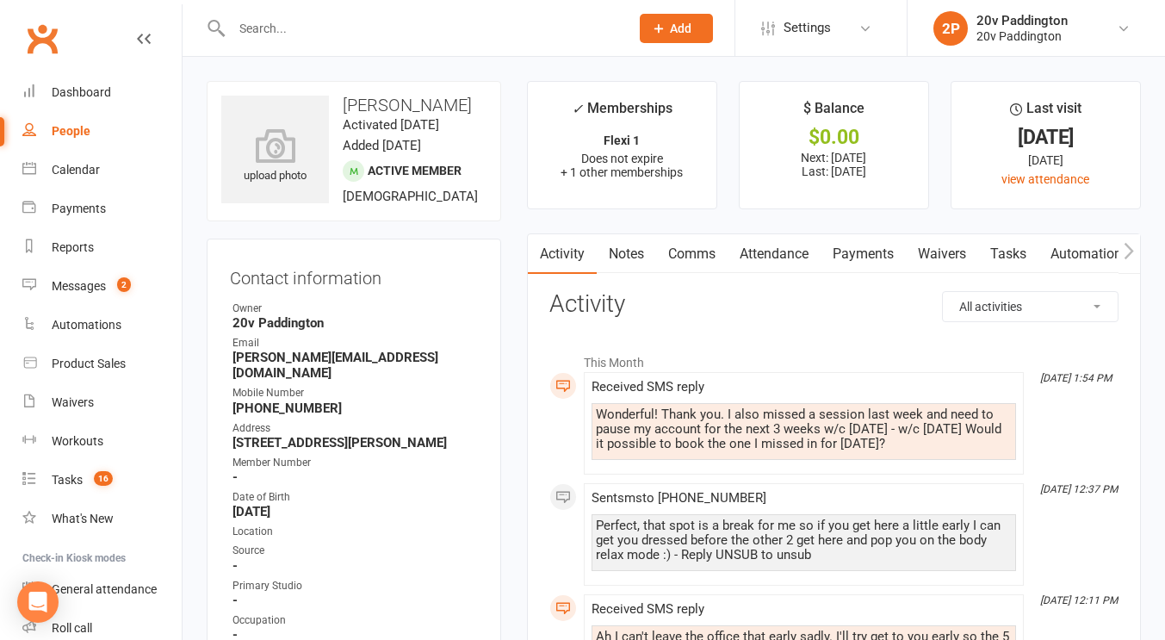
drag, startPoint x: 797, startPoint y: 448, endPoint x: 743, endPoint y: 470, distance: 58.3
click at [743, 470] on li "Sep 17, 1:54 PM Received SMS reply Wonderful! Thank you. I also missed a sessio…" at bounding box center [804, 423] width 440 height 102
click at [870, 427] on div "Wonderful! Thank you. I also missed a session last week and need to pause my ac…" at bounding box center [804, 429] width 416 height 44
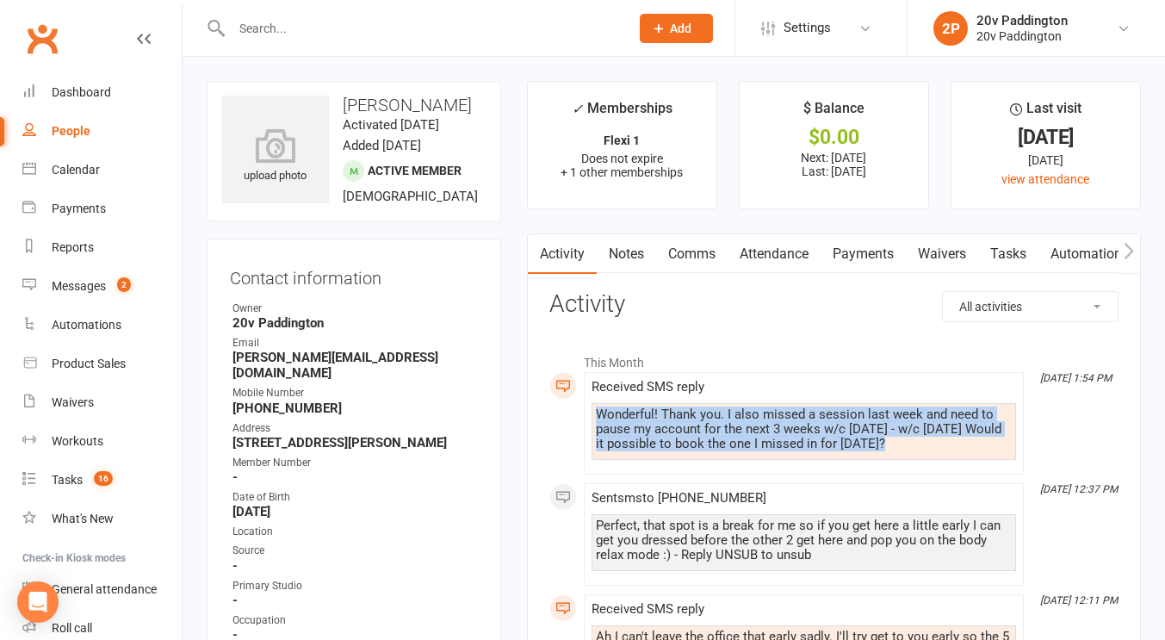
click at [870, 427] on div "Wonderful! Thank you. I also missed a session last week and need to pause my ac…" at bounding box center [804, 429] width 416 height 44
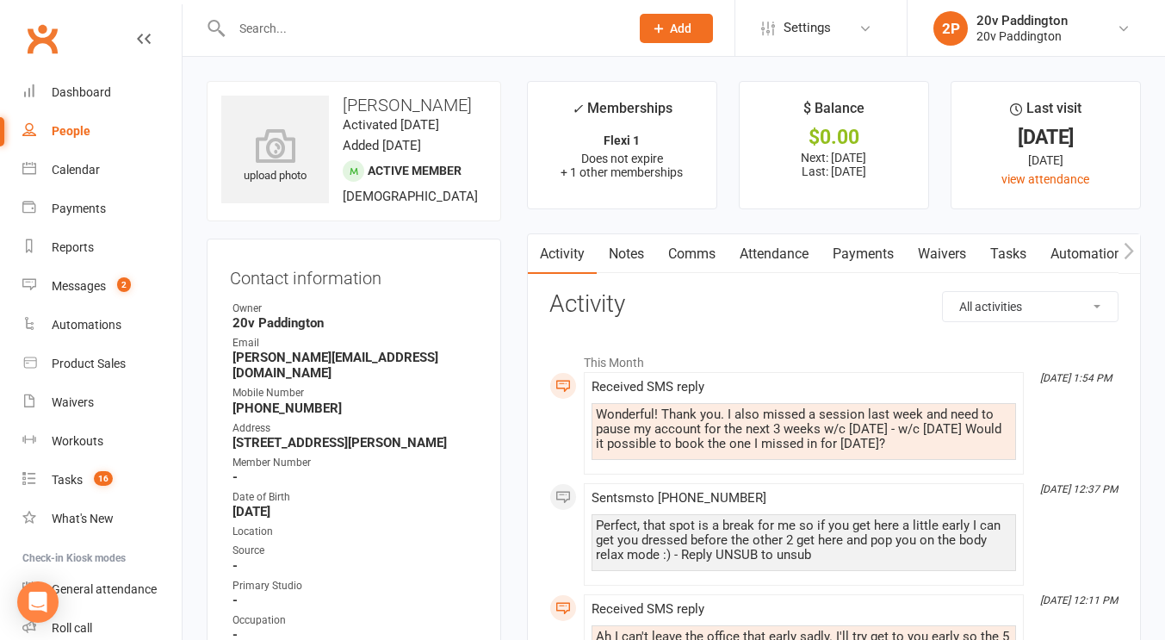
click at [683, 267] on link "Comms" at bounding box center [691, 254] width 71 height 40
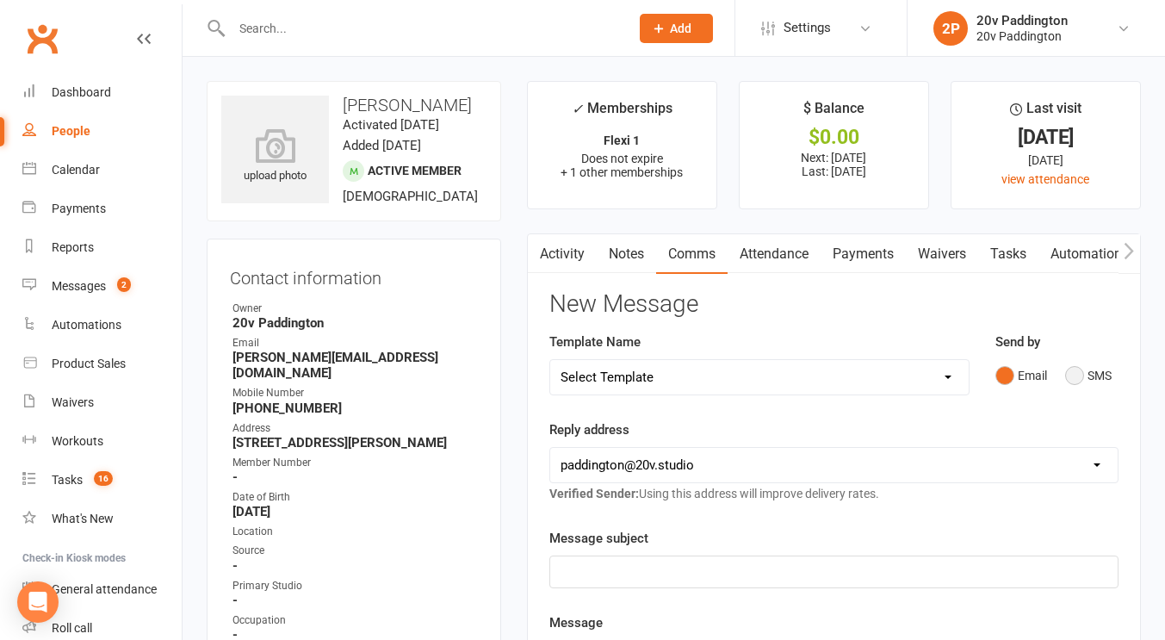
click at [1098, 362] on button "SMS" at bounding box center [1088, 375] width 46 height 33
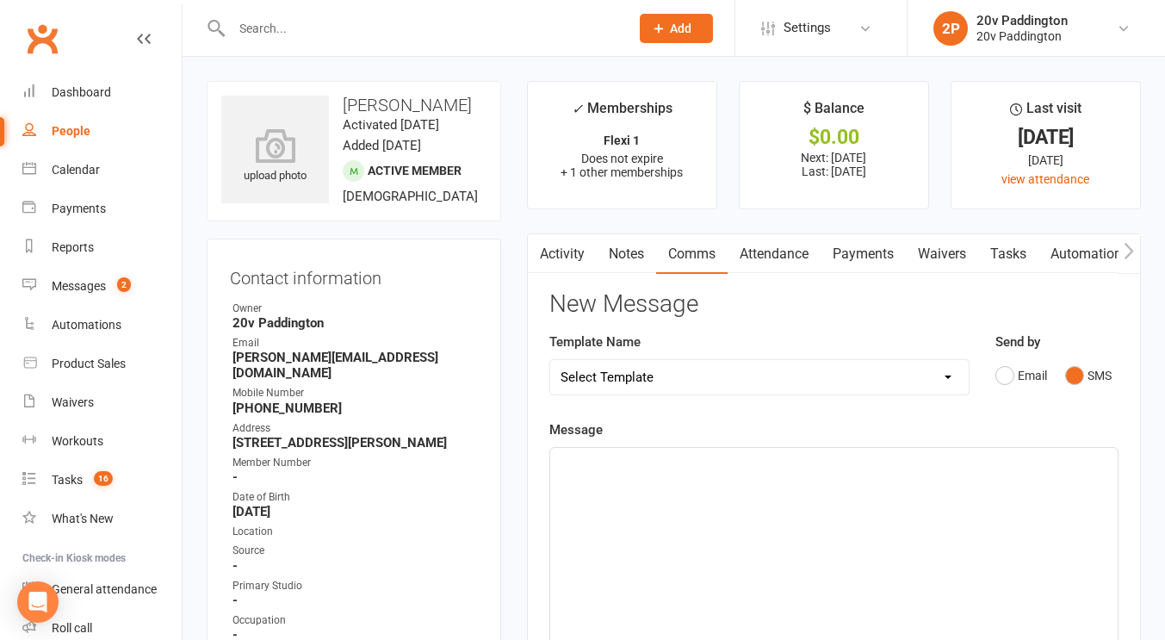
click at [949, 487] on div "﻿" at bounding box center [833, 577] width 567 height 258
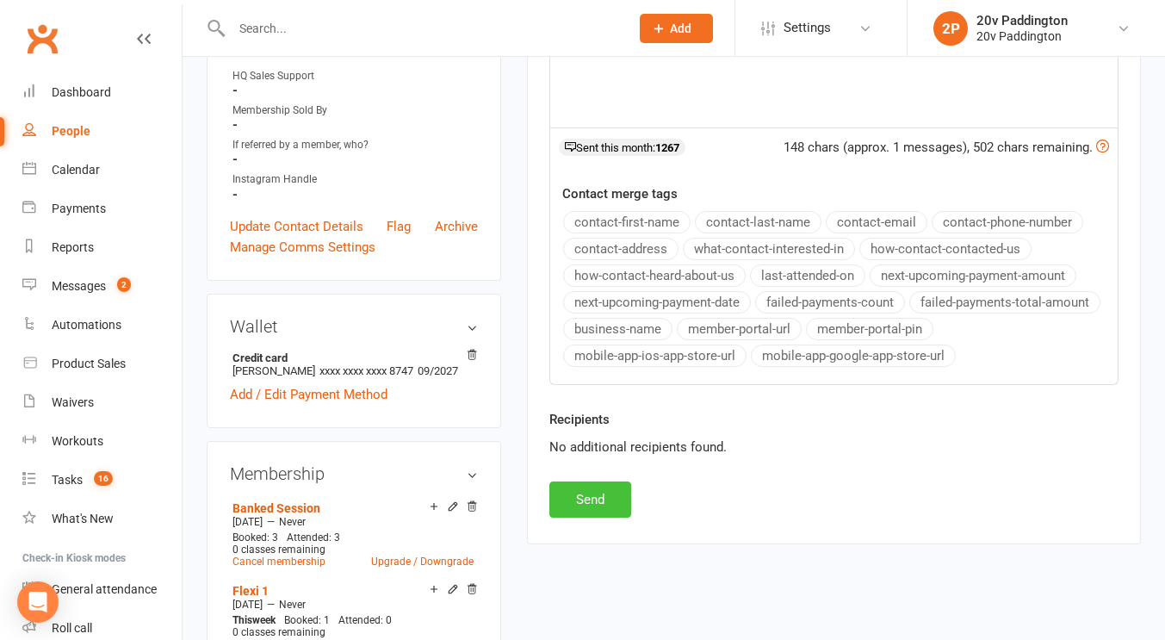
click at [591, 492] on button "Send" at bounding box center [590, 499] width 82 height 36
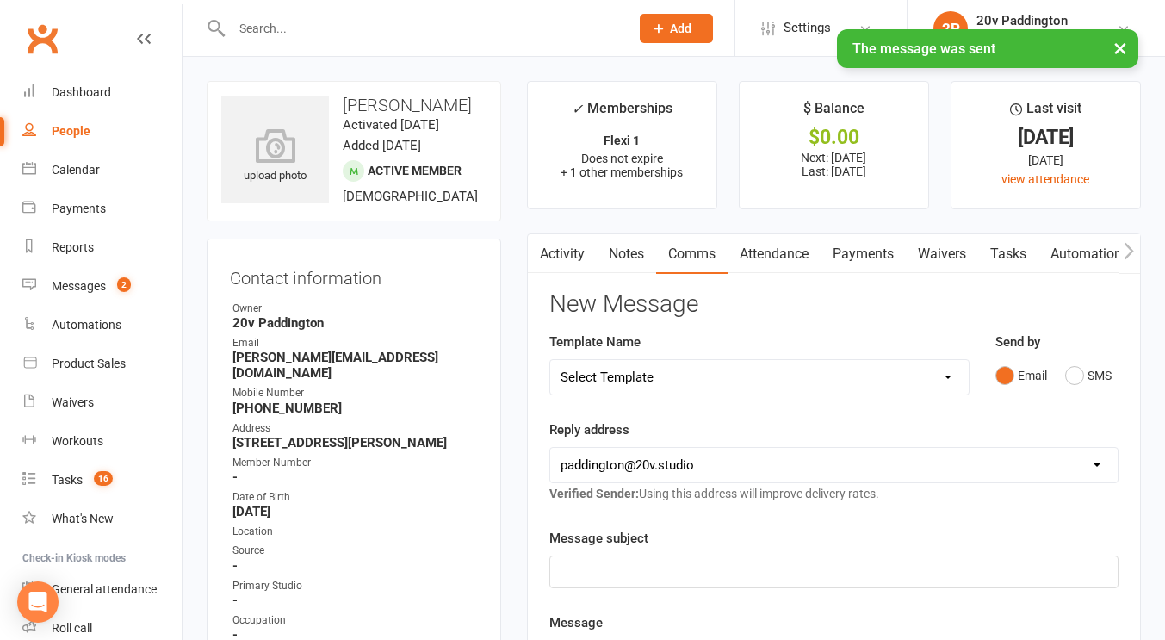
click at [554, 264] on link "Activity" at bounding box center [562, 254] width 69 height 40
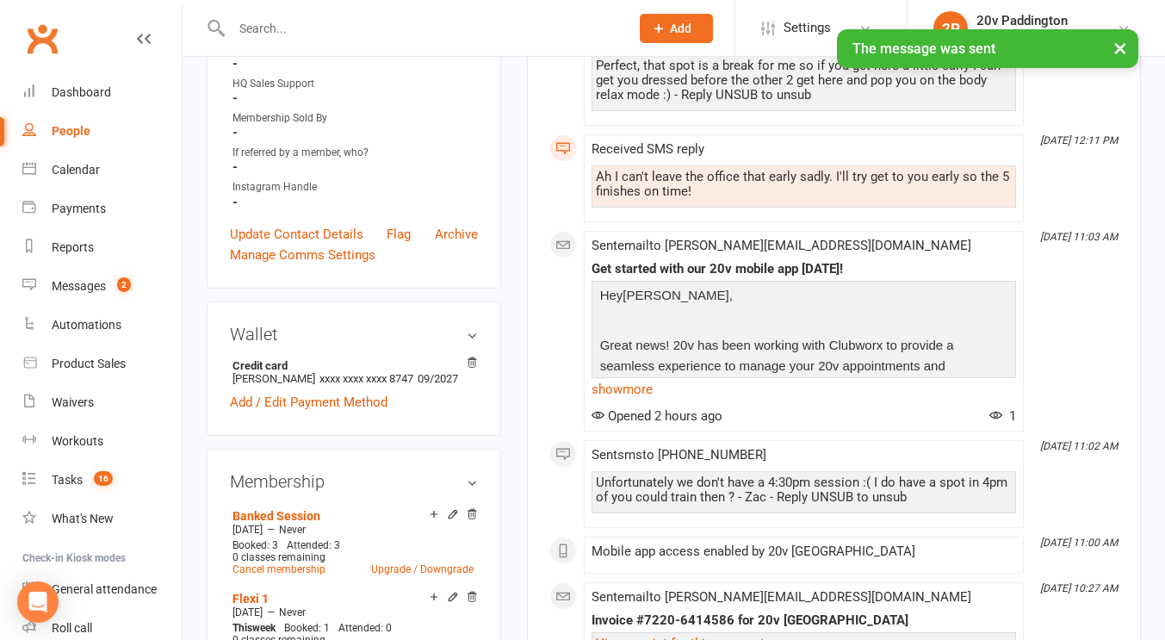
scroll to position [723, 0]
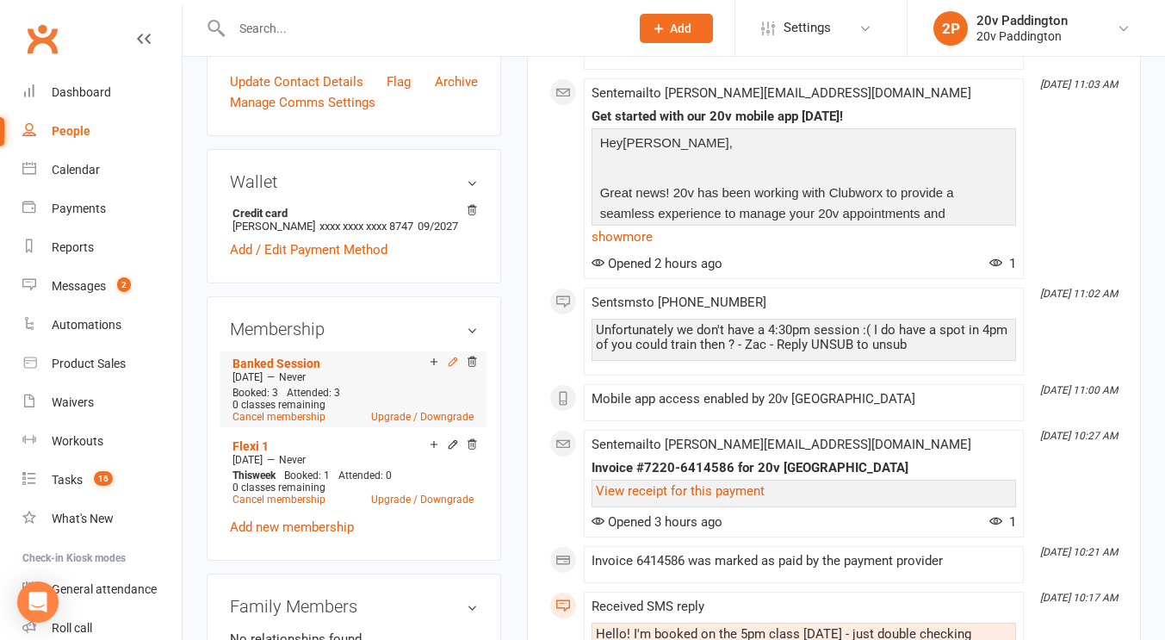
click at [451, 365] on icon at bounding box center [452, 361] width 8 height 8
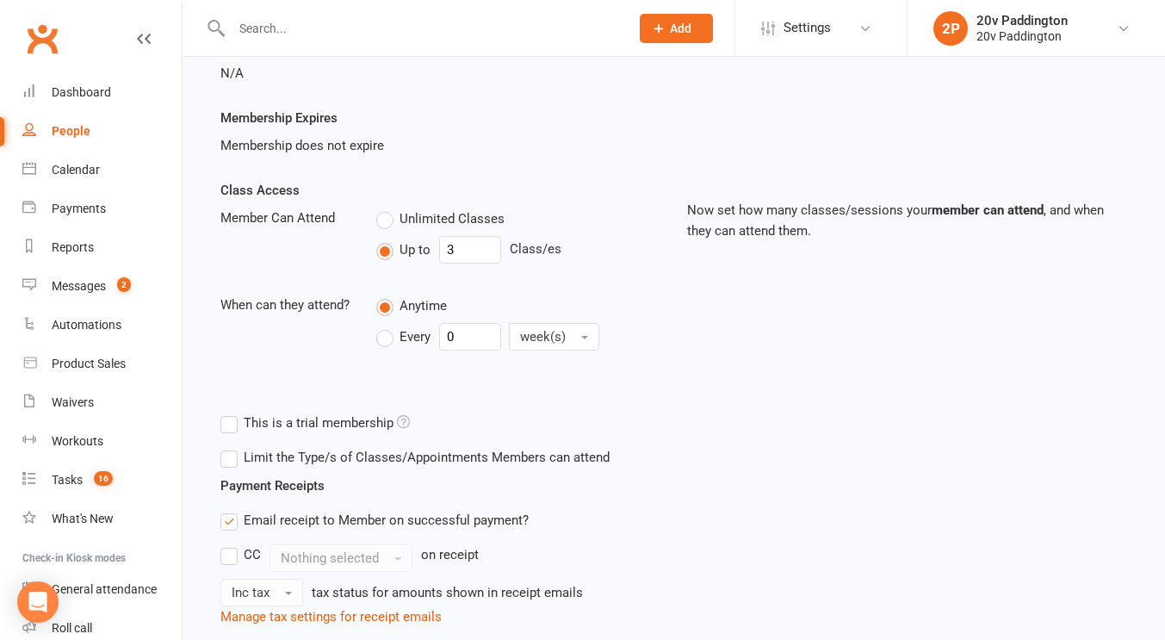
scroll to position [305, 0]
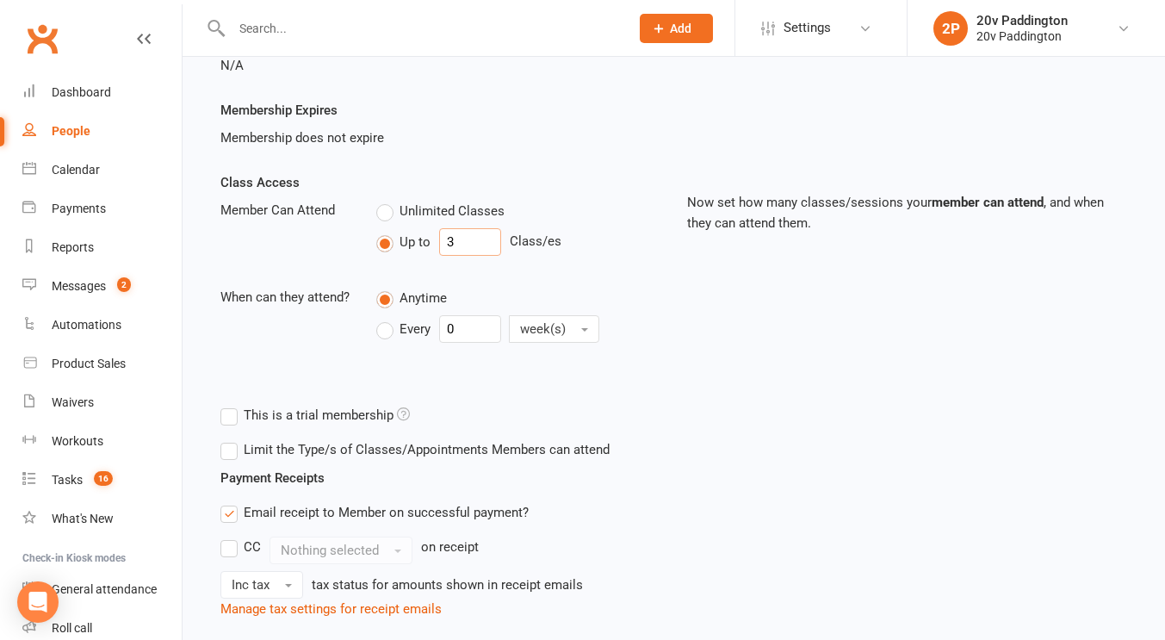
click at [490, 244] on input "3" at bounding box center [470, 242] width 62 height 28
type input "4"
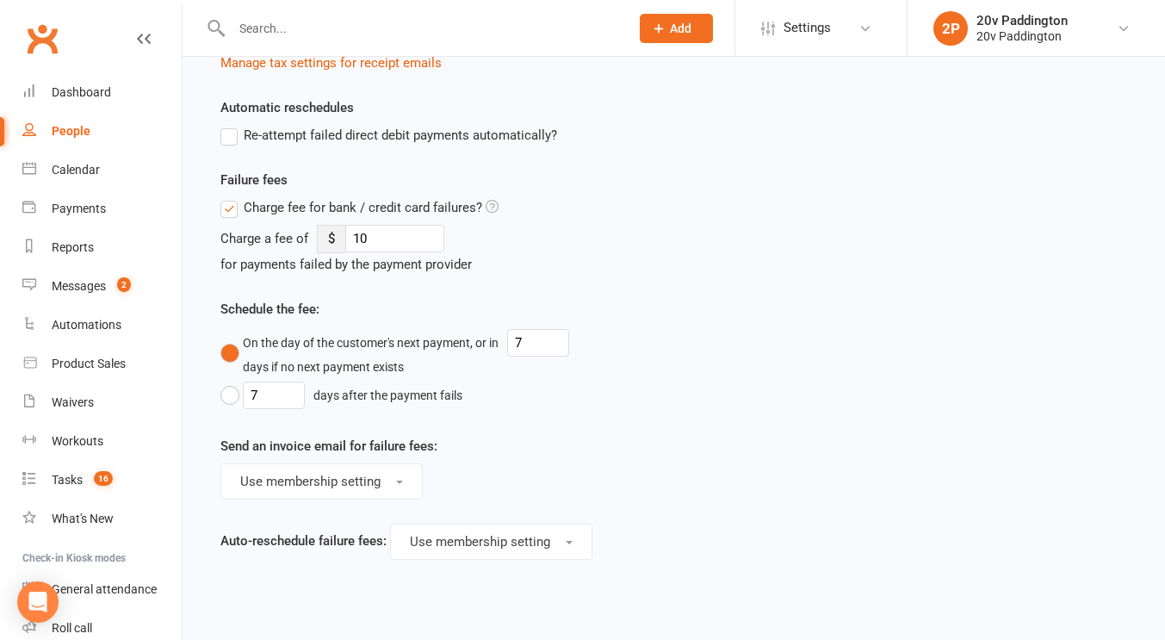
scroll to position [966, 0]
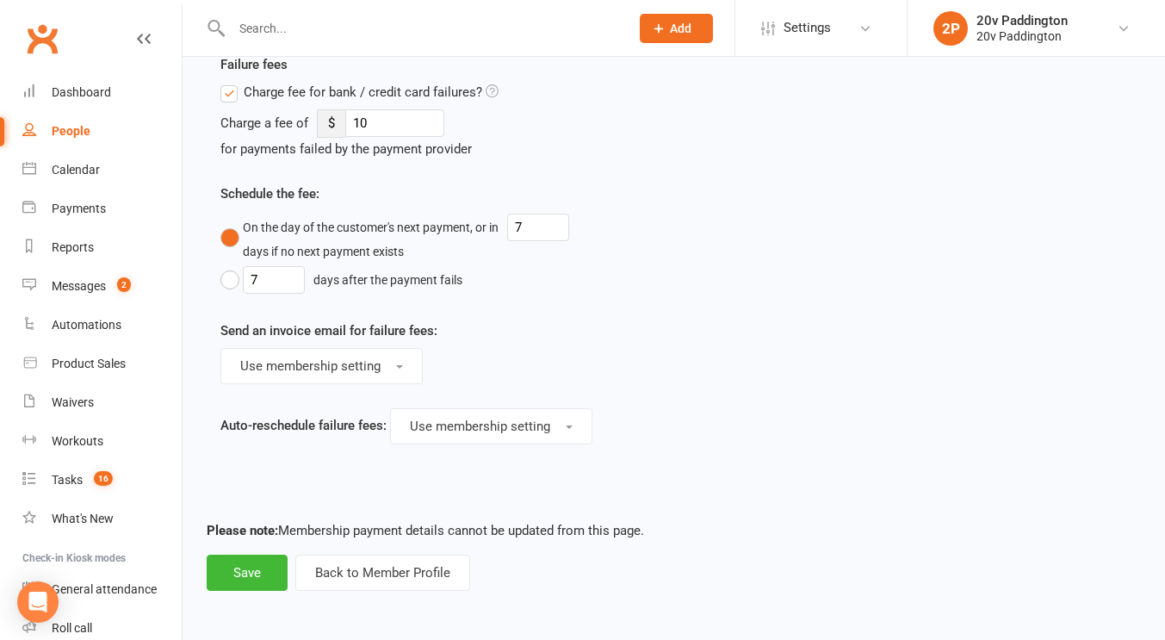
click at [232, 551] on footer "Please note: Membership payment details cannot be updated from this page. Save …" at bounding box center [674, 555] width 934 height 71
click at [232, 570] on button "Save" at bounding box center [247, 572] width 81 height 36
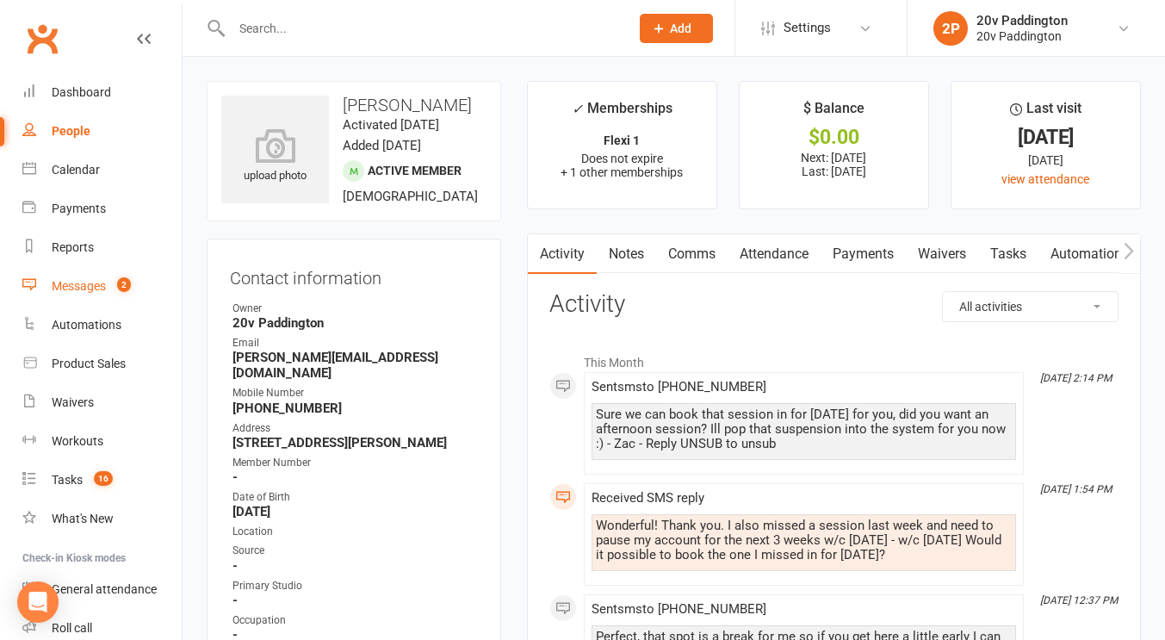
click at [111, 273] on link "Messages 2" at bounding box center [101, 286] width 159 height 39
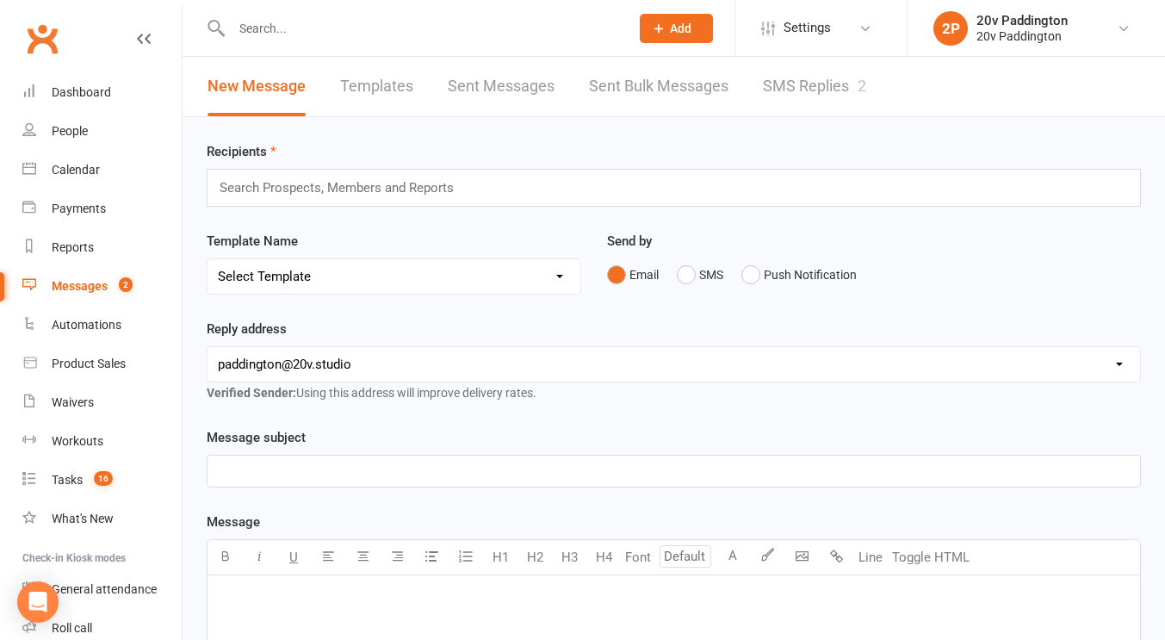
click at [830, 90] on link "SMS Replies 2" at bounding box center [814, 86] width 103 height 59
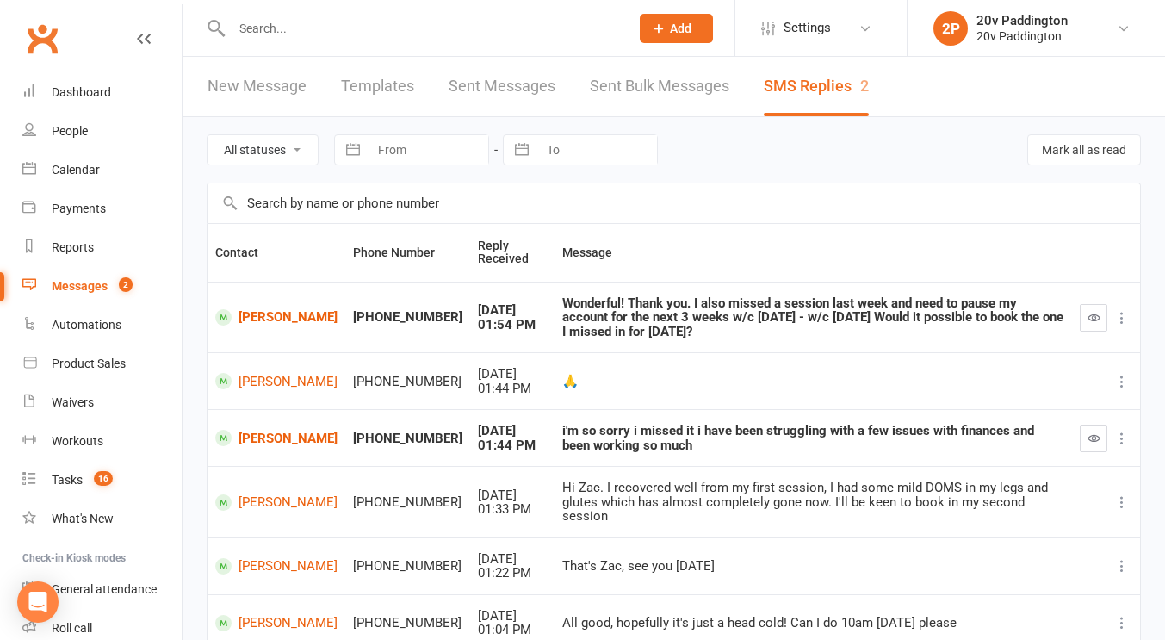
click at [263, 454] on td "[PERSON_NAME]" at bounding box center [276, 437] width 138 height 57
click at [263, 446] on link "[PERSON_NAME]" at bounding box center [276, 438] width 122 height 16
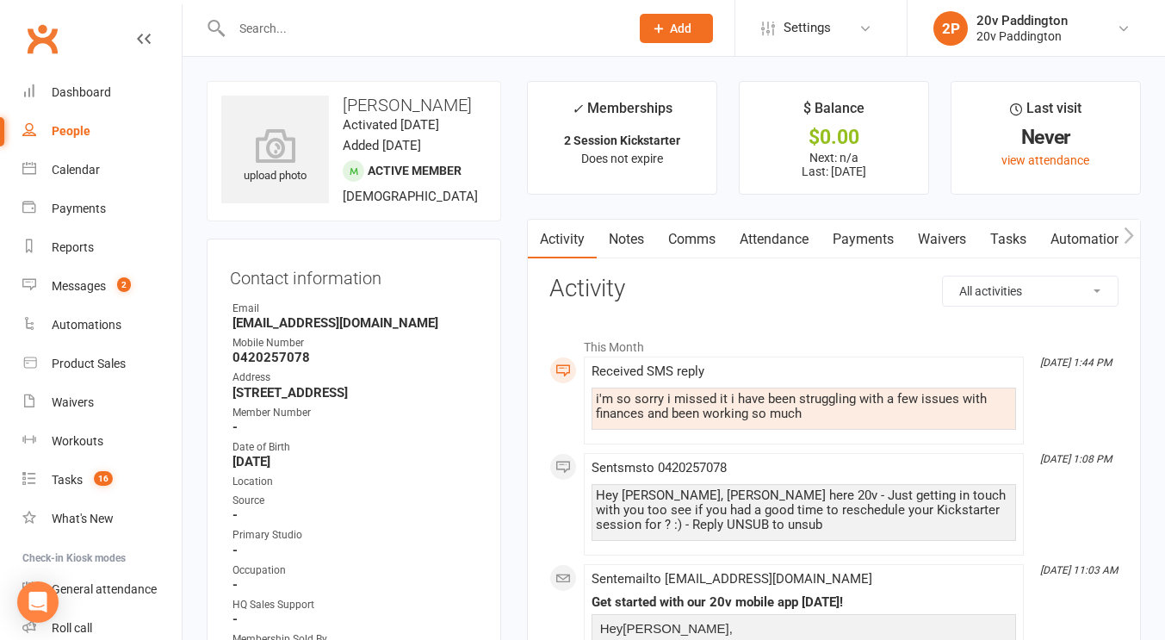
click at [673, 232] on link "Comms" at bounding box center [691, 239] width 71 height 40
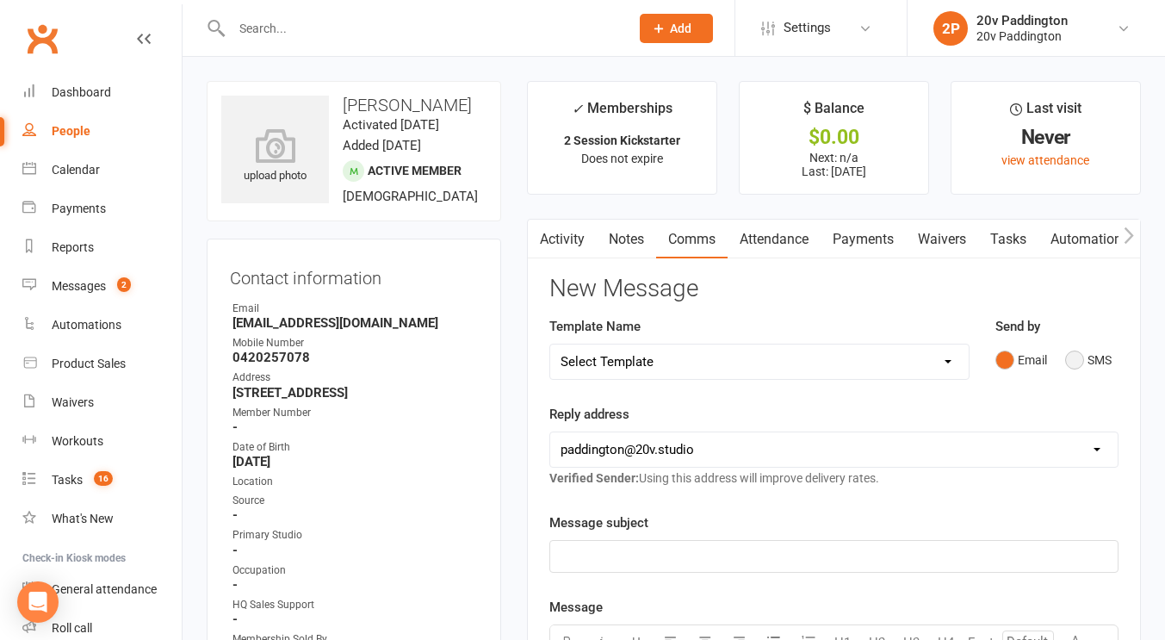
click at [1104, 351] on button "SMS" at bounding box center [1088, 359] width 46 height 33
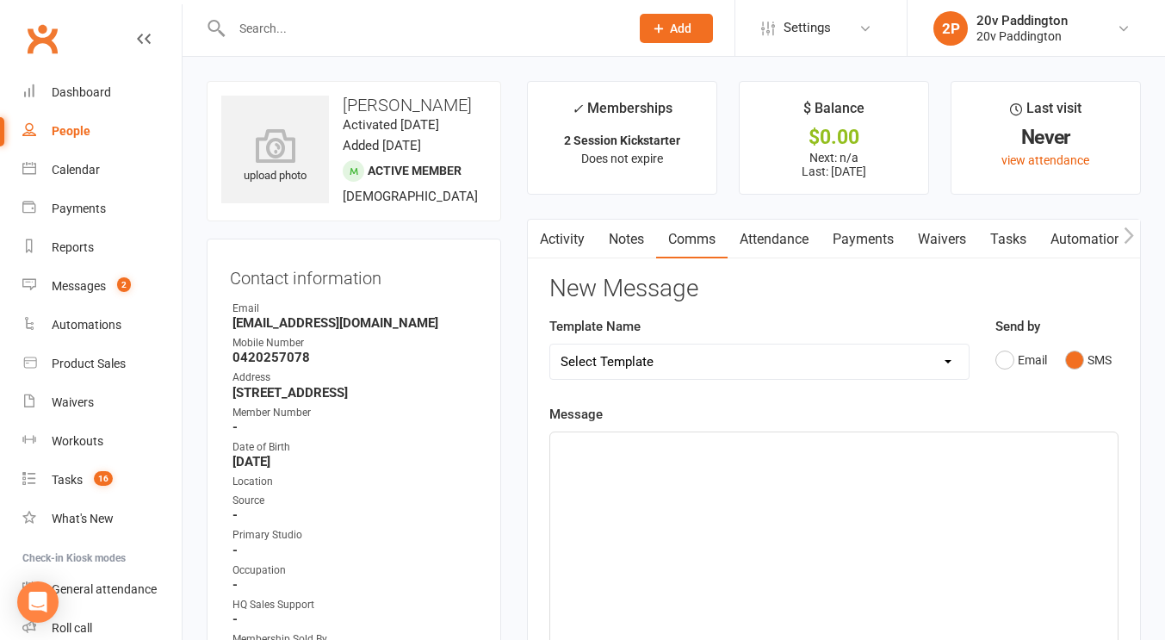
click at [949, 473] on div "﻿" at bounding box center [833, 561] width 567 height 258
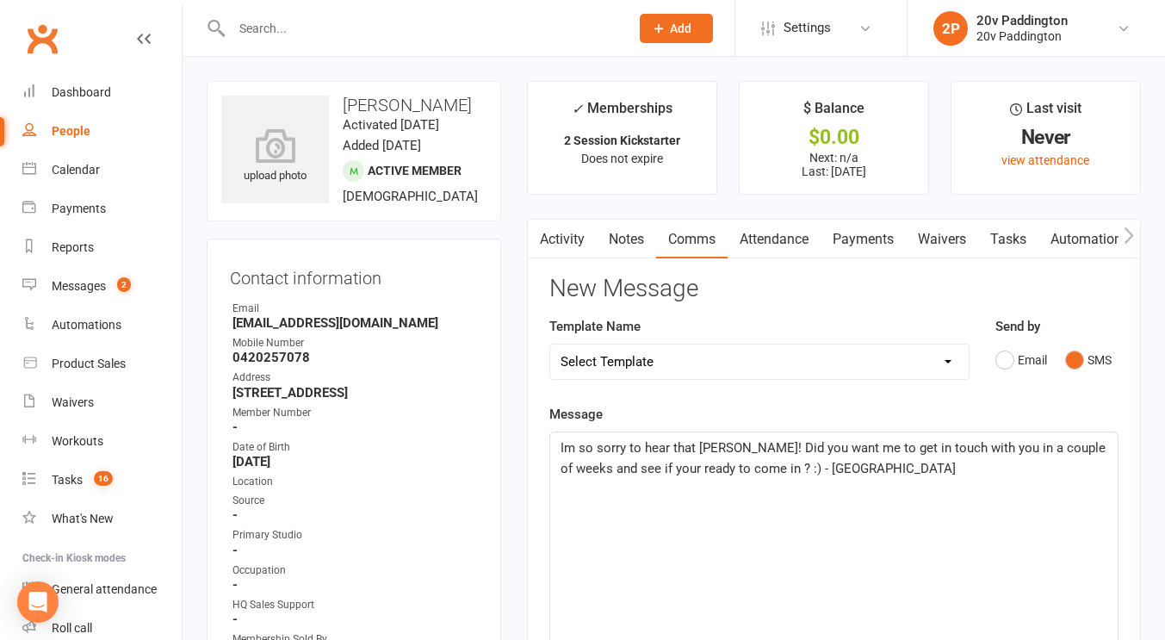
click at [565, 432] on div "Im so sorry to hear that Shyama! Did you want me to get in touch with you in a …" at bounding box center [833, 561] width 567 height 258
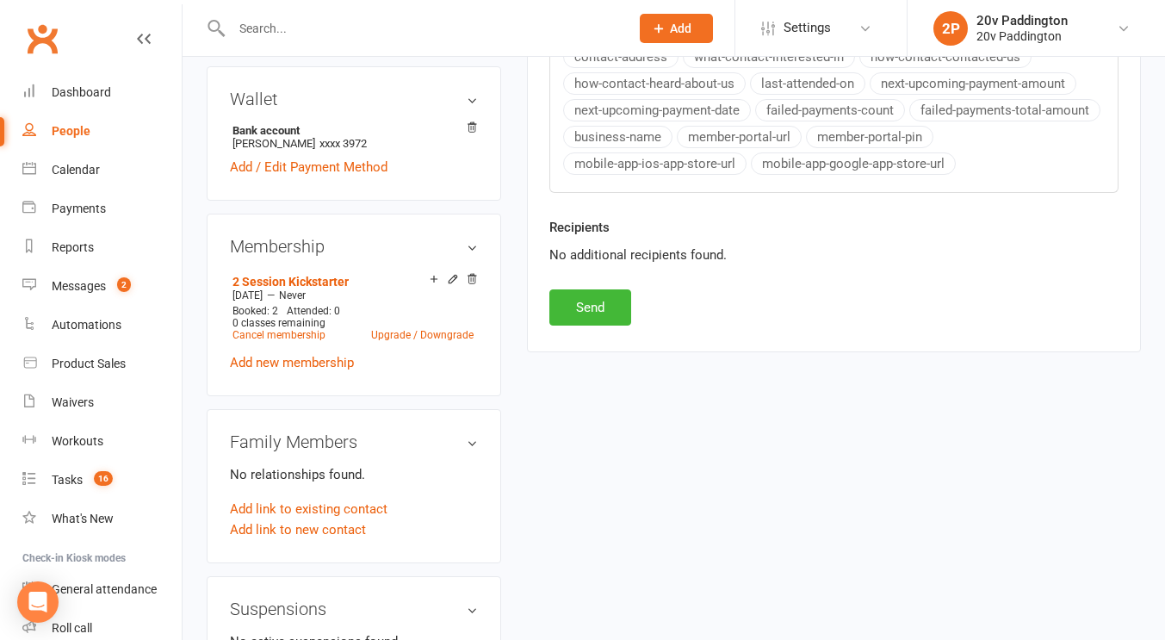
scroll to position [729, 0]
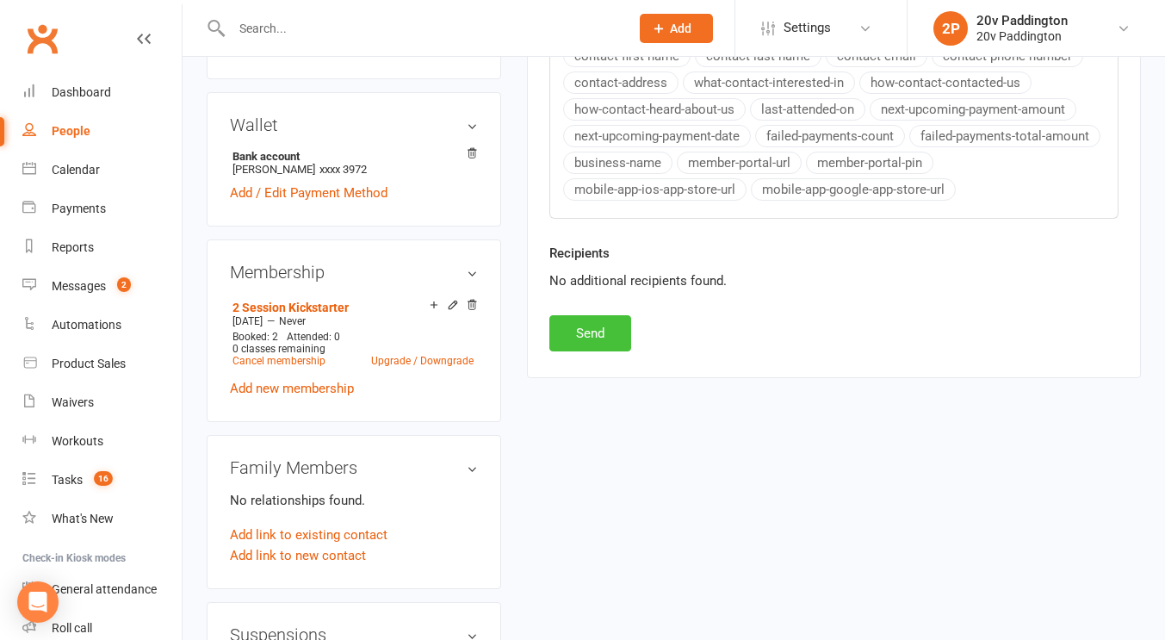
click at [594, 336] on button "Send" at bounding box center [590, 333] width 82 height 36
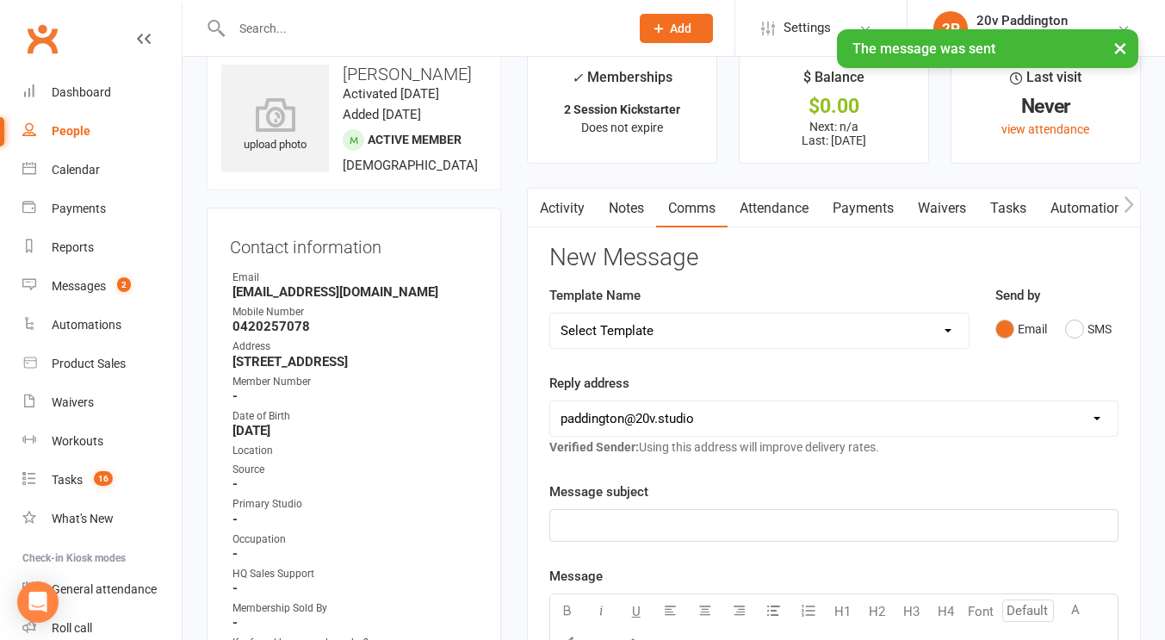
scroll to position [0, 0]
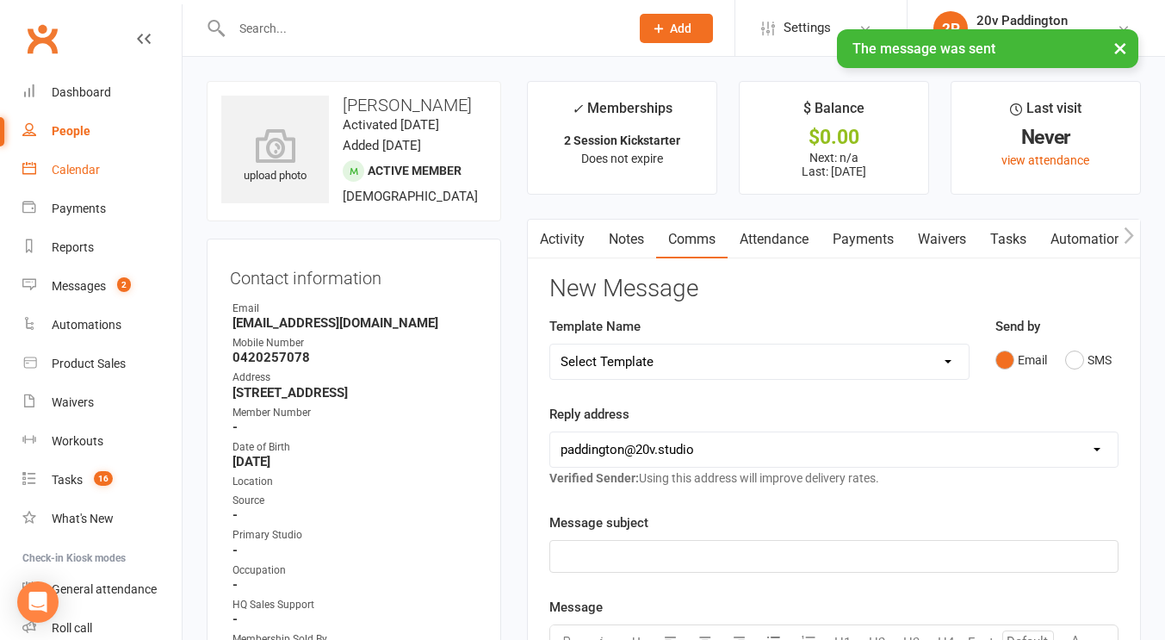
click at [80, 173] on div "Calendar" at bounding box center [76, 170] width 48 height 14
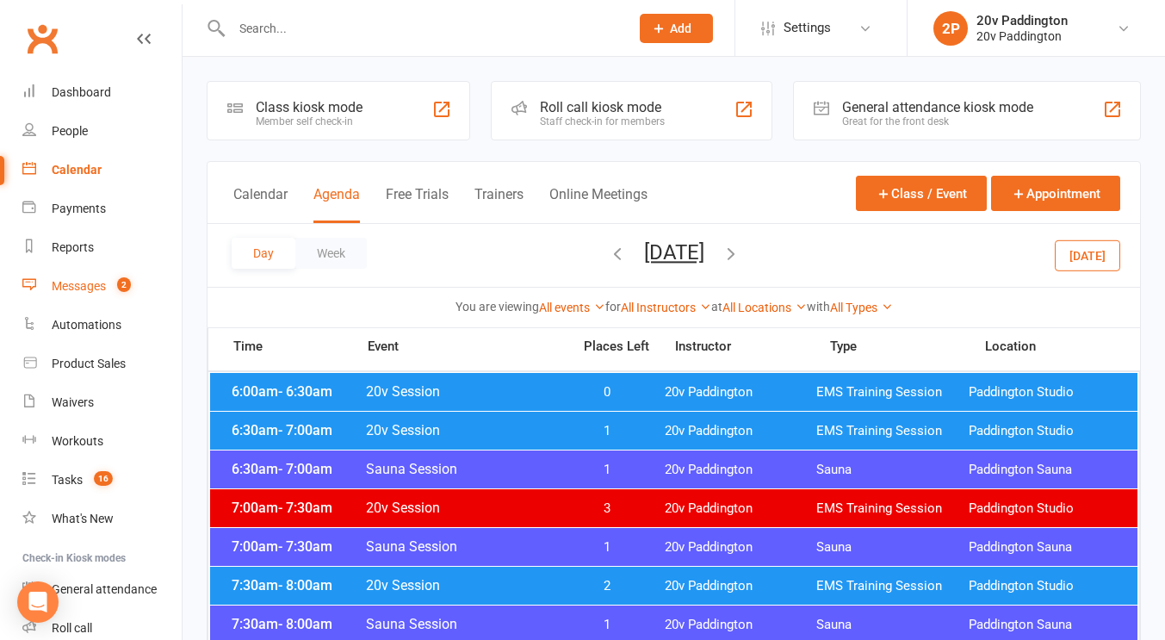
click at [101, 276] on link "Messages 2" at bounding box center [101, 286] width 159 height 39
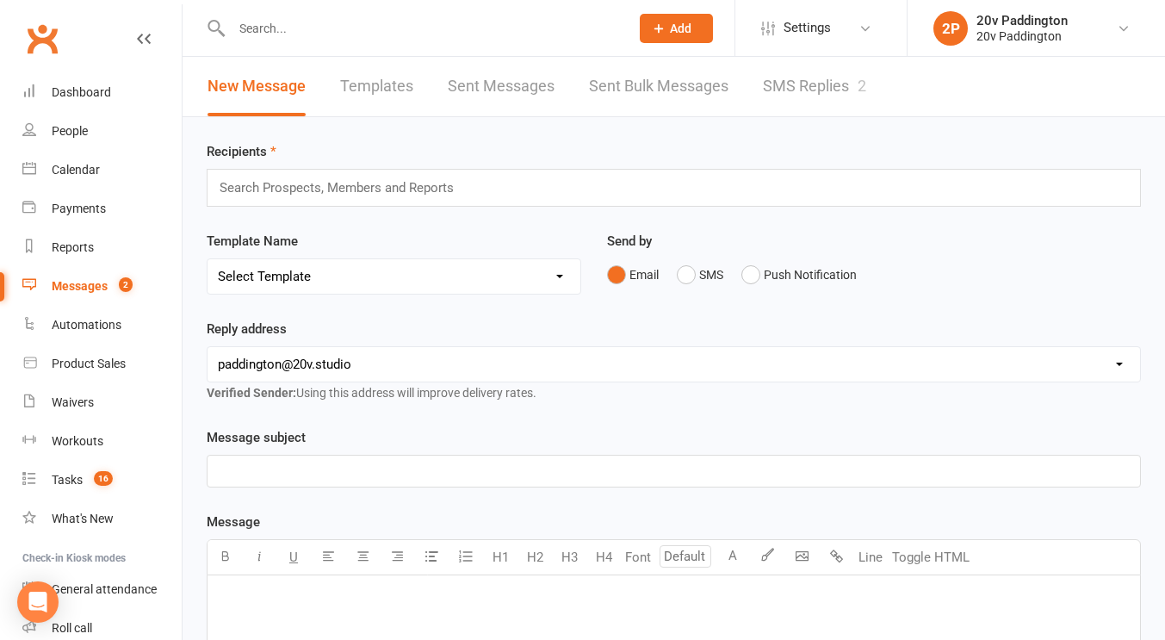
click at [842, 83] on link "SMS Replies 2" at bounding box center [814, 86] width 103 height 59
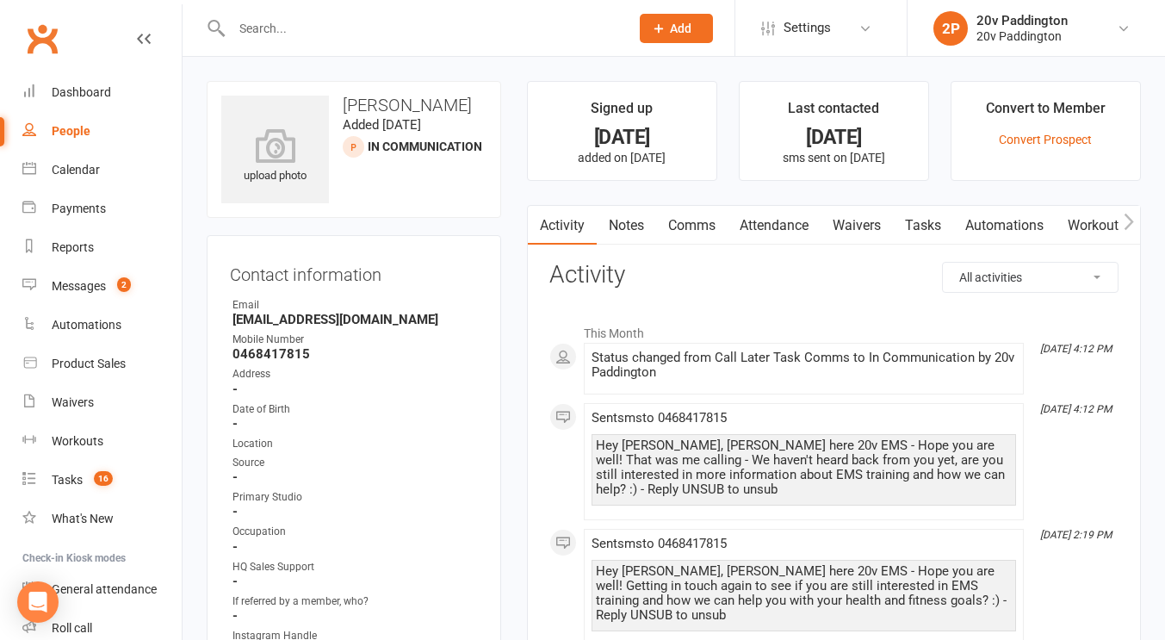
click at [431, 154] on div "upload photo [PERSON_NAME] Added [DATE] In Communication prospect" at bounding box center [354, 149] width 294 height 137
click at [431, 153] on span "In Communication prospect" at bounding box center [425, 146] width 114 height 14
drag, startPoint x: 431, startPoint y: 153, endPoint x: 397, endPoint y: 151, distance: 34.5
click at [397, 151] on span "In Communication prospect" at bounding box center [425, 146] width 114 height 14
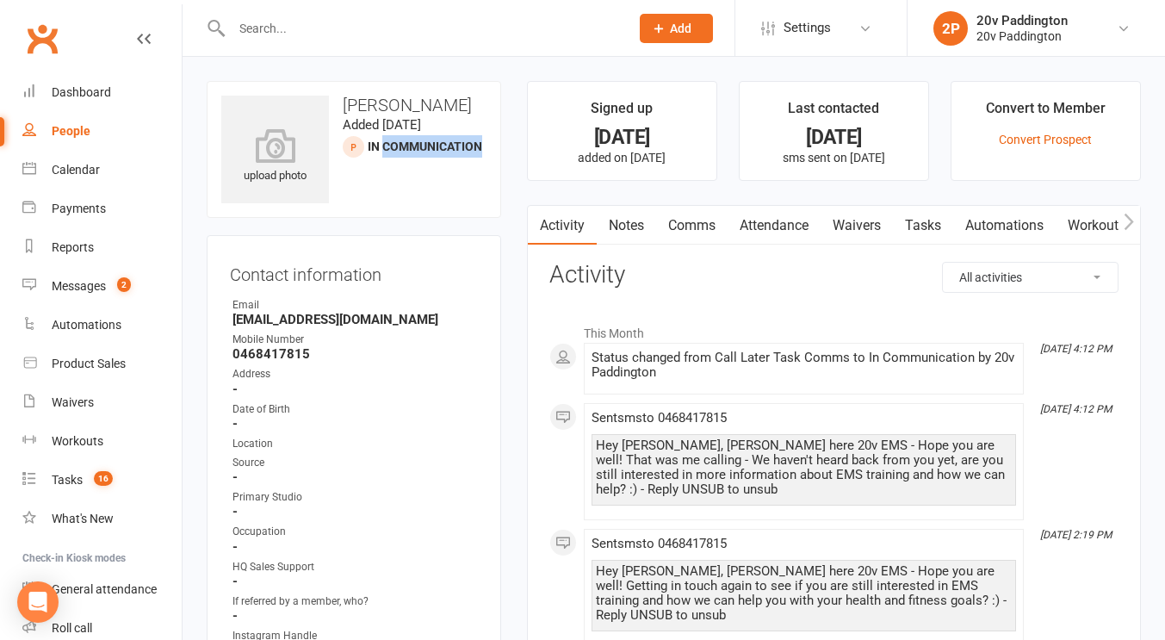
click at [397, 151] on span "In Communication prospect" at bounding box center [425, 146] width 114 height 14
click at [382, 150] on span "In Communication prospect" at bounding box center [425, 146] width 114 height 14
click at [632, 211] on link "Notes" at bounding box center [626, 226] width 59 height 40
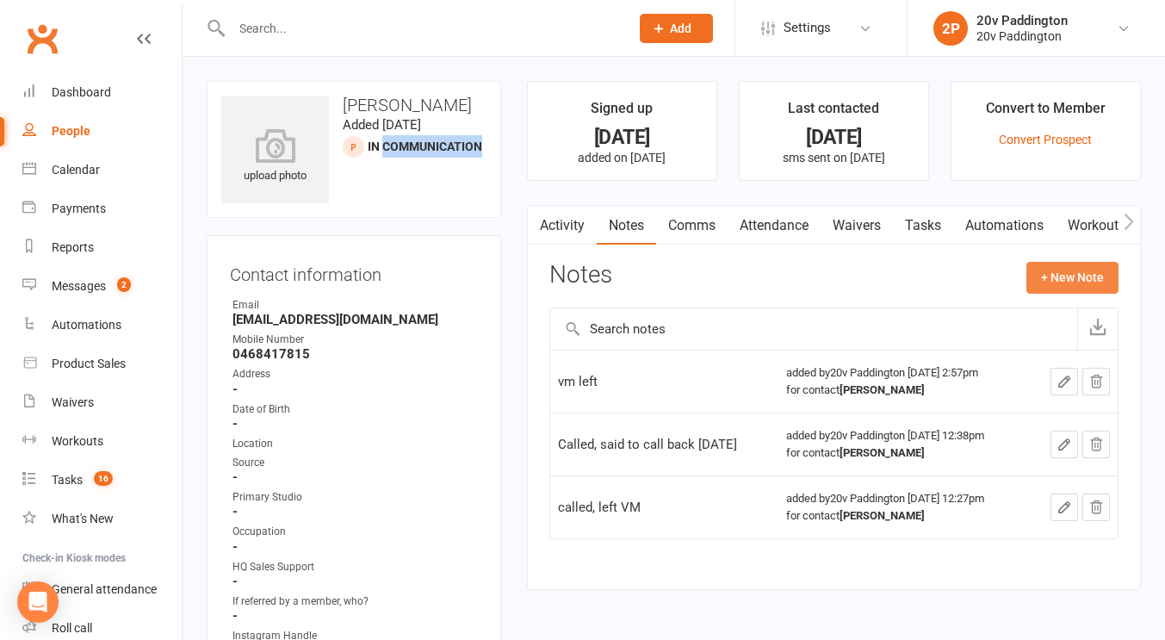
click at [1063, 273] on button "+ New Note" at bounding box center [1072, 277] width 92 height 31
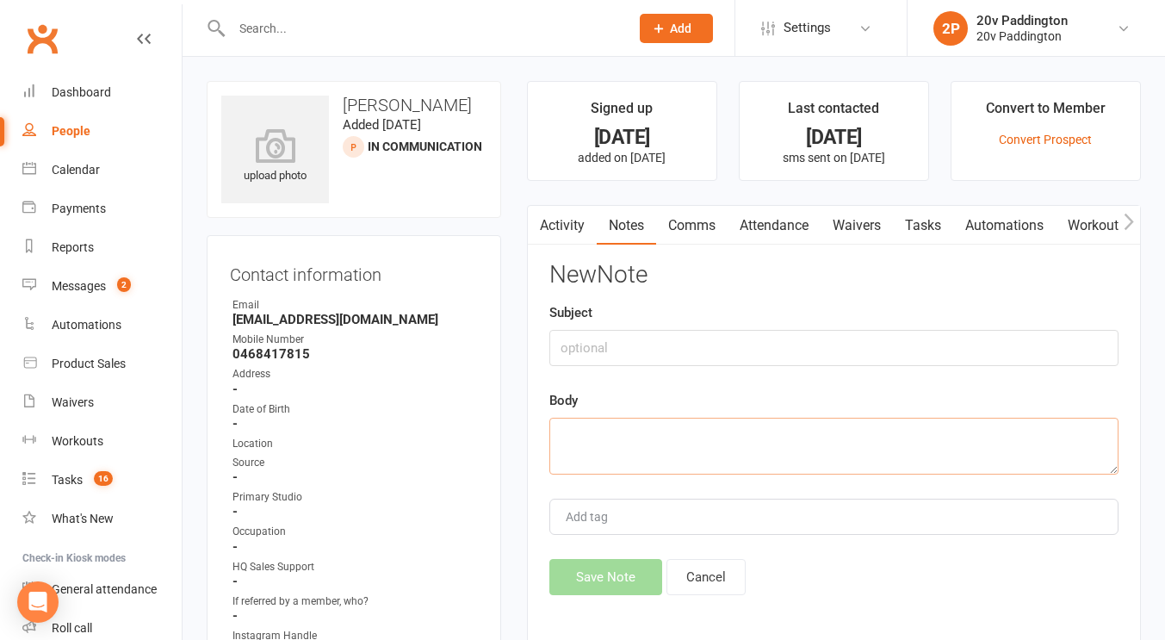
click at [866, 422] on textarea at bounding box center [833, 445] width 569 height 57
type textarea "left vm"
click at [601, 558] on div "New Note Subject Body left vm Add tag Save Note Cancel" at bounding box center [833, 428] width 569 height 333
click at [594, 575] on button "Save Note" at bounding box center [605, 577] width 113 height 36
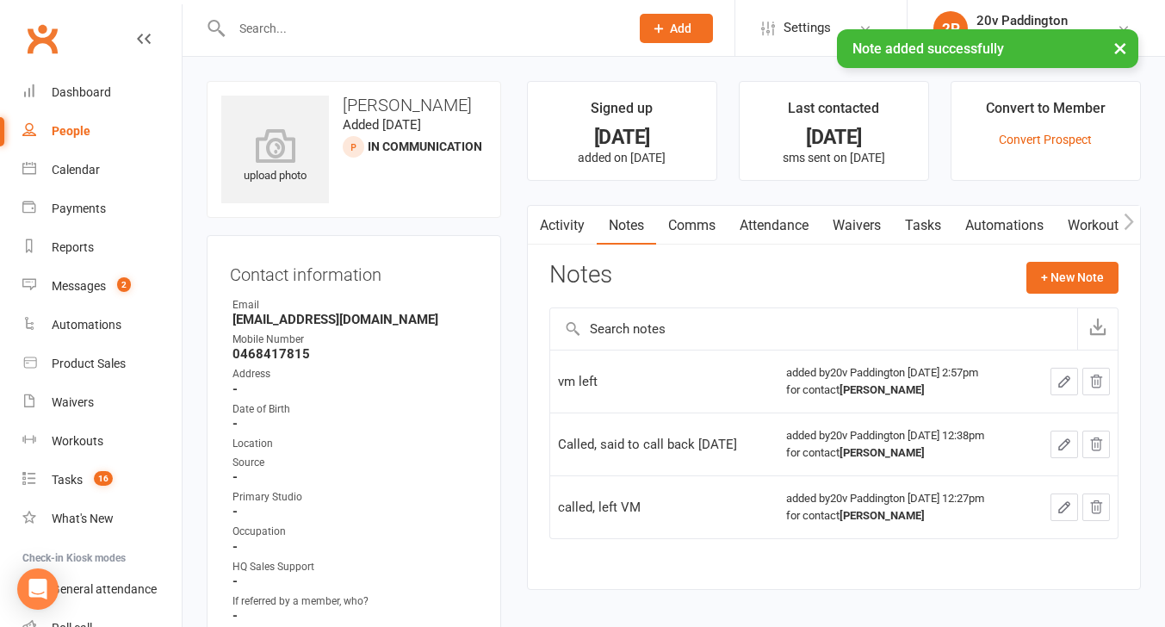
click at [706, 224] on link "Comms" at bounding box center [691, 226] width 71 height 40
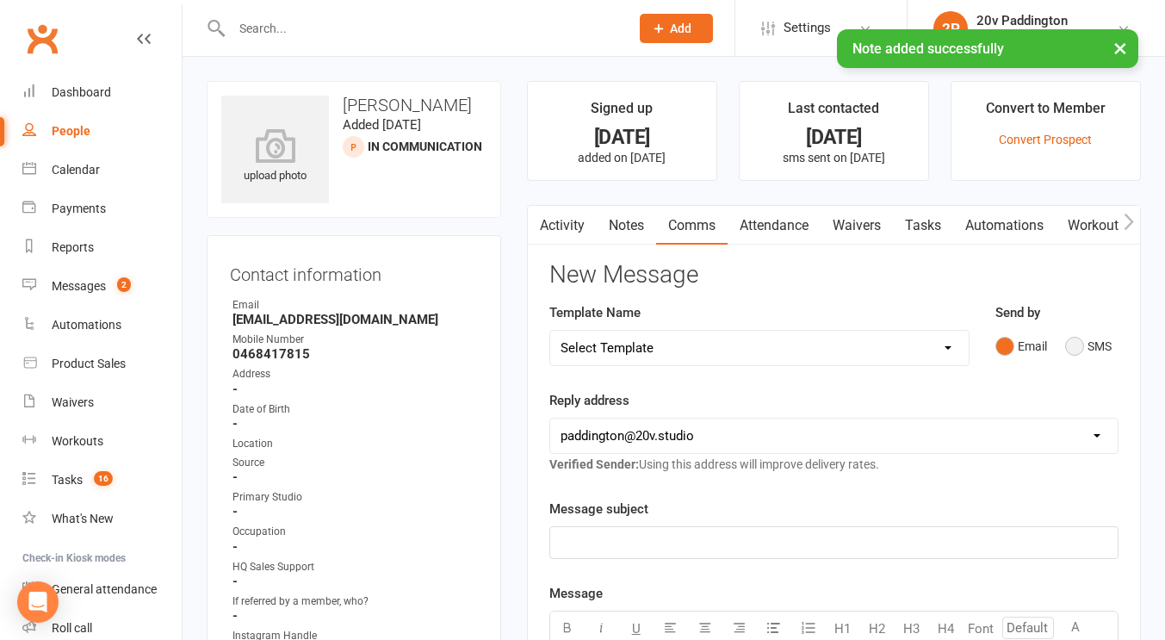
click at [1067, 349] on button "SMS" at bounding box center [1088, 346] width 46 height 33
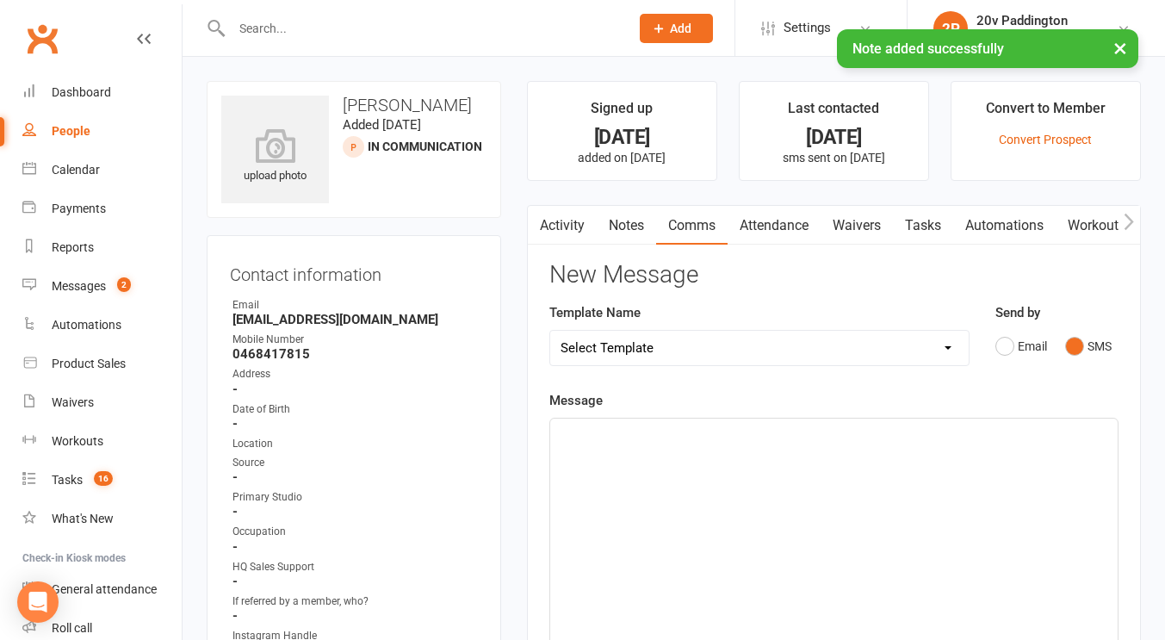
click at [926, 362] on select "Select Template [Email] 20v Referral Bonus [SMS] Free Trial Link [SMS] Haven’t …" at bounding box center [759, 348] width 418 height 34
select select "6"
click at [550, 331] on select "Select Template [Email] 20v Referral Bonus [SMS] Free Trial Link [SMS] Haven’t …" at bounding box center [759, 348] width 418 height 34
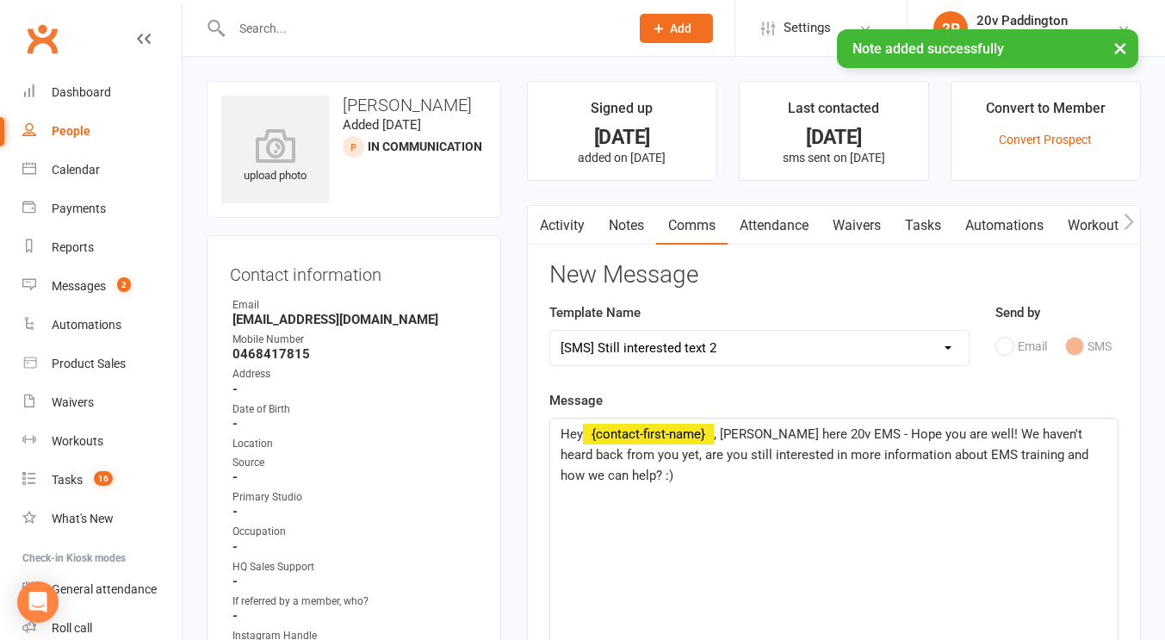
click at [730, 440] on span ", Joel here 20v EMS - Hope you are well! We haven't heard back from you yet, ar…" at bounding box center [825, 454] width 531 height 57
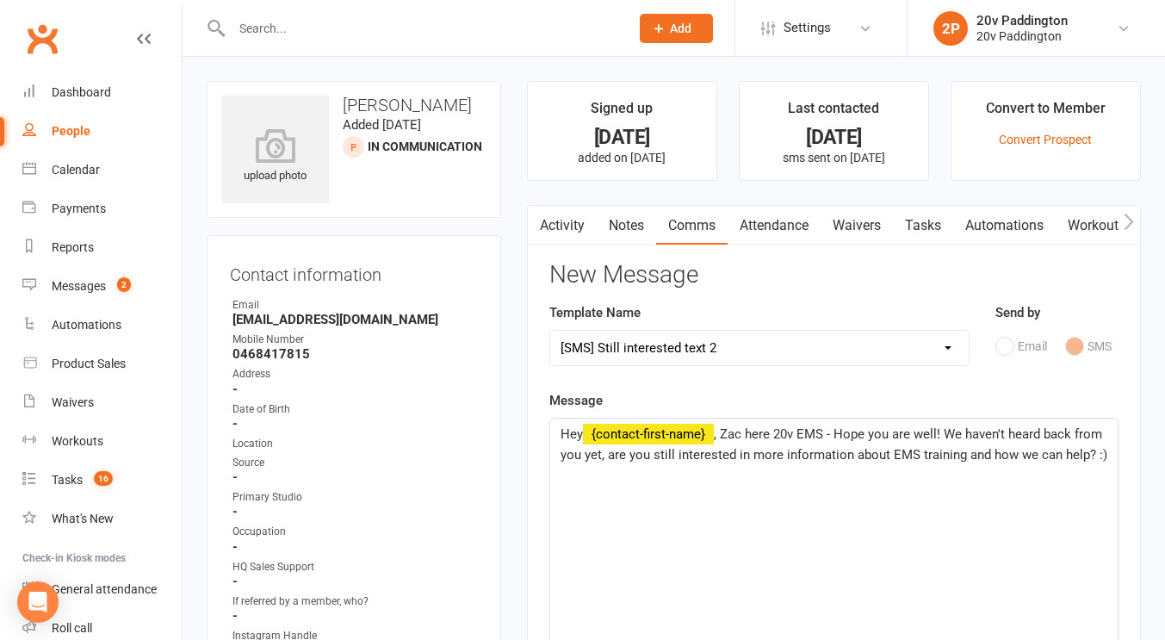
click at [940, 433] on span ", Zac here 20v EMS - Hope you are well! We haven't heard back from you yet, are…" at bounding box center [833, 444] width 547 height 36
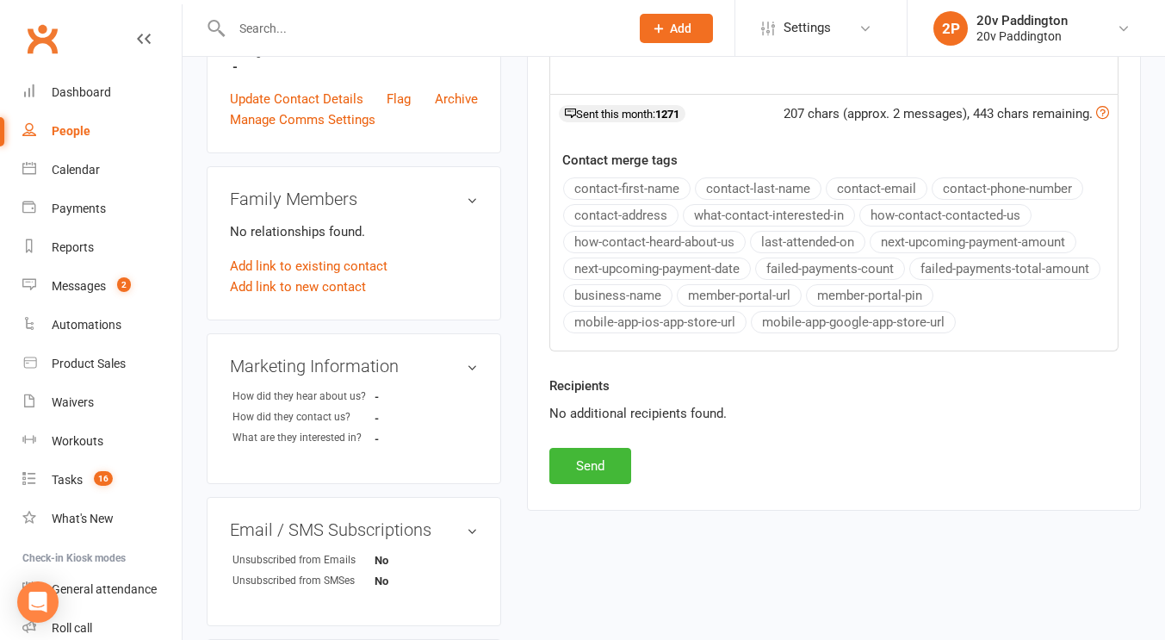
scroll to position [593, 0]
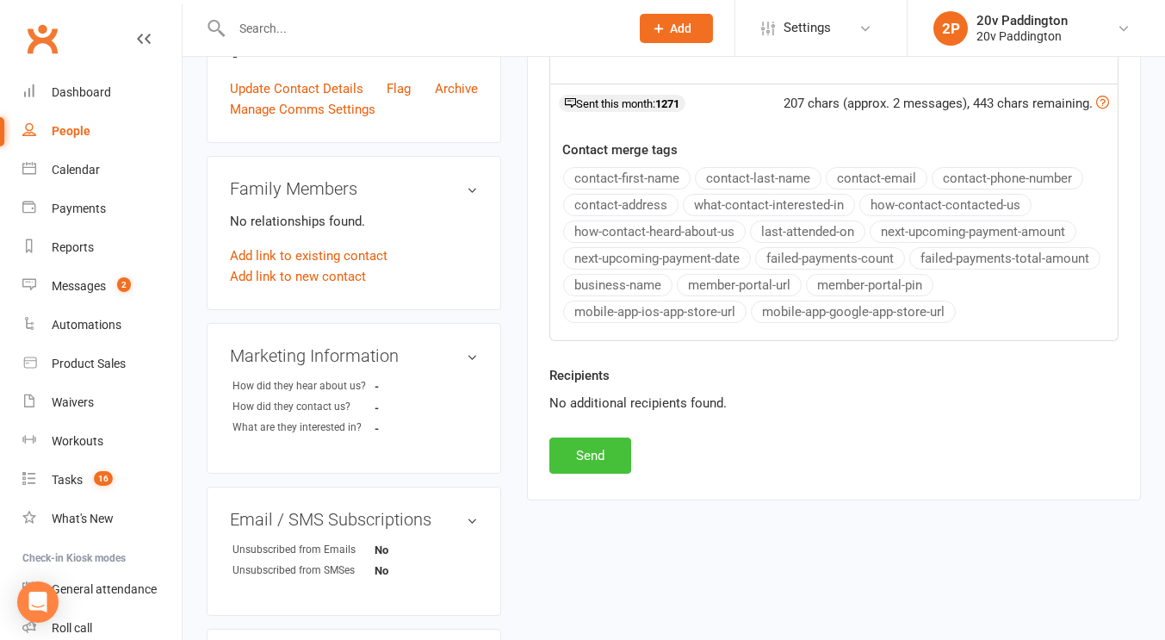
click at [606, 453] on button "Send" at bounding box center [590, 455] width 82 height 36
select select
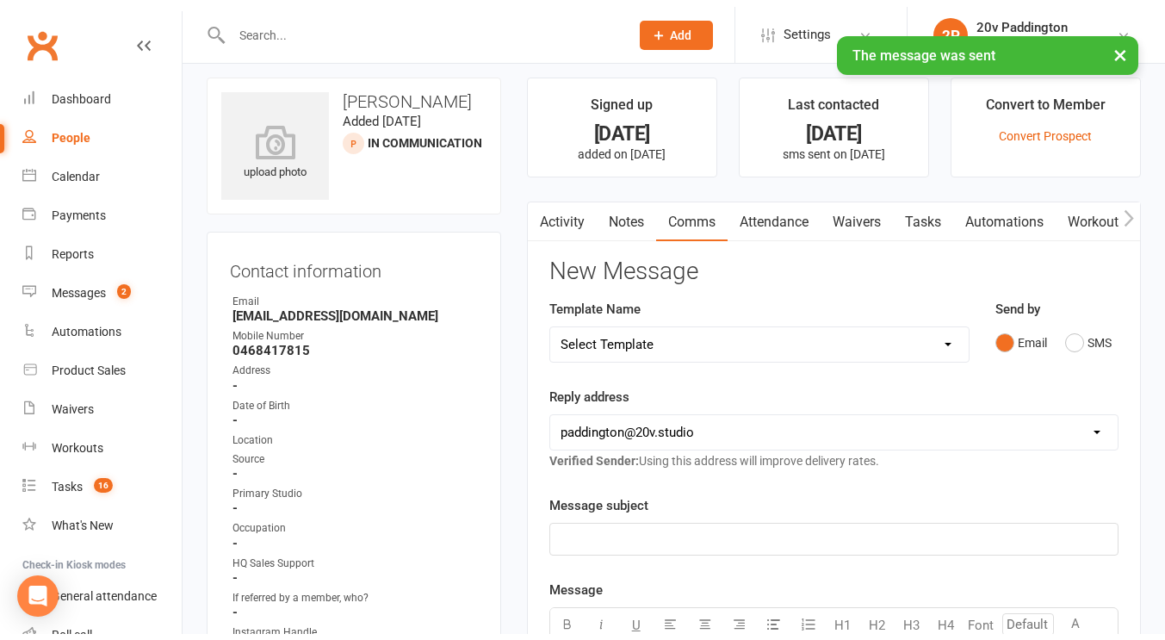
scroll to position [0, 0]
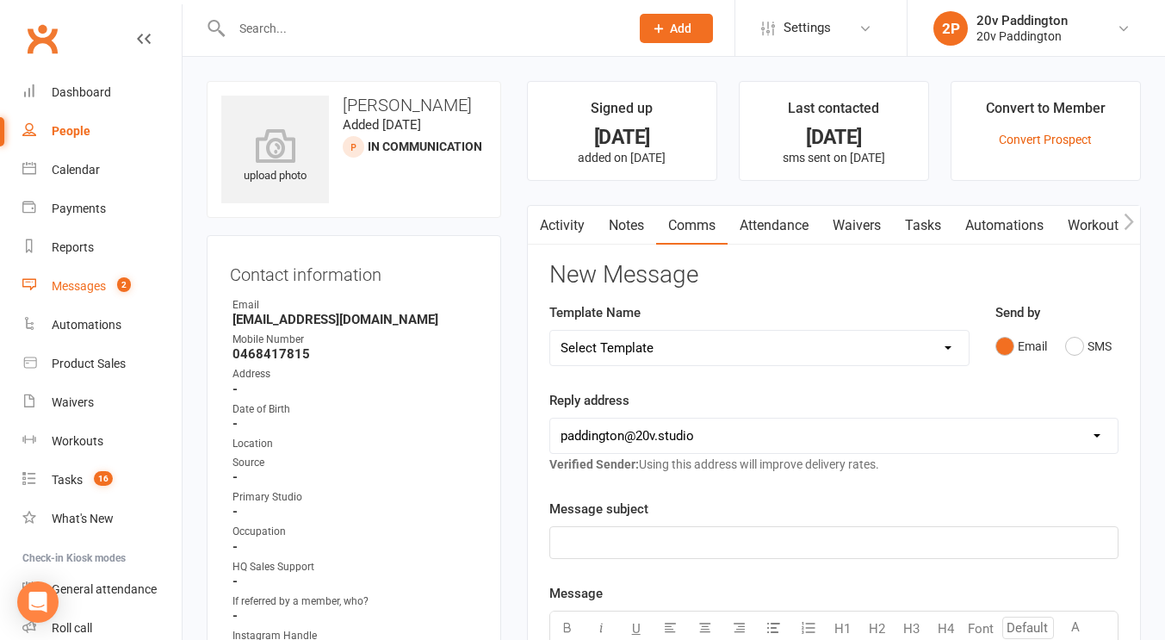
click at [98, 268] on link "Messages 2" at bounding box center [101, 286] width 159 height 39
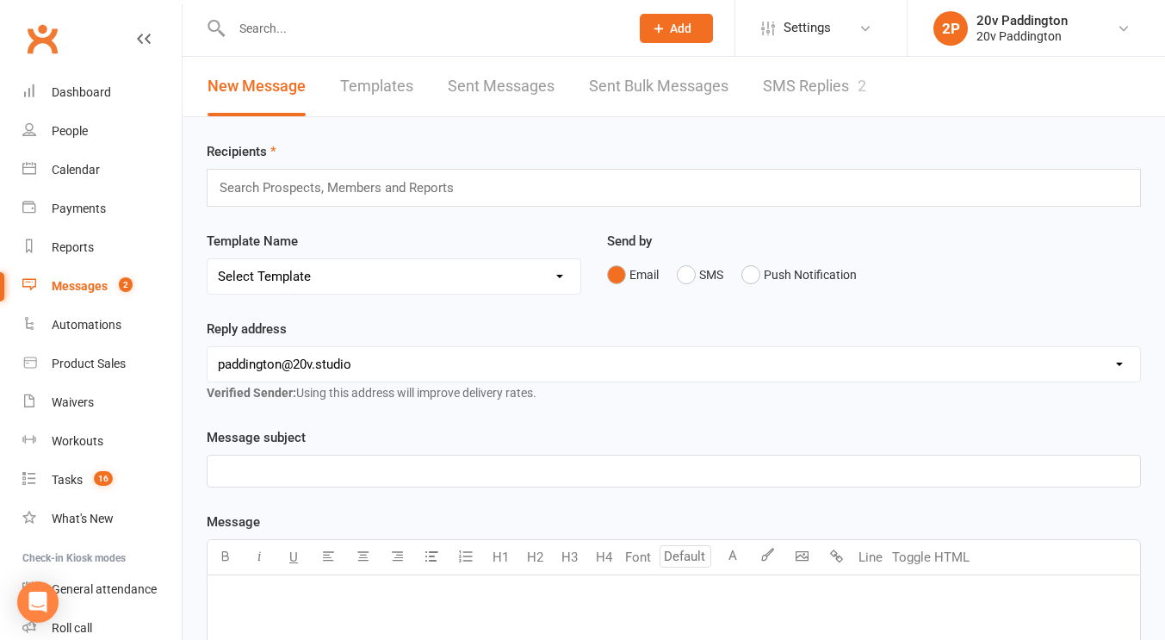
click at [760, 83] on div "New Message Templates Sent Messages Sent Bulk Messages SMS Replies 2" at bounding box center [536, 86] width 708 height 59
click at [785, 82] on link "SMS Replies 2" at bounding box center [814, 86] width 103 height 59
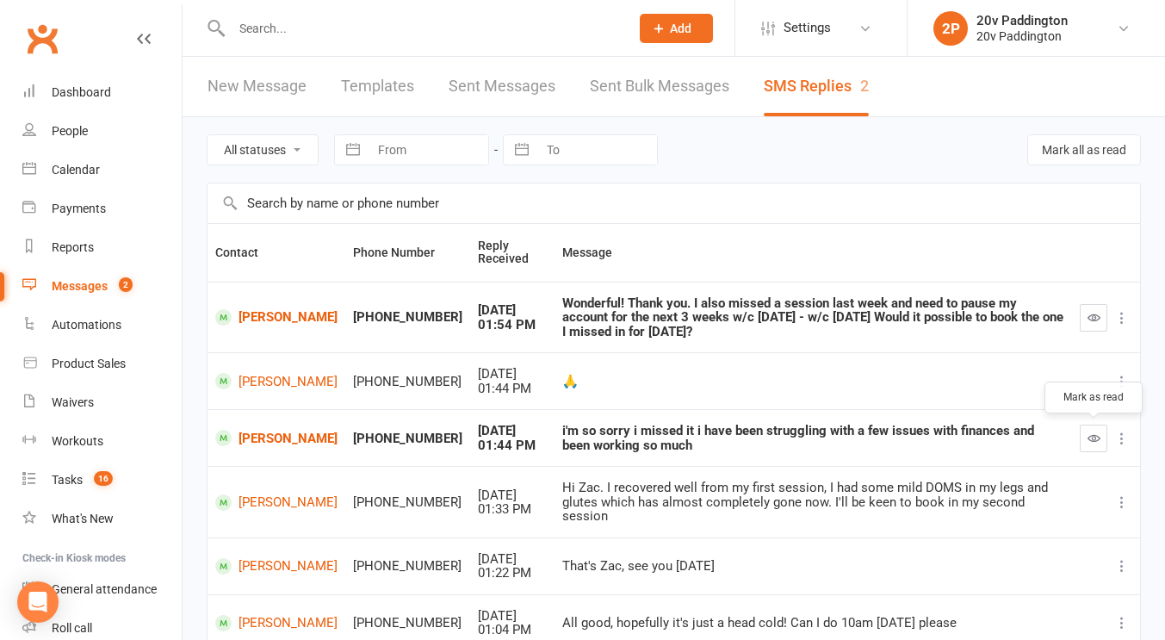
click at [1092, 446] on button "button" at bounding box center [1093, 438] width 28 height 28
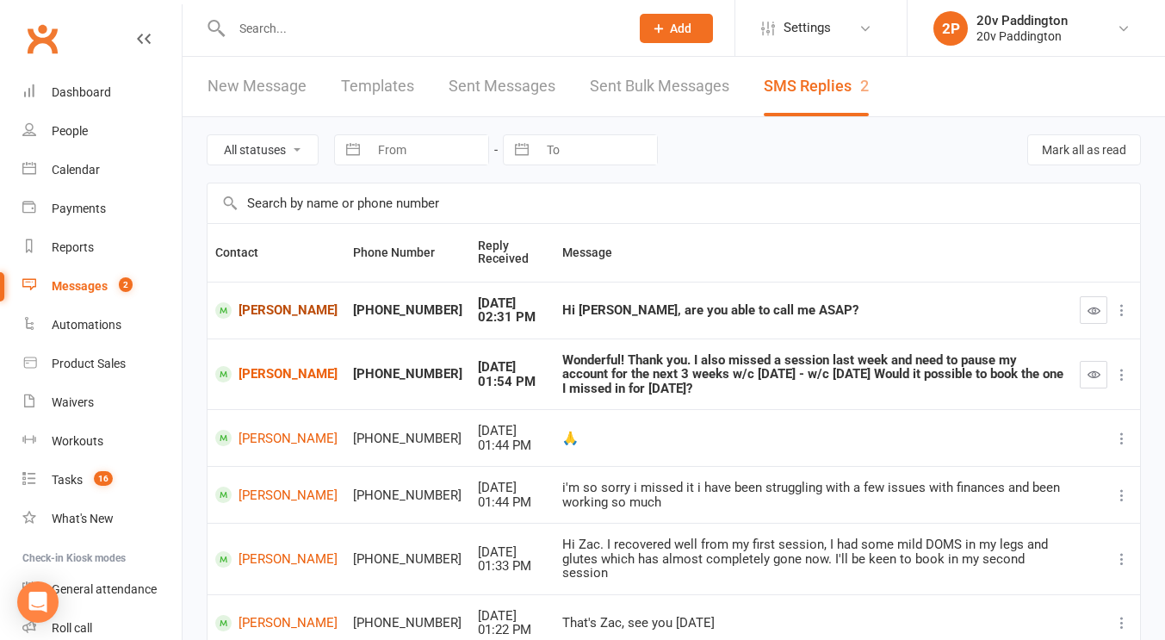
click at [281, 307] on link "[PERSON_NAME]" at bounding box center [276, 310] width 122 height 16
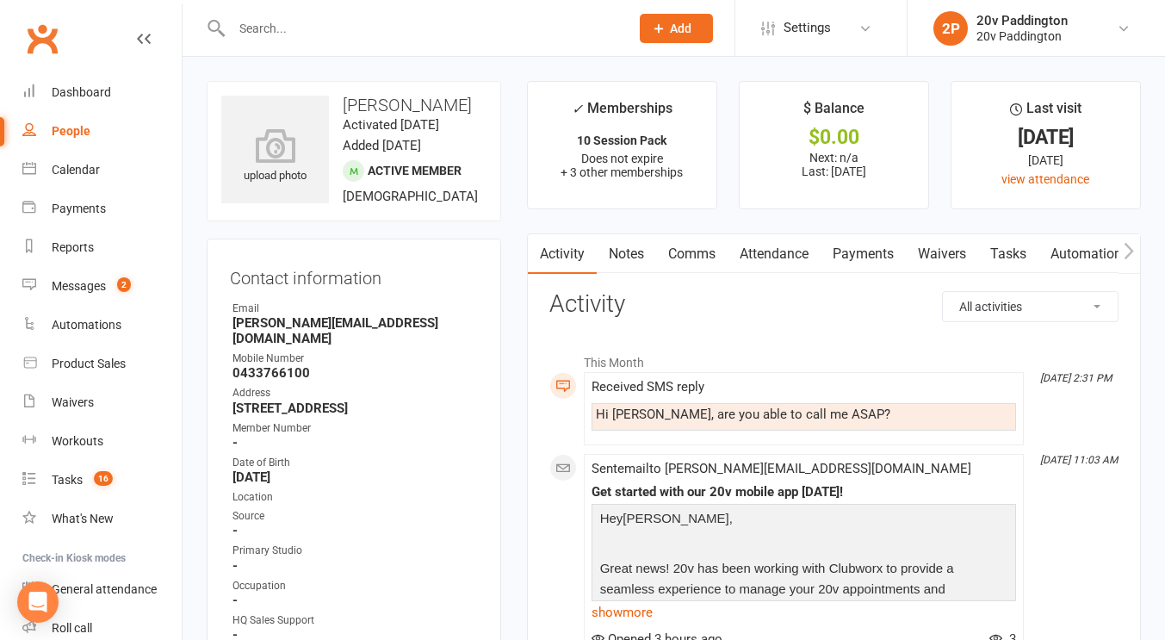
click at [660, 257] on link "Comms" at bounding box center [691, 254] width 71 height 40
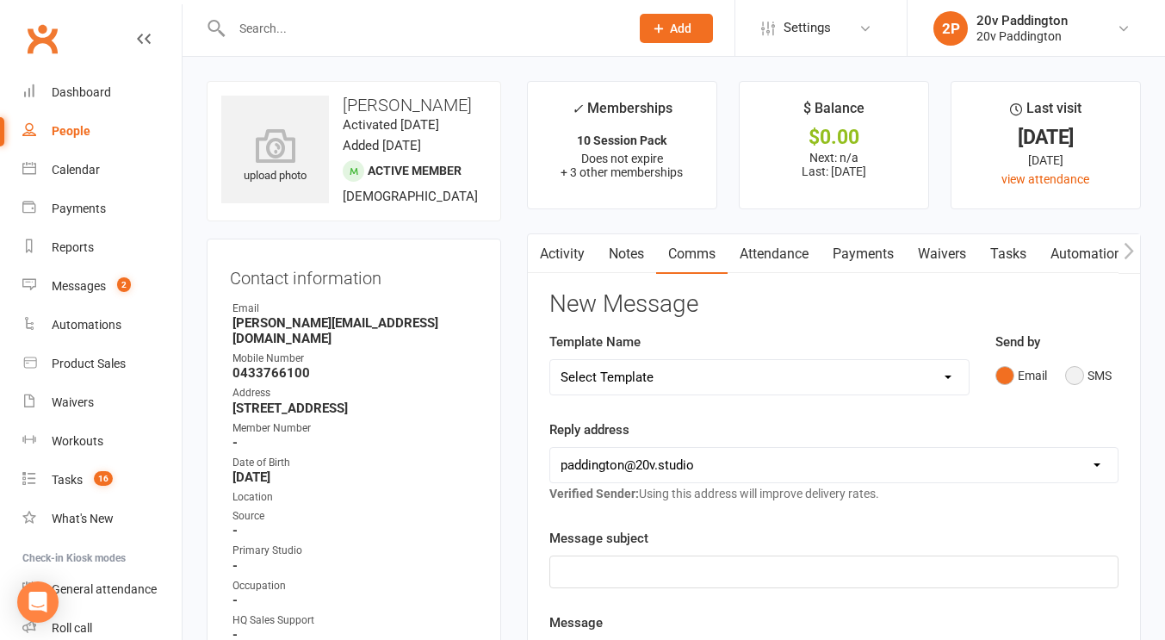
click at [1068, 371] on button "SMS" at bounding box center [1088, 375] width 46 height 33
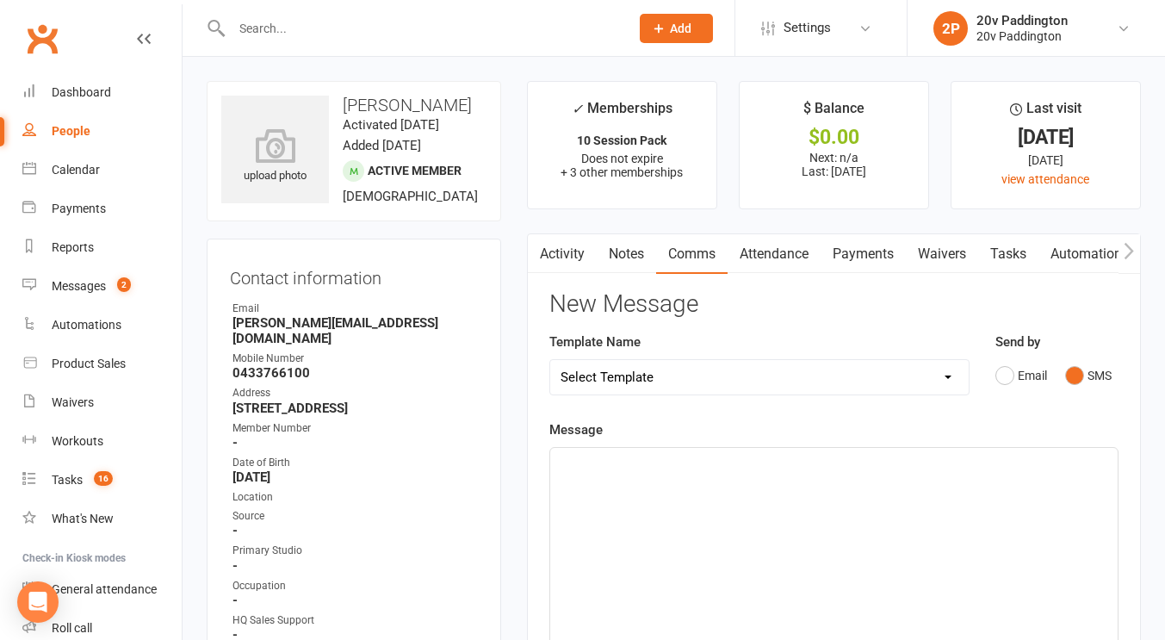
click at [903, 522] on div "﻿" at bounding box center [833, 577] width 567 height 258
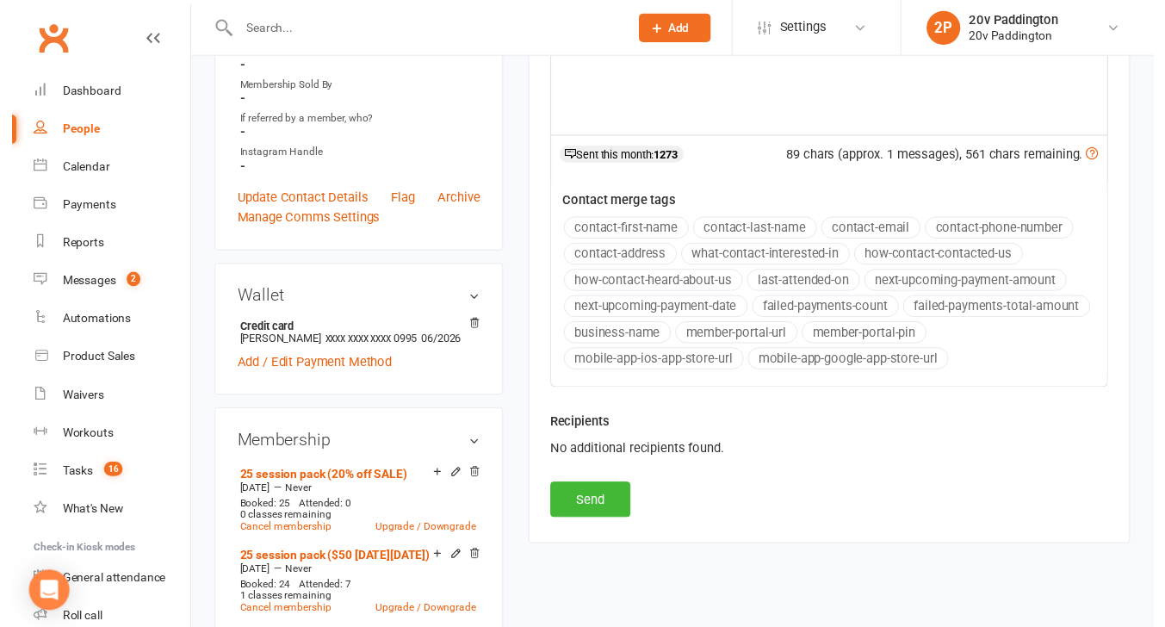
scroll to position [592, 0]
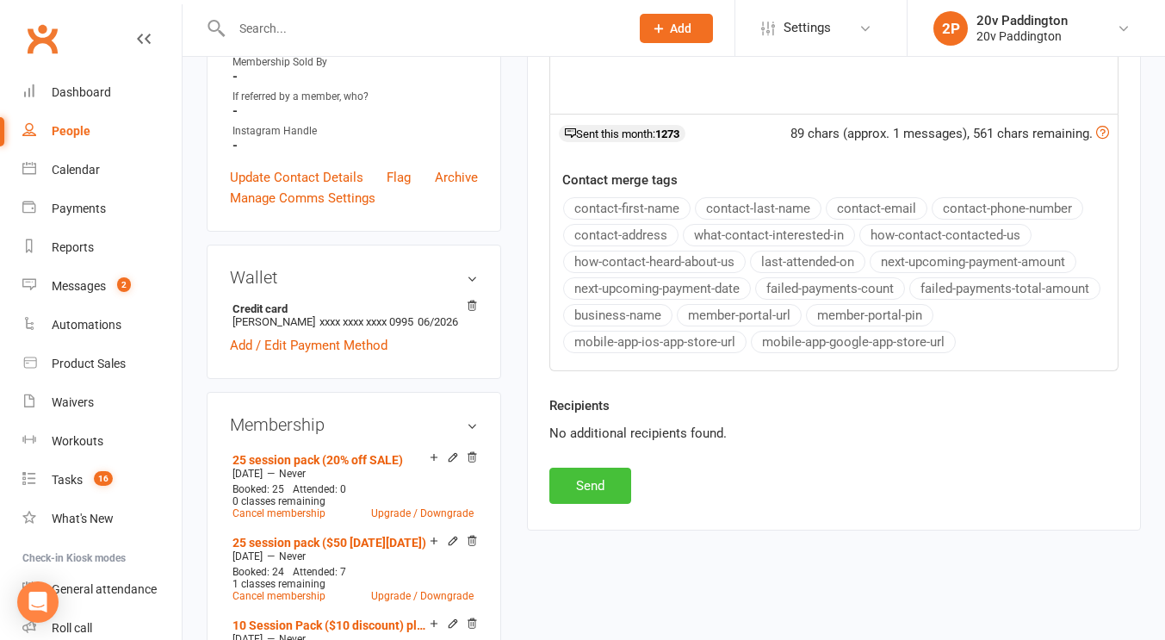
click at [610, 484] on button "Send" at bounding box center [590, 485] width 82 height 36
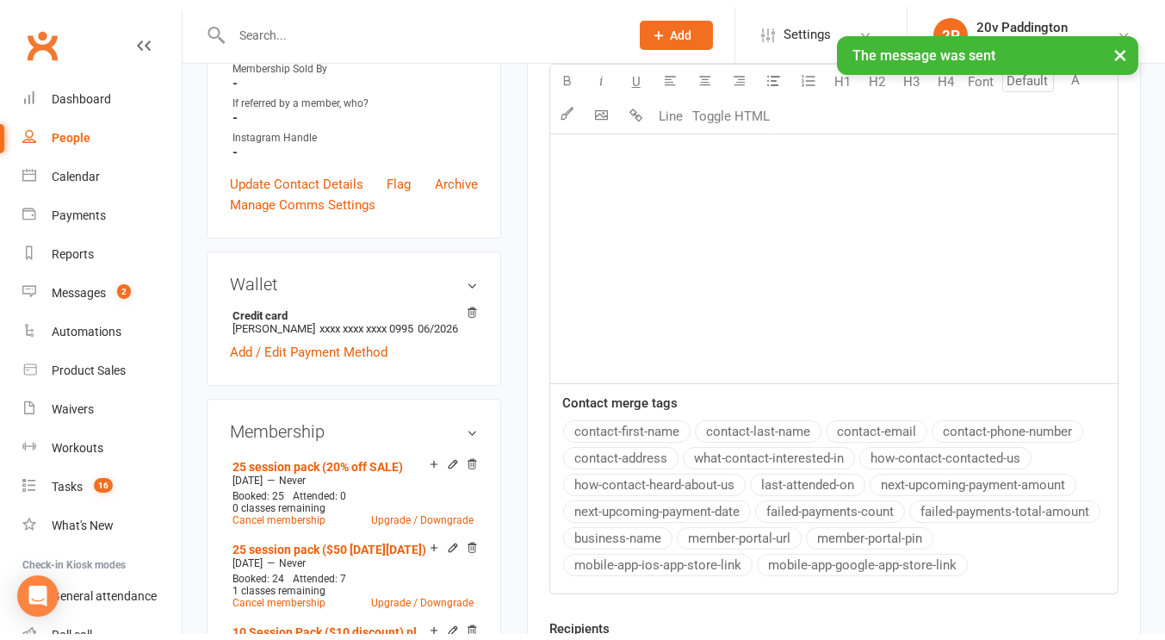
scroll to position [0, 0]
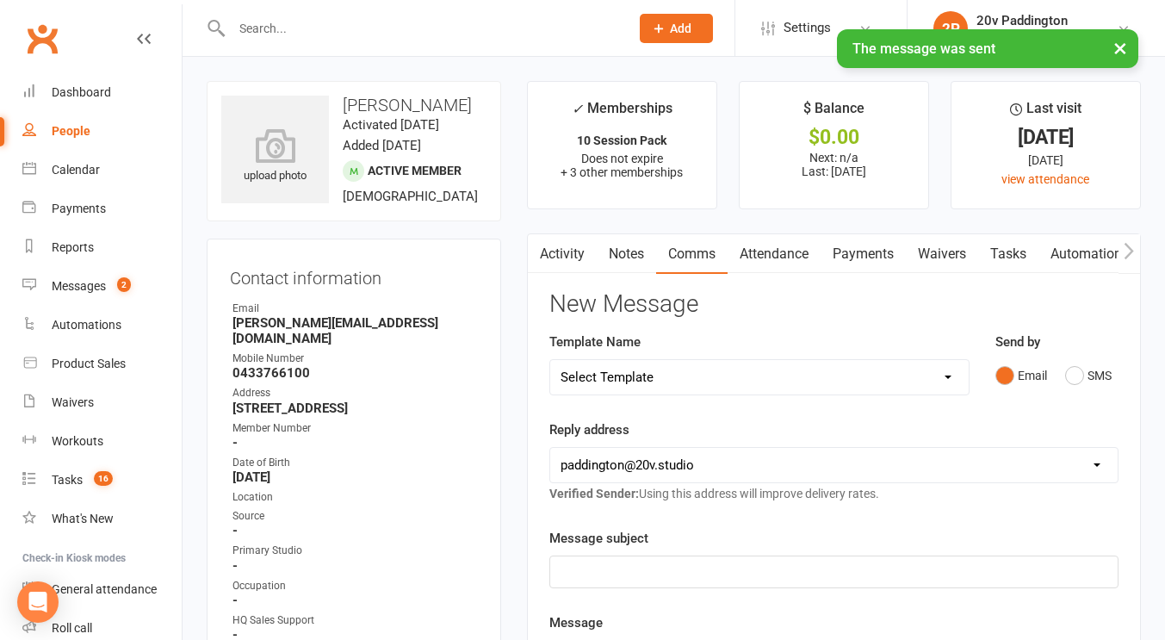
click at [570, 273] on link "Activity" at bounding box center [562, 254] width 69 height 40
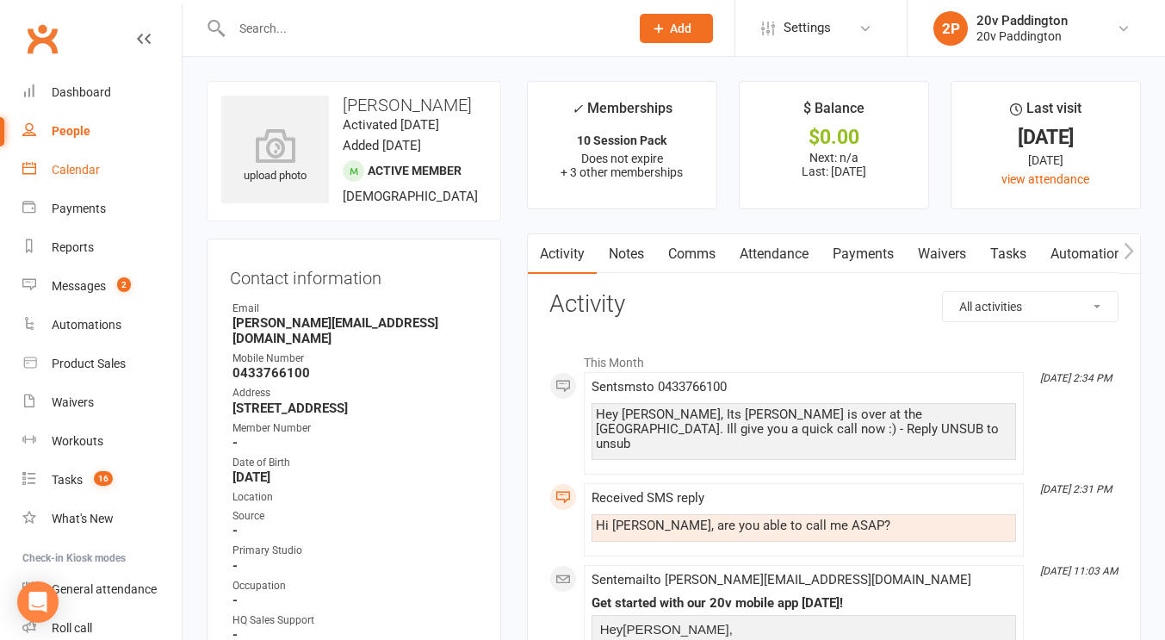
click at [68, 157] on link "Calendar" at bounding box center [101, 170] width 159 height 39
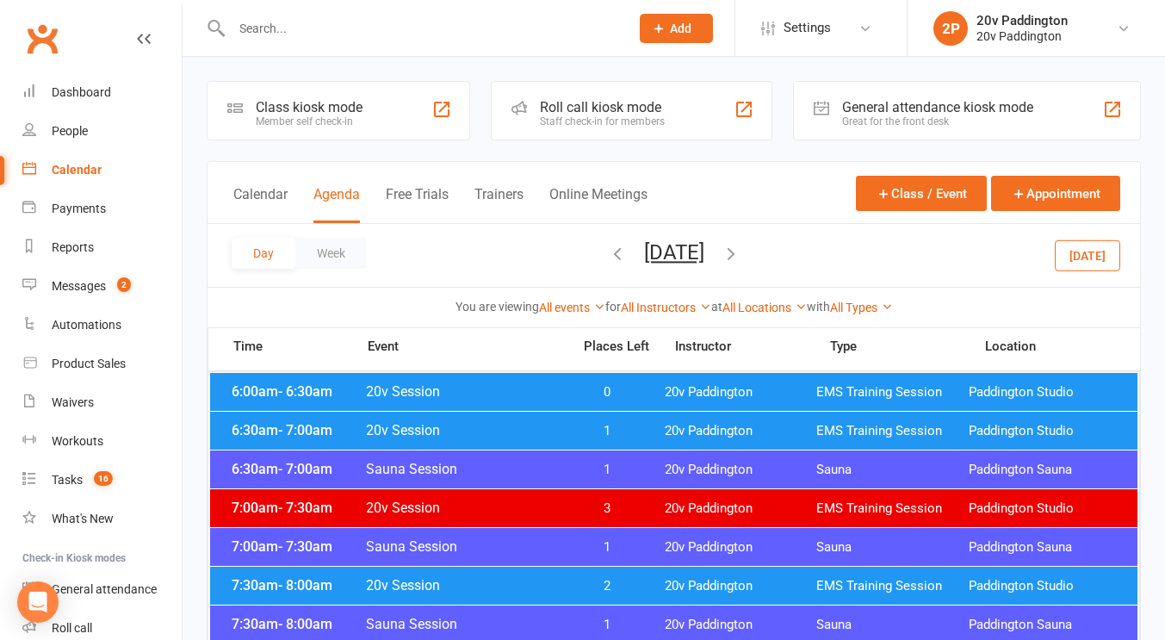
click at [740, 253] on icon "button" at bounding box center [730, 253] width 19 height 19
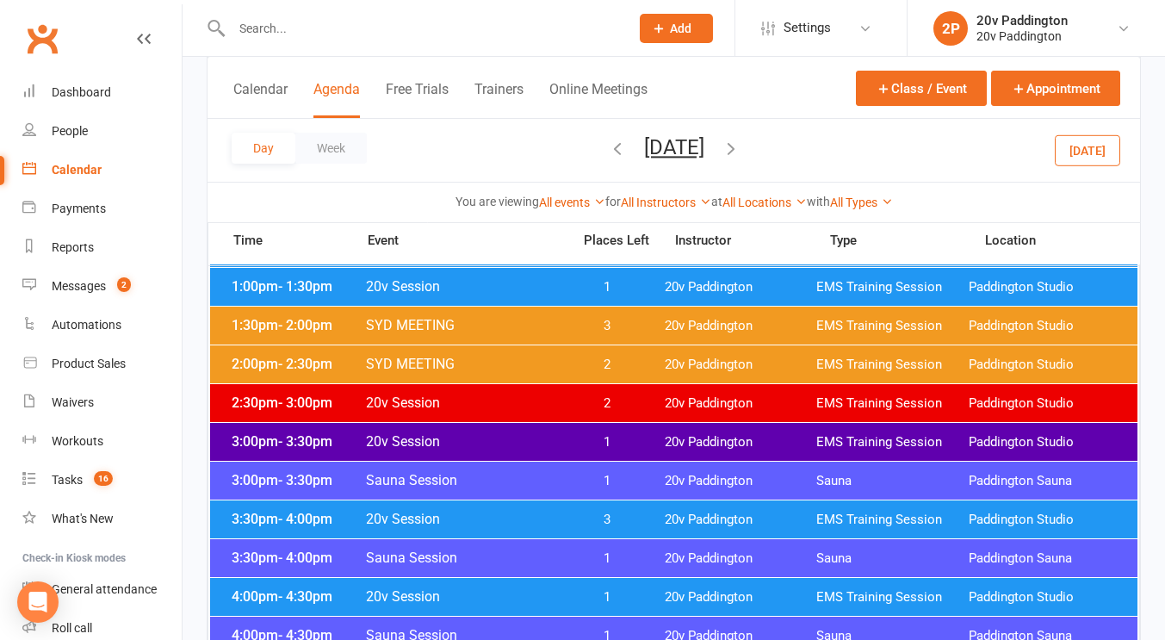
scroll to position [1152, 0]
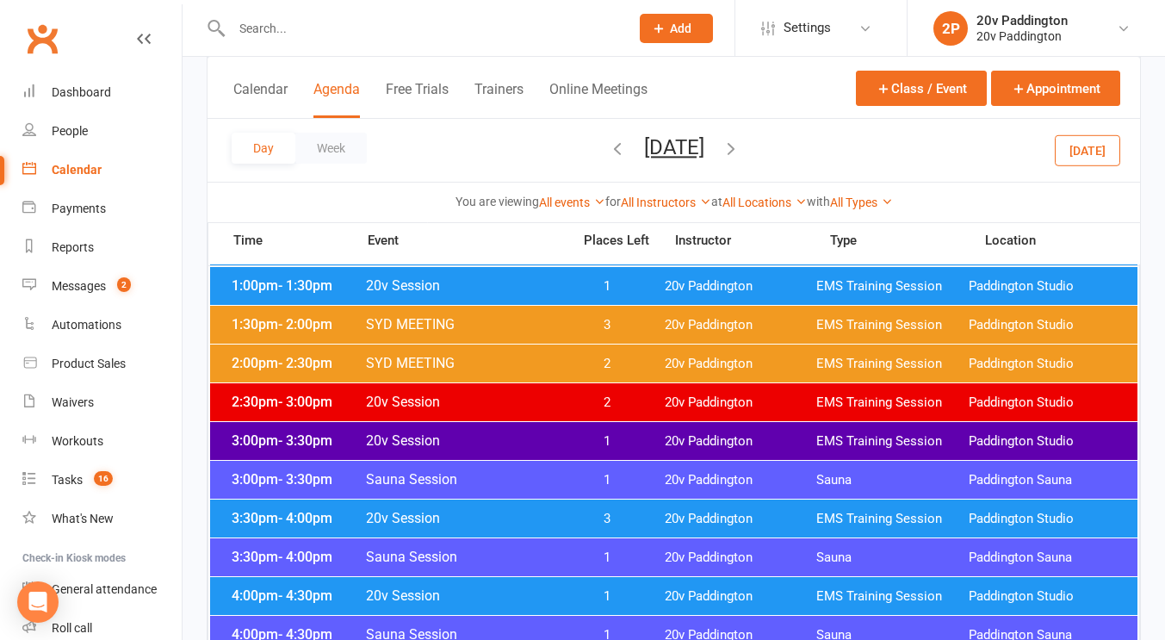
drag, startPoint x: 674, startPoint y: 431, endPoint x: 579, endPoint y: 444, distance: 95.6
click at [579, 444] on span "1" at bounding box center [606, 441] width 90 height 16
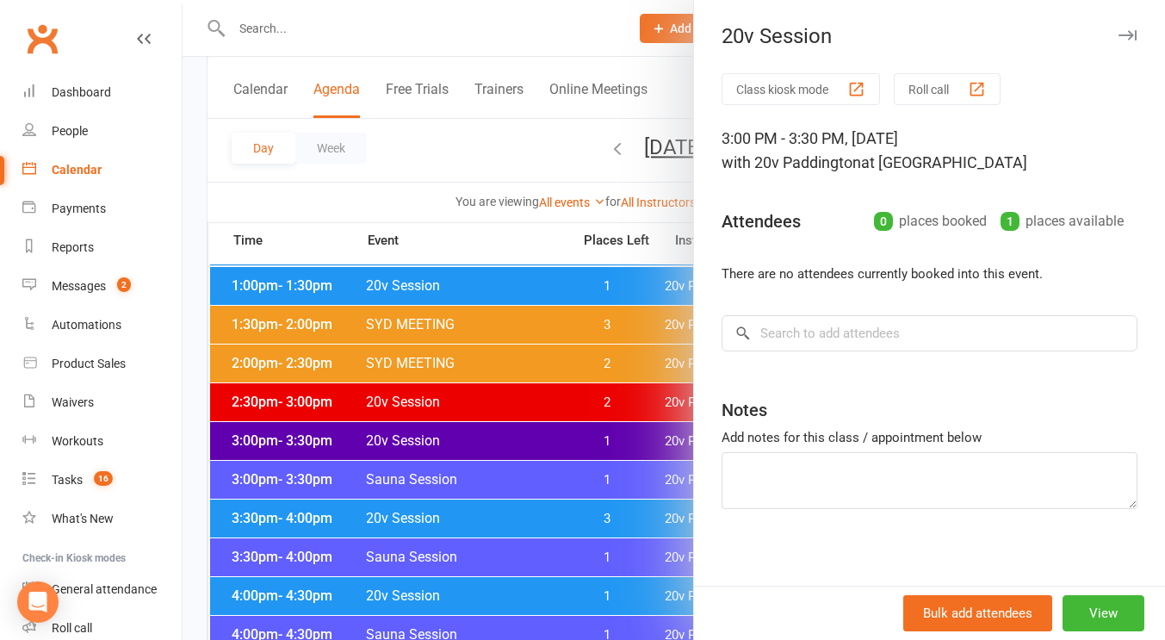
click at [579, 444] on div at bounding box center [673, 320] width 982 height 640
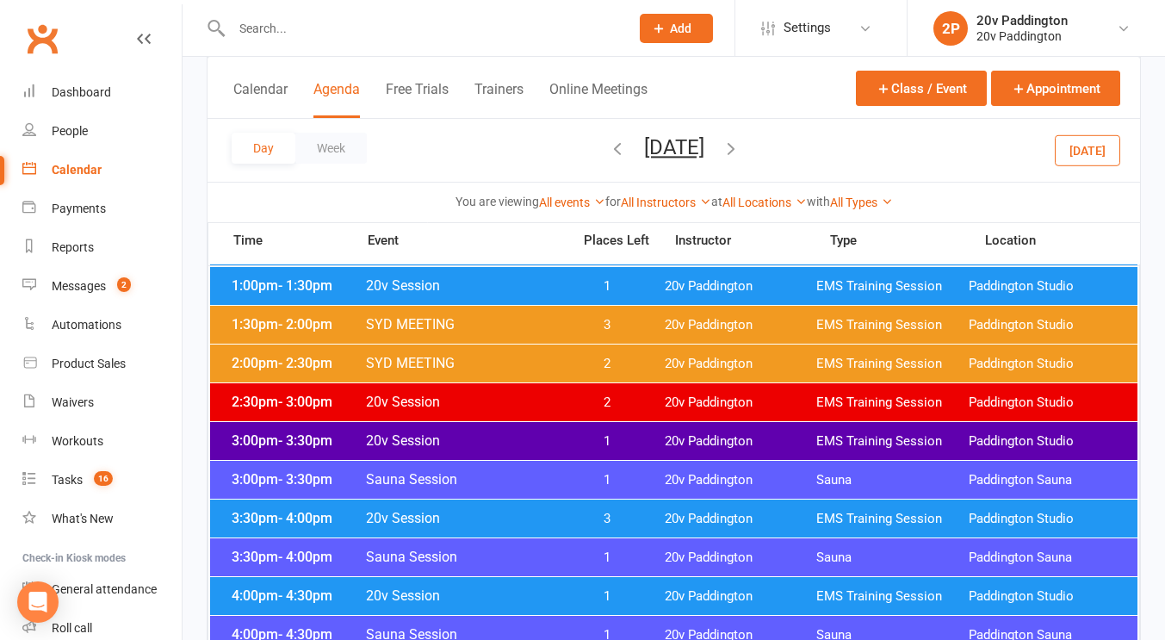
click at [550, 442] on span "20v Session" at bounding box center [463, 440] width 196 height 16
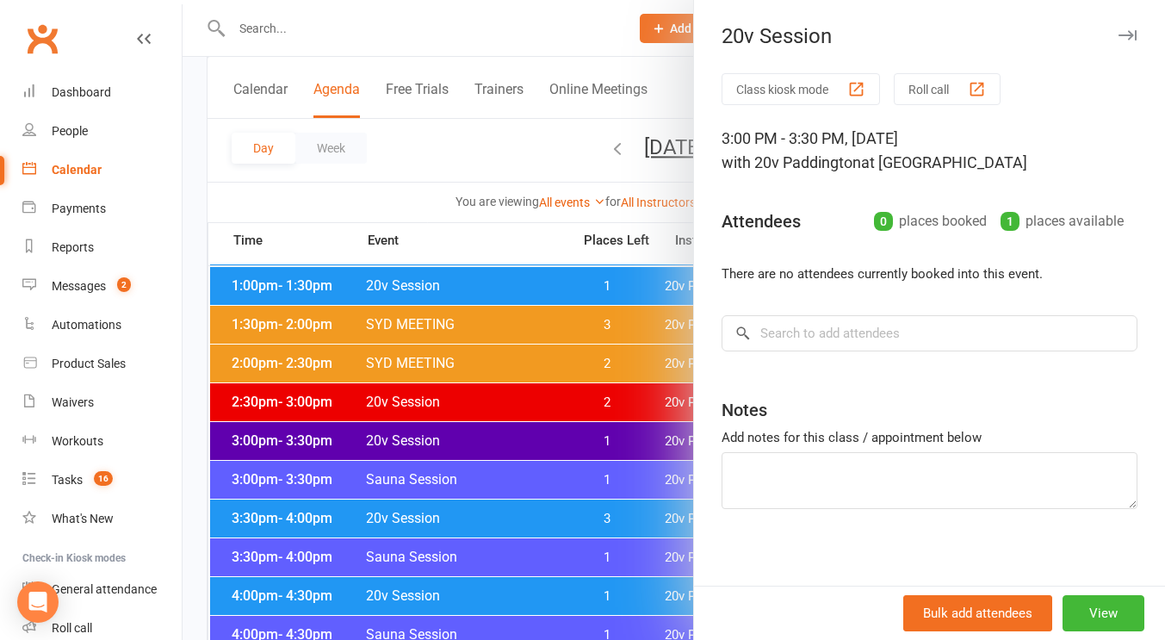
click at [383, 114] on div at bounding box center [673, 320] width 982 height 640
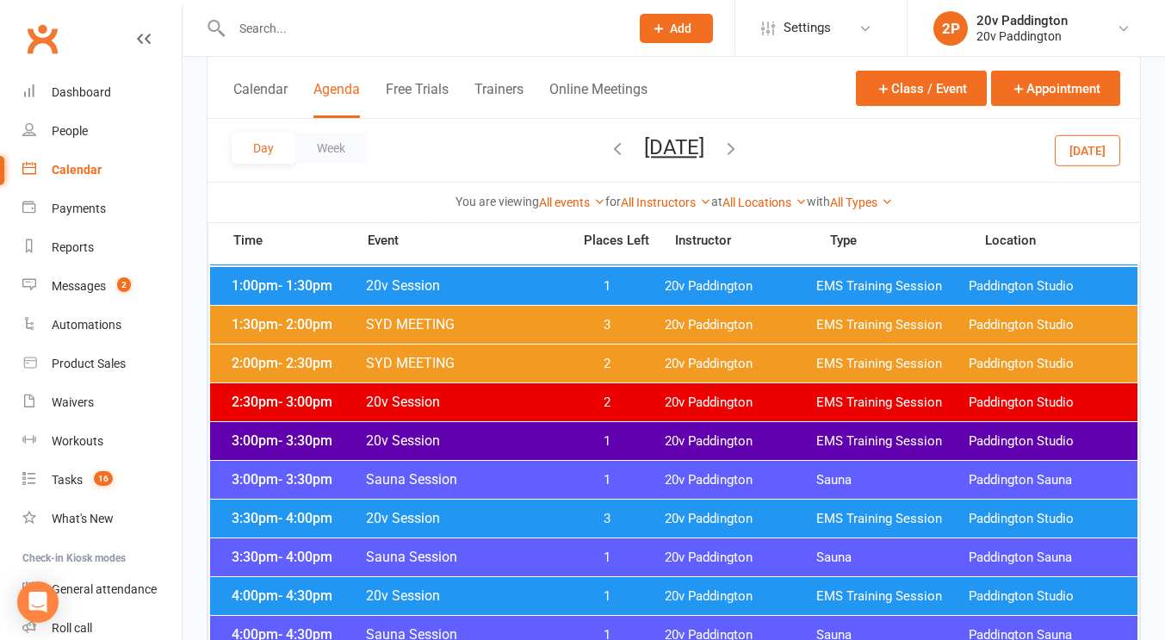
click at [1063, 155] on button "[DATE]" at bounding box center [1086, 149] width 65 height 31
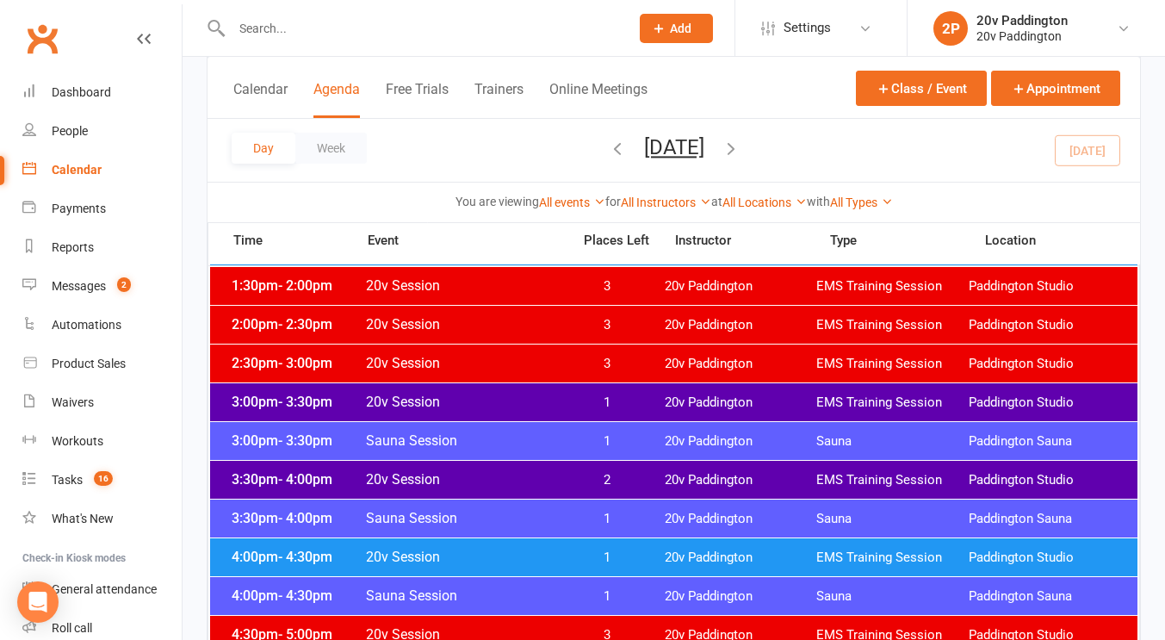
scroll to position [1186, 0]
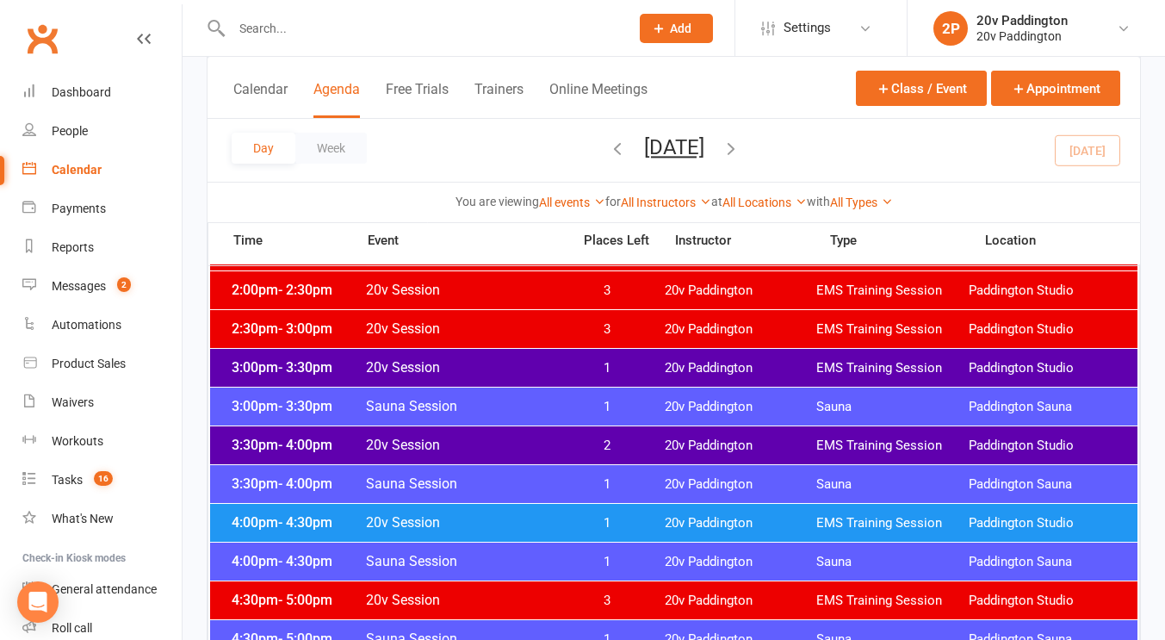
click at [774, 364] on span "20v Paddington" at bounding box center [740, 368] width 151 height 16
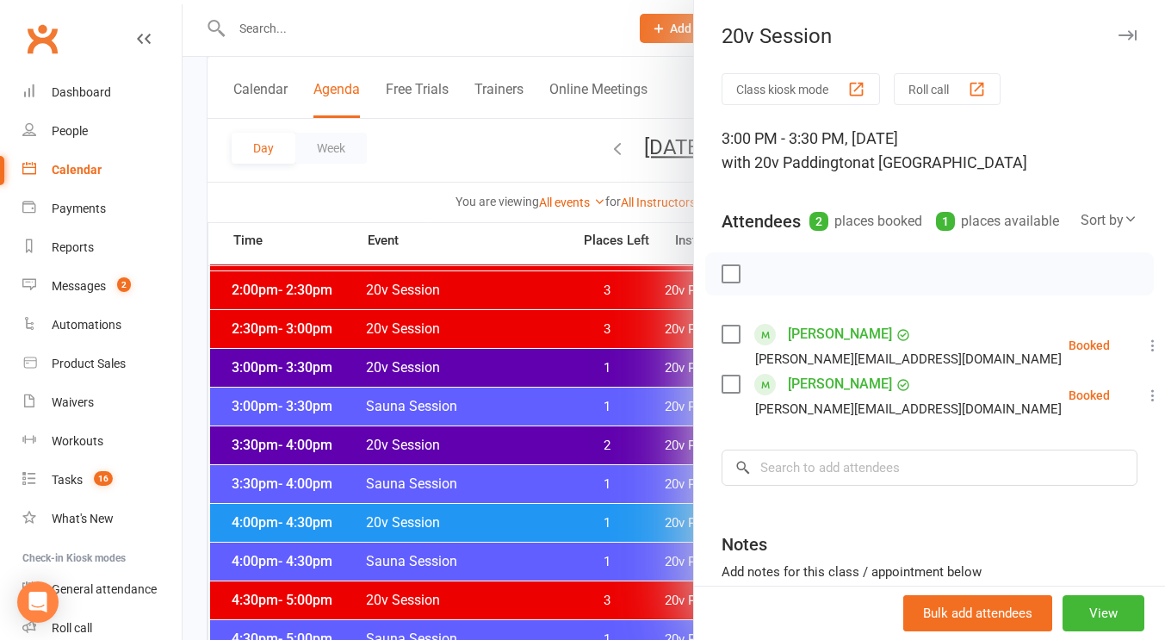
click at [1144, 404] on icon at bounding box center [1152, 394] width 17 height 17
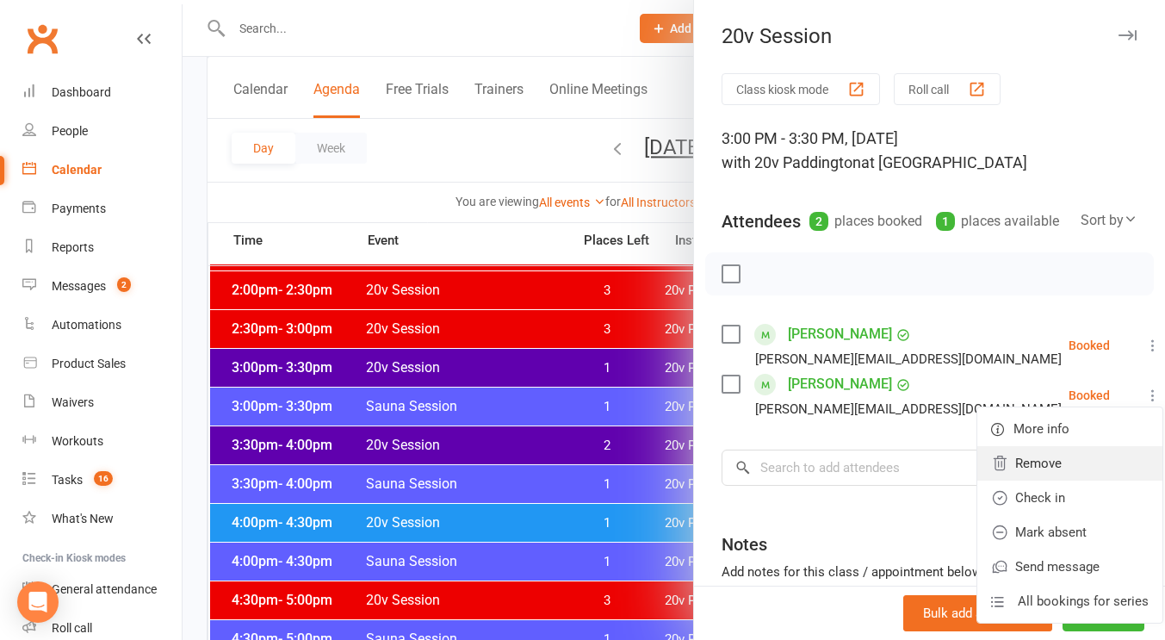
click at [1007, 480] on link "Remove" at bounding box center [1069, 463] width 185 height 34
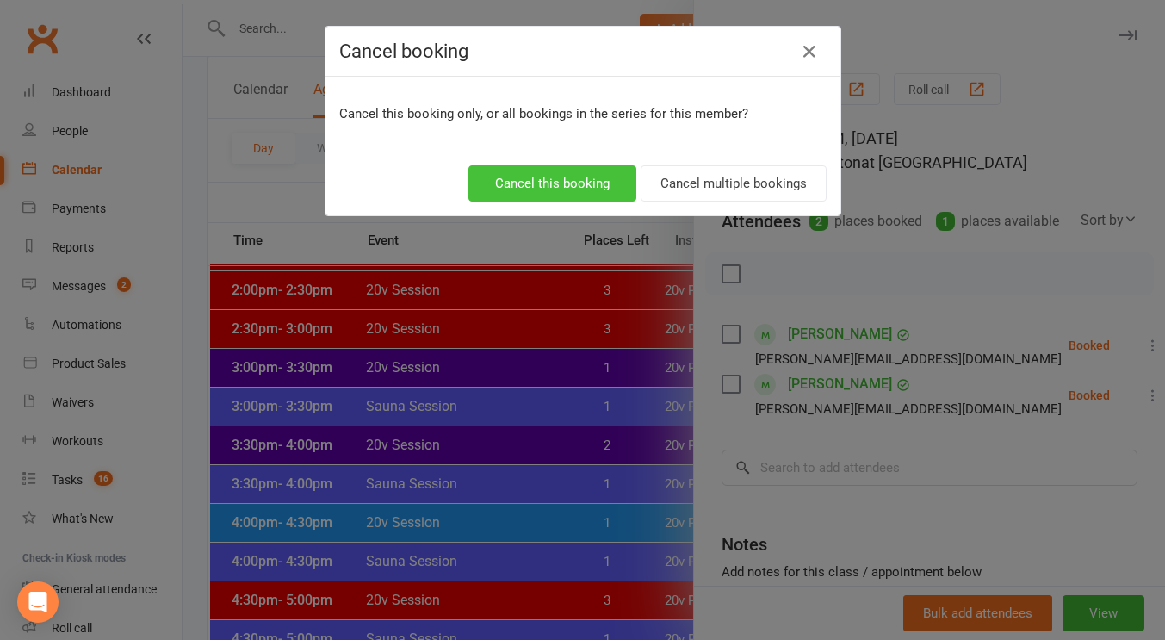
click at [546, 181] on button "Cancel this booking" at bounding box center [552, 183] width 168 height 36
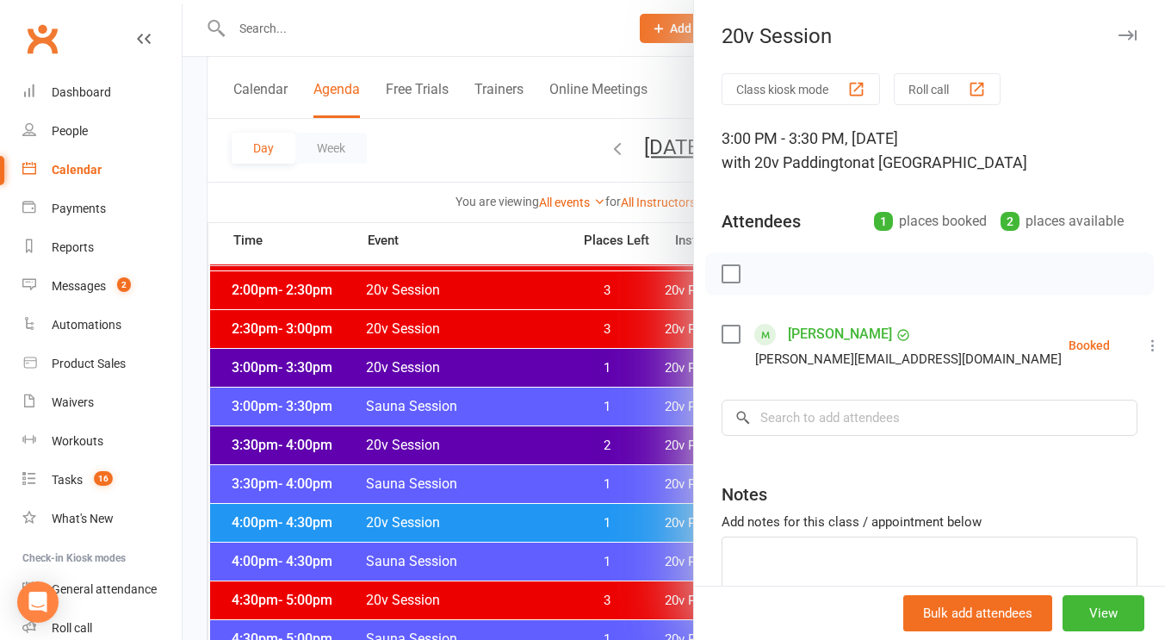
click at [489, 112] on div at bounding box center [673, 320] width 982 height 640
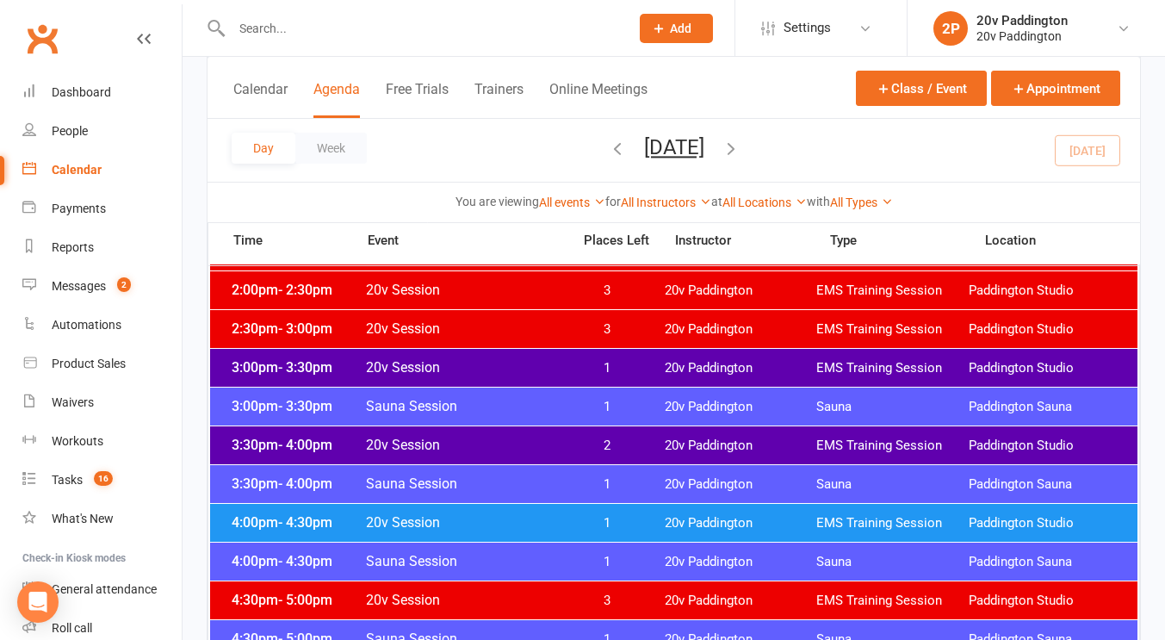
click at [704, 152] on button "Wednesday, Sep 17, 2025" at bounding box center [674, 147] width 60 height 24
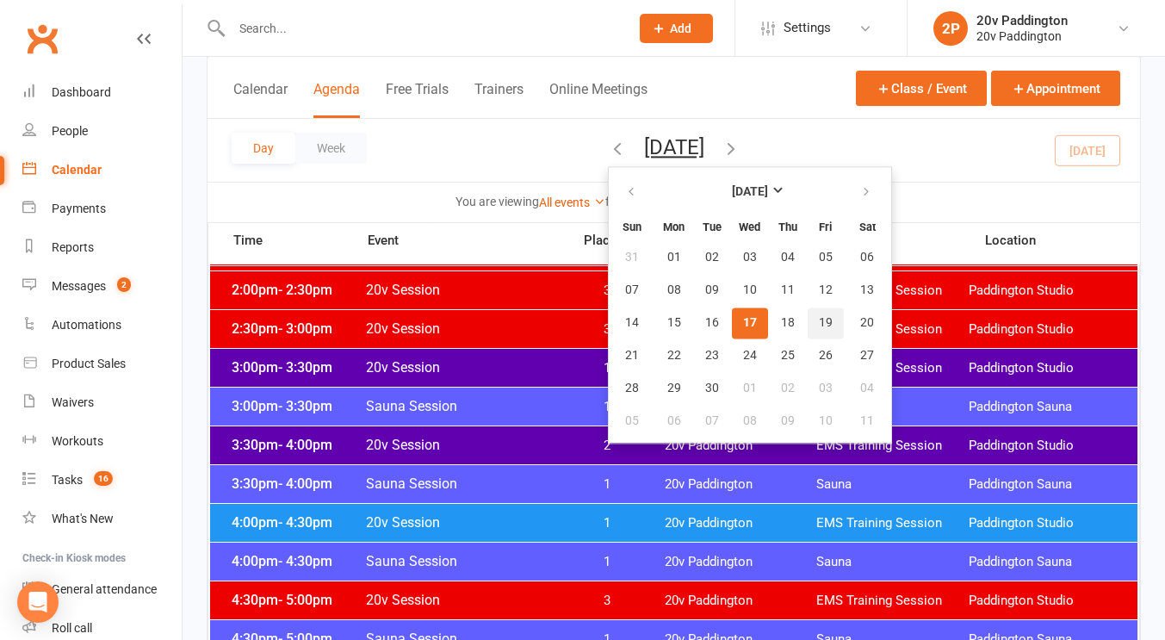
click at [807, 322] on button "19" at bounding box center [825, 322] width 36 height 31
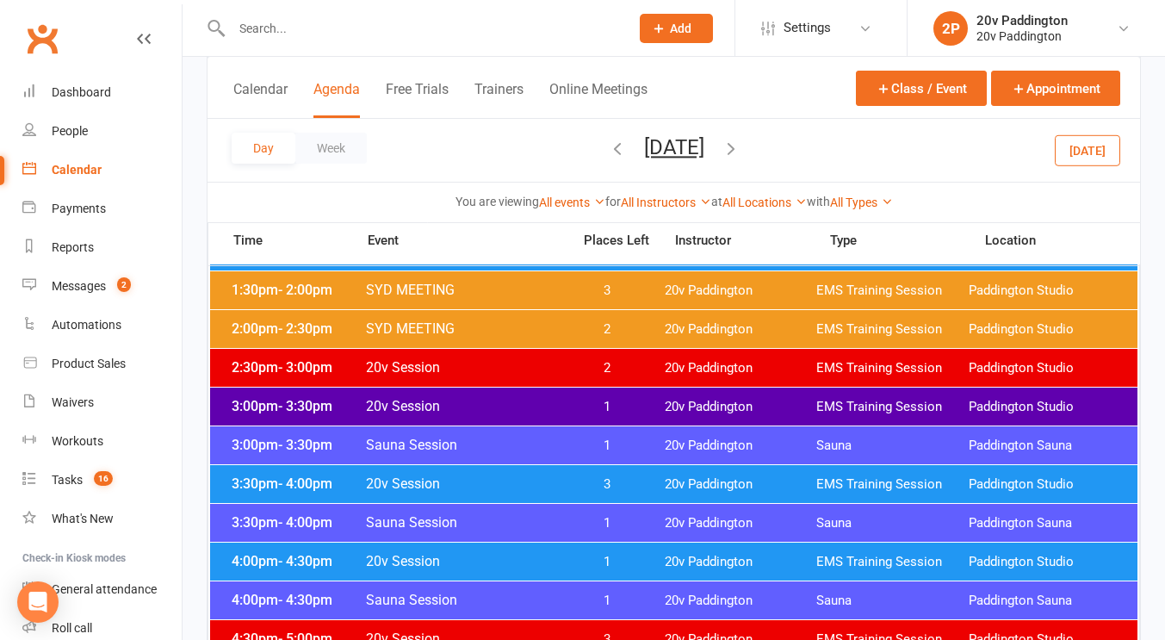
drag, startPoint x: 659, startPoint y: 395, endPoint x: 651, endPoint y: 399, distance: 9.6
click at [651, 399] on span "1" at bounding box center [606, 407] width 90 height 16
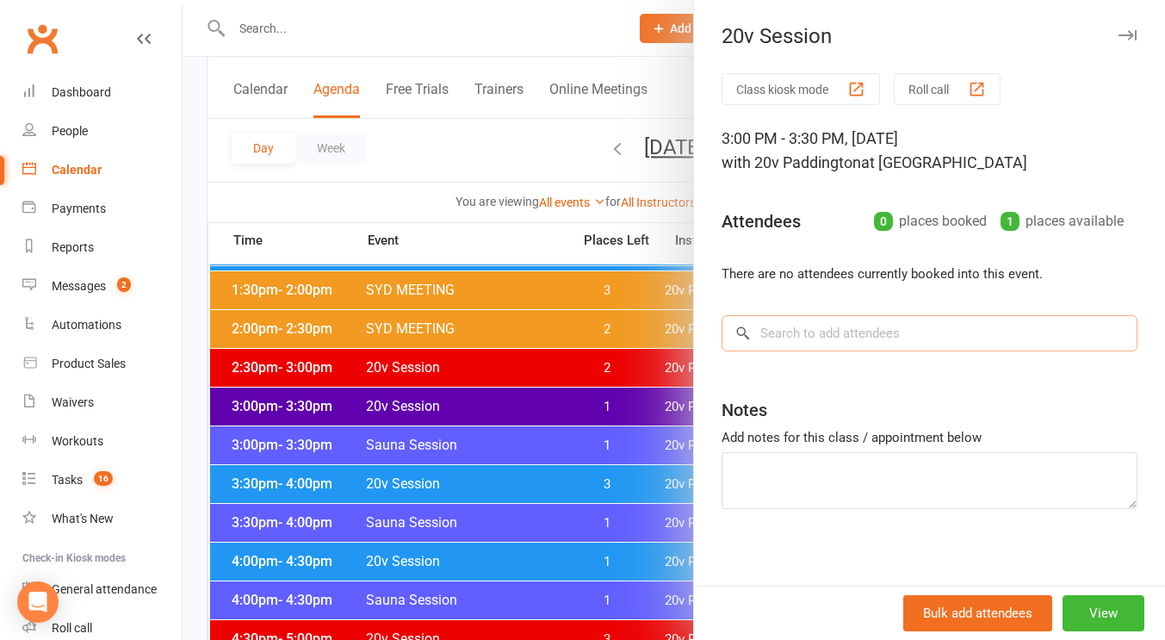
click at [827, 339] on input "search" at bounding box center [929, 333] width 416 height 36
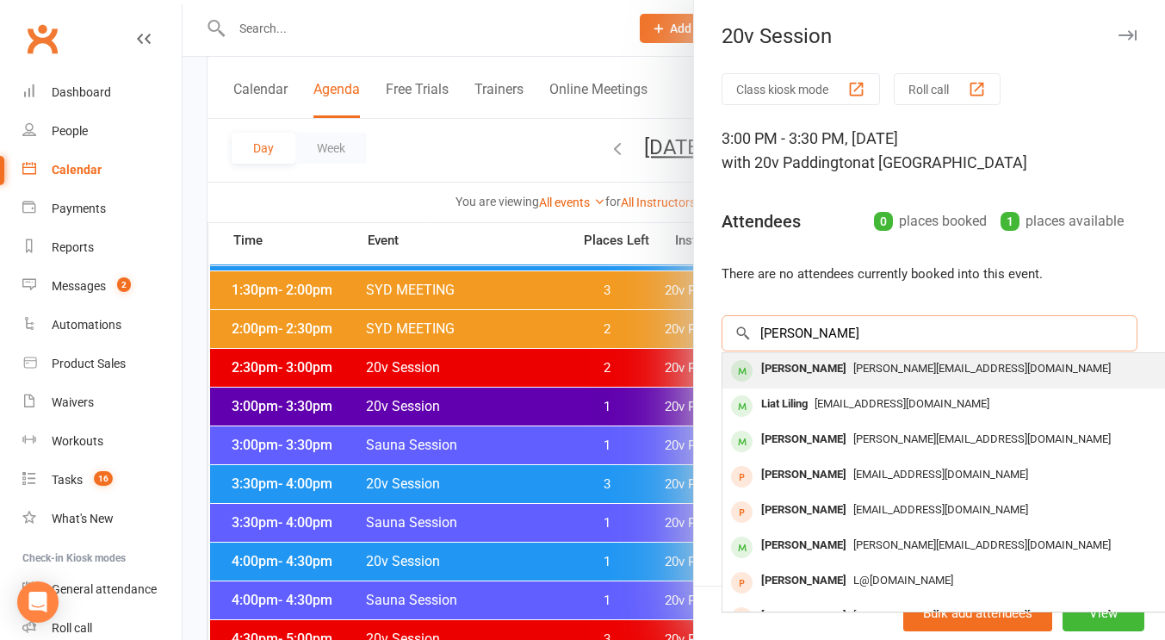
type input "ron lilling"
click at [808, 376] on div "[PERSON_NAME]" at bounding box center [803, 368] width 99 height 25
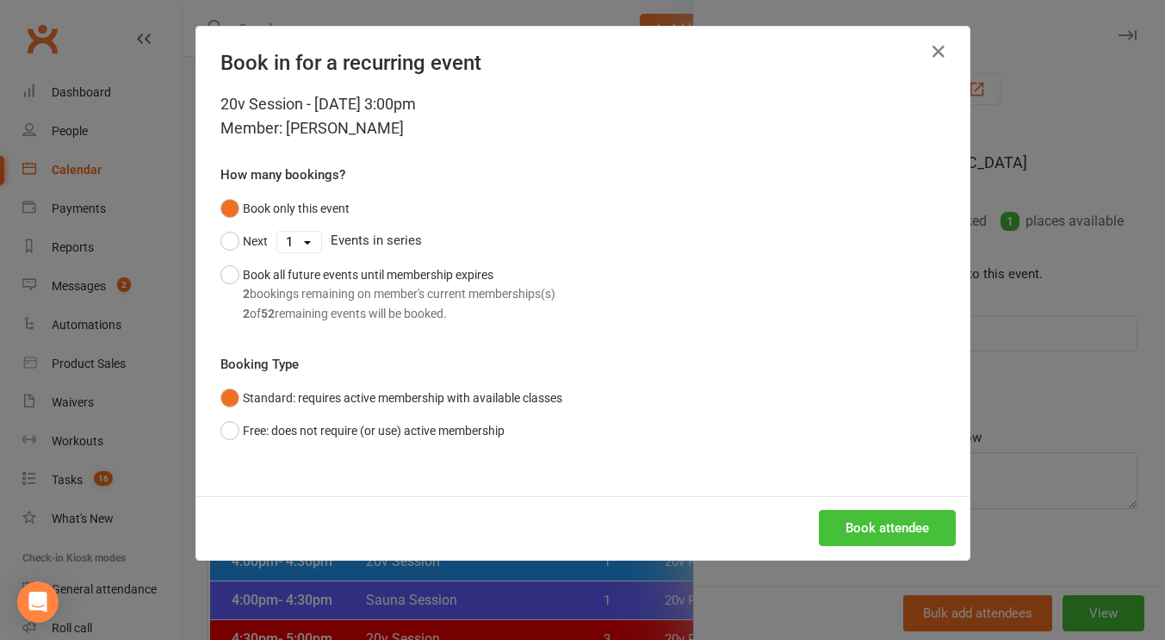
drag, startPoint x: 855, startPoint y: 511, endPoint x: 884, endPoint y: 539, distance: 40.2
click at [884, 539] on button "Book attendee" at bounding box center [887, 528] width 137 height 36
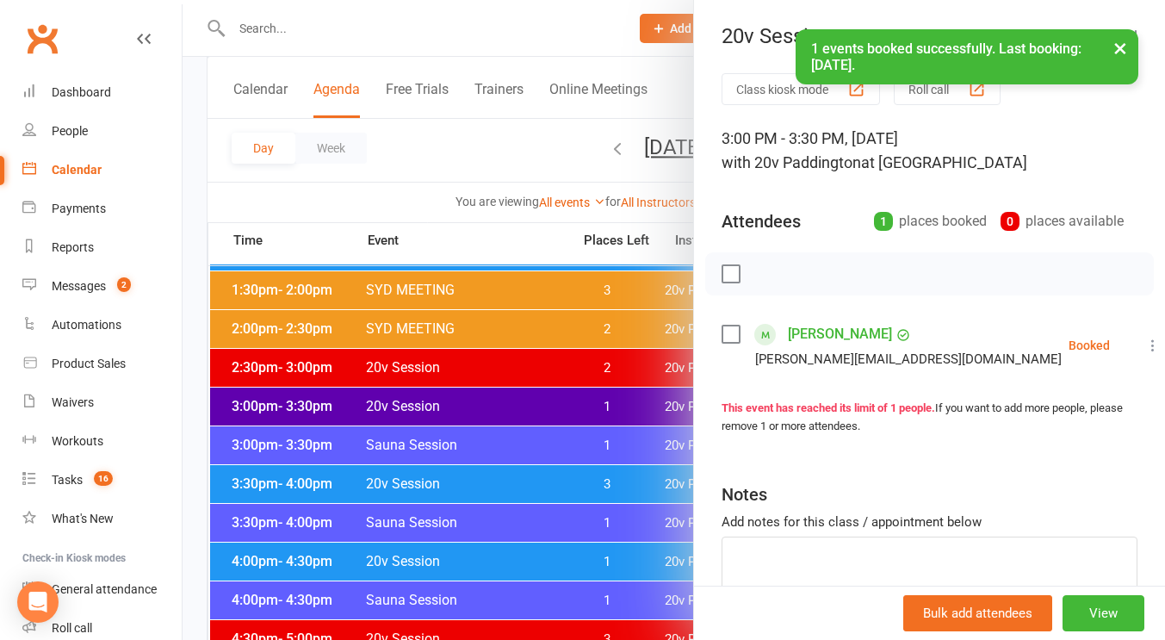
click at [613, 516] on div at bounding box center [673, 320] width 982 height 640
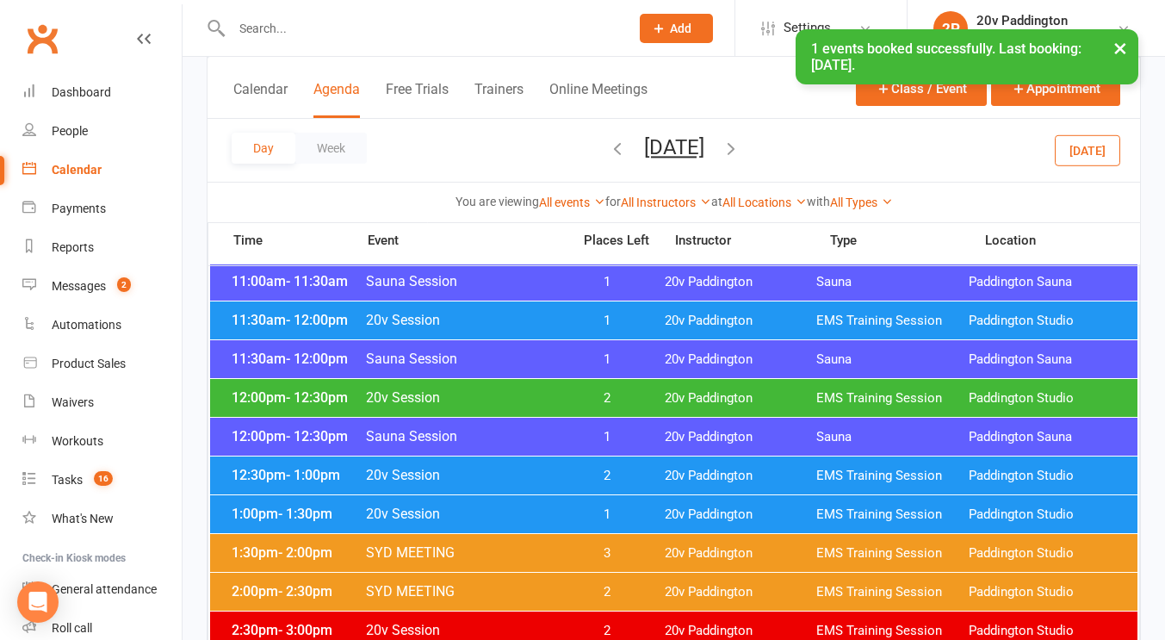
scroll to position [923, 0]
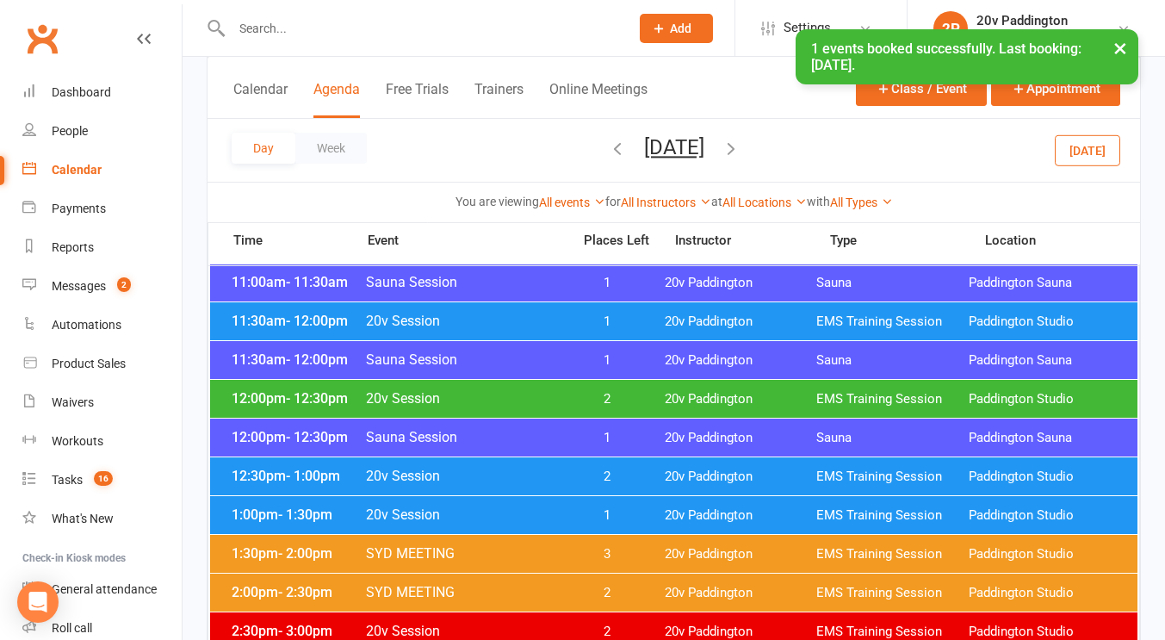
click at [566, 406] on span "2" at bounding box center [606, 399] width 90 height 16
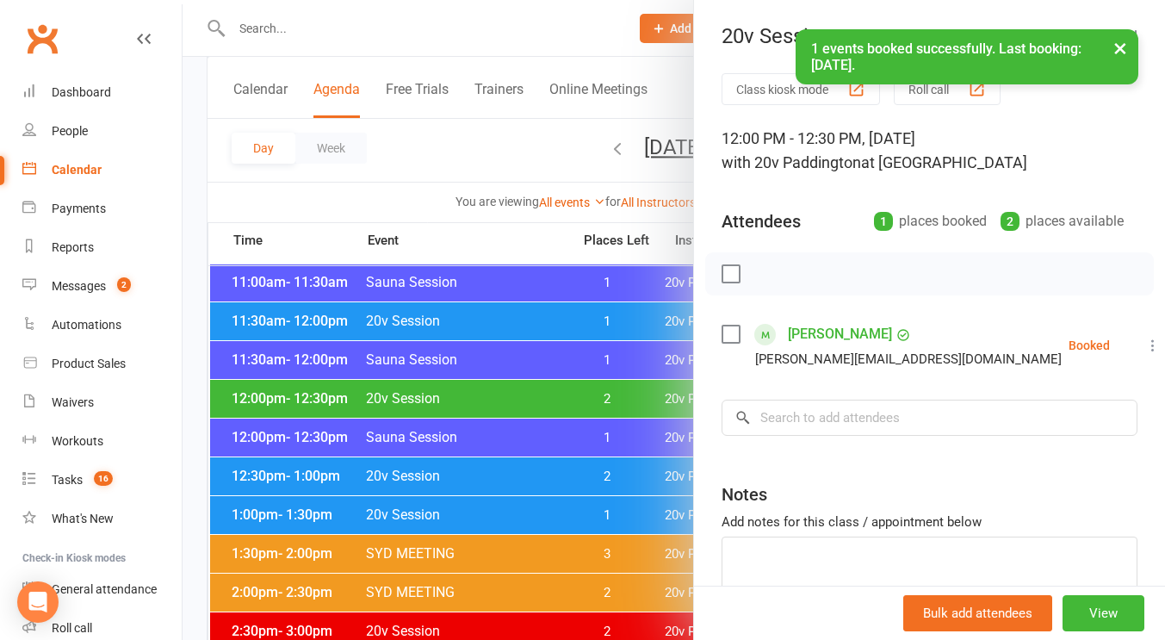
click at [566, 406] on div at bounding box center [673, 320] width 982 height 640
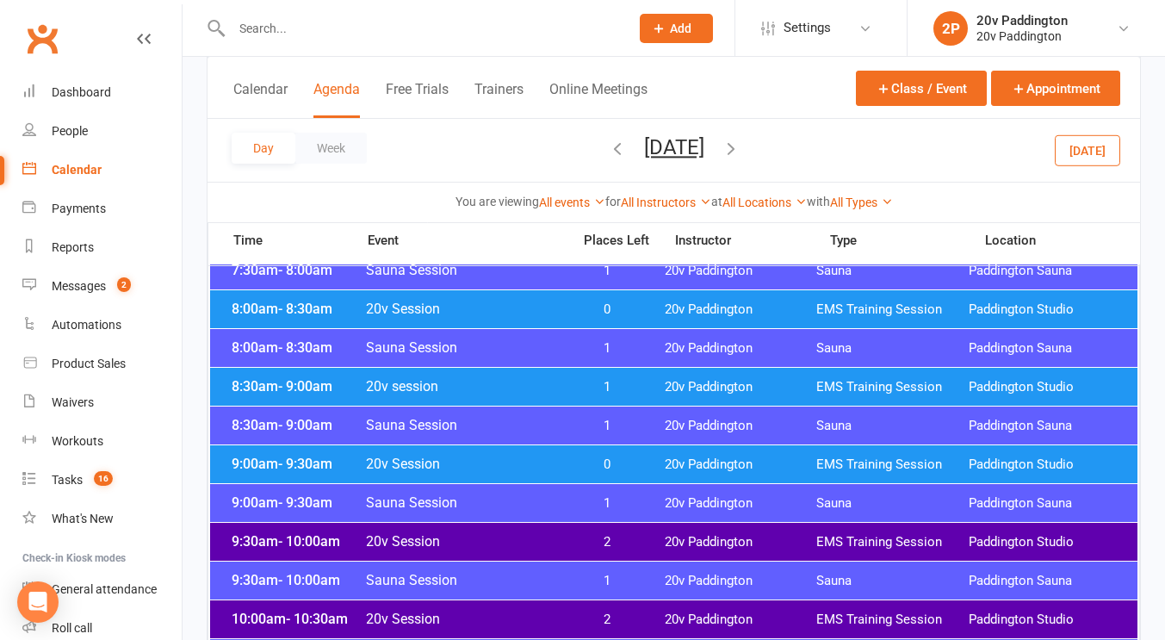
scroll to position [393, 0]
click at [489, 533] on span "20v Session" at bounding box center [463, 540] width 196 height 16
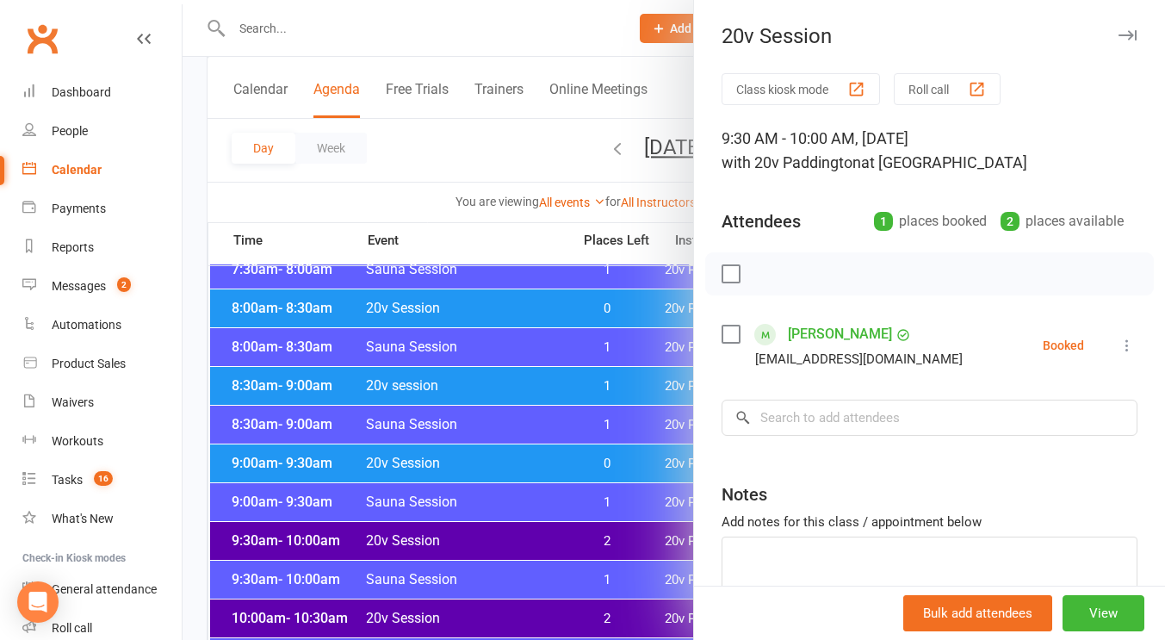
click at [489, 533] on div at bounding box center [673, 320] width 982 height 640
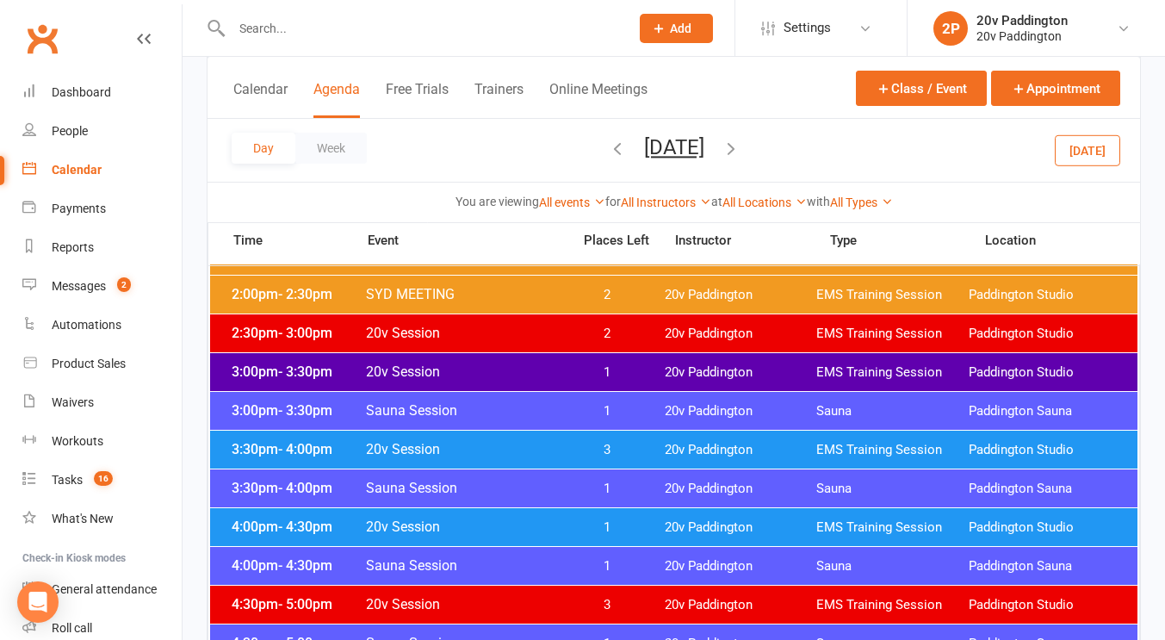
scroll to position [1231, 0]
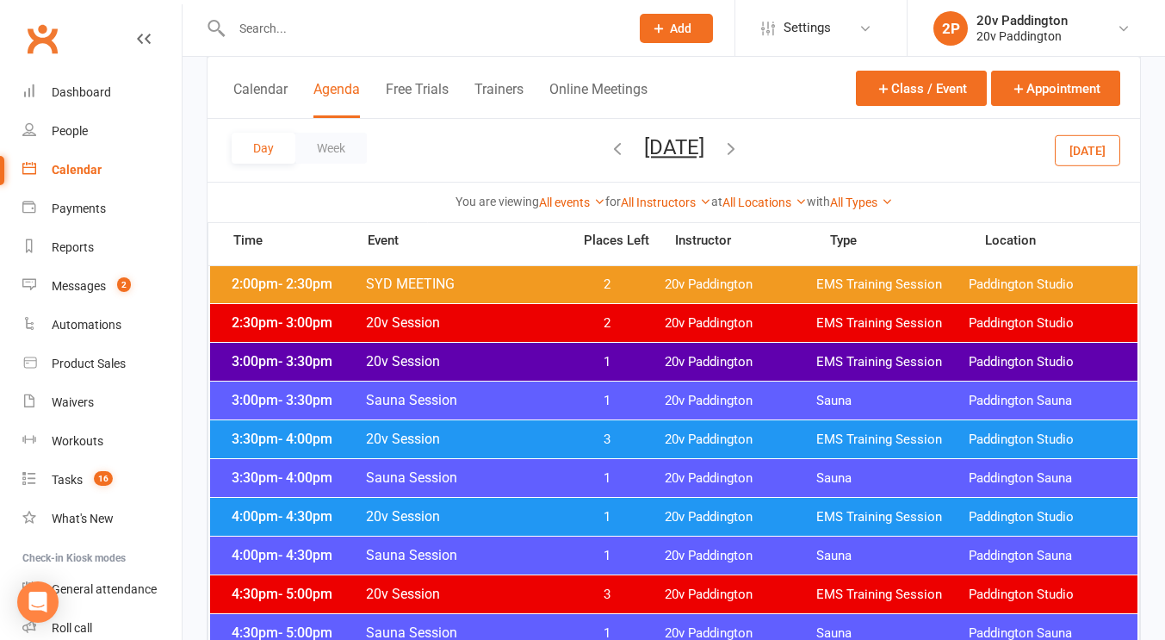
click at [443, 357] on span "20v Session" at bounding box center [463, 361] width 196 height 16
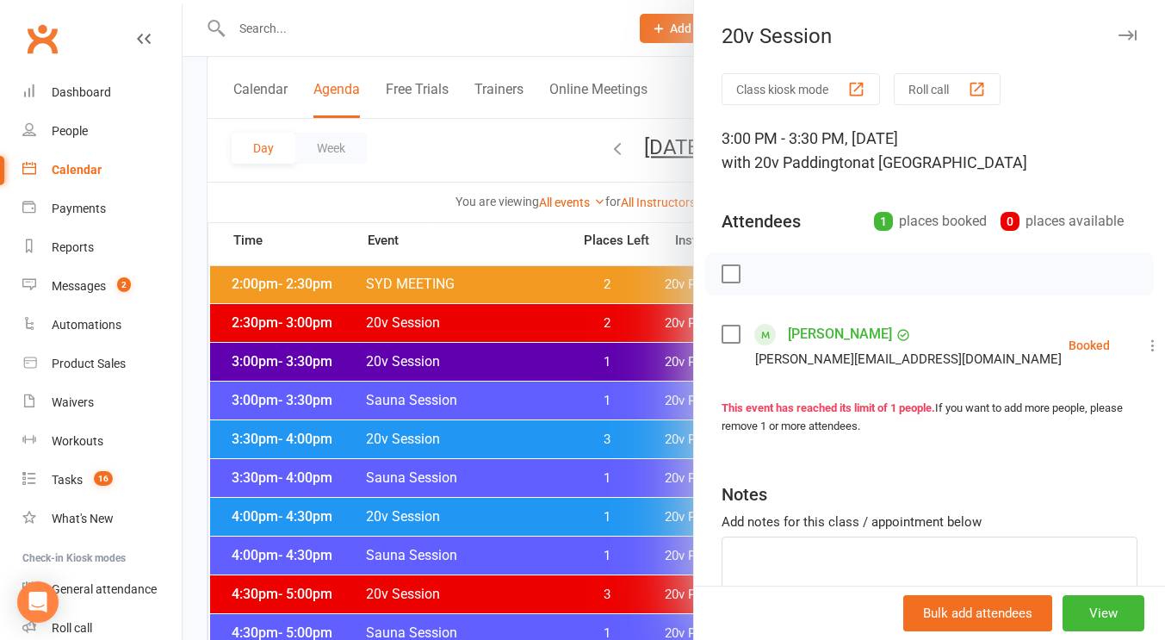
click at [809, 337] on link "[PERSON_NAME]" at bounding box center [840, 334] width 104 height 28
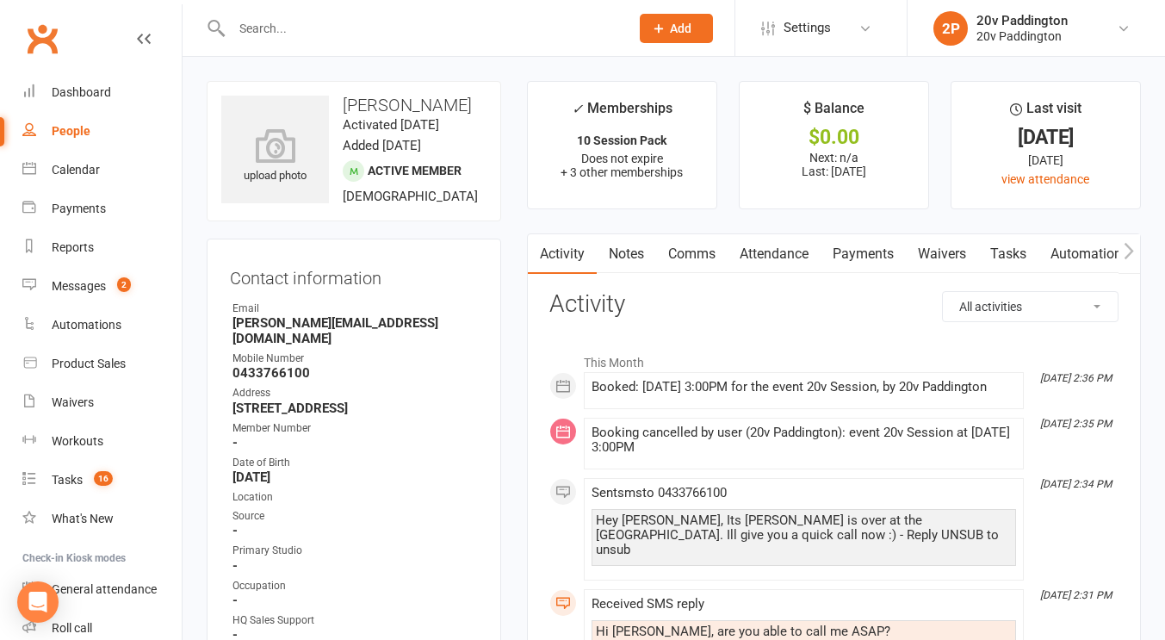
click at [337, 29] on input "text" at bounding box center [421, 28] width 391 height 24
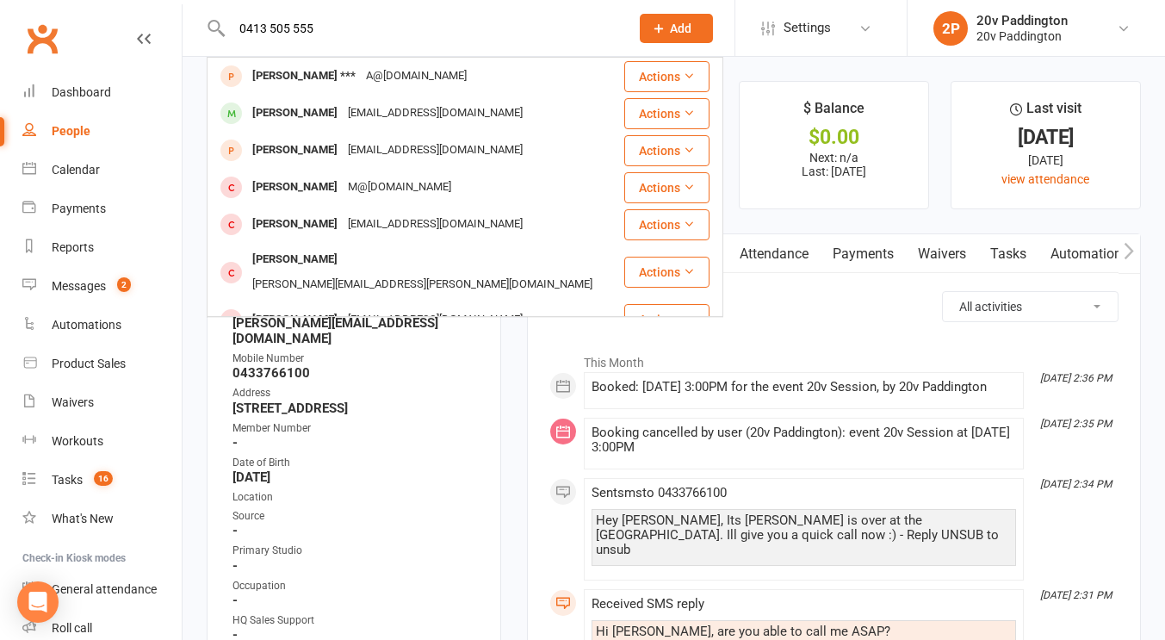
type input "0413 505 555"
click at [436, 436] on div "Member Number" at bounding box center [354, 428] width 245 height 16
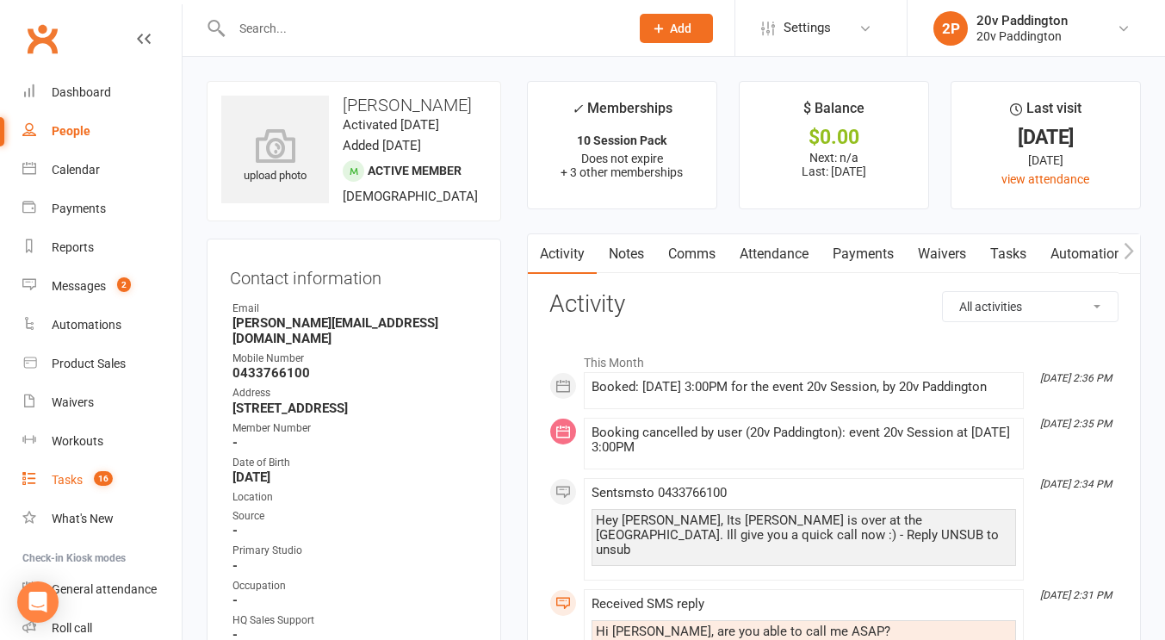
click at [73, 482] on div "Tasks" at bounding box center [67, 480] width 31 height 14
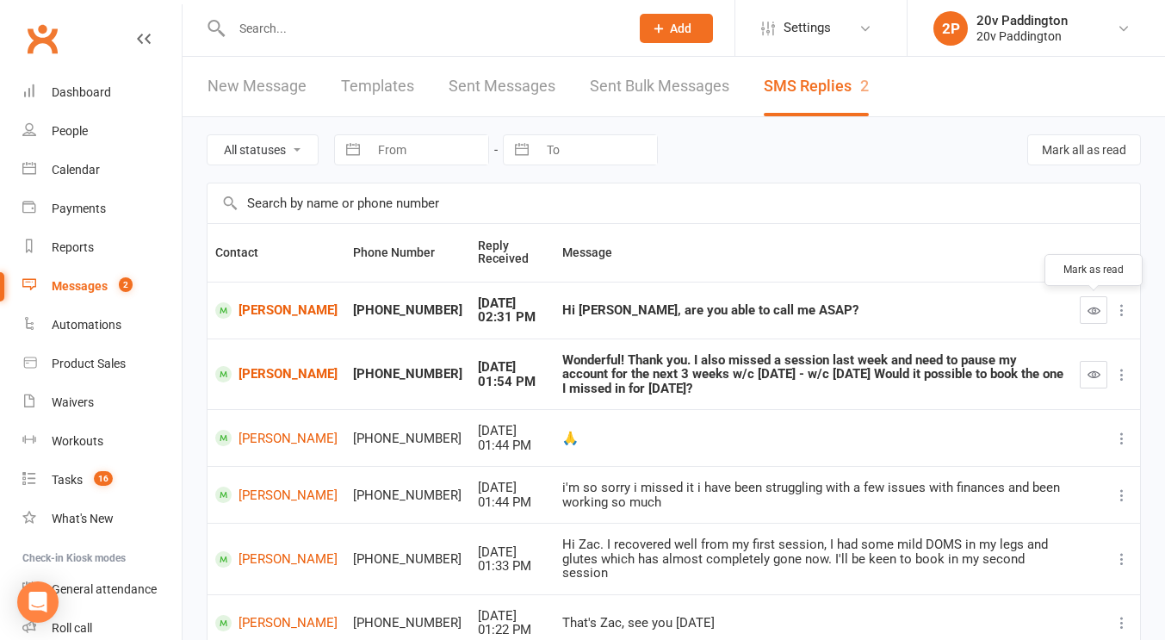
click at [1097, 313] on icon "button" at bounding box center [1093, 310] width 13 height 13
click at [71, 140] on link "People" at bounding box center [101, 131] width 159 height 39
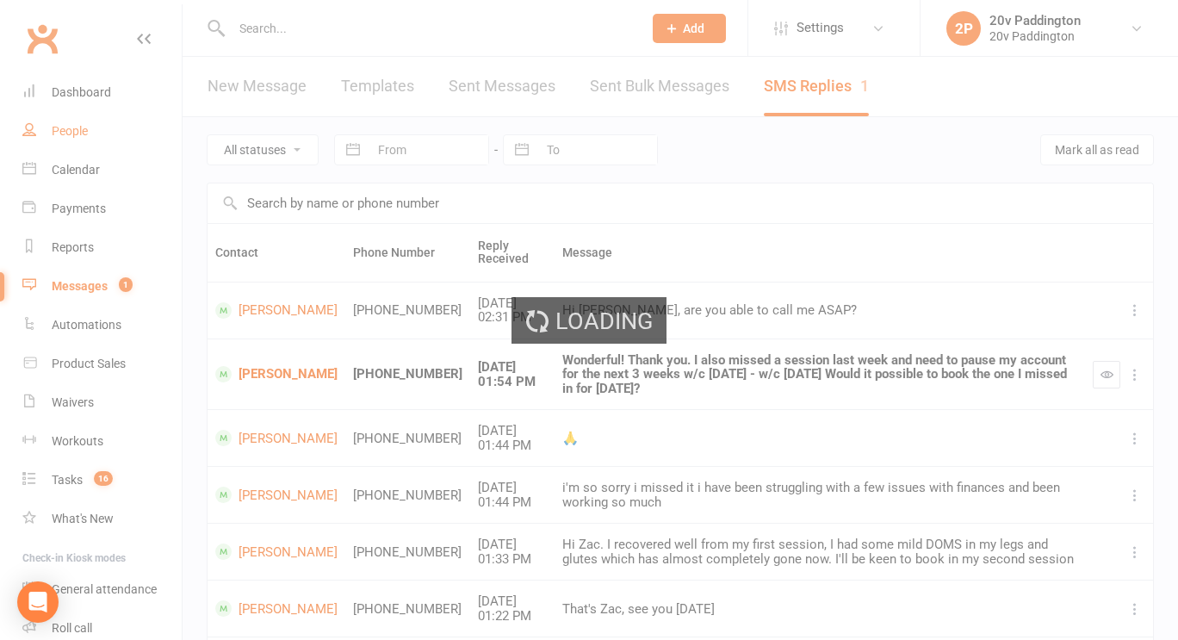
select select "100"
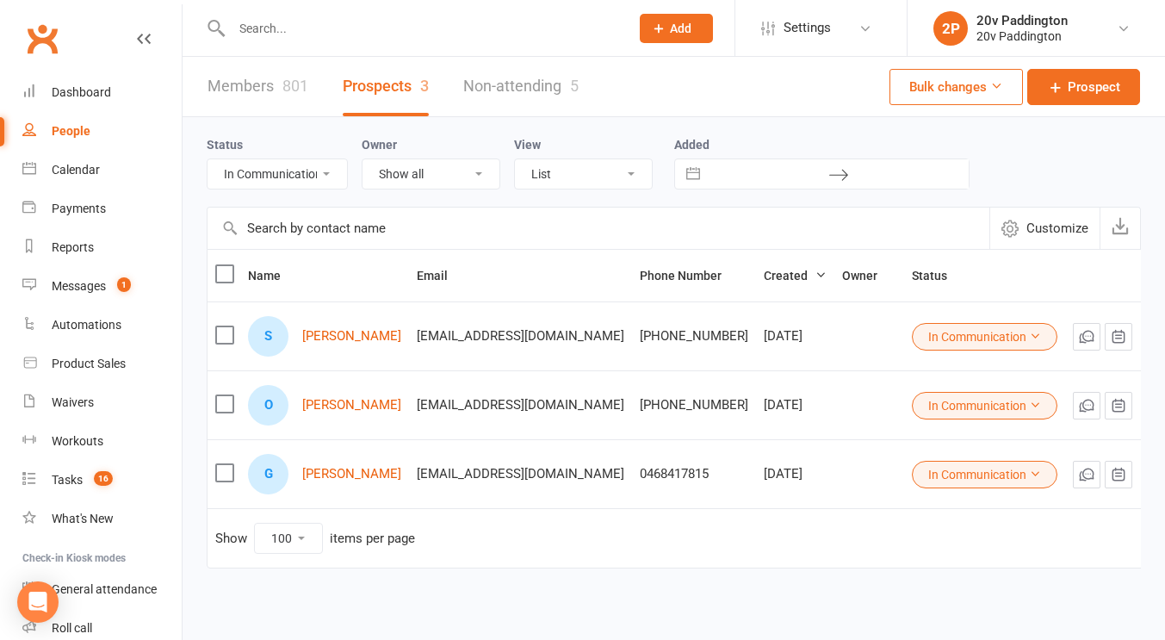
click at [286, 164] on select "All (No status set) (Invalid status) Parachute Referral In Communication Call L…" at bounding box center [276, 173] width 139 height 29
select select "11Sep25"
click at [207, 159] on select "All (No status set) (Invalid status) Parachute Referral In Communication Call L…" at bounding box center [276, 173] width 139 height 29
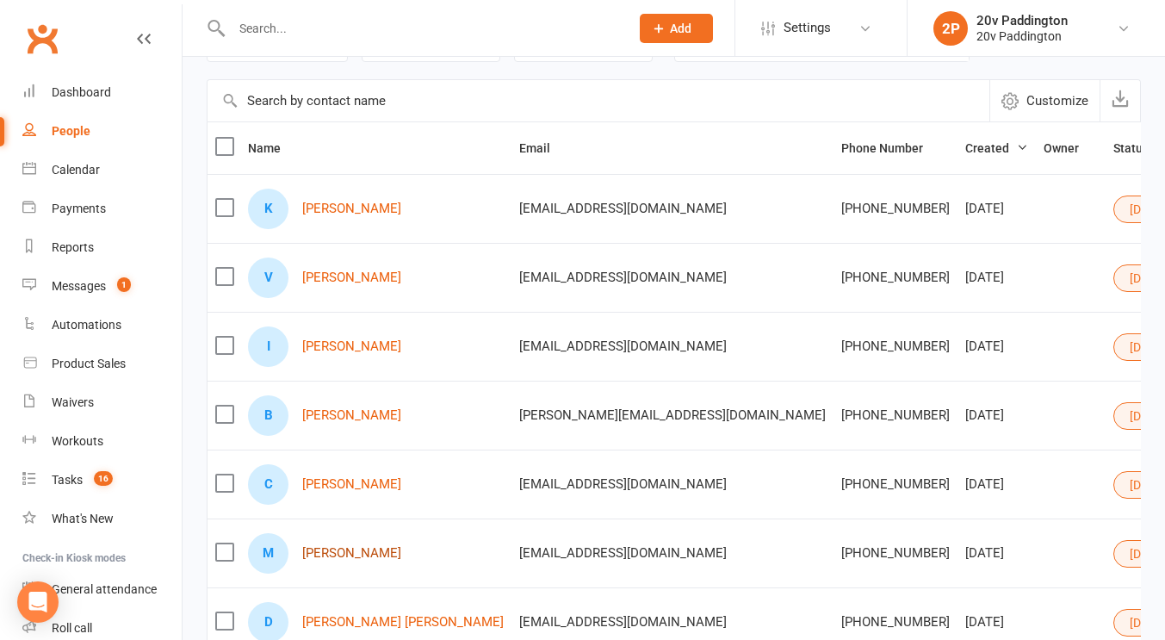
scroll to position [176, 0]
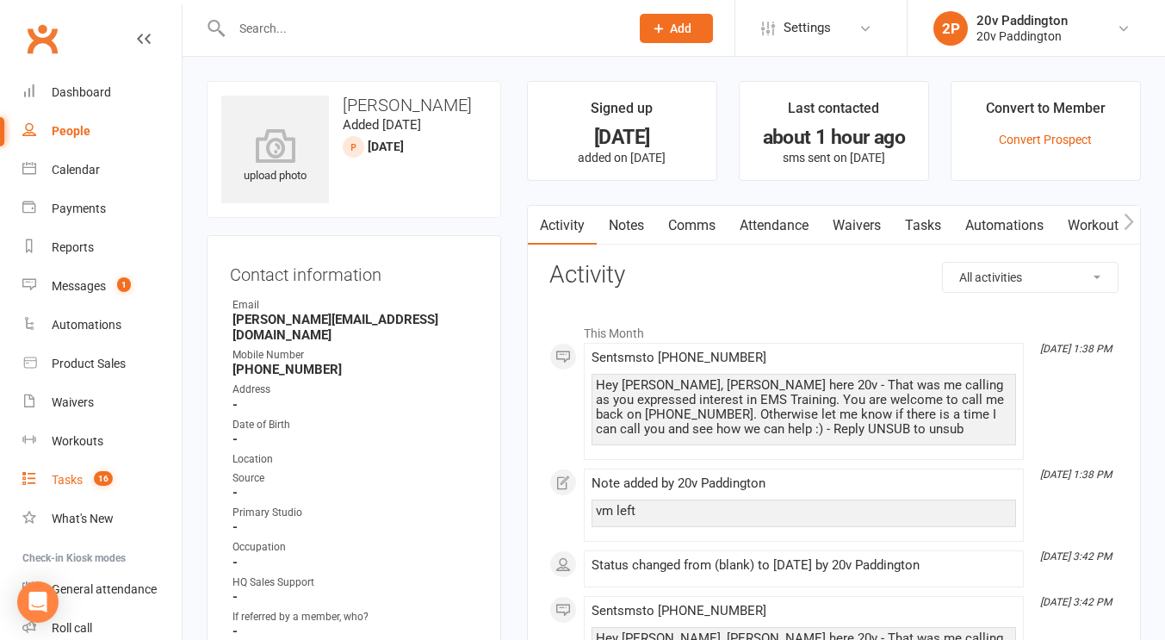
click at [94, 480] on count-badge "16" at bounding box center [99, 480] width 28 height 14
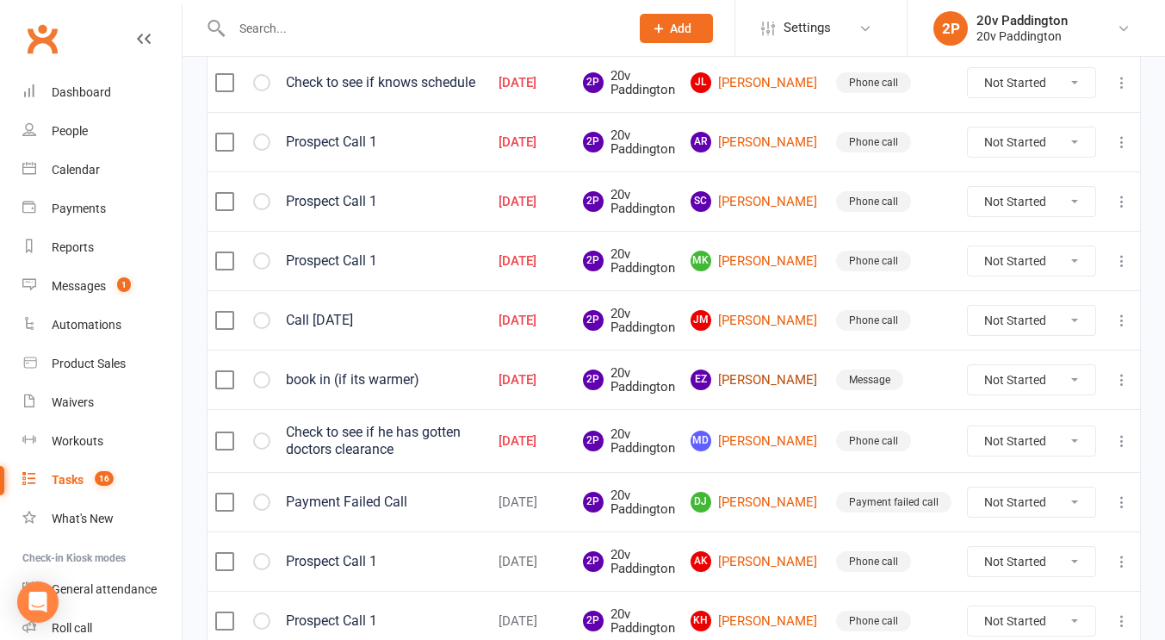
scroll to position [813, 0]
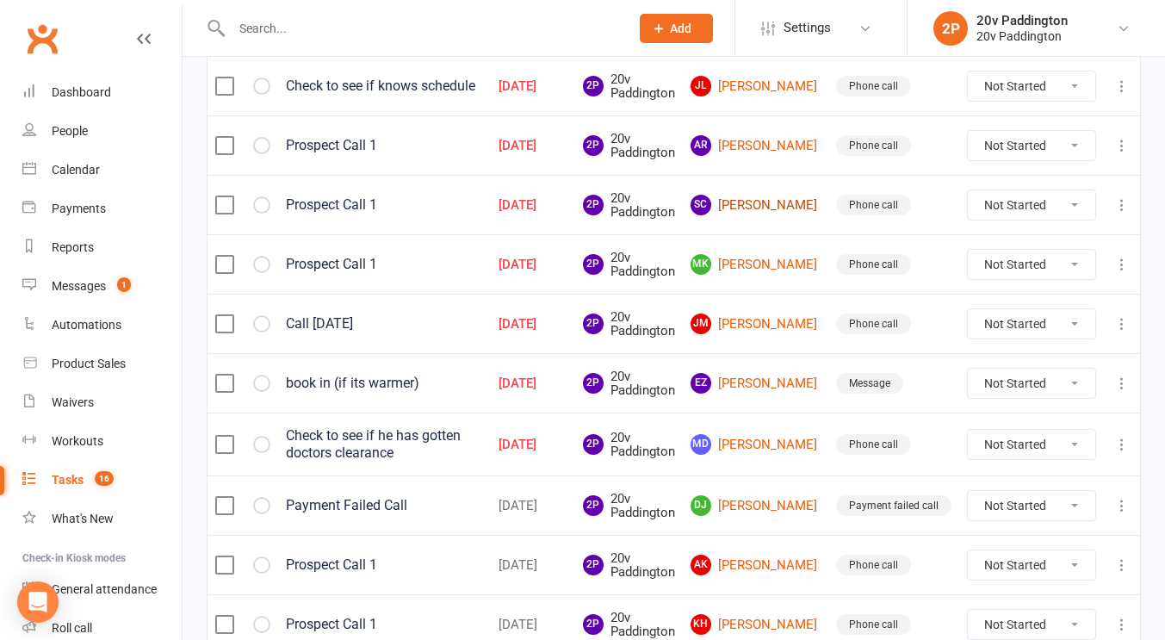
click at [791, 201] on link "SC [PERSON_NAME]" at bounding box center [755, 205] width 130 height 21
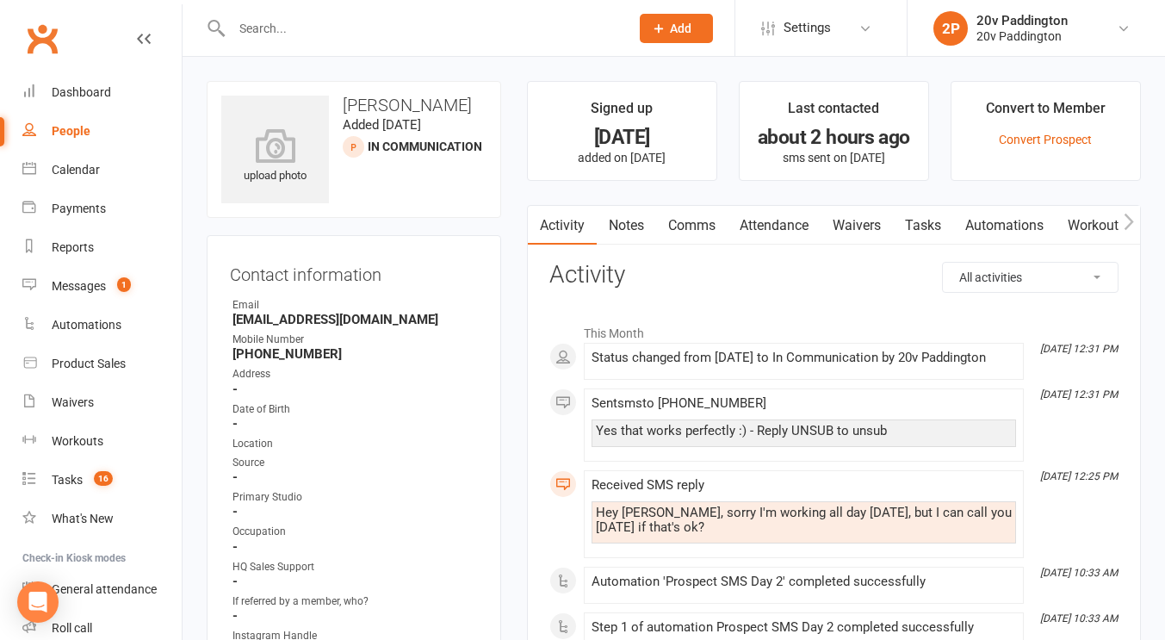
click at [929, 234] on link "Tasks" at bounding box center [923, 226] width 60 height 40
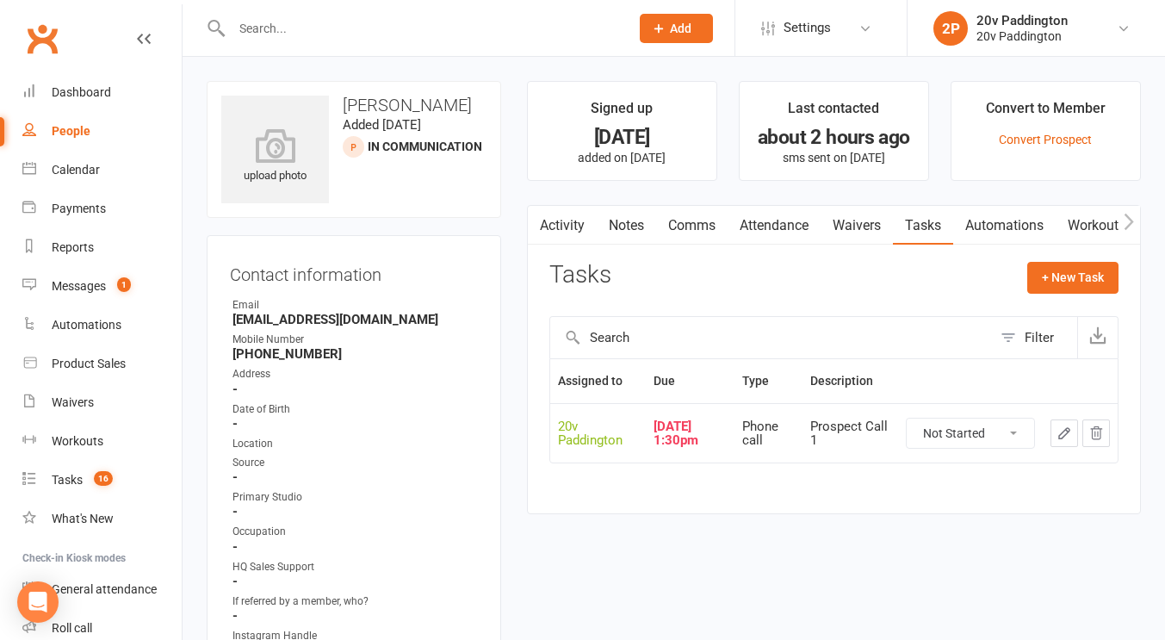
drag, startPoint x: 1051, startPoint y: 428, endPoint x: 882, endPoint y: 517, distance: 191.0
click at [1071, 428] on icon "button" at bounding box center [1063, 432] width 15 height 15
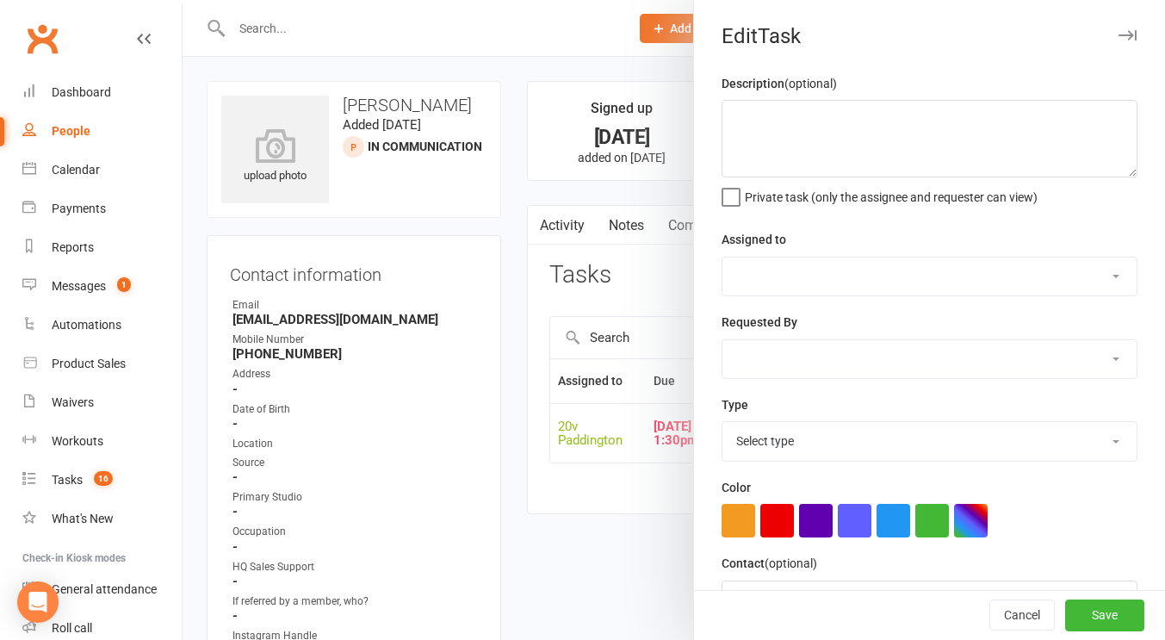
type textarea "Prospect Call 1"
select select "45737"
type input "[DATE]"
type input "1:30pm"
select select "22381"
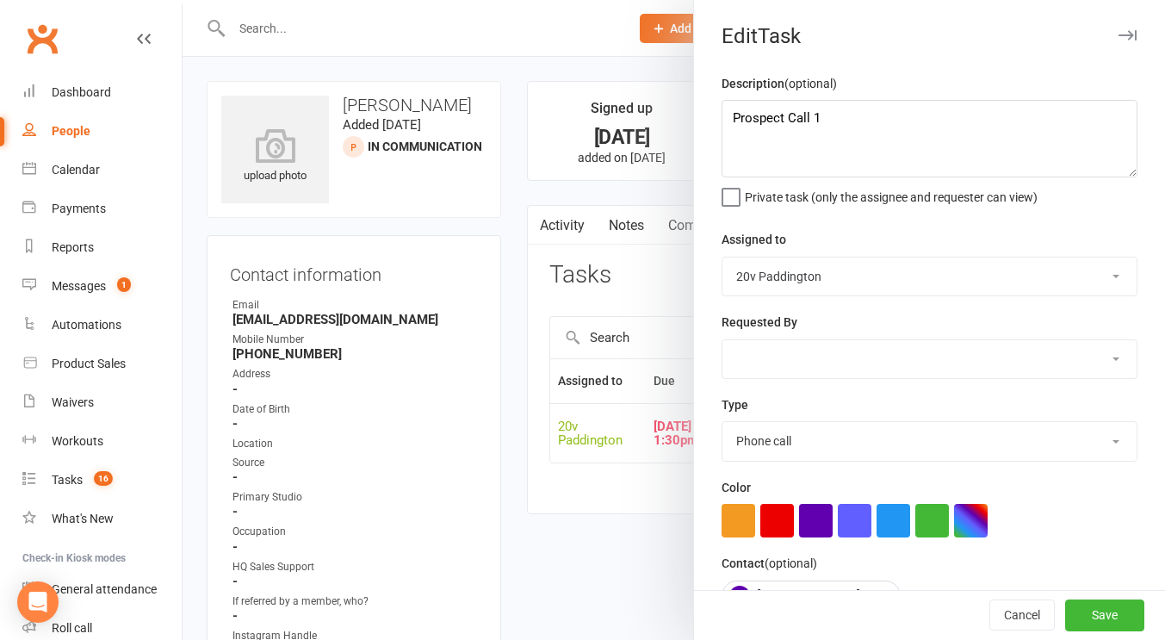
scroll to position [178, 0]
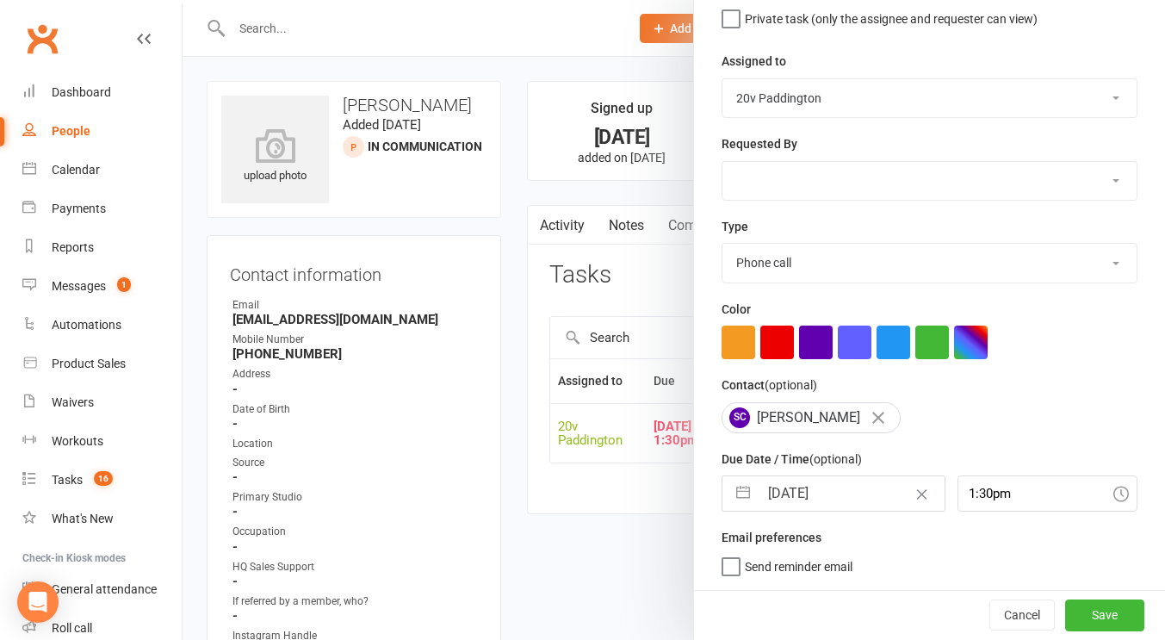
select select "7"
select select "2025"
select select "8"
select select "2025"
select select "9"
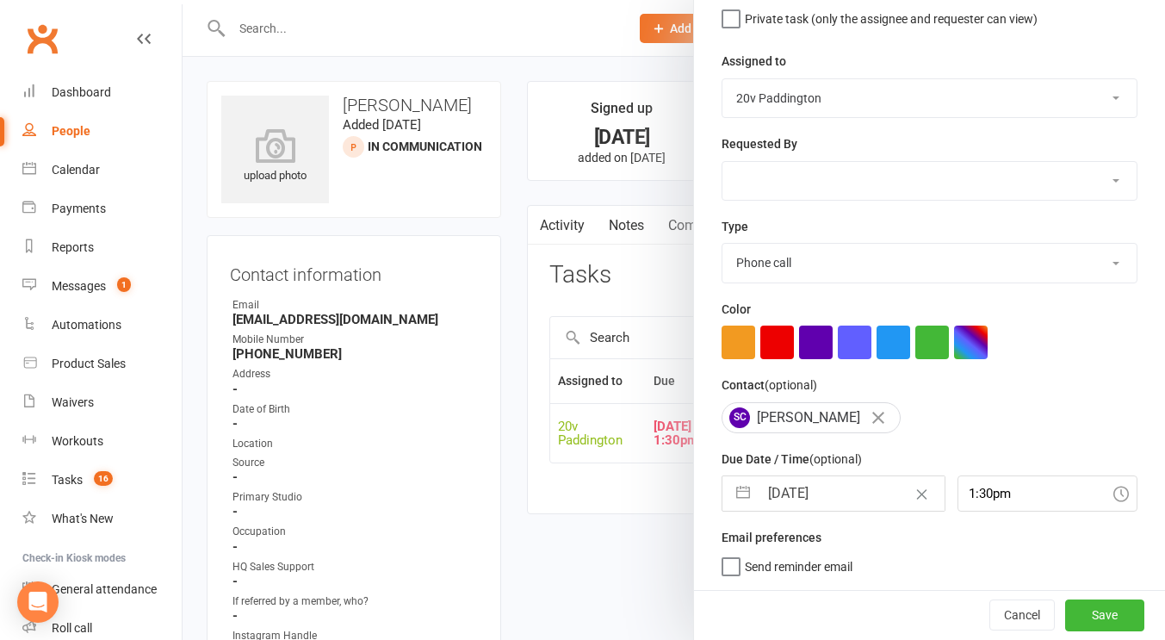
select select "2025"
click at [872, 498] on input "[DATE]" at bounding box center [851, 493] width 186 height 34
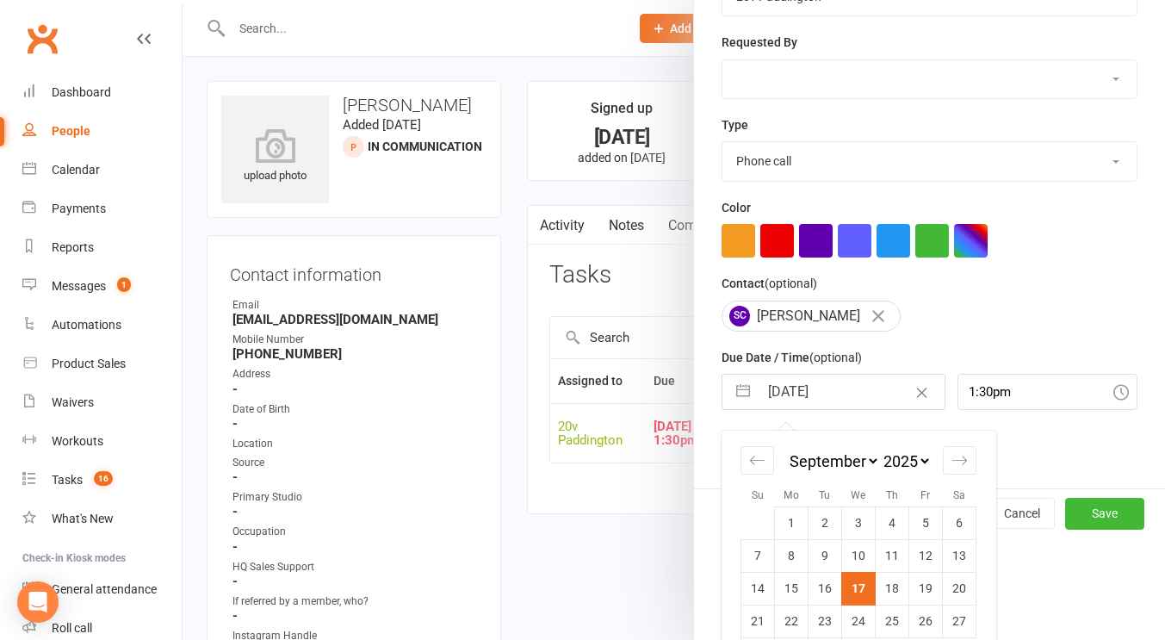
scroll to position [281, 0]
drag, startPoint x: 874, startPoint y: 579, endPoint x: 879, endPoint y: 587, distance: 9.3
click at [879, 587] on td "18" at bounding box center [892, 587] width 34 height 33
type input "[DATE]"
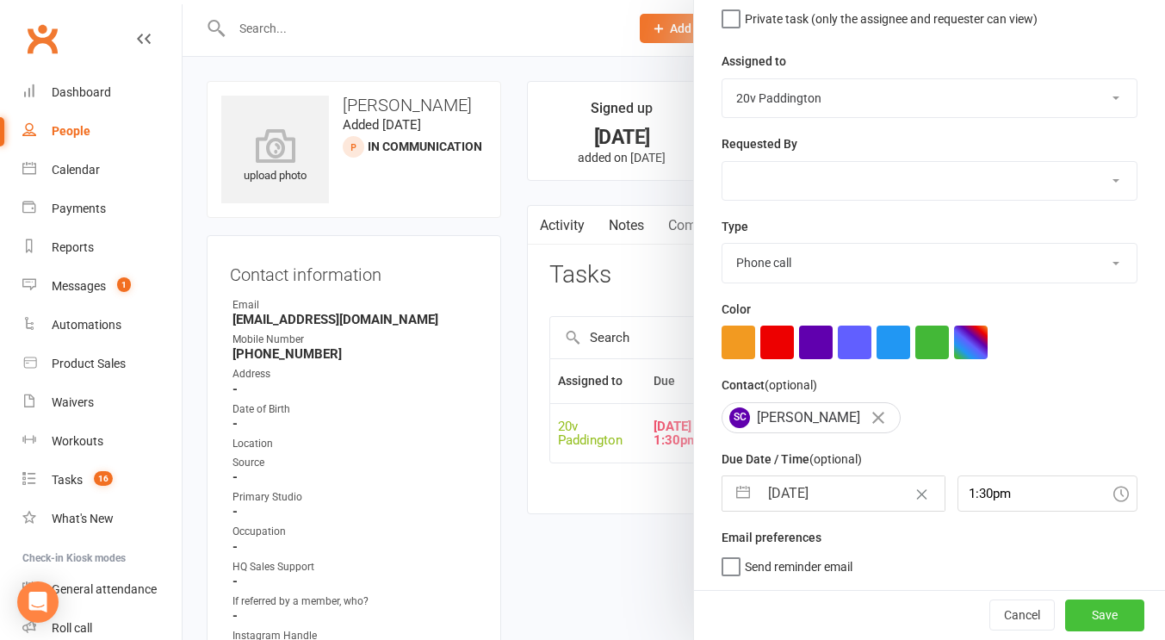
click at [1088, 625] on button "Save" at bounding box center [1104, 614] width 79 height 31
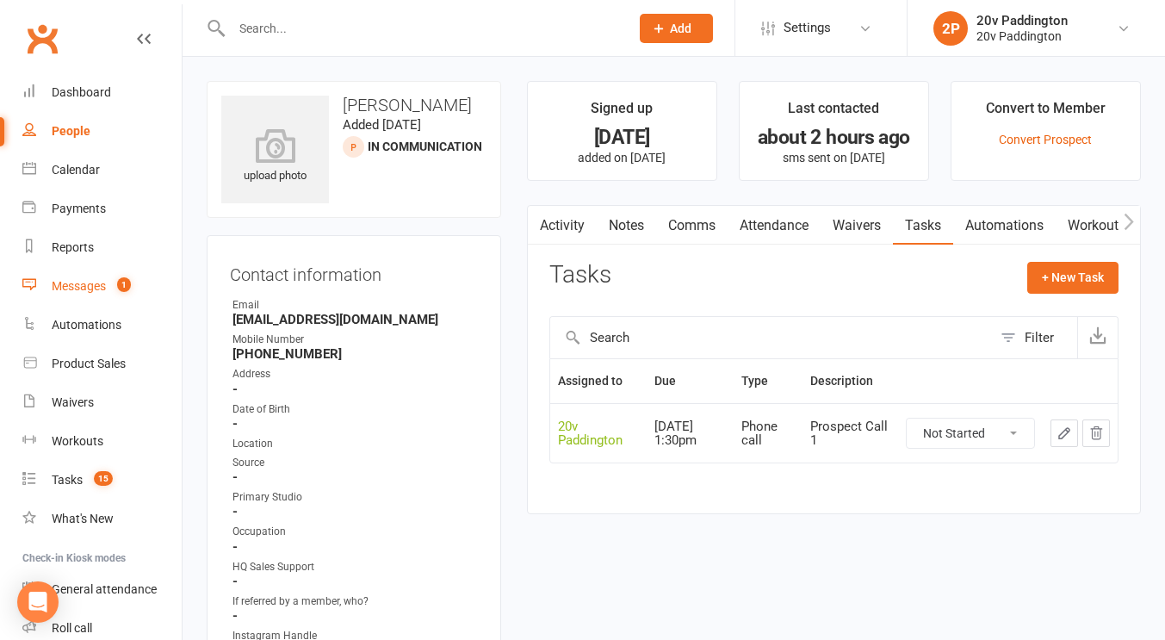
click at [113, 294] on link "Messages 1" at bounding box center [101, 286] width 159 height 39
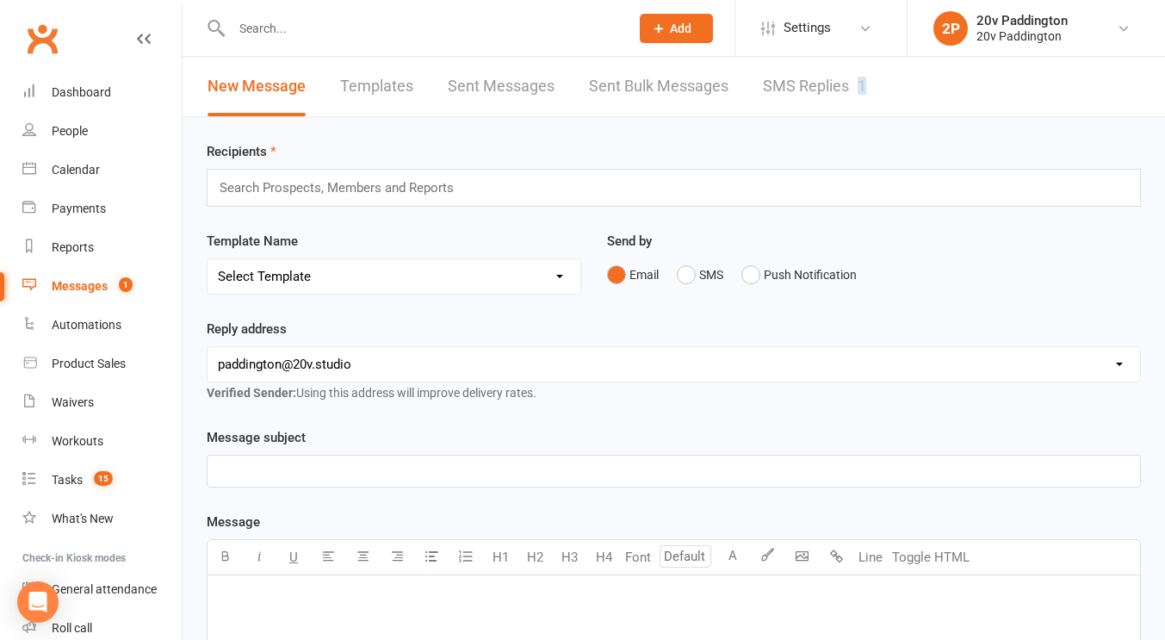
drag, startPoint x: 873, startPoint y: 77, endPoint x: 863, endPoint y: 81, distance: 10.9
click at [863, 81] on div "New Message Templates Sent Messages Sent Bulk Messages SMS Replies 1" at bounding box center [536, 86] width 708 height 59
click at [831, 84] on link "SMS Replies 1" at bounding box center [814, 86] width 103 height 59
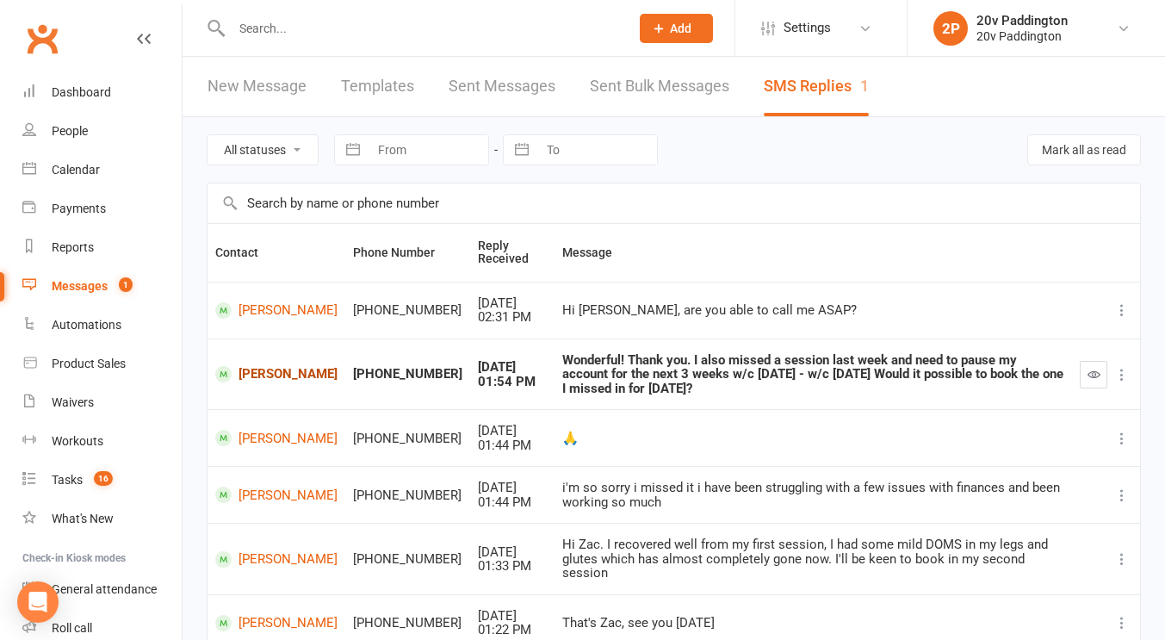
click at [257, 366] on link "[PERSON_NAME]" at bounding box center [276, 374] width 122 height 16
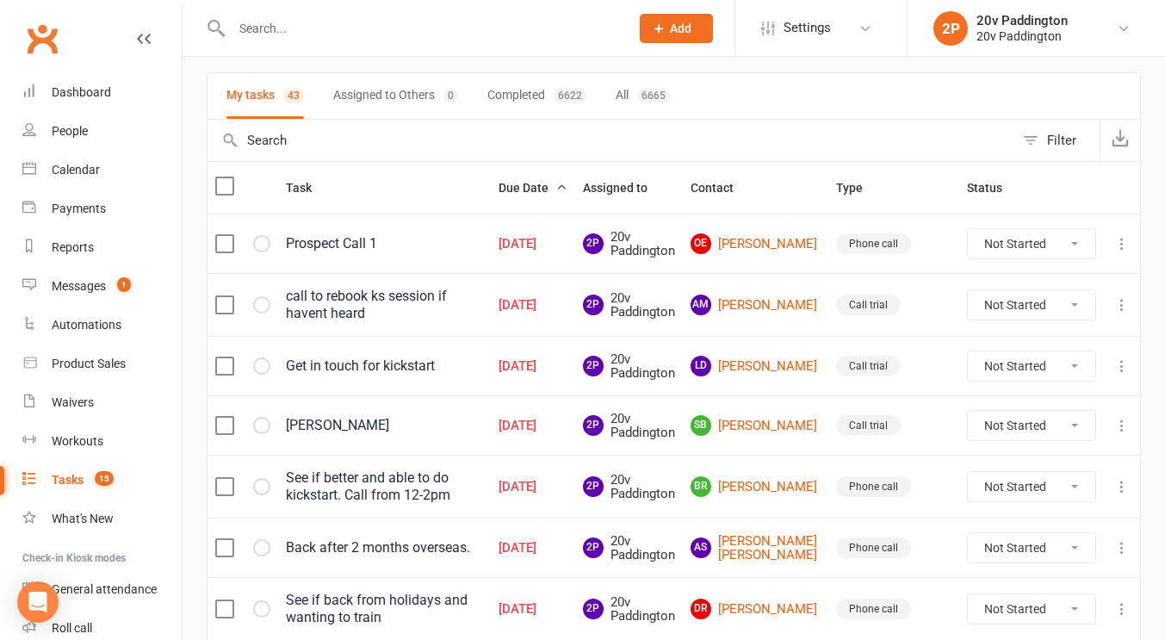
scroll to position [114, 0]
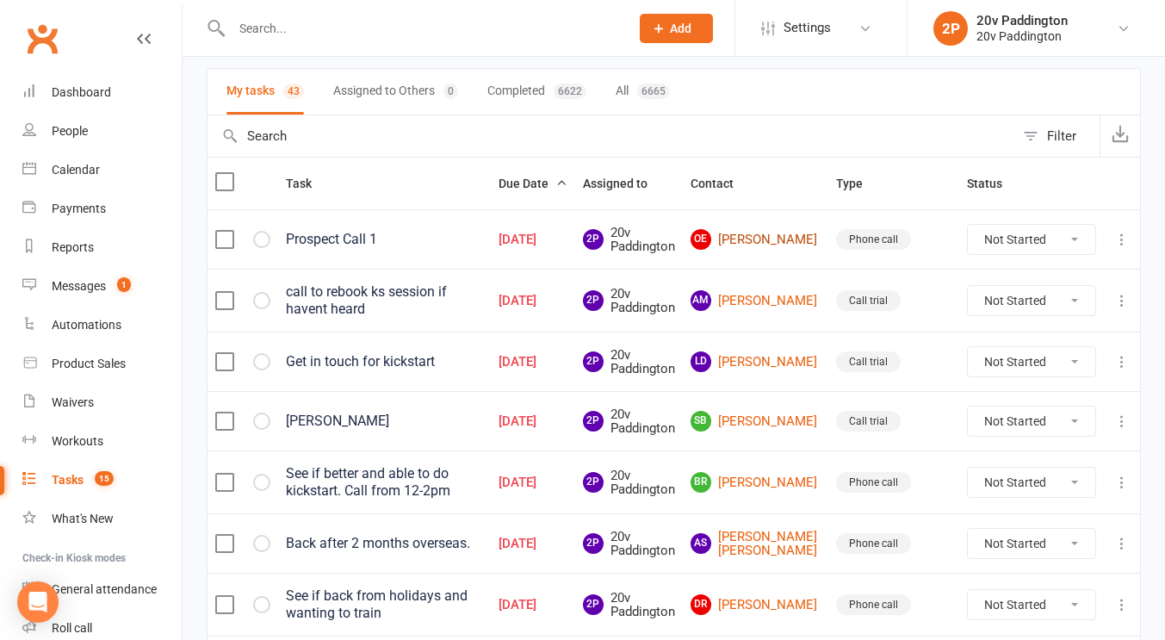
click at [779, 238] on link "OE [PERSON_NAME]" at bounding box center [755, 239] width 130 height 21
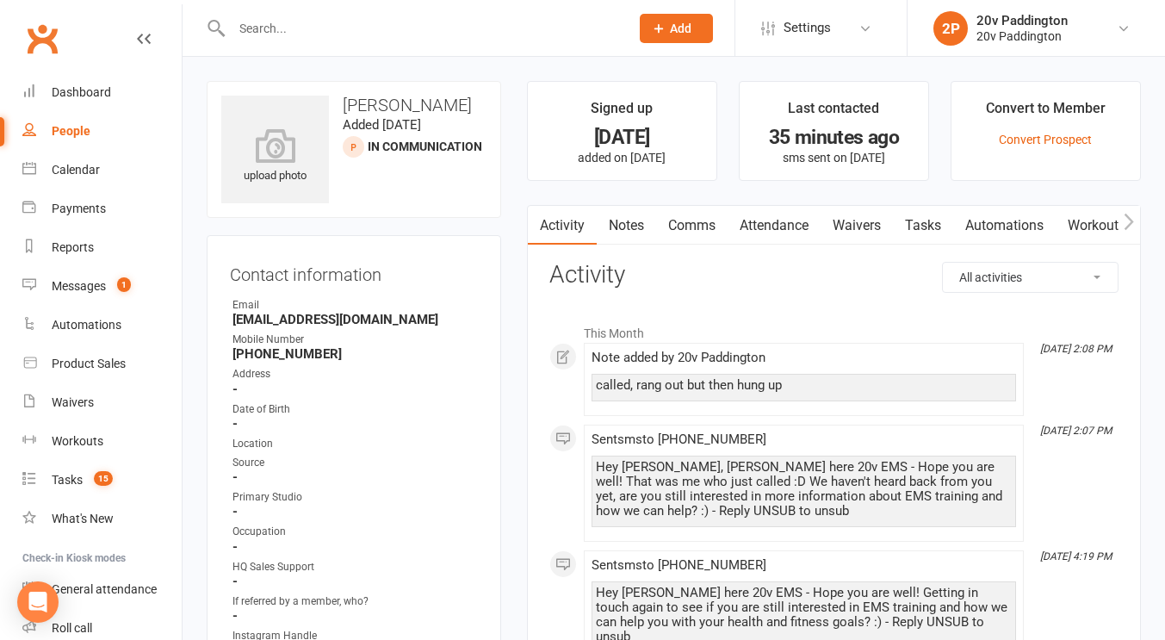
click at [921, 219] on link "Tasks" at bounding box center [923, 226] width 60 height 40
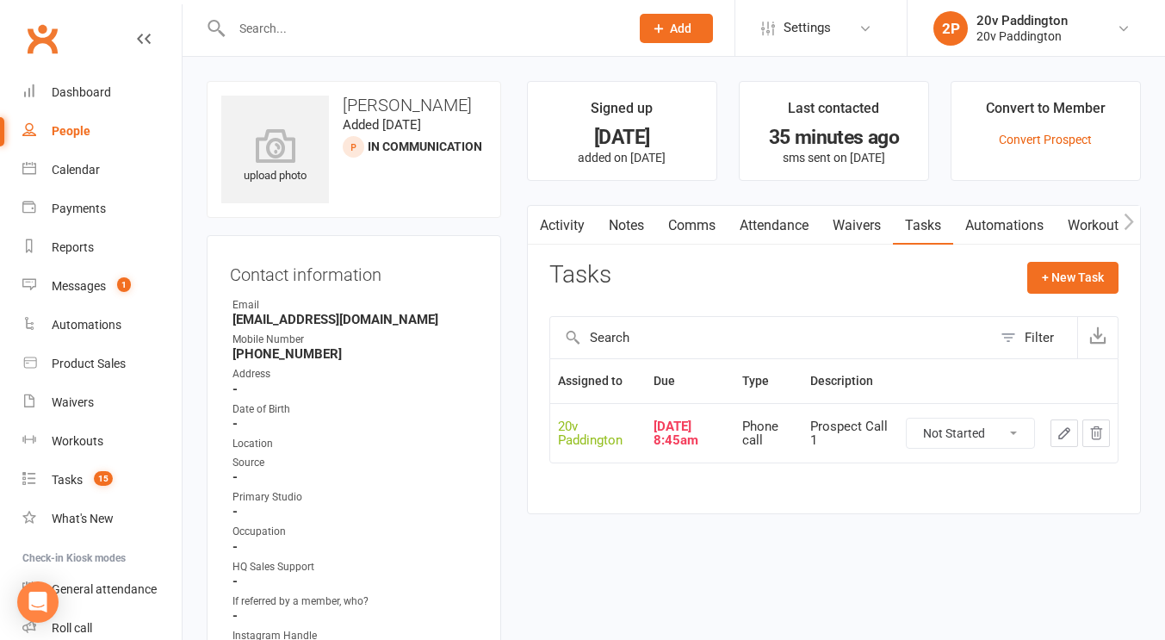
click at [1047, 430] on td at bounding box center [1079, 432] width 75 height 59
click at [1053, 430] on button "button" at bounding box center [1064, 433] width 28 height 28
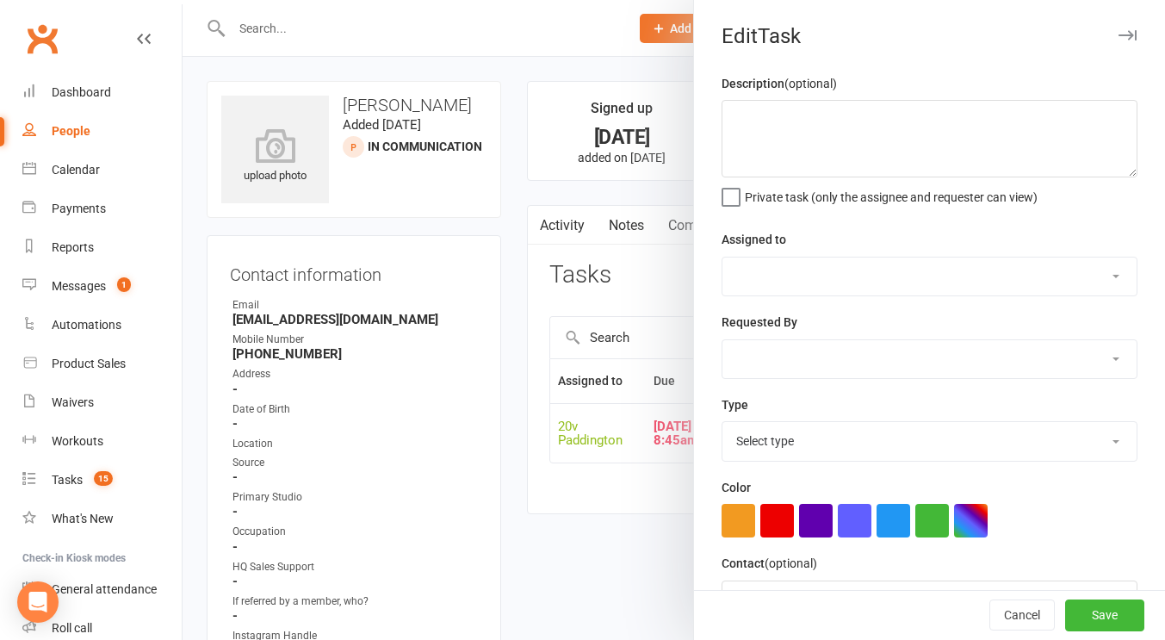
type textarea "Prospect Call 1"
select select "45737"
type input "[DATE]"
type input "8:45am"
select select "22381"
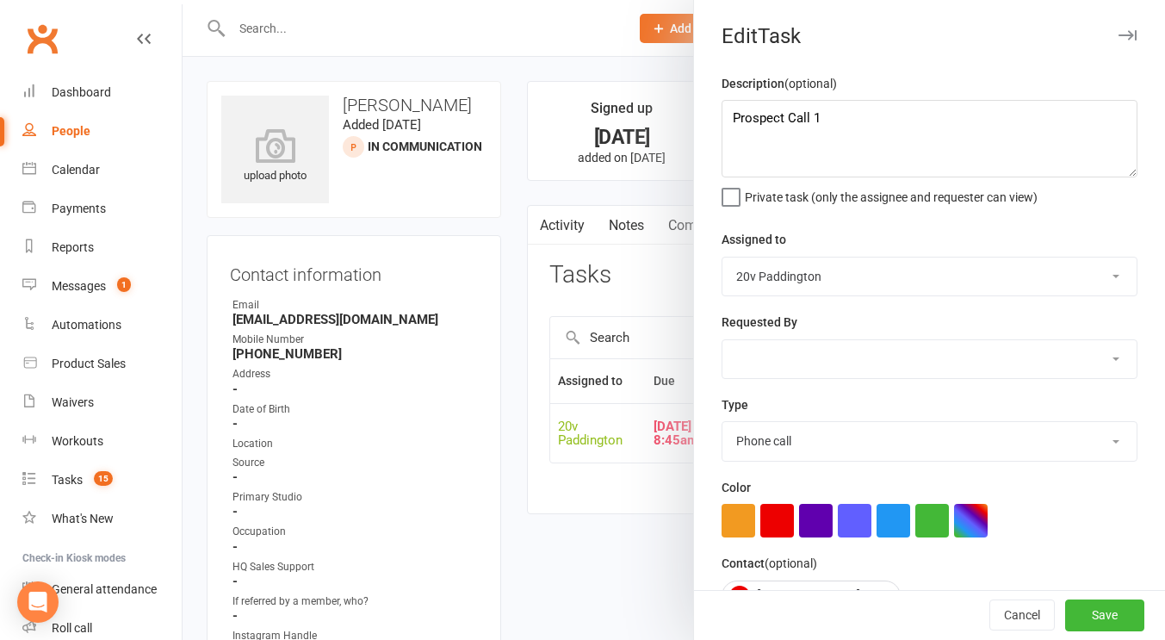
scroll to position [178, 0]
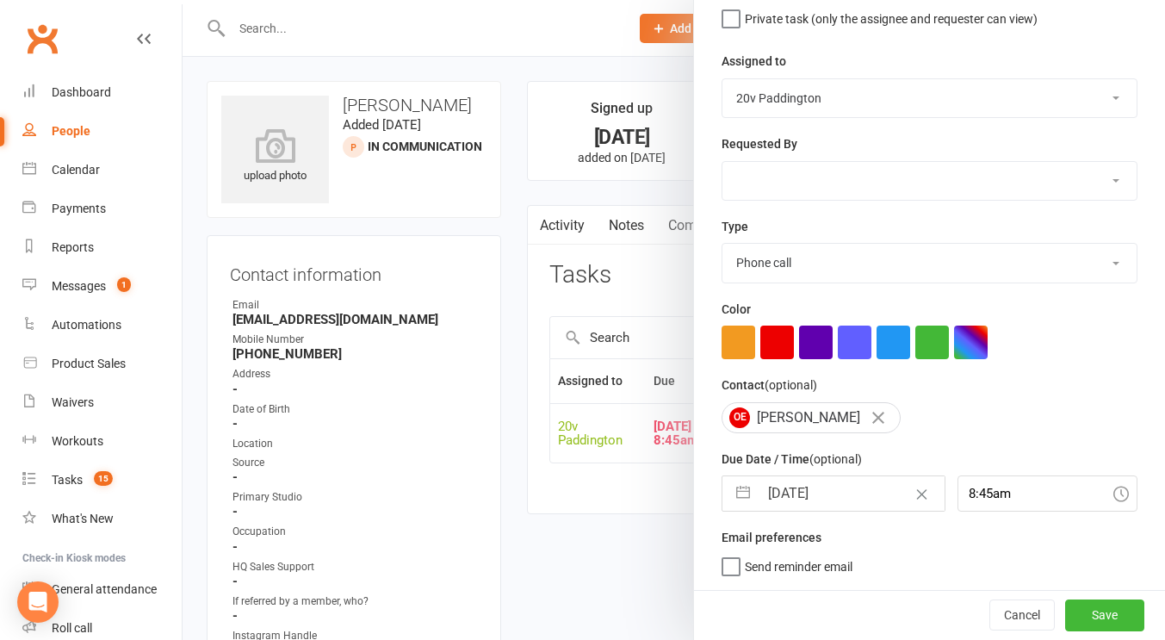
click at [781, 536] on label "Email preferences" at bounding box center [771, 537] width 100 height 19
click at [822, 454] on small "(optional)" at bounding box center [835, 459] width 53 height 14
click at [809, 482] on input "[DATE]" at bounding box center [851, 493] width 186 height 34
select select "7"
select select "2025"
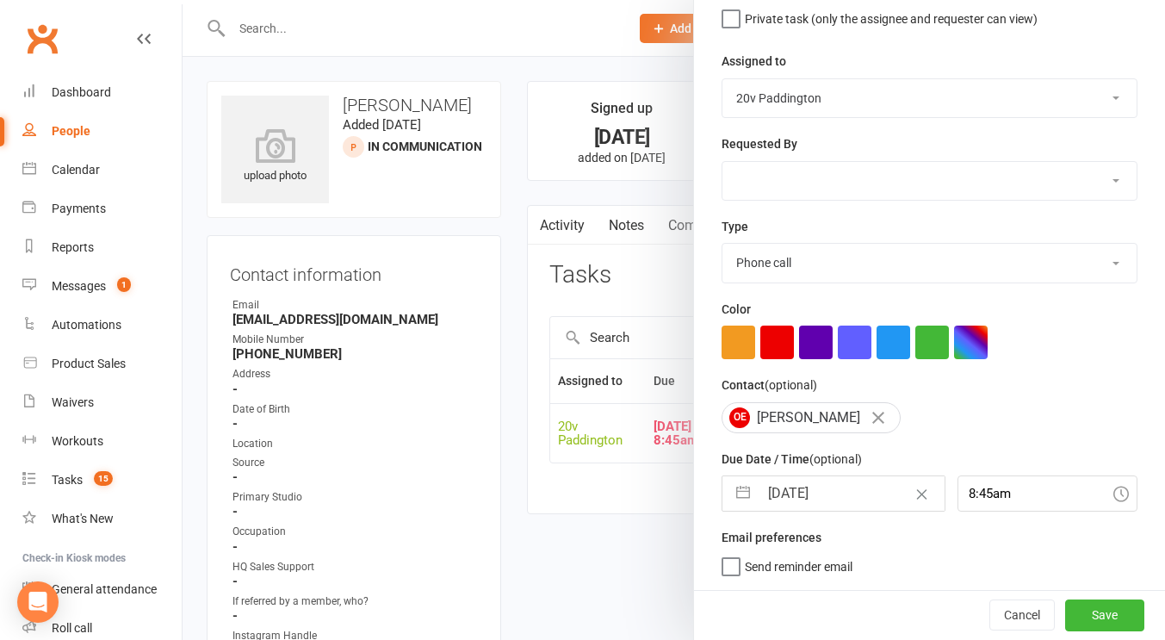
select select "8"
select select "2025"
select select "9"
select select "2025"
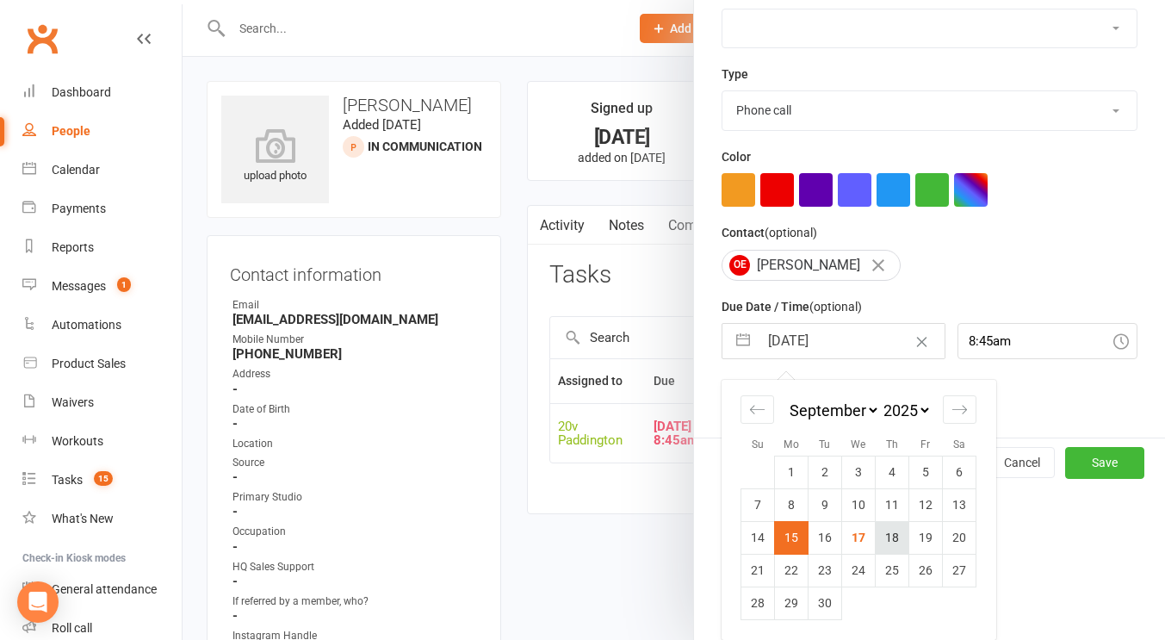
click at [884, 529] on td "18" at bounding box center [892, 537] width 34 height 33
type input "18 Sep 2025"
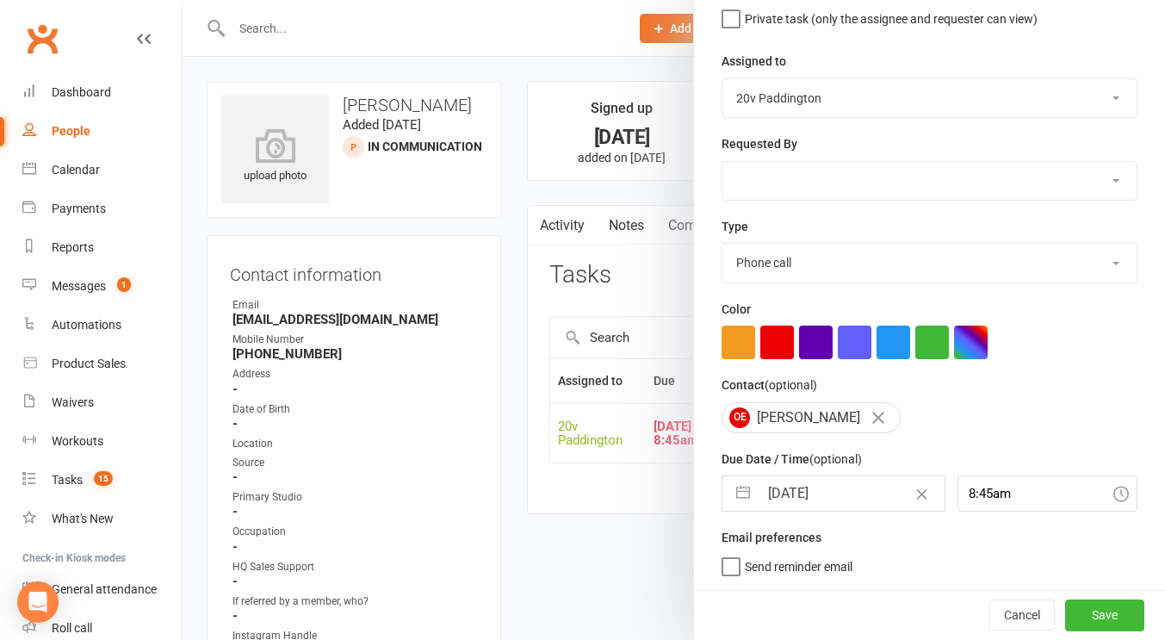
scroll to position [178, 0]
click at [1065, 601] on button "Save" at bounding box center [1104, 614] width 79 height 31
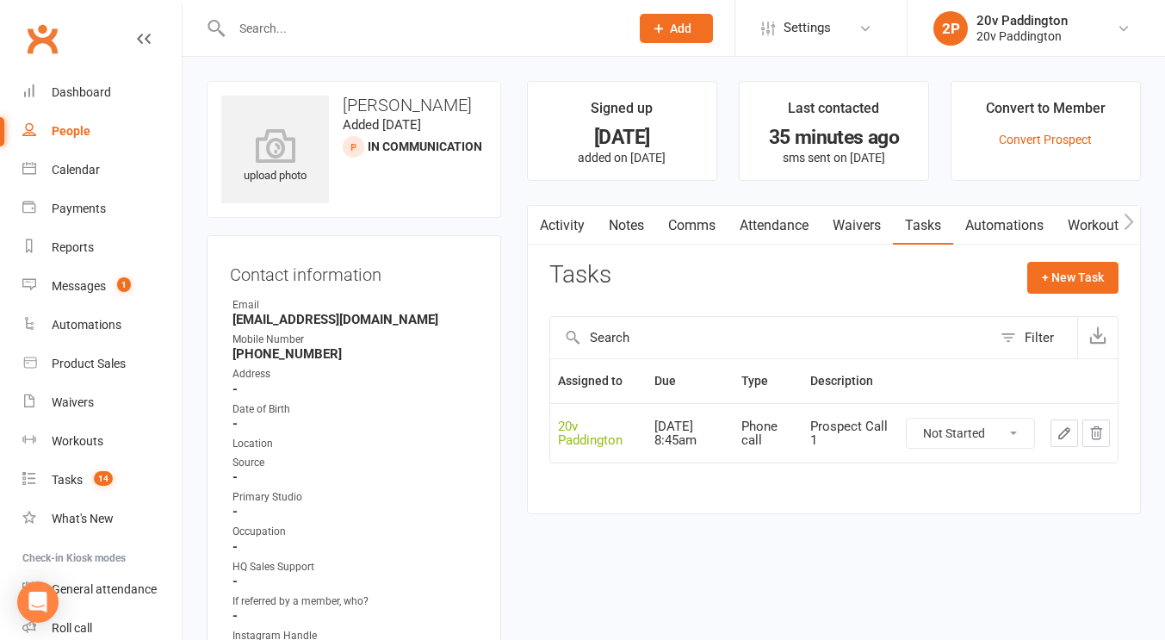
click at [90, 134] on link "People" at bounding box center [101, 131] width 159 height 39
select select "100"
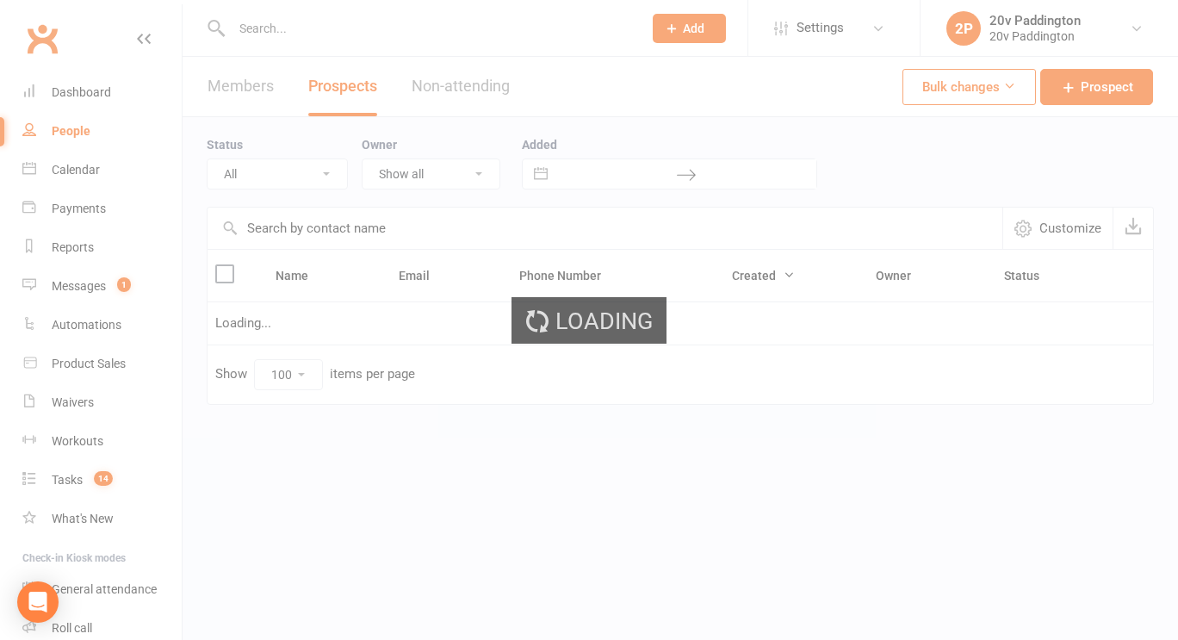
select select "11Sep25"
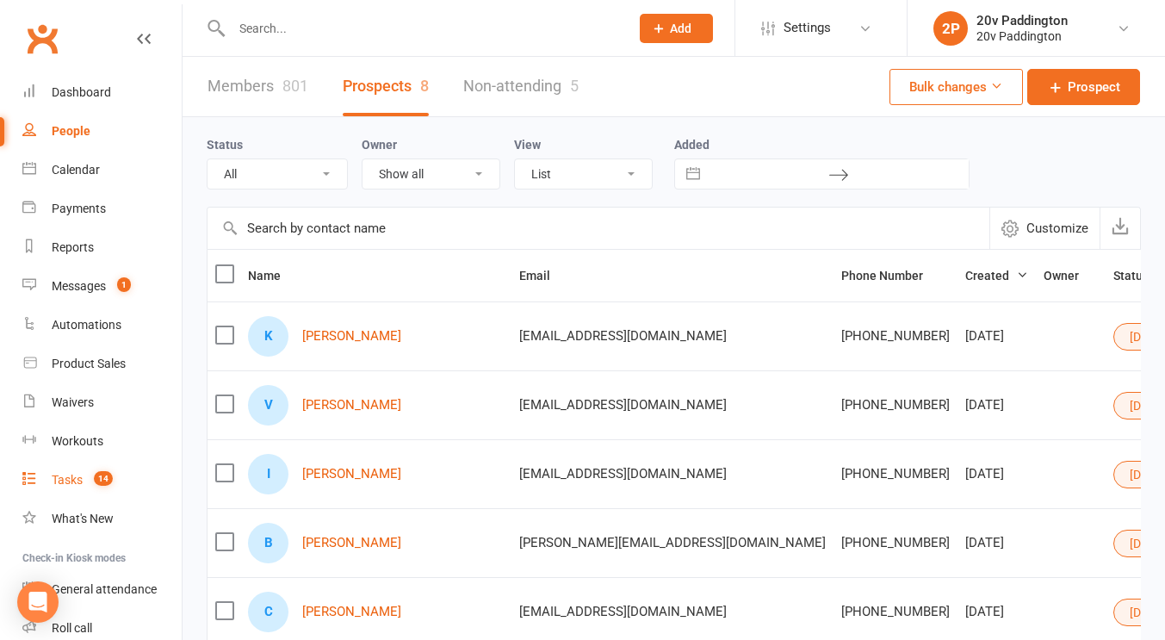
click at [83, 467] on link "Tasks 14" at bounding box center [101, 480] width 159 height 39
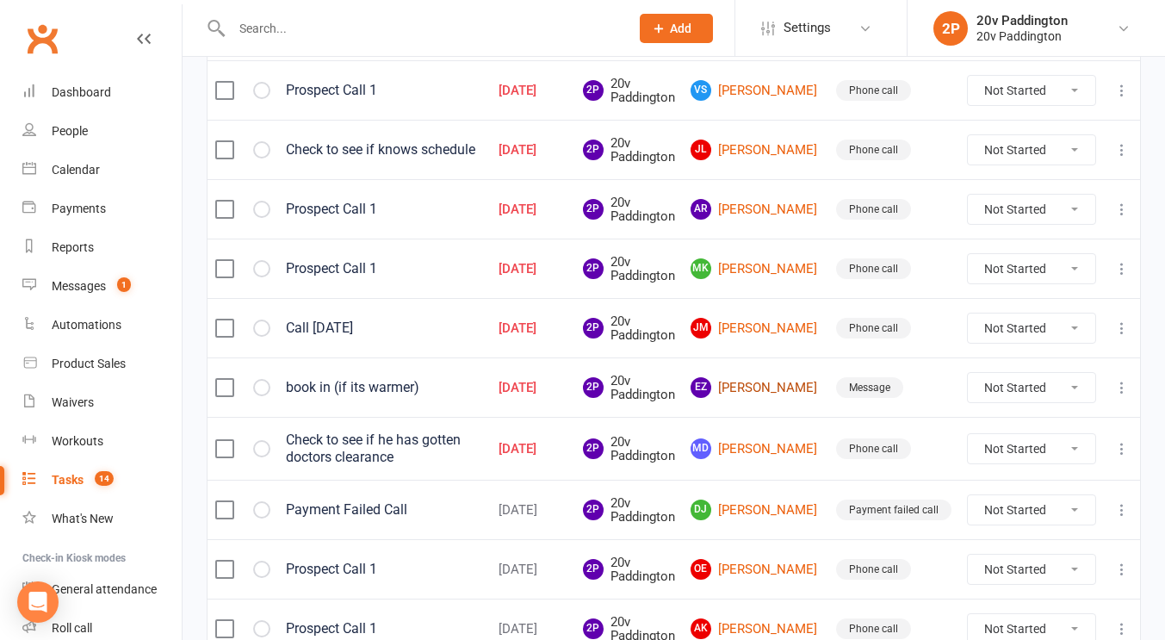
scroll to position [700, 0]
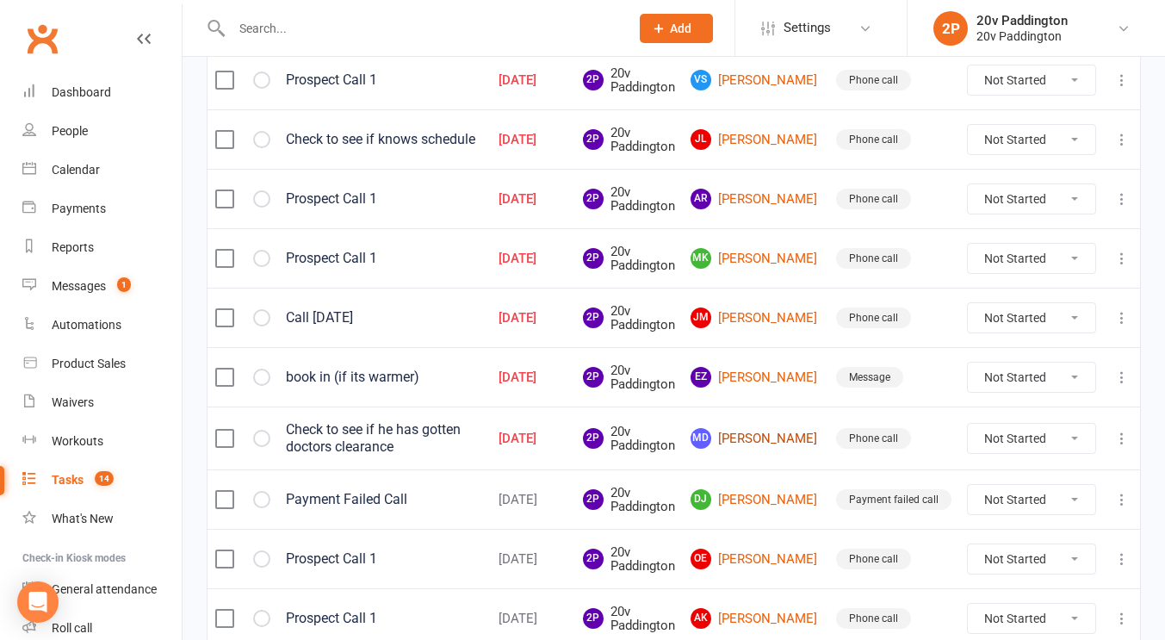
click at [760, 445] on link "MD Michael Dowling" at bounding box center [755, 438] width 130 height 21
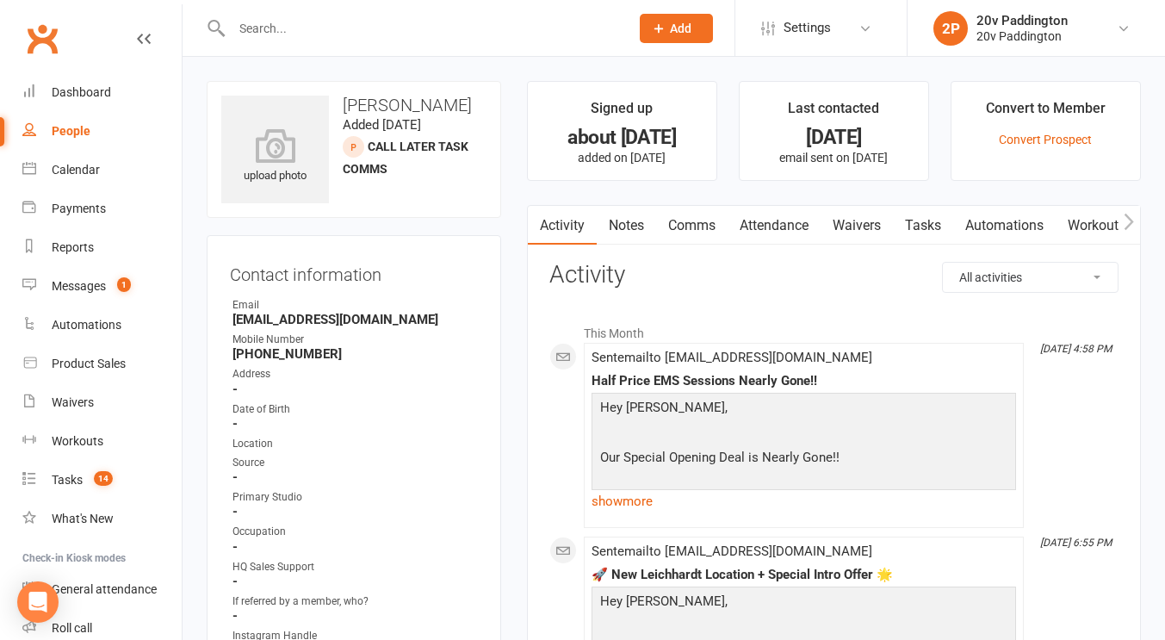
click at [687, 218] on link "Comms" at bounding box center [691, 226] width 71 height 40
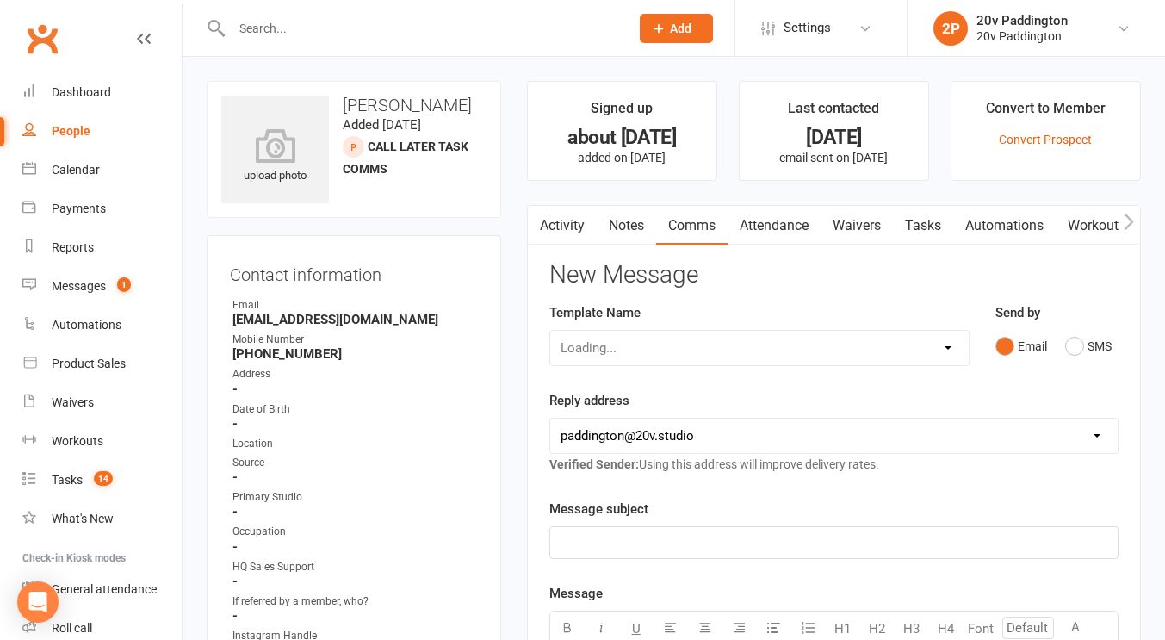
click at [1083, 367] on div "Send by Email SMS" at bounding box center [1056, 344] width 149 height 84
click at [1082, 358] on button "SMS" at bounding box center [1088, 346] width 46 height 33
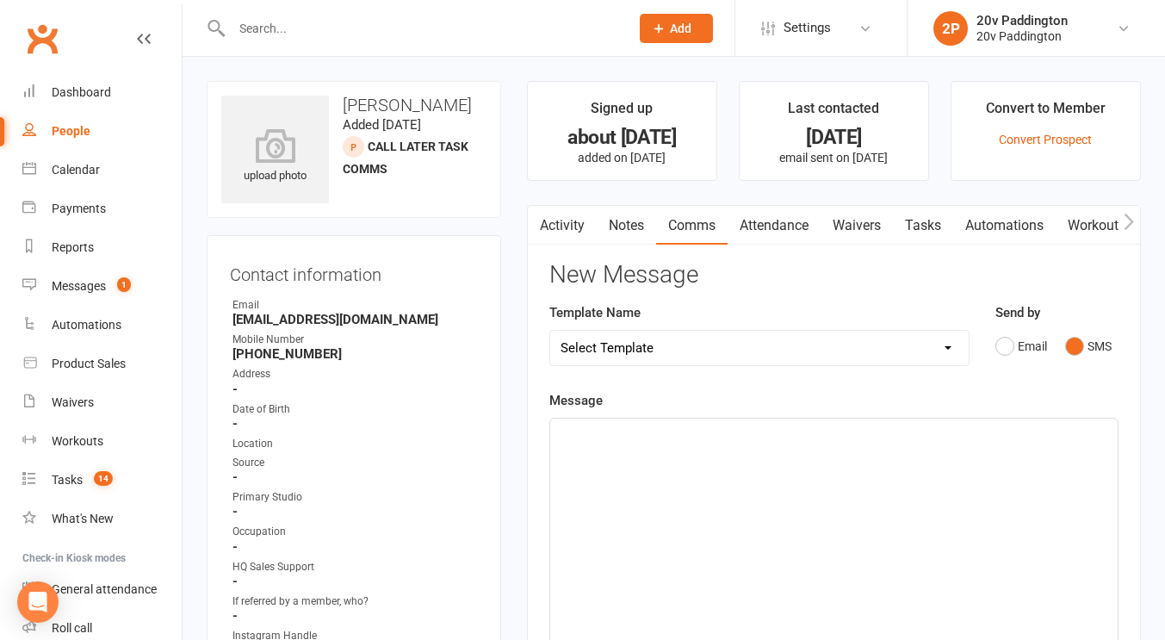
click at [870, 586] on div "﻿" at bounding box center [833, 547] width 567 height 258
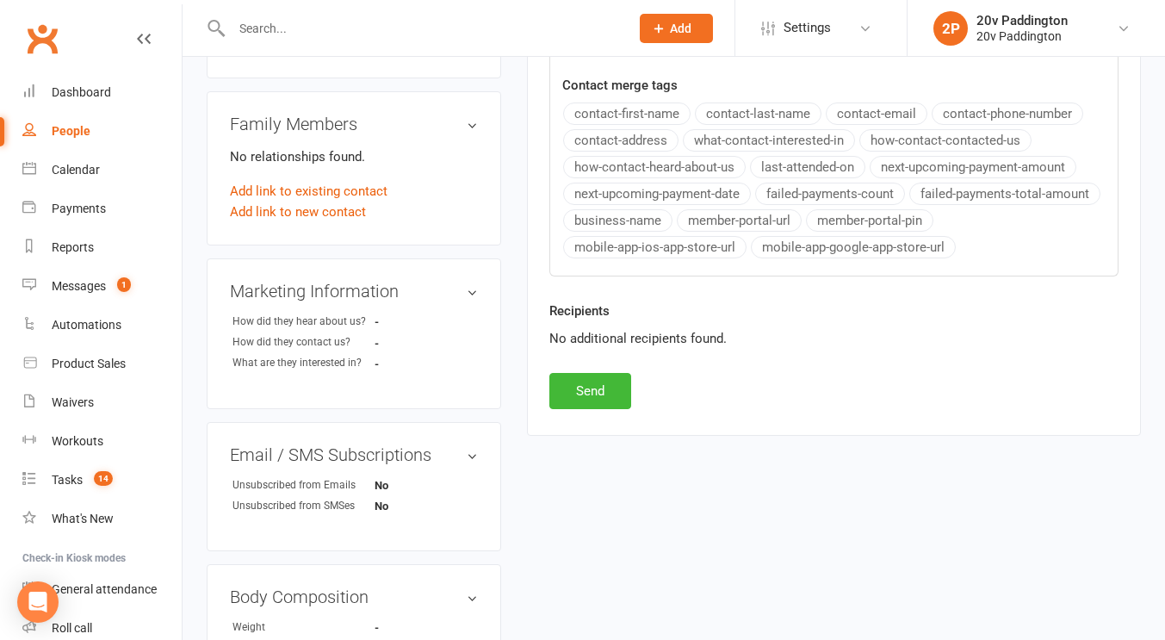
scroll to position [658, 0]
click at [588, 378] on button "Send" at bounding box center [590, 390] width 82 height 36
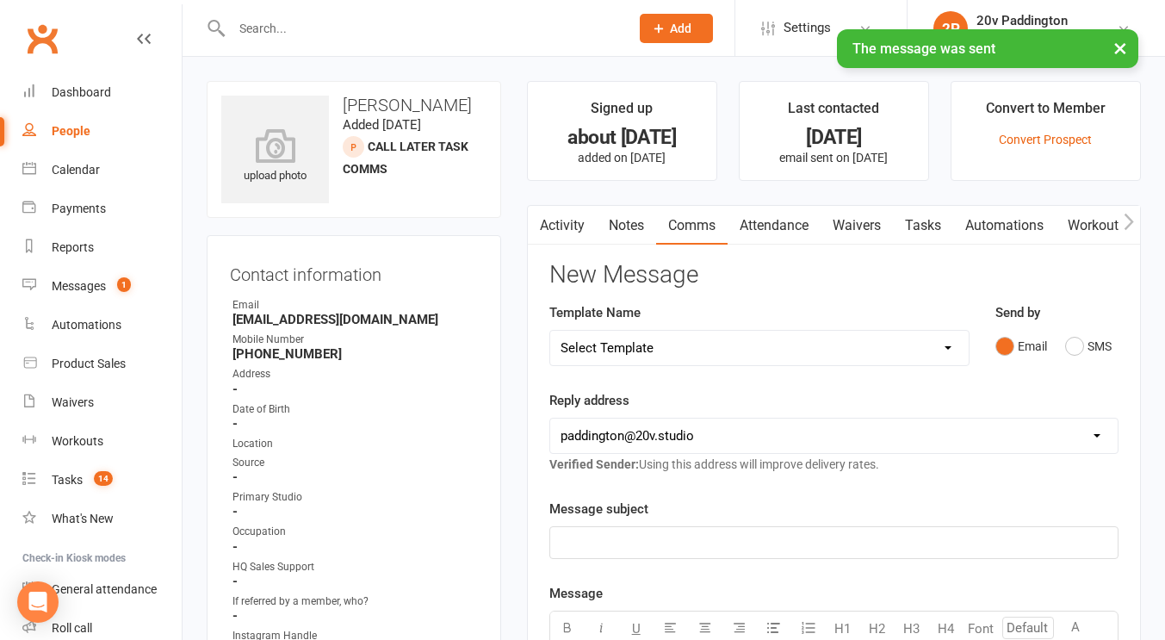
click at [934, 231] on link "Tasks" at bounding box center [923, 226] width 60 height 40
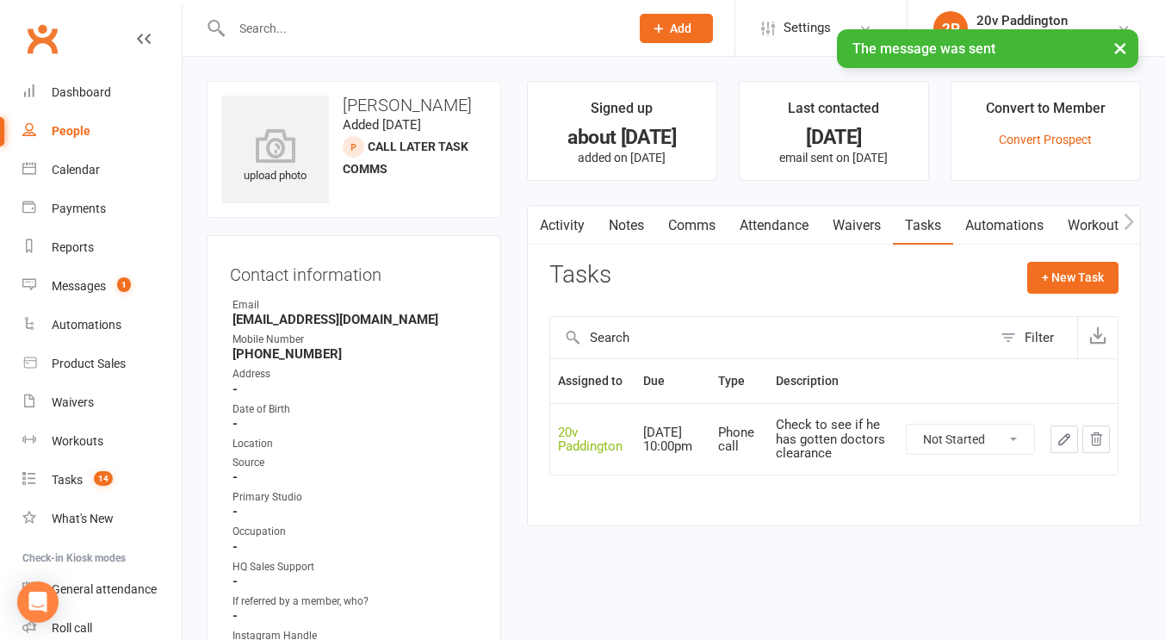
click at [1059, 441] on icon "button" at bounding box center [1064, 439] width 10 height 10
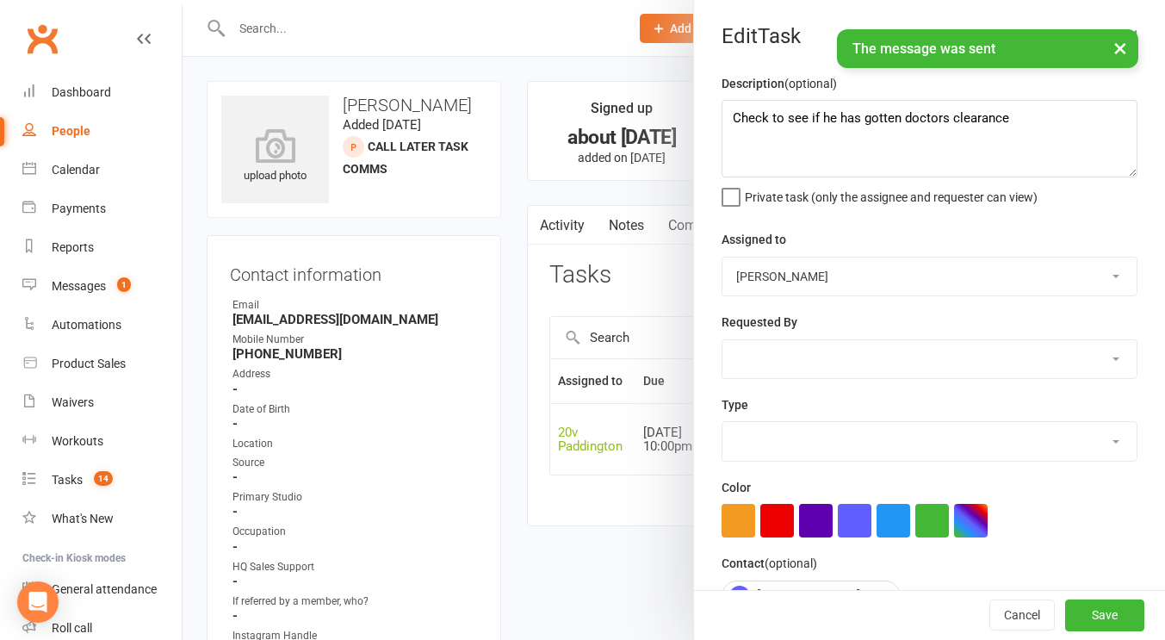
type textarea "Check to see if he has gotten doctors clearance"
select select "45737"
type input "17 Sep 2025"
type input "10:00pm"
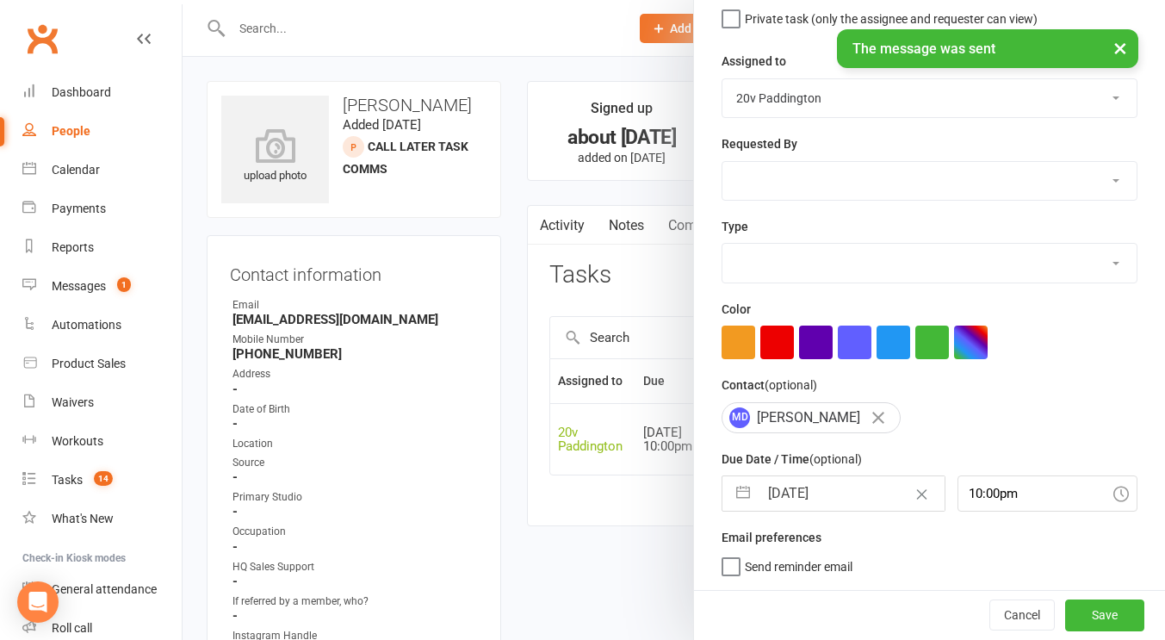
select select "22381"
click at [800, 508] on input "17 Sep 2025" at bounding box center [851, 493] width 186 height 34
select select "7"
select select "2025"
select select "8"
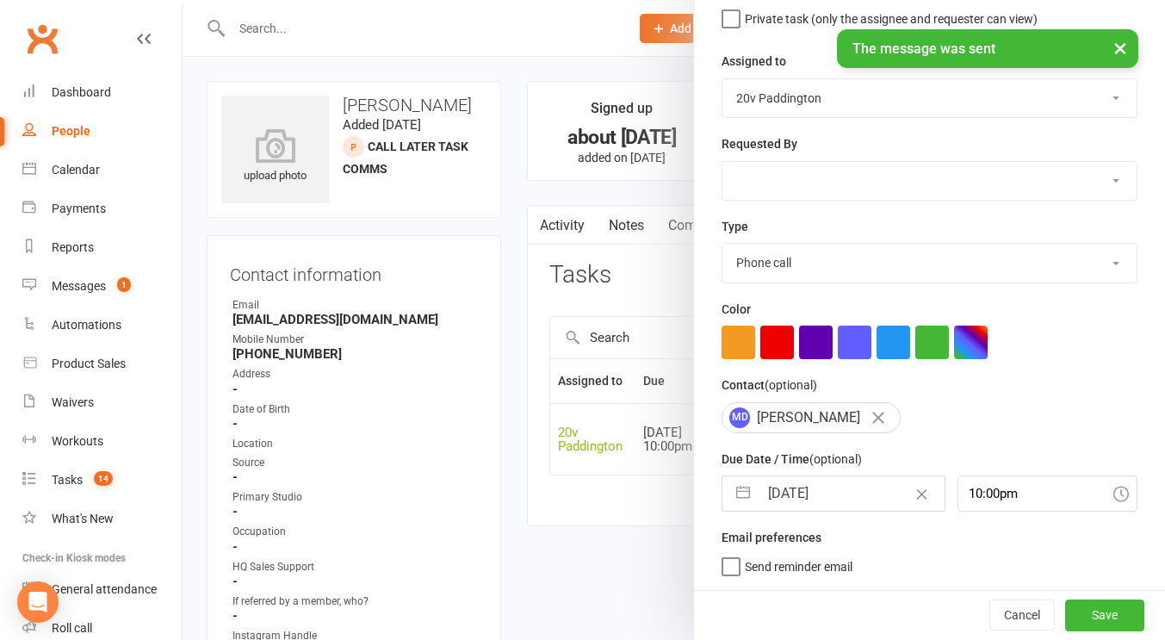
select select "2025"
select select "9"
select select "2025"
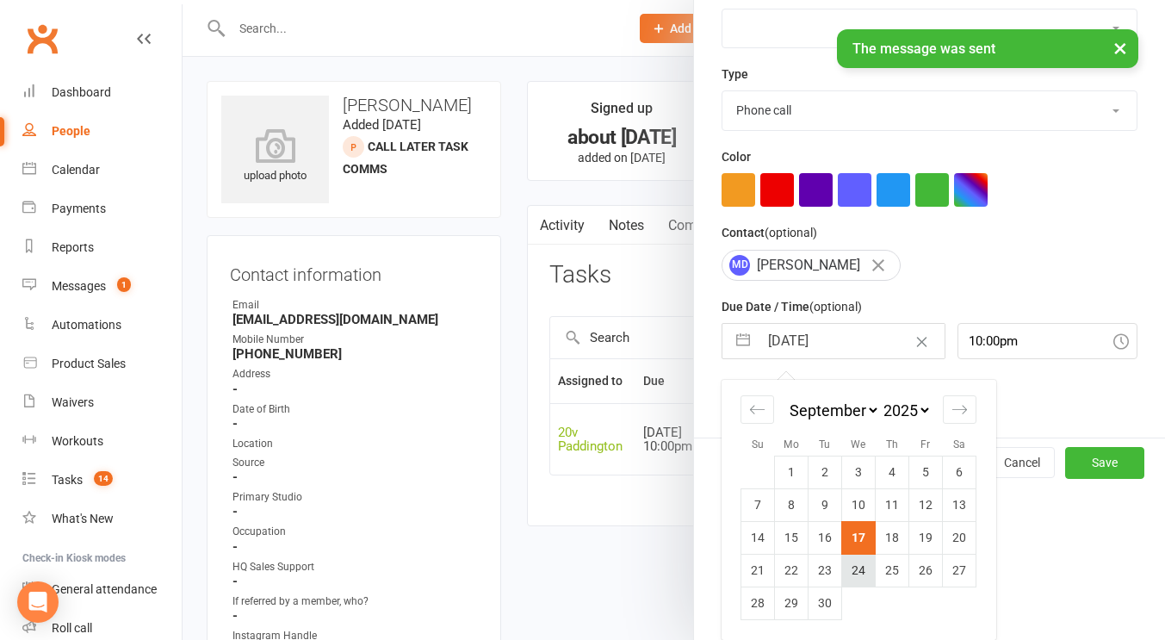
click at [843, 561] on td "24" at bounding box center [859, 569] width 34 height 33
type input "24 Sep 2025"
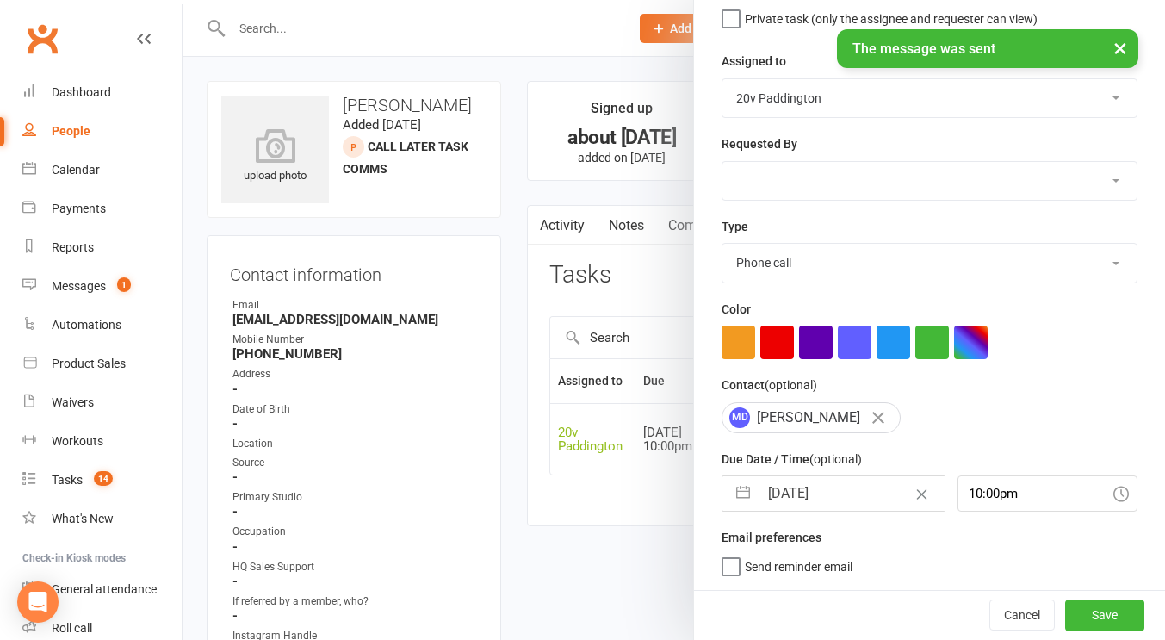
scroll to position [178, 0]
click at [1071, 611] on button "Save" at bounding box center [1104, 614] width 79 height 31
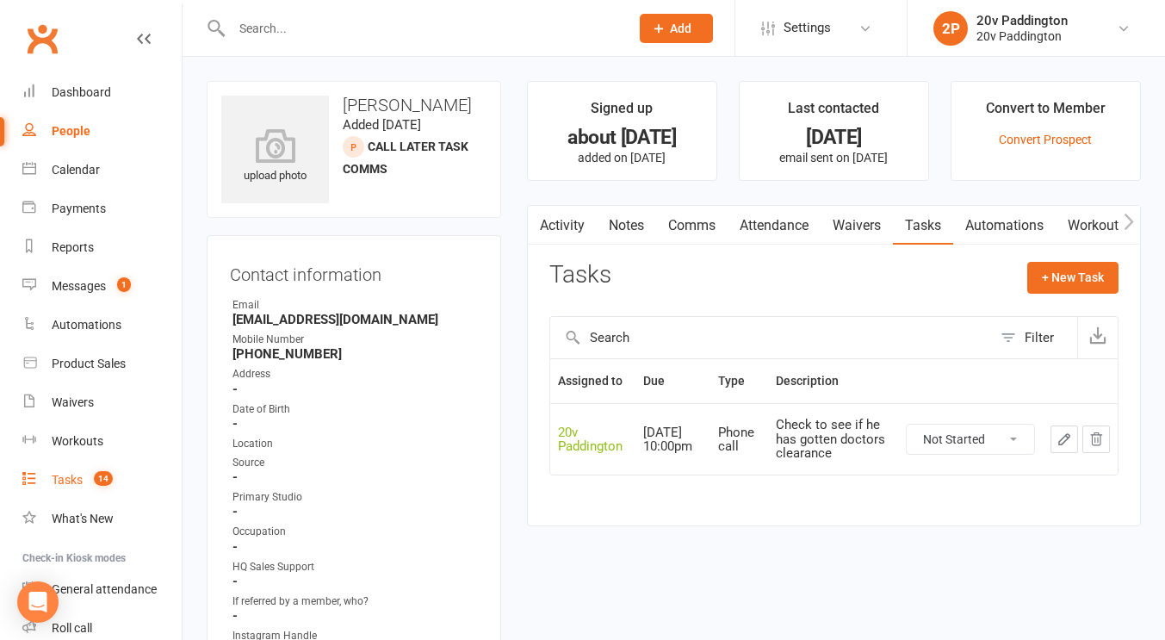
click at [108, 478] on span "14" at bounding box center [103, 478] width 19 height 15
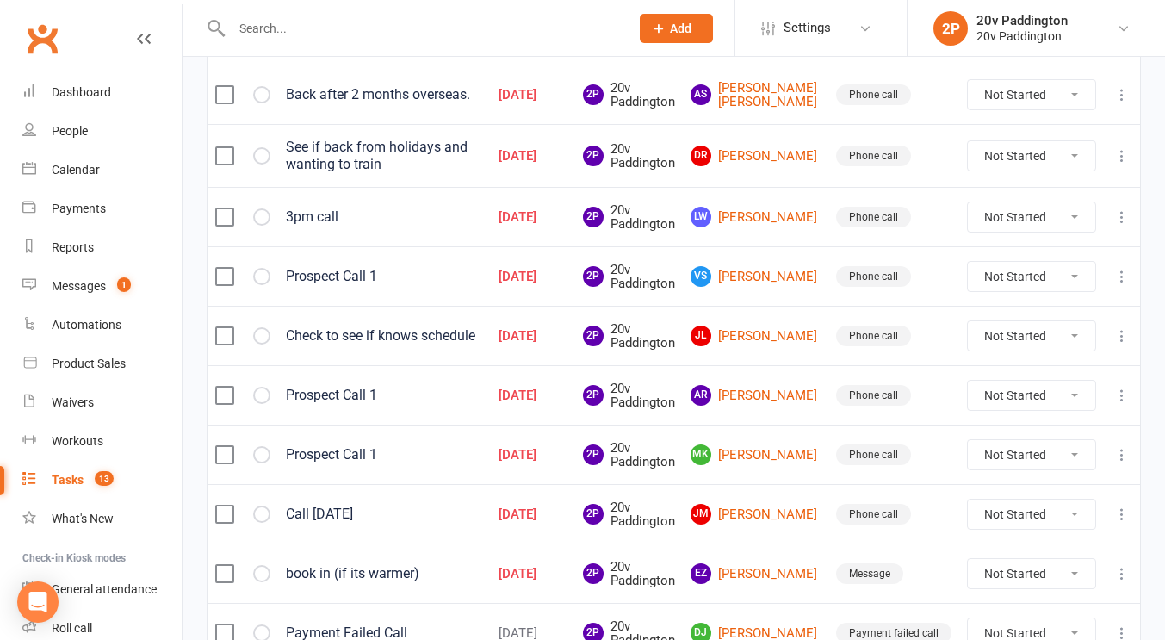
scroll to position [550, 0]
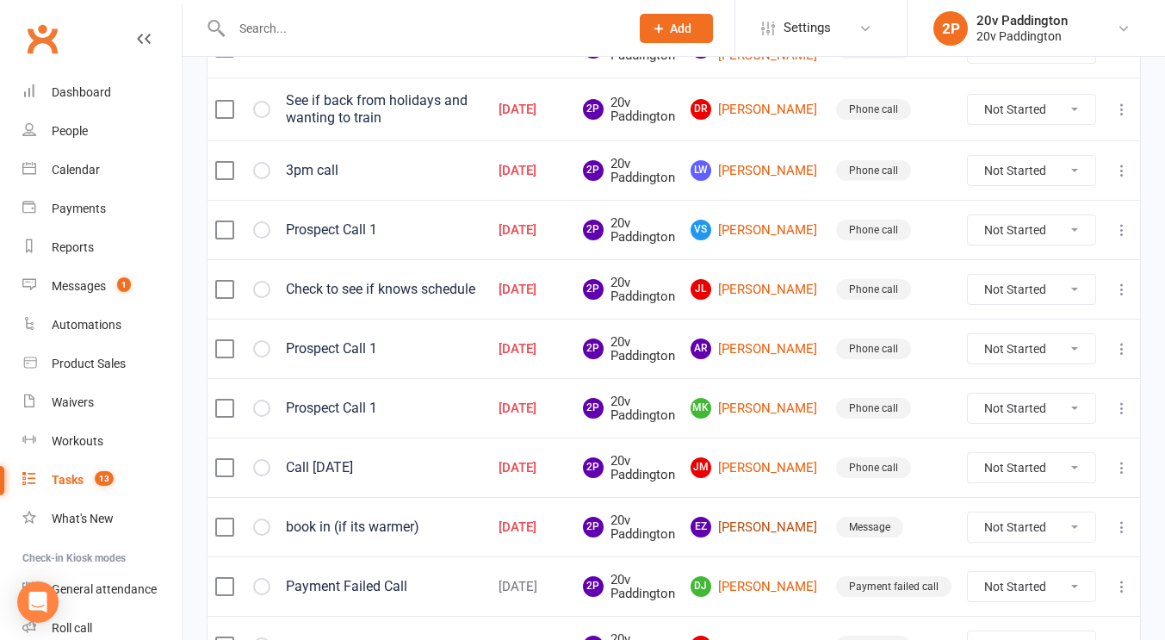
click at [771, 522] on link "EZ Eva Zoumpoulis" at bounding box center [755, 526] width 130 height 21
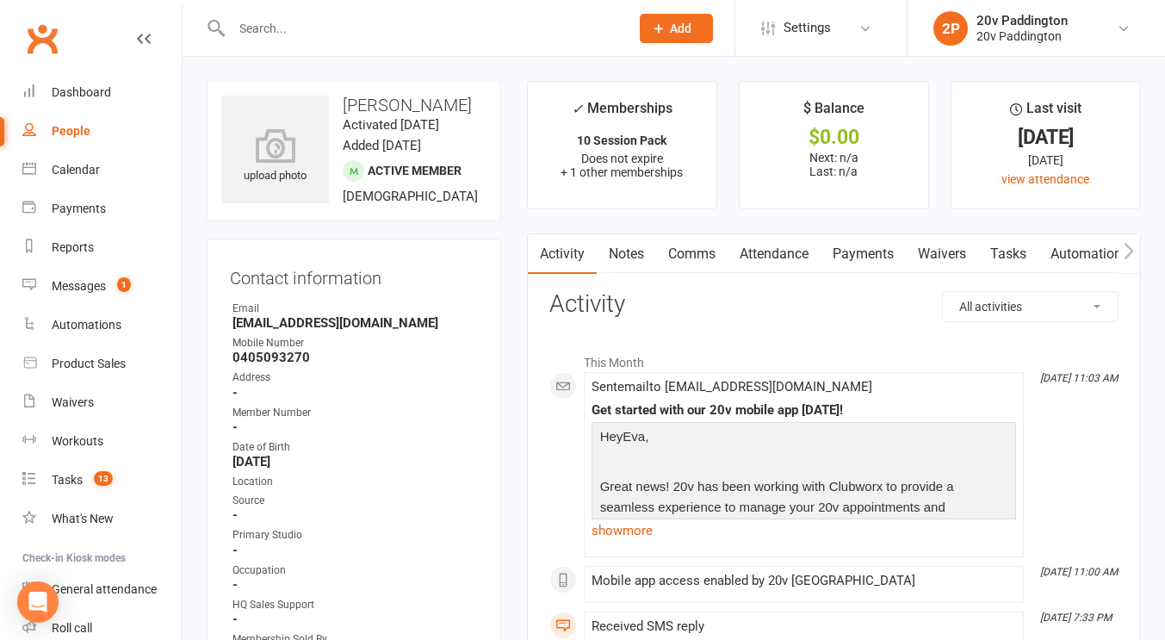
click at [1008, 251] on link "Tasks" at bounding box center [1008, 254] width 60 height 40
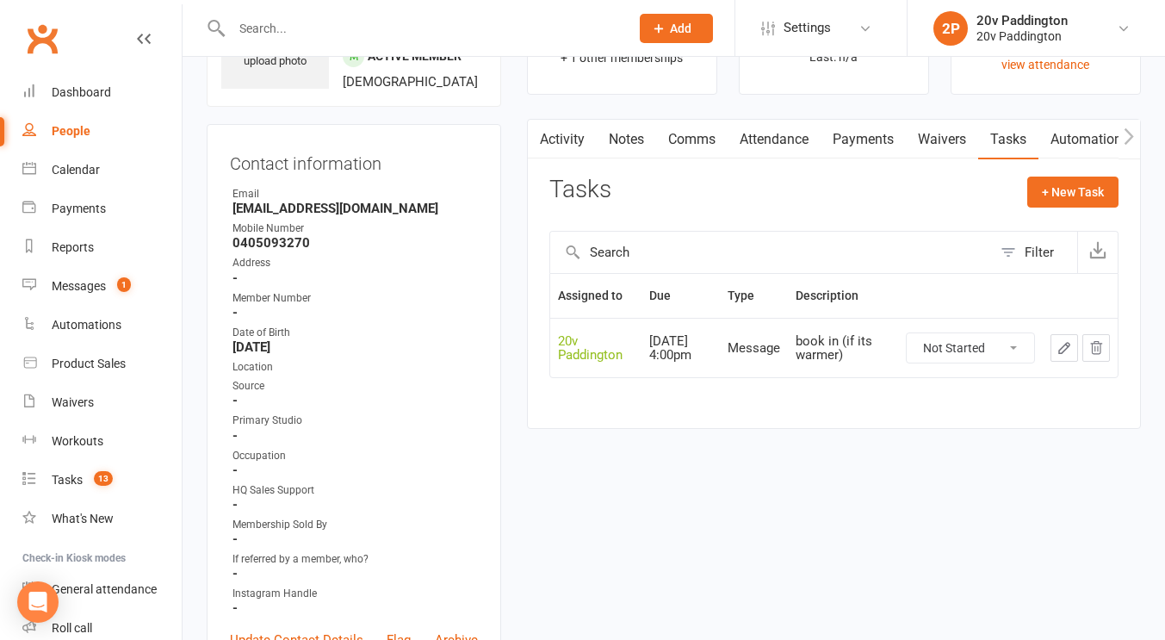
scroll to position [115, 0]
click at [1054, 356] on button "button" at bounding box center [1064, 347] width 28 height 28
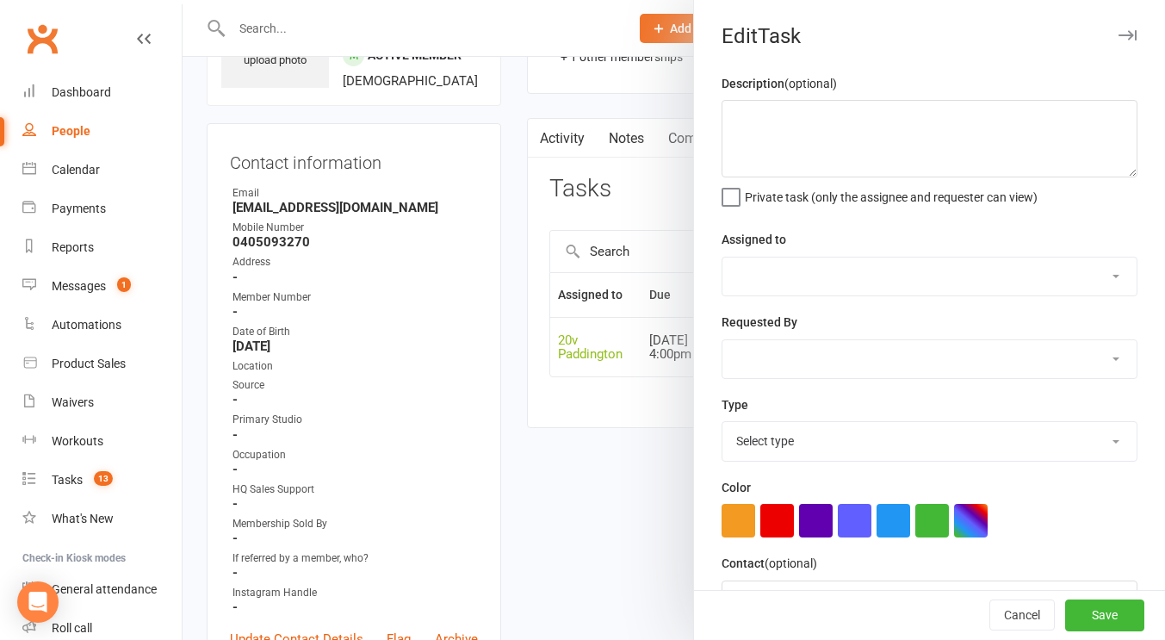
type textarea "book in (if its warmer)"
select select "45737"
type input "17 Sep 2025"
type input "4:00pm"
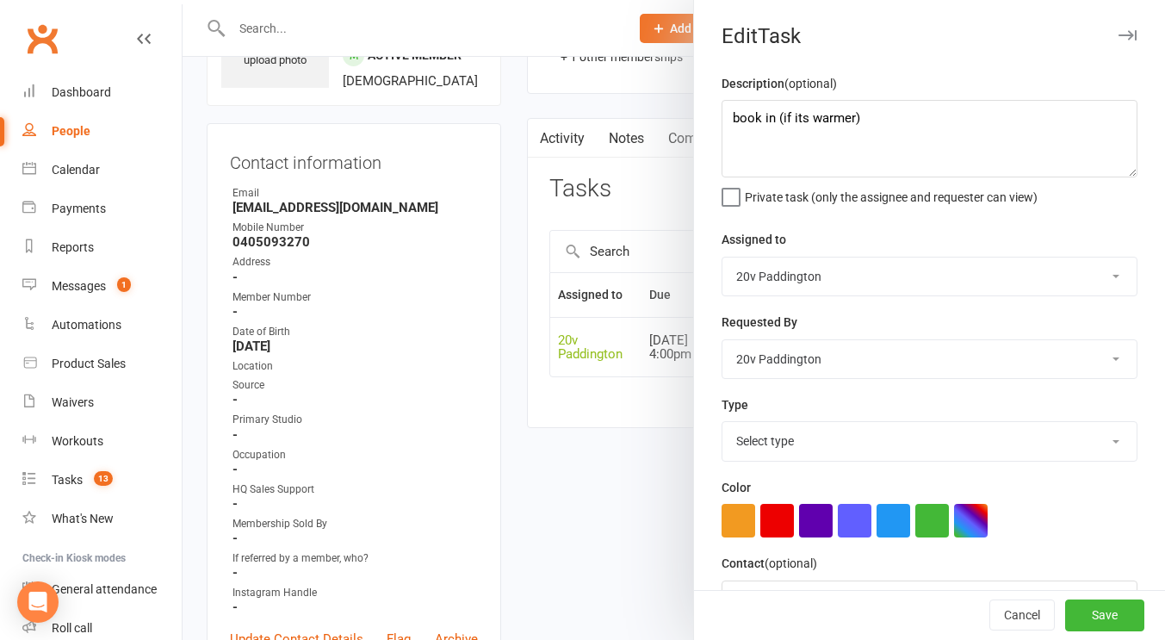
select select "22887"
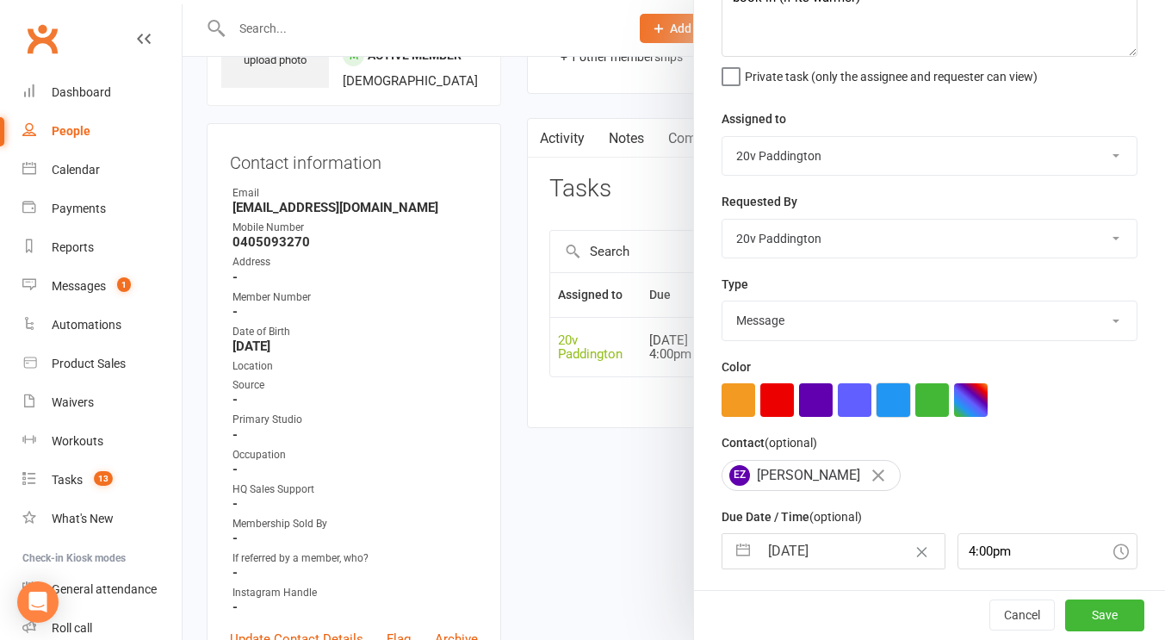
scroll to position [178, 0]
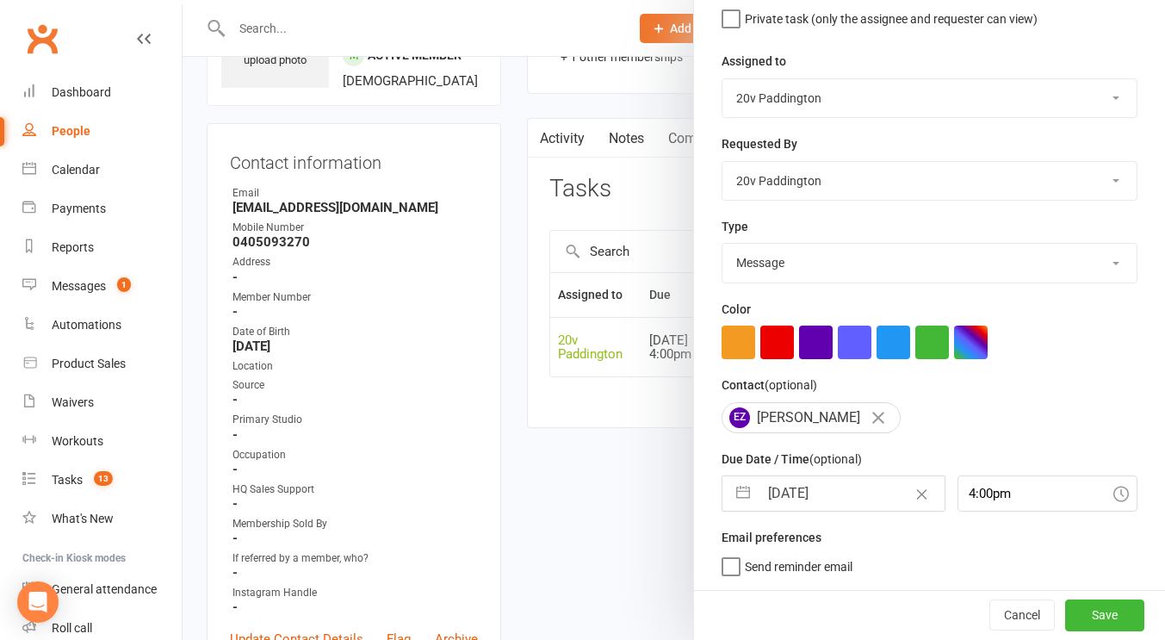
click at [817, 456] on small "(optional)" at bounding box center [835, 459] width 53 height 14
click at [801, 485] on input "17 Sep 2025" at bounding box center [851, 493] width 186 height 34
select select "7"
select select "2025"
select select "8"
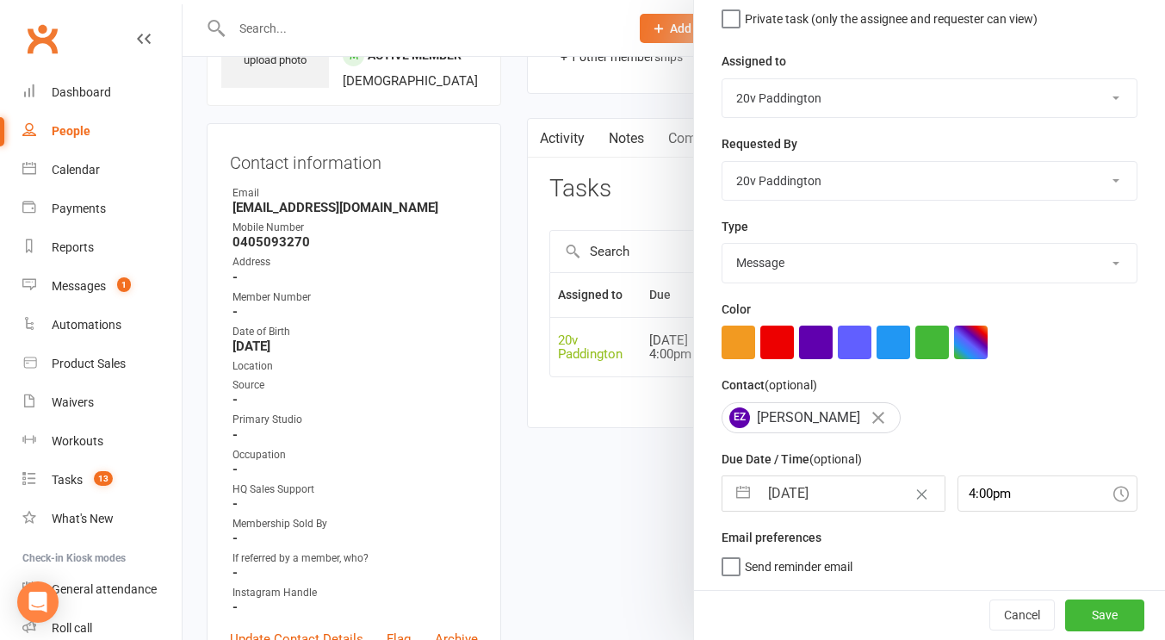
select select "2025"
select select "9"
select select "2025"
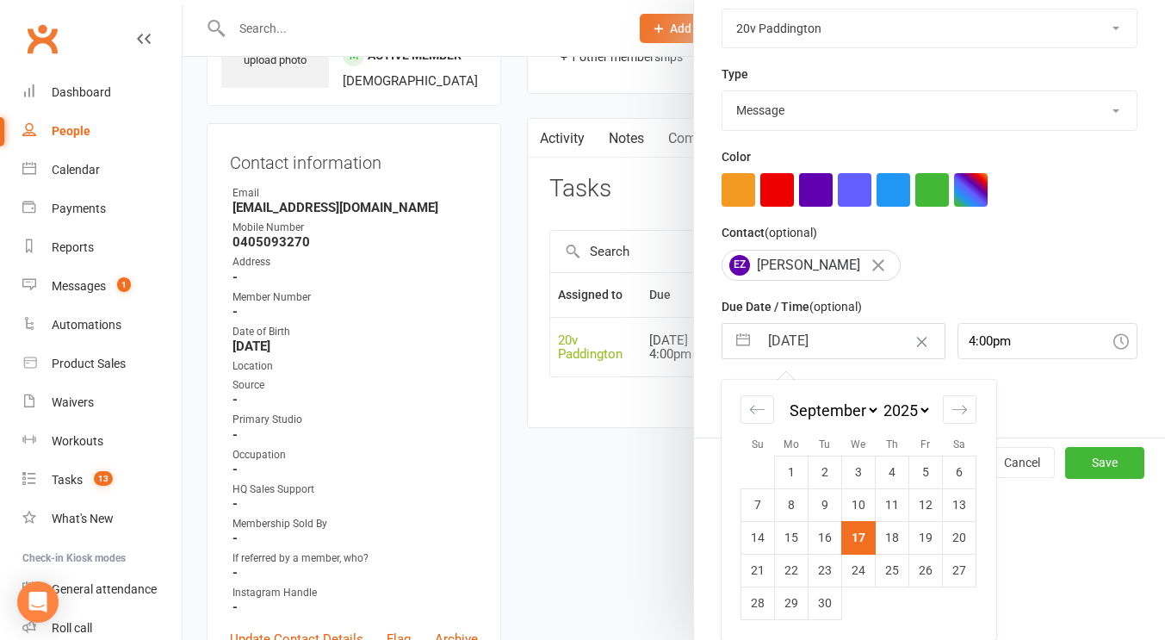
click at [855, 405] on select "January February March April May June July August September October November De…" at bounding box center [833, 410] width 94 height 20
select select "8"
select select "10"
select select "2025"
click at [776, 498] on td "6" at bounding box center [792, 504] width 34 height 33
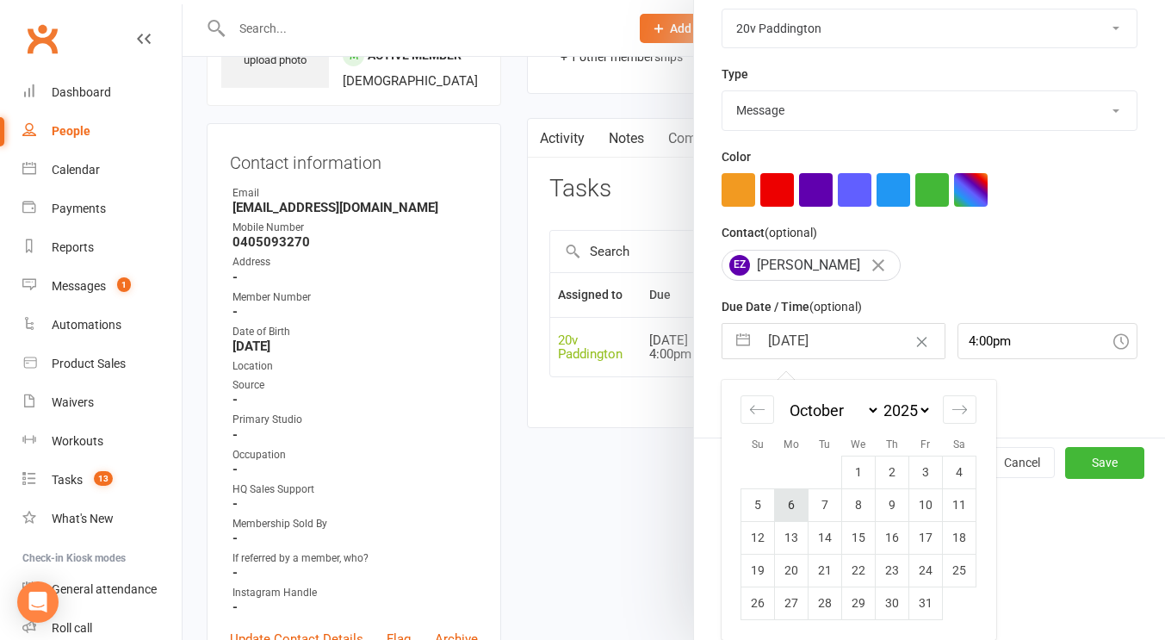
type input "06 Oct 2025"
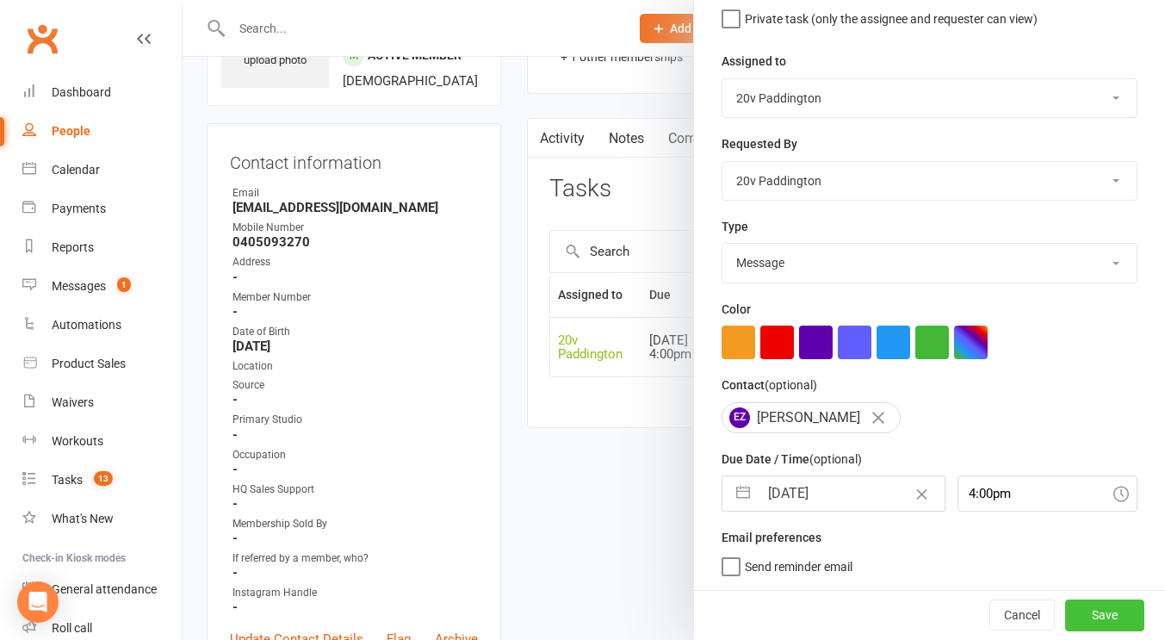
click at [1065, 606] on button "Save" at bounding box center [1104, 614] width 79 height 31
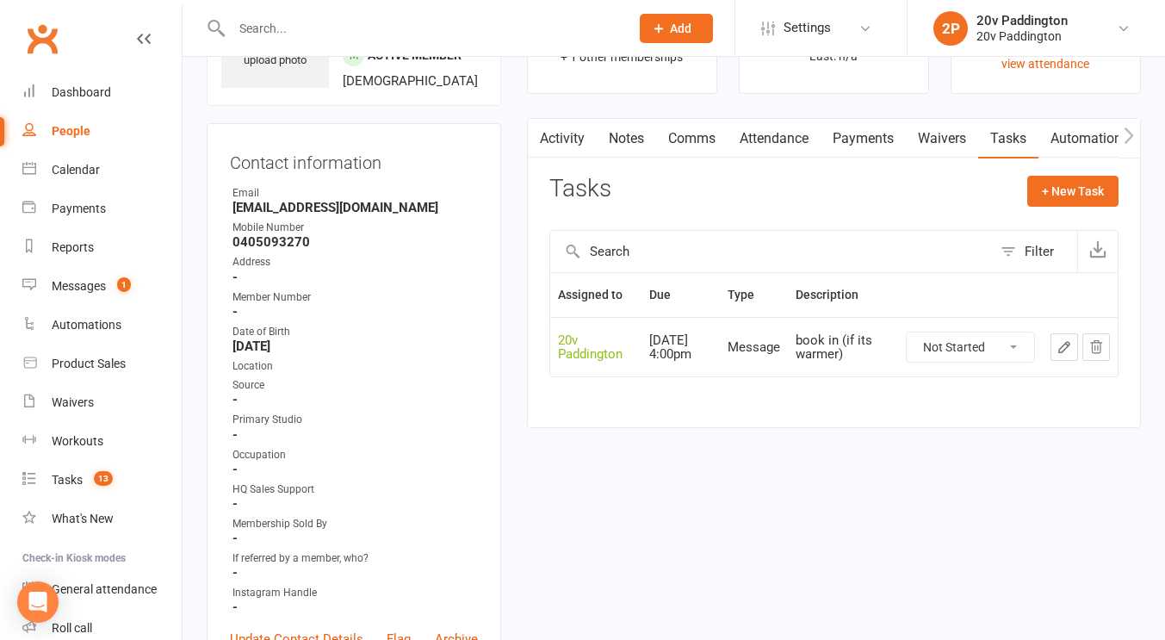
scroll to position [0, 0]
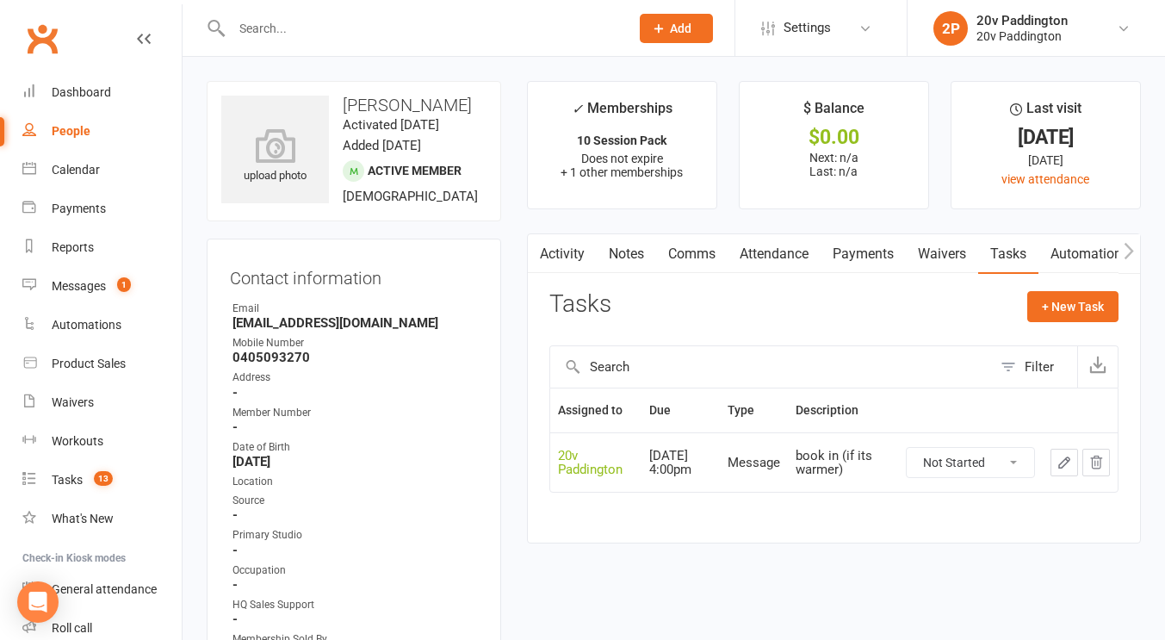
click at [1057, 469] on icon "button" at bounding box center [1063, 461] width 15 height 15
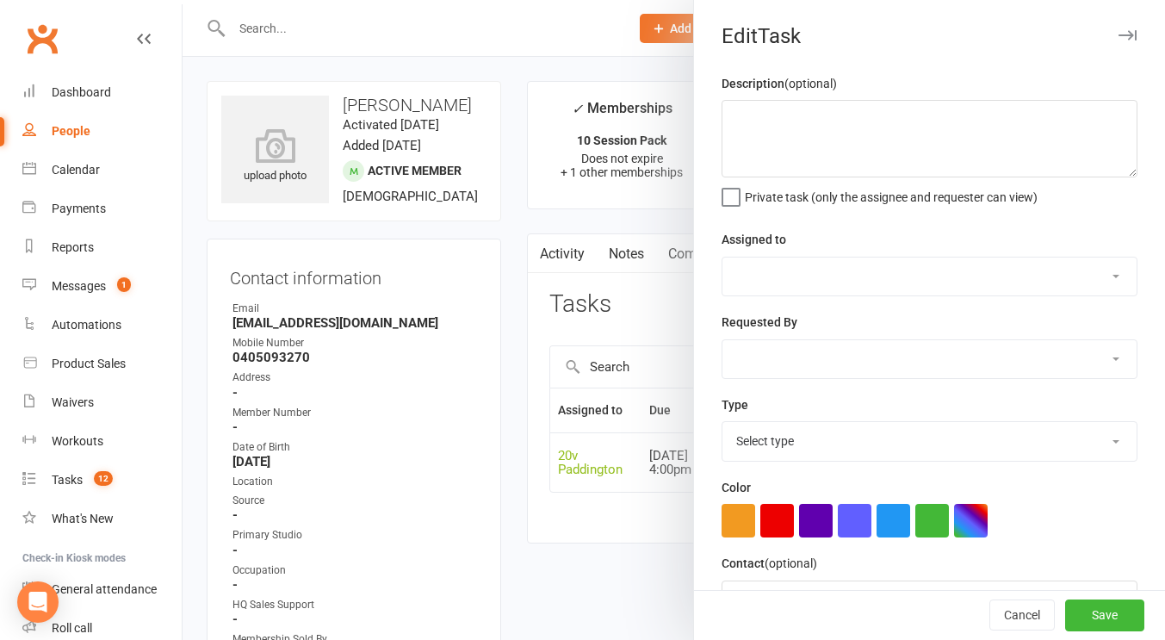
type textarea "book in (if its warmer)"
select select "45737"
type input "06 Oct 2025"
type input "4:00pm"
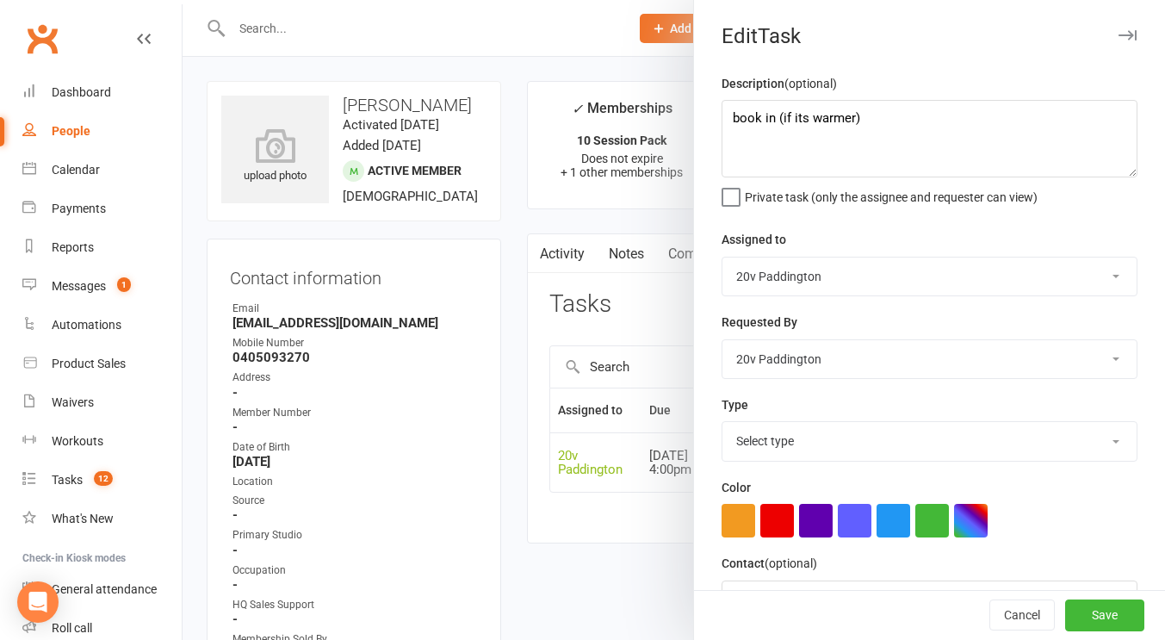
select select "22887"
drag, startPoint x: 924, startPoint y: 106, endPoint x: 889, endPoint y: 116, distance: 36.8
click at [889, 116] on textarea "book in (if its warmer)" at bounding box center [929, 138] width 416 height 77
drag, startPoint x: 887, startPoint y: 117, endPoint x: 793, endPoint y: 126, distance: 94.2
click at [793, 126] on textarea "book in (if its warmer)" at bounding box center [929, 138] width 416 height 77
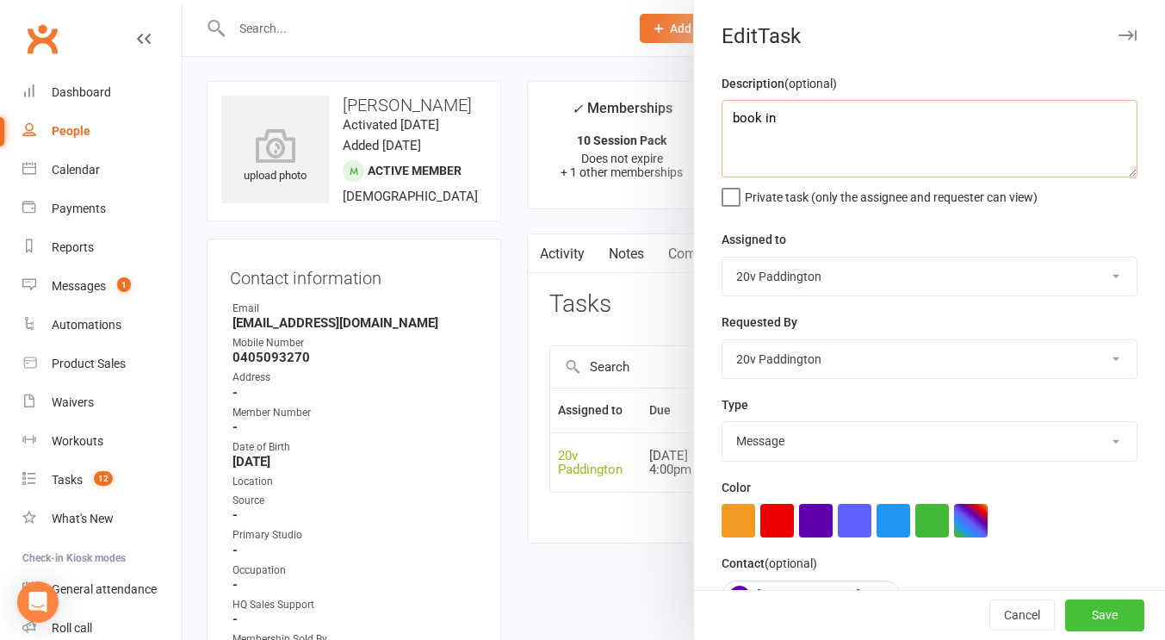
type textarea "book in"
click at [1066, 609] on button "Save" at bounding box center [1104, 615] width 79 height 31
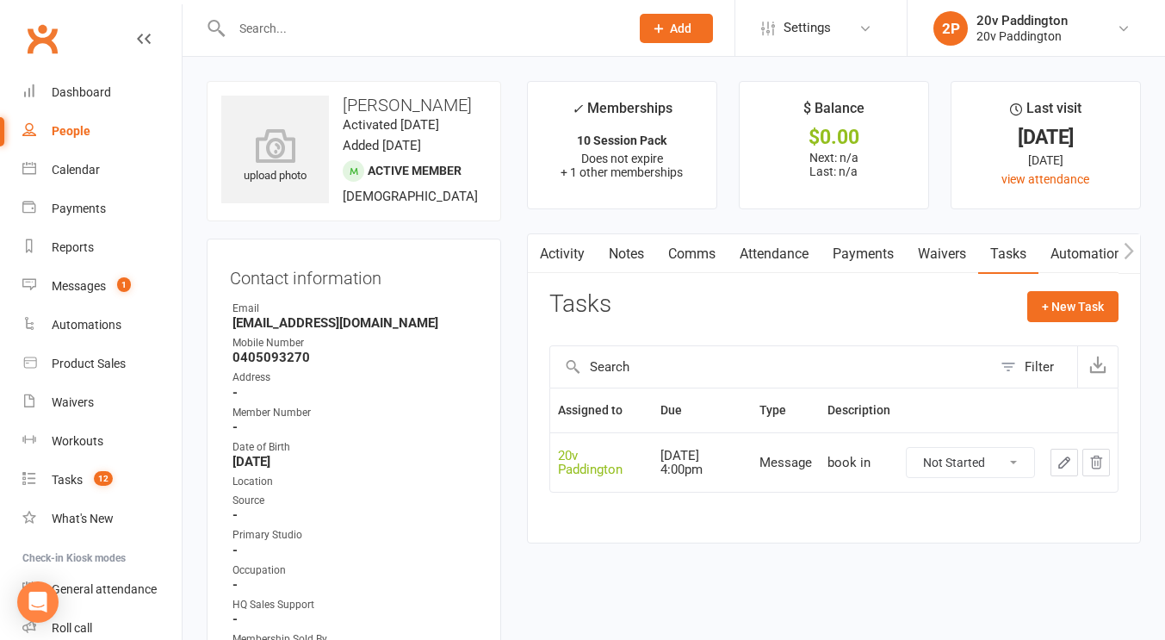
click at [1058, 460] on icon "button" at bounding box center [1063, 461] width 15 height 15
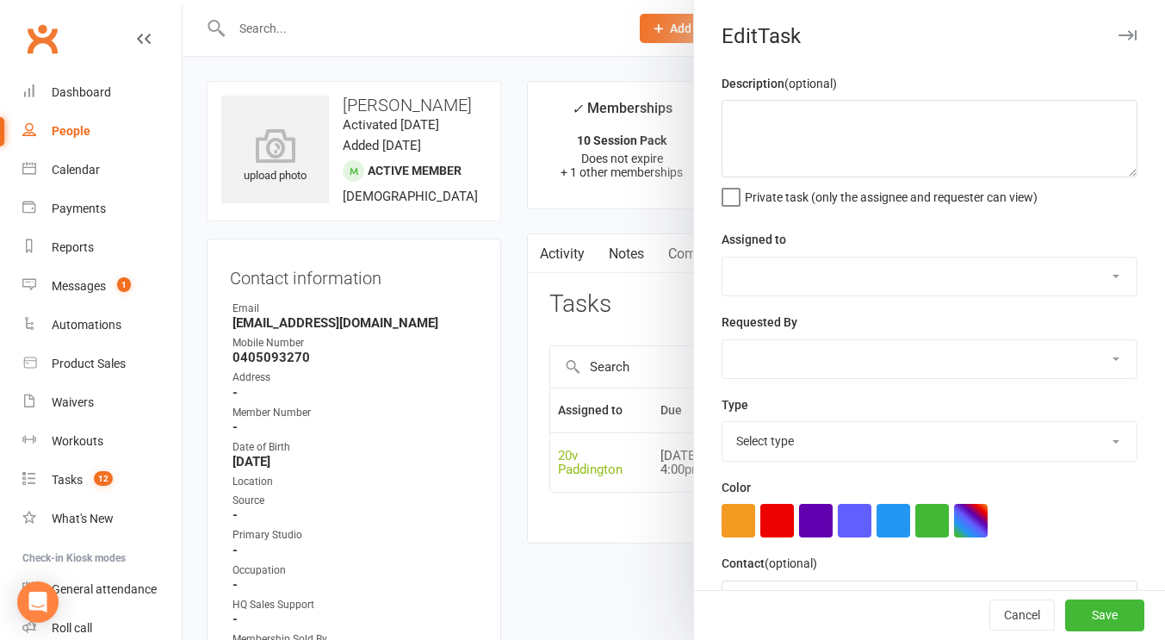
type textarea "book in"
select select "45737"
type input "06 Oct 2025"
type input "4:00pm"
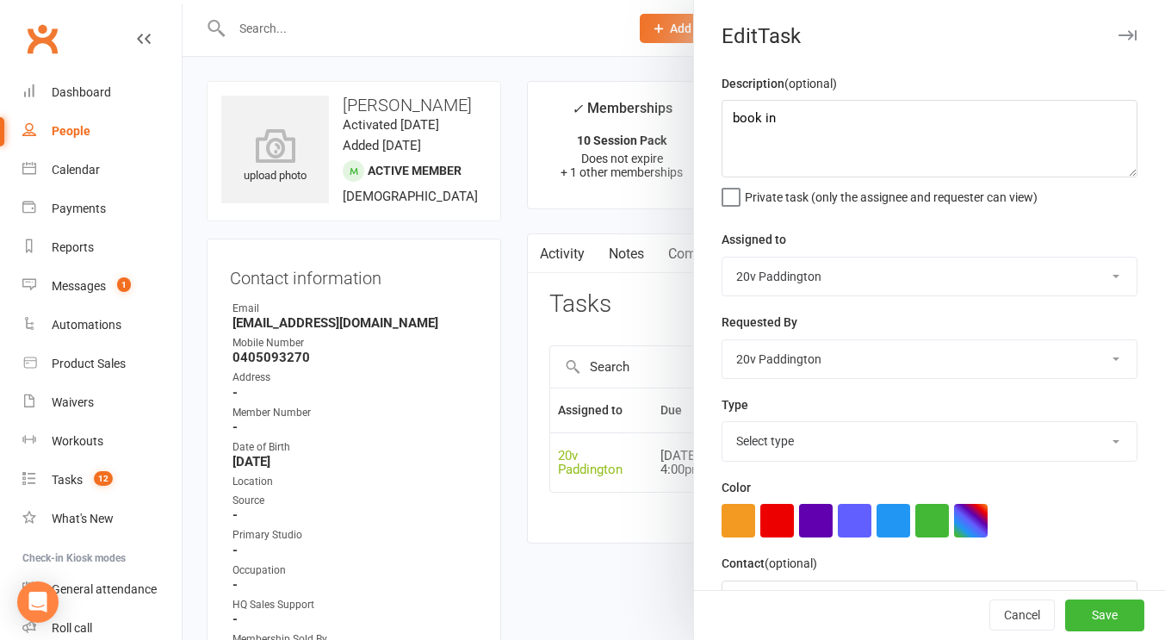
select select "22887"
click at [817, 104] on textarea "book in" at bounding box center [929, 138] width 416 height 77
type textarea "book in (check messages)"
click at [1079, 603] on button "Save" at bounding box center [1104, 615] width 79 height 31
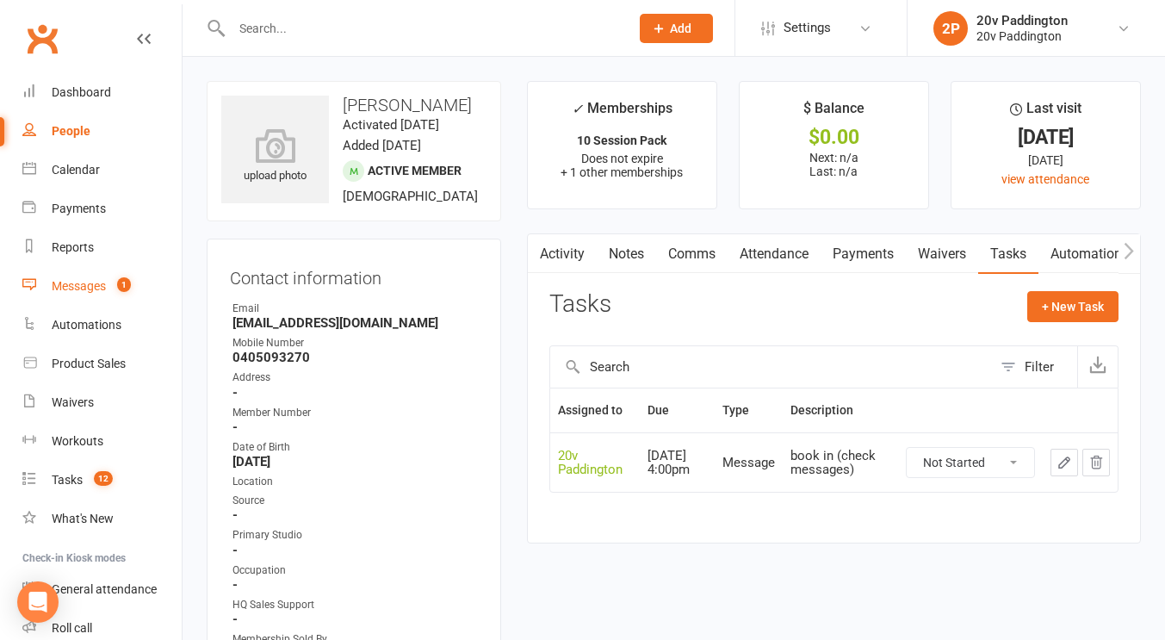
click at [71, 290] on div "Messages" at bounding box center [79, 286] width 54 height 14
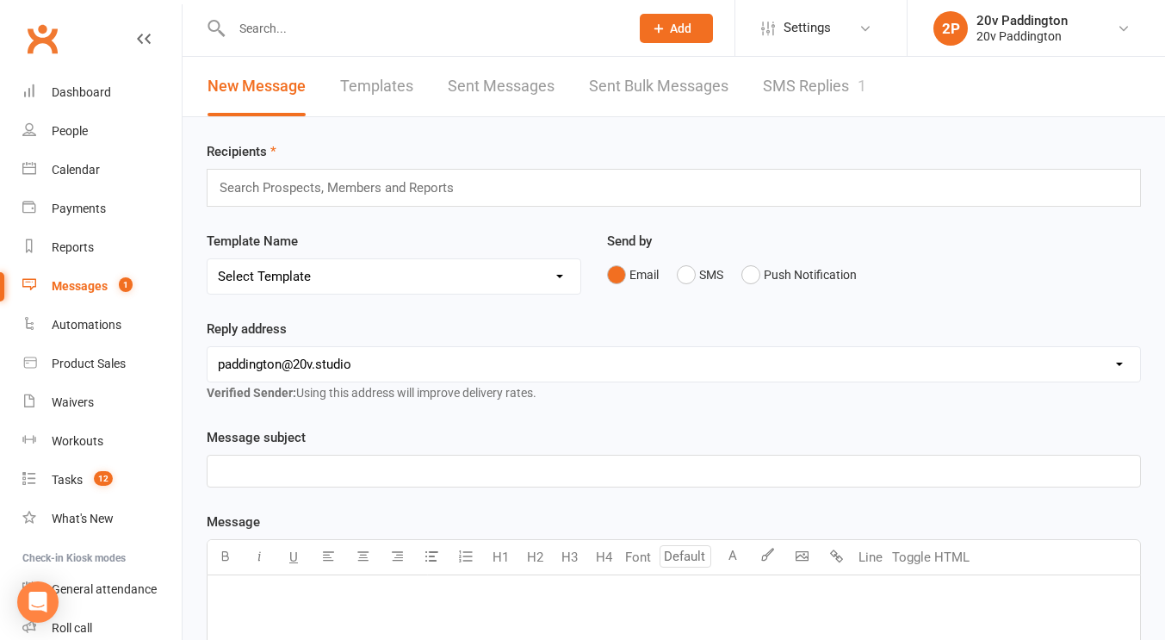
click at [826, 85] on link "SMS Replies 1" at bounding box center [814, 86] width 103 height 59
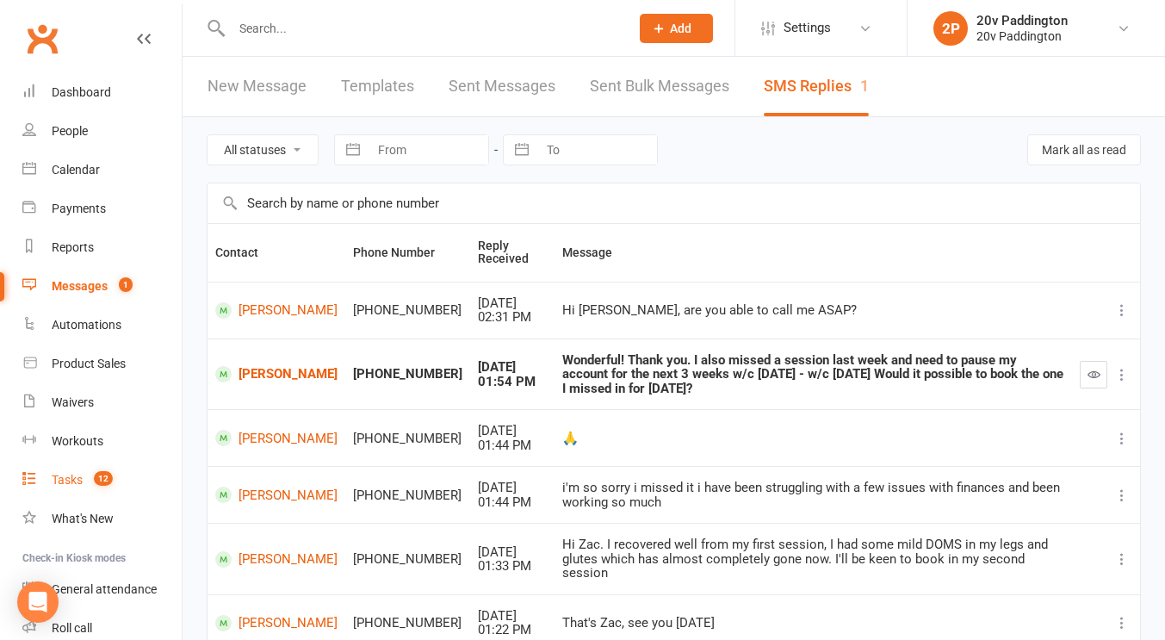
click at [68, 477] on div "Tasks" at bounding box center [67, 480] width 31 height 14
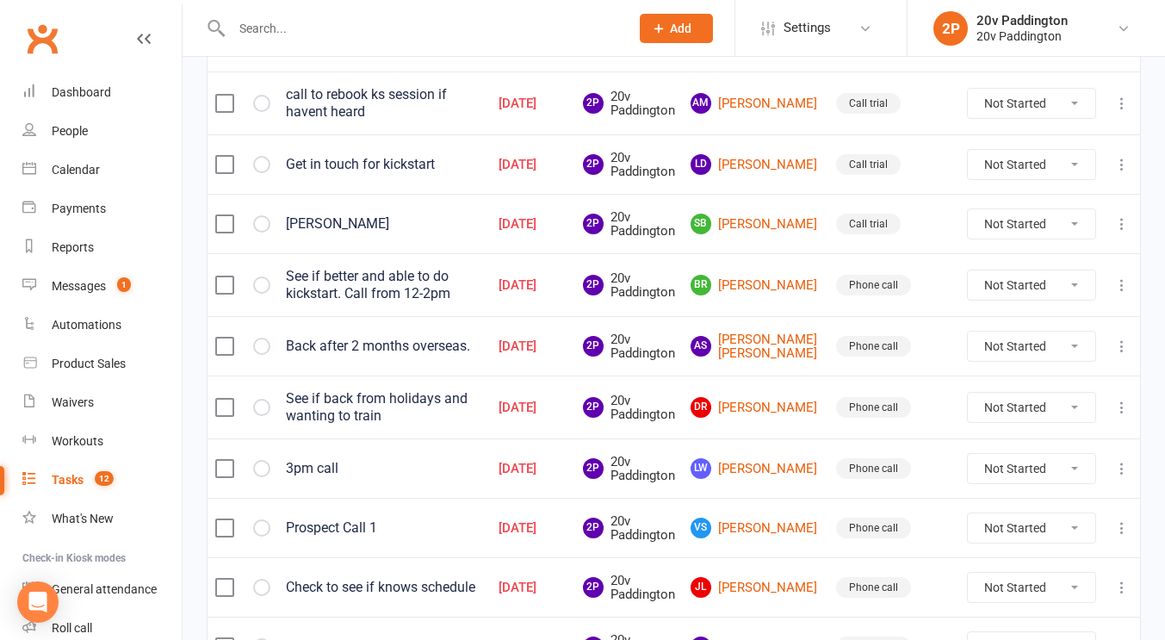
scroll to position [253, 0]
click at [790, 537] on link "Vs Vanessa sequeira" at bounding box center [755, 526] width 130 height 21
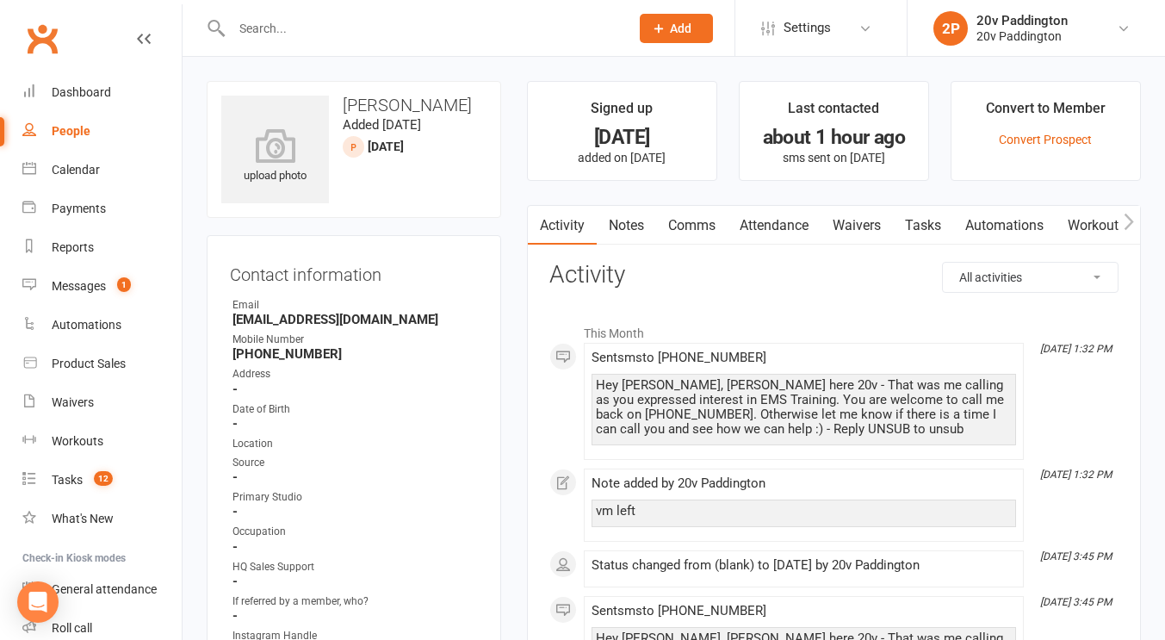
click at [931, 220] on link "Tasks" at bounding box center [923, 226] width 60 height 40
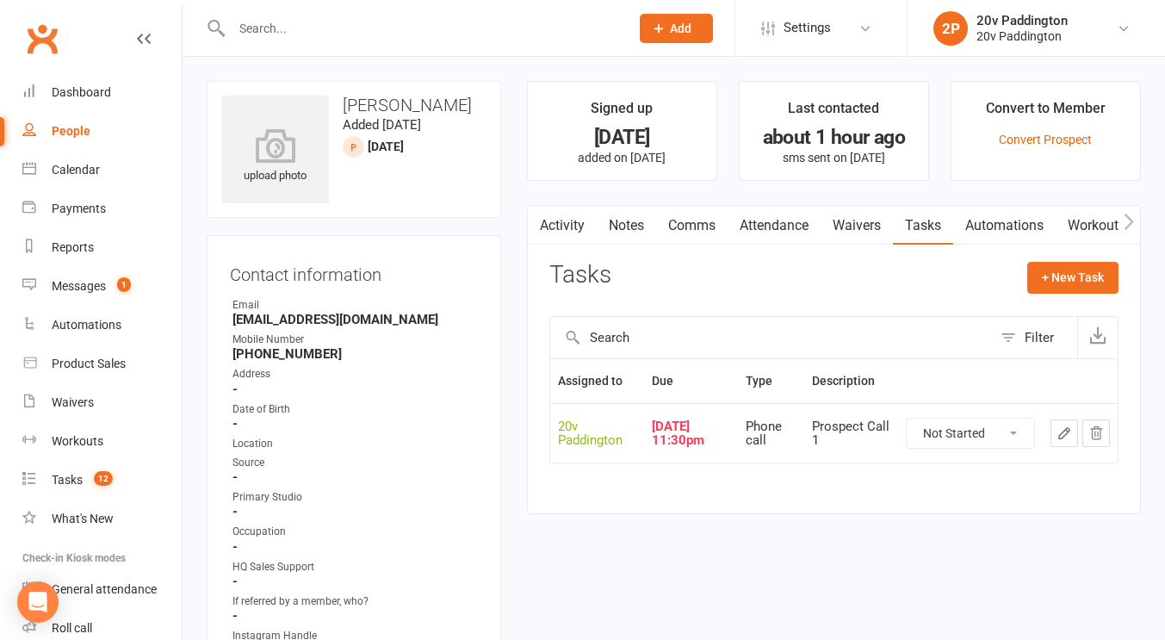
click at [1067, 444] on button "button" at bounding box center [1064, 433] width 28 height 28
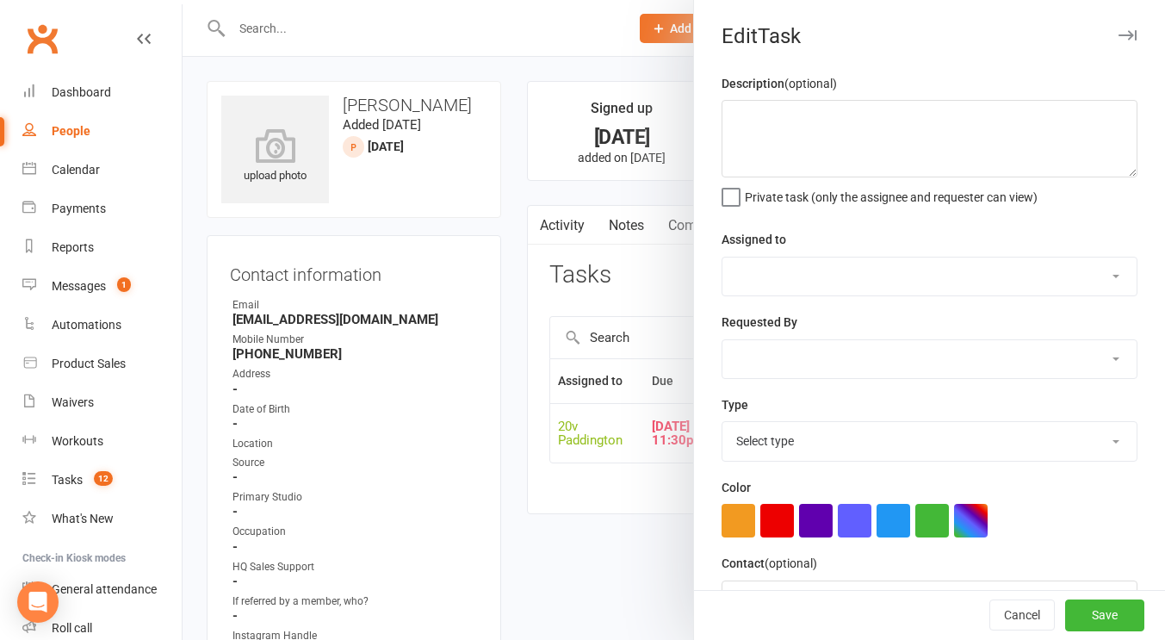
type textarea "Prospect Call 1"
select select "45737"
type input "16 Sep 2025"
type input "11:30pm"
select select "22381"
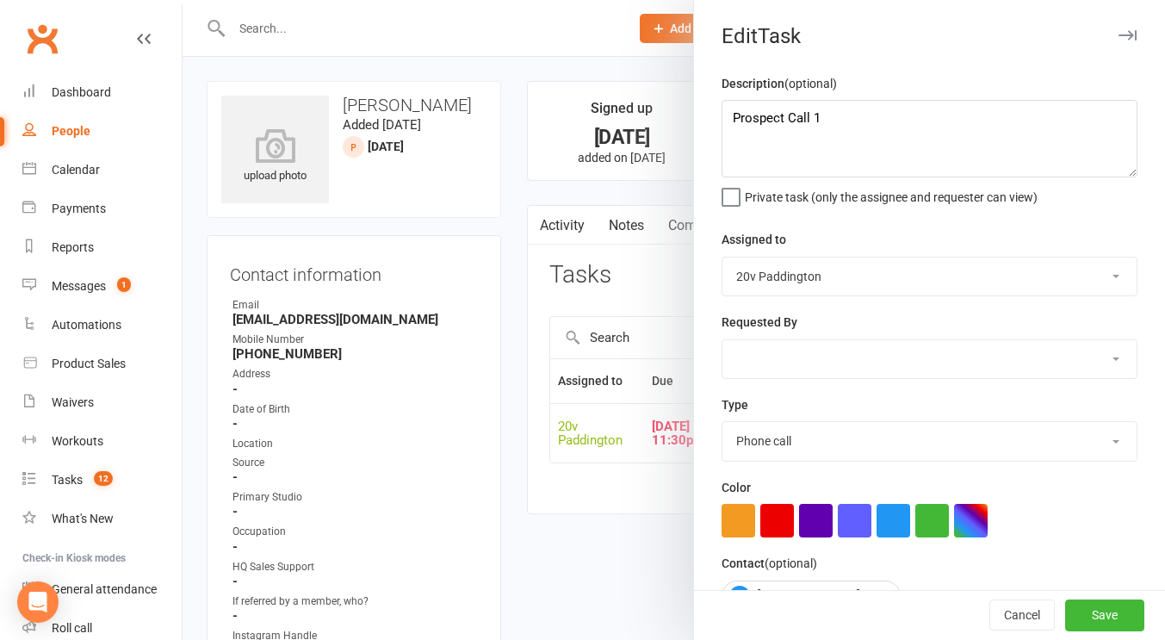
scroll to position [178, 0]
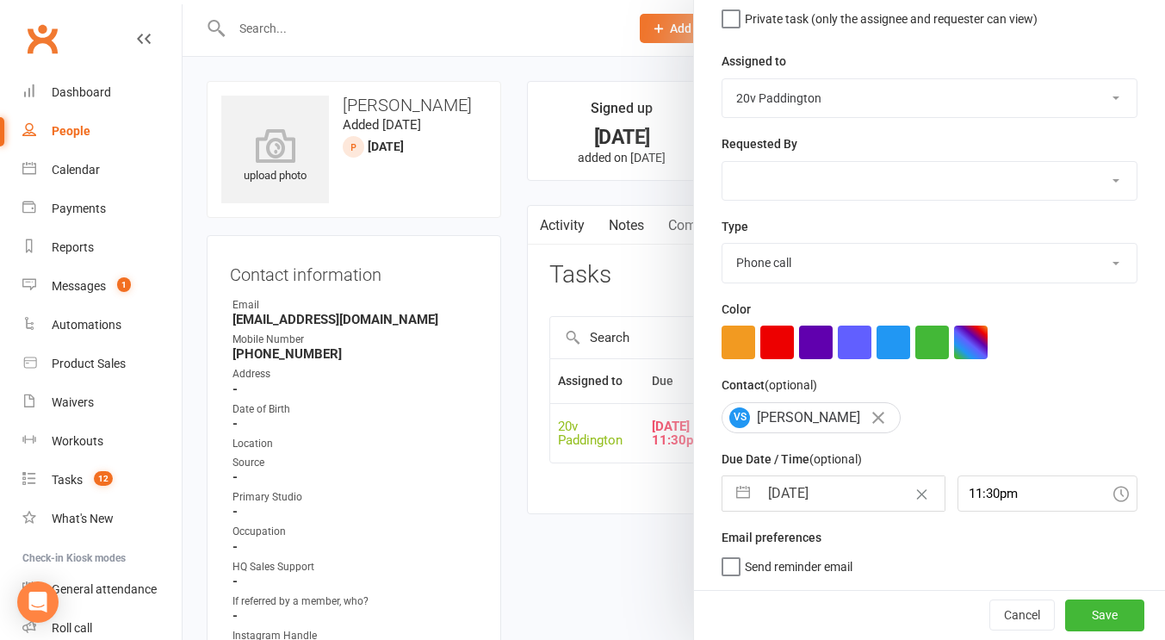
click at [879, 485] on input "16 Sep 2025" at bounding box center [851, 493] width 186 height 34
select select "7"
select select "2025"
select select "8"
select select "2025"
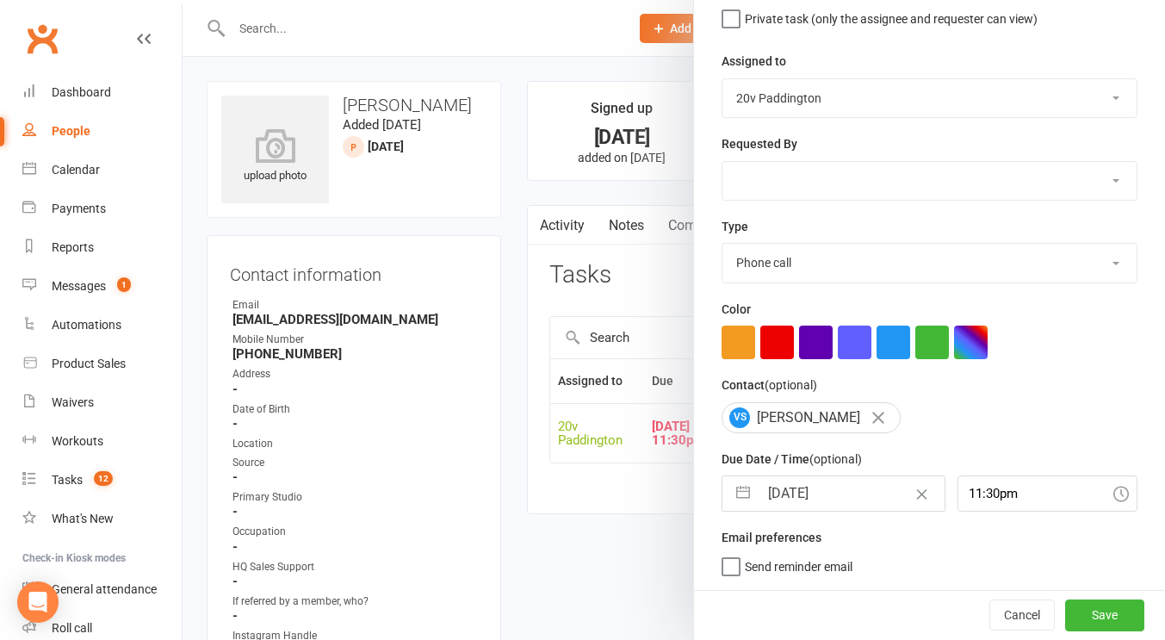
select select "9"
select select "2025"
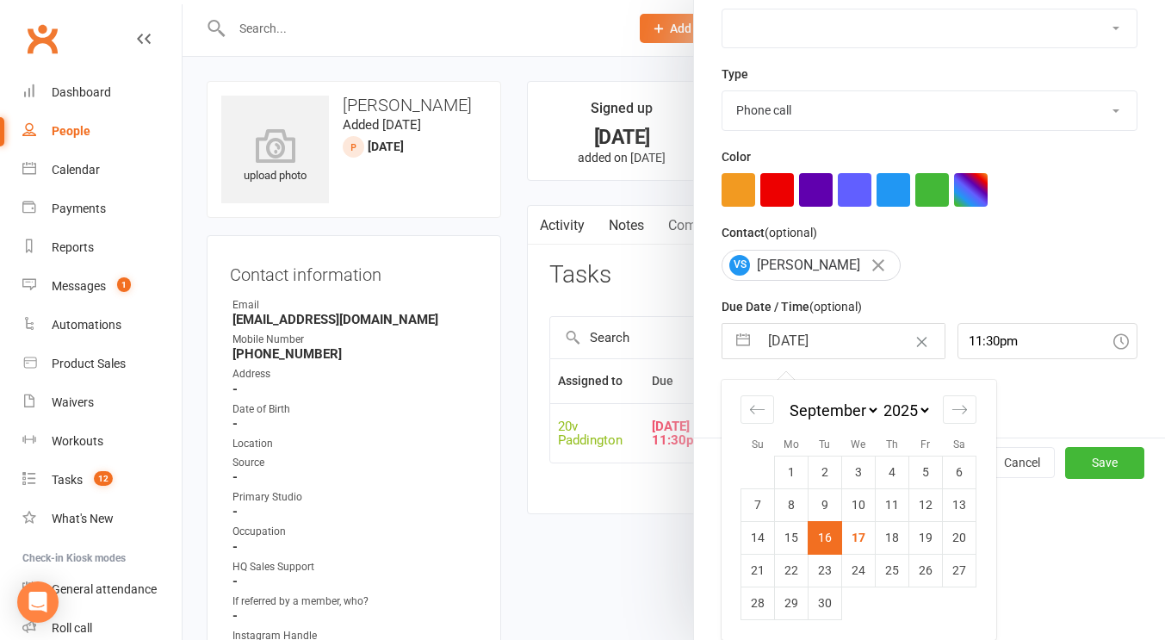
drag, startPoint x: 875, startPoint y: 525, endPoint x: 885, endPoint y: 537, distance: 15.3
click at [885, 537] on td "18" at bounding box center [892, 537] width 34 height 33
type input "18 Sep 2025"
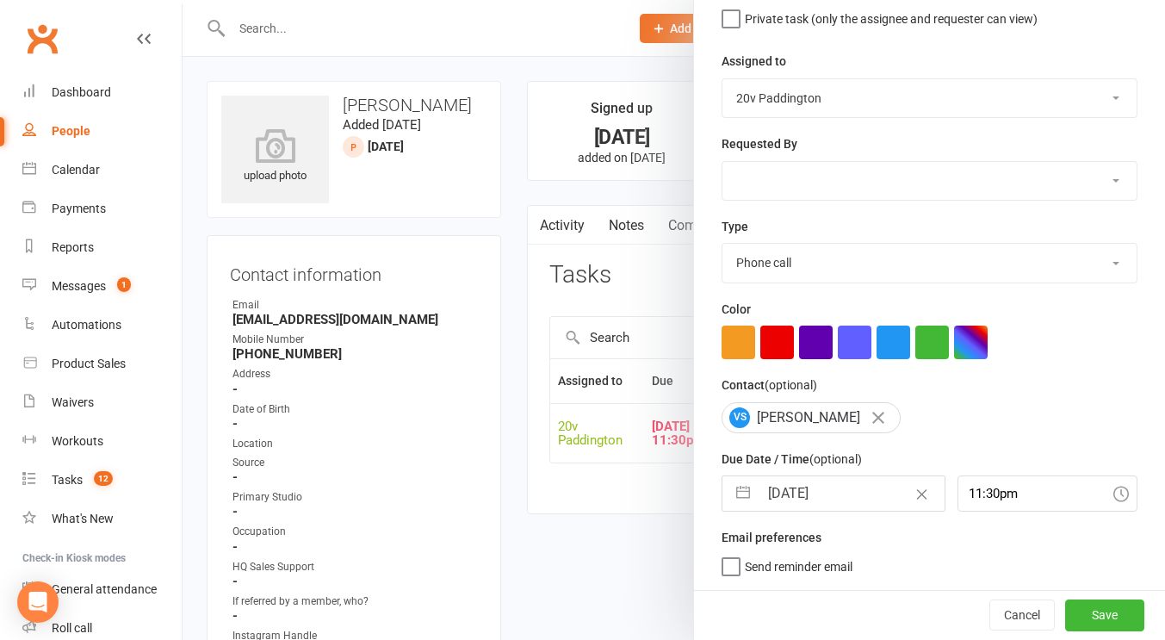
scroll to position [178, 0]
click at [1070, 610] on button "Save" at bounding box center [1104, 614] width 79 height 31
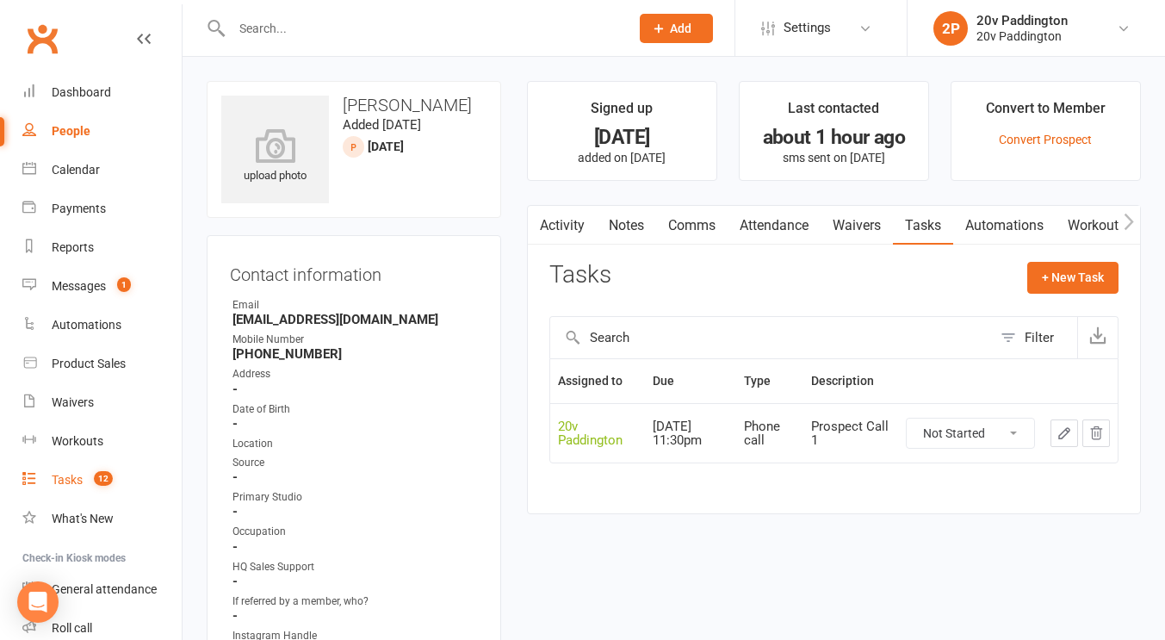
click at [88, 471] on link "Tasks 12" at bounding box center [101, 480] width 159 height 39
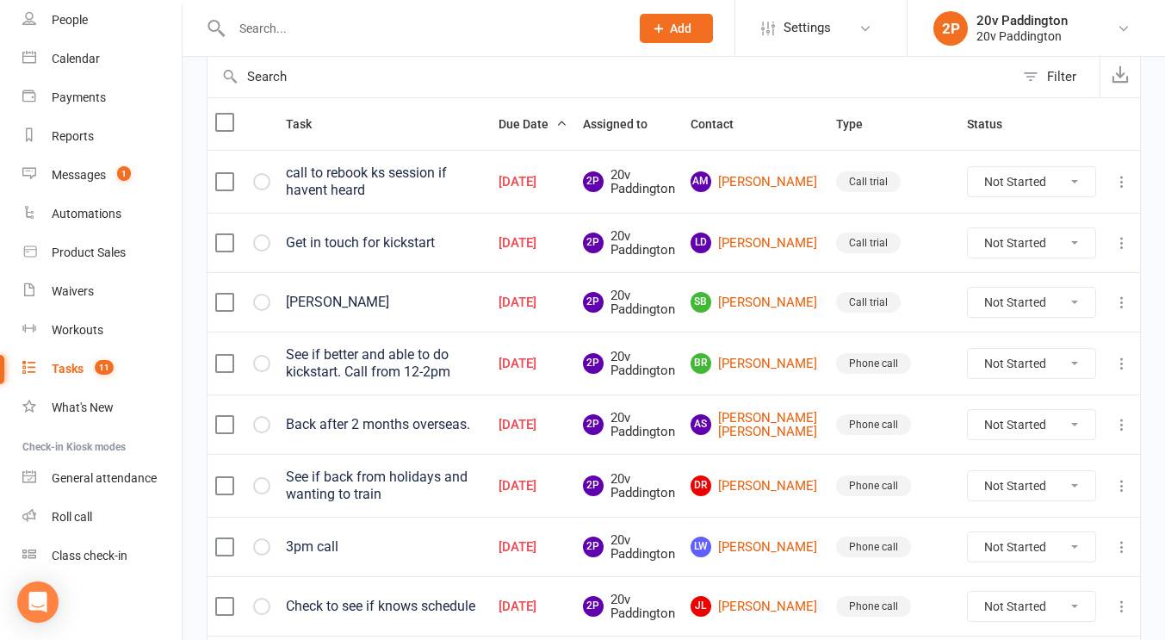
scroll to position [173, 0]
click at [758, 186] on link "AM Angelo Mureddu" at bounding box center [755, 182] width 130 height 21
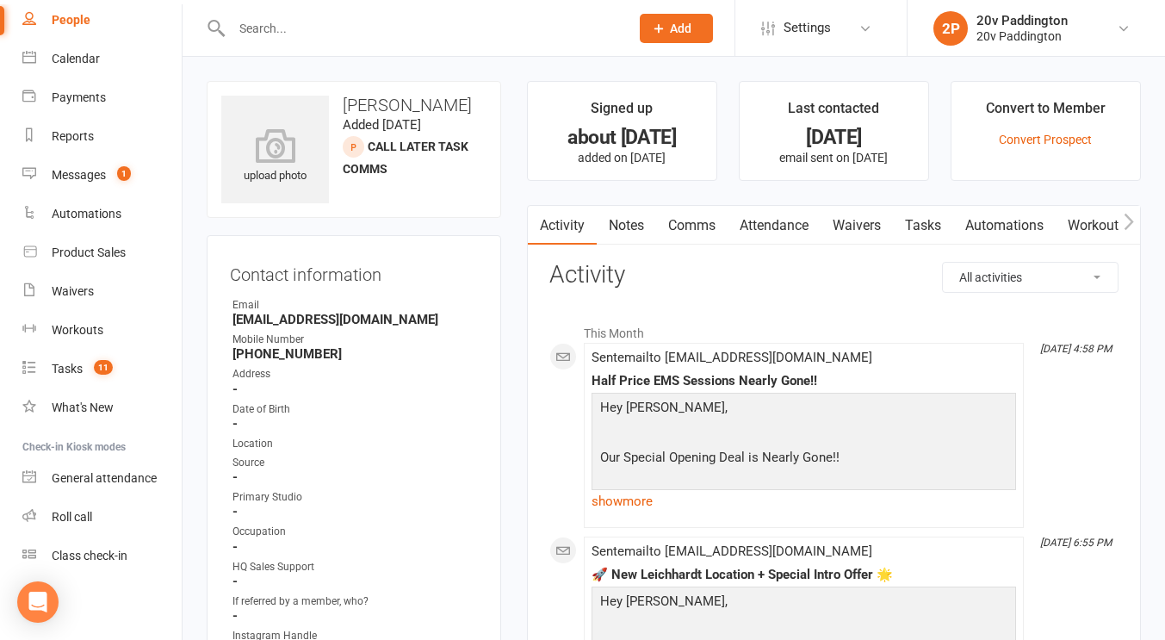
click at [705, 220] on link "Comms" at bounding box center [691, 226] width 71 height 40
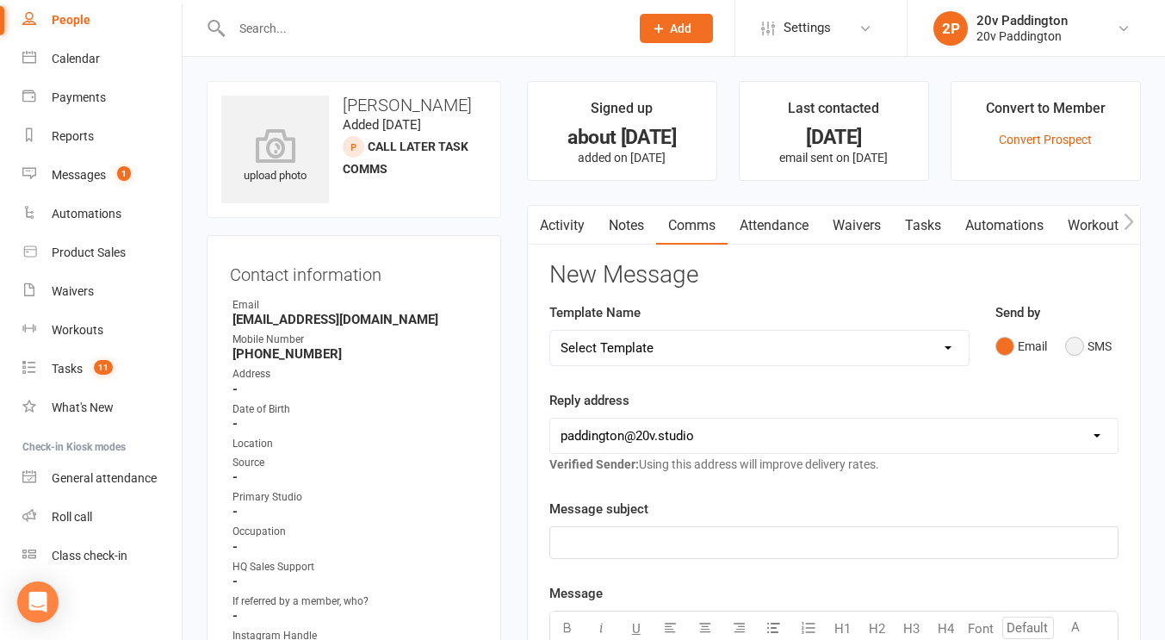
click at [1074, 337] on button "SMS" at bounding box center [1088, 346] width 46 height 33
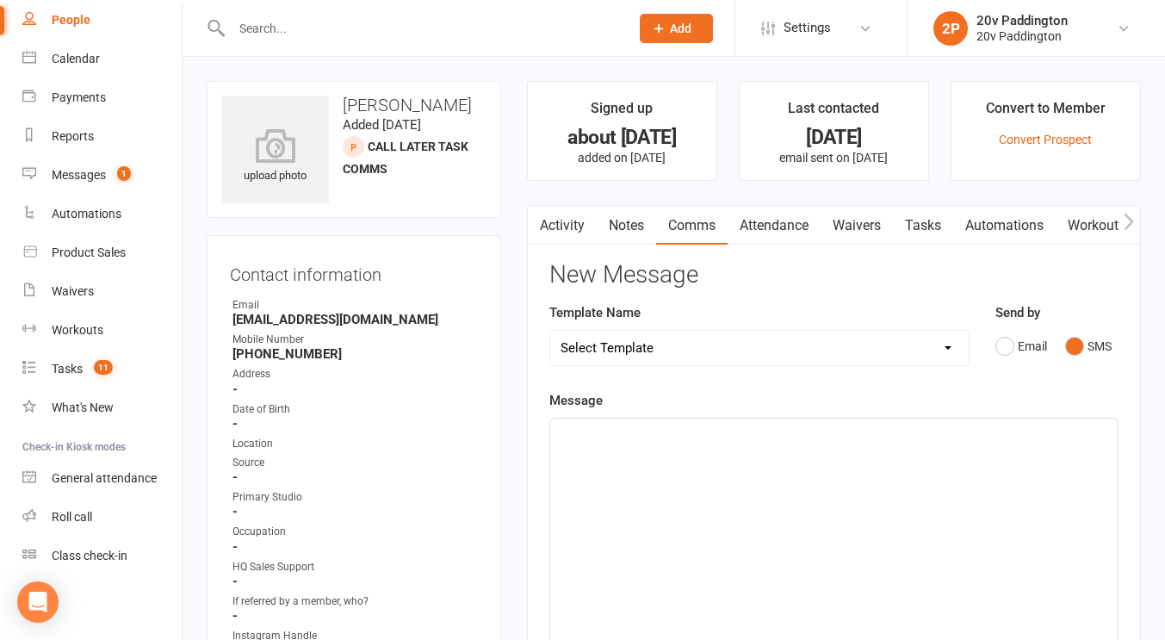
click at [877, 374] on div "Template Name Select Template [Email] 20v Referral Bonus [SMS] Free Trial Link …" at bounding box center [759, 346] width 446 height 88
drag, startPoint x: 875, startPoint y: 361, endPoint x: 758, endPoint y: 361, distance: 116.2
click at [758, 361] on select "Select Template [Email] 20v Referral Bonus [SMS] Free Trial Link [SMS] Haven’t …" at bounding box center [759, 348] width 418 height 34
click at [550, 331] on select "Select Template [Email] 20v Referral Bonus [SMS] Free Trial Link [SMS] Haven’t …" at bounding box center [759, 348] width 418 height 34
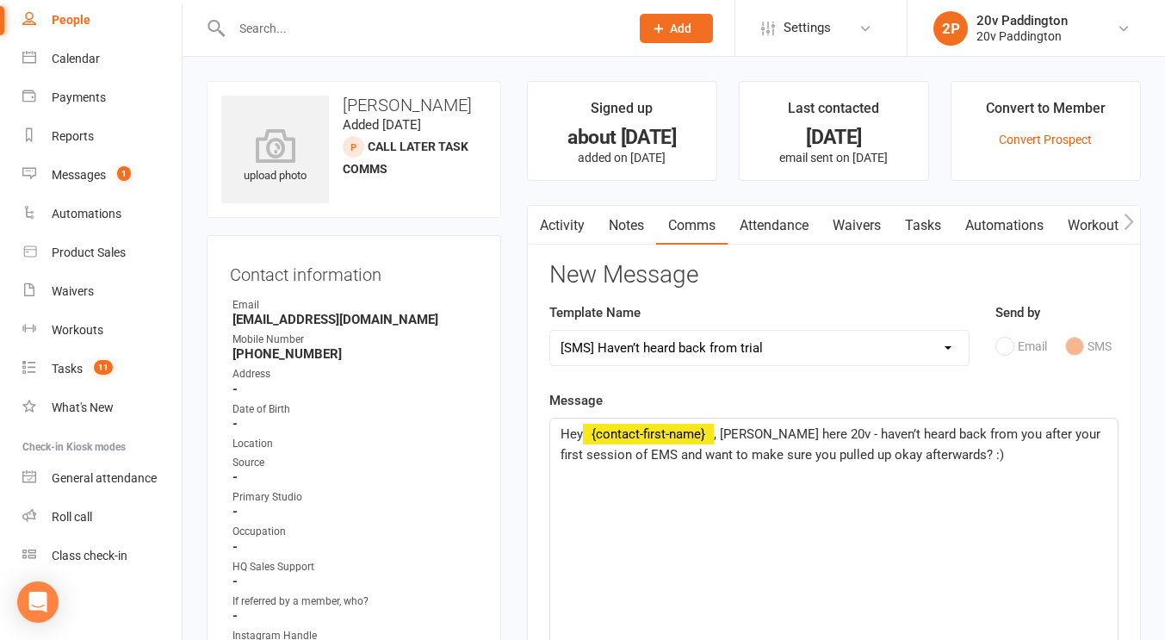
click at [678, 344] on select "Select Template [Email] 20v Referral Bonus [SMS] Free Trial Link [SMS] Haven’t …" at bounding box center [759, 348] width 418 height 34
click at [550, 331] on select "Select Template [Email] 20v Referral Bonus [SMS] Free Trial Link [SMS] Haven’t …" at bounding box center [759, 348] width 418 height 34
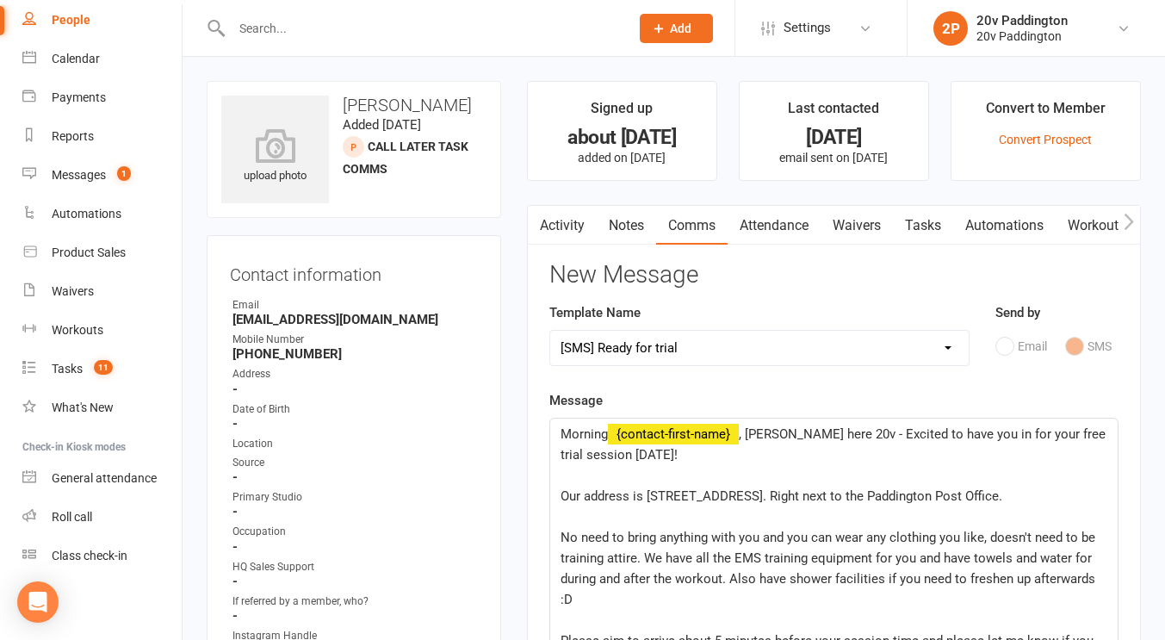
click at [709, 369] on div "Template Name Select Template [Email] 20v Referral Bonus [SMS] Free Trial Link …" at bounding box center [759, 346] width 446 height 88
click at [699, 353] on select "Select Template [Email] 20v Referral Bonus [SMS] Free Trial Link [SMS] Haven’t …" at bounding box center [759, 348] width 418 height 34
select select "3"
click at [550, 331] on select "Select Template [Email] 20v Referral Bonus [SMS] Free Trial Link [SMS] Haven’t …" at bounding box center [759, 348] width 418 height 34
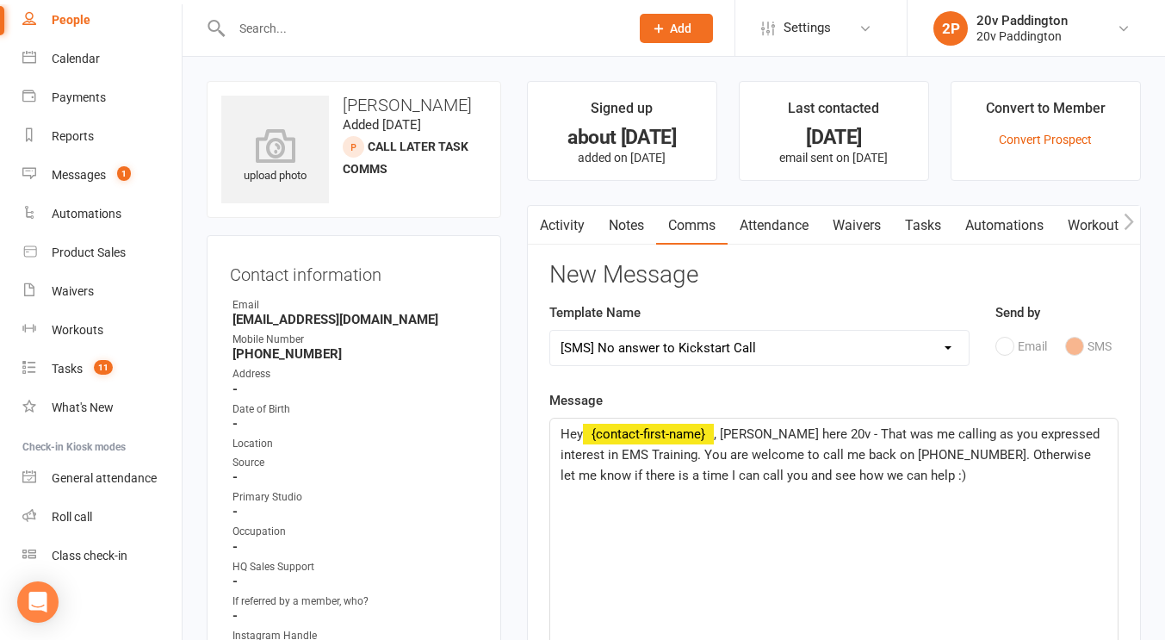
click at [739, 440] on span ", Joel here 20v - That was me calling as you expressed interest in EMS Training…" at bounding box center [831, 454] width 542 height 57
click at [887, 461] on span ", Joel here 20v - That was me calling as you expressed interest in EMS Training…" at bounding box center [831, 454] width 542 height 57
click at [738, 428] on span ", Joel here 20v - That was me calling as you expressed interest in EMS Training…" at bounding box center [831, 454] width 542 height 57
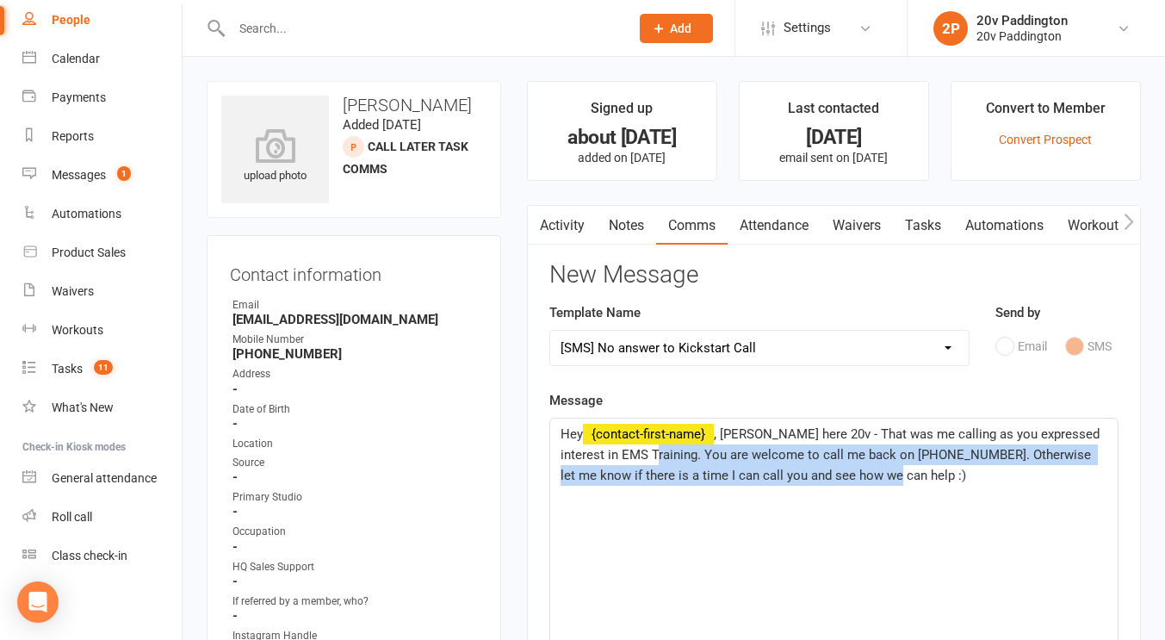
drag, startPoint x: 900, startPoint y: 485, endPoint x: 650, endPoint y: 455, distance: 251.3
click at [650, 455] on p "Hey ﻿ {contact-first-name} , Zac here 20v - That was me calling as you expresse…" at bounding box center [833, 455] width 547 height 62
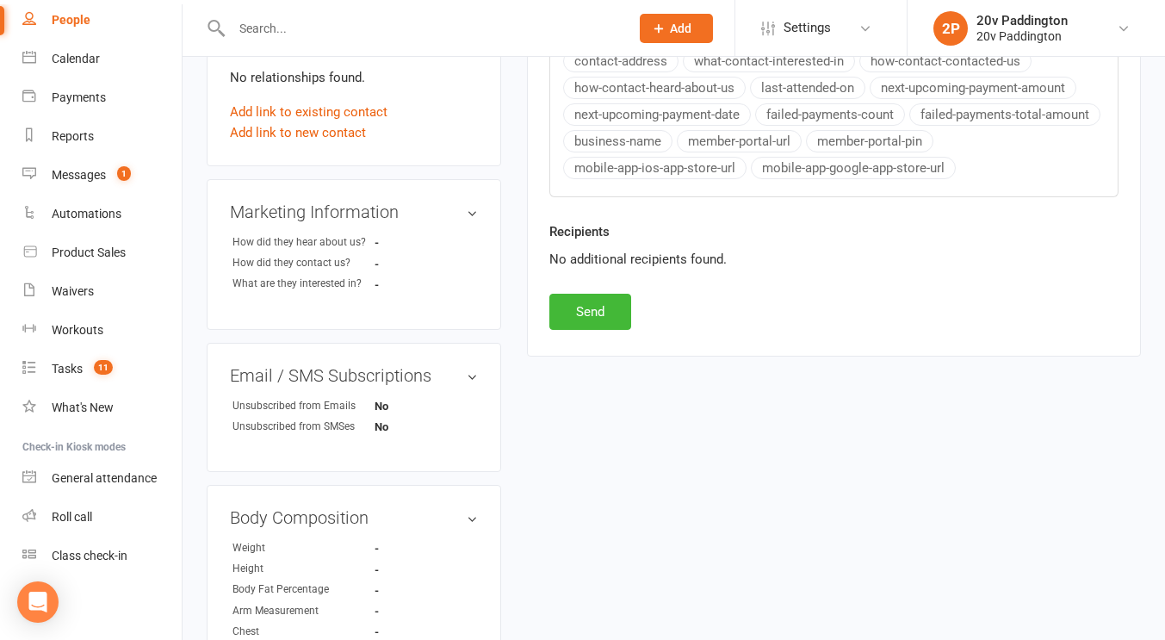
scroll to position [819, 0]
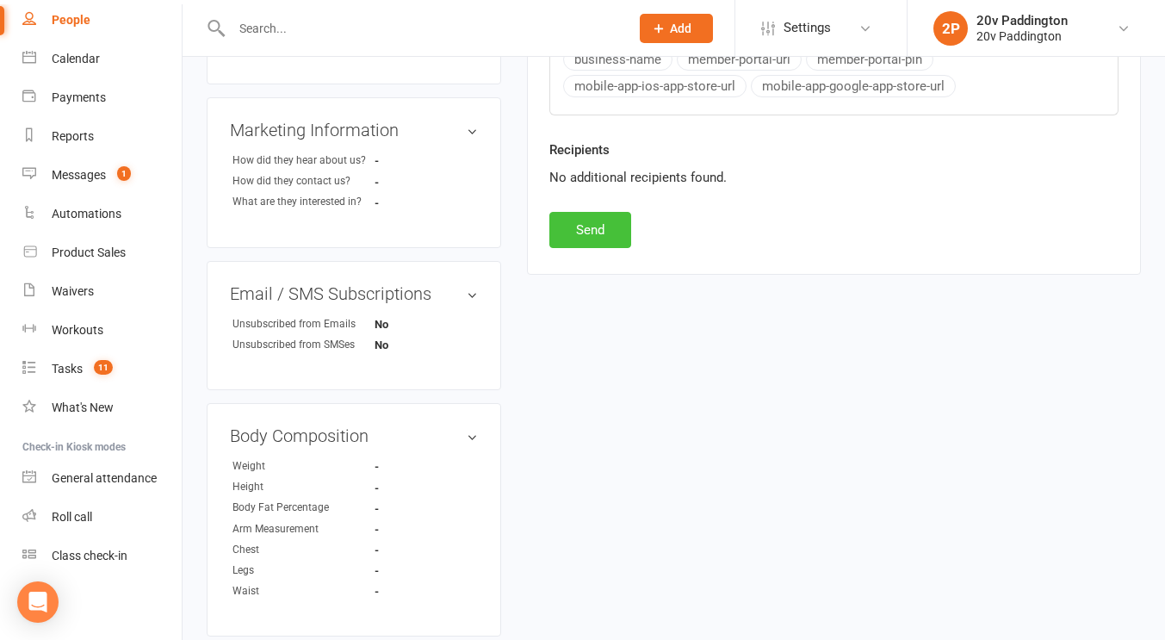
click at [586, 233] on button "Send" at bounding box center [590, 230] width 82 height 36
select select
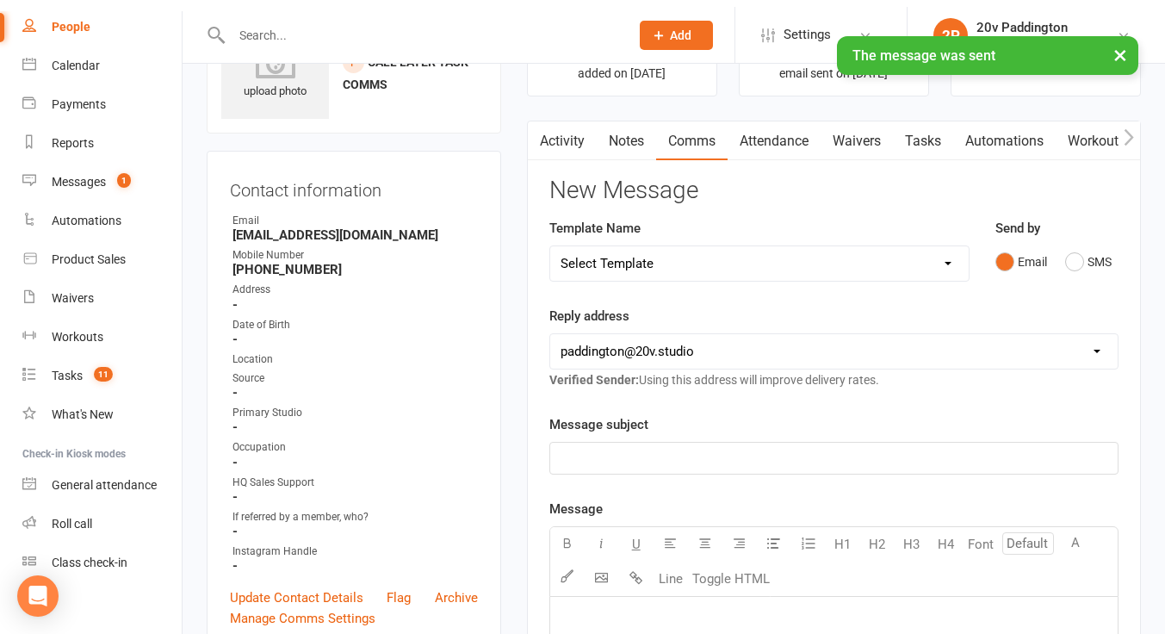
scroll to position [0, 0]
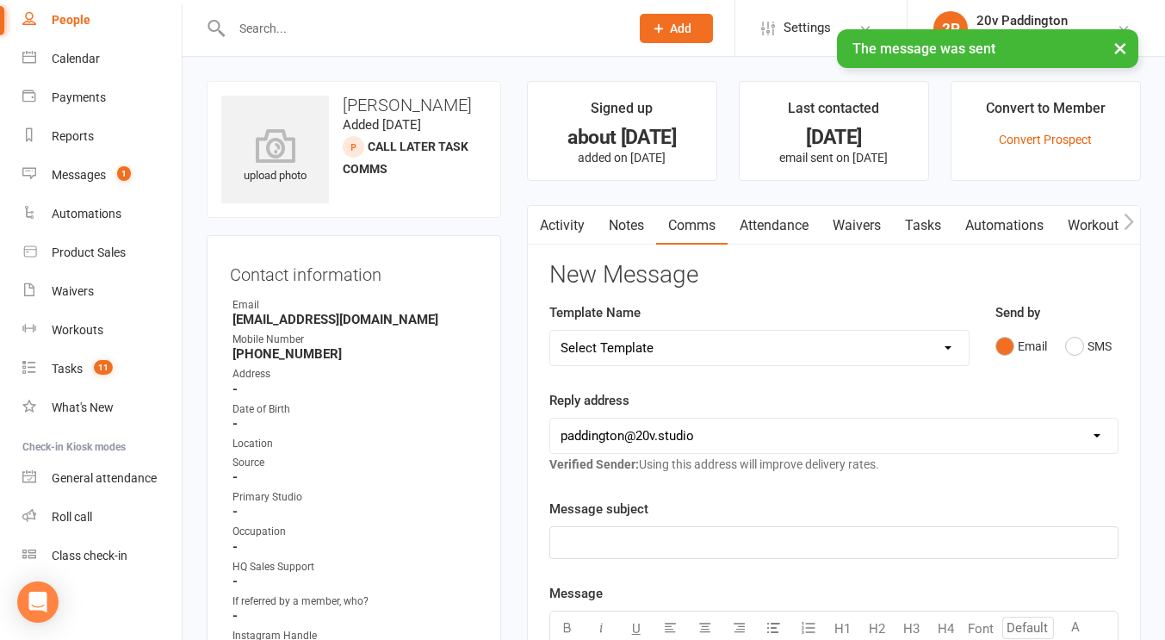
click at [934, 212] on link "Tasks" at bounding box center [923, 226] width 60 height 40
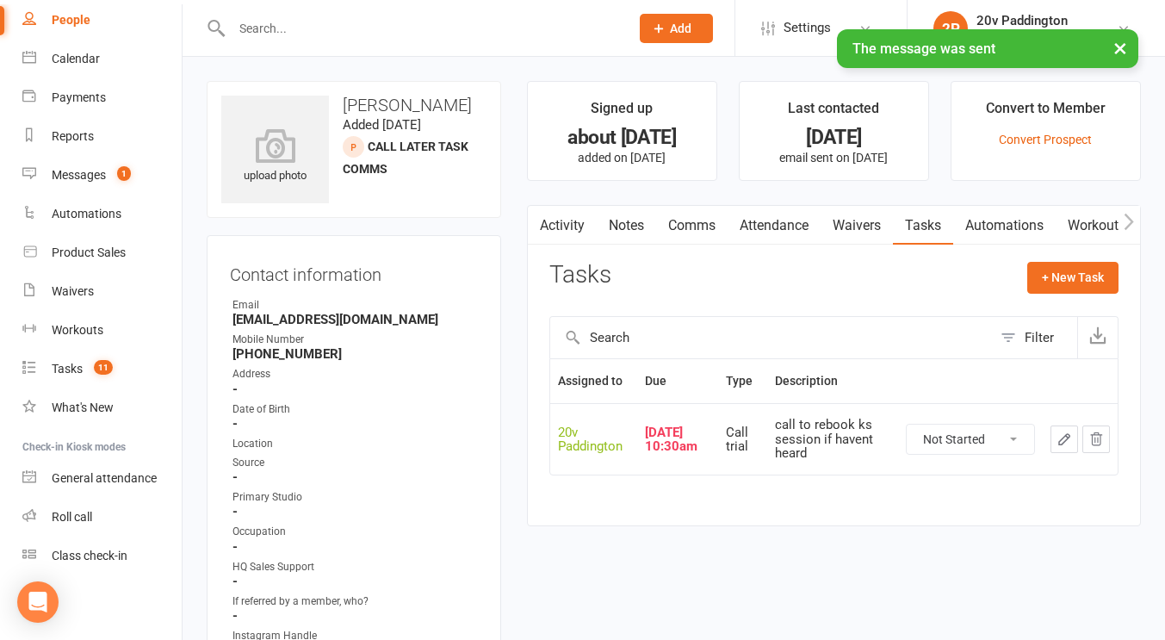
click at [1060, 437] on icon "button" at bounding box center [1063, 438] width 15 height 15
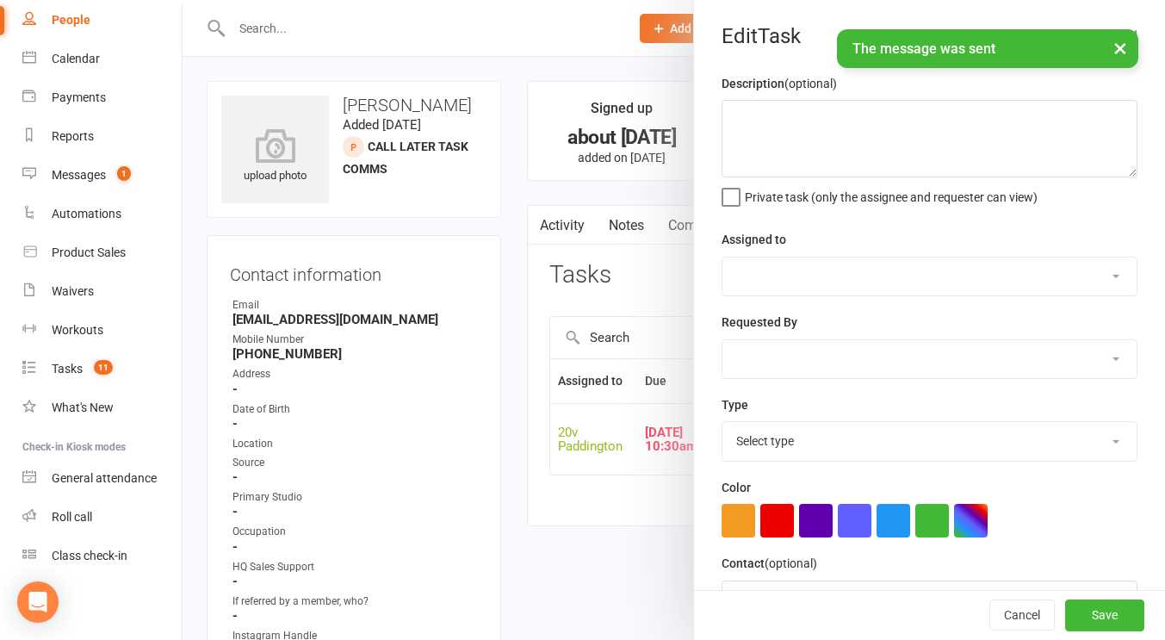
type textarea "call to rebook ks session if havent heard"
select select "45737"
type input "15 Sep 2025"
type input "10:30am"
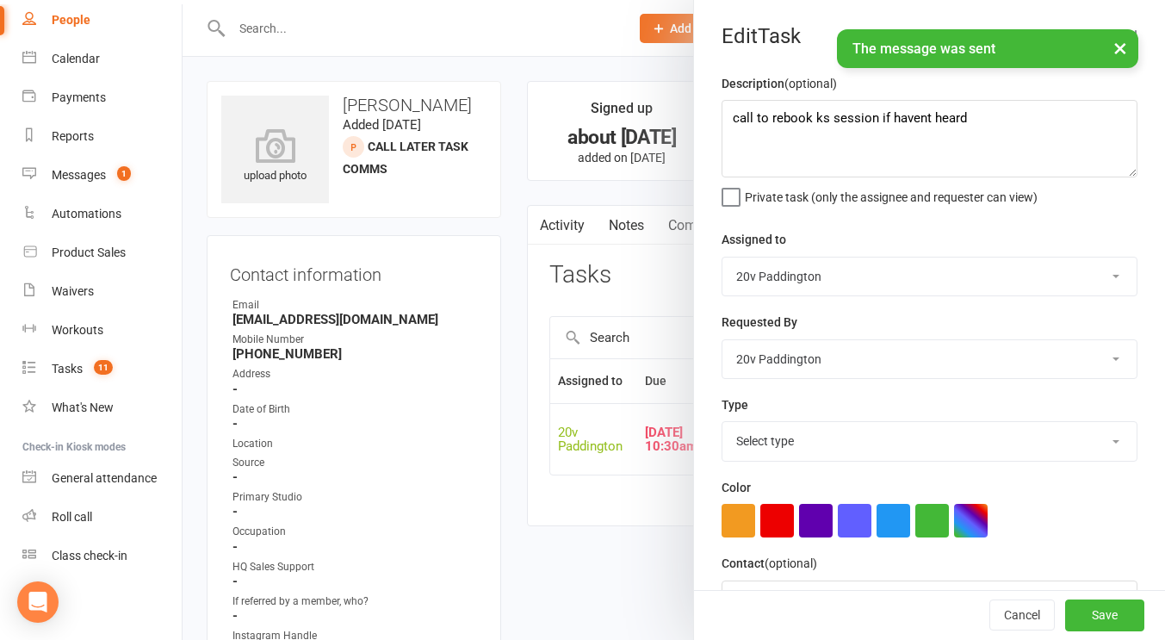
select select "23831"
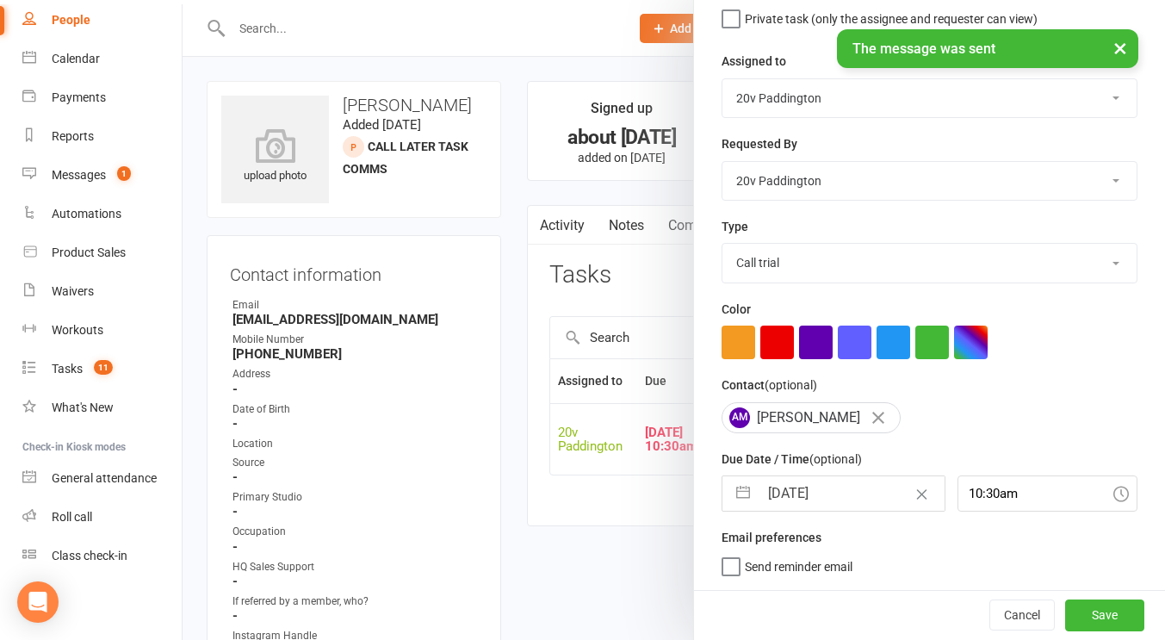
click at [865, 480] on input "15 Sep 2025" at bounding box center [851, 493] width 186 height 34
select select "7"
select select "2025"
select select "8"
select select "2025"
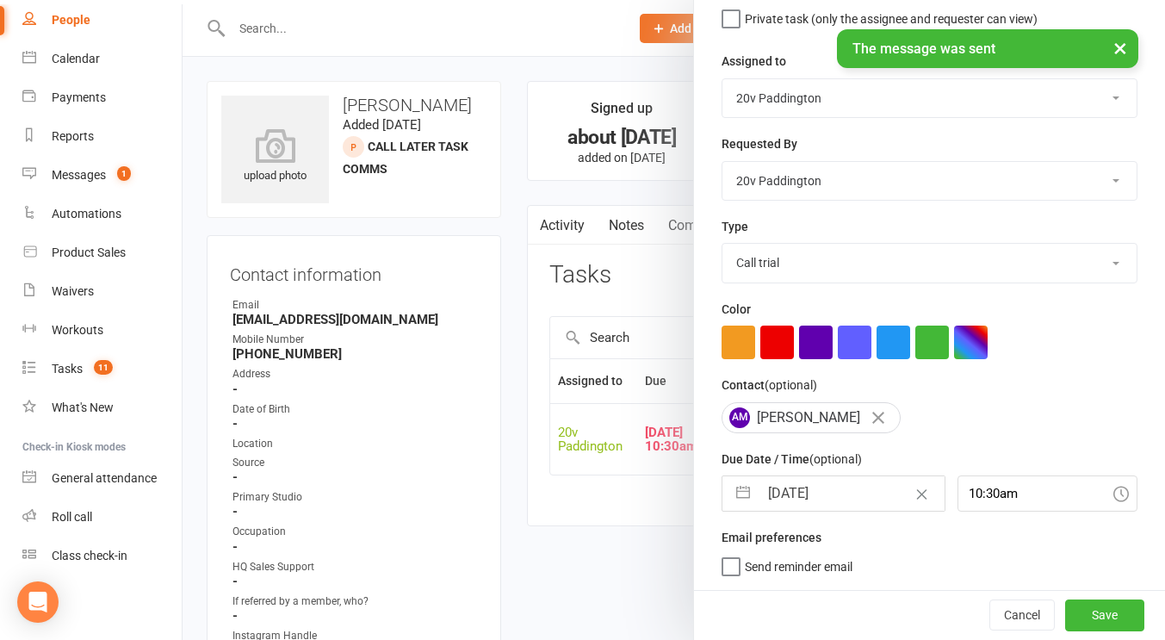
select select "9"
select select "2025"
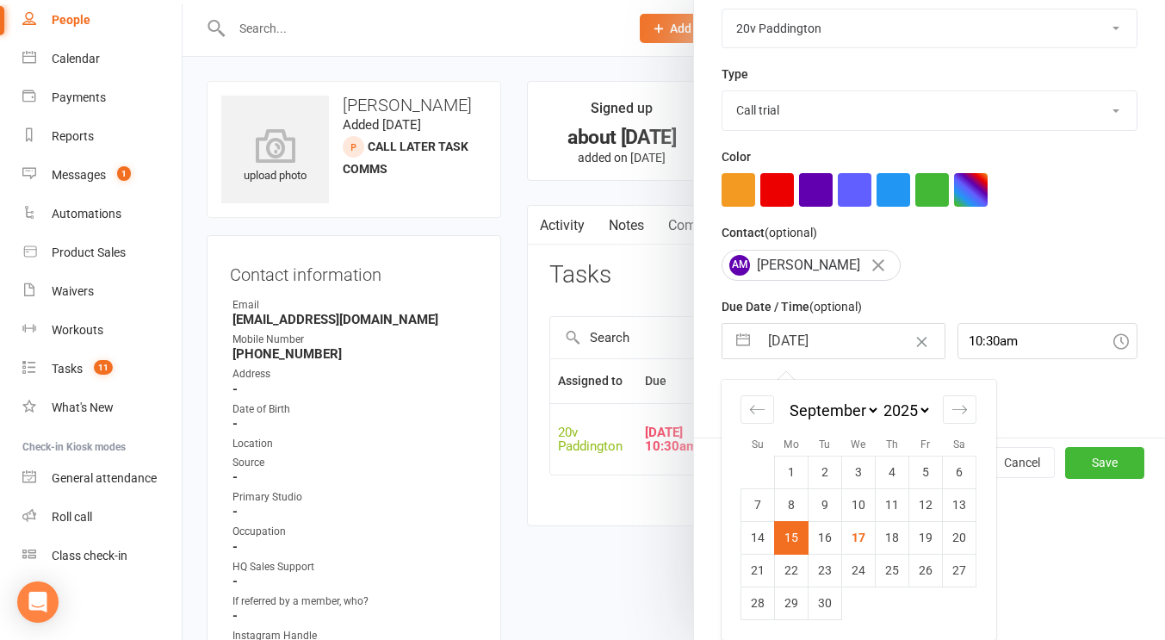
drag, startPoint x: 893, startPoint y: 534, endPoint x: 887, endPoint y: 553, distance: 20.5
click at [887, 553] on td "25" at bounding box center [892, 569] width 34 height 33
type input "25 Sep 2025"
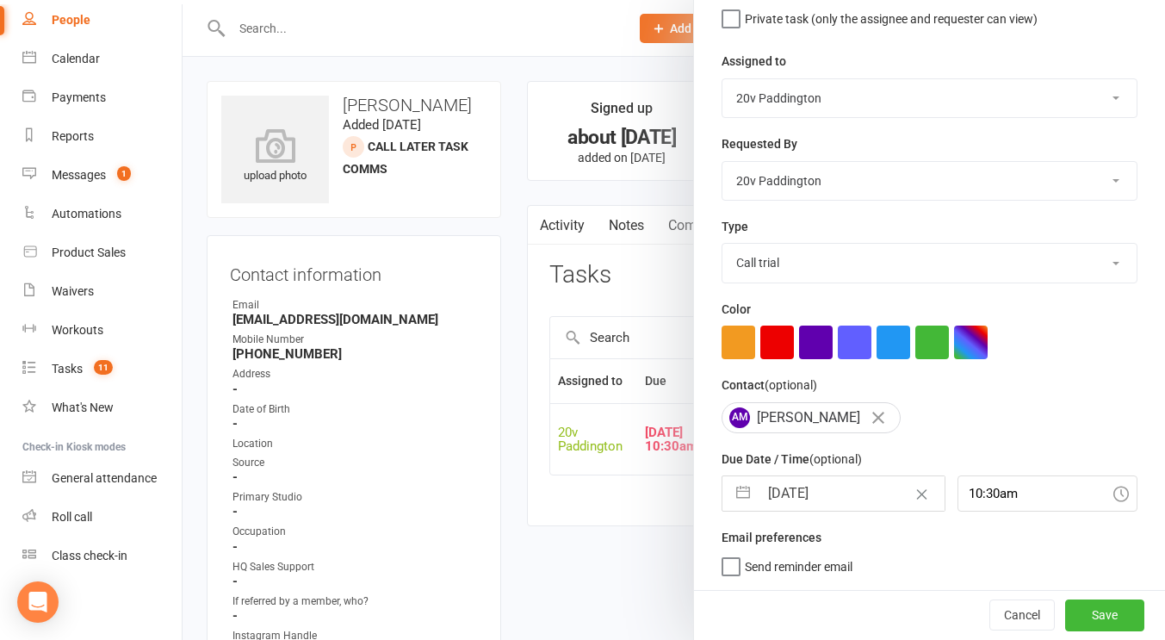
scroll to position [178, 0]
click at [881, 505] on input "25 Sep 2025" at bounding box center [851, 493] width 186 height 34
select select "7"
select select "2025"
select select "8"
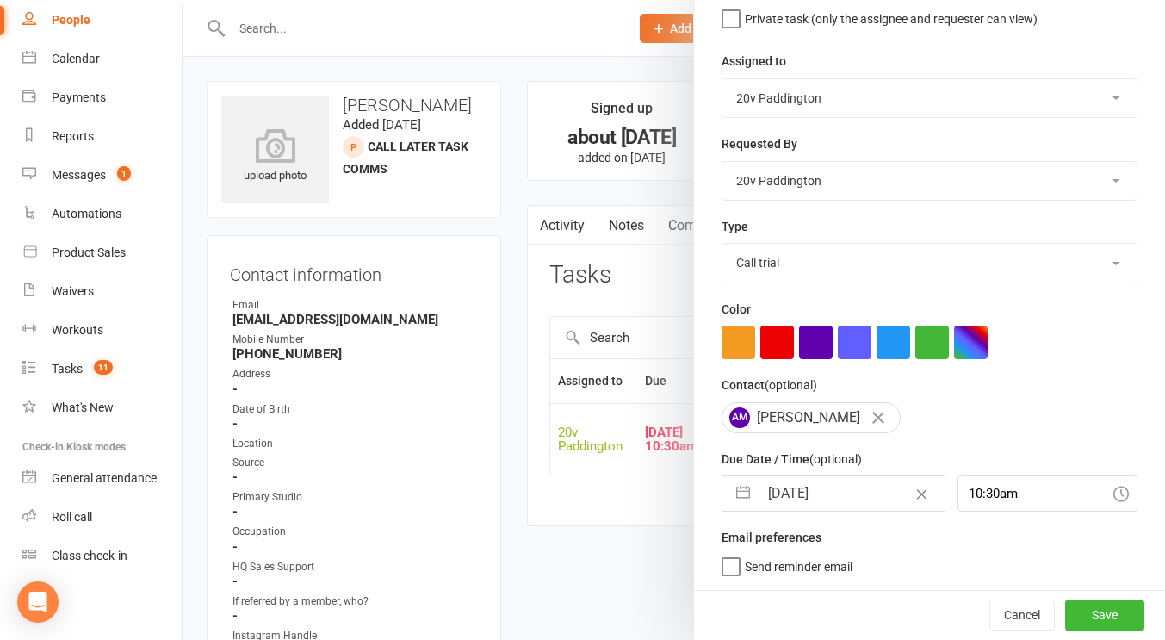
select select "2025"
select select "9"
select select "2025"
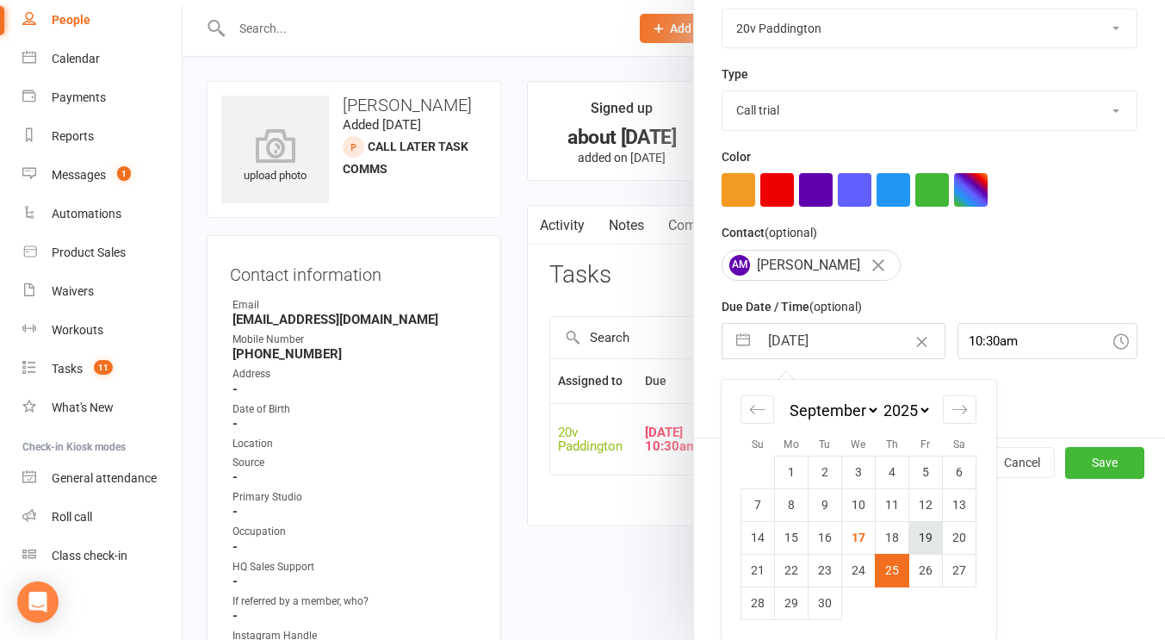
click at [918, 547] on td "19" at bounding box center [926, 537] width 34 height 33
type input "19 Sep 2025"
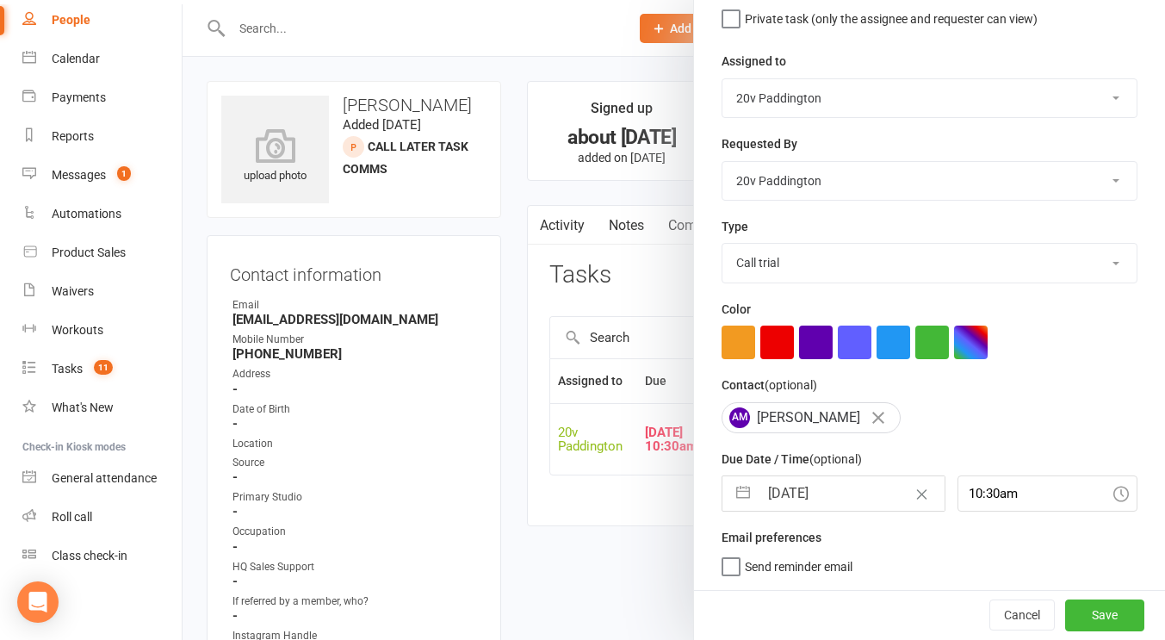
click at [1047, 590] on div "Cancel Save" at bounding box center [929, 614] width 471 height 49
drag, startPoint x: 1057, startPoint y: 603, endPoint x: 1085, endPoint y: 601, distance: 27.6
click at [1085, 601] on button "Save" at bounding box center [1104, 614] width 79 height 31
click at [1085, 603] on div "Cancel Save" at bounding box center [929, 614] width 471 height 49
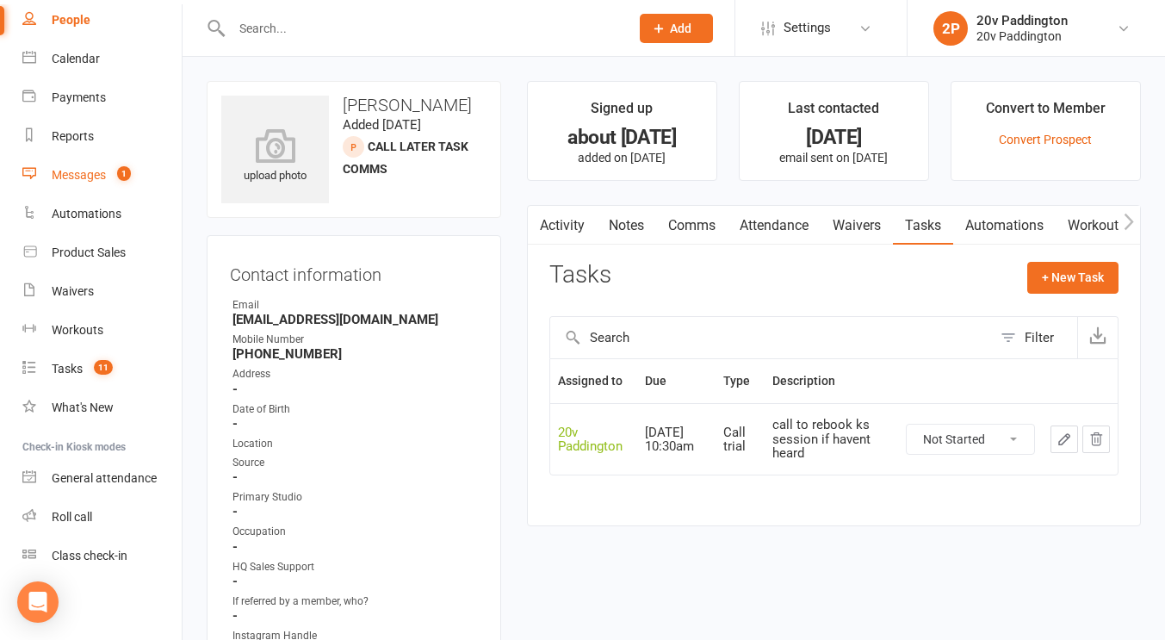
click at [111, 180] on count-badge "1" at bounding box center [119, 175] width 22 height 14
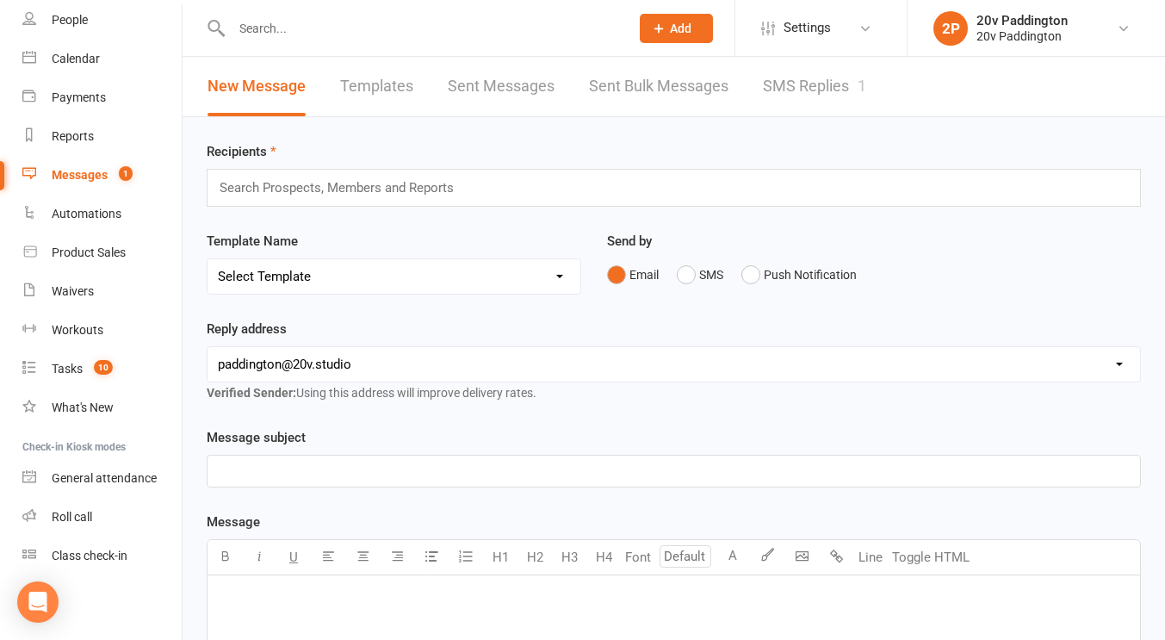
click at [826, 77] on link "SMS Replies 1" at bounding box center [814, 86] width 103 height 59
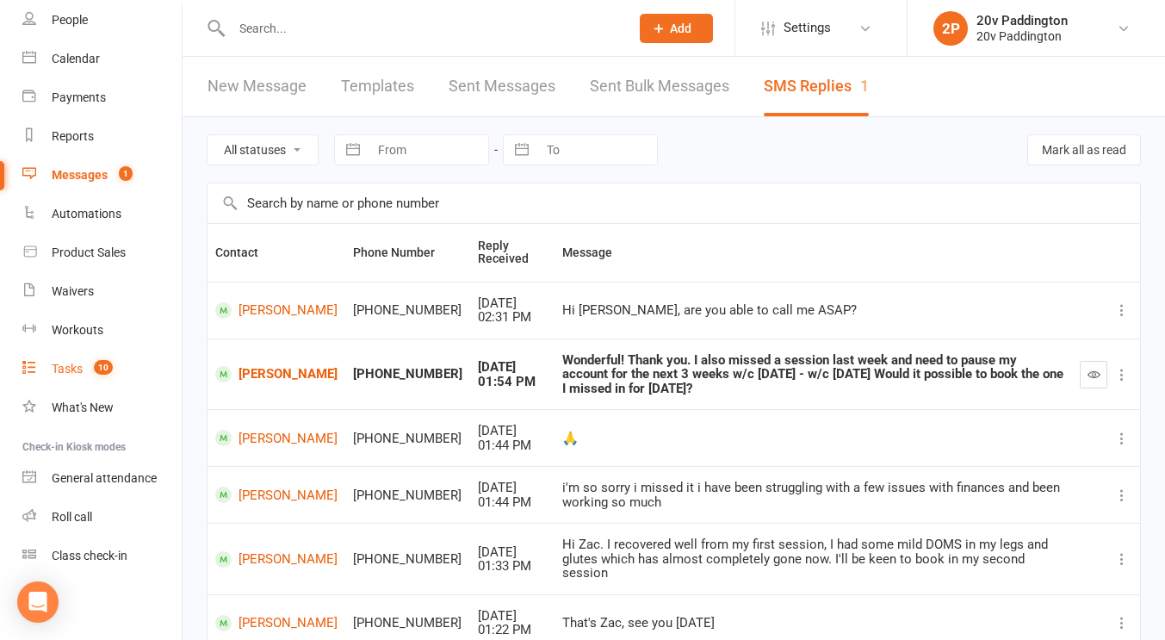
click at [75, 372] on div "Tasks" at bounding box center [67, 369] width 31 height 14
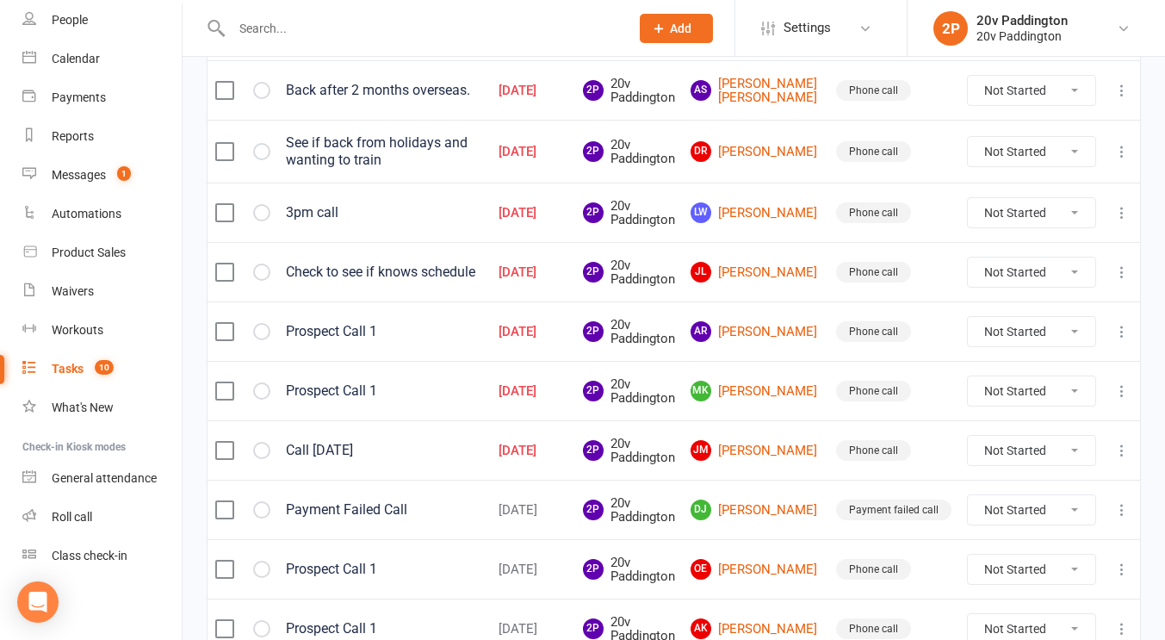
scroll to position [452, 0]
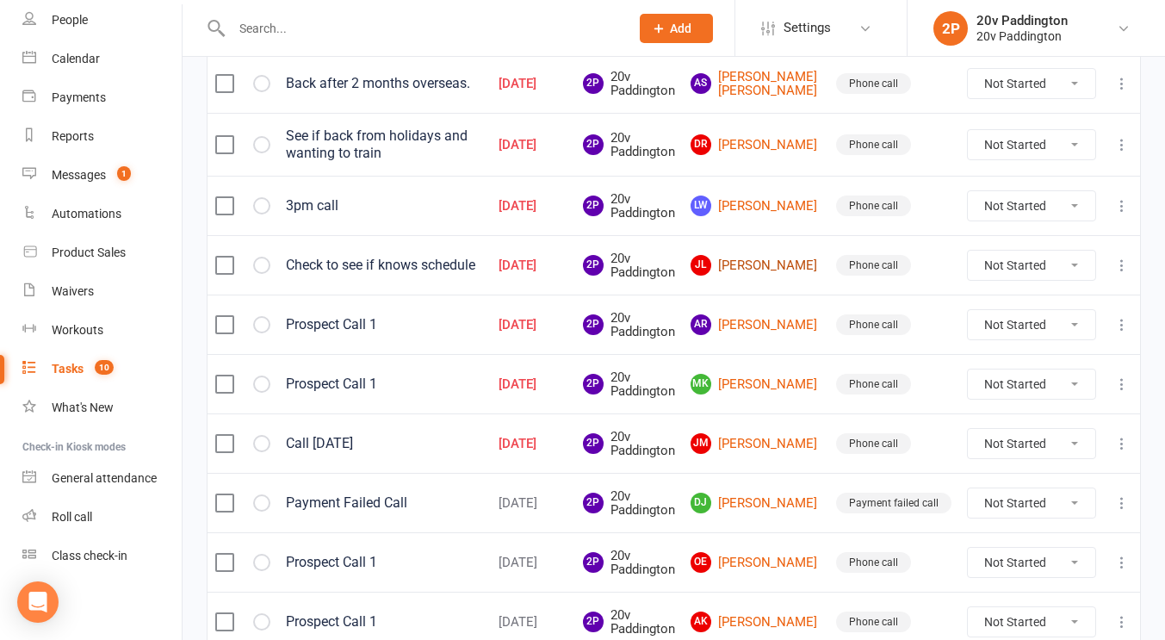
click at [761, 275] on link "JL Jim Lazarides" at bounding box center [755, 265] width 130 height 21
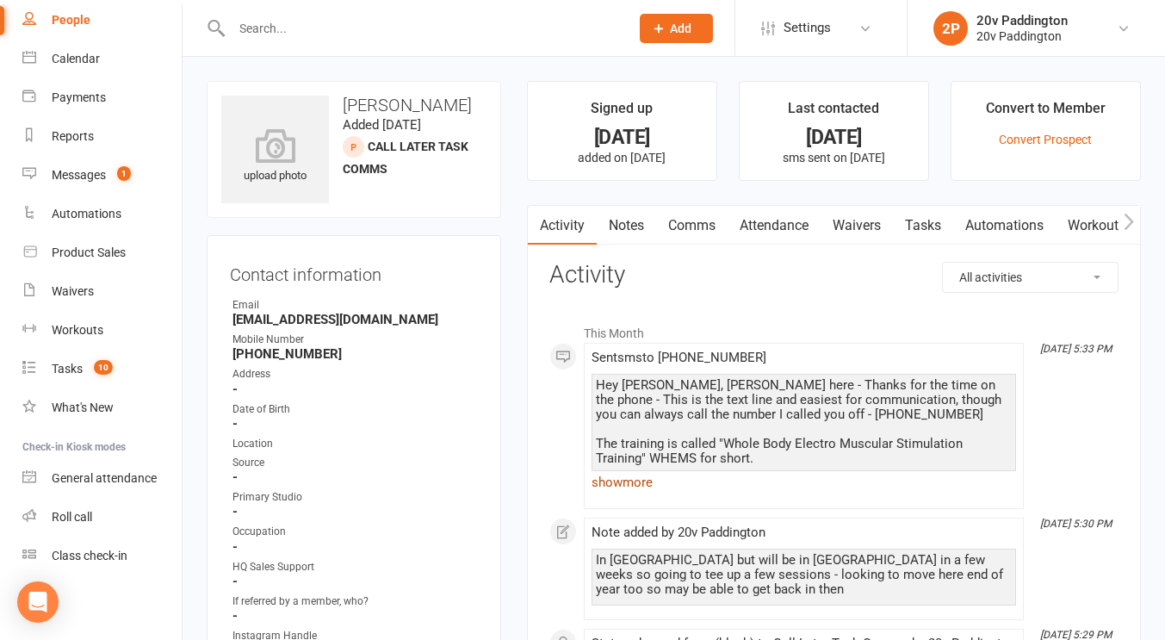
click at [648, 481] on link "show more" at bounding box center [803, 482] width 424 height 24
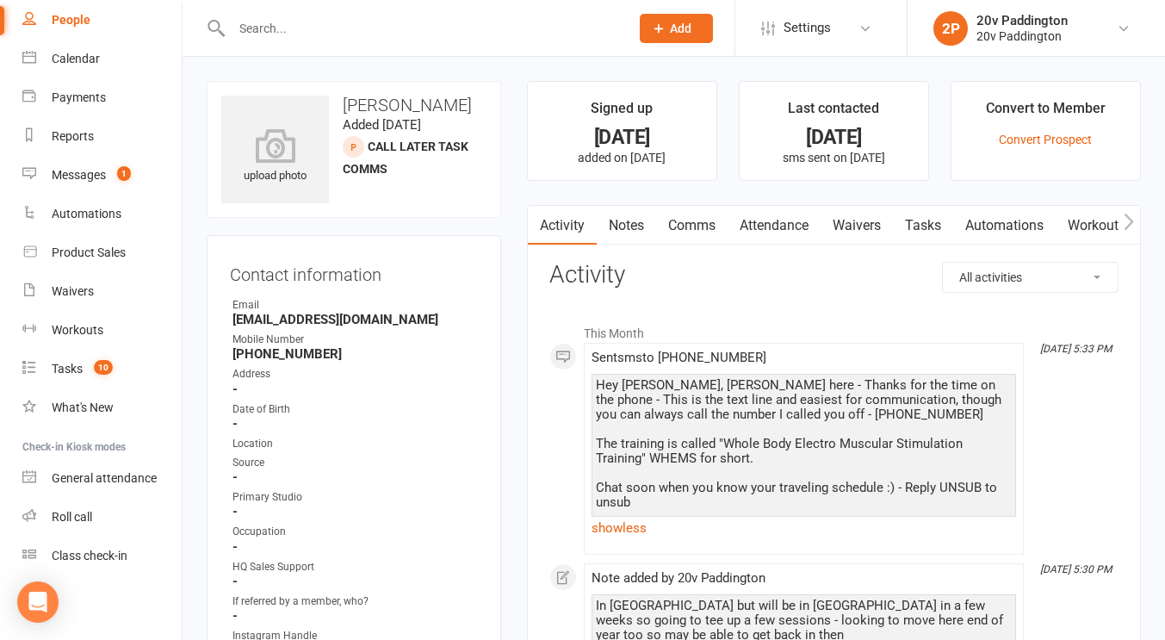
click at [79, 4] on link "People" at bounding box center [101, 20] width 159 height 39
select select "100"
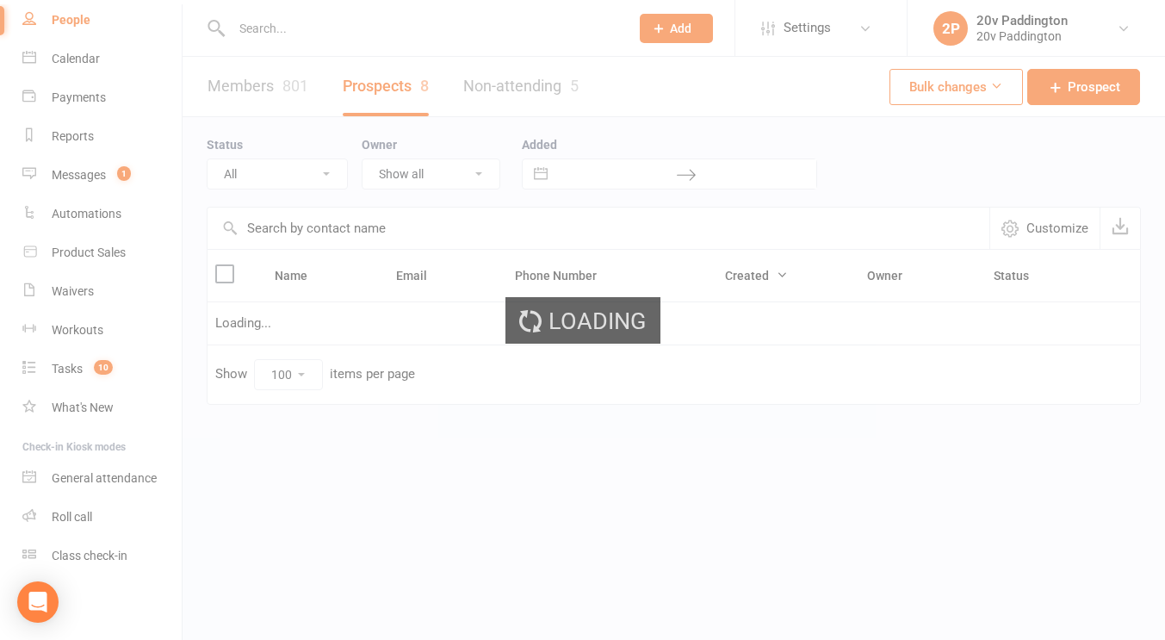
select select "11Sep25"
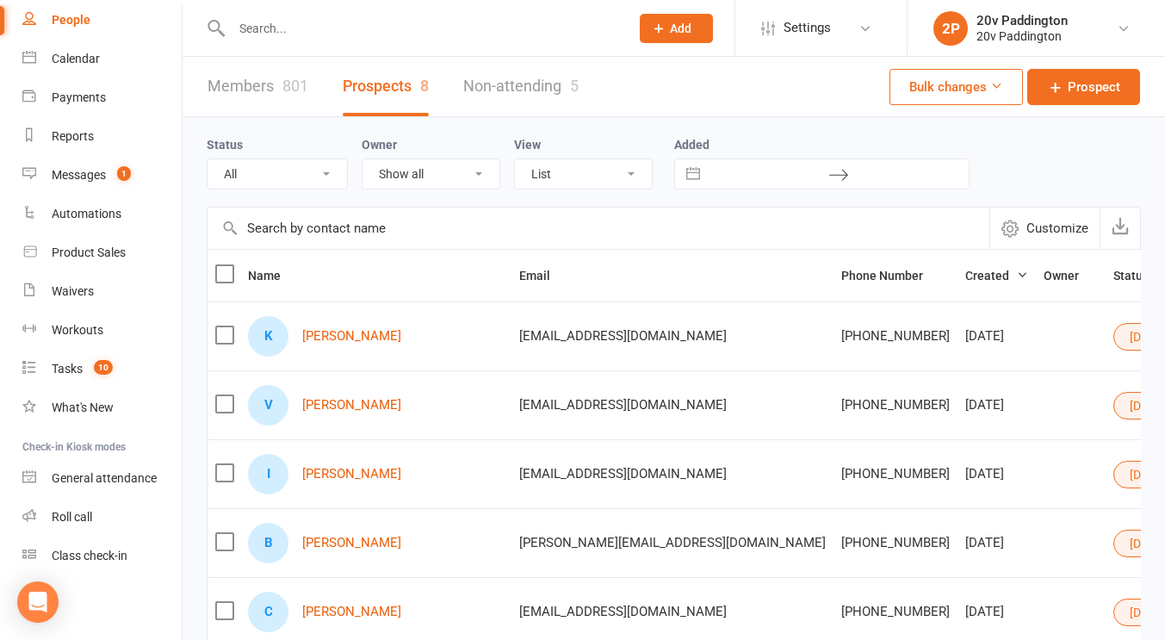
click at [280, 170] on select "All (No status set) (Invalid status) Parachute Referral In Communication Call L…" at bounding box center [276, 173] width 139 height 29
click at [275, 176] on select "All (No status set) (Invalid status) Parachute Referral In Communication Call L…" at bounding box center [276, 173] width 139 height 29
click at [251, 180] on select "All (No status set) (Invalid status) Parachute Referral In Communication Call L…" at bounding box center [276, 173] width 139 height 29
select select
click at [207, 159] on select "All (No status set) (Invalid status) Parachute Referral In Communication Call L…" at bounding box center [276, 173] width 139 height 29
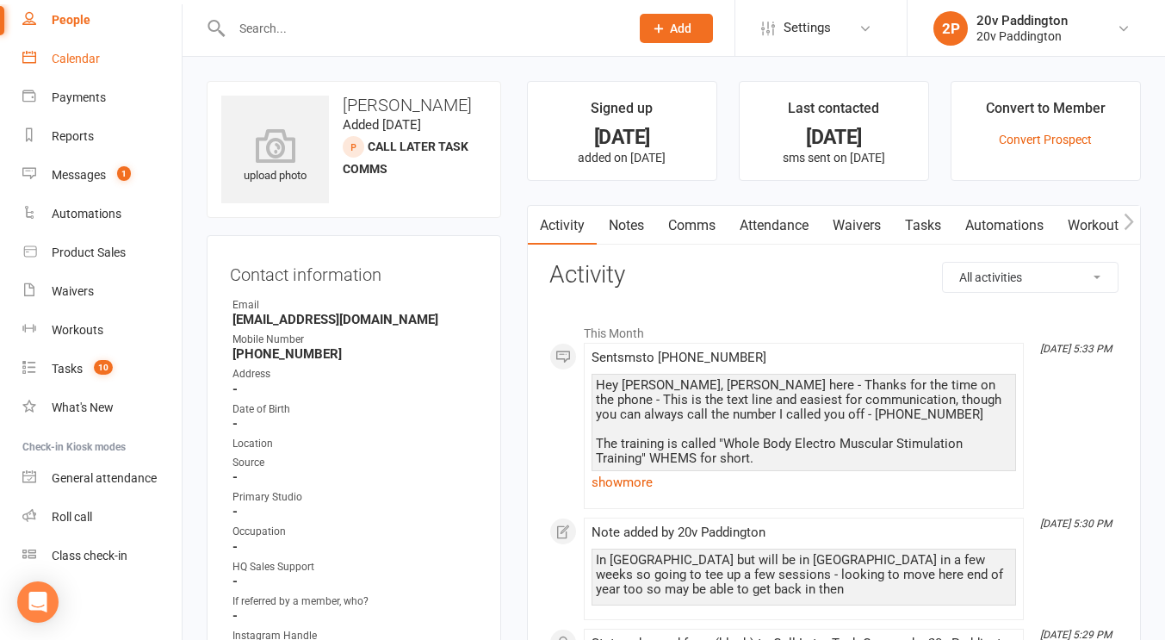
click at [88, 59] on div "Calendar" at bounding box center [76, 59] width 48 height 14
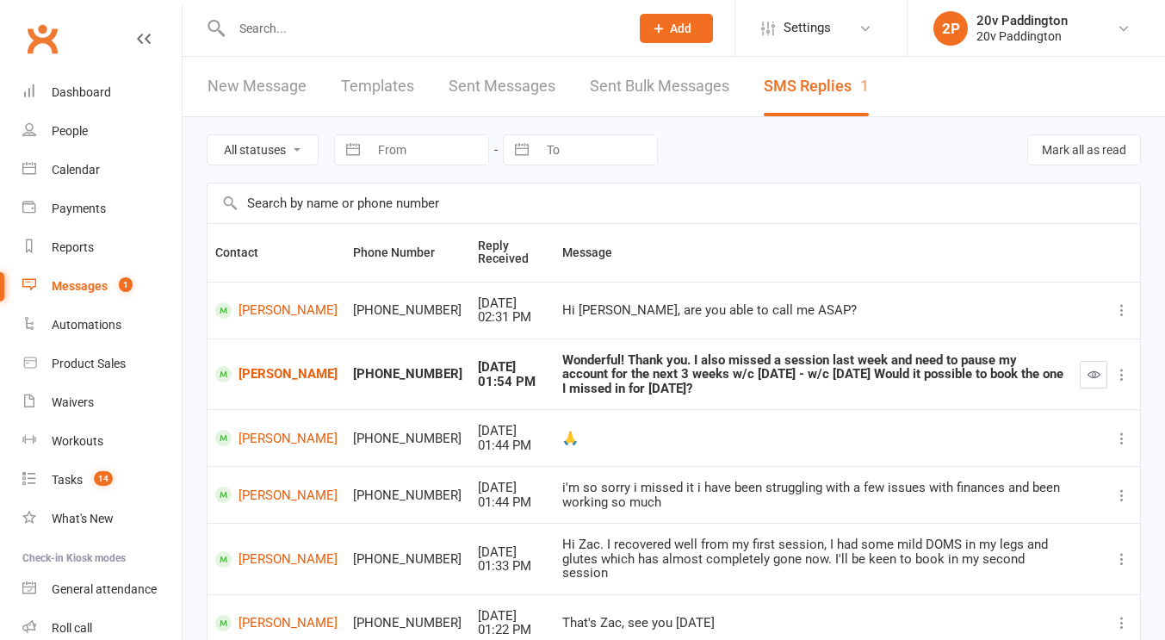
click at [338, 65] on div "New Message Templates Sent Messages Sent Bulk Messages SMS Replies 1" at bounding box center [537, 86] width 711 height 59
click at [335, 48] on div at bounding box center [412, 28] width 411 height 56
drag, startPoint x: 317, startPoint y: 7, endPoint x: 386, endPoint y: 26, distance: 71.4
click at [386, 26] on input "text" at bounding box center [421, 28] width 391 height 24
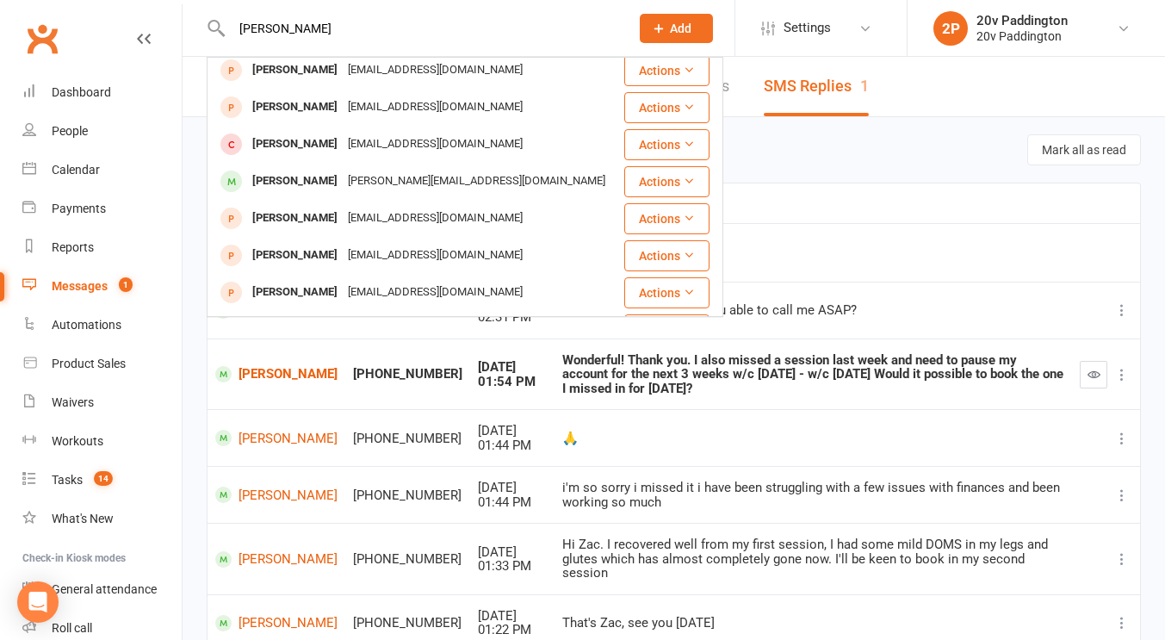
scroll to position [237, 0]
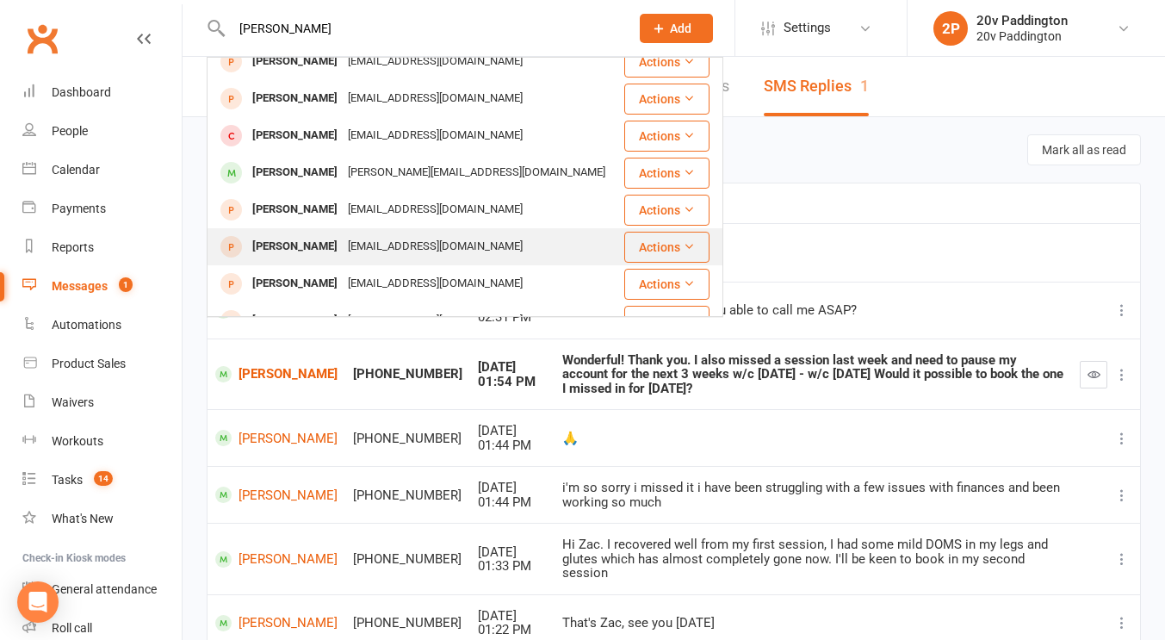
type input "[PERSON_NAME]"
click at [359, 244] on div "[EMAIL_ADDRESS][DOMAIN_NAME]" at bounding box center [435, 246] width 185 height 25
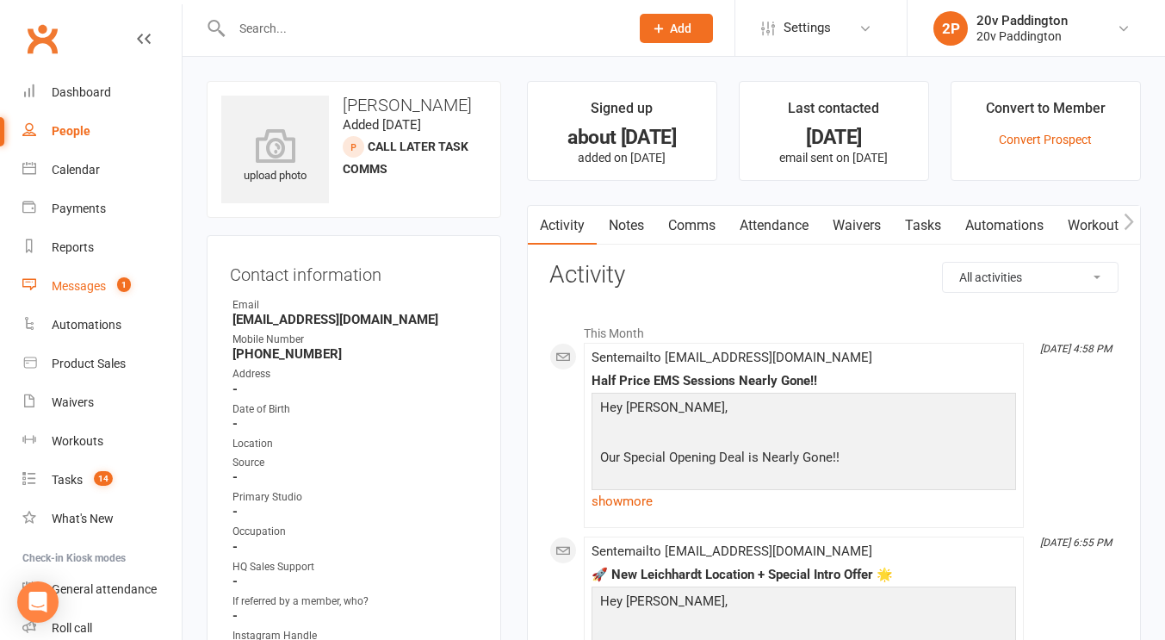
click at [74, 277] on link "Messages 1" at bounding box center [101, 286] width 159 height 39
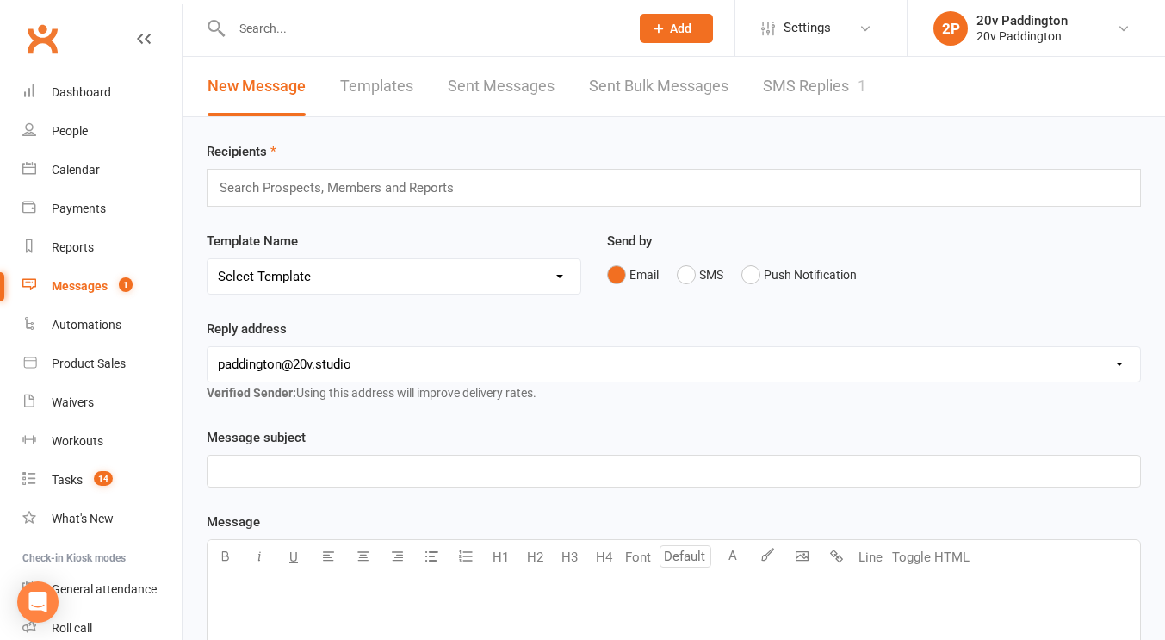
click at [787, 101] on link "SMS Replies 1" at bounding box center [814, 86] width 103 height 59
